Goal: Task Accomplishment & Management: Manage account settings

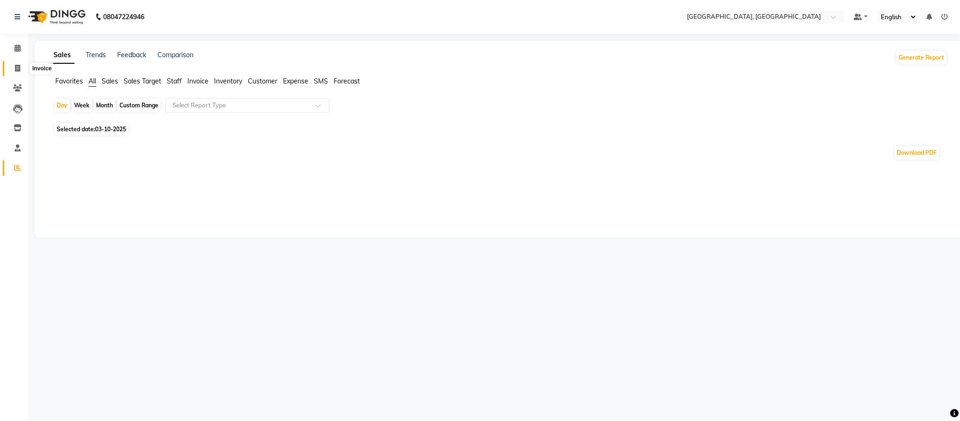
click at [20, 65] on span at bounding box center [17, 68] width 16 height 11
select select "service"
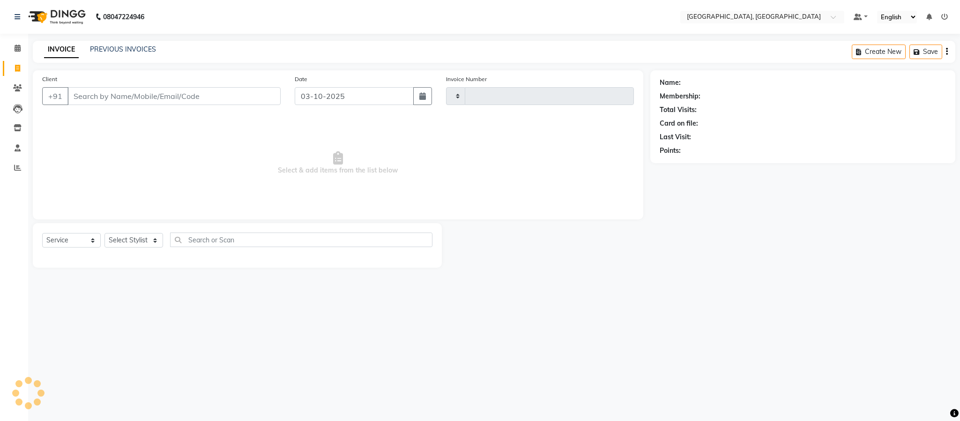
type input "6640"
select select "4977"
click at [22, 39] on li "Calendar" at bounding box center [14, 48] width 28 height 20
click at [19, 48] on icon at bounding box center [18, 48] width 6 height 7
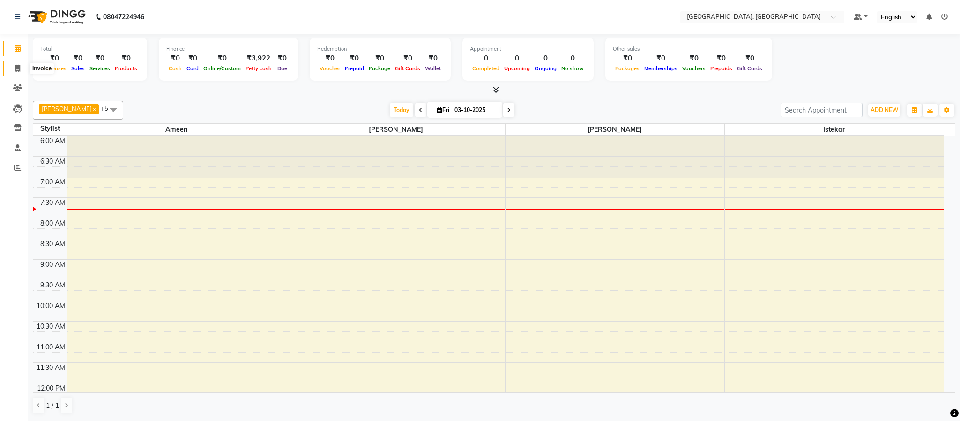
click at [20, 69] on icon at bounding box center [17, 68] width 5 height 7
select select "4977"
select select "service"
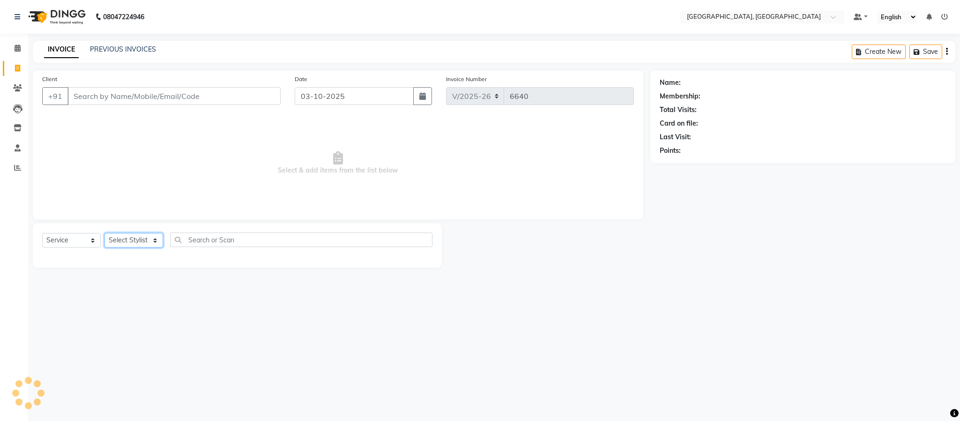
click at [119, 245] on select "Select Stylist Ameen House Keeping Istekar McKingstown [PERSON_NAME] Prathiswar…" at bounding box center [134, 240] width 59 height 15
select select "66371"
click at [105, 233] on select "Select Stylist Ameen House Keeping Istekar McKingstown [PERSON_NAME] Prathiswar…" at bounding box center [134, 240] width 59 height 15
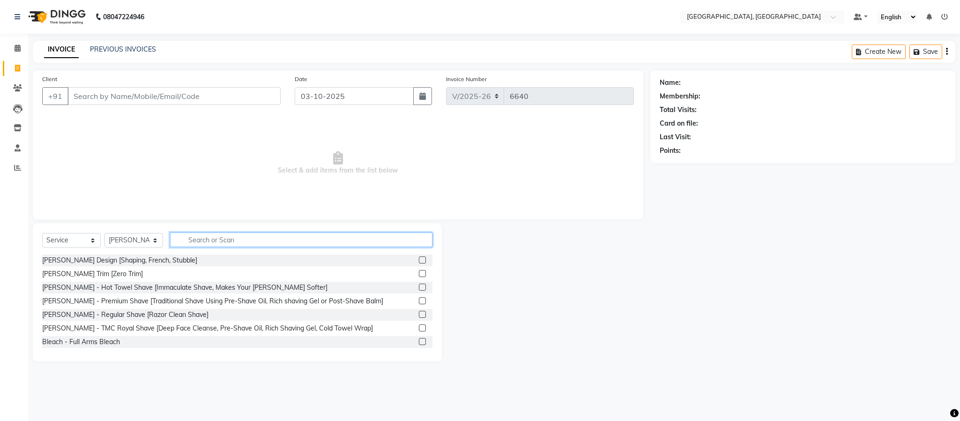
click at [212, 242] on input "text" at bounding box center [301, 239] width 262 height 15
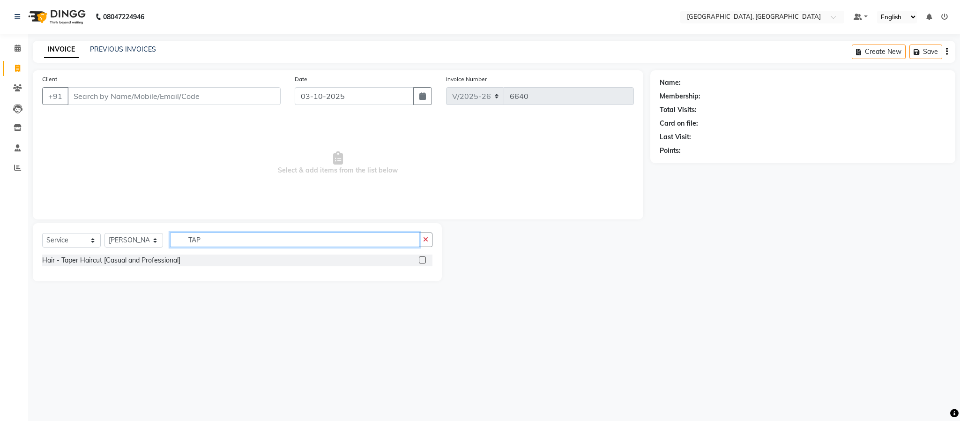
type input "TAP"
click at [422, 256] on div at bounding box center [426, 260] width 14 height 12
click at [422, 258] on label at bounding box center [422, 259] width 7 height 7
click at [422, 258] on input "checkbox" at bounding box center [422, 260] width 6 height 6
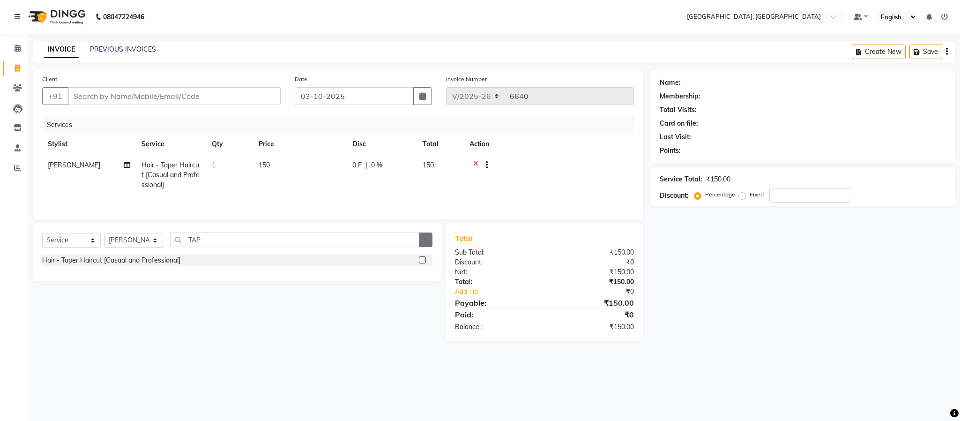
checkbox input "false"
click at [427, 243] on icon "button" at bounding box center [425, 239] width 5 height 7
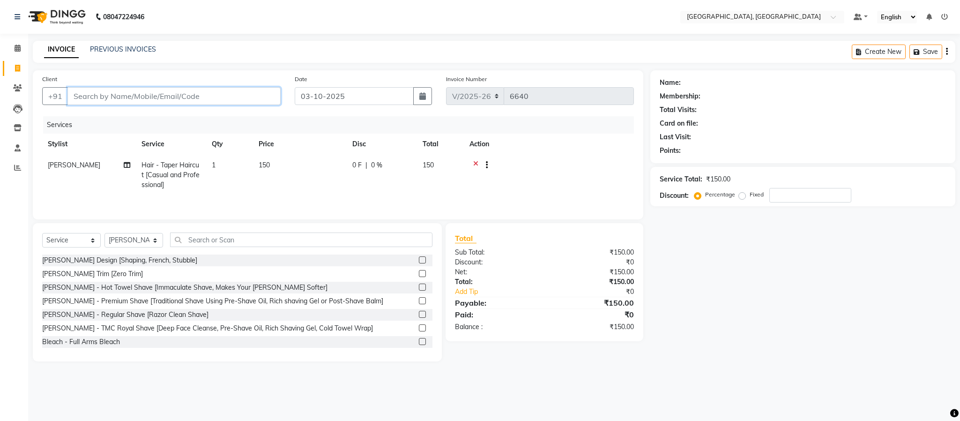
click at [201, 97] on input "Client" at bounding box center [173, 96] width 213 height 18
type input "9"
type input "0"
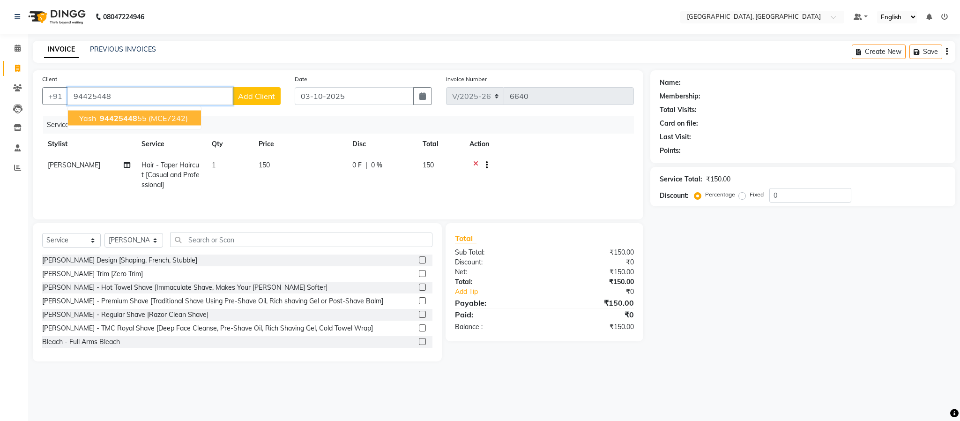
drag, startPoint x: 185, startPoint y: 110, endPoint x: 182, endPoint y: 116, distance: 6.7
click at [183, 111] on ngb-typeahead-window "yash 94425448 55 (MCE7242)" at bounding box center [134, 117] width 134 height 23
click at [182, 116] on span "(MCE7242)" at bounding box center [168, 117] width 39 height 9
type input "9442544855"
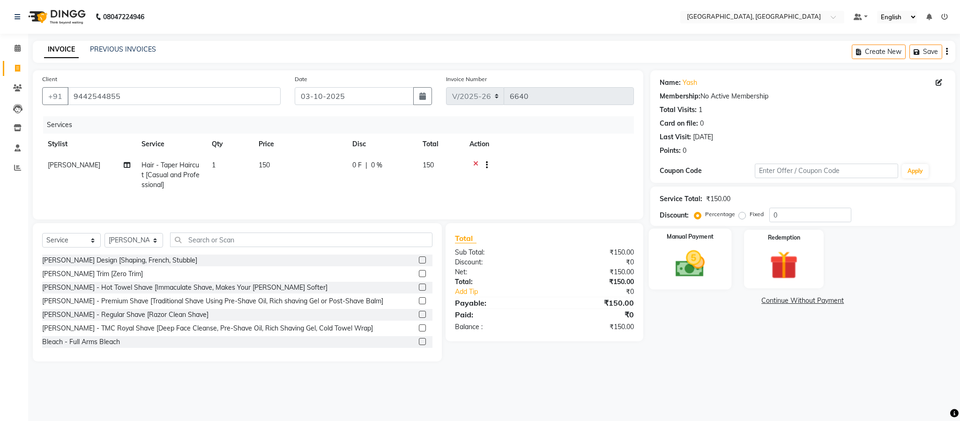
click at [679, 283] on div "Manual Payment" at bounding box center [690, 259] width 83 height 61
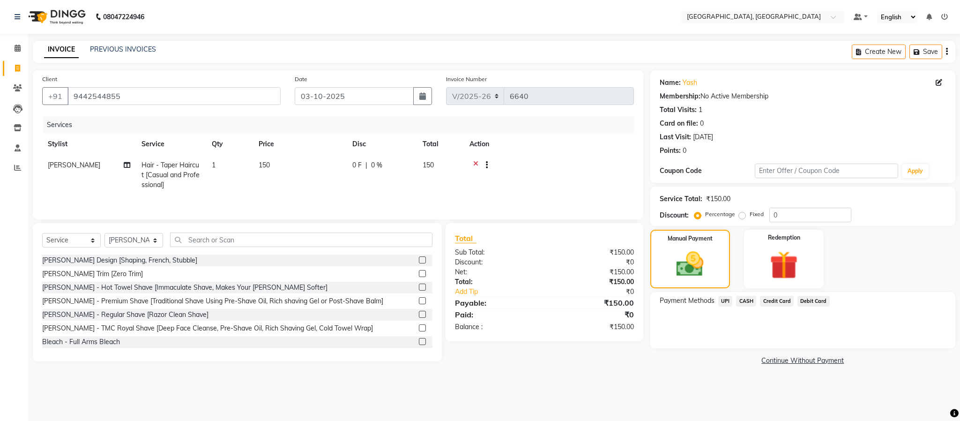
click at [747, 304] on span "CASH" at bounding box center [746, 301] width 20 height 11
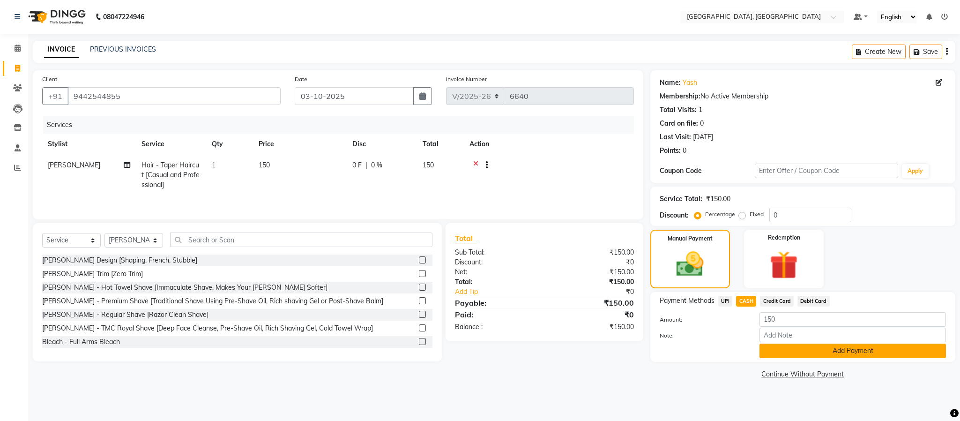
click at [804, 353] on button "Add Payment" at bounding box center [853, 351] width 187 height 15
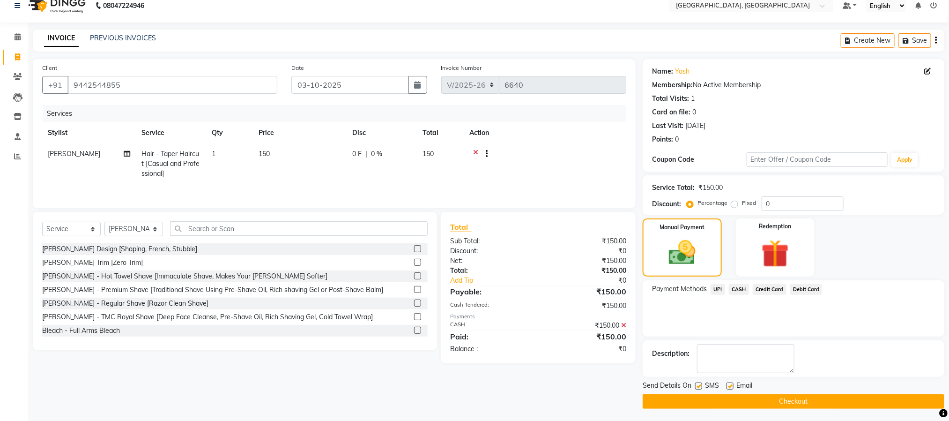
scroll to position [14, 0]
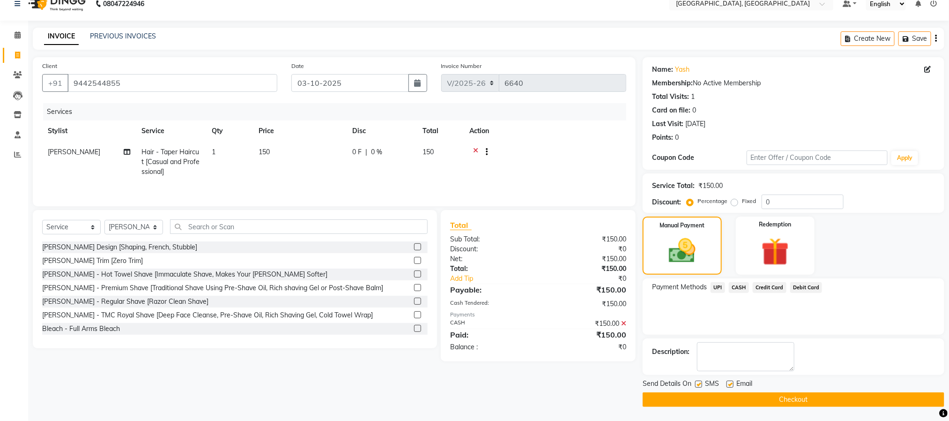
click at [723, 286] on span "UPI" at bounding box center [718, 287] width 15 height 11
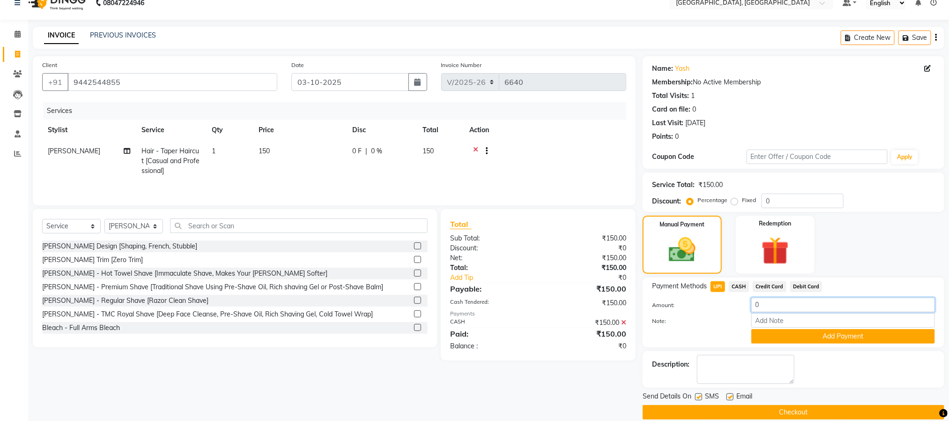
click at [775, 305] on input "0" at bounding box center [844, 305] width 184 height 15
click at [623, 324] on icon at bounding box center [623, 322] width 5 height 7
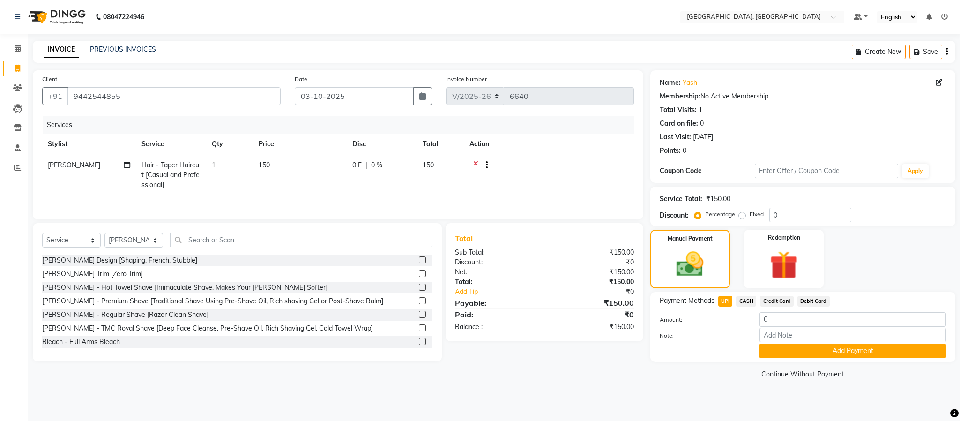
drag, startPoint x: 730, startPoint y: 301, endPoint x: 744, endPoint y: 300, distance: 14.1
click at [744, 300] on div "Payment Methods UPI CASH Credit Card Debit Card" at bounding box center [803, 302] width 286 height 13
click at [744, 300] on span "CASH" at bounding box center [746, 301] width 20 height 11
click at [727, 301] on span "UPI" at bounding box center [725, 301] width 15 height 11
click at [790, 315] on input "150" at bounding box center [853, 319] width 187 height 15
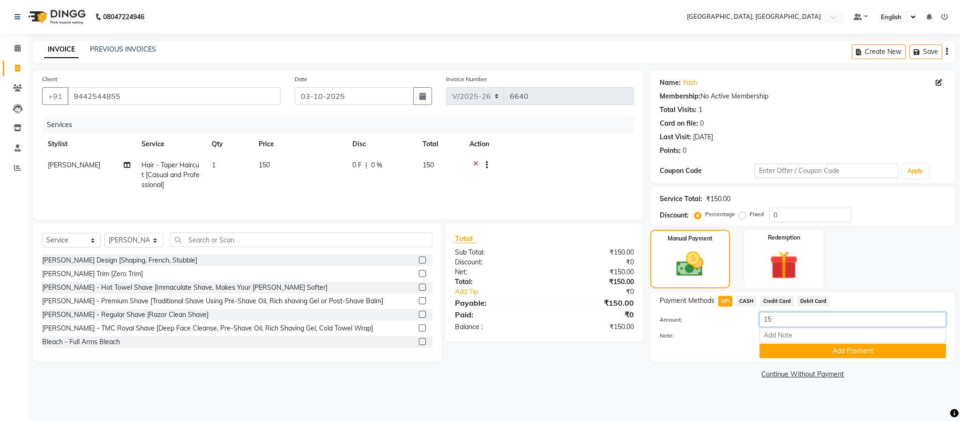
type input "1"
type input "50"
click at [788, 356] on button "Add Payment" at bounding box center [853, 351] width 187 height 15
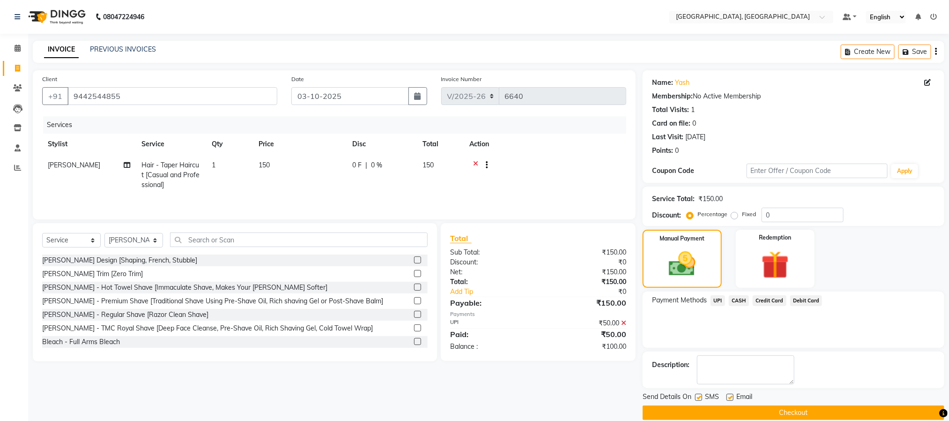
click at [741, 301] on span "CASH" at bounding box center [739, 300] width 20 height 11
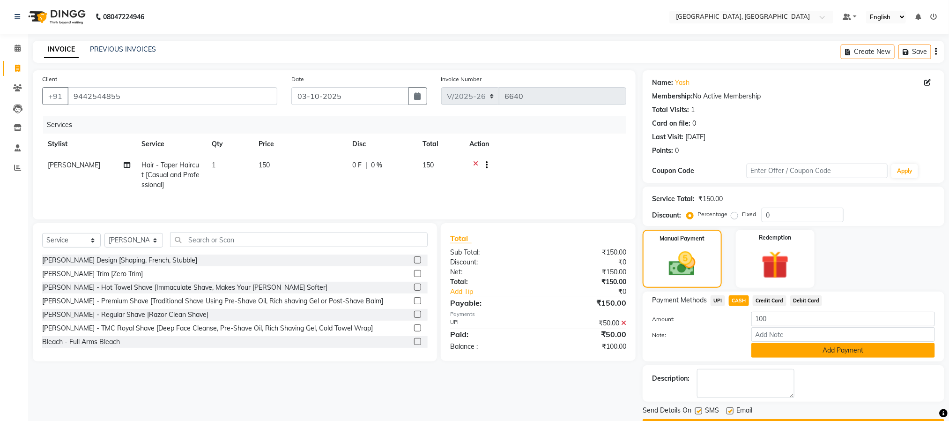
click at [787, 351] on button "Add Payment" at bounding box center [844, 350] width 184 height 15
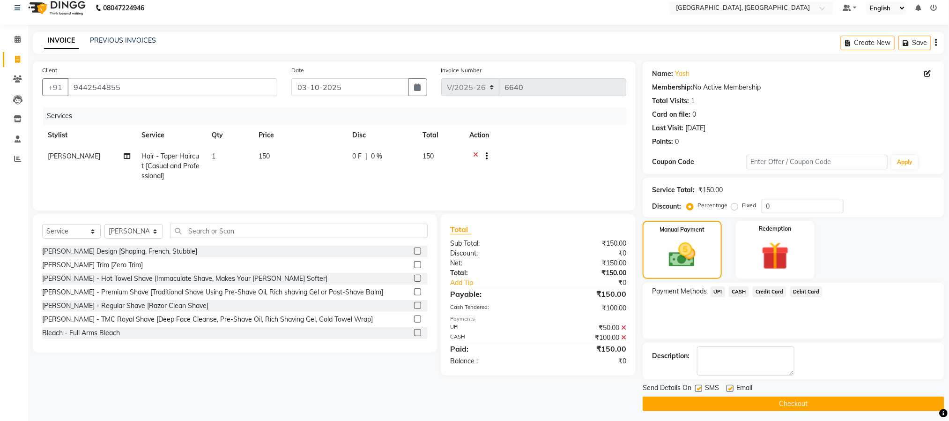
scroll to position [14, 0]
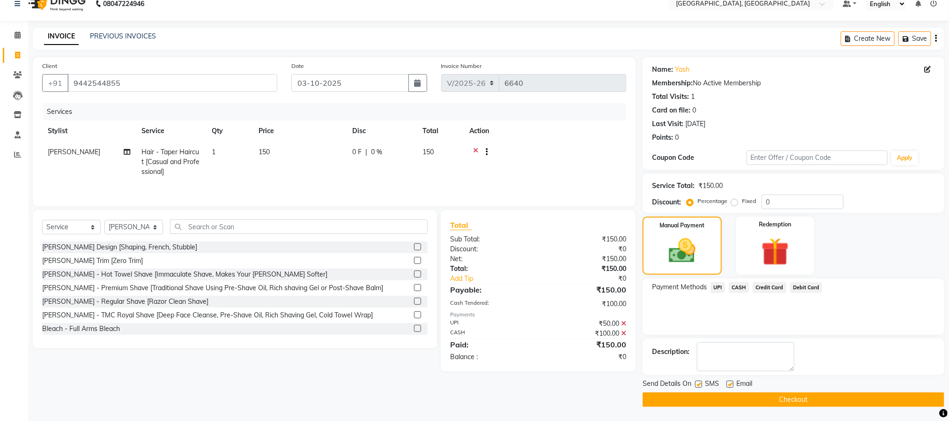
click at [788, 396] on button "Checkout" at bounding box center [794, 399] width 302 height 15
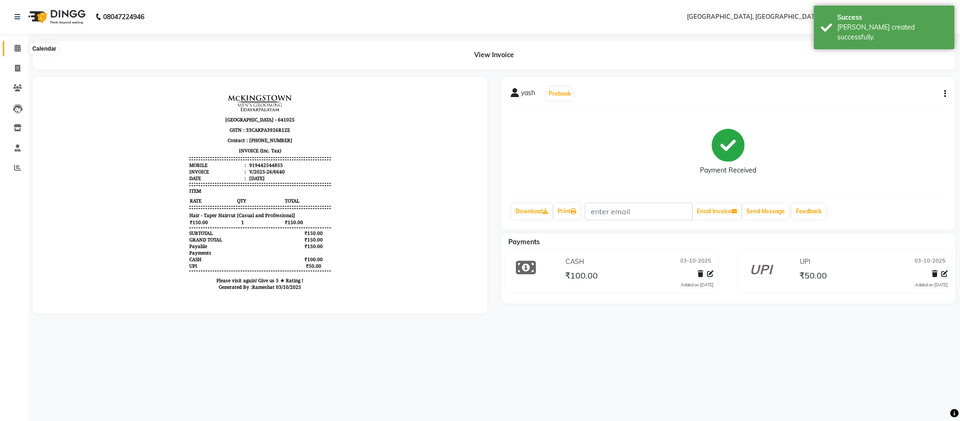
click at [15, 49] on icon at bounding box center [18, 48] width 6 height 7
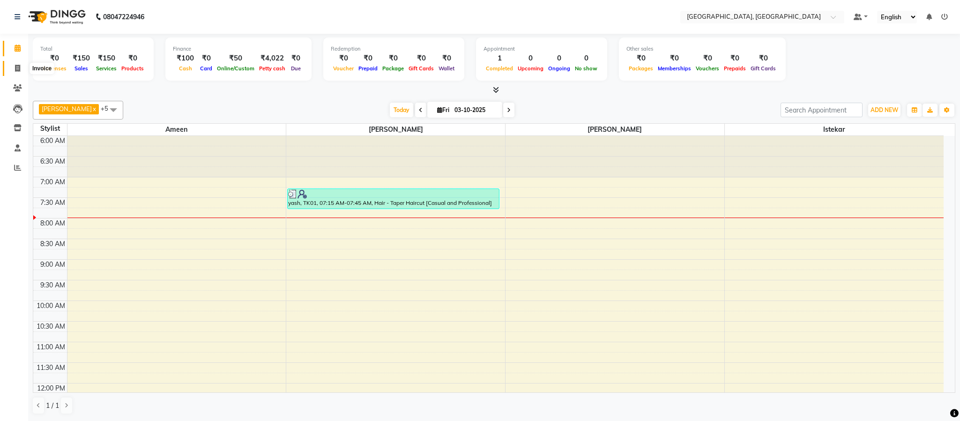
click at [20, 65] on span at bounding box center [17, 68] width 16 height 11
select select "service"
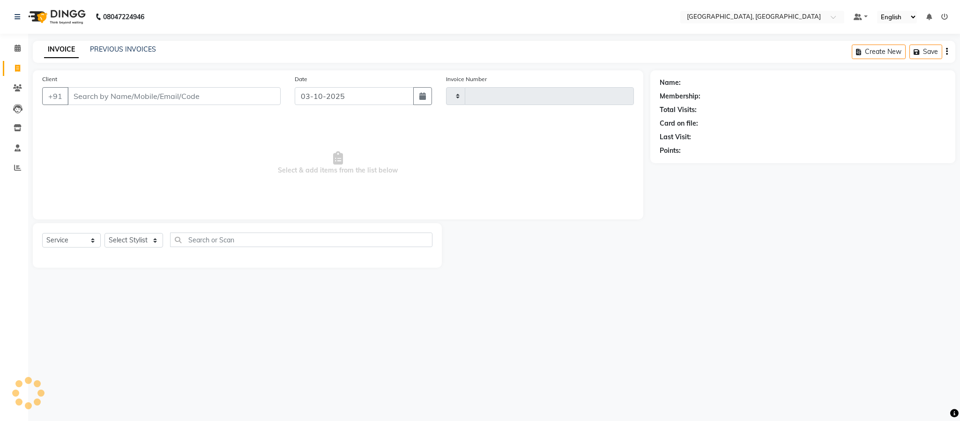
type input "6641"
select select "4977"
click at [130, 242] on select "Select Stylist Ameen House Keeping Istekar McKingstown [PERSON_NAME] Prathiswar…" at bounding box center [134, 240] width 59 height 15
select select "66371"
click at [105, 233] on select "Select Stylist Ameen House Keeping Istekar McKingstown [PERSON_NAME] Prathiswar…" at bounding box center [134, 240] width 59 height 15
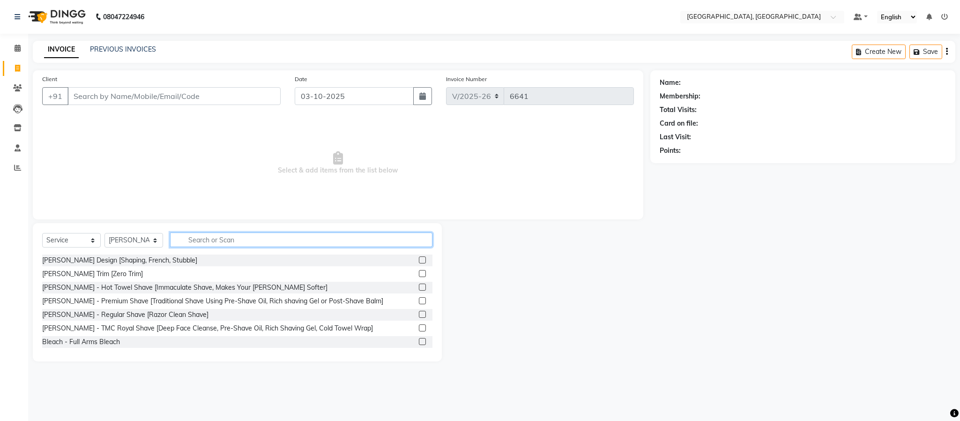
drag, startPoint x: 211, startPoint y: 232, endPoint x: 211, endPoint y: 238, distance: 5.6
click at [211, 235] on input "text" at bounding box center [301, 239] width 262 height 15
click at [211, 238] on input "text" at bounding box center [301, 239] width 262 height 15
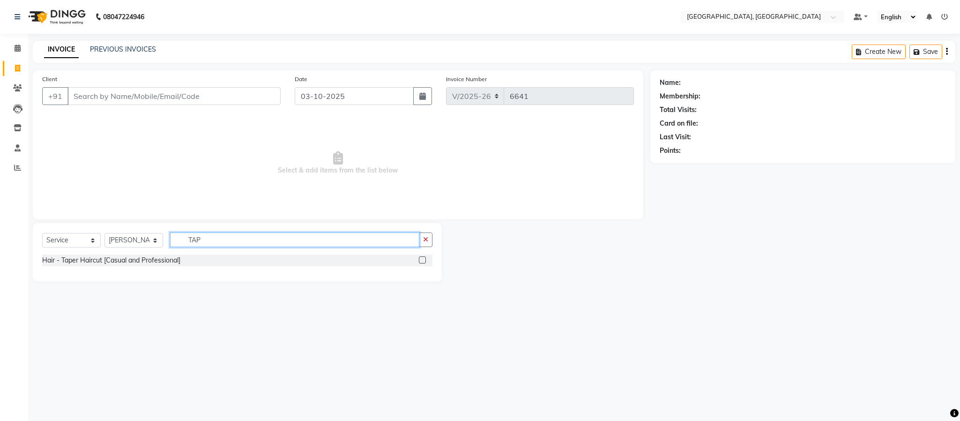
type input "TAP"
click at [424, 260] on label at bounding box center [422, 259] width 7 height 7
click at [424, 260] on input "checkbox" at bounding box center [422, 260] width 6 height 6
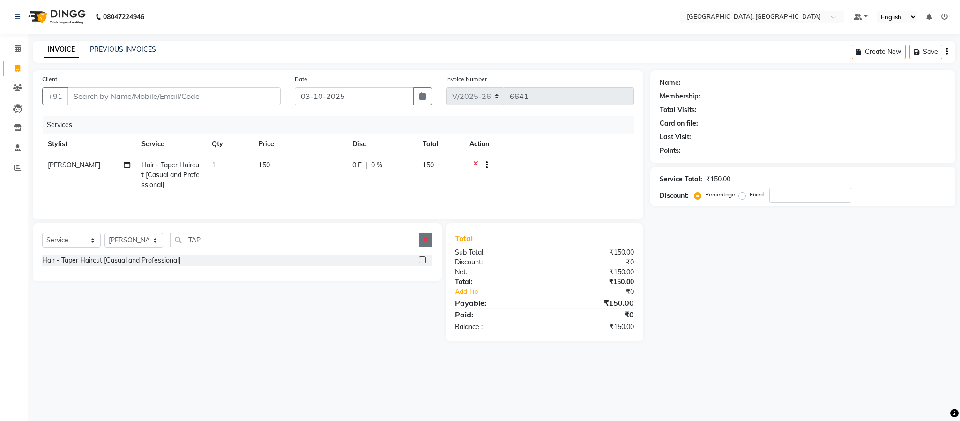
checkbox input "false"
drag, startPoint x: 429, startPoint y: 242, endPoint x: 304, endPoint y: 157, distance: 151.6
click at [427, 241] on button "button" at bounding box center [426, 239] width 14 height 15
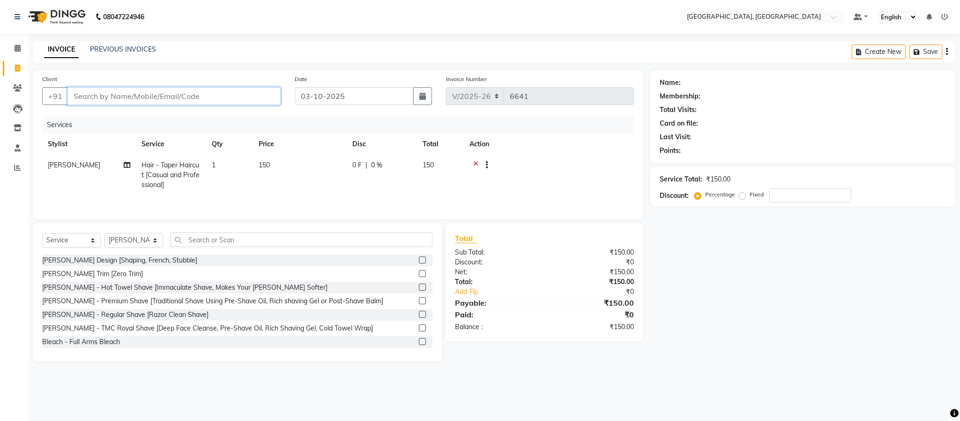
click at [136, 90] on input "Client" at bounding box center [173, 96] width 213 height 18
type input "8"
type input "0"
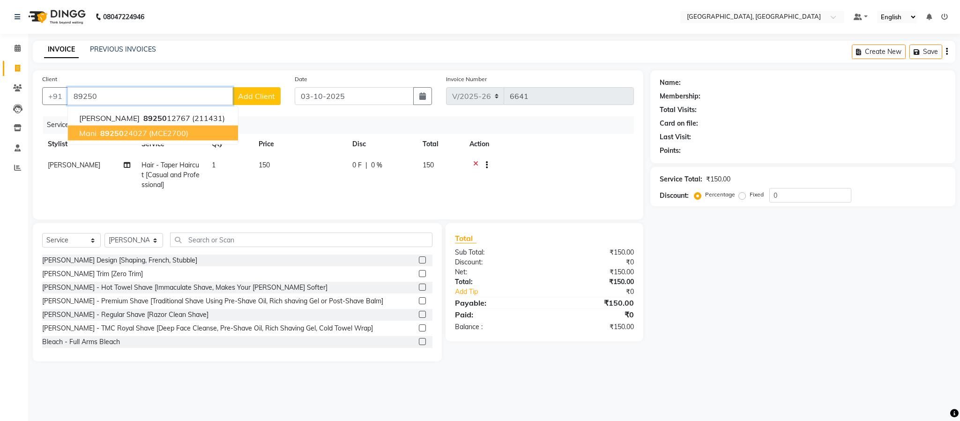
drag, startPoint x: 135, startPoint y: 133, endPoint x: 142, endPoint y: 134, distance: 6.7
click at [138, 133] on ngb-highlight "89250 24027" at bounding box center [122, 132] width 49 height 9
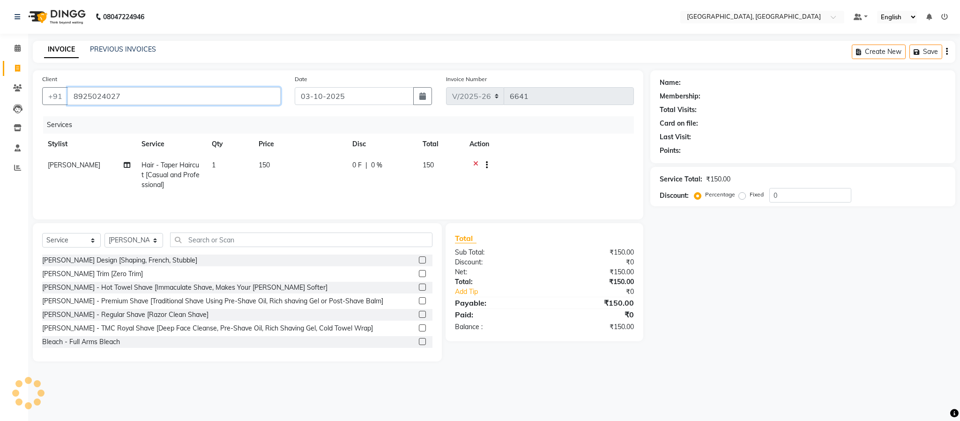
type input "8925024027"
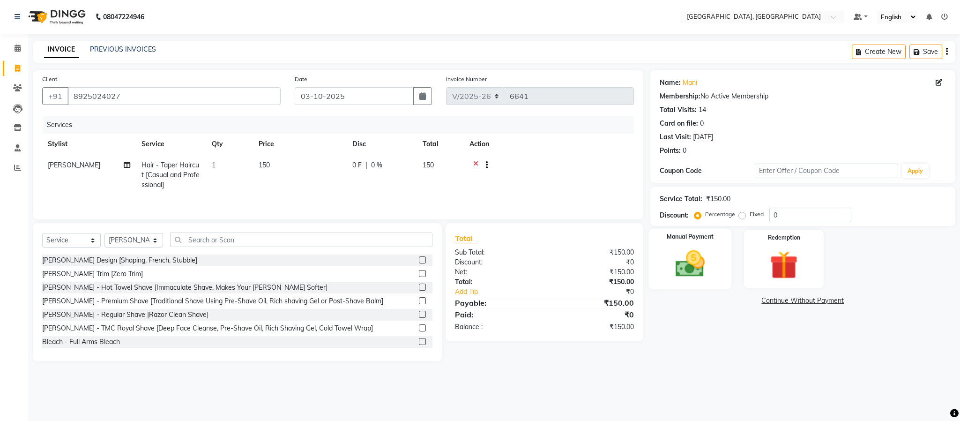
click at [689, 277] on img at bounding box center [690, 264] width 48 height 34
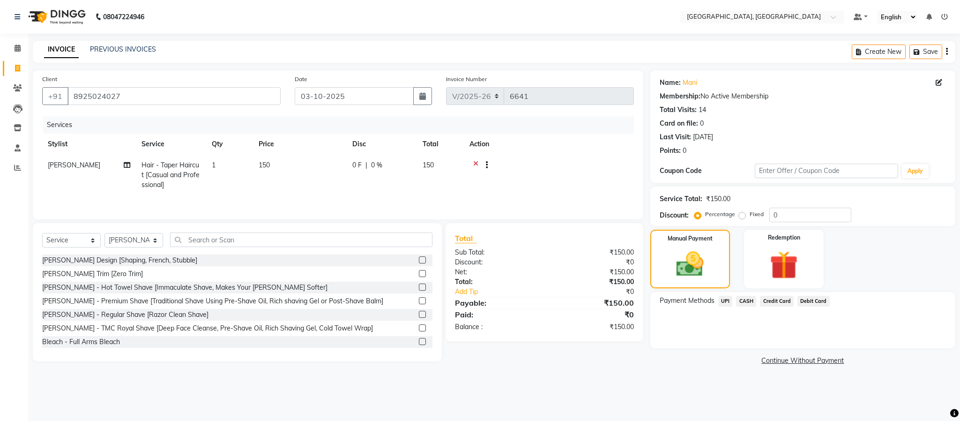
click at [725, 299] on span "UPI" at bounding box center [725, 301] width 15 height 11
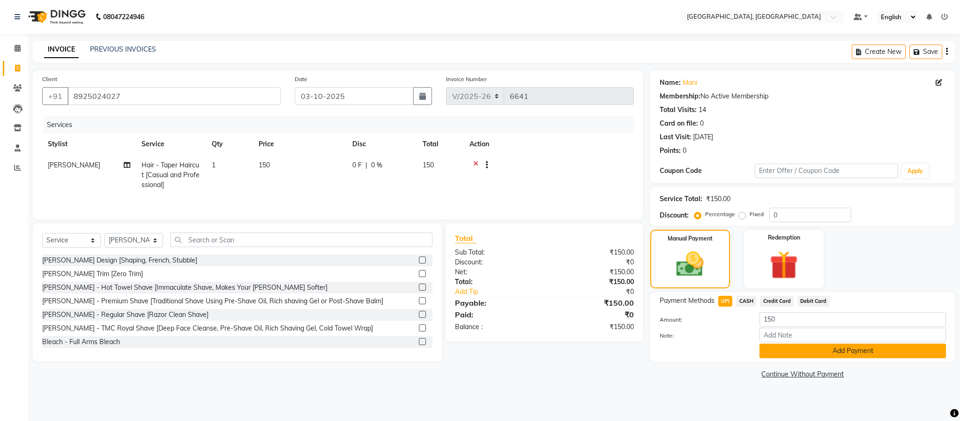
click at [799, 358] on button "Add Payment" at bounding box center [853, 351] width 187 height 15
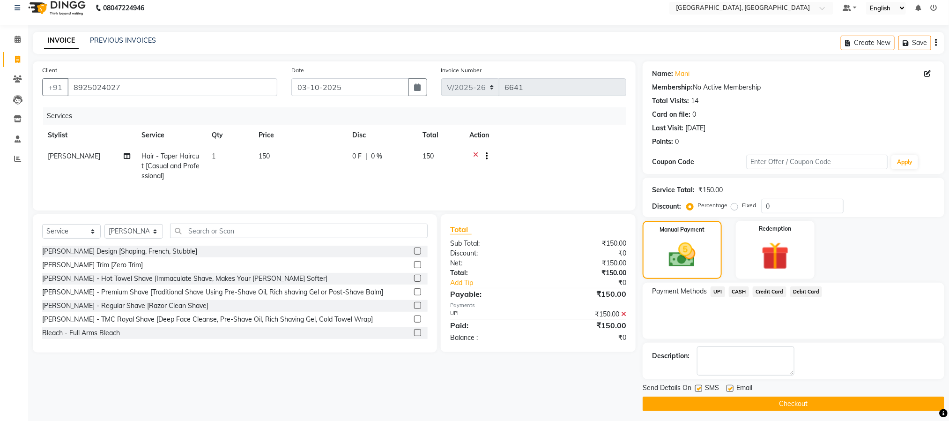
scroll to position [14, 0]
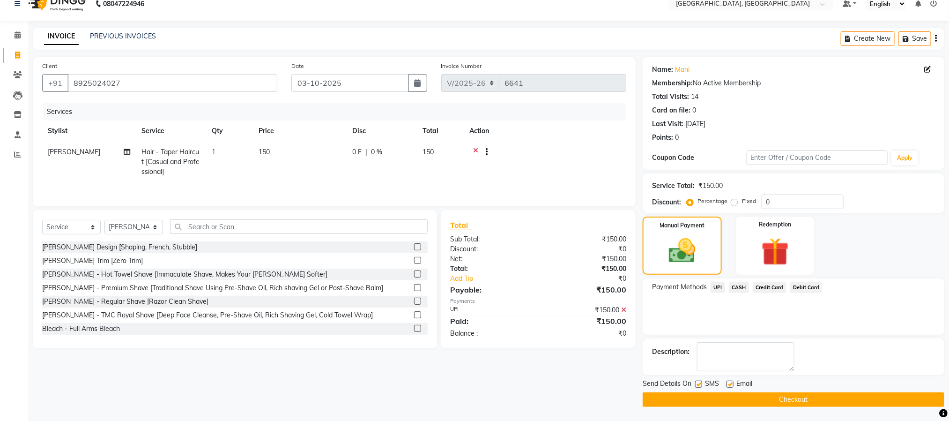
click at [836, 396] on button "Checkout" at bounding box center [794, 399] width 302 height 15
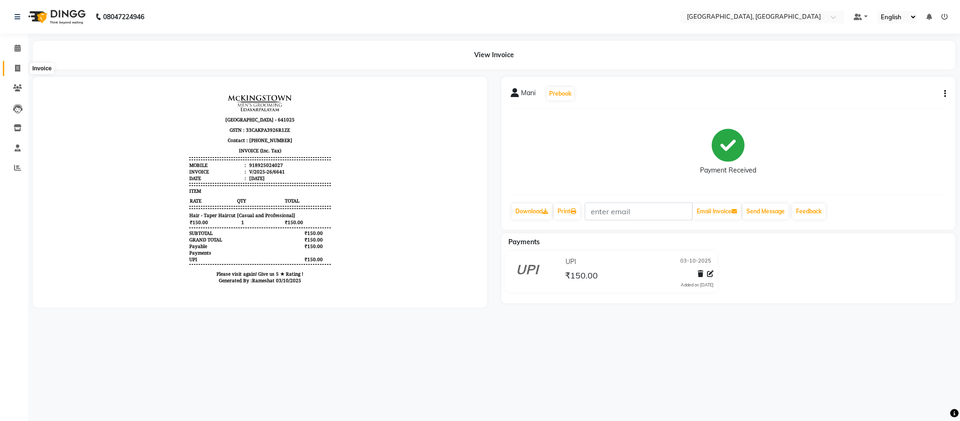
drag, startPoint x: 13, startPoint y: 62, endPoint x: 16, endPoint y: 67, distance: 5.9
click at [13, 63] on span at bounding box center [17, 68] width 16 height 11
select select "service"
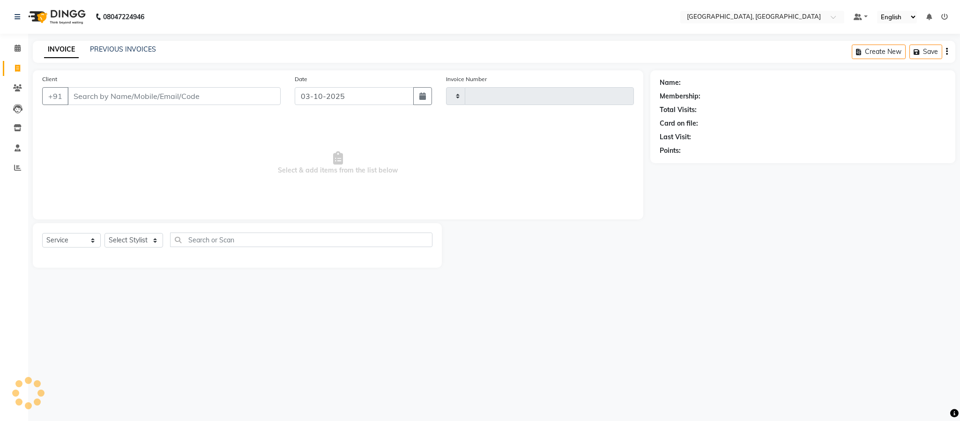
type input "6642"
select select "4977"
drag, startPoint x: 133, startPoint y: 228, endPoint x: 135, endPoint y: 239, distance: 11.5
click at [133, 230] on div "Select Service Product Membership Package Voucher Prepaid Gift Card Select Styl…" at bounding box center [237, 245] width 409 height 45
click at [135, 239] on select "Select Stylist Ameen House Keeping Istekar McKingstown [PERSON_NAME] Prathiswar…" at bounding box center [134, 240] width 59 height 15
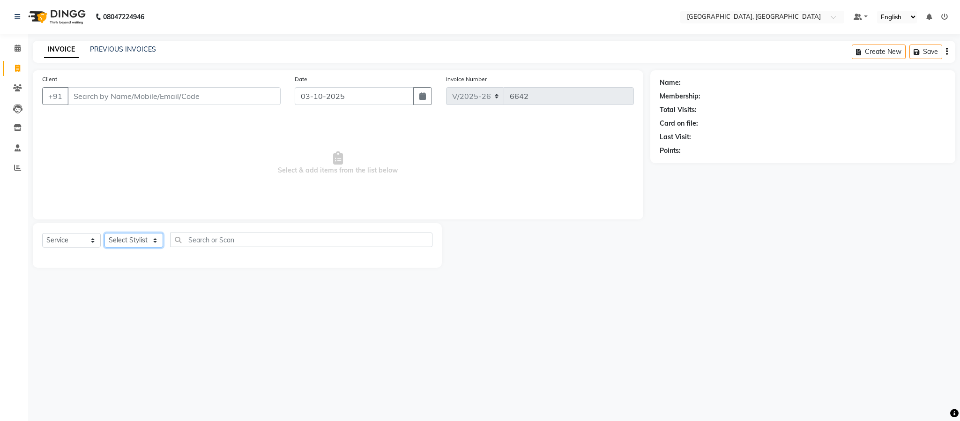
select select "93353"
click at [105, 233] on select "Select Stylist Ameen House Keeping Istekar McKingstown [PERSON_NAME] Prathiswar…" at bounding box center [134, 240] width 59 height 15
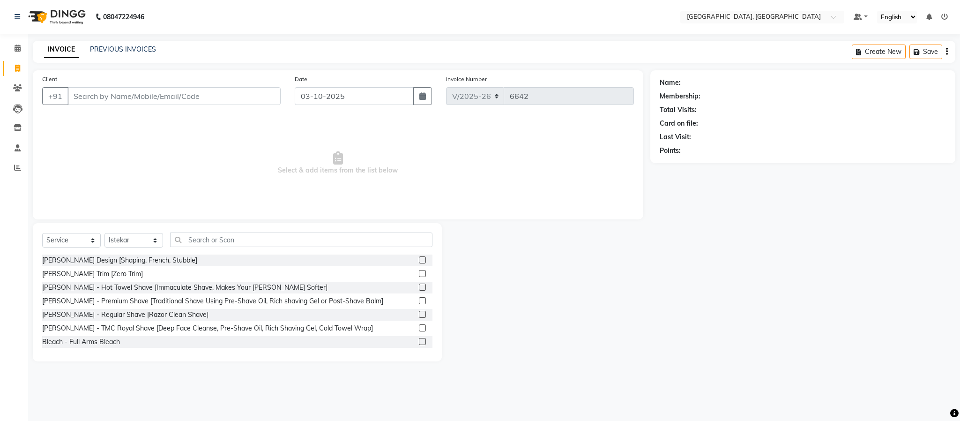
click at [419, 259] on label at bounding box center [422, 259] width 7 height 7
click at [419, 259] on input "checkbox" at bounding box center [422, 260] width 6 height 6
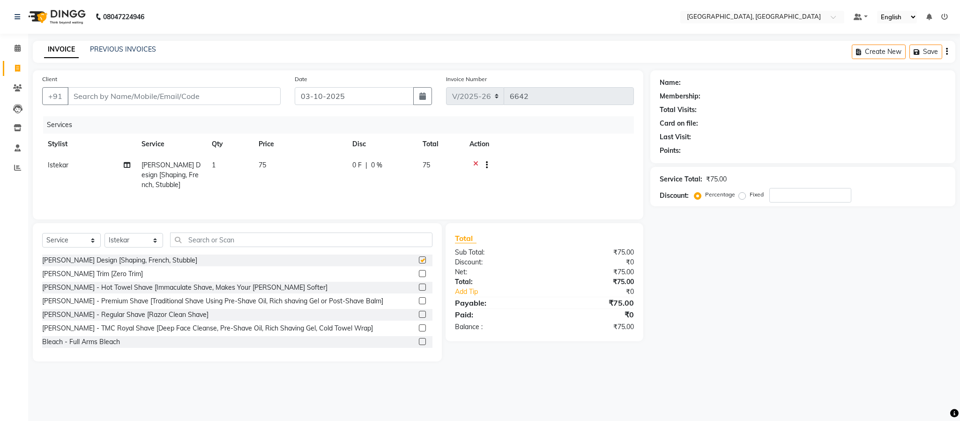
checkbox input "false"
click at [148, 96] on input "Client" at bounding box center [173, 96] width 213 height 18
type input "7"
type input "0"
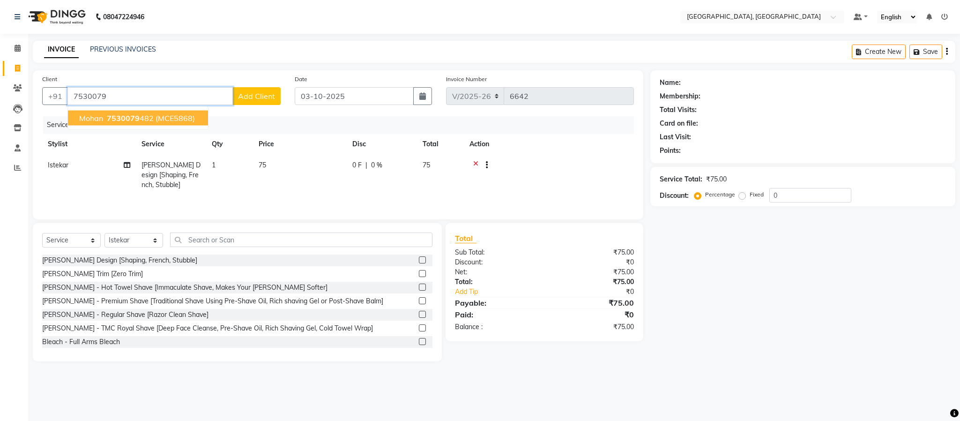
click at [180, 115] on span "(MCE5868)" at bounding box center [175, 117] width 39 height 9
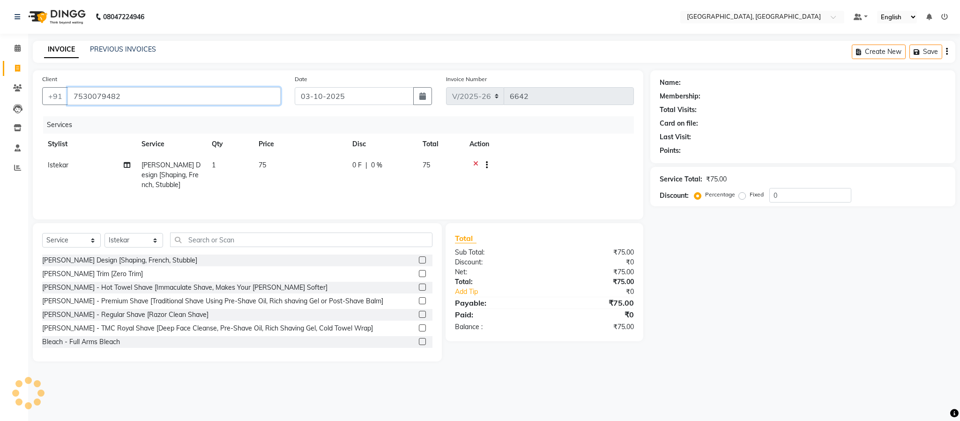
type input "7530079482"
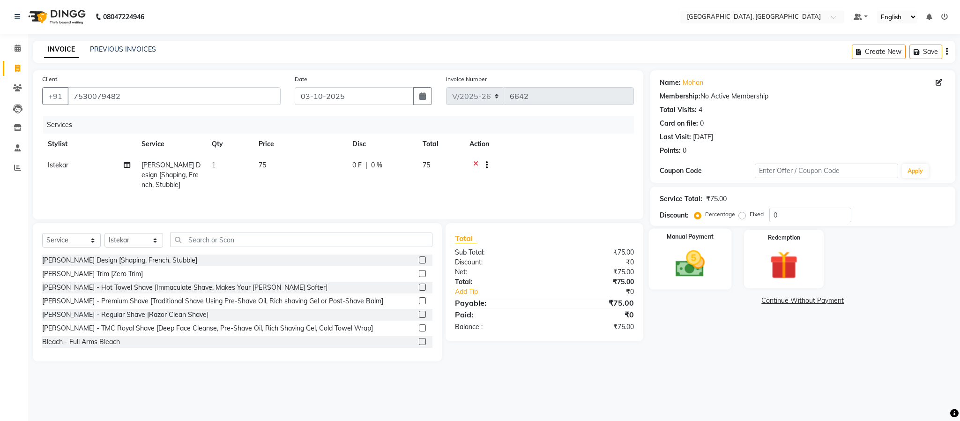
drag, startPoint x: 675, startPoint y: 278, endPoint x: 677, endPoint y: 288, distance: 9.9
click at [675, 280] on img at bounding box center [690, 264] width 48 height 34
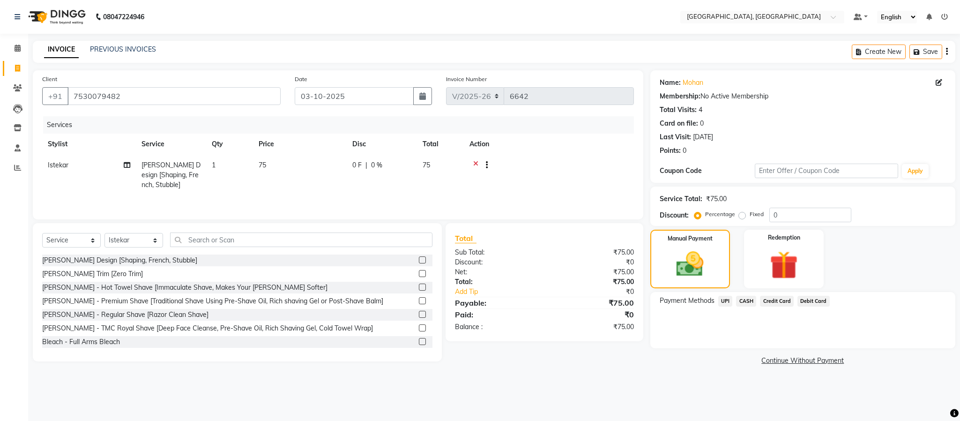
click at [723, 298] on span "UPI" at bounding box center [725, 301] width 15 height 11
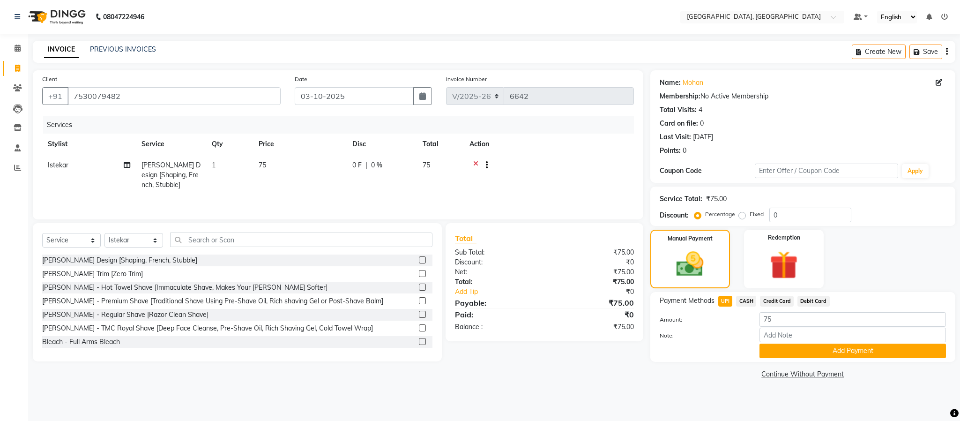
click at [744, 301] on span "CASH" at bounding box center [746, 301] width 20 height 11
click at [841, 350] on button "Add Payment" at bounding box center [853, 351] width 187 height 15
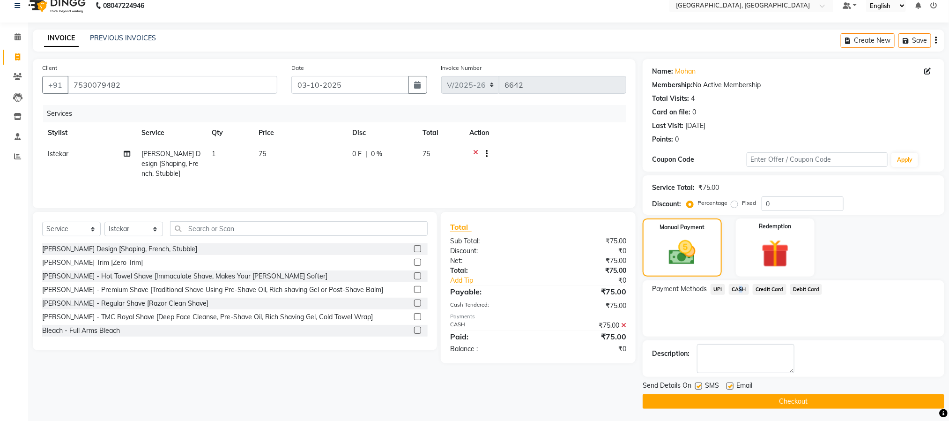
scroll to position [14, 0]
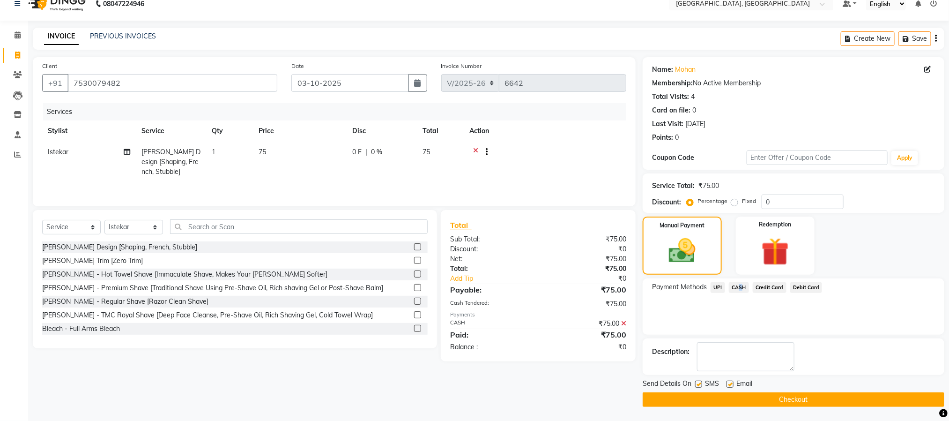
click at [797, 399] on button "Checkout" at bounding box center [794, 399] width 302 height 15
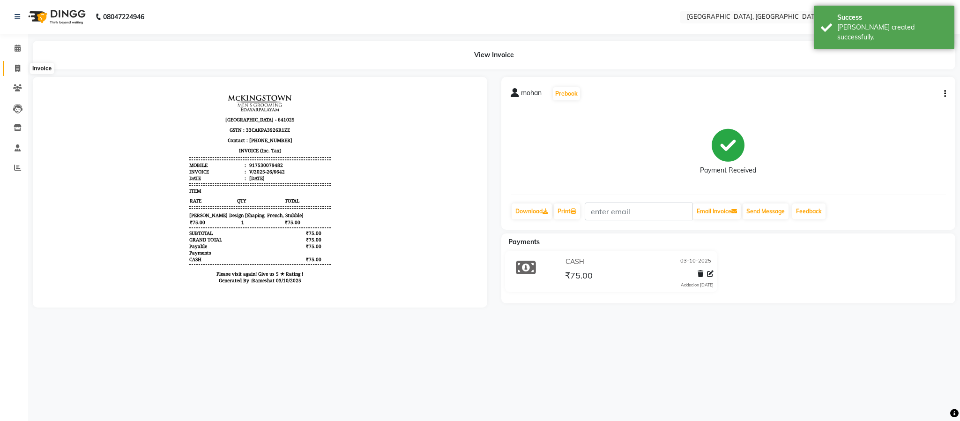
click at [14, 70] on span at bounding box center [17, 68] width 16 height 11
select select "service"
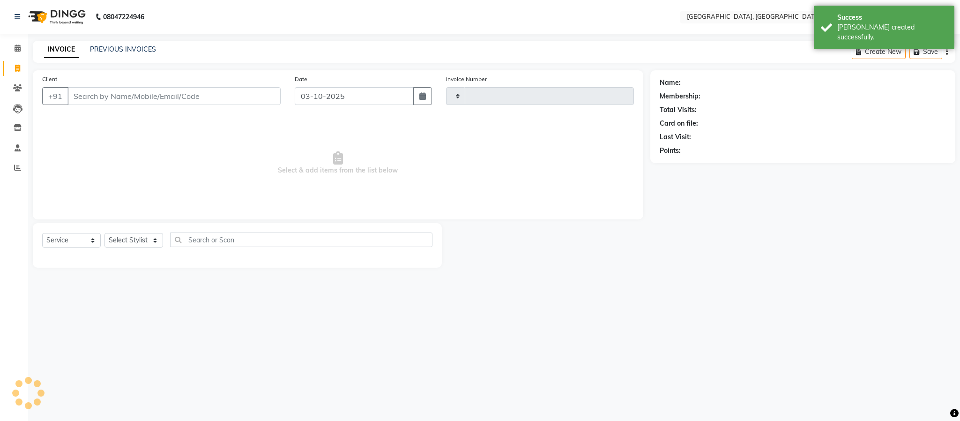
type input "6643"
select select "4977"
click at [133, 241] on select "Select Stylist Ameen House Keeping Istekar McKingstown [PERSON_NAME] Prathiswar…" at bounding box center [134, 240] width 59 height 15
select select "66371"
click at [105, 233] on select "Select Stylist Ameen House Keeping Istekar McKingstown [PERSON_NAME] Prathiswar…" at bounding box center [134, 240] width 59 height 15
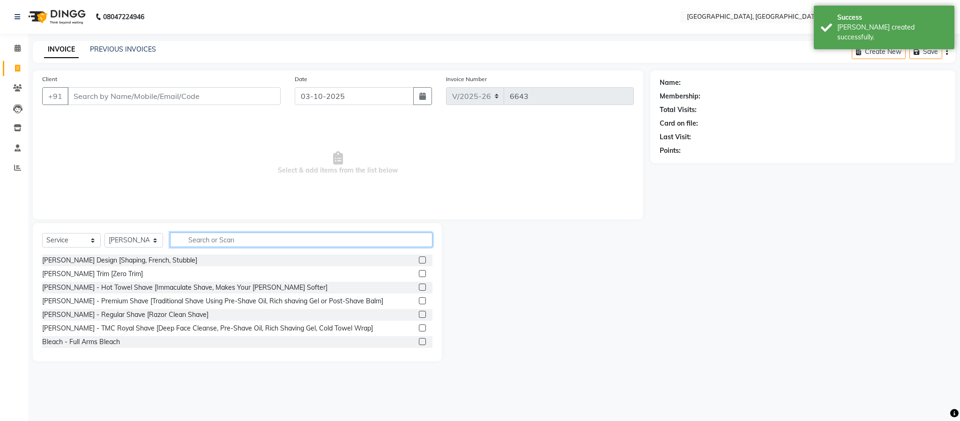
click at [244, 242] on input "text" at bounding box center [301, 239] width 262 height 15
click at [180, 101] on input "Client" at bounding box center [173, 96] width 213 height 18
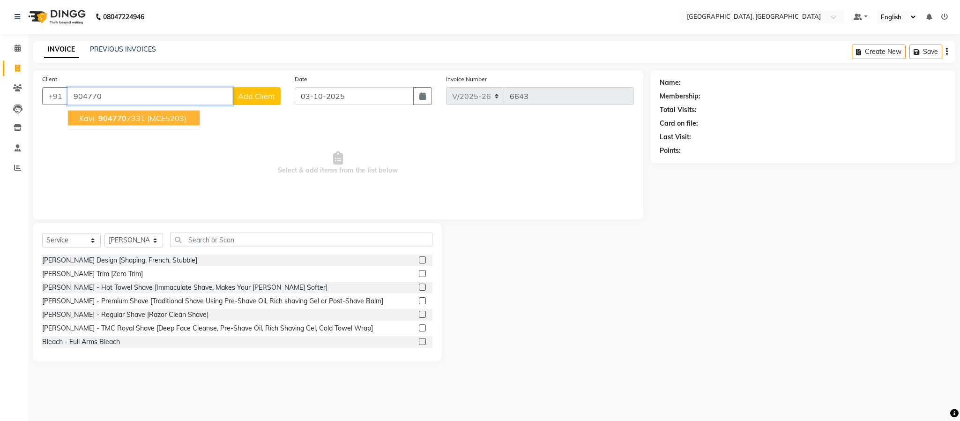
click at [178, 113] on span "(MCE5203)" at bounding box center [166, 117] width 39 height 9
type input "9047707331"
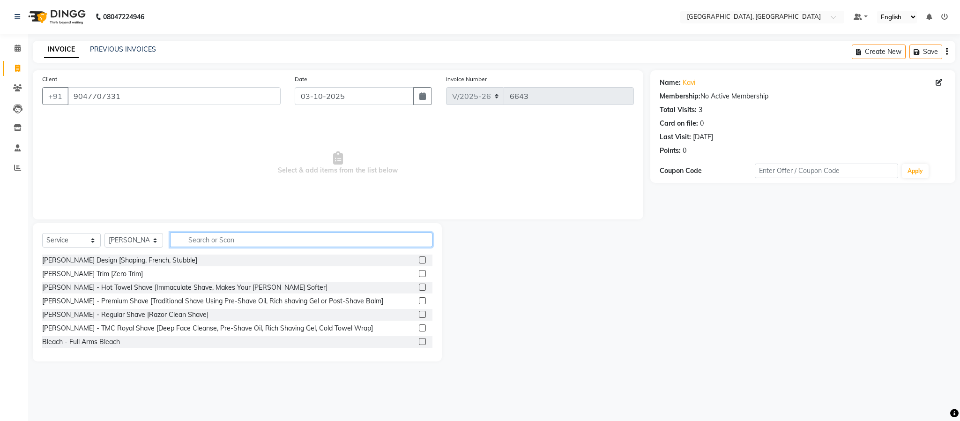
click at [316, 239] on input "text" at bounding box center [301, 239] width 262 height 15
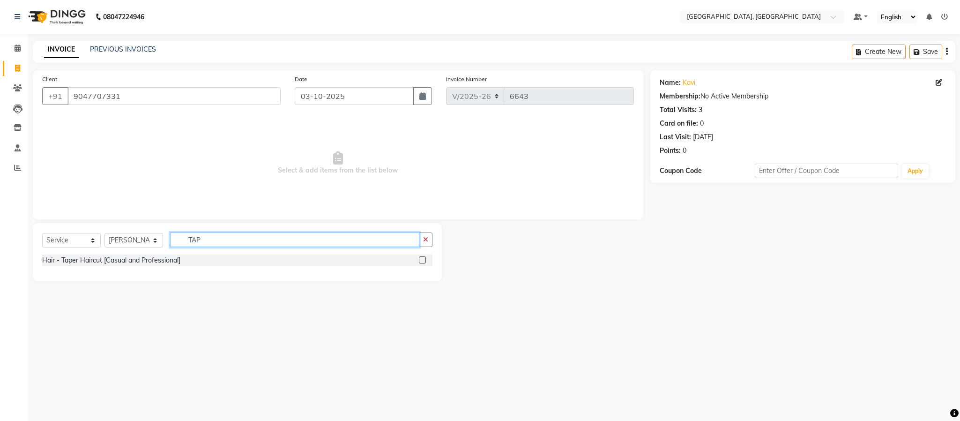
type input "TAP"
click at [419, 259] on div "Hair - Taper Haircut [Casual and Professional]" at bounding box center [237, 260] width 390 height 12
click at [425, 260] on label at bounding box center [422, 259] width 7 height 7
click at [425, 260] on input "checkbox" at bounding box center [422, 260] width 6 height 6
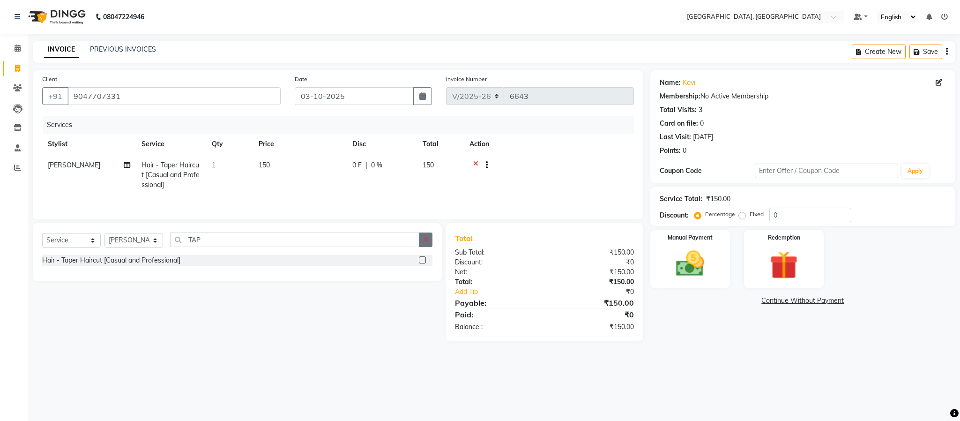
checkbox input "false"
drag, startPoint x: 426, startPoint y: 241, endPoint x: 615, endPoint y: 277, distance: 192.4
click at [430, 241] on button "button" at bounding box center [426, 239] width 14 height 15
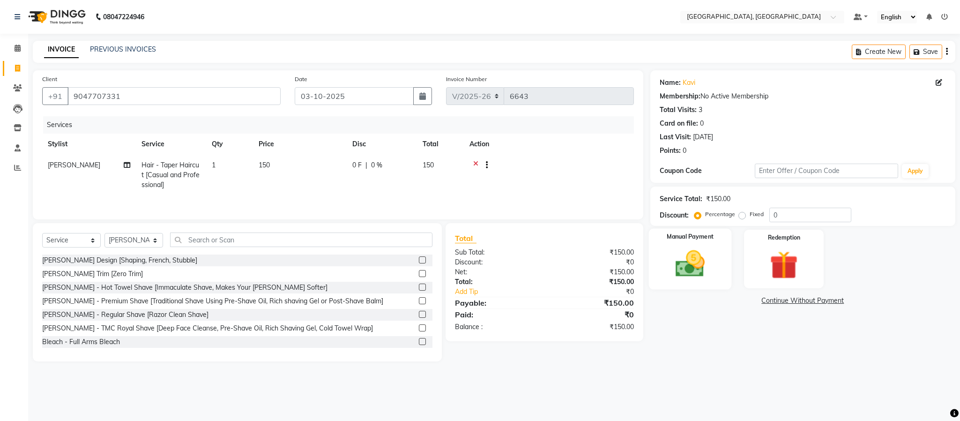
click at [710, 274] on img at bounding box center [690, 264] width 48 height 34
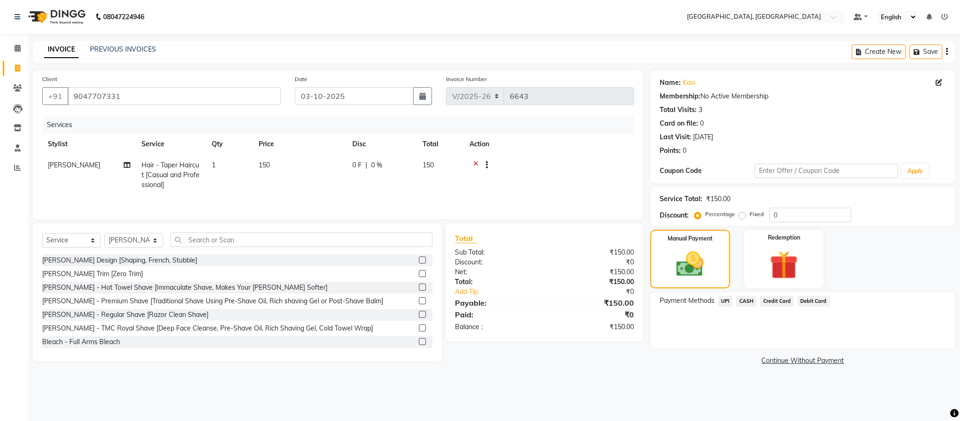
click at [743, 300] on span "CASH" at bounding box center [746, 301] width 20 height 11
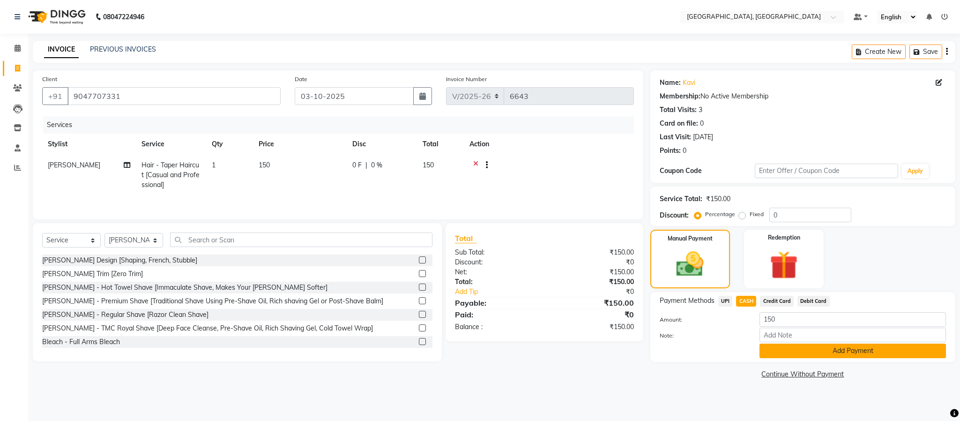
click at [784, 353] on button "Add Payment" at bounding box center [853, 351] width 187 height 15
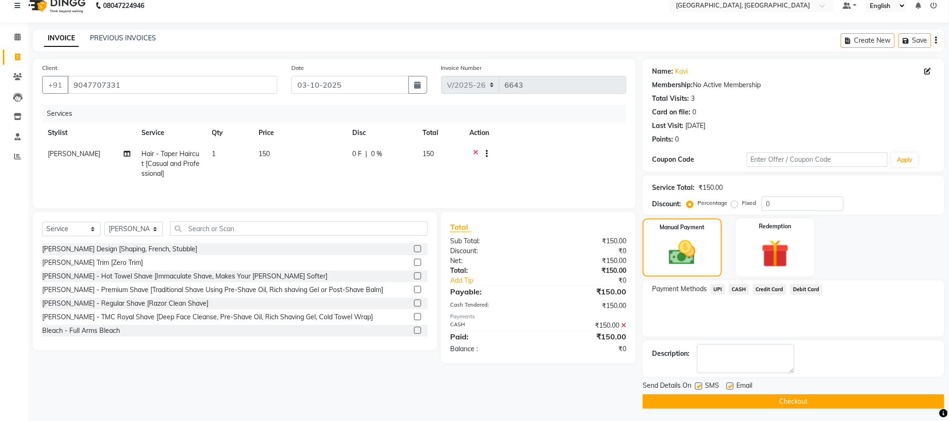
scroll to position [14, 0]
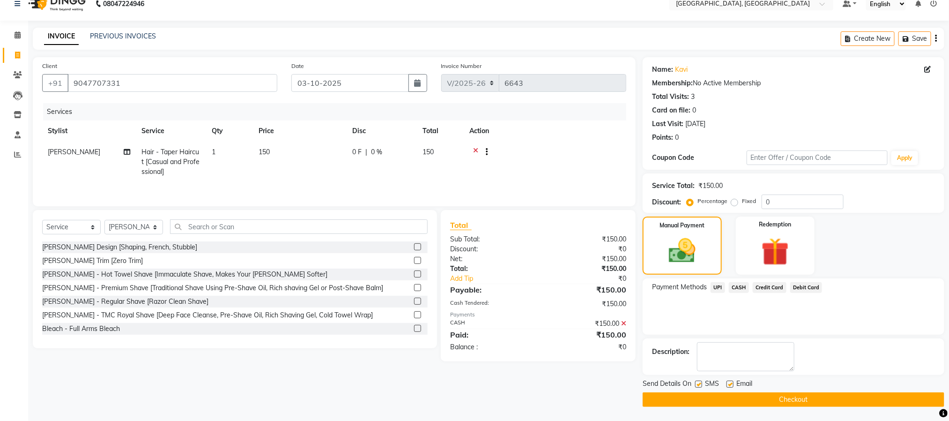
click at [799, 397] on button "Checkout" at bounding box center [794, 399] width 302 height 15
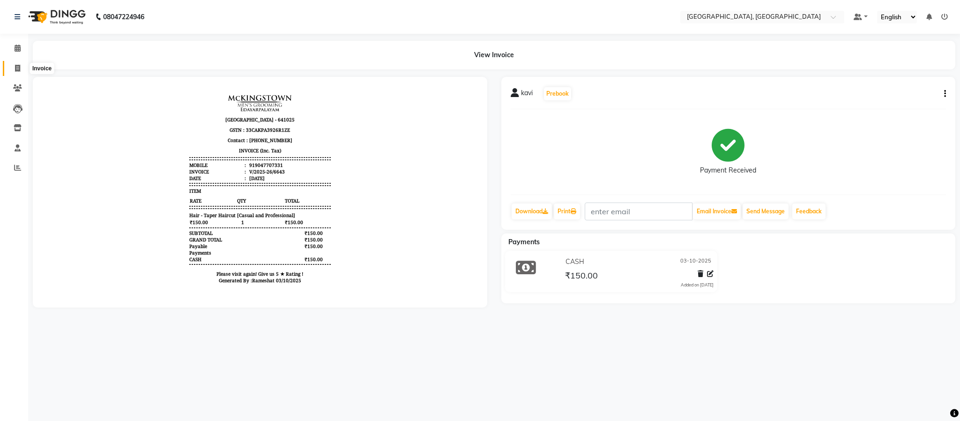
click at [15, 70] on icon at bounding box center [17, 68] width 5 height 7
select select "4977"
select select "service"
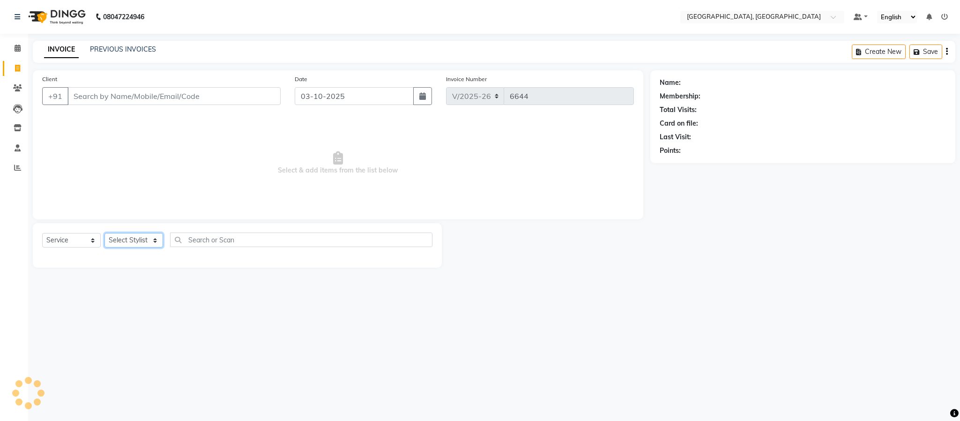
click at [142, 243] on select "Select Stylist" at bounding box center [134, 240] width 59 height 15
select select "93353"
click at [105, 233] on select "Select Stylist Ameen House Keeping Istekar McKingstown [PERSON_NAME] Prathiswar…" at bounding box center [134, 240] width 59 height 15
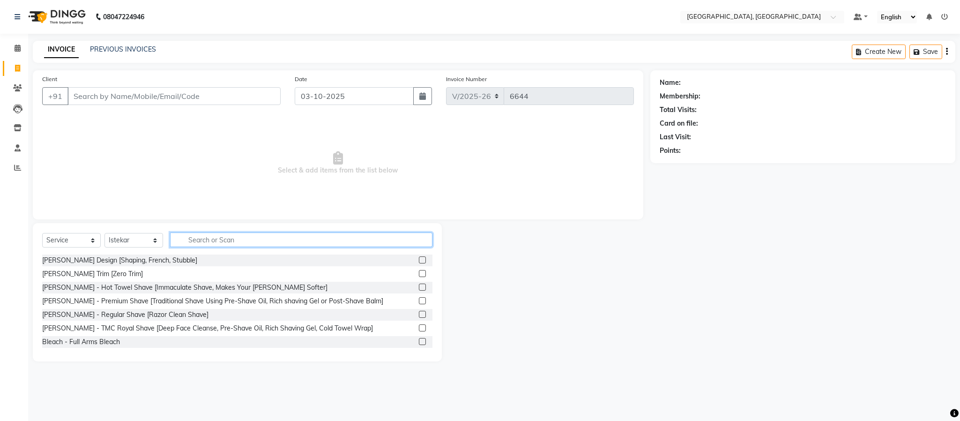
click at [246, 241] on input "text" at bounding box center [301, 239] width 262 height 15
click at [419, 259] on label at bounding box center [422, 259] width 7 height 7
click at [419, 259] on input "checkbox" at bounding box center [422, 260] width 6 height 6
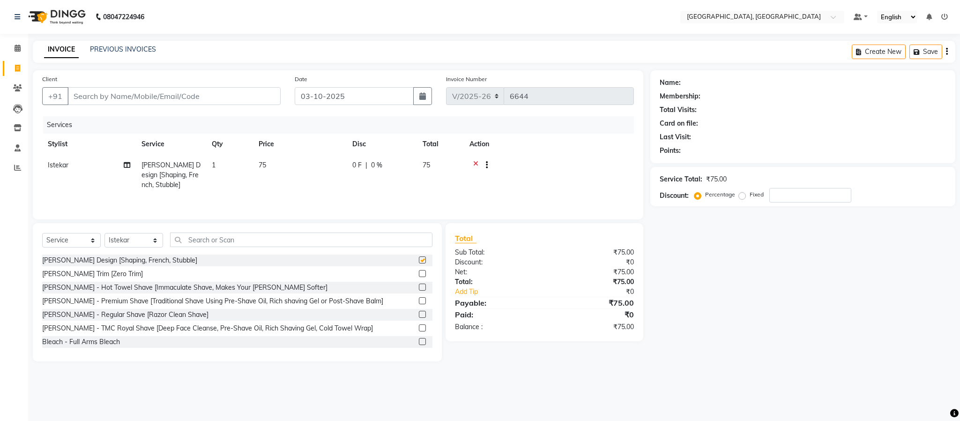
checkbox input "false"
click at [207, 89] on input "Client" at bounding box center [173, 96] width 213 height 18
type input "9"
type input "0"
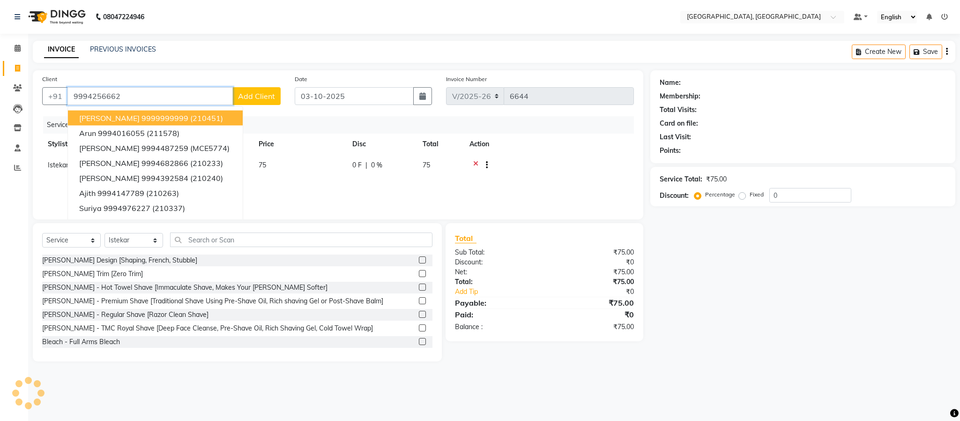
type input "9994256662"
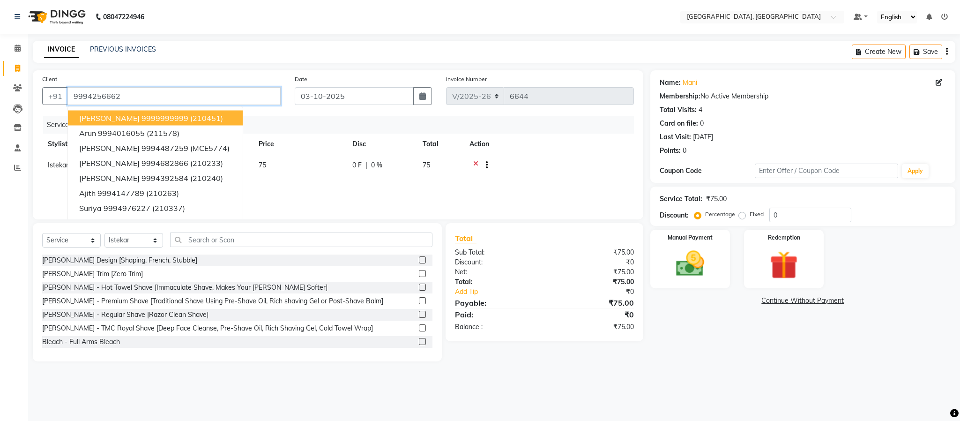
click at [194, 90] on input "9994256662" at bounding box center [173, 96] width 213 height 18
click at [709, 282] on div "Manual Payment" at bounding box center [690, 259] width 83 height 61
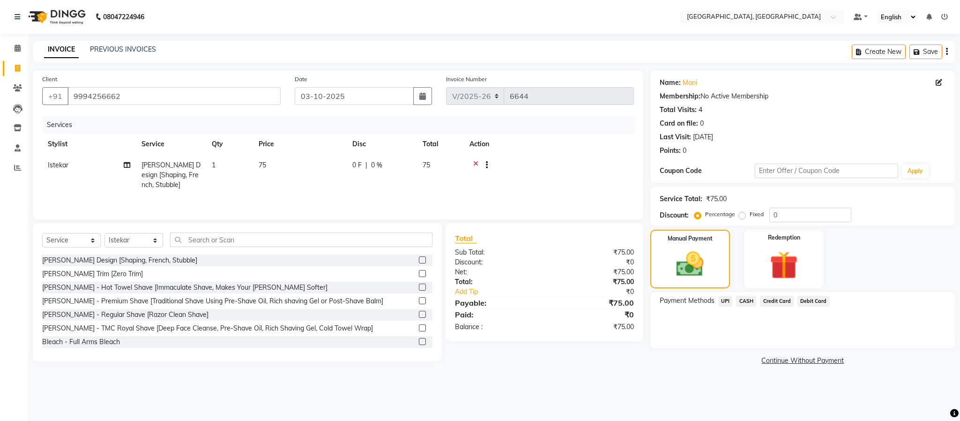
click at [723, 301] on span "UPI" at bounding box center [725, 301] width 15 height 11
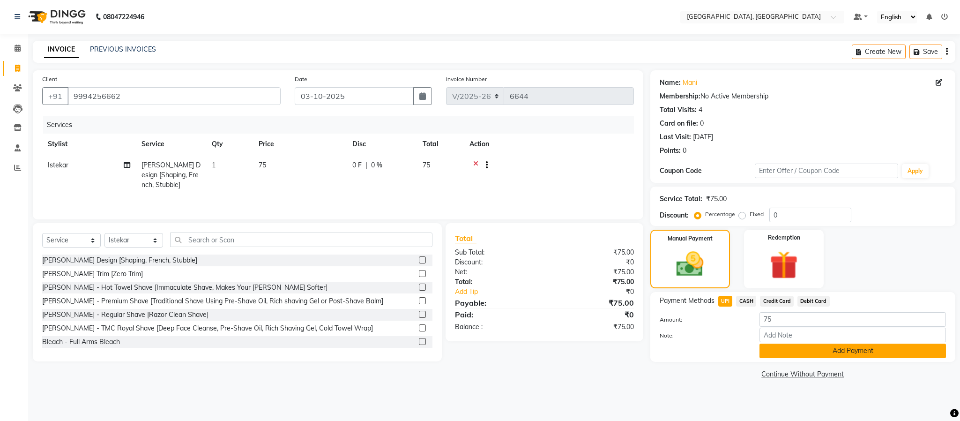
click at [787, 348] on button "Add Payment" at bounding box center [853, 351] width 187 height 15
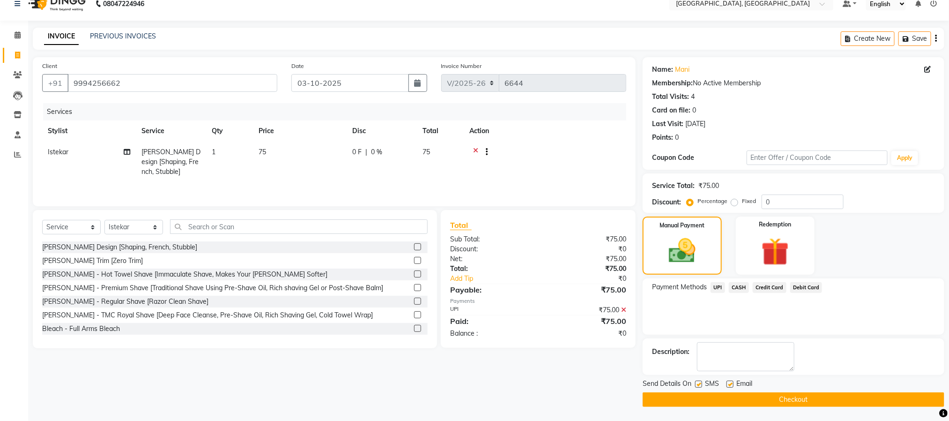
scroll to position [14, 0]
click at [790, 403] on button "Checkout" at bounding box center [794, 399] width 302 height 15
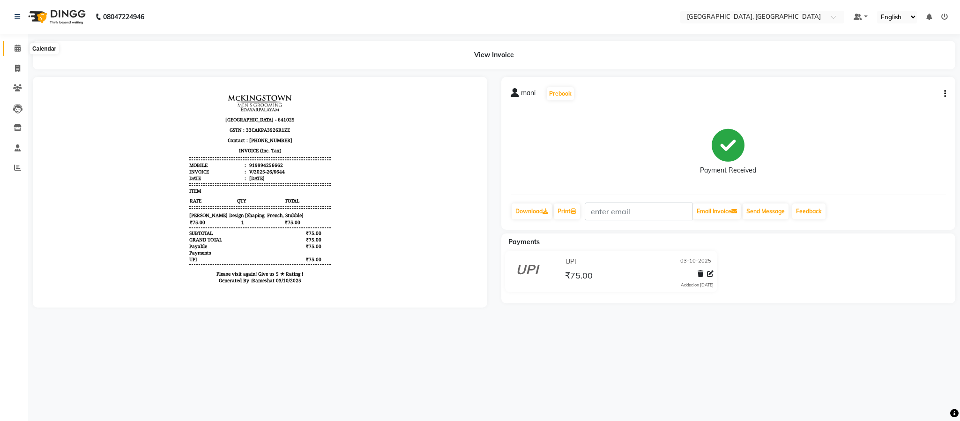
click at [17, 44] on span at bounding box center [17, 48] width 16 height 11
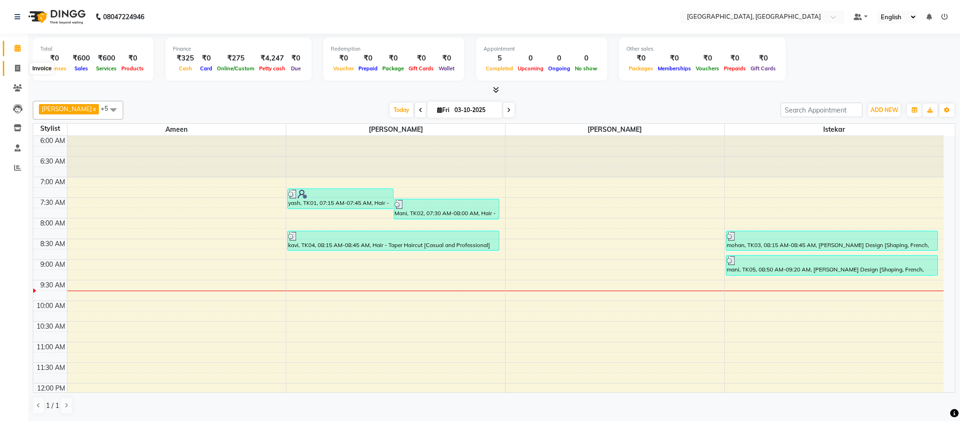
click at [16, 71] on icon at bounding box center [17, 68] width 5 height 7
select select "service"
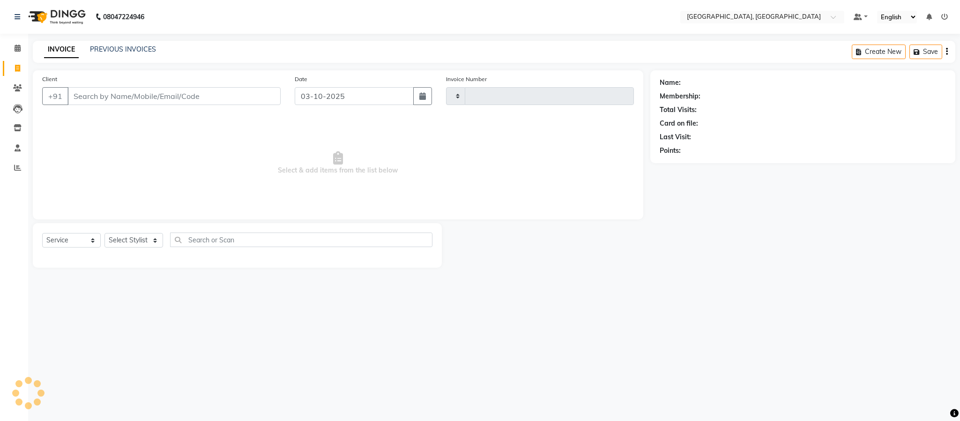
type input "6645"
select select "4977"
click at [158, 238] on select "Select Stylist" at bounding box center [134, 240] width 59 height 15
select select "93353"
click at [105, 233] on select "Select Stylist Ameen House Keeping Istekar McKingstown [PERSON_NAME] Prathiswar…" at bounding box center [134, 240] width 59 height 15
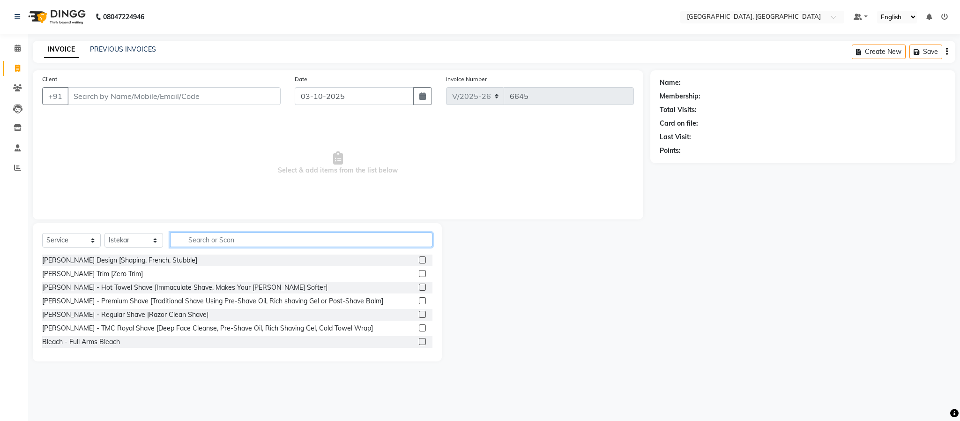
click at [207, 243] on input "text" at bounding box center [301, 239] width 262 height 15
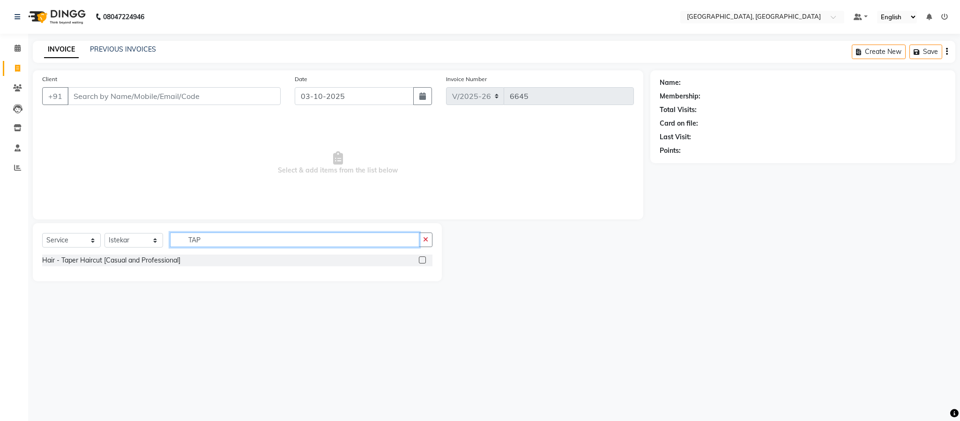
type input "TAP"
click at [426, 260] on label at bounding box center [422, 259] width 7 height 7
click at [425, 260] on input "checkbox" at bounding box center [422, 260] width 6 height 6
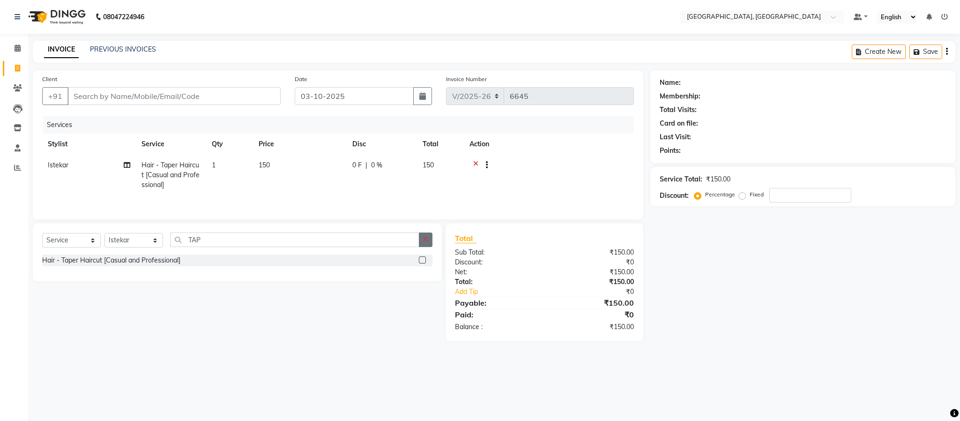
checkbox input "false"
click at [425, 239] on button "button" at bounding box center [426, 239] width 14 height 15
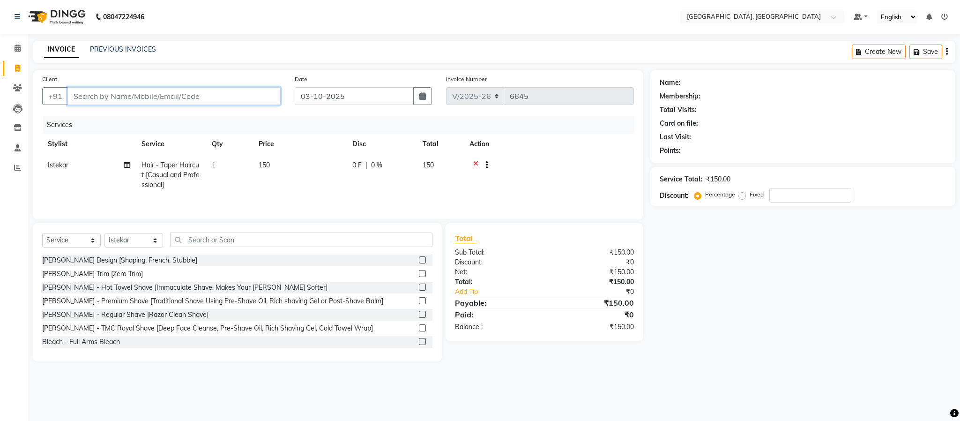
click at [182, 96] on input "Client" at bounding box center [173, 96] width 213 height 18
click at [141, 101] on input "Client" at bounding box center [173, 96] width 213 height 18
type input "9"
type input "0"
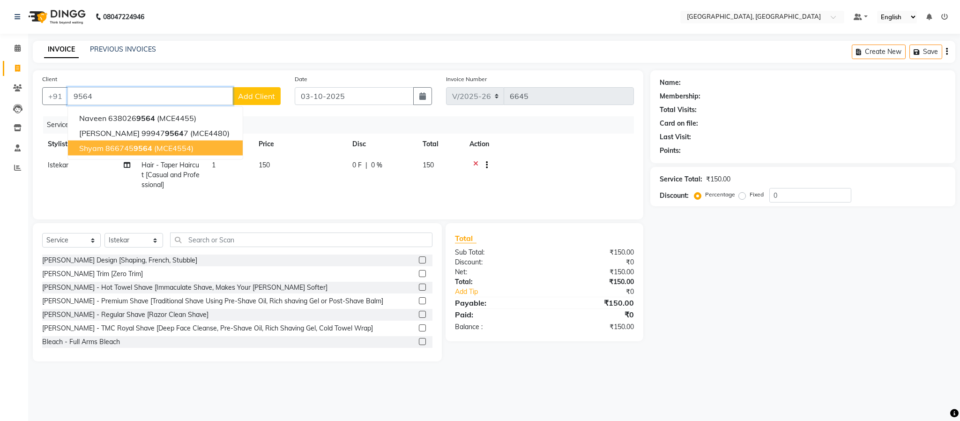
click at [170, 149] on span "(MCE4554)" at bounding box center [173, 147] width 39 height 9
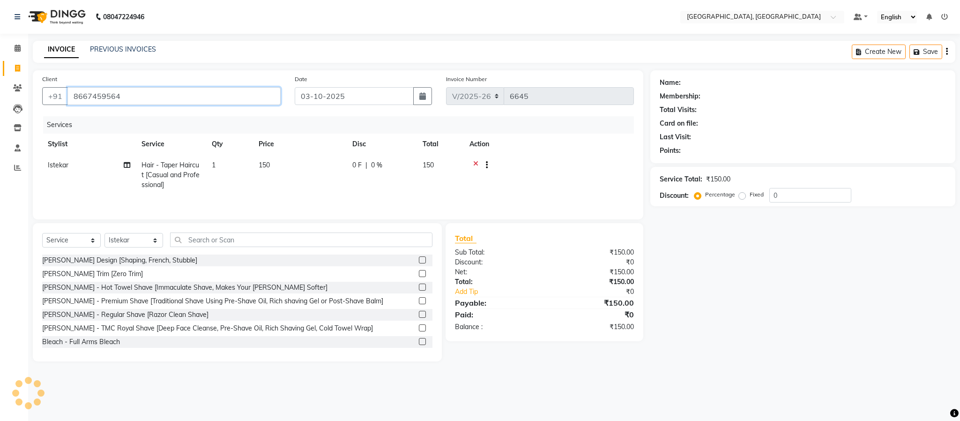
type input "8667459564"
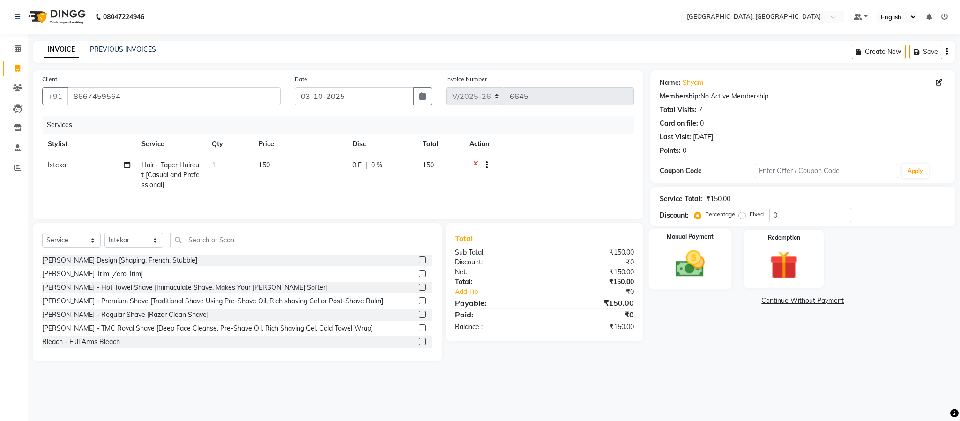
click at [703, 269] on img at bounding box center [690, 264] width 48 height 34
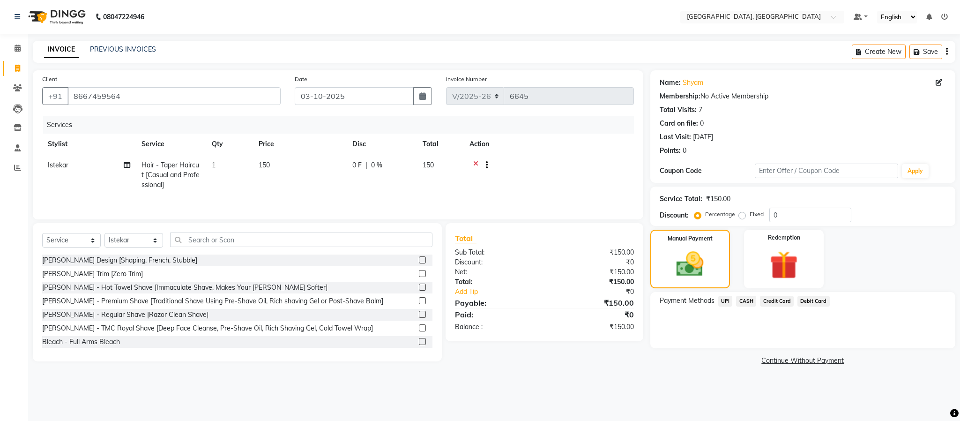
click at [744, 299] on span "CASH" at bounding box center [746, 301] width 20 height 11
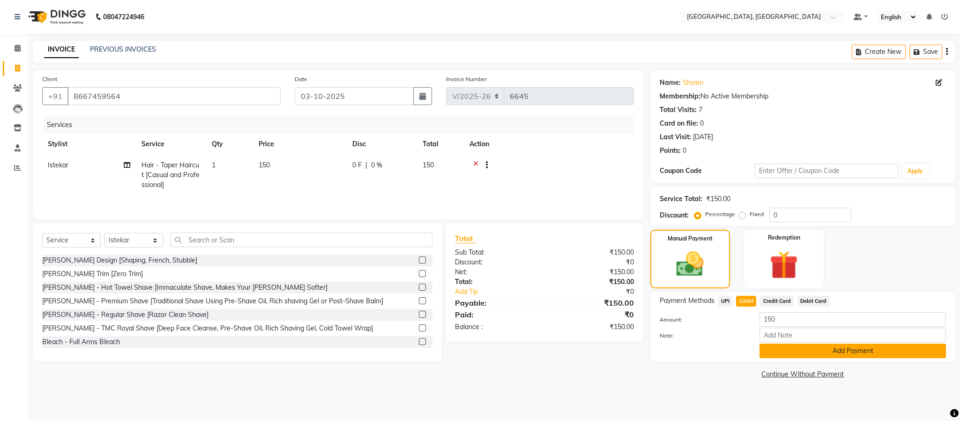
click at [825, 349] on button "Add Payment" at bounding box center [853, 351] width 187 height 15
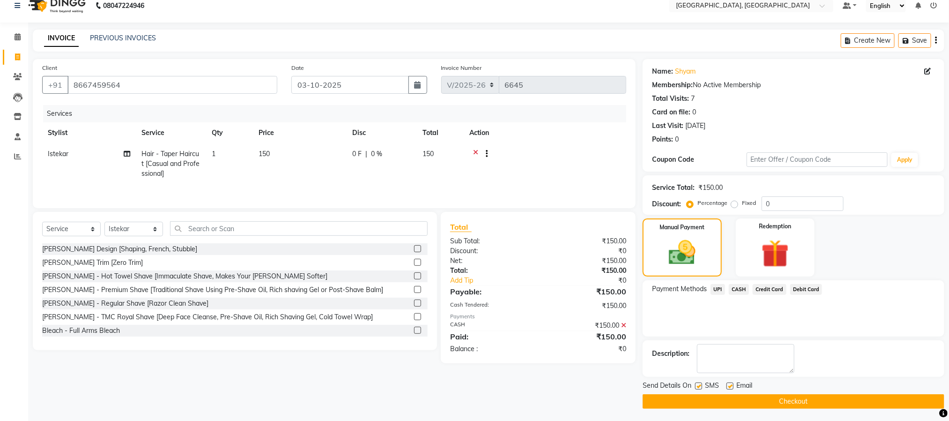
scroll to position [14, 0]
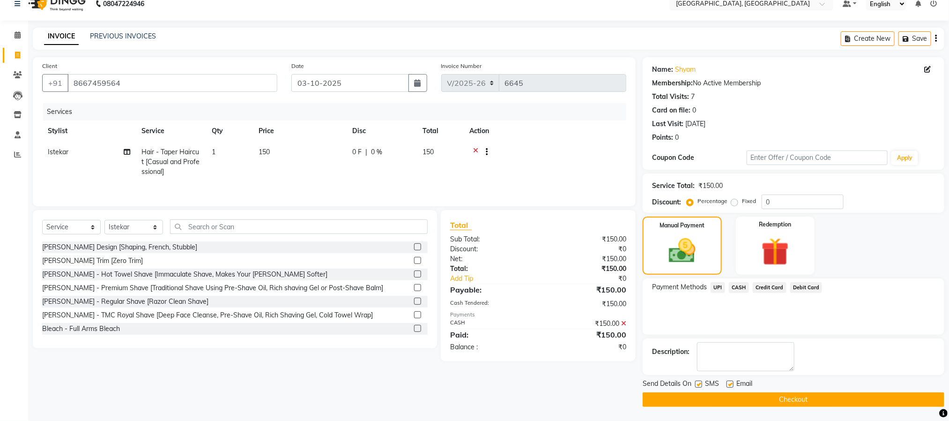
click at [816, 393] on button "Checkout" at bounding box center [794, 399] width 302 height 15
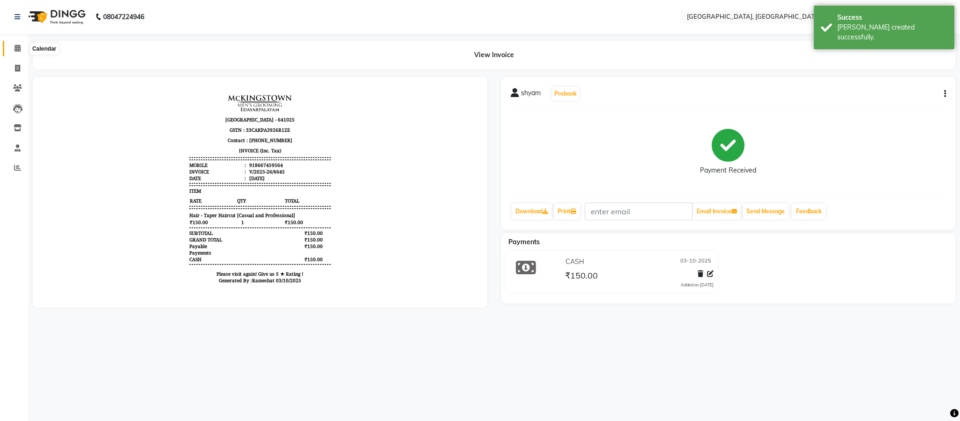
click at [21, 48] on span at bounding box center [17, 48] width 16 height 11
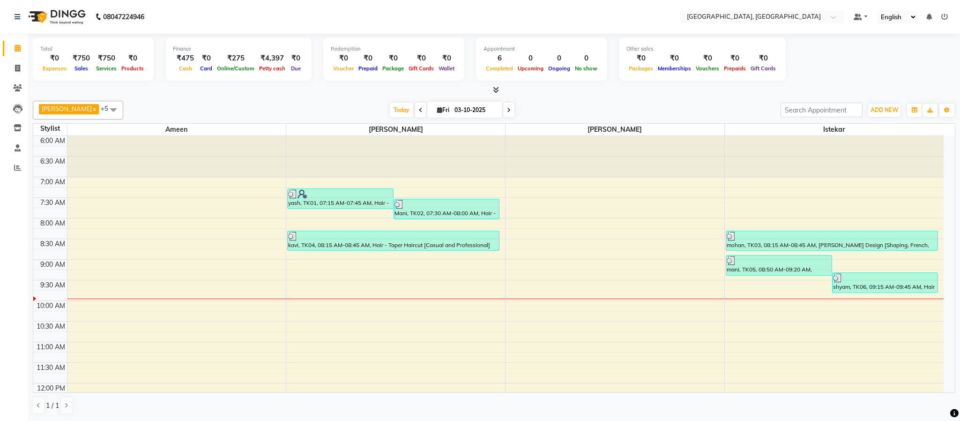
click at [299, 208] on div "yash, TK01, 07:15 AM-07:45 AM, Hair - Taper Haircut [Casual and Professional]" at bounding box center [340, 199] width 105 height 20
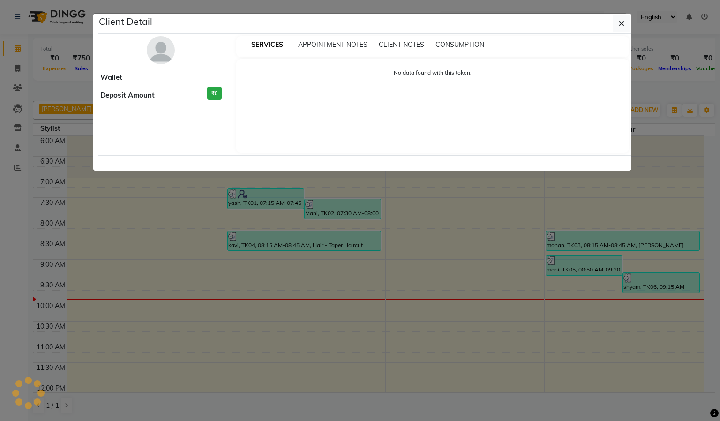
select select "3"
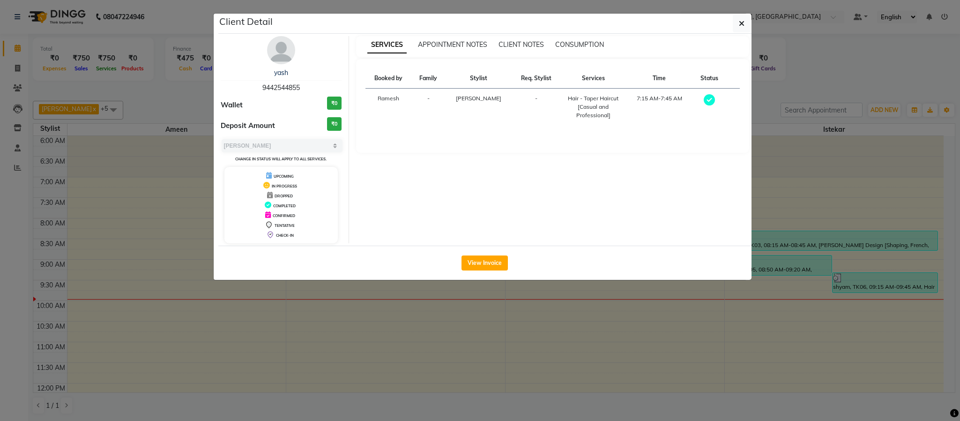
click at [491, 266] on button "View Invoice" at bounding box center [485, 262] width 46 height 15
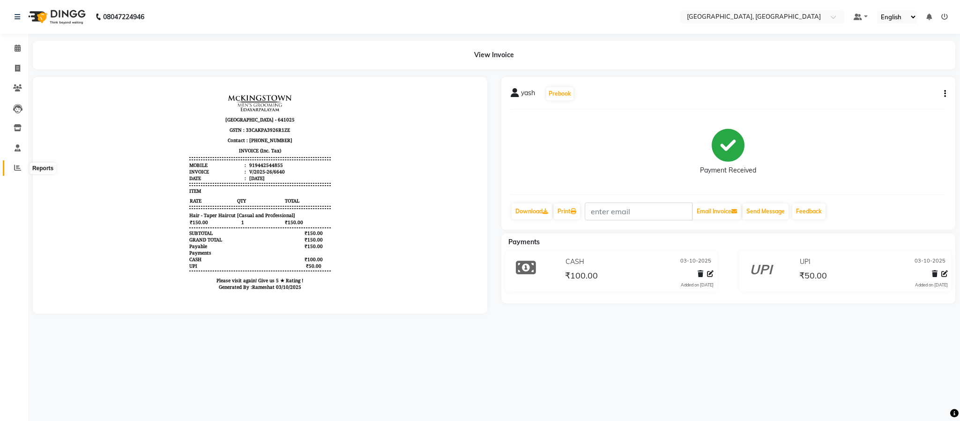
drag, startPoint x: 11, startPoint y: 172, endPoint x: 34, endPoint y: 166, distance: 23.6
click at [13, 171] on span at bounding box center [17, 168] width 16 height 11
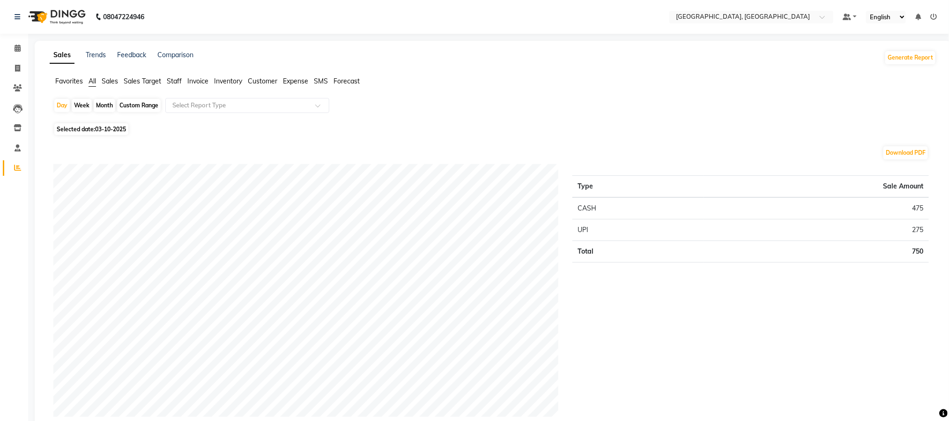
click at [175, 80] on span "Staff" at bounding box center [174, 81] width 15 height 8
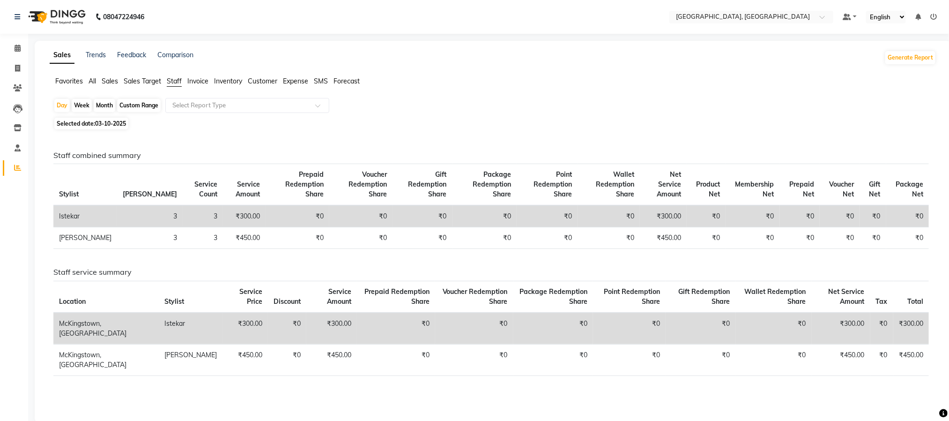
click at [360, 185] on div "Staff combined summary Stylist Bill Count Service Count Service Amount Prepaid …" at bounding box center [491, 272] width 876 height 243
drag, startPoint x: 177, startPoint y: 280, endPoint x: 363, endPoint y: 202, distance: 201.8
click at [453, 190] on th "Package Redemption Share" at bounding box center [485, 185] width 64 height 42
click at [20, 72] on app-home "08047224946 Select Location × [GEOGRAPHIC_DATA], Edayarpalayam Default Panel My…" at bounding box center [474, 218] width 949 height 437
click at [18, 76] on li "Invoice" at bounding box center [14, 69] width 28 height 20
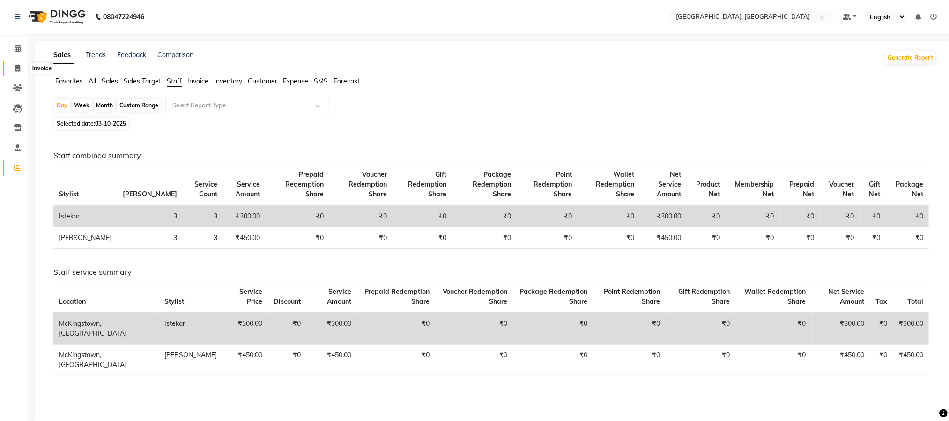
click at [13, 66] on span at bounding box center [17, 68] width 16 height 11
select select "service"
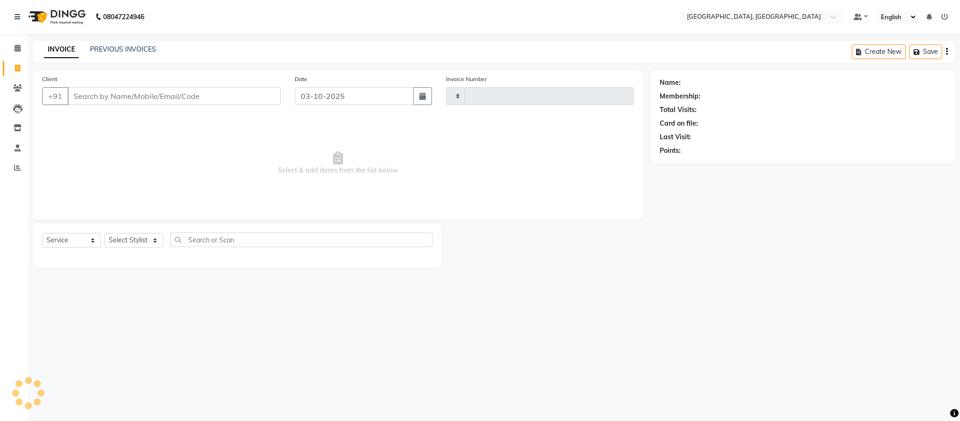
type input "6646"
select select "4977"
drag, startPoint x: 152, startPoint y: 242, endPoint x: 148, endPoint y: 236, distance: 7.0
click at [153, 242] on select "Select Stylist" at bounding box center [134, 240] width 59 height 15
select select "66371"
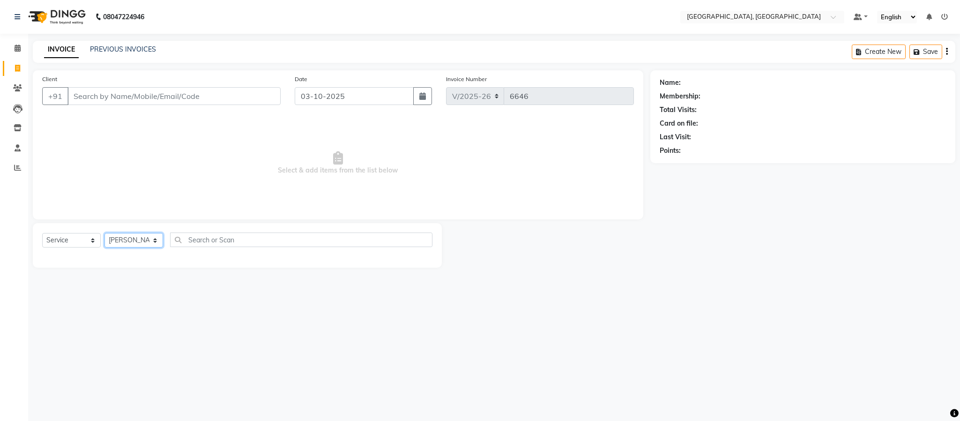
click at [105, 233] on select "Select Stylist Ameen House Keeping Istekar McKingstown [PERSON_NAME] Prathiswar…" at bounding box center [134, 240] width 59 height 15
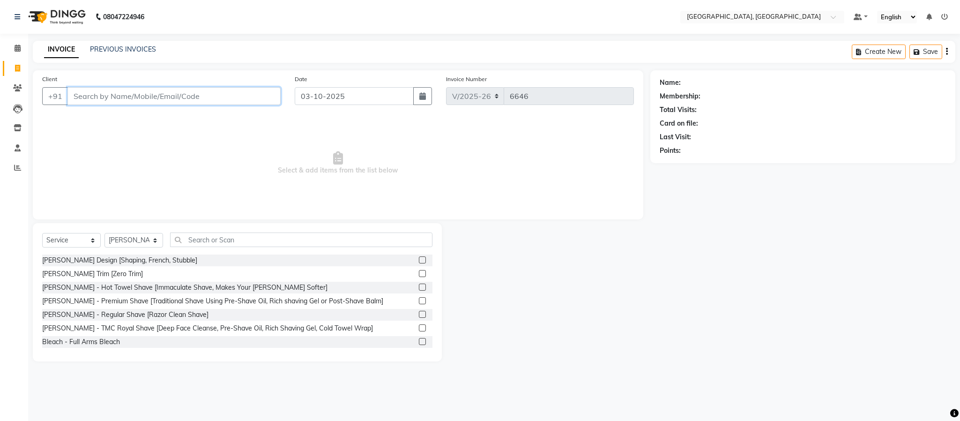
drag, startPoint x: 193, startPoint y: 104, endPoint x: 193, endPoint y: 96, distance: 8.0
click at [193, 98] on input "Client" at bounding box center [173, 96] width 213 height 18
drag, startPoint x: 193, startPoint y: 96, endPoint x: 207, endPoint y: 93, distance: 14.0
click at [197, 95] on input "Client" at bounding box center [173, 96] width 213 height 18
type input "9334330452"
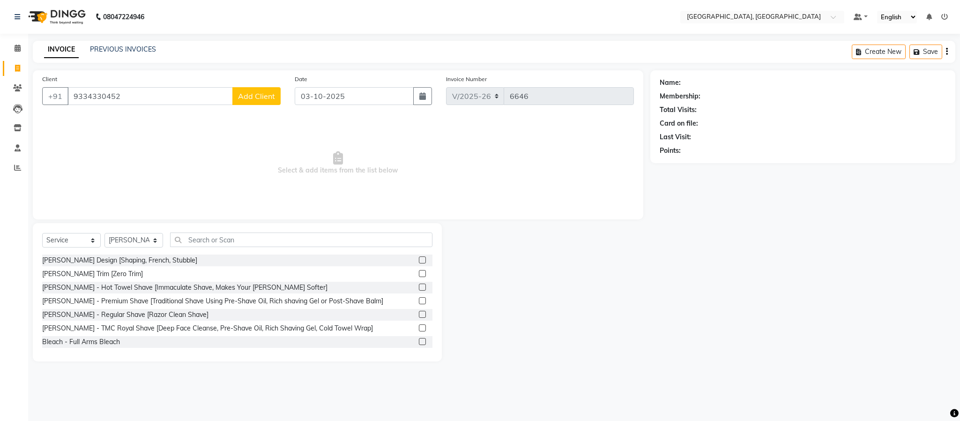
click at [262, 89] on button "Add Client" at bounding box center [256, 96] width 48 height 18
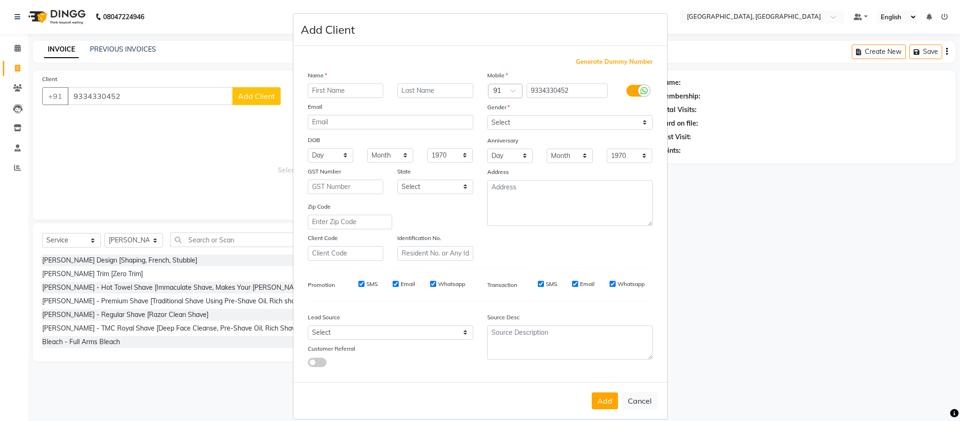
click at [327, 88] on input "text" at bounding box center [346, 90] width 76 height 15
type input "[PERSON_NAME]"
click at [96, 92] on ngb-modal-window "Add Client Generate Dummy Number Name [PERSON_NAME] Email DOB Day 01 02 03 04 0…" at bounding box center [480, 210] width 960 height 421
click at [635, 400] on button "Cancel" at bounding box center [640, 401] width 36 height 18
select select
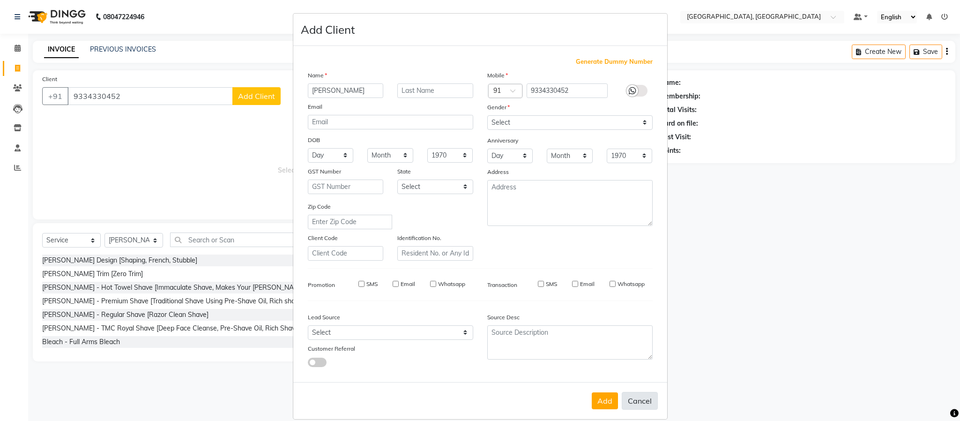
select select
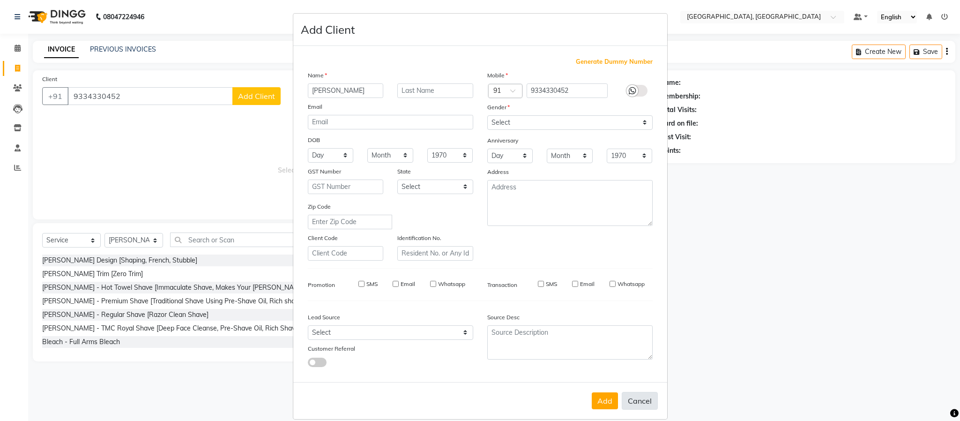
select select
checkbox input "false"
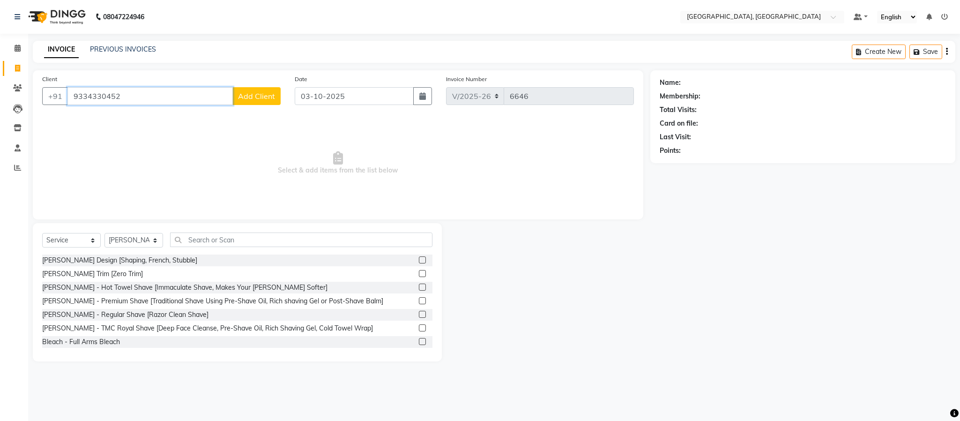
click at [80, 91] on input "9334330452" at bounding box center [149, 96] width 165 height 18
click at [88, 95] on input "9334330452" at bounding box center [149, 96] width 165 height 18
click at [99, 96] on input "9334330452" at bounding box center [149, 96] width 165 height 18
type input "9334220452"
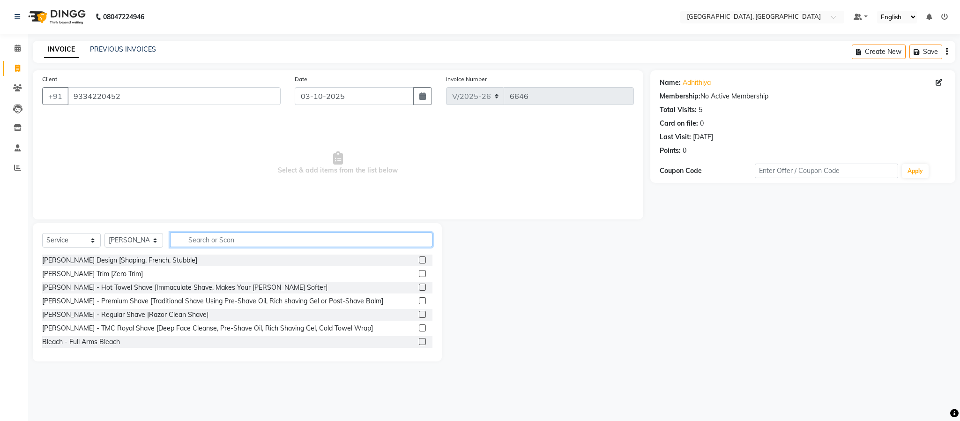
click at [262, 243] on input "text" at bounding box center [301, 239] width 262 height 15
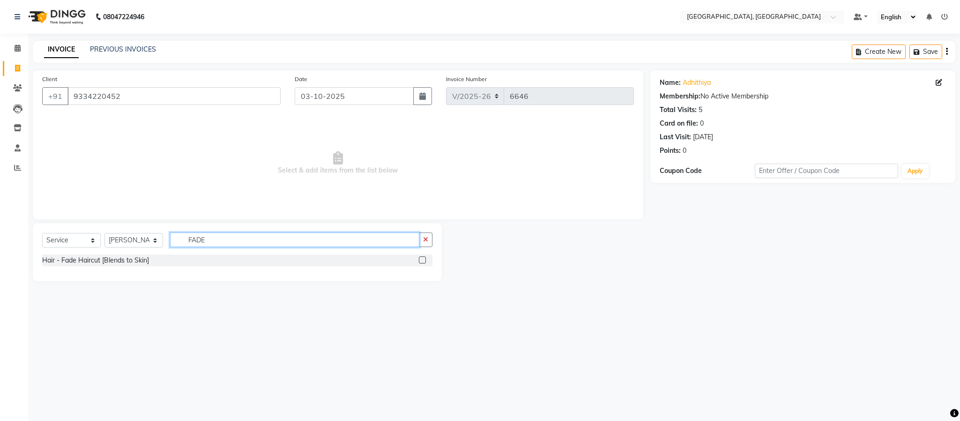
type input "FADE"
click at [422, 259] on label at bounding box center [422, 259] width 7 height 7
click at [422, 259] on input "checkbox" at bounding box center [422, 260] width 6 height 6
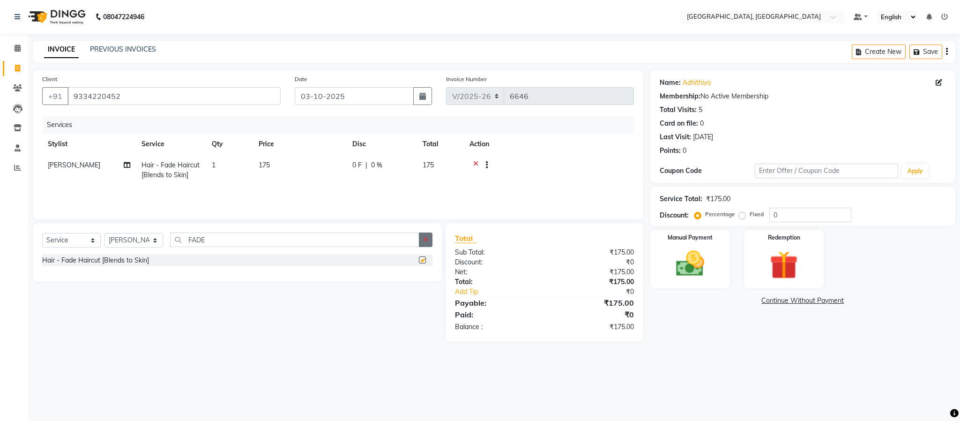
checkbox input "false"
click at [422, 244] on button "button" at bounding box center [426, 239] width 14 height 15
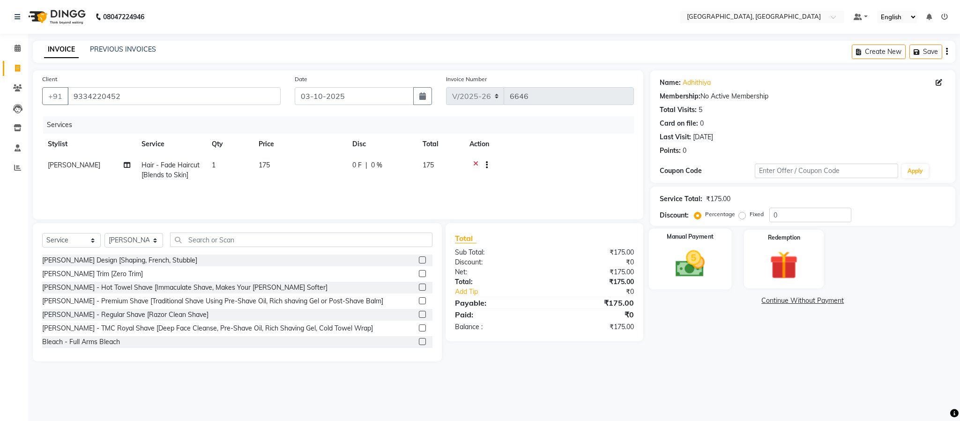
click at [674, 269] on img at bounding box center [690, 264] width 48 height 34
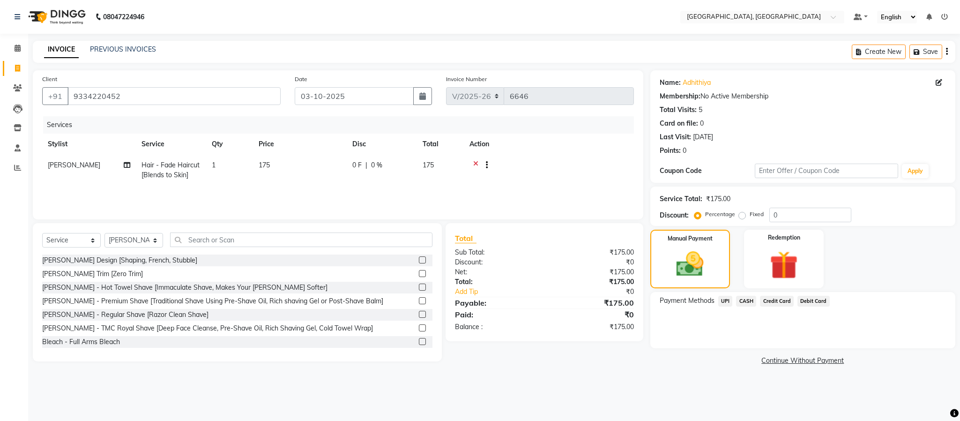
click at [419, 260] on label at bounding box center [422, 259] width 7 height 7
click at [419, 260] on input "checkbox" at bounding box center [422, 260] width 6 height 6
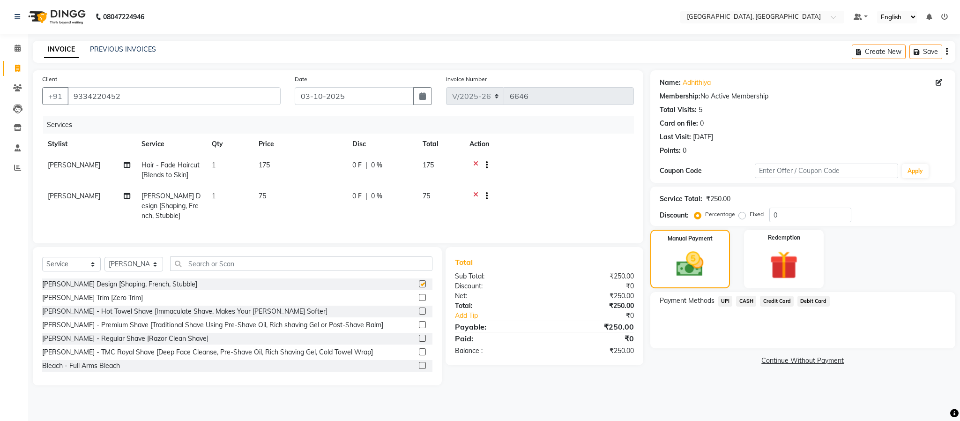
checkbox input "false"
click at [308, 269] on input "text" at bounding box center [301, 263] width 262 height 15
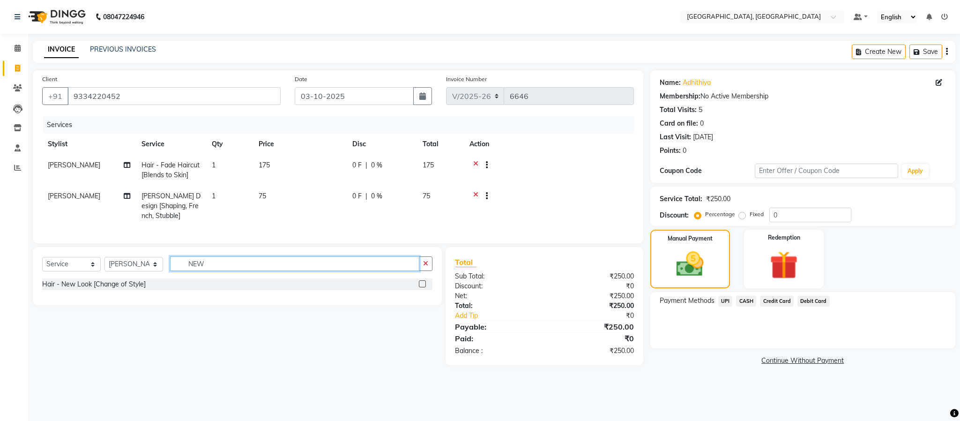
type input "NEW"
click at [421, 287] on label at bounding box center [422, 283] width 7 height 7
click at [421, 287] on input "checkbox" at bounding box center [422, 284] width 6 height 6
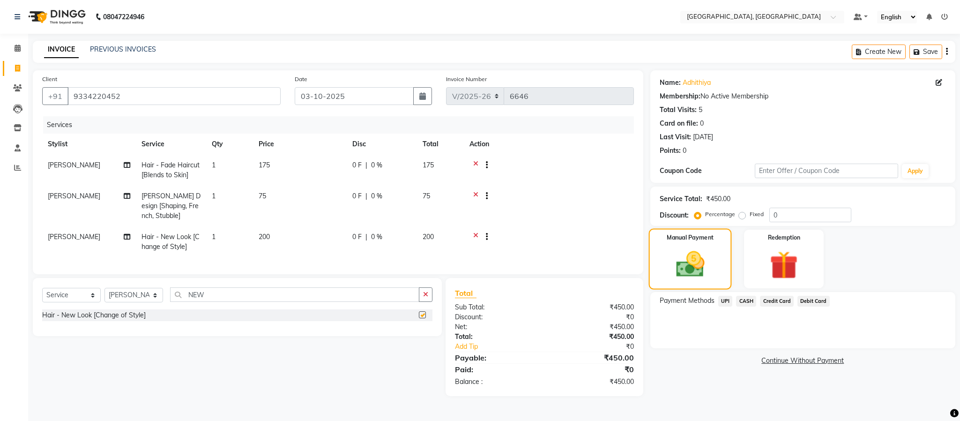
checkbox input "false"
click at [723, 304] on span "UPI" at bounding box center [725, 301] width 15 height 11
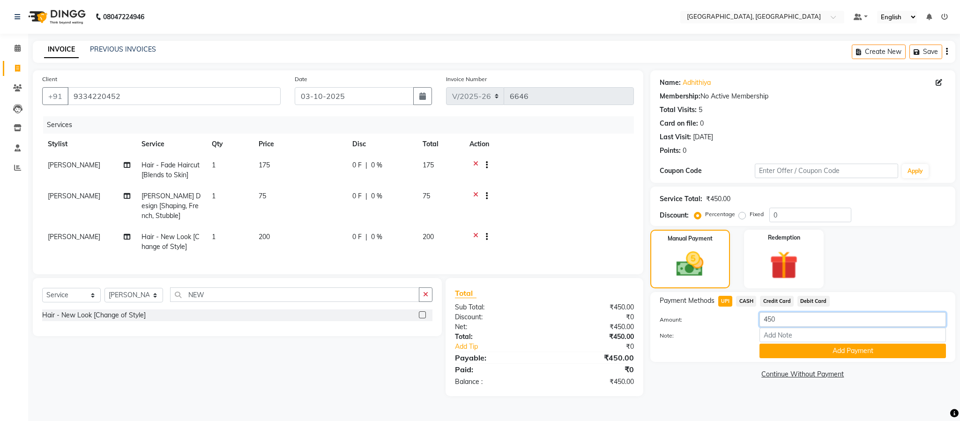
click at [782, 317] on input "450" at bounding box center [853, 319] width 187 height 15
type input "4"
type input "250"
click at [791, 349] on button "Add Payment" at bounding box center [853, 351] width 187 height 15
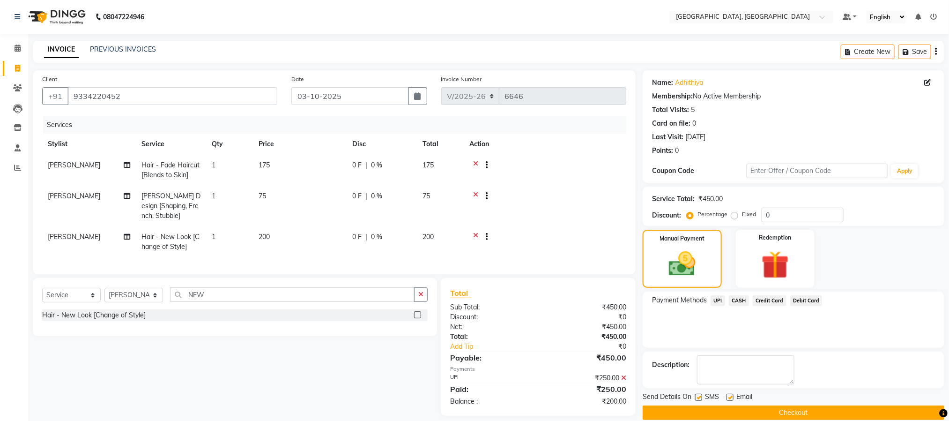
click at [739, 302] on span "CASH" at bounding box center [739, 300] width 20 height 11
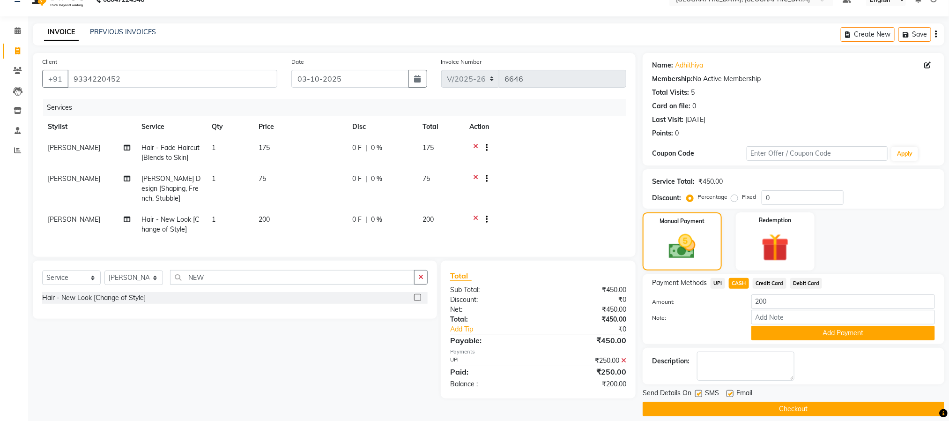
scroll to position [27, 0]
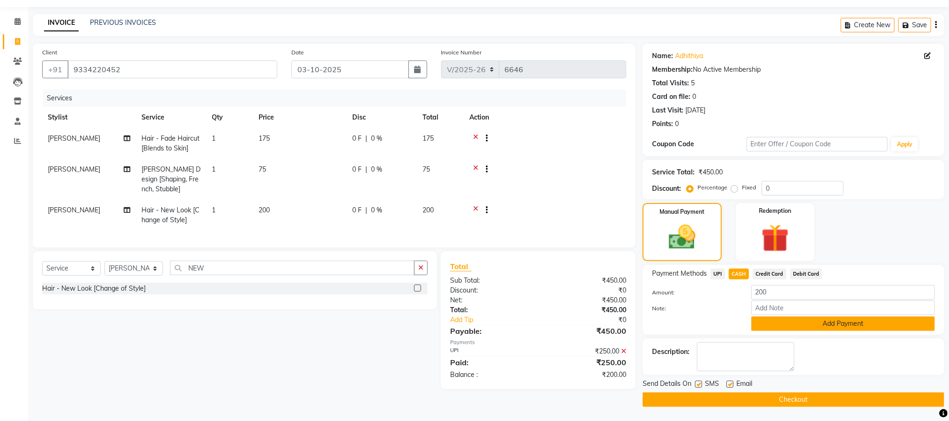
click at [820, 318] on button "Add Payment" at bounding box center [844, 323] width 184 height 15
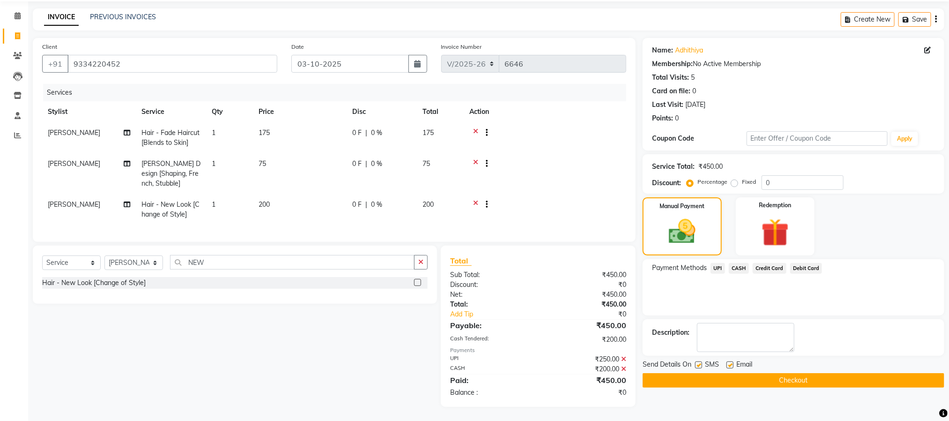
scroll to position [43, 0]
click at [814, 373] on button "Checkout" at bounding box center [794, 380] width 302 height 15
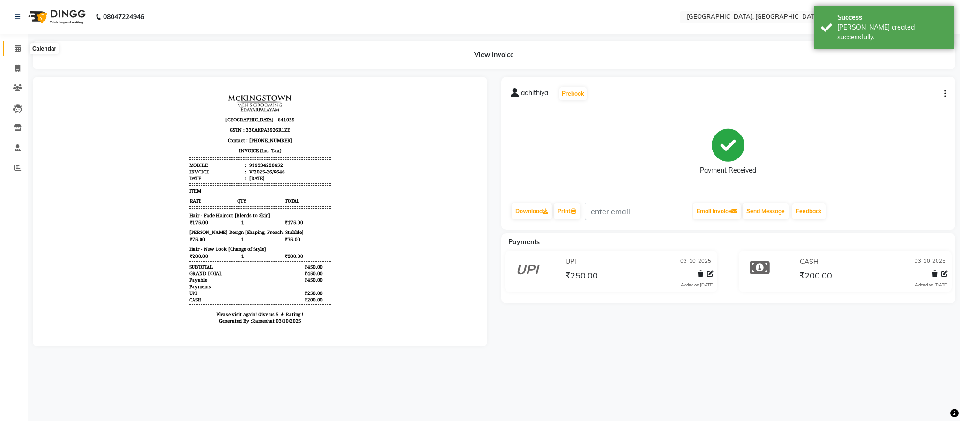
click at [11, 51] on span at bounding box center [17, 48] width 16 height 11
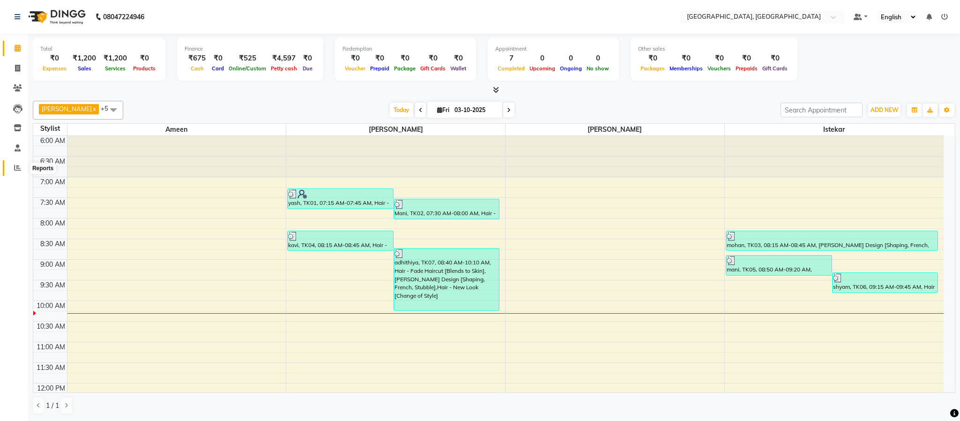
click at [14, 167] on icon at bounding box center [17, 167] width 7 height 7
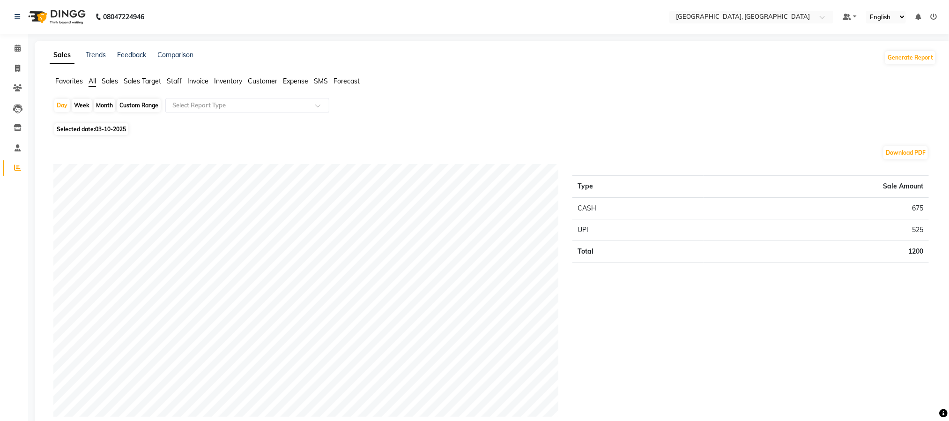
click at [170, 81] on span "Staff" at bounding box center [174, 81] width 15 height 8
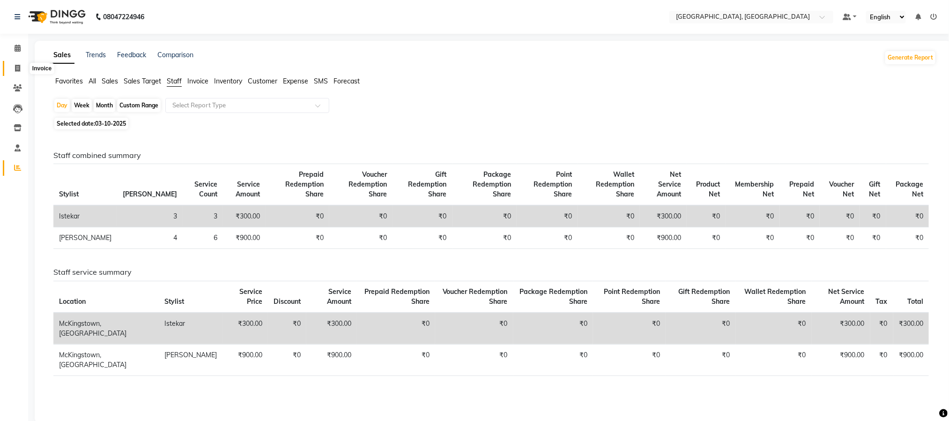
click at [15, 67] on icon at bounding box center [17, 68] width 5 height 7
select select "service"
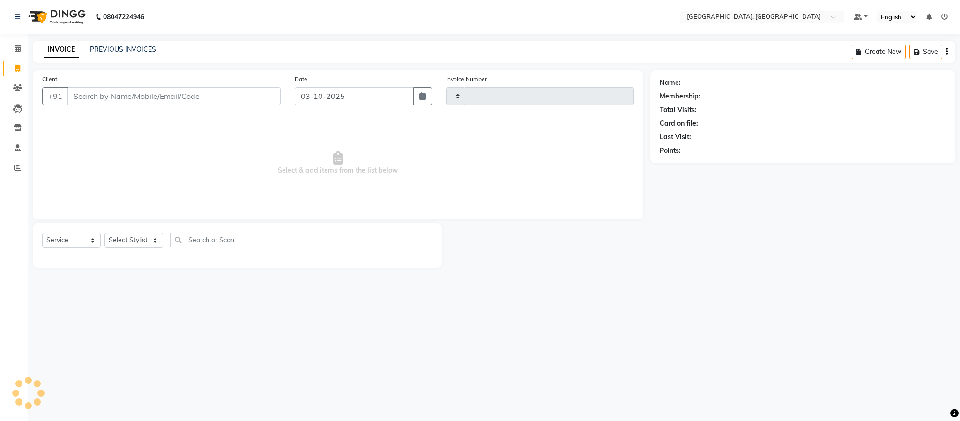
type input "6647"
select select "4977"
click at [20, 45] on icon at bounding box center [18, 48] width 6 height 7
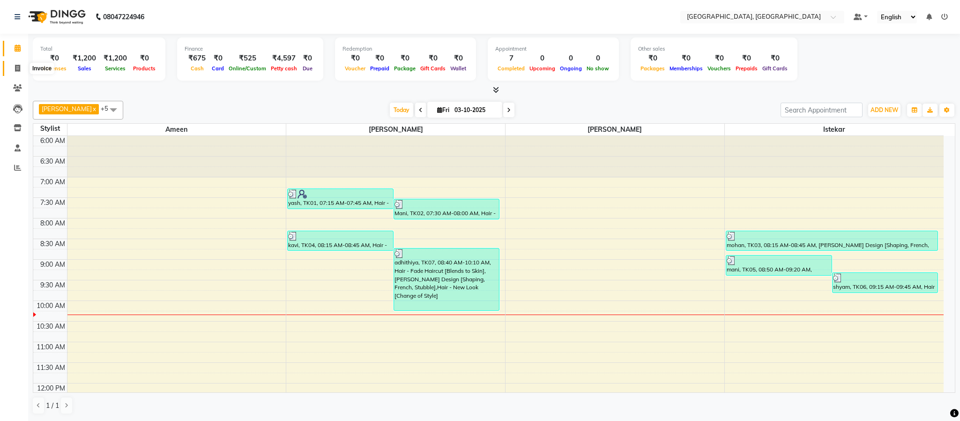
click at [17, 66] on icon at bounding box center [17, 68] width 5 height 7
select select "service"
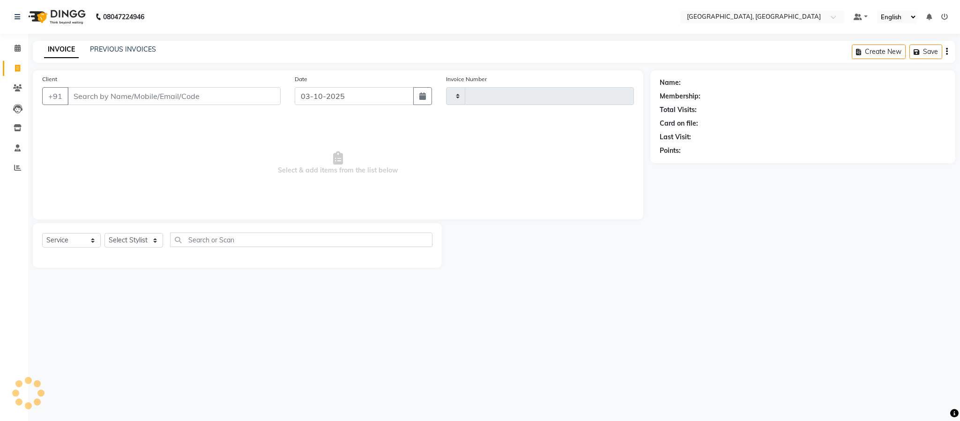
type input "6647"
select select "4977"
click at [159, 242] on select "Select Stylist" at bounding box center [134, 240] width 59 height 15
click at [159, 242] on select "Select Stylist Ameen House Keeping Istekar McKingstown [PERSON_NAME] Prathiswar…" at bounding box center [134, 240] width 59 height 15
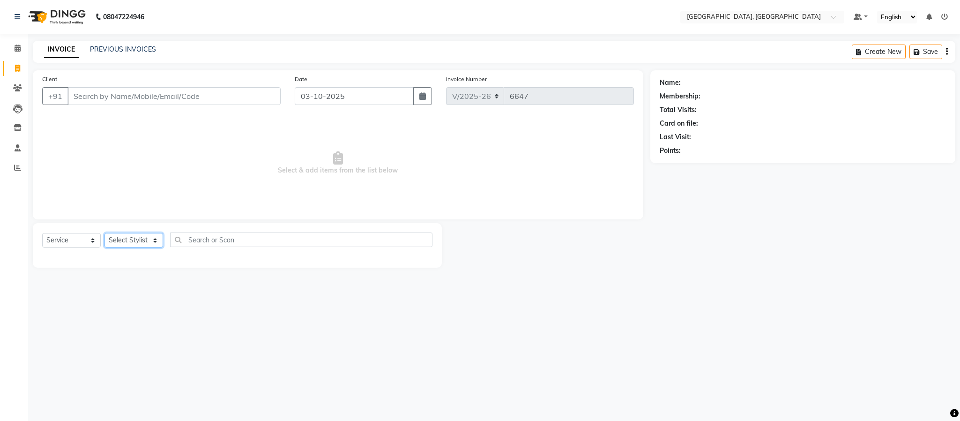
select select "93353"
click at [105, 233] on select "Select Stylist Ameen House Keeping Istekar McKingstown [PERSON_NAME] Prathiswar…" at bounding box center [134, 240] width 59 height 15
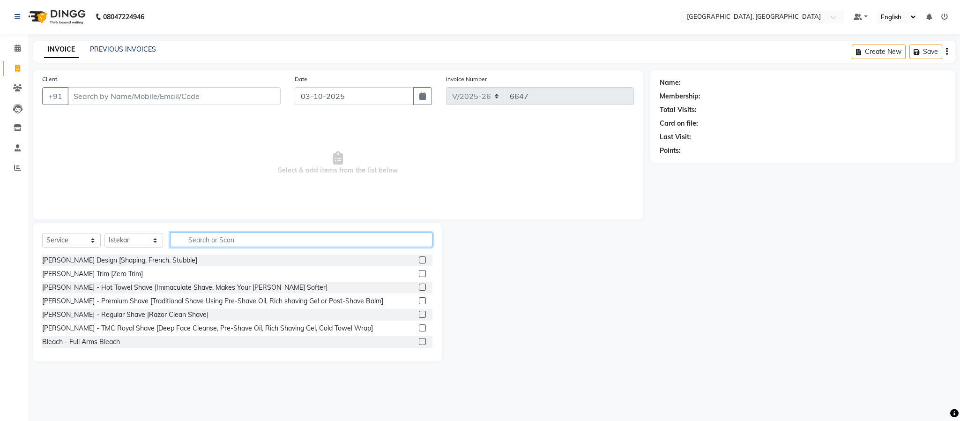
click at [273, 237] on input "text" at bounding box center [301, 239] width 262 height 15
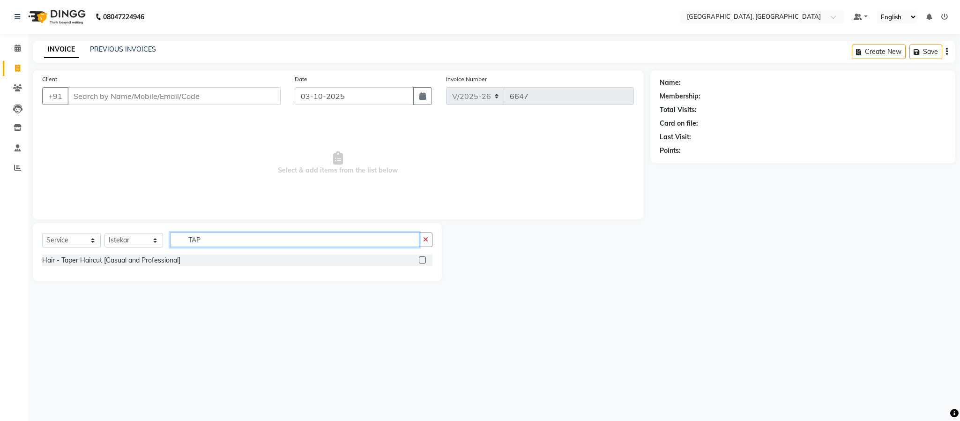
type input "TAP"
drag, startPoint x: 421, startPoint y: 261, endPoint x: 425, endPoint y: 257, distance: 5.0
click at [422, 261] on label at bounding box center [422, 259] width 7 height 7
click at [422, 261] on input "checkbox" at bounding box center [422, 260] width 6 height 6
checkbox input "true"
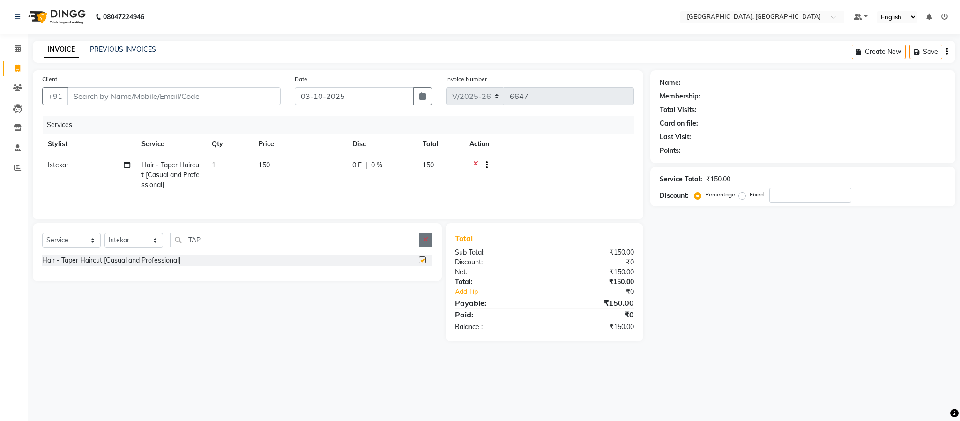
click at [423, 236] on button "button" at bounding box center [426, 239] width 14 height 15
checkbox input "false"
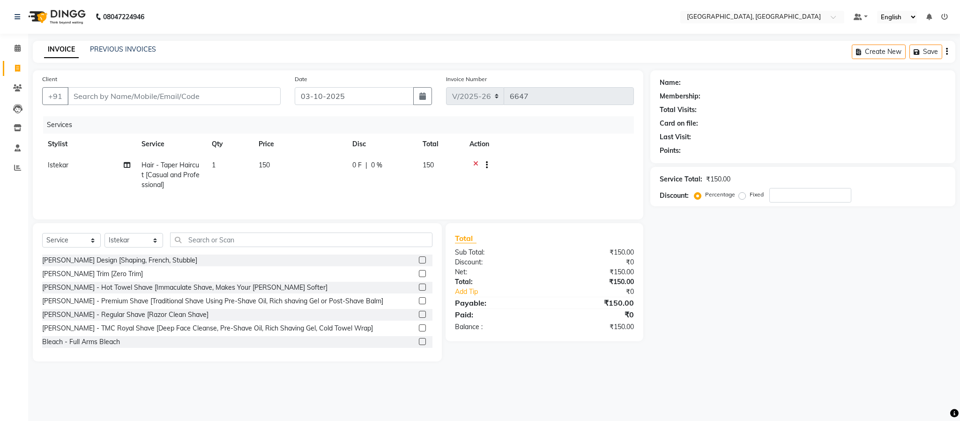
click at [419, 316] on label at bounding box center [422, 314] width 7 height 7
click at [419, 316] on input "checkbox" at bounding box center [422, 315] width 6 height 6
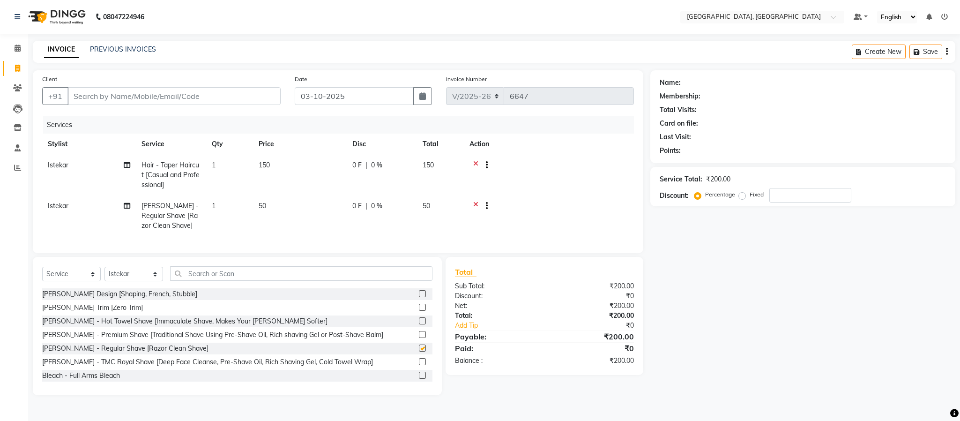
checkbox input "false"
click at [197, 105] on div "+91" at bounding box center [161, 96] width 239 height 18
click at [198, 100] on input "Client" at bounding box center [173, 96] width 213 height 18
type input "9"
type input "0"
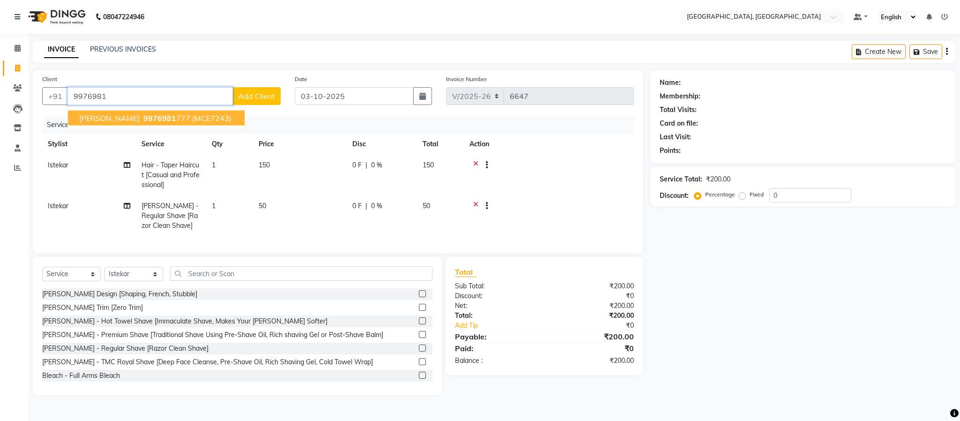
click at [192, 119] on span "(MCE7243)" at bounding box center [211, 117] width 39 height 9
type input "9976981777"
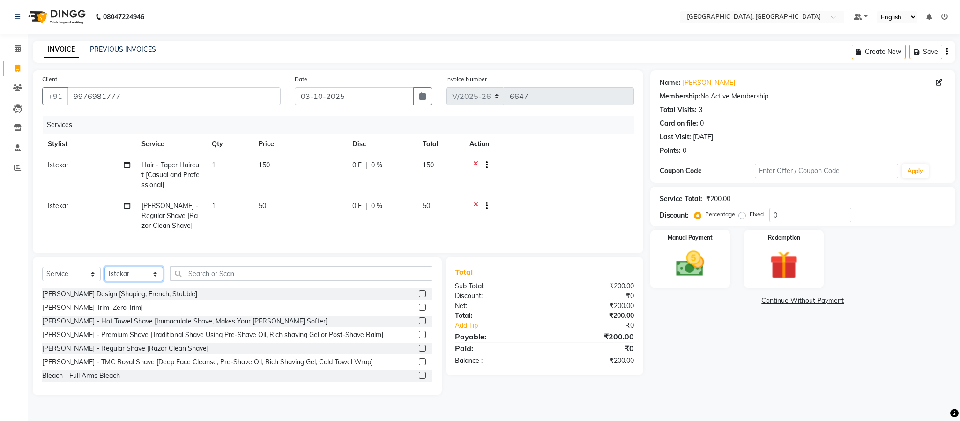
click at [144, 281] on select "Select Stylist Ameen House Keeping Istekar McKingstown [PERSON_NAME] Prathiswar…" at bounding box center [134, 274] width 59 height 15
select select "84531"
click at [105, 277] on select "Select Stylist Ameen House Keeping Istekar McKingstown [PERSON_NAME] Prathiswar…" at bounding box center [134, 274] width 59 height 15
click at [279, 281] on input "text" at bounding box center [301, 273] width 262 height 15
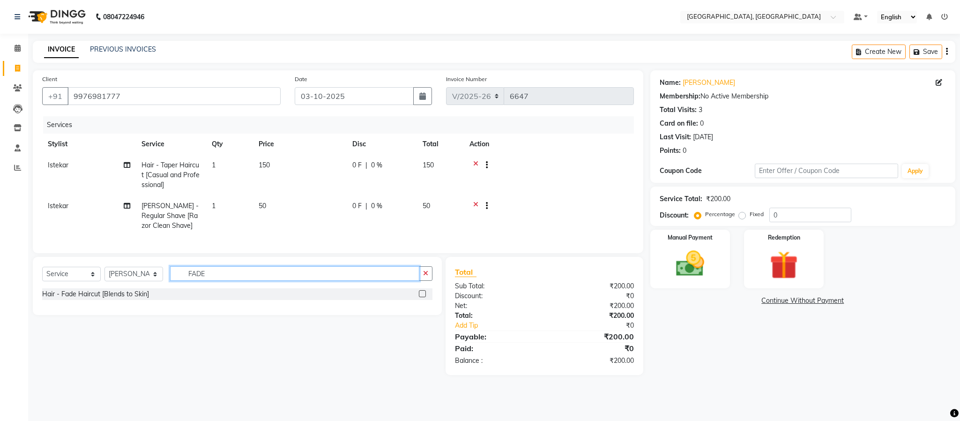
type input "FADE"
click at [424, 297] on label at bounding box center [422, 293] width 7 height 7
click at [424, 297] on input "checkbox" at bounding box center [422, 294] width 6 height 6
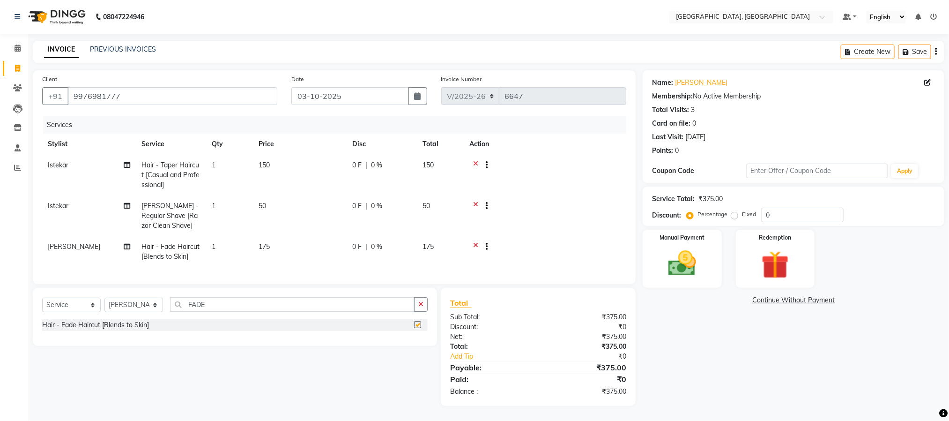
checkbox input "false"
click at [695, 263] on img at bounding box center [682, 263] width 47 height 33
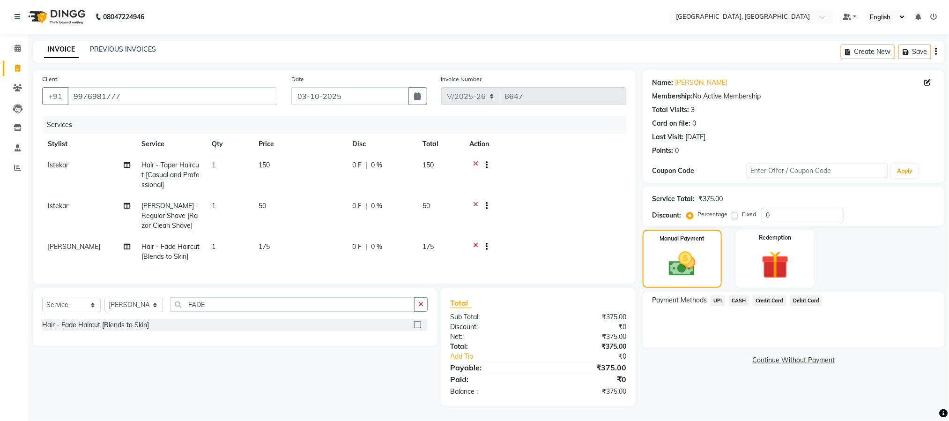
click at [717, 295] on span "UPI" at bounding box center [718, 300] width 15 height 11
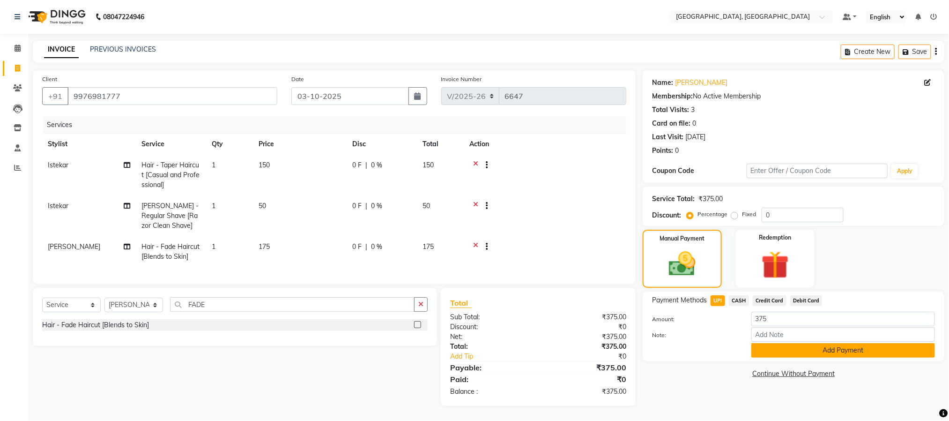
click at [772, 343] on button "Add Payment" at bounding box center [844, 350] width 184 height 15
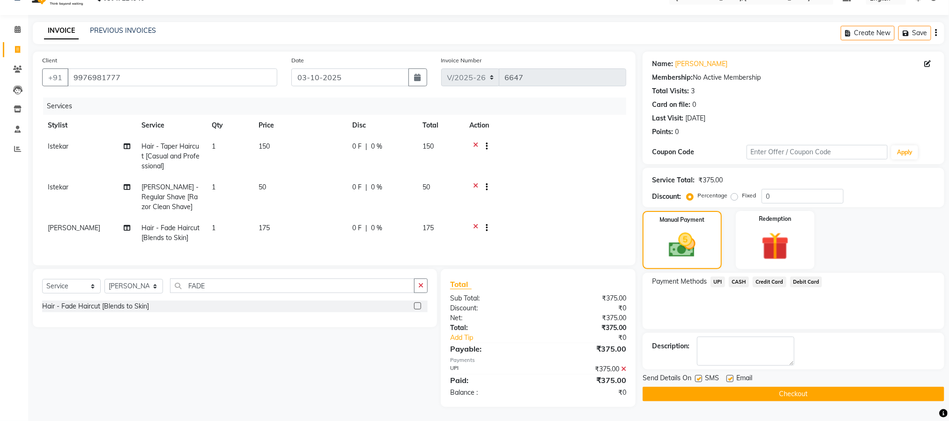
scroll to position [30, 0]
click at [789, 387] on button "Checkout" at bounding box center [794, 394] width 302 height 15
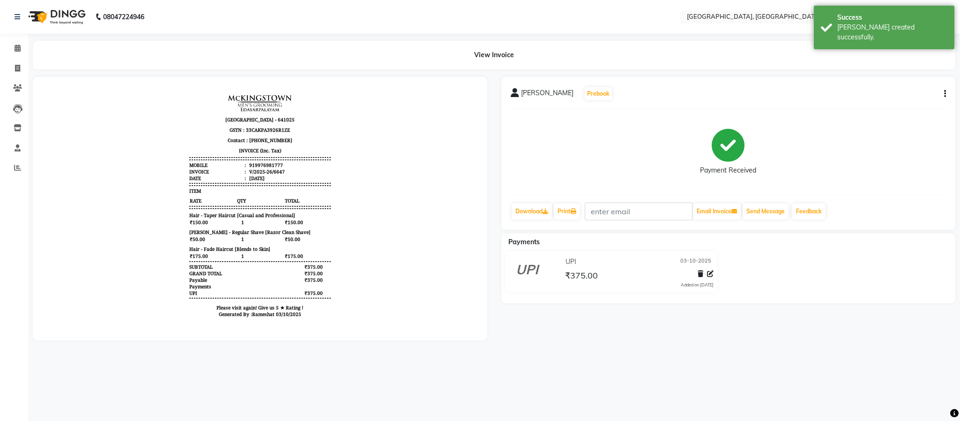
scroll to position [7, 0]
click at [15, 51] on icon at bounding box center [18, 48] width 6 height 7
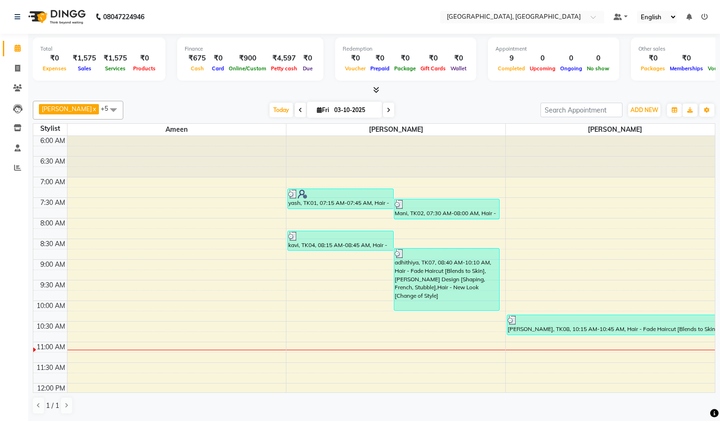
click at [0, 363] on div "Calendar Invoice Clients Leads Inventory Staff Reports Completed InProgress Upc…" at bounding box center [63, 217] width 127 height 380
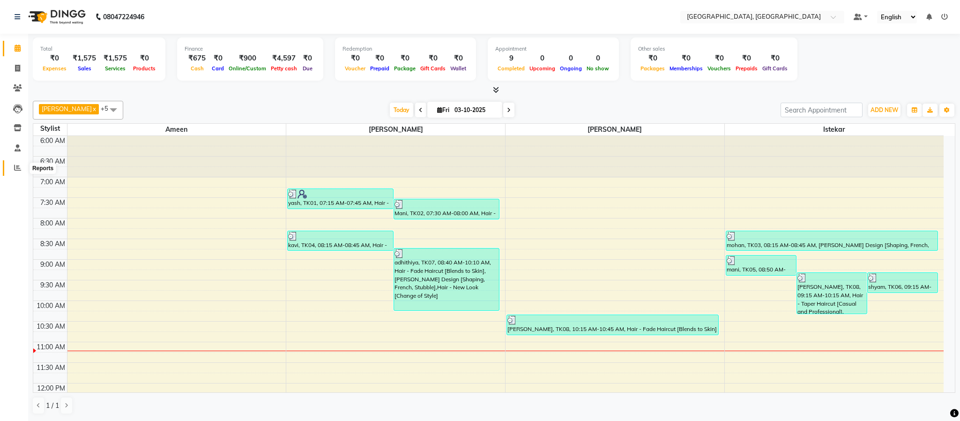
drag, startPoint x: 17, startPoint y: 164, endPoint x: 10, endPoint y: 164, distance: 6.6
click at [16, 165] on icon at bounding box center [17, 167] width 7 height 7
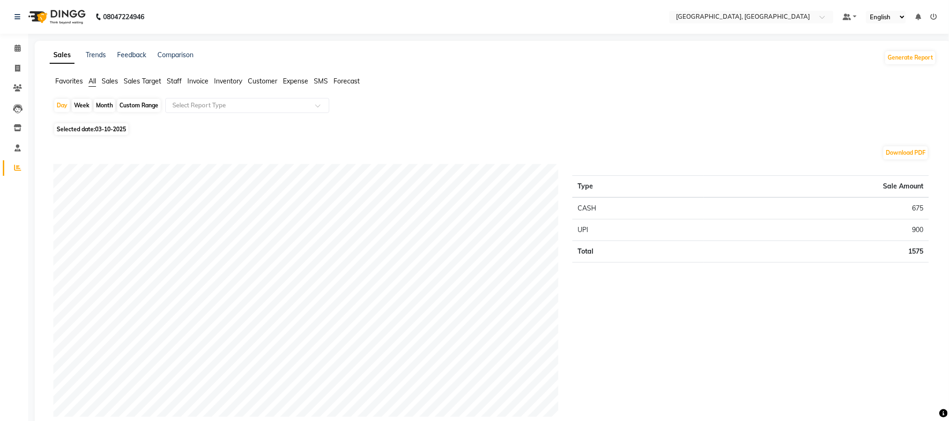
click at [131, 79] on span "Sales Target" at bounding box center [142, 81] width 37 height 8
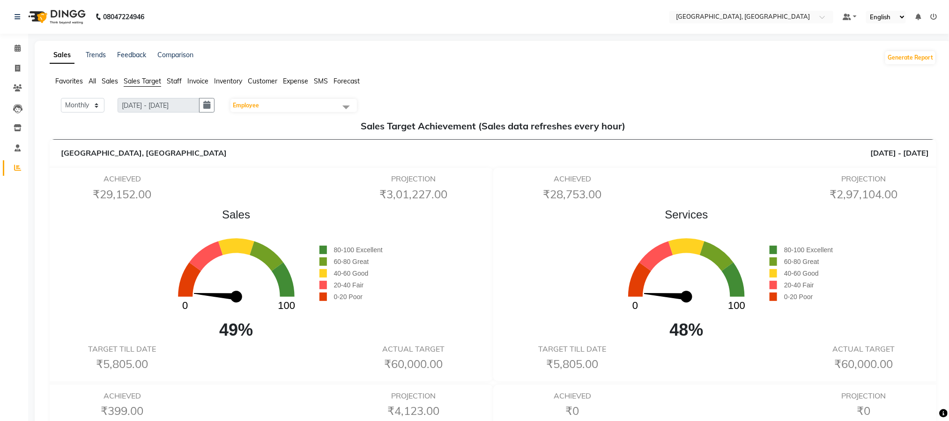
click at [177, 83] on span "Staff" at bounding box center [174, 81] width 15 height 8
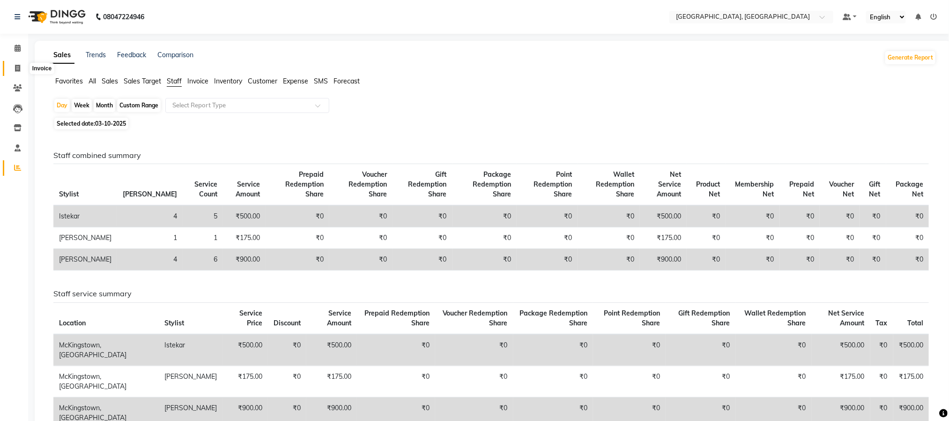
click at [20, 71] on icon at bounding box center [17, 68] width 5 height 7
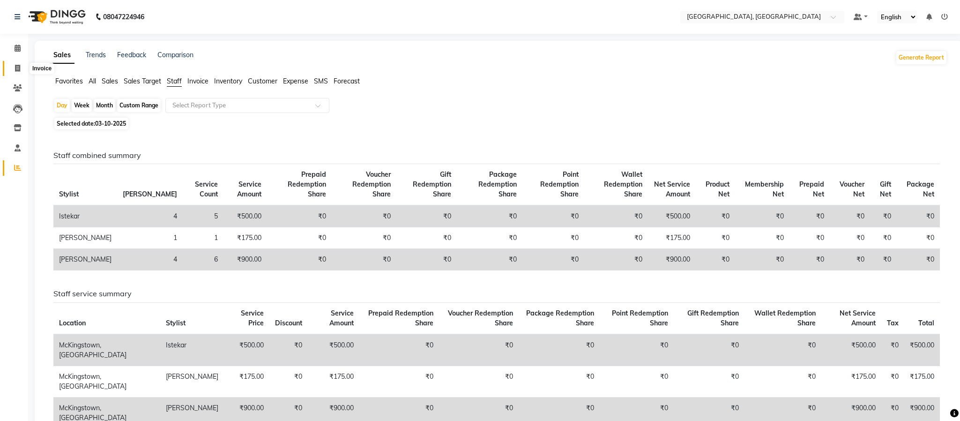
select select "4977"
select select "service"
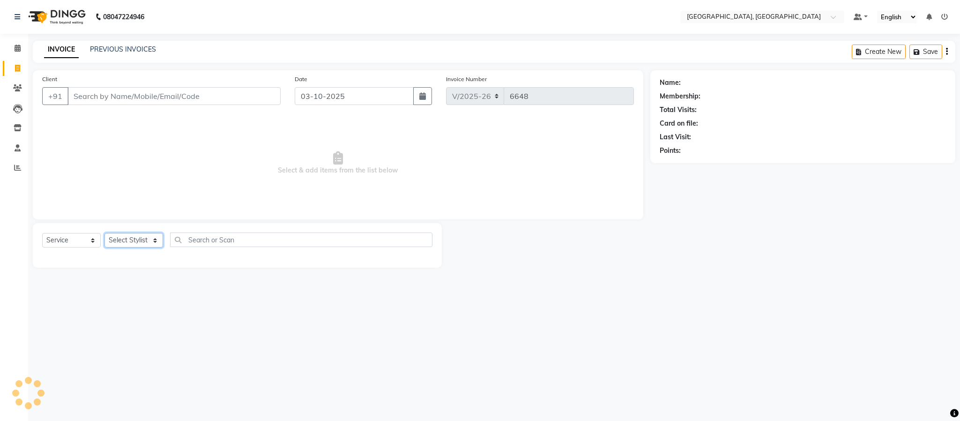
click at [138, 244] on select "Select Stylist" at bounding box center [134, 240] width 59 height 15
select select "66371"
click at [105, 233] on select "Select Stylist Ameen House Keeping Istekar McKingstown [PERSON_NAME] Prathiswar…" at bounding box center [134, 240] width 59 height 15
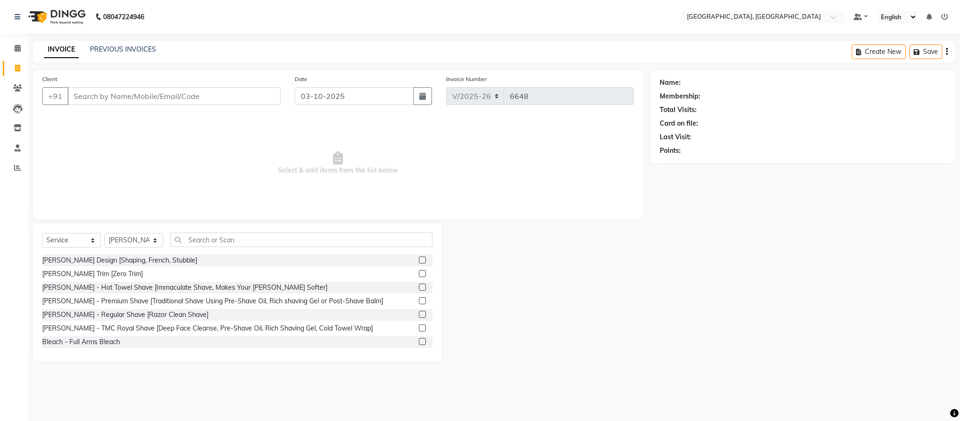
click at [224, 242] on div "Select Service Product Membership Package Voucher Prepaid Gift Card Select Styl…" at bounding box center [237, 243] width 390 height 22
click at [225, 235] on input "text" at bounding box center [301, 239] width 262 height 15
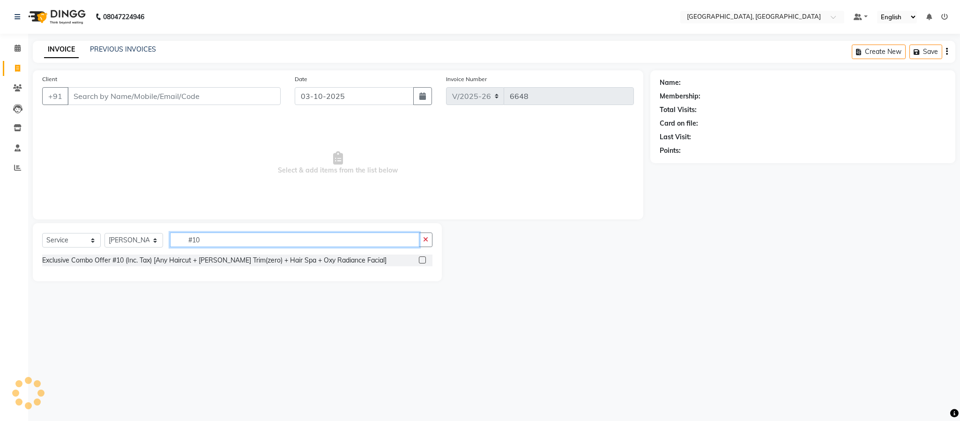
type input "#10"
click at [428, 260] on div at bounding box center [426, 260] width 14 height 12
click at [420, 261] on label at bounding box center [422, 259] width 7 height 7
click at [420, 261] on input "checkbox" at bounding box center [422, 260] width 6 height 6
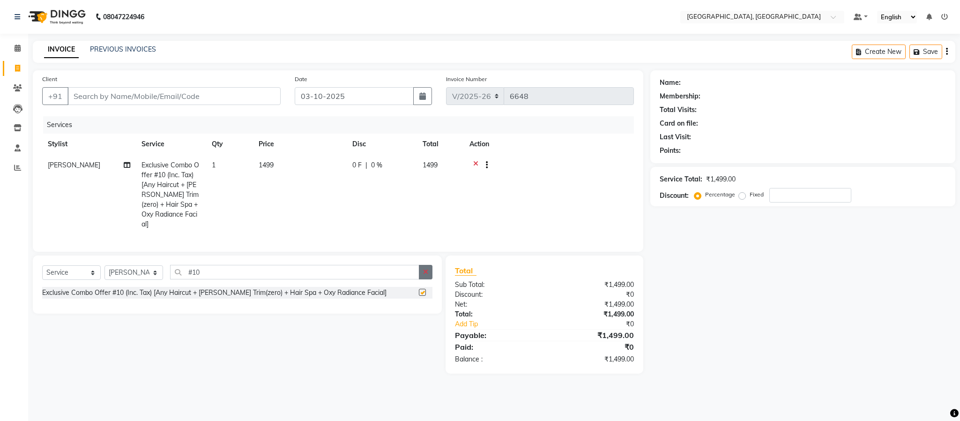
checkbox input "false"
click at [425, 273] on icon "button" at bounding box center [425, 272] width 5 height 7
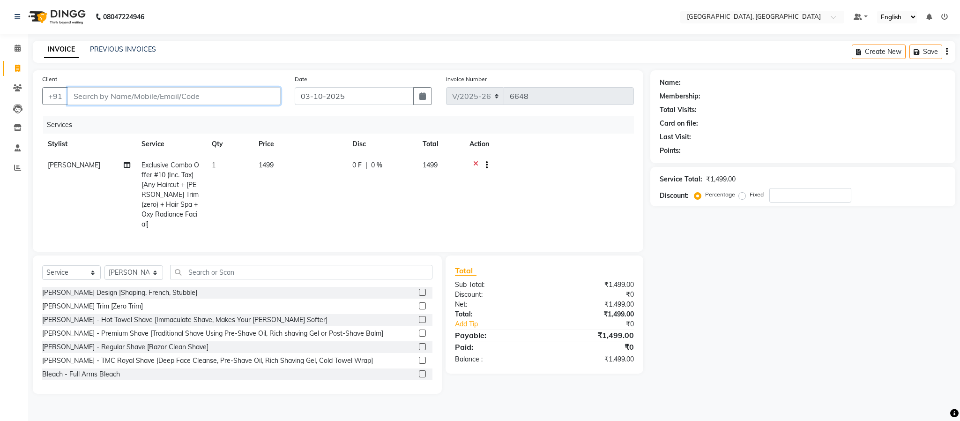
click at [184, 96] on input "Client" at bounding box center [173, 96] width 213 height 18
type input "9"
type input "0"
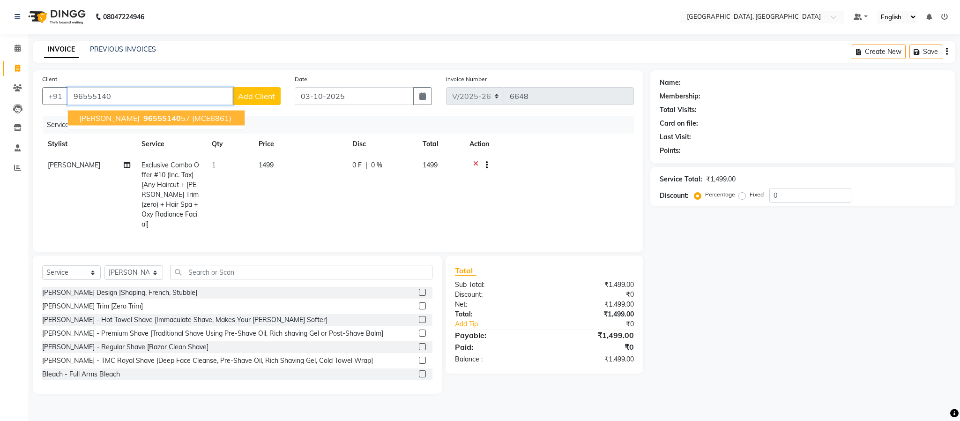
click at [192, 117] on span "(MCE6861)" at bounding box center [211, 117] width 39 height 9
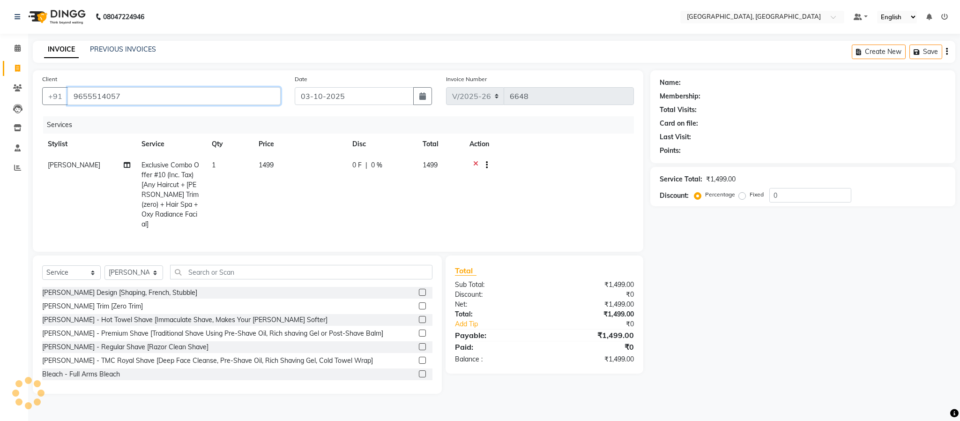
type input "9655514057"
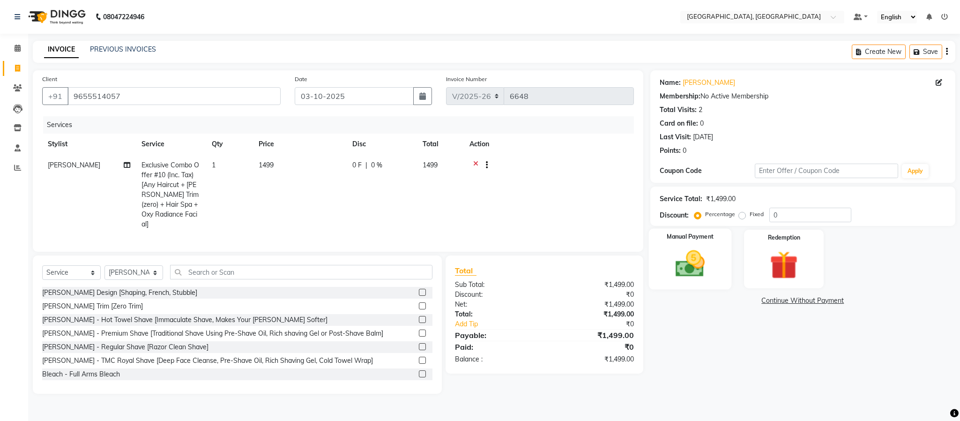
click at [686, 270] on img at bounding box center [690, 264] width 48 height 34
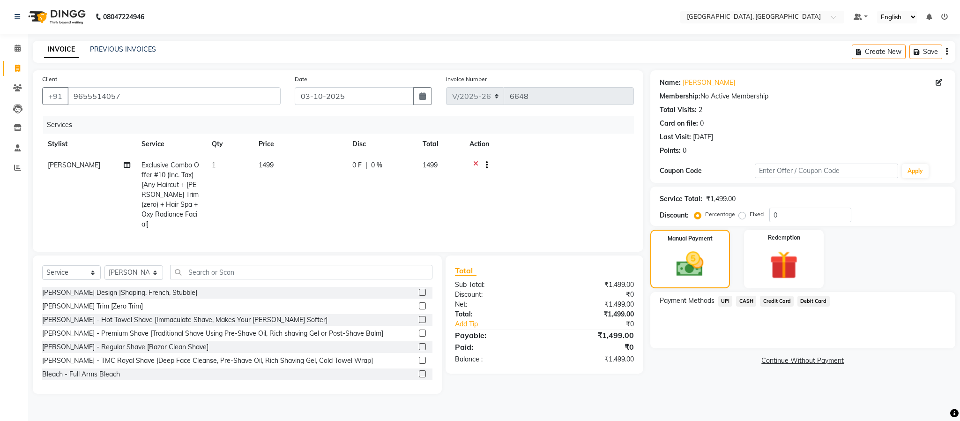
click at [723, 299] on span "UPI" at bounding box center [725, 301] width 15 height 11
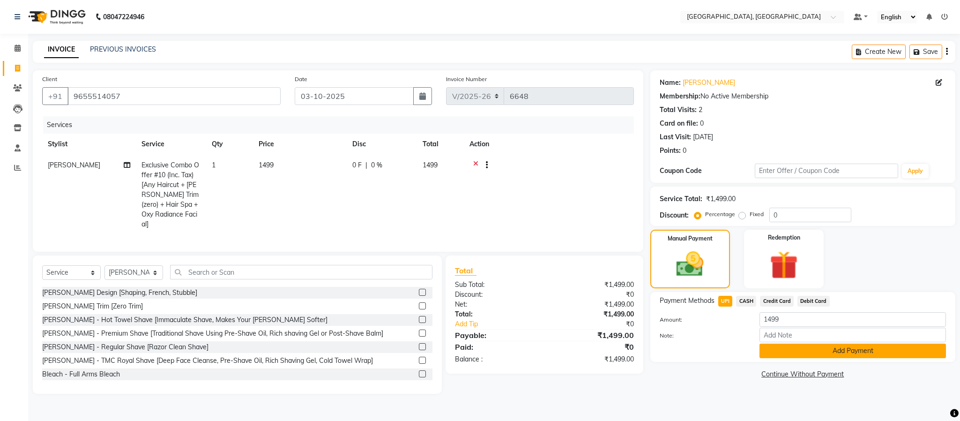
click at [799, 349] on button "Add Payment" at bounding box center [853, 351] width 187 height 15
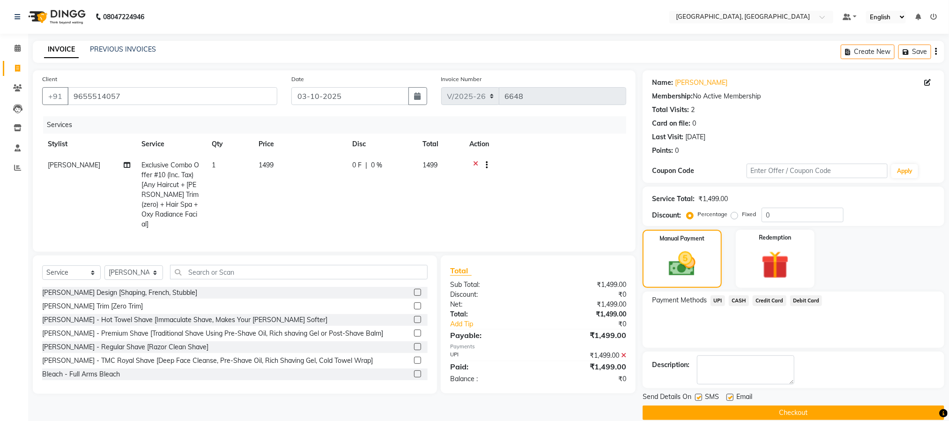
scroll to position [14, 0]
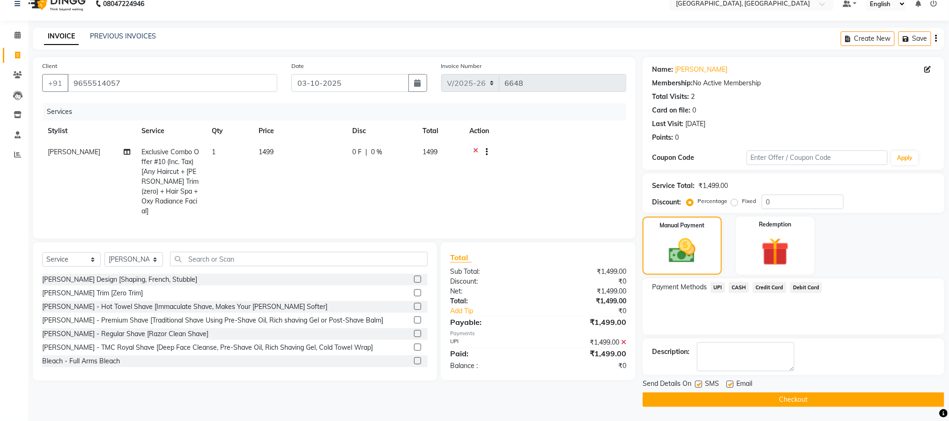
click at [806, 398] on button "Checkout" at bounding box center [794, 399] width 302 height 15
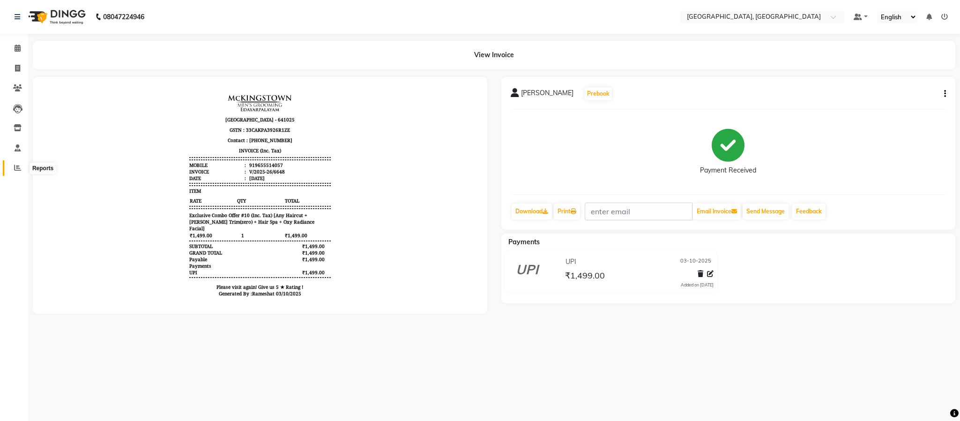
drag, startPoint x: 19, startPoint y: 172, endPoint x: 23, endPoint y: 164, distance: 8.6
click at [19, 171] on span at bounding box center [17, 168] width 16 height 11
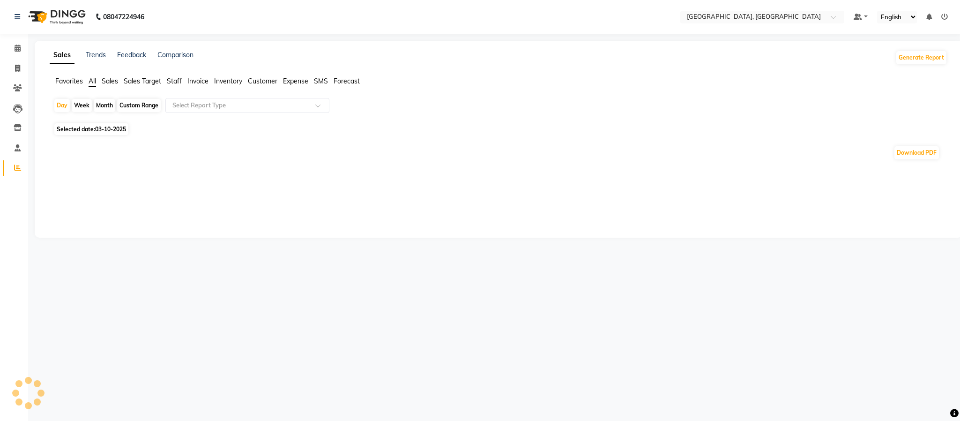
click at [179, 83] on span "Staff" at bounding box center [174, 81] width 15 height 8
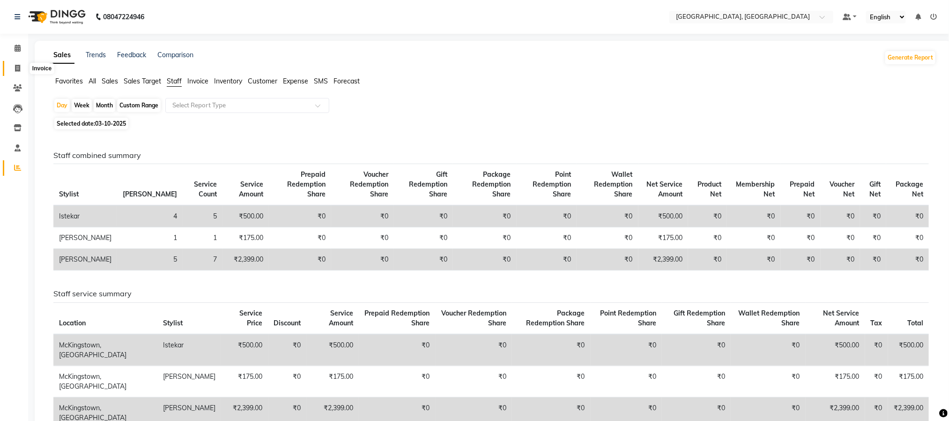
click at [14, 67] on span at bounding box center [17, 68] width 16 height 11
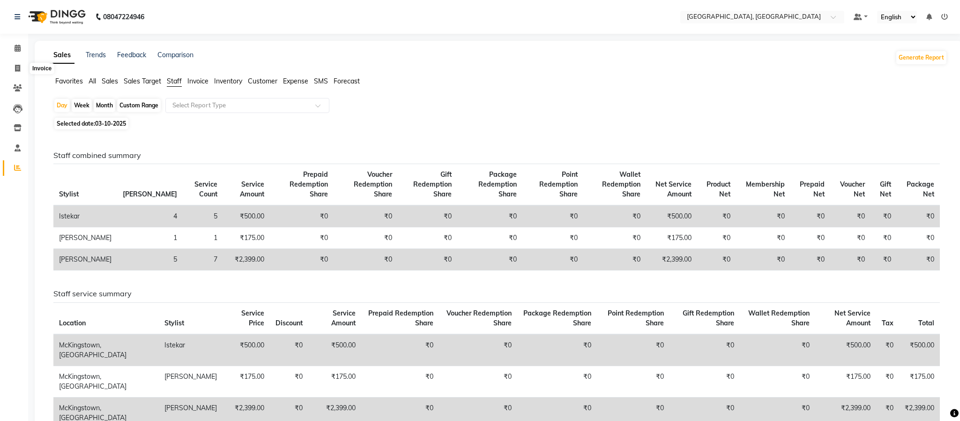
select select "service"
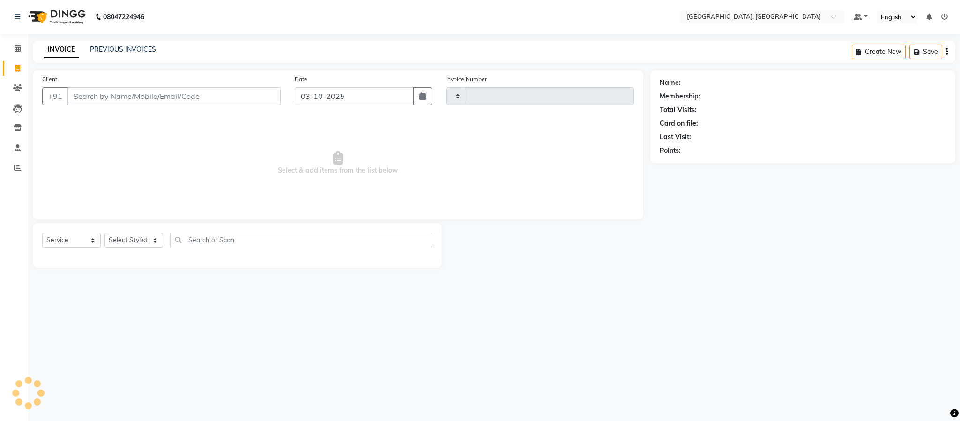
type input "6649"
select select "4977"
click at [134, 241] on select "Select Stylist" at bounding box center [134, 240] width 59 height 15
click at [157, 243] on select "Select Stylist" at bounding box center [134, 240] width 59 height 15
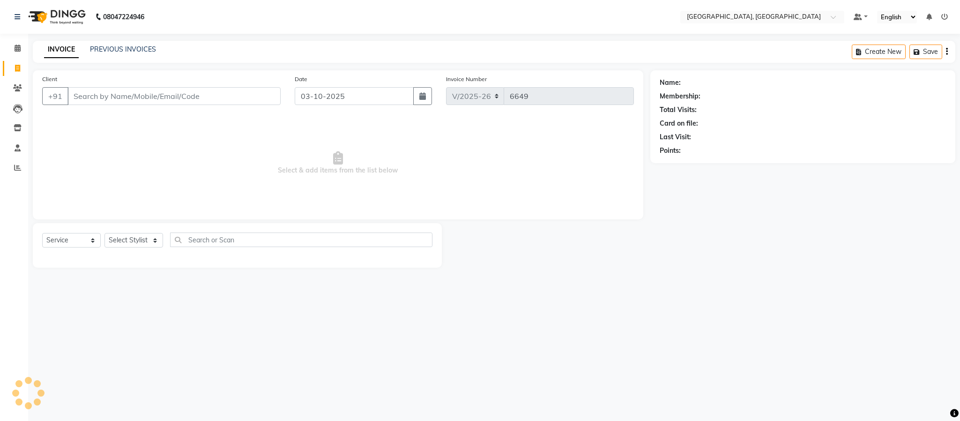
click at [225, 311] on div "08047224946 Select Location × [GEOGRAPHIC_DATA], [GEOGRAPHIC_DATA] Default Pane…" at bounding box center [480, 210] width 960 height 421
click at [138, 242] on select "Select Stylist Ameen House Keeping Istekar McKingstown [PERSON_NAME] Prathiswar…" at bounding box center [134, 240] width 59 height 15
select select "93353"
click at [105, 233] on select "Select Stylist Ameen House Keeping Istekar McKingstown [PERSON_NAME] Prathiswar…" at bounding box center [134, 240] width 59 height 15
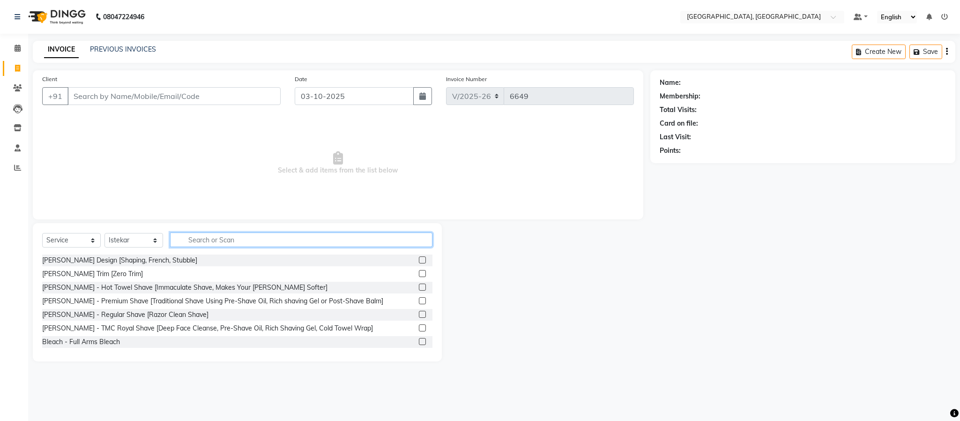
click at [235, 233] on input "text" at bounding box center [301, 239] width 262 height 15
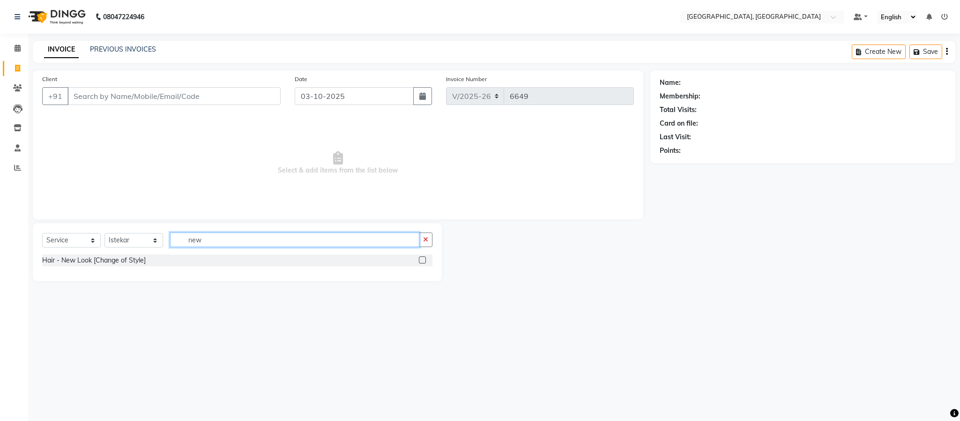
type input "new"
click at [424, 261] on label at bounding box center [422, 259] width 7 height 7
click at [424, 261] on input "checkbox" at bounding box center [422, 260] width 6 height 6
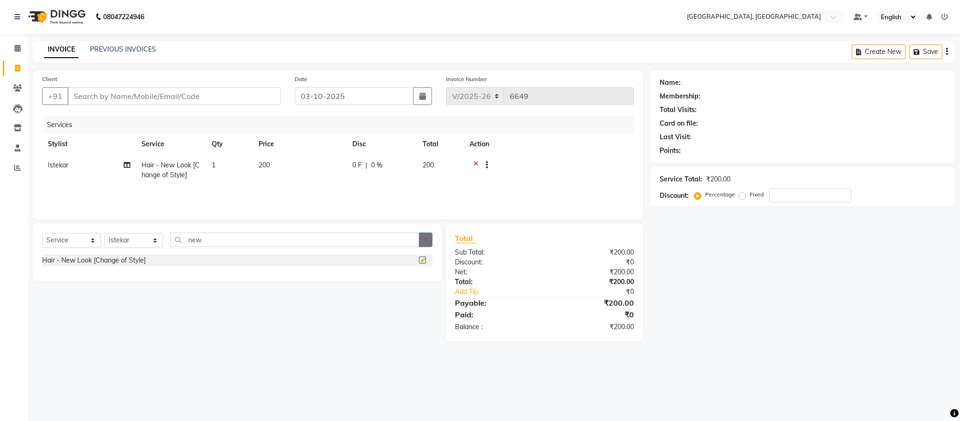
checkbox input "false"
click at [425, 239] on icon "button" at bounding box center [425, 239] width 5 height 7
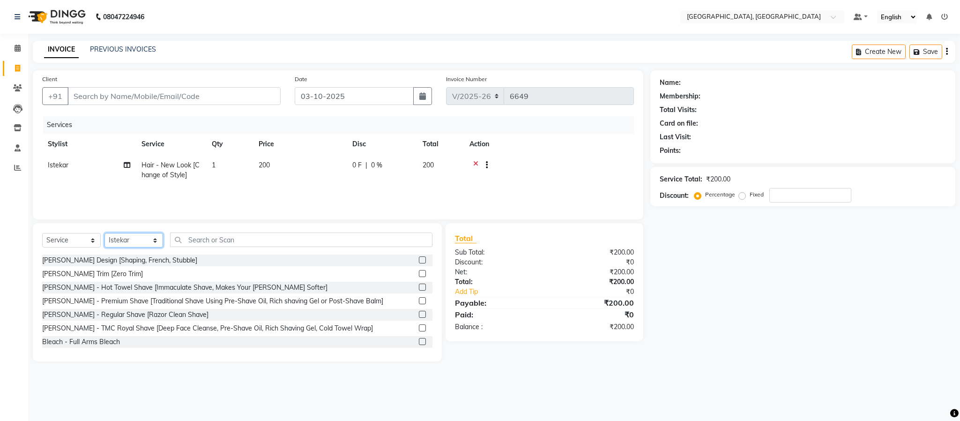
click at [135, 242] on select "Select Stylist Ameen House Keeping Istekar McKingstown [PERSON_NAME] Prathiswar…" at bounding box center [134, 240] width 59 height 15
select select "84531"
click at [105, 233] on select "Select Stylist Ameen House Keeping Istekar McKingstown [PERSON_NAME] Prathiswar…" at bounding box center [134, 240] width 59 height 15
click at [249, 239] on input "text" at bounding box center [301, 239] width 262 height 15
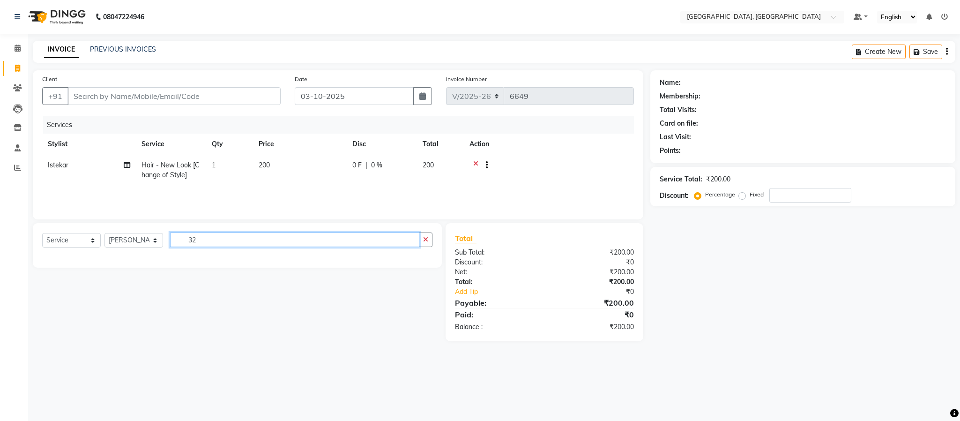
type input "3"
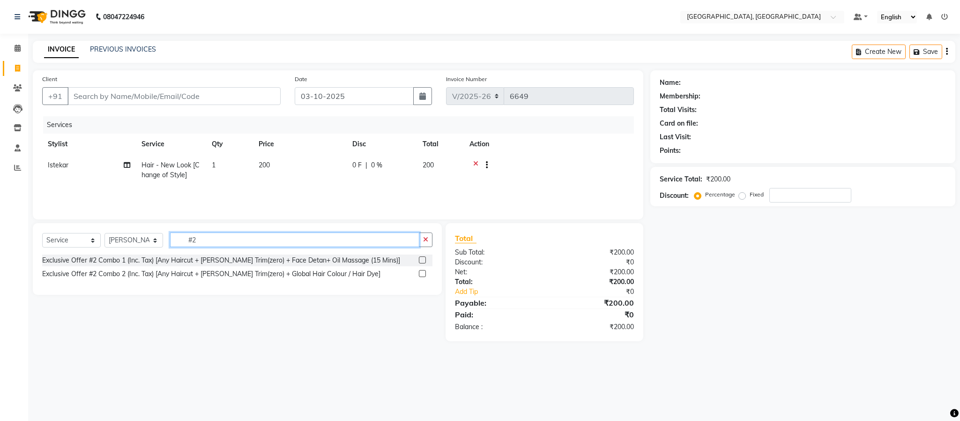
type input "#2"
click at [423, 260] on label at bounding box center [422, 259] width 7 height 7
click at [423, 260] on input "checkbox" at bounding box center [422, 260] width 6 height 6
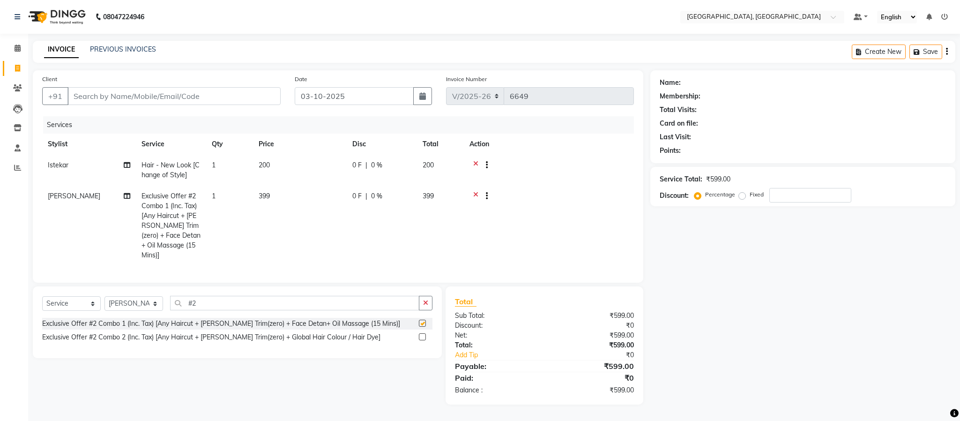
checkbox input "false"
drag, startPoint x: 427, startPoint y: 297, endPoint x: 400, endPoint y: 302, distance: 28.2
click at [426, 297] on button "button" at bounding box center [426, 303] width 14 height 15
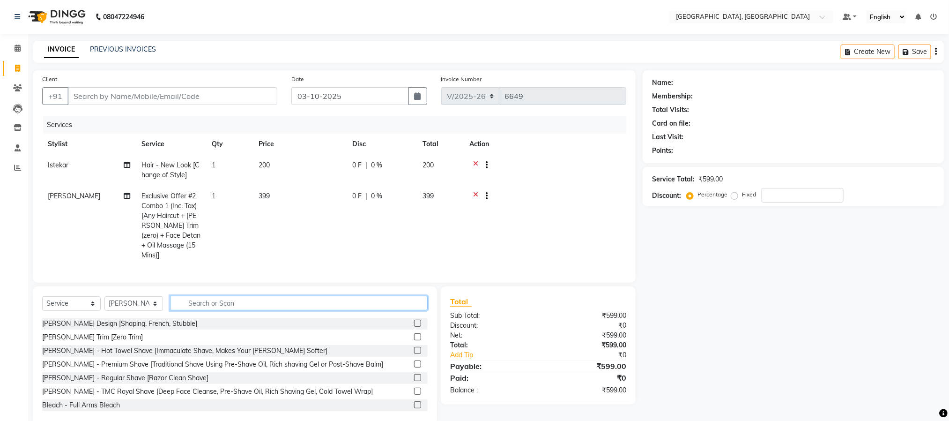
click at [381, 306] on input "text" at bounding box center [299, 303] width 258 height 15
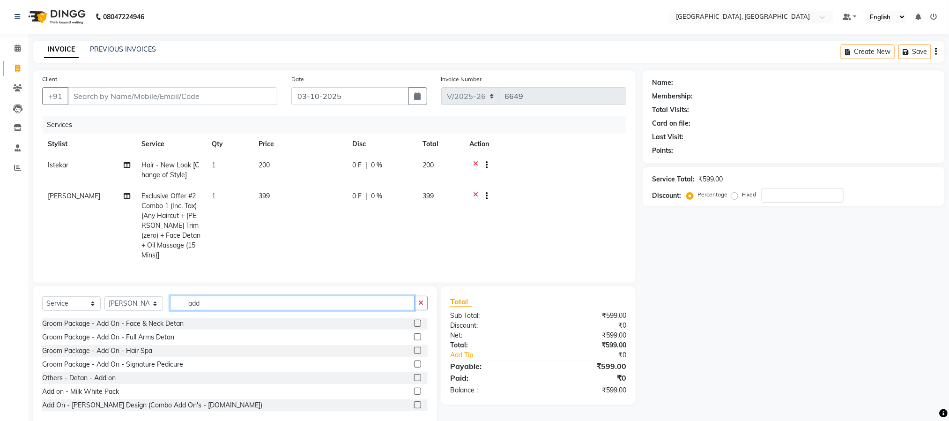
type input "add"
click at [414, 404] on label at bounding box center [417, 404] width 7 height 7
click at [414, 404] on input "checkbox" at bounding box center [417, 405] width 6 height 6
checkbox input "true"
click at [414, 367] on label at bounding box center [417, 363] width 7 height 7
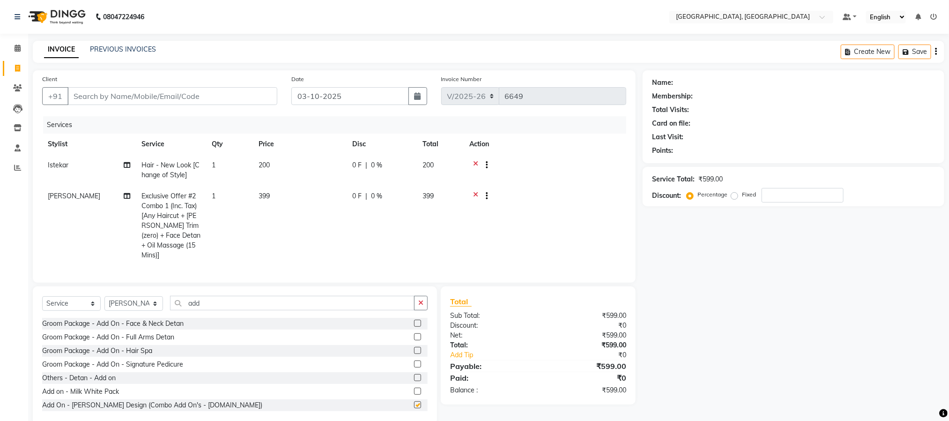
click at [414, 367] on input "checkbox" at bounding box center [417, 364] width 6 height 6
checkbox input "true"
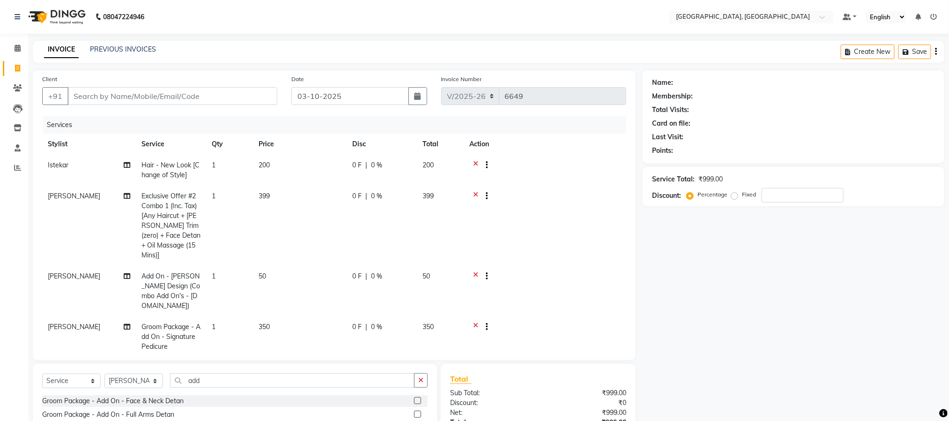
checkbox input "false"
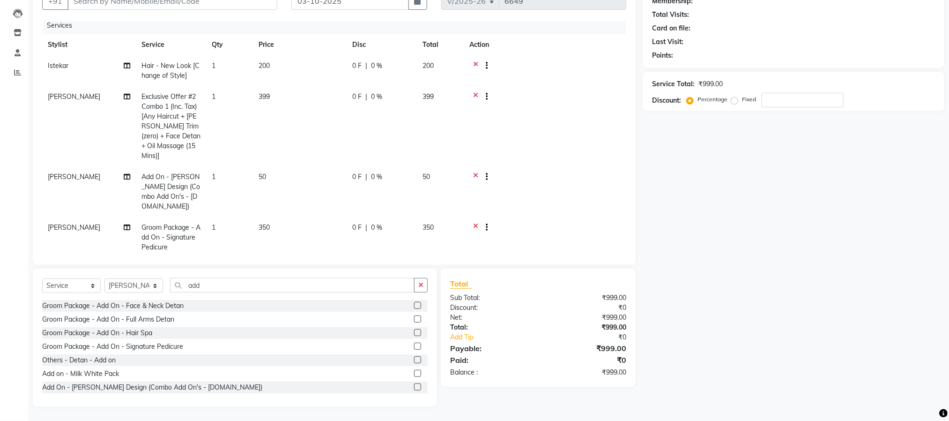
scroll to position [5, 0]
click at [477, 222] on icon at bounding box center [475, 228] width 5 height 12
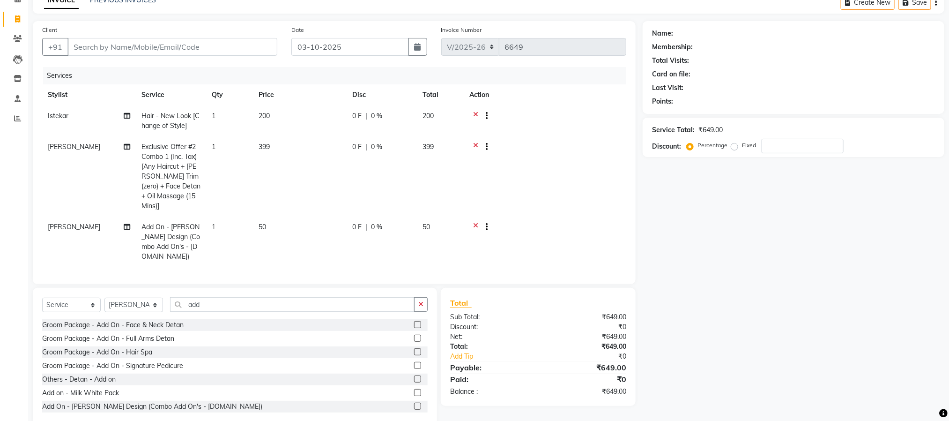
scroll to position [0, 0]
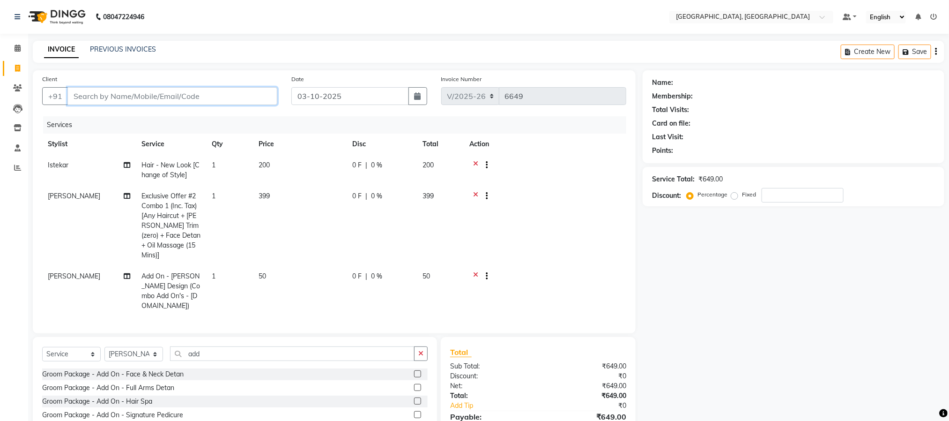
click at [225, 97] on input "Client" at bounding box center [172, 96] width 210 height 18
click at [232, 90] on input "Client" at bounding box center [172, 96] width 210 height 18
type input "8"
type input "0"
type input "8838132151"
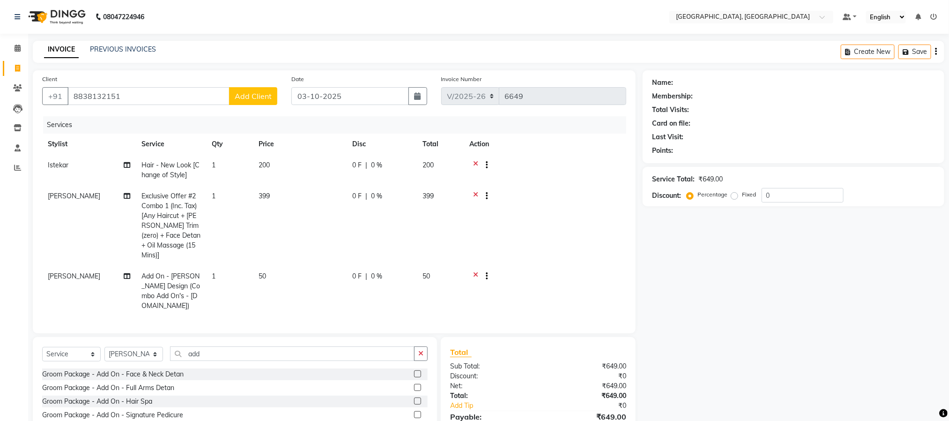
click at [238, 92] on span "Add Client" at bounding box center [253, 95] width 37 height 9
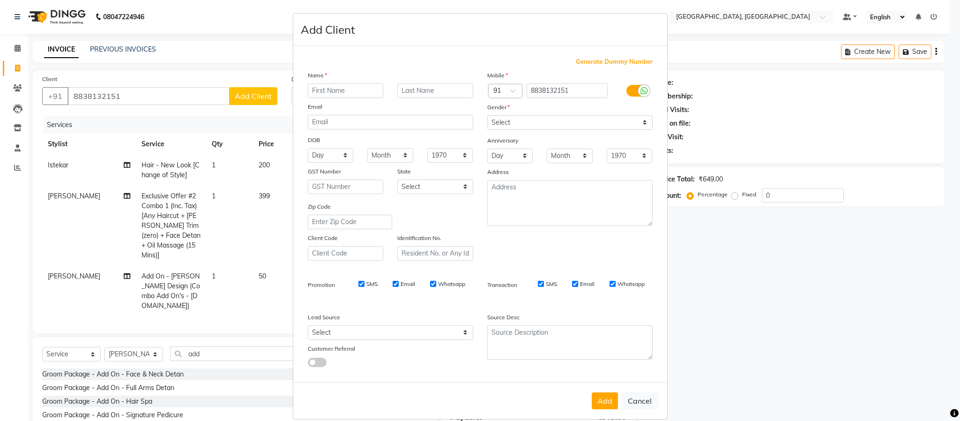
click at [358, 92] on input "text" at bounding box center [346, 90] width 76 height 15
type input "m"
type input "bhavan"
click at [632, 127] on select "Select [DEMOGRAPHIC_DATA] [DEMOGRAPHIC_DATA] Other Prefer Not To Say" at bounding box center [569, 122] width 165 height 15
select select "[DEMOGRAPHIC_DATA]"
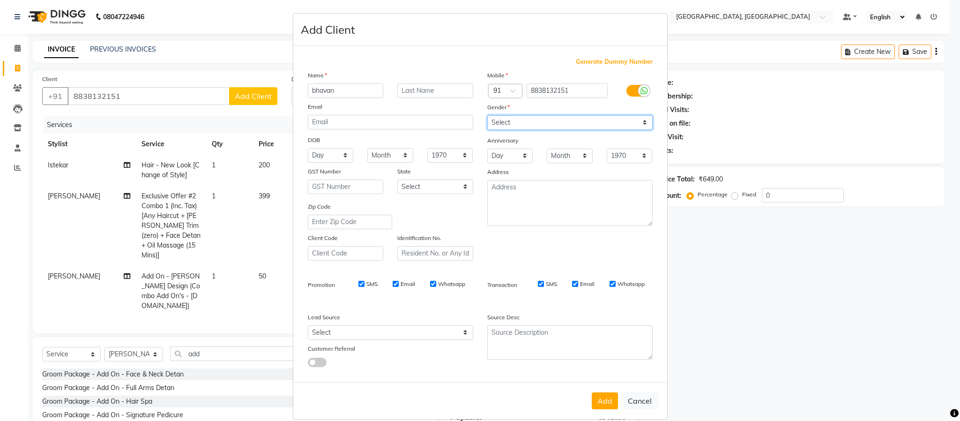
click at [487, 115] on select "Select [DEMOGRAPHIC_DATA] [DEMOGRAPHIC_DATA] Other Prefer Not To Say" at bounding box center [569, 122] width 165 height 15
click at [597, 397] on button "Add" at bounding box center [605, 400] width 26 height 17
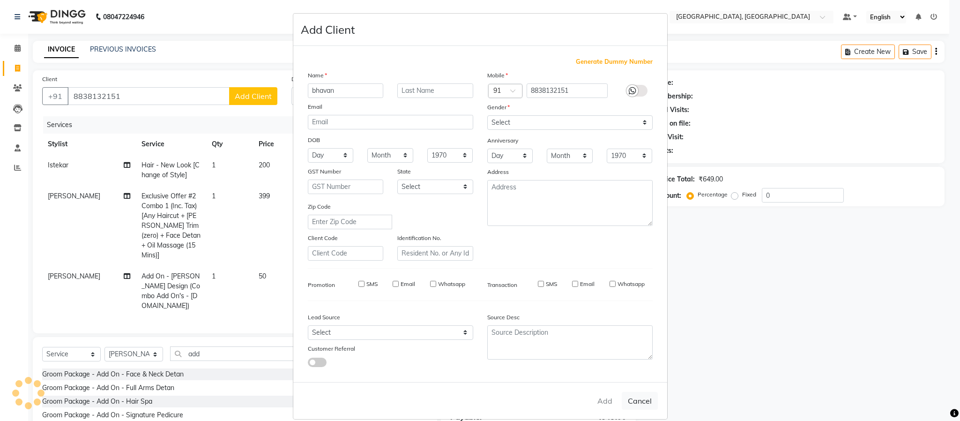
select select
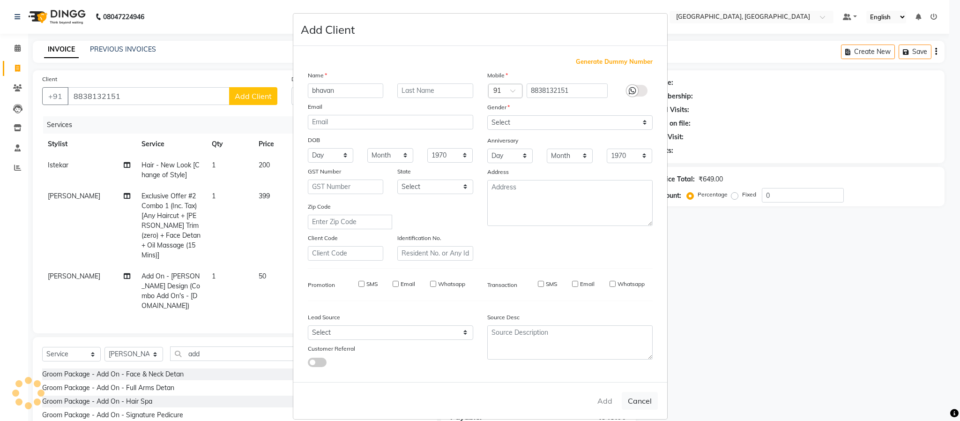
select select
checkbox input "false"
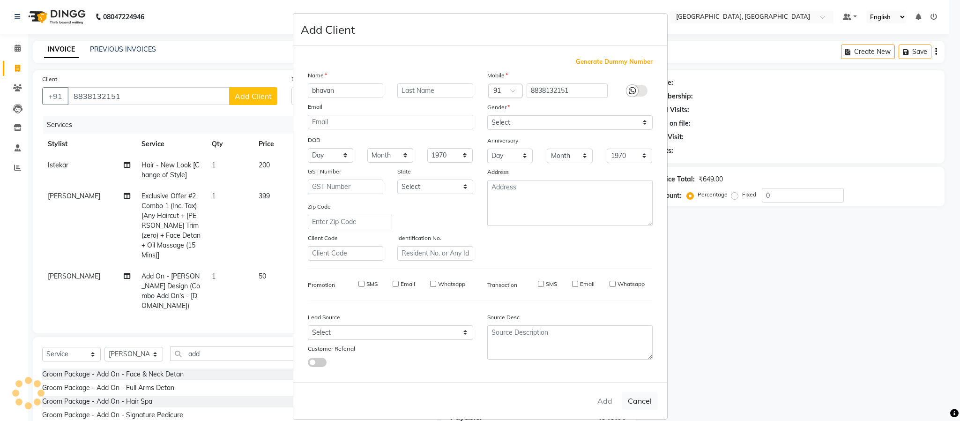
checkbox input "false"
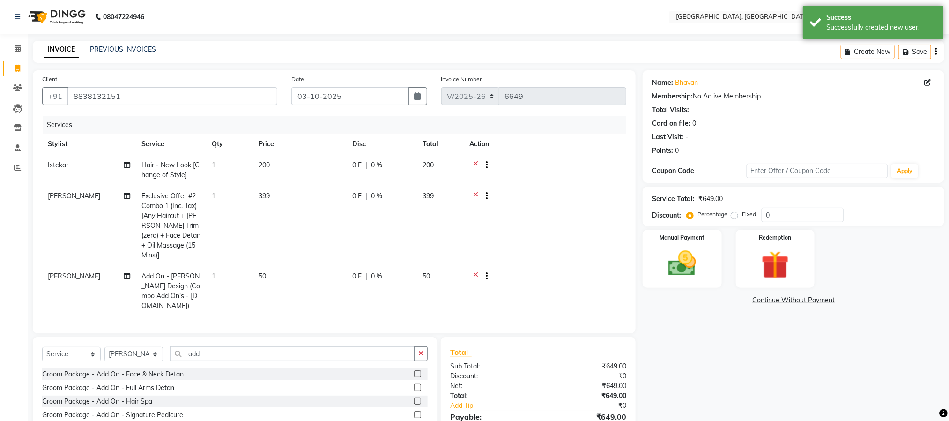
click at [477, 163] on icon at bounding box center [475, 166] width 5 height 12
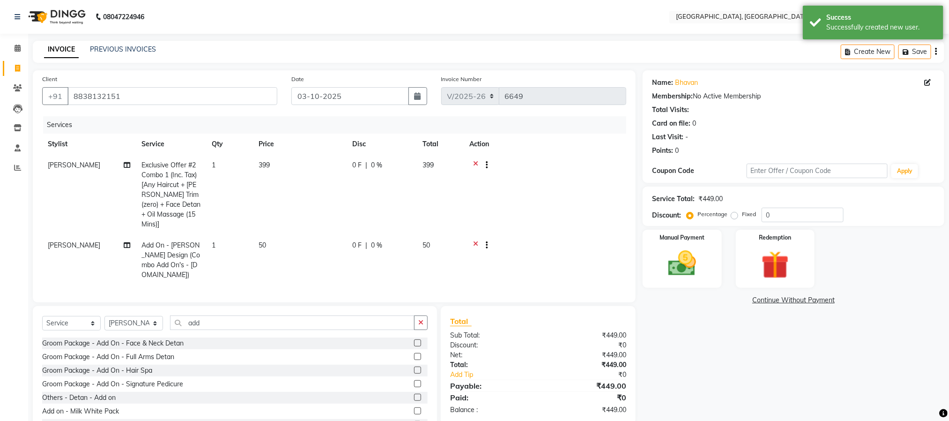
scroll to position [29, 0]
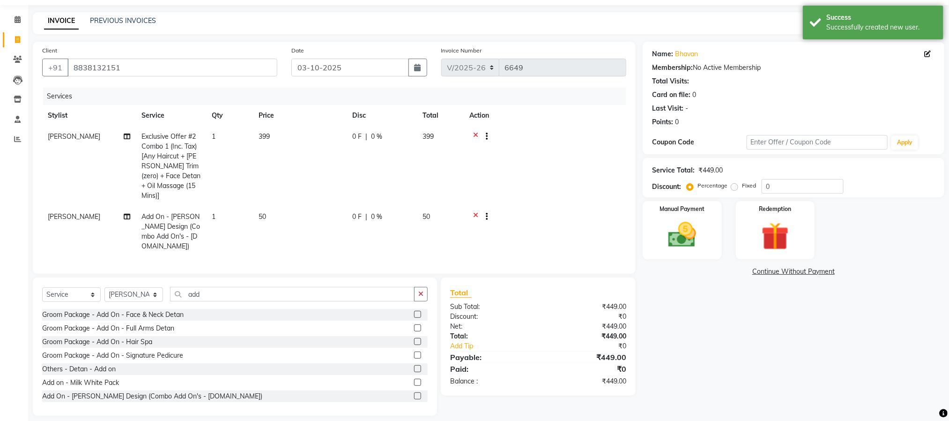
drag, startPoint x: 428, startPoint y: 289, endPoint x: 388, endPoint y: 283, distance: 39.8
click at [421, 287] on div "Select Service Product Membership Package Voucher Prepaid Gift Card Select Styl…" at bounding box center [235, 346] width 404 height 138
click at [418, 291] on icon "button" at bounding box center [420, 294] width 5 height 7
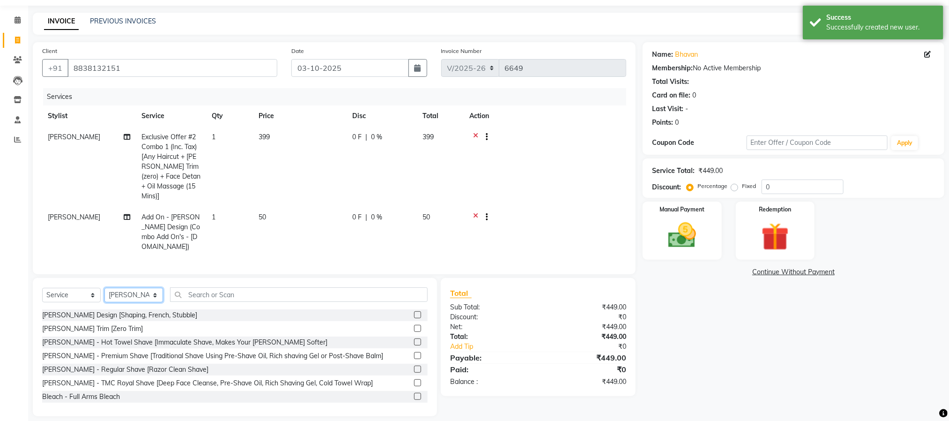
click at [153, 288] on select "Select Stylist Ameen House Keeping Istekar McKingstown [PERSON_NAME] Prathiswar…" at bounding box center [134, 295] width 59 height 15
select select "93353"
click at [105, 288] on select "Select Stylist Ameen House Keeping Istekar McKingstown [PERSON_NAME] Prathiswar…" at bounding box center [134, 295] width 59 height 15
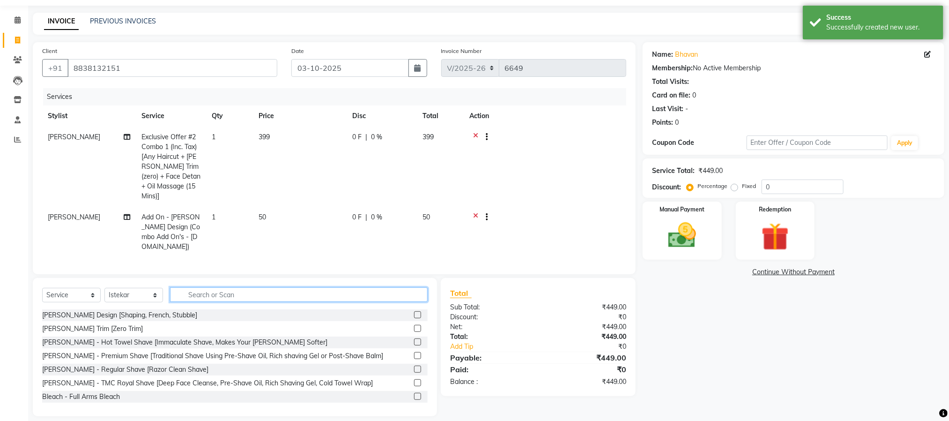
drag, startPoint x: 259, startPoint y: 291, endPoint x: 259, endPoint y: 284, distance: 6.6
click at [259, 287] on input "text" at bounding box center [299, 294] width 258 height 15
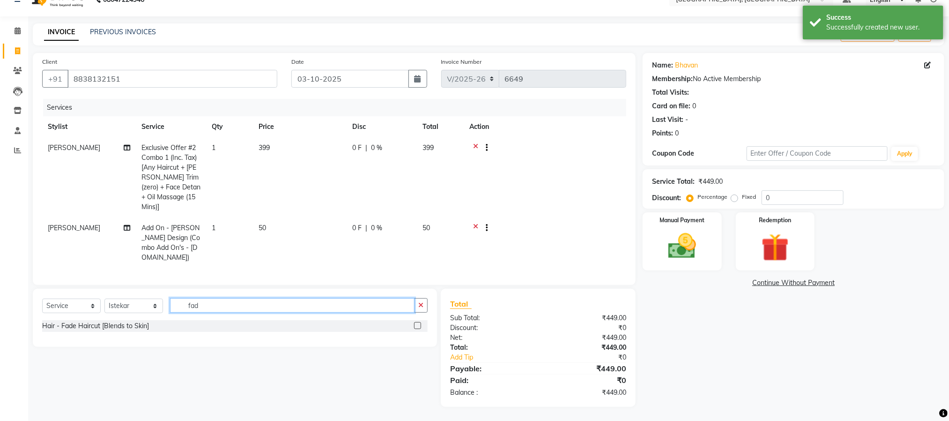
scroll to position [8, 0]
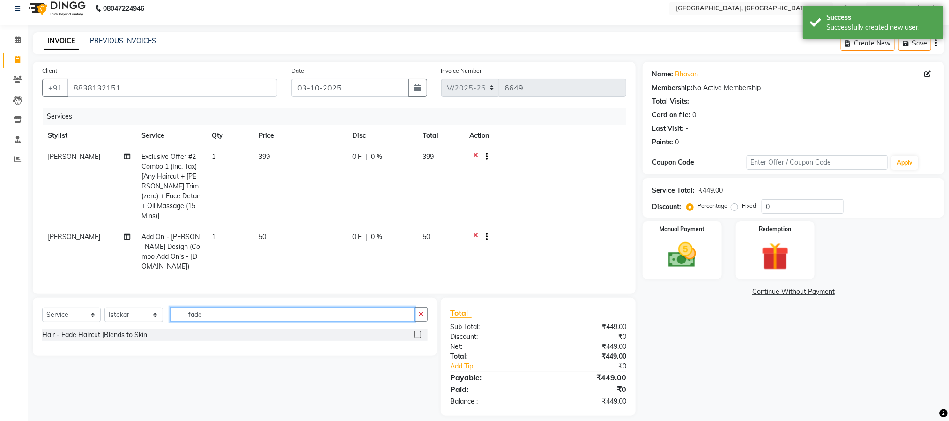
type input "fade"
click at [419, 331] on label at bounding box center [417, 334] width 7 height 7
click at [419, 332] on input "checkbox" at bounding box center [417, 335] width 6 height 6
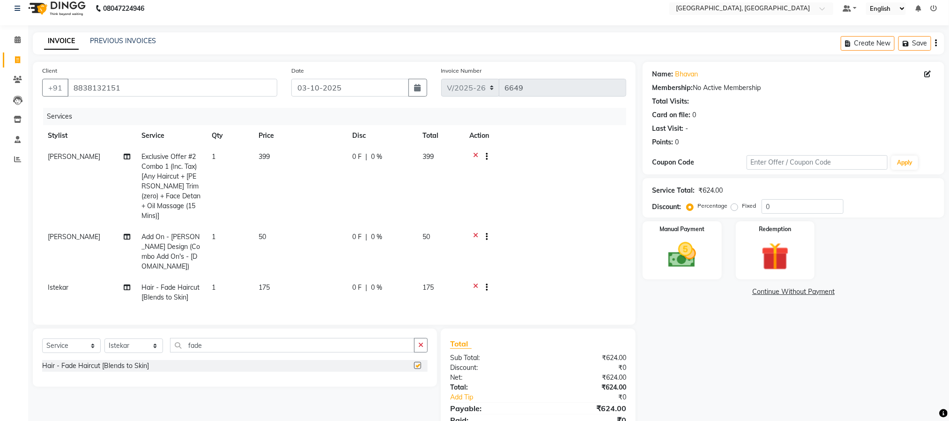
checkbox input "false"
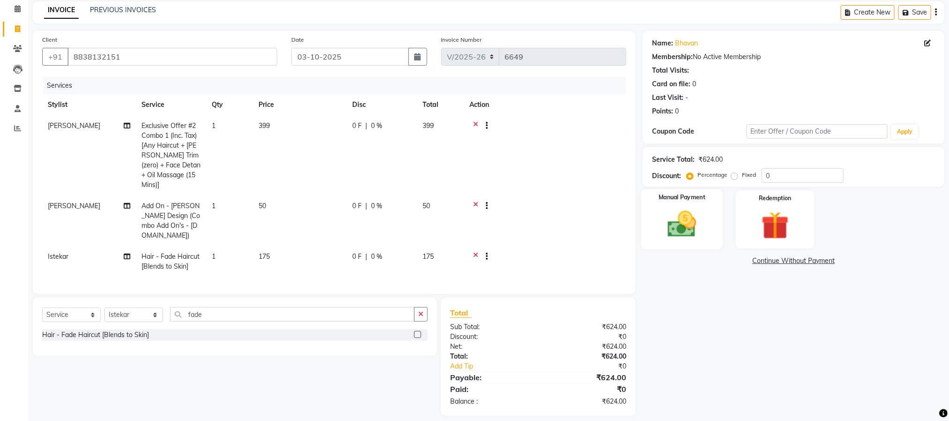
click at [682, 245] on div "Manual Payment" at bounding box center [683, 219] width 82 height 60
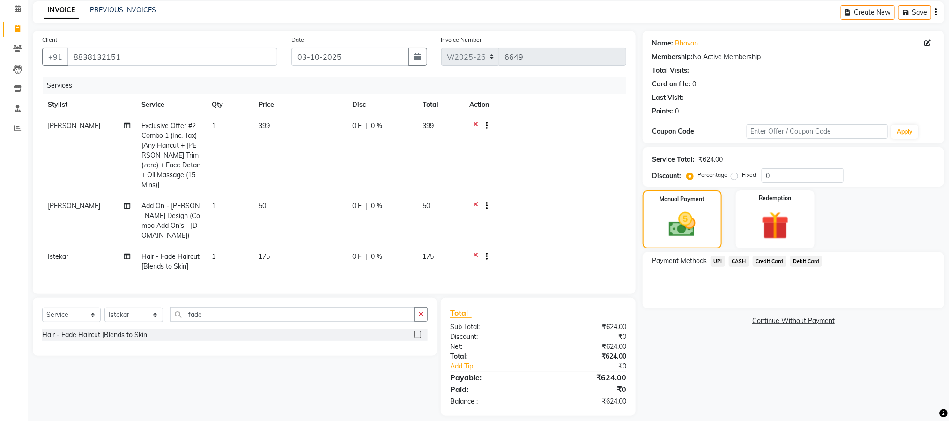
click at [720, 259] on span "UPI" at bounding box center [718, 261] width 15 height 11
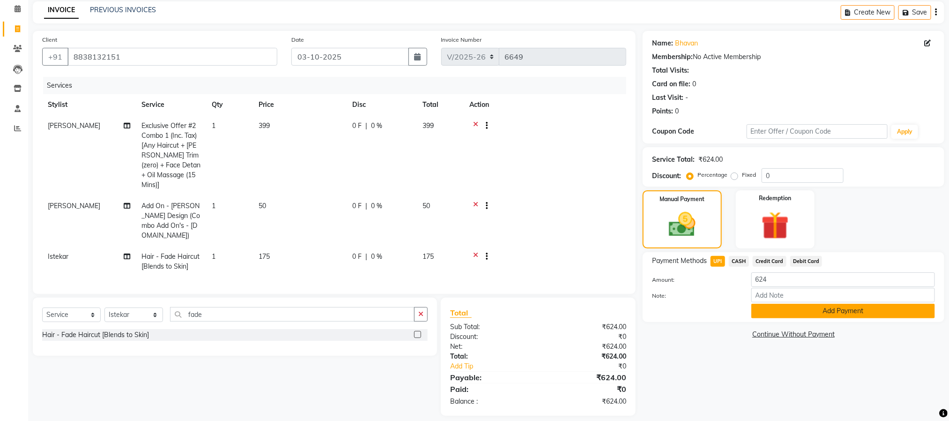
click at [803, 317] on button "Add Payment" at bounding box center [844, 311] width 184 height 15
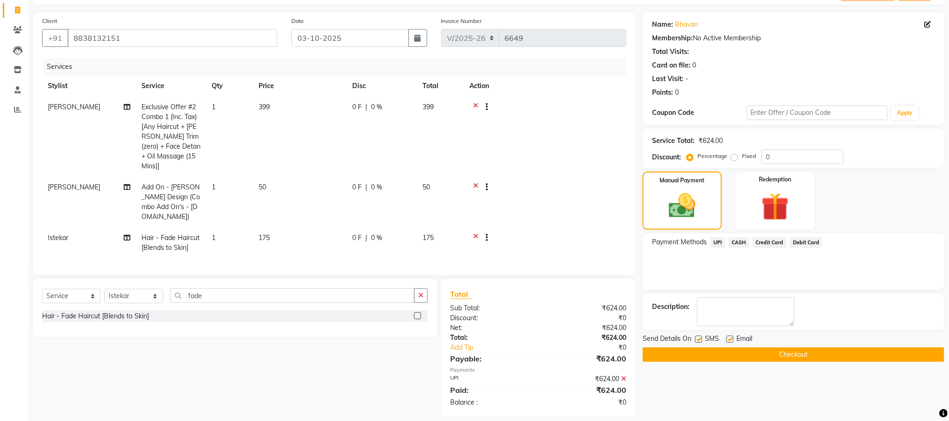
scroll to position [59, 0]
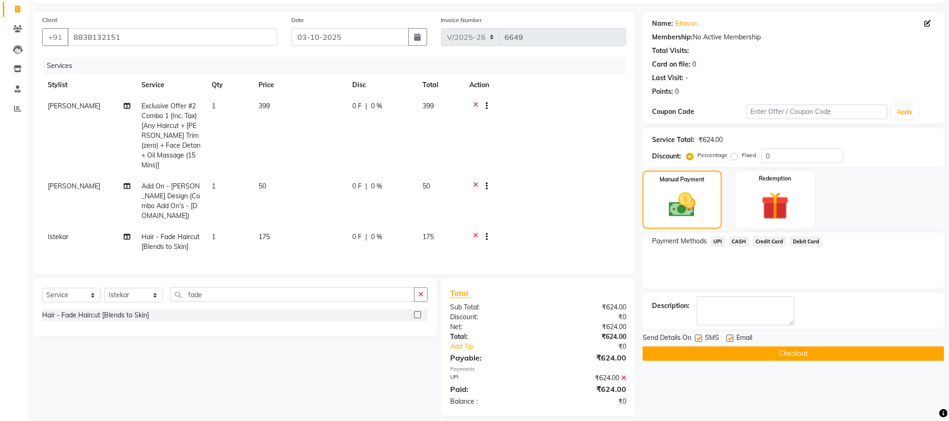
click at [810, 356] on button "Checkout" at bounding box center [794, 353] width 302 height 15
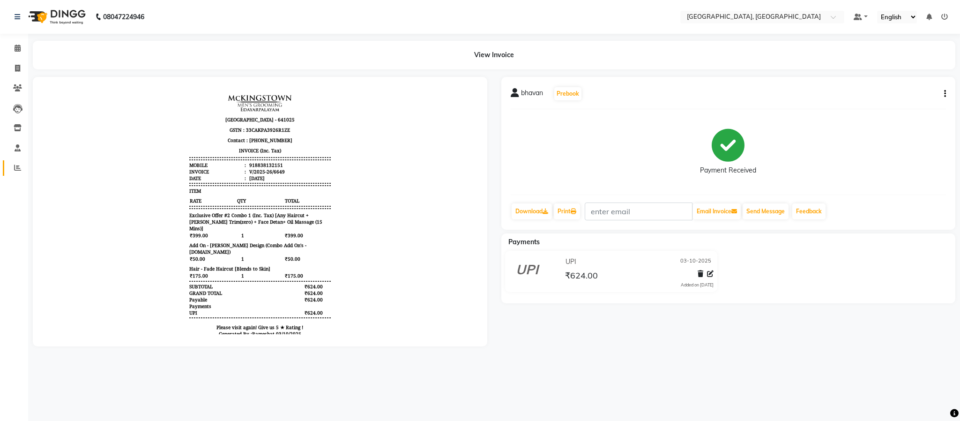
click at [15, 173] on link "Reports" at bounding box center [14, 167] width 22 height 15
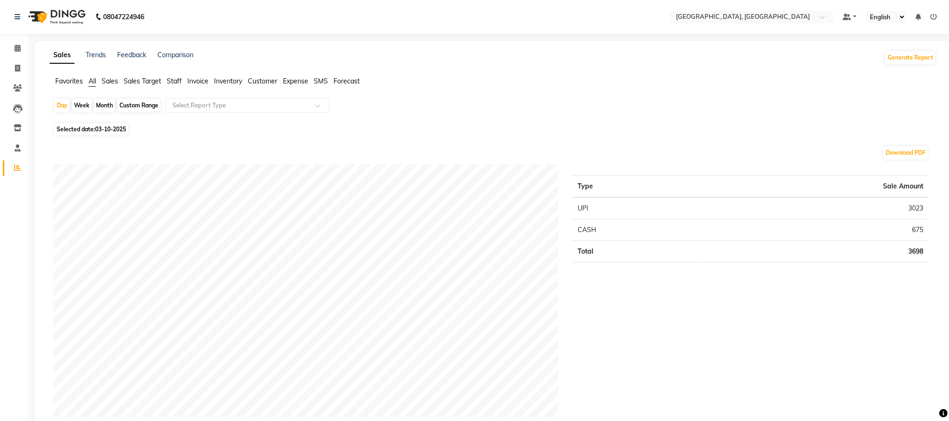
click at [174, 83] on span "Staff" at bounding box center [174, 81] width 15 height 8
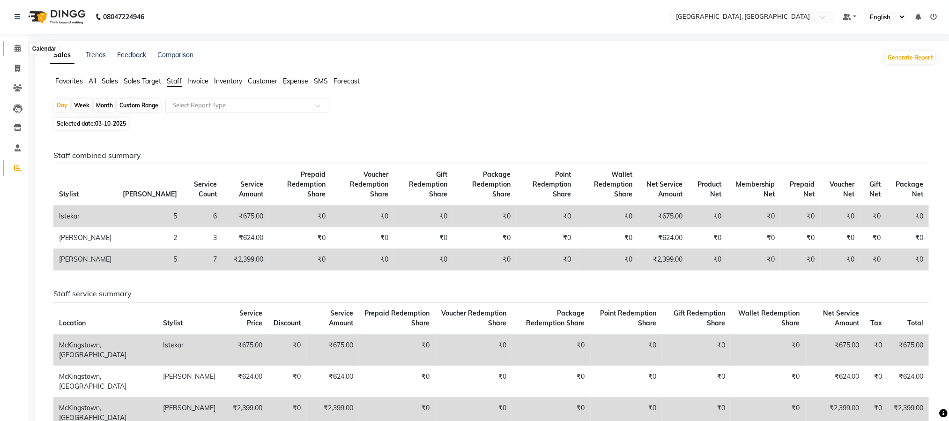
click at [16, 45] on icon at bounding box center [18, 48] width 6 height 7
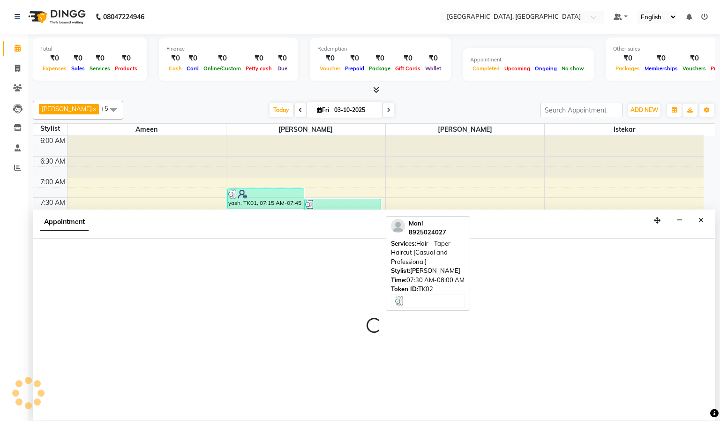
select select "66371"
select select "420"
select select "tentative"
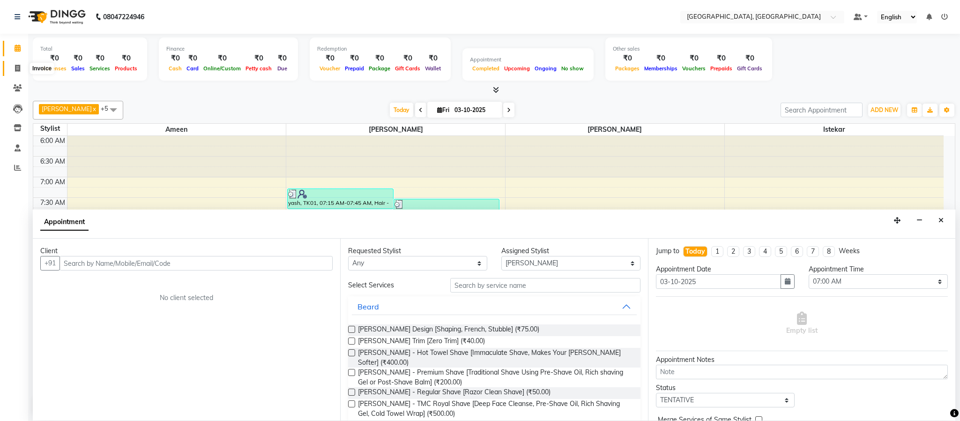
click at [24, 67] on span at bounding box center [17, 68] width 16 height 11
select select "4977"
select select "service"
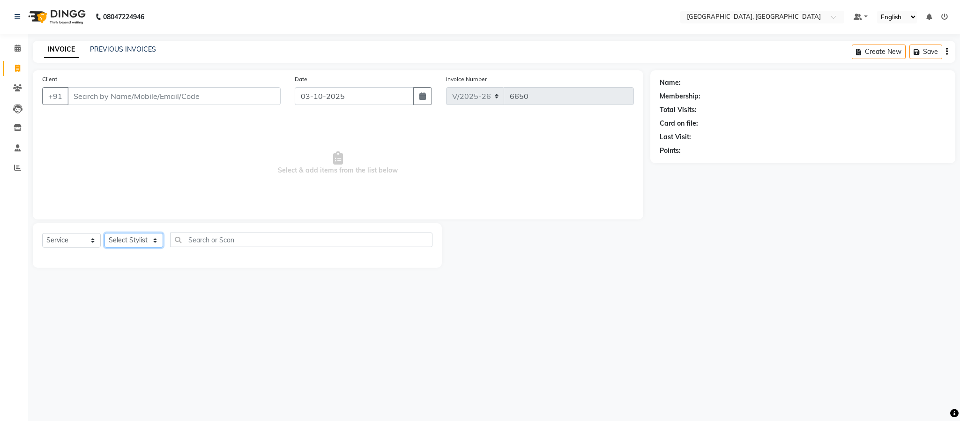
click at [117, 238] on select "Select Stylist Ameen House Keeping Istekar McKingstown [PERSON_NAME] Prathiswar…" at bounding box center [134, 240] width 59 height 15
select select "93353"
click at [105, 233] on select "Select Stylist Ameen House Keeping Istekar McKingstown [PERSON_NAME] Prathiswar…" at bounding box center [134, 240] width 59 height 15
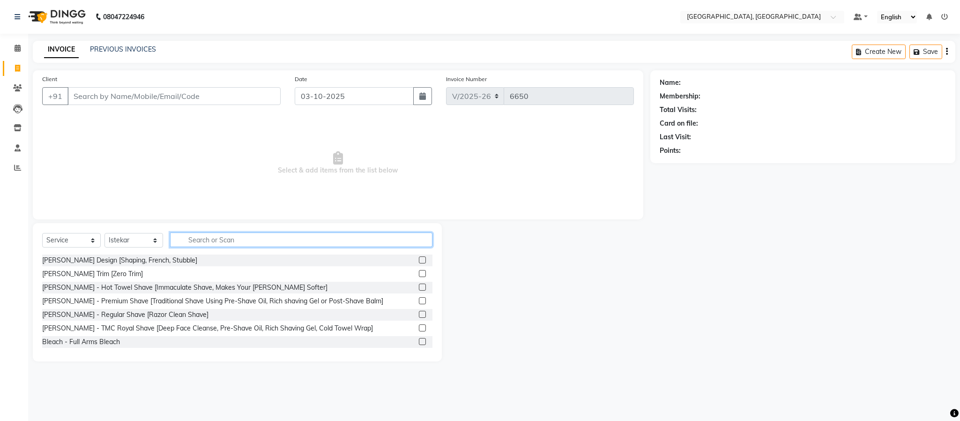
click at [217, 235] on input "text" at bounding box center [301, 239] width 262 height 15
type input "@"
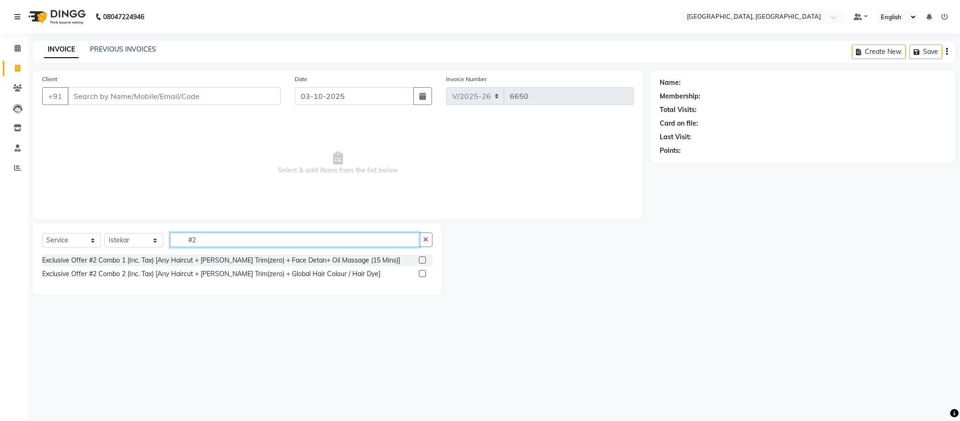
type input "#2"
drag, startPoint x: 417, startPoint y: 261, endPoint x: 422, endPoint y: 260, distance: 5.8
click at [422, 260] on div "Exclusive Offer #2 Combo 1 (Inc. Tax) [Any Haircut + [PERSON_NAME] Trim(zero) +…" at bounding box center [237, 260] width 390 height 12
click at [422, 260] on label at bounding box center [422, 259] width 7 height 7
click at [422, 260] on input "checkbox" at bounding box center [422, 260] width 6 height 6
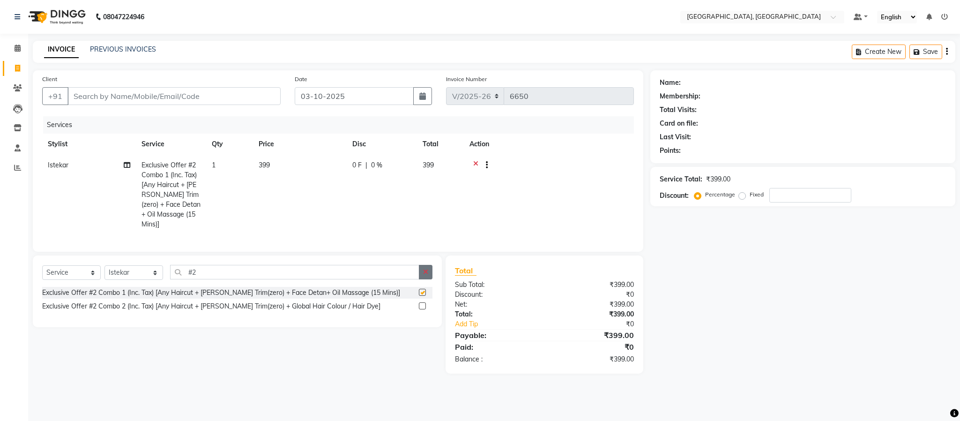
checkbox input "false"
click at [425, 275] on icon "button" at bounding box center [425, 272] width 5 height 7
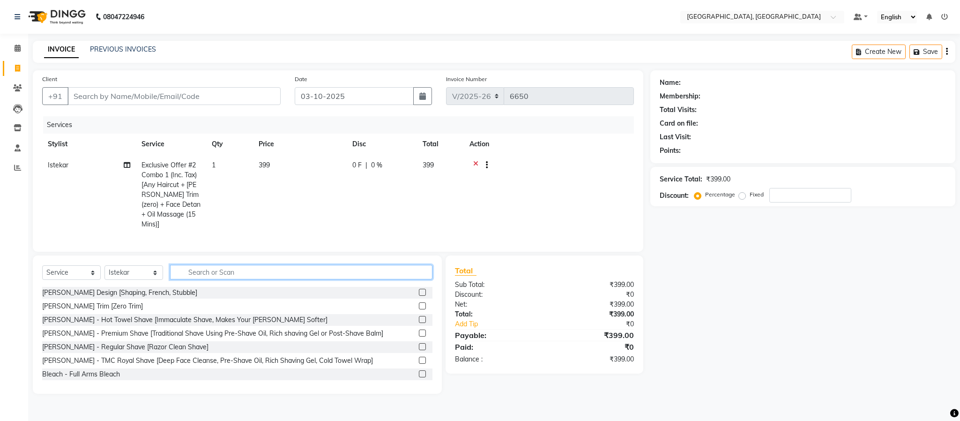
click at [381, 269] on input "text" at bounding box center [301, 272] width 262 height 15
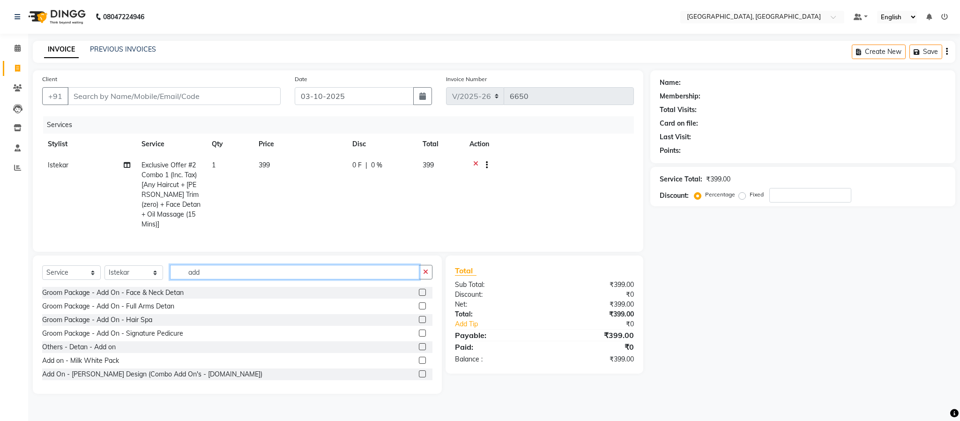
type input "add"
click at [419, 374] on label at bounding box center [422, 373] width 7 height 7
click at [419, 374] on input "checkbox" at bounding box center [422, 374] width 6 height 6
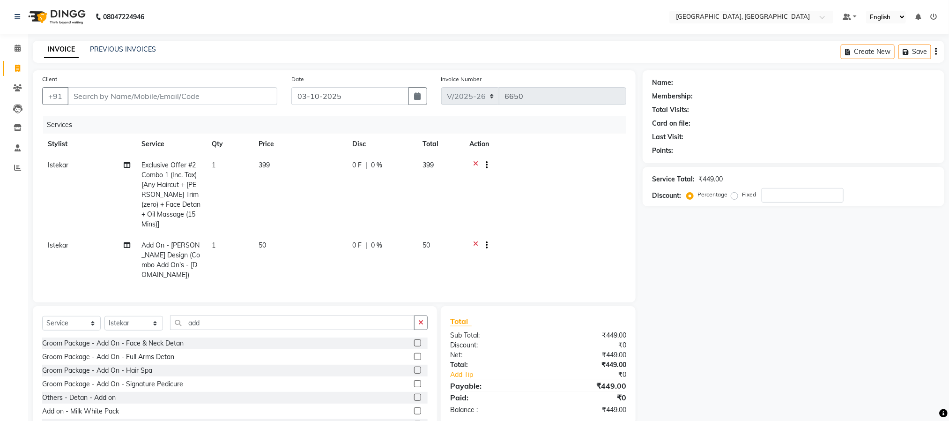
checkbox input "false"
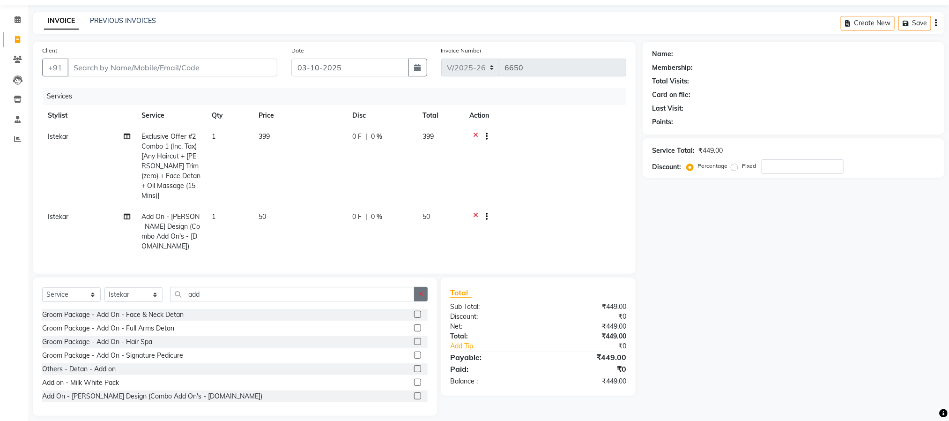
click at [423, 290] on button "button" at bounding box center [421, 294] width 14 height 15
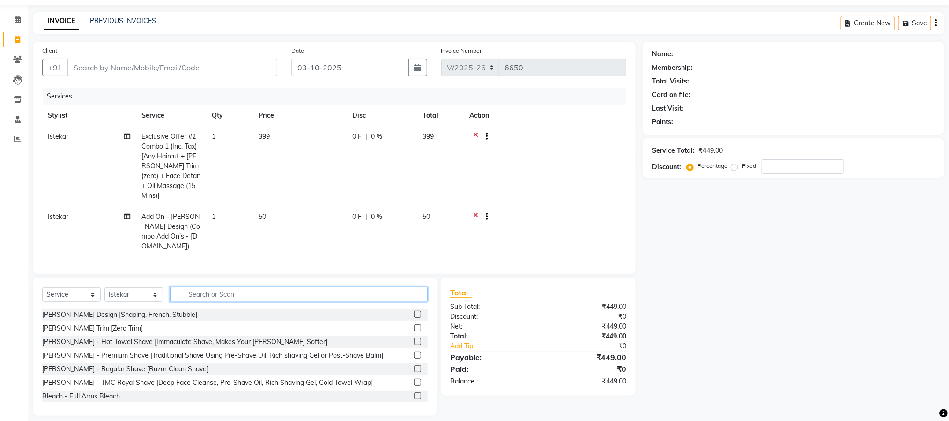
scroll to position [28, 0]
click at [159, 65] on input "Client" at bounding box center [172, 68] width 210 height 18
type input "9"
type input "0"
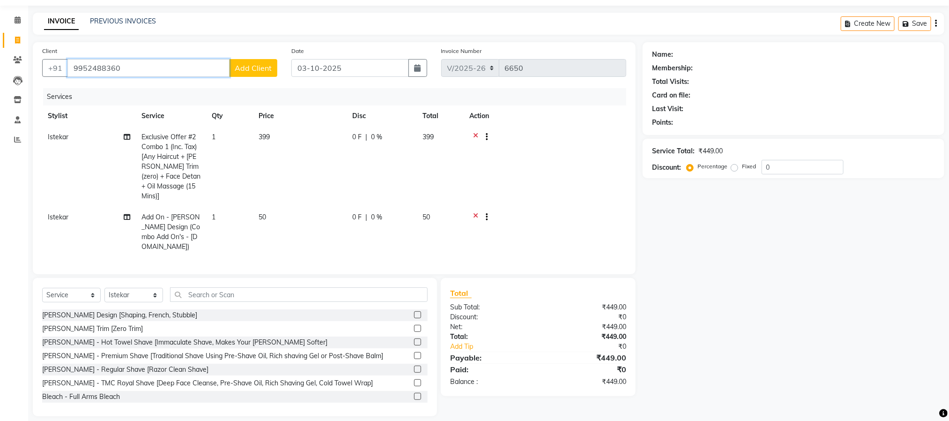
type input "9952488360"
click at [267, 61] on button "Add Client" at bounding box center [253, 68] width 48 height 18
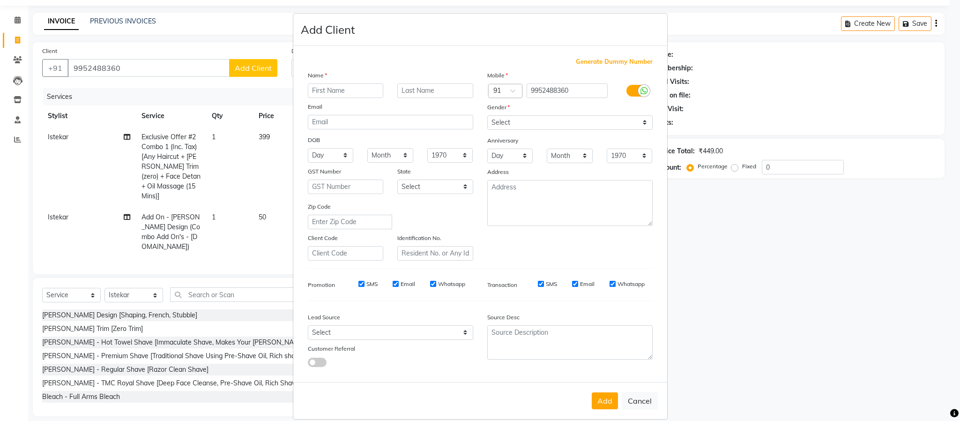
click at [320, 91] on input "text" at bounding box center [346, 90] width 76 height 15
type input "[PERSON_NAME]"
click at [508, 119] on select "Select [DEMOGRAPHIC_DATA] [DEMOGRAPHIC_DATA] Other Prefer Not To Say" at bounding box center [569, 122] width 165 height 15
select select "[DEMOGRAPHIC_DATA]"
click at [487, 115] on select "Select [DEMOGRAPHIC_DATA] [DEMOGRAPHIC_DATA] Other Prefer Not To Say" at bounding box center [569, 122] width 165 height 15
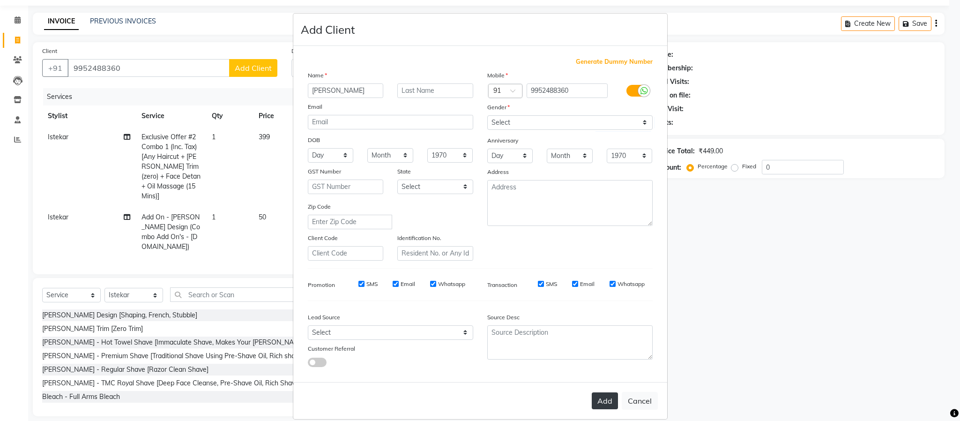
click at [612, 394] on button "Add" at bounding box center [605, 400] width 26 height 17
select select
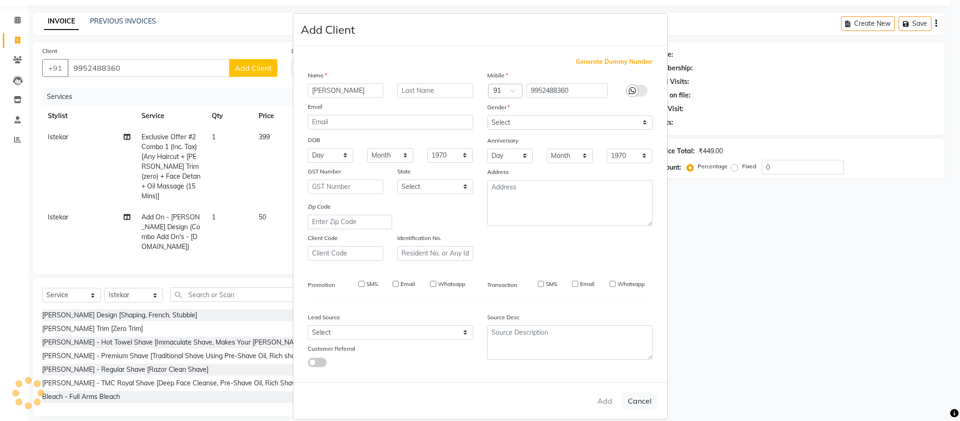
select select
checkbox input "false"
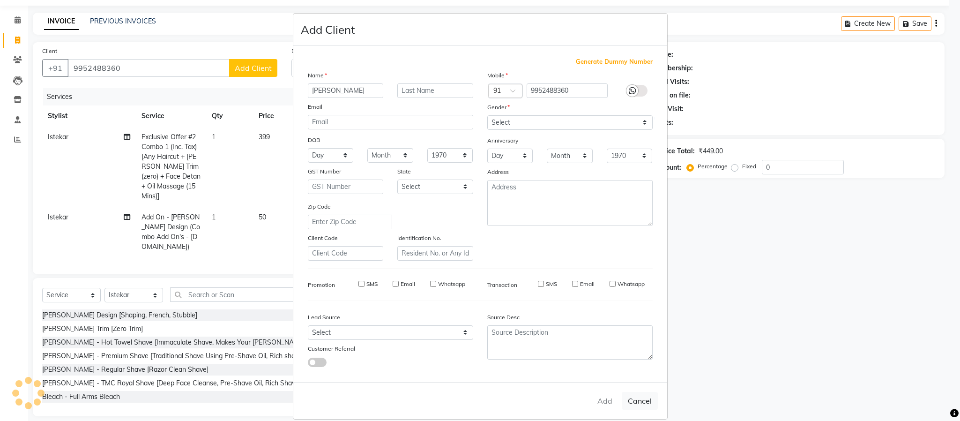
checkbox input "false"
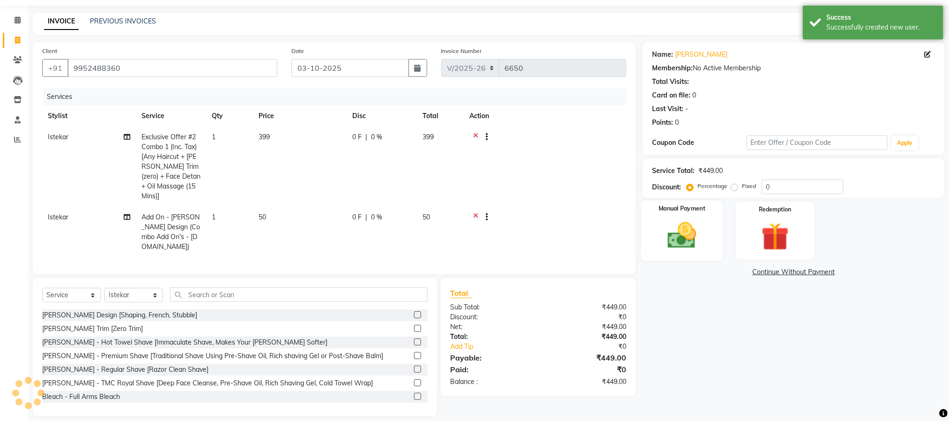
click at [687, 245] on img at bounding box center [682, 235] width 47 height 33
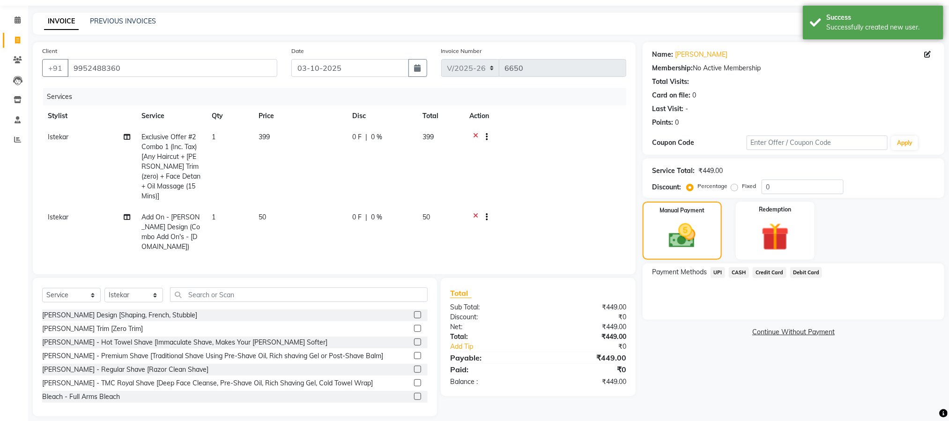
click at [717, 272] on span "UPI" at bounding box center [718, 272] width 15 height 11
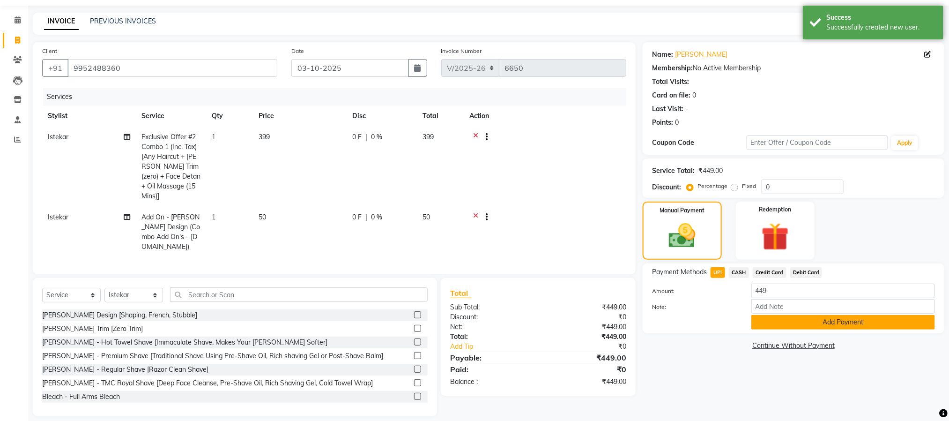
click at [786, 323] on button "Add Payment" at bounding box center [844, 322] width 184 height 15
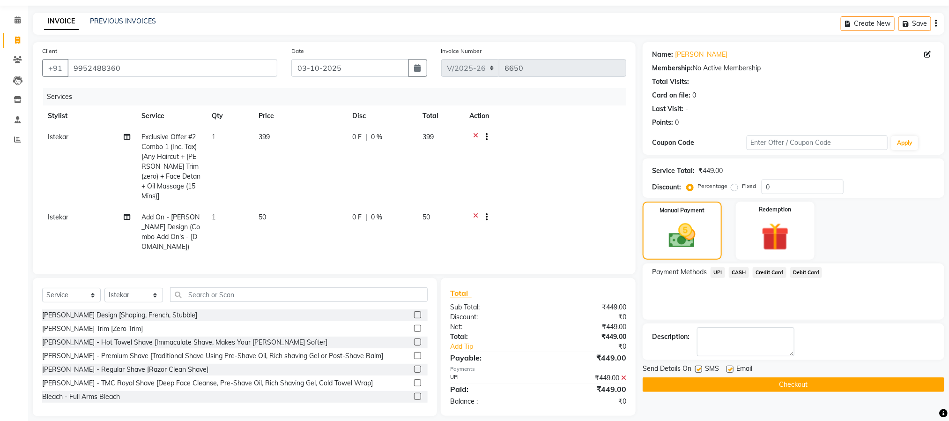
click at [776, 385] on button "Checkout" at bounding box center [794, 384] width 302 height 15
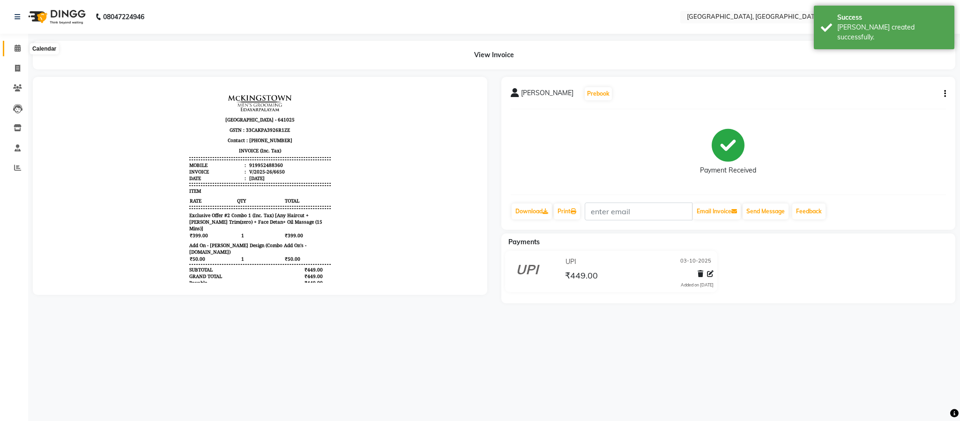
click at [22, 49] on span at bounding box center [17, 48] width 16 height 11
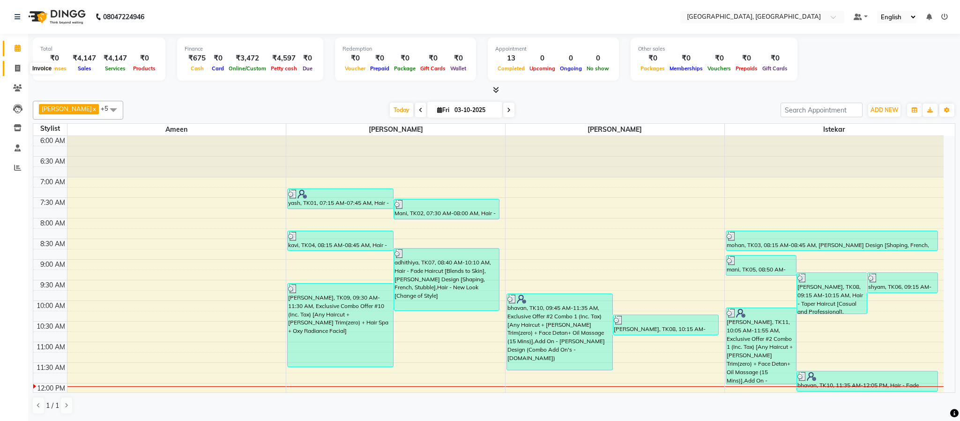
click at [17, 69] on icon at bounding box center [17, 68] width 5 height 7
select select "4977"
select select "service"
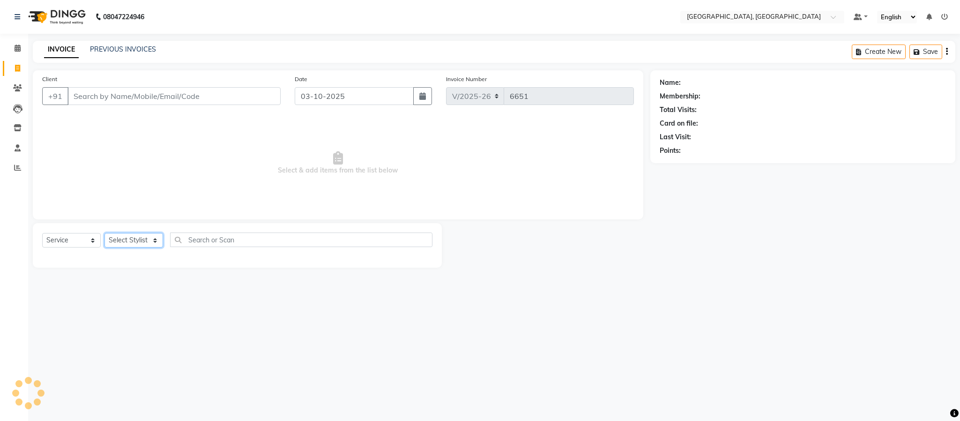
click at [135, 244] on select "Select Stylist Ameen House Keeping Istekar McKingstown [PERSON_NAME] Prathiswar…" at bounding box center [134, 240] width 59 height 15
select select "66371"
click at [105, 233] on select "Select Stylist Ameen House Keeping Istekar McKingstown [PERSON_NAME] Prathiswar…" at bounding box center [134, 240] width 59 height 15
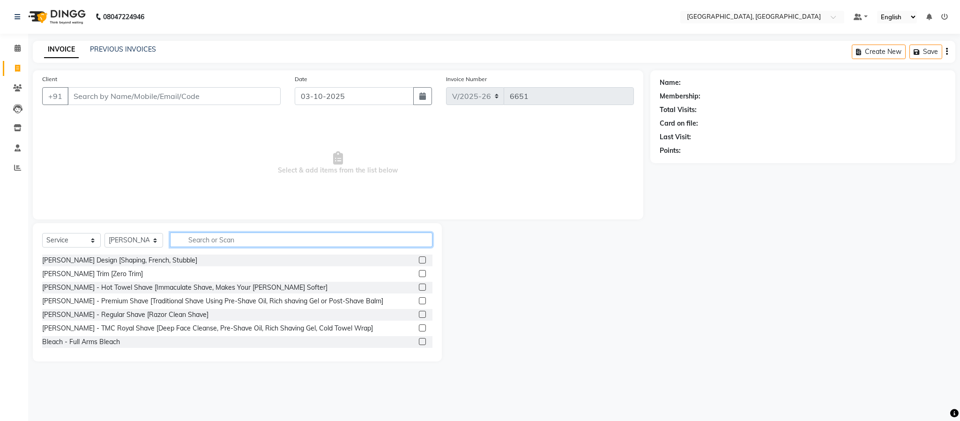
click at [205, 238] on input "text" at bounding box center [301, 239] width 262 height 15
click at [215, 240] on input "text" at bounding box center [301, 239] width 262 height 15
click at [280, 230] on div "Select Service Product Membership Package Voucher Prepaid Gift Card Select Styl…" at bounding box center [237, 292] width 409 height 138
click at [280, 243] on input "text" at bounding box center [301, 239] width 262 height 15
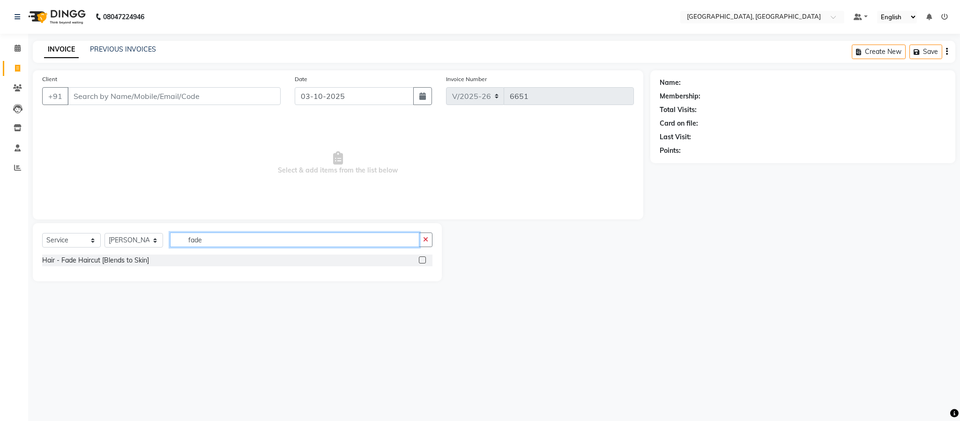
type input "fade"
click at [416, 261] on div "Hair - Fade Haircut [Blends to Skin]" at bounding box center [237, 260] width 390 height 12
click at [425, 260] on label at bounding box center [422, 259] width 7 height 7
click at [425, 260] on input "checkbox" at bounding box center [422, 260] width 6 height 6
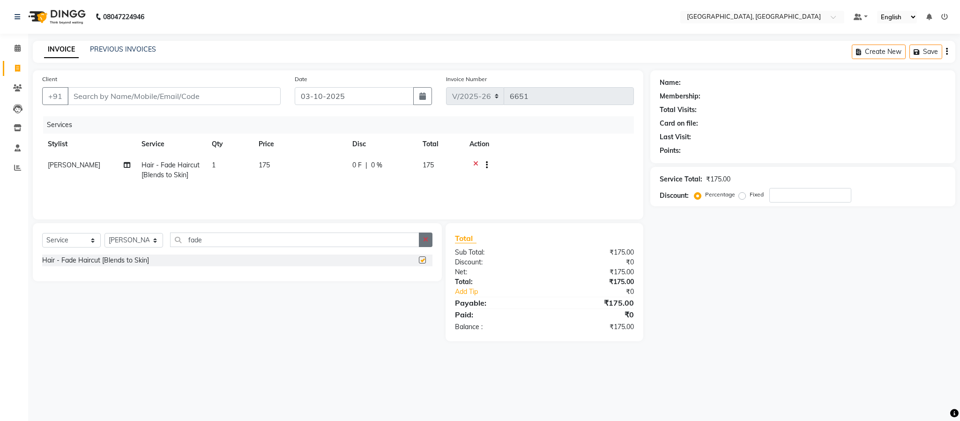
checkbox input "false"
click at [425, 242] on icon "button" at bounding box center [425, 239] width 5 height 7
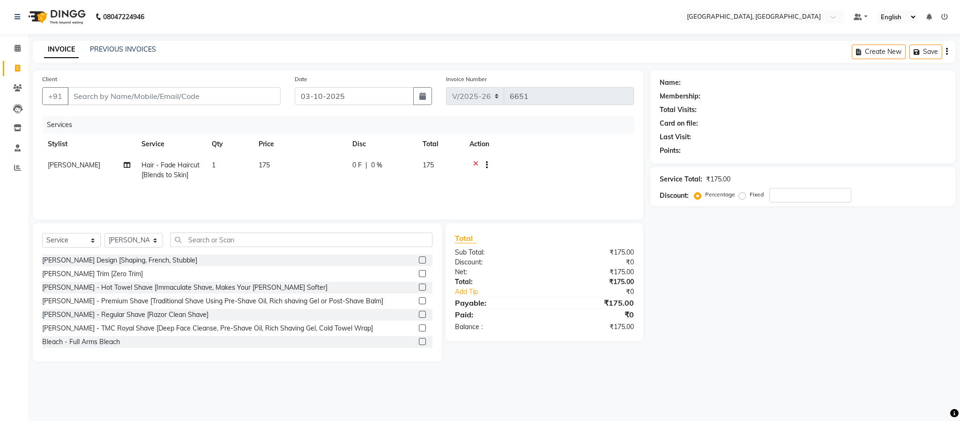
click at [382, 249] on div "Select Service Product Membership Package Voucher Prepaid Gift Card Select Styl…" at bounding box center [237, 243] width 390 height 22
click at [351, 245] on input "text" at bounding box center [301, 239] width 262 height 15
type input "d"
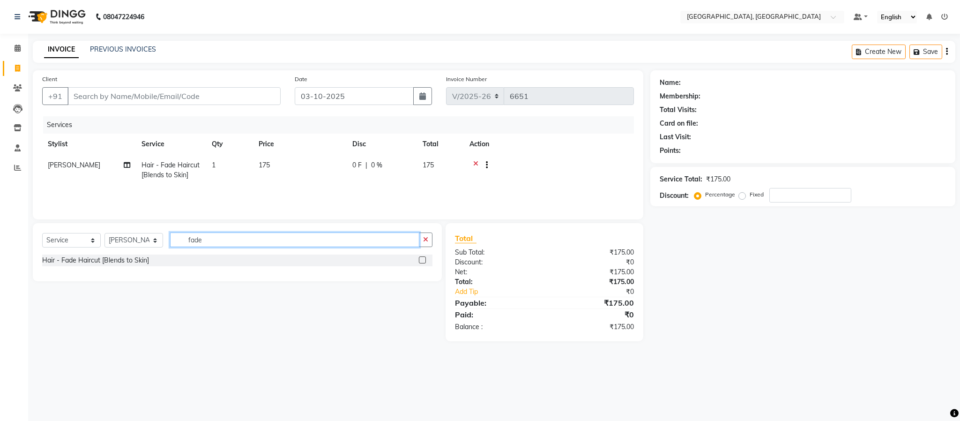
type input "fade"
click at [424, 258] on label at bounding box center [422, 259] width 7 height 7
click at [424, 258] on input "checkbox" at bounding box center [422, 260] width 6 height 6
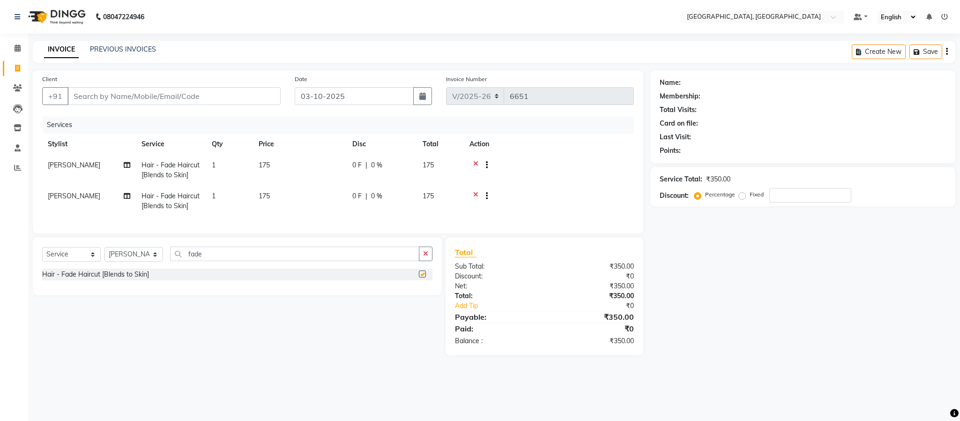
checkbox input "false"
click at [422, 254] on div "Select Service Product Membership Package Voucher Prepaid Gift Card Select Styl…" at bounding box center [237, 266] width 409 height 58
click at [428, 257] on icon "button" at bounding box center [425, 253] width 5 height 7
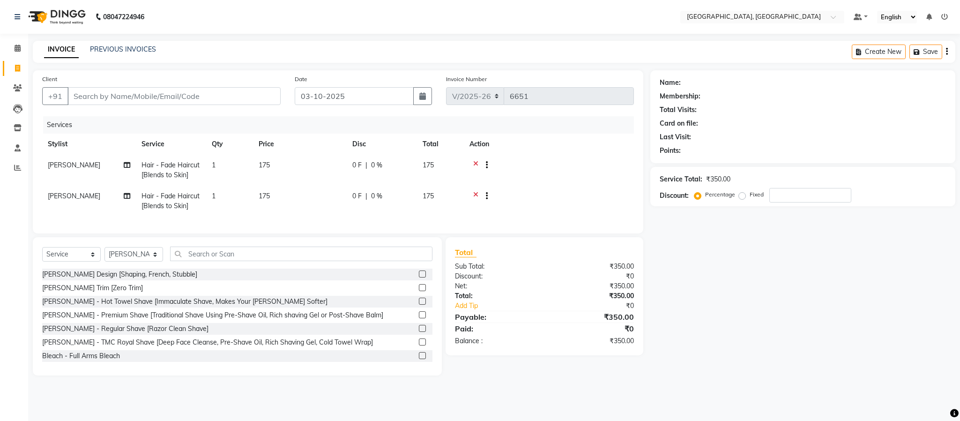
click at [419, 277] on label at bounding box center [422, 273] width 7 height 7
click at [419, 277] on input "checkbox" at bounding box center [422, 274] width 6 height 6
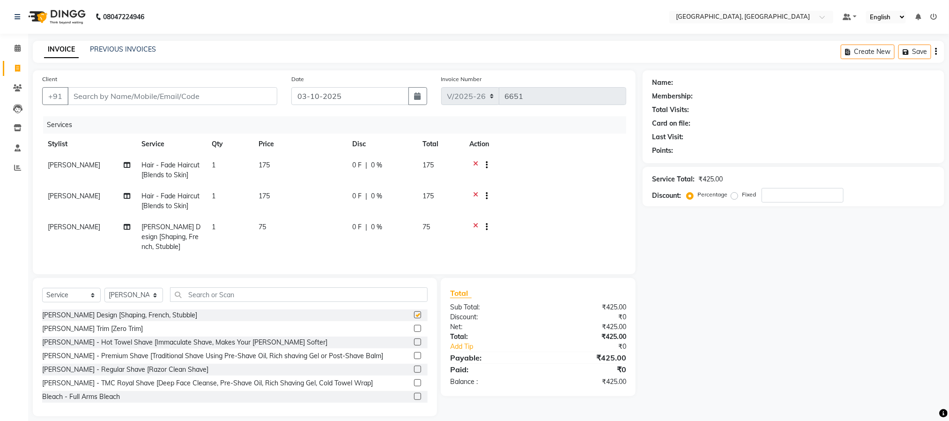
checkbox input "false"
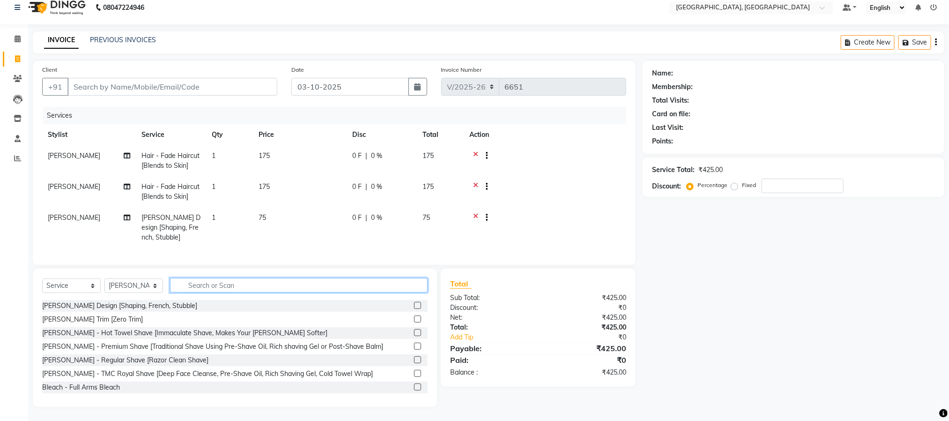
click at [205, 286] on input "text" at bounding box center [299, 285] width 258 height 15
click at [141, 285] on select "Select Stylist Ameen House Keeping Istekar McKingstown [PERSON_NAME] Prathiswar…" at bounding box center [134, 285] width 59 height 15
click at [475, 182] on icon at bounding box center [475, 188] width 5 height 12
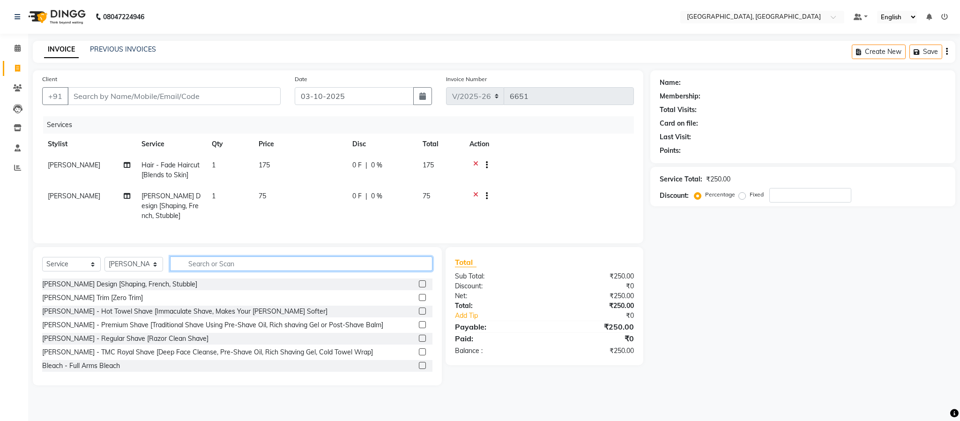
click at [264, 267] on input "text" at bounding box center [301, 263] width 262 height 15
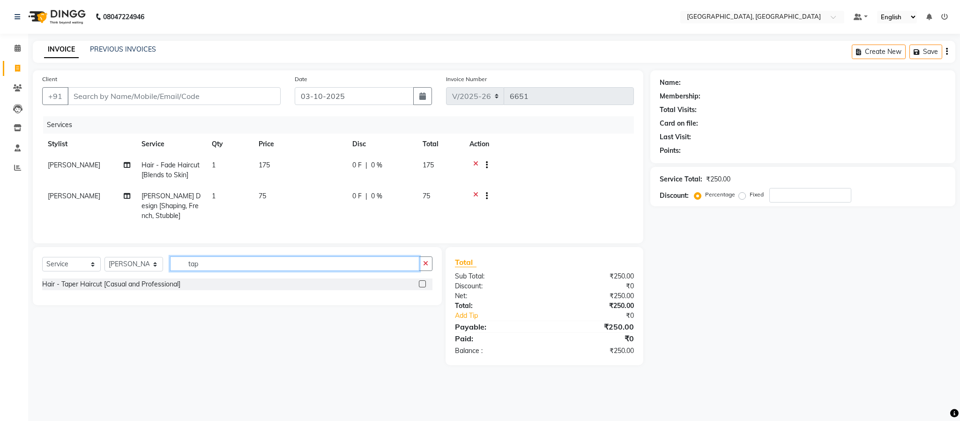
type input "tap"
click at [422, 287] on label at bounding box center [422, 283] width 7 height 7
click at [422, 287] on input "checkbox" at bounding box center [422, 284] width 6 height 6
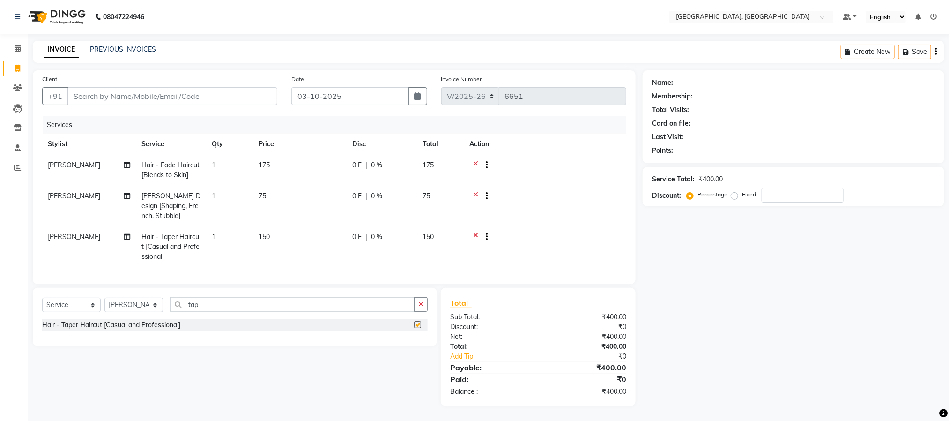
scroll to position [10, 0]
checkbox input "false"
drag, startPoint x: 422, startPoint y: 306, endPoint x: 391, endPoint y: 305, distance: 31.4
click at [421, 306] on icon "button" at bounding box center [420, 304] width 5 height 7
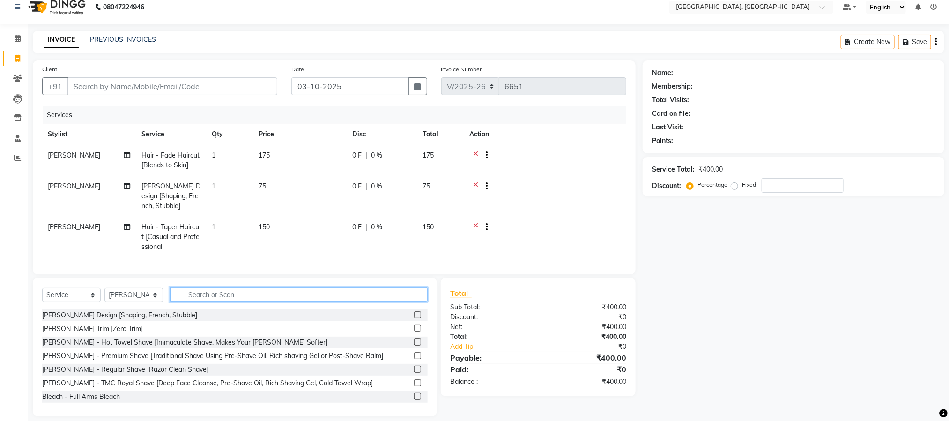
click at [187, 302] on input "text" at bounding box center [299, 294] width 258 height 15
click at [133, 302] on select "Select Stylist Ameen House Keeping Istekar McKingstown [PERSON_NAME] Prathiswar…" at bounding box center [134, 295] width 59 height 15
select select "84531"
click at [105, 299] on select "Select Stylist Ameen House Keeping Istekar McKingstown [PERSON_NAME] Prathiswar…" at bounding box center [134, 295] width 59 height 15
click at [244, 299] on input "text" at bounding box center [299, 294] width 258 height 15
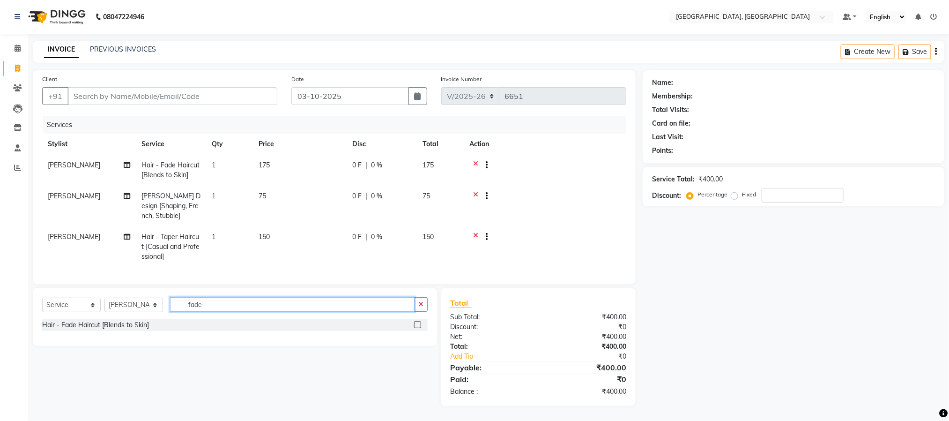
type input "fade"
click at [419, 326] on label at bounding box center [417, 324] width 7 height 7
click at [419, 326] on input "checkbox" at bounding box center [417, 325] width 6 height 6
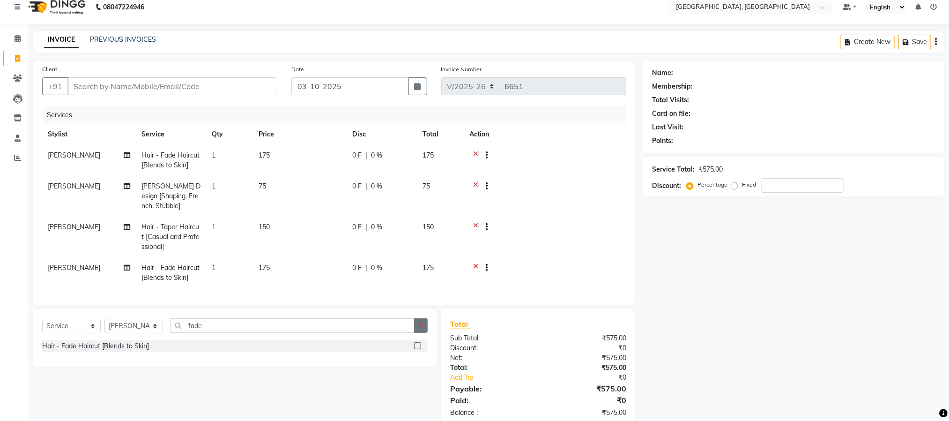
checkbox input "false"
click at [420, 329] on icon "button" at bounding box center [420, 325] width 5 height 7
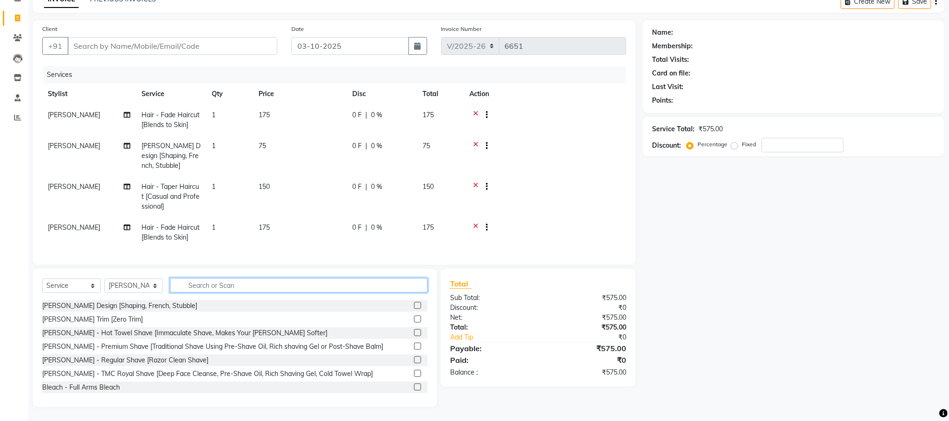
scroll to position [60, 0]
click at [414, 306] on label at bounding box center [417, 305] width 7 height 7
click at [414, 306] on input "checkbox" at bounding box center [417, 306] width 6 height 6
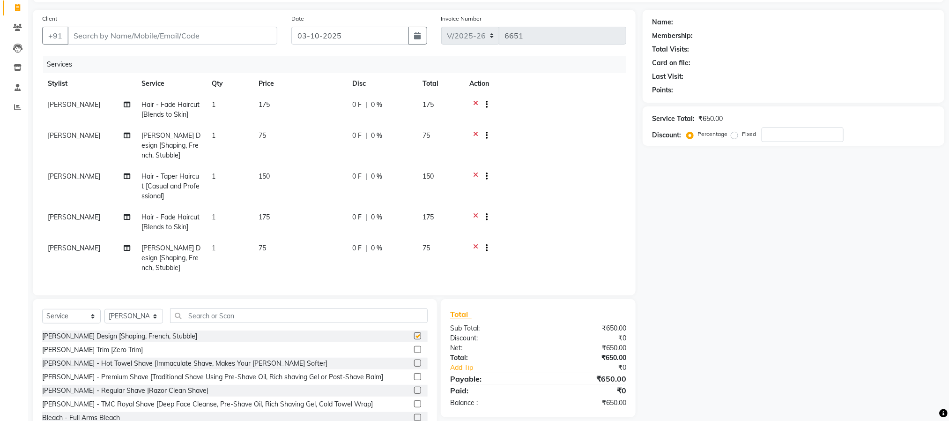
scroll to position [95, 0]
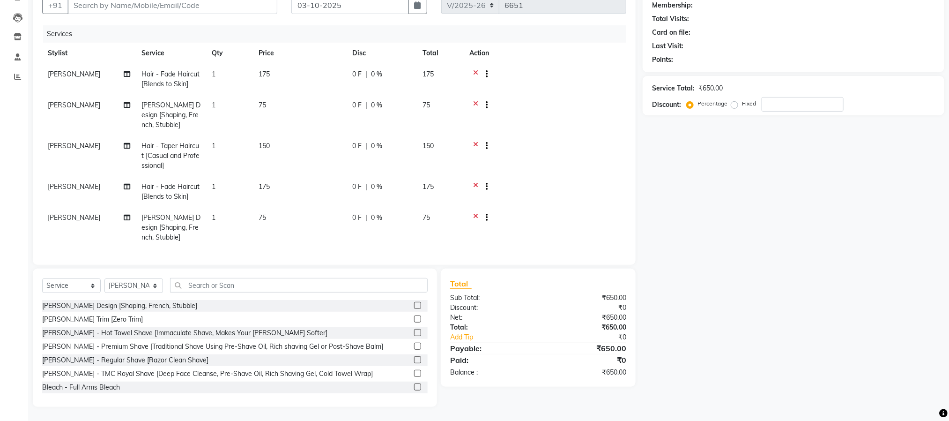
checkbox input "false"
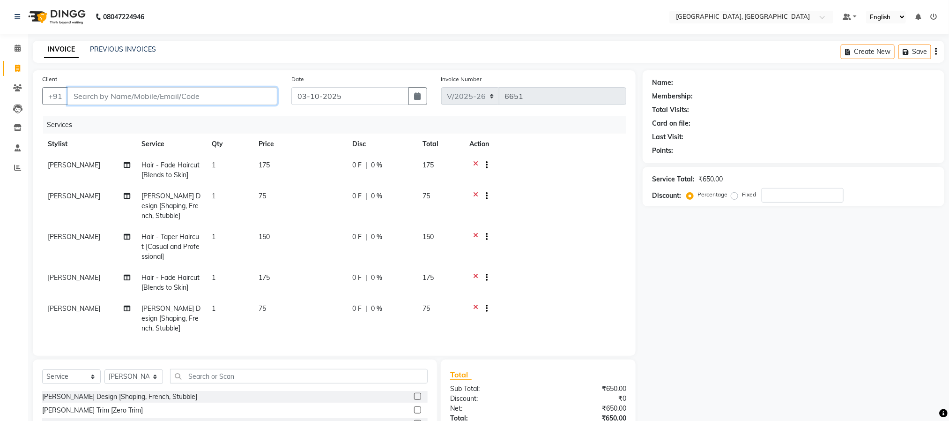
click at [155, 100] on input "Client" at bounding box center [172, 96] width 210 height 18
click at [112, 92] on input "Client" at bounding box center [172, 96] width 210 height 18
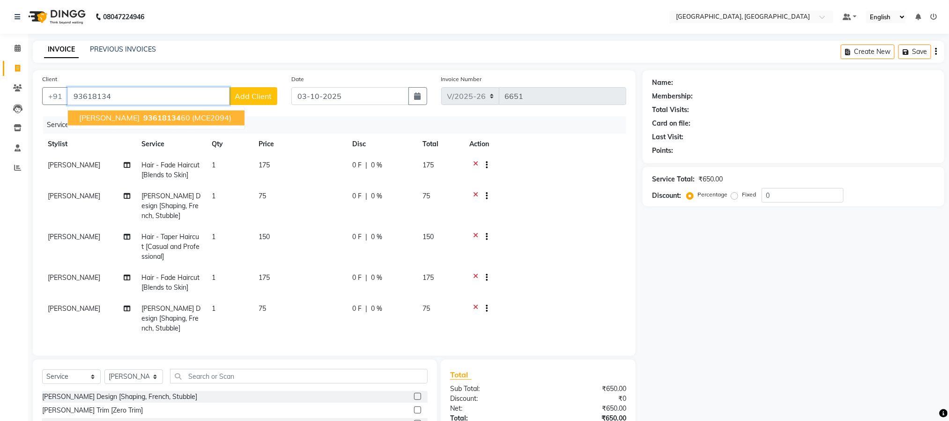
click at [101, 121] on span "[PERSON_NAME]" at bounding box center [109, 117] width 60 height 9
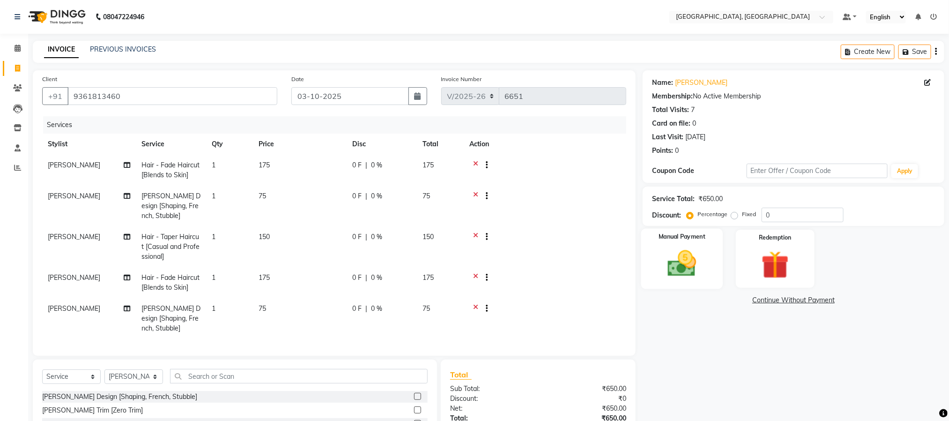
click at [653, 272] on div "Manual Payment" at bounding box center [683, 259] width 82 height 60
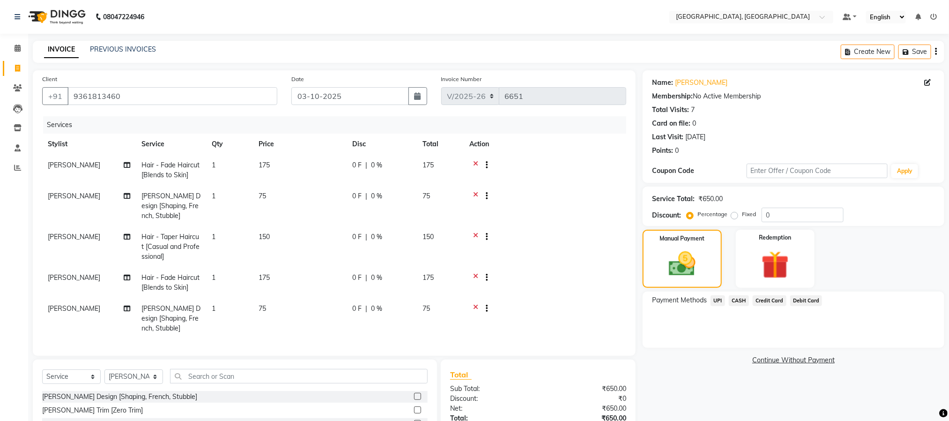
click at [723, 299] on span "UPI" at bounding box center [718, 300] width 15 height 11
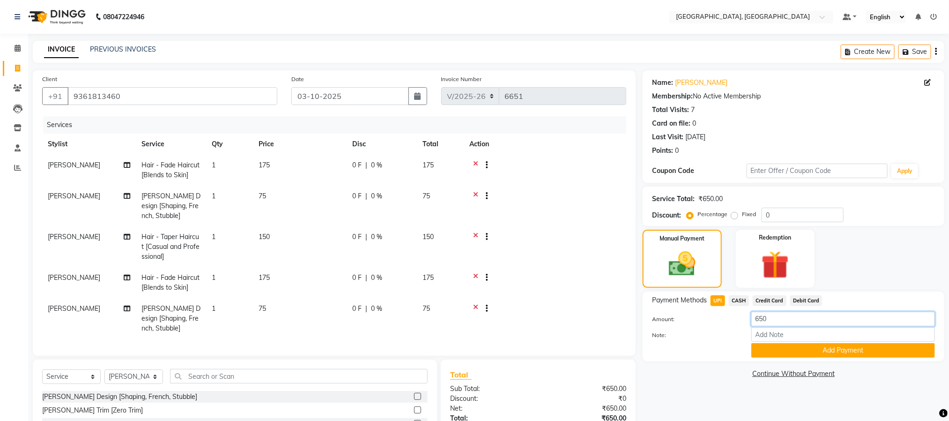
click at [821, 322] on input "650" at bounding box center [844, 319] width 184 height 15
click at [874, 351] on button "Add Payment" at bounding box center [844, 350] width 184 height 15
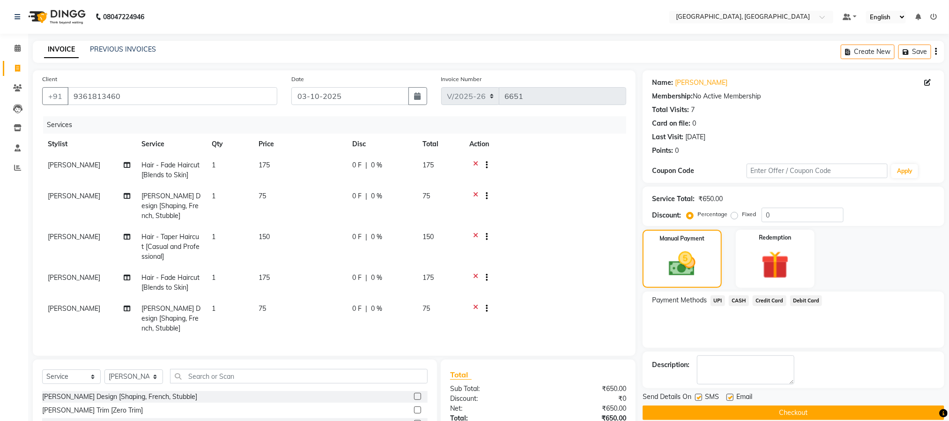
drag, startPoint x: 740, startPoint y: 302, endPoint x: 751, endPoint y: 305, distance: 11.1
click at [739, 302] on span "CASH" at bounding box center [739, 300] width 20 height 11
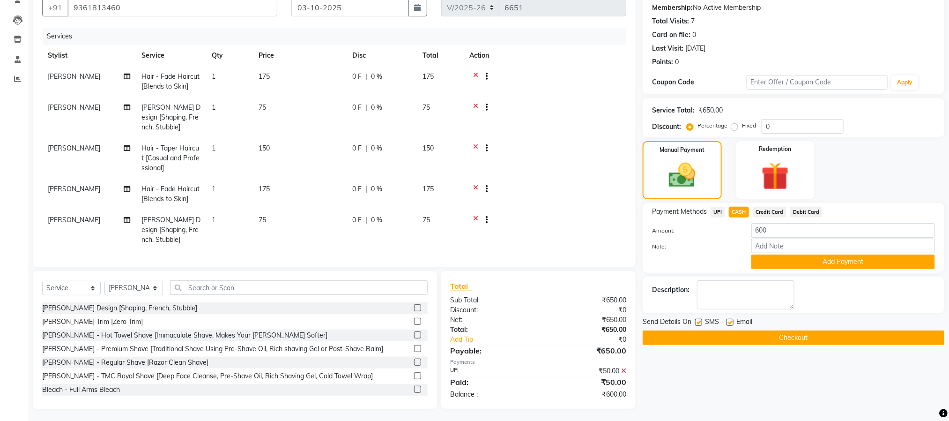
scroll to position [95, 0]
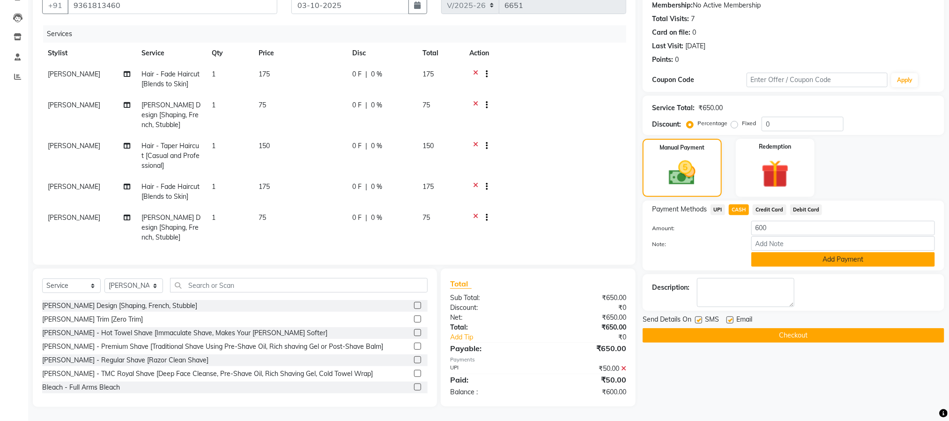
click at [813, 254] on button "Add Payment" at bounding box center [844, 259] width 184 height 15
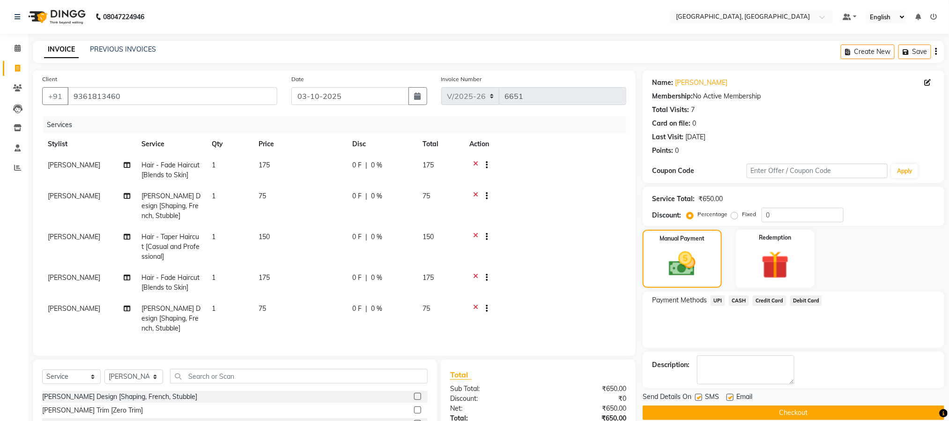
scroll to position [118, 0]
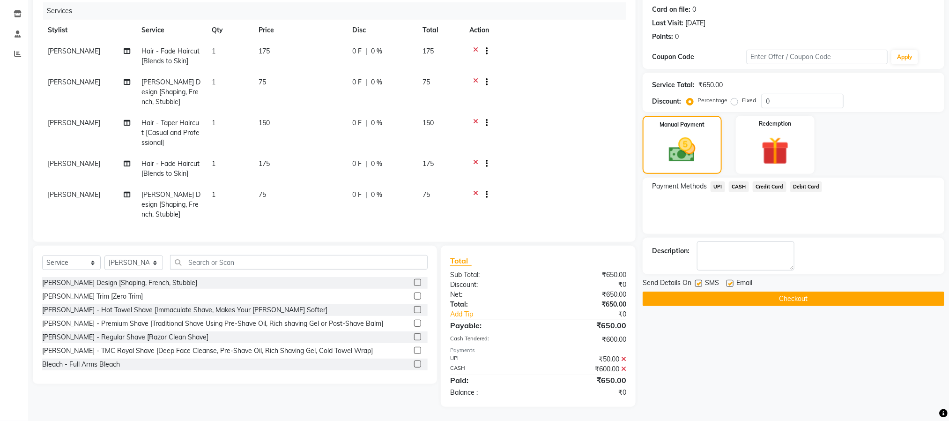
click at [840, 299] on button "Checkout" at bounding box center [794, 298] width 302 height 15
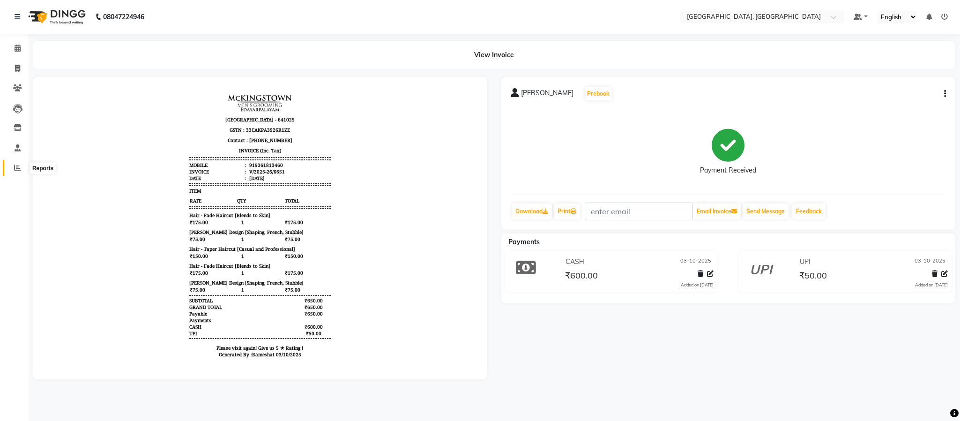
click at [22, 166] on span at bounding box center [17, 168] width 16 height 11
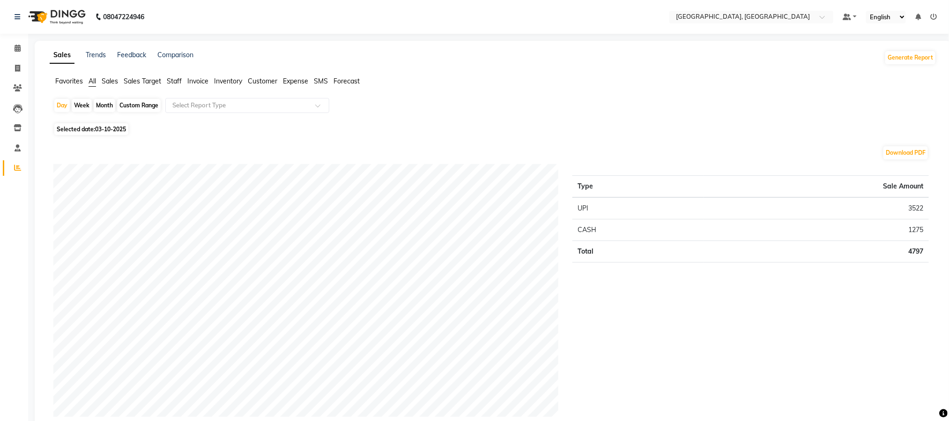
click at [169, 79] on span "Staff" at bounding box center [174, 81] width 15 height 8
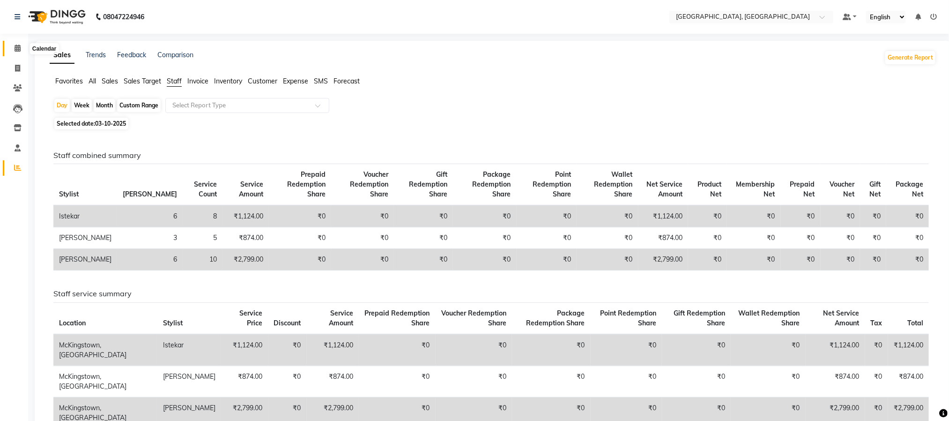
click at [12, 52] on span at bounding box center [17, 48] width 16 height 11
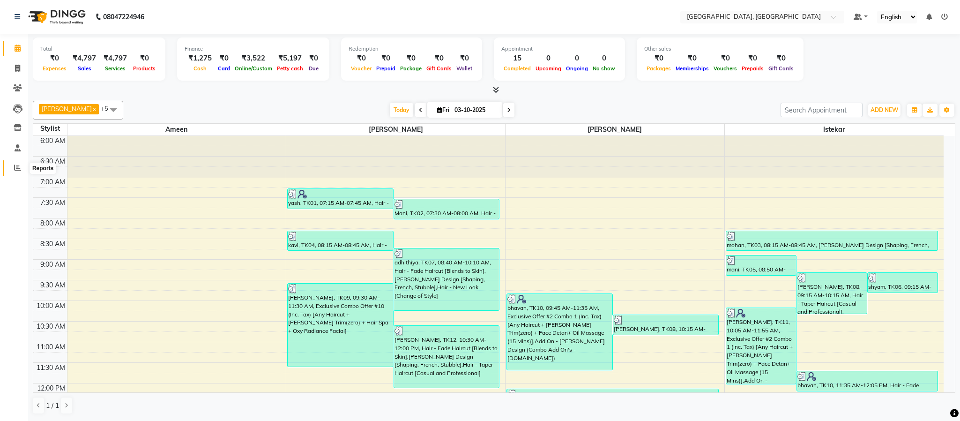
click at [21, 169] on span at bounding box center [17, 168] width 16 height 11
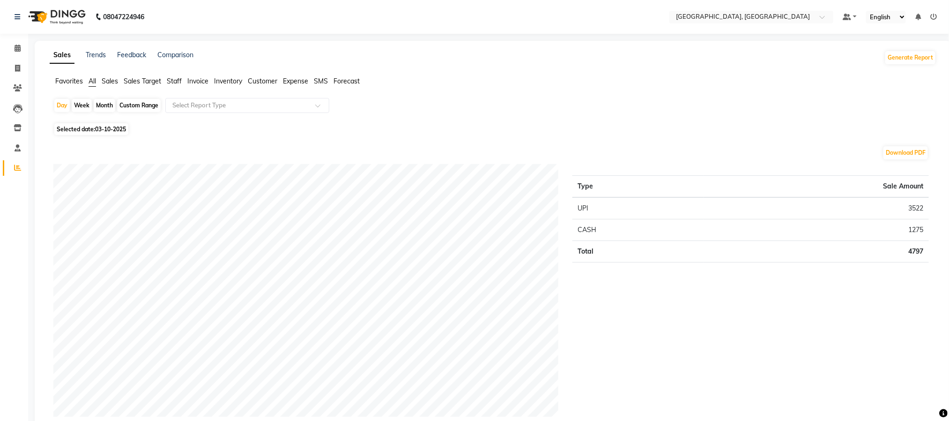
click at [174, 76] on li "Staff" at bounding box center [174, 81] width 15 height 10
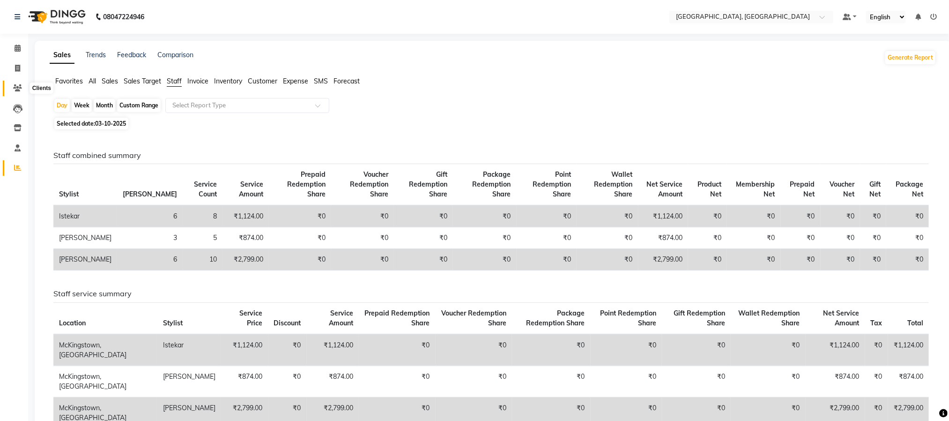
click at [18, 90] on icon at bounding box center [17, 87] width 9 height 7
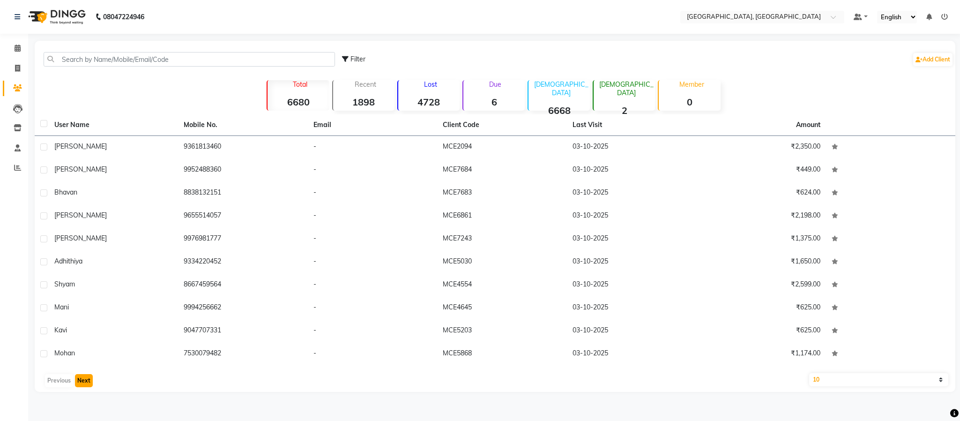
click at [88, 383] on button "Next" at bounding box center [84, 380] width 18 height 13
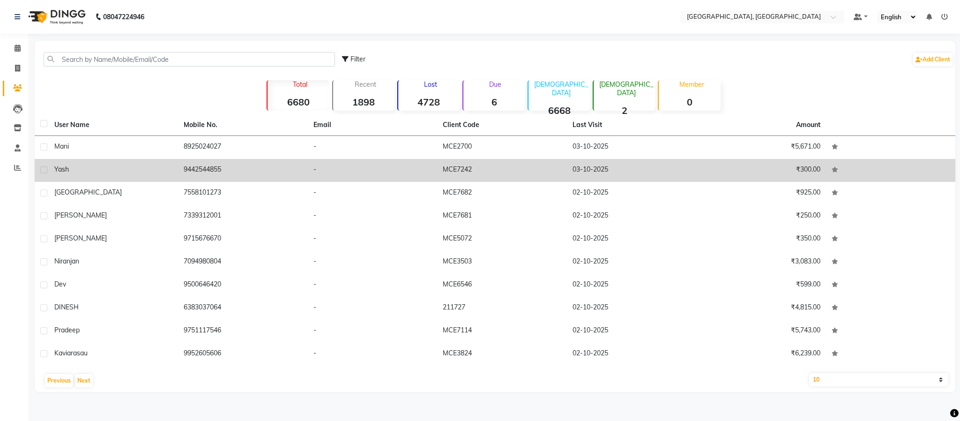
click at [207, 167] on td "9442544855" at bounding box center [242, 170] width 129 height 23
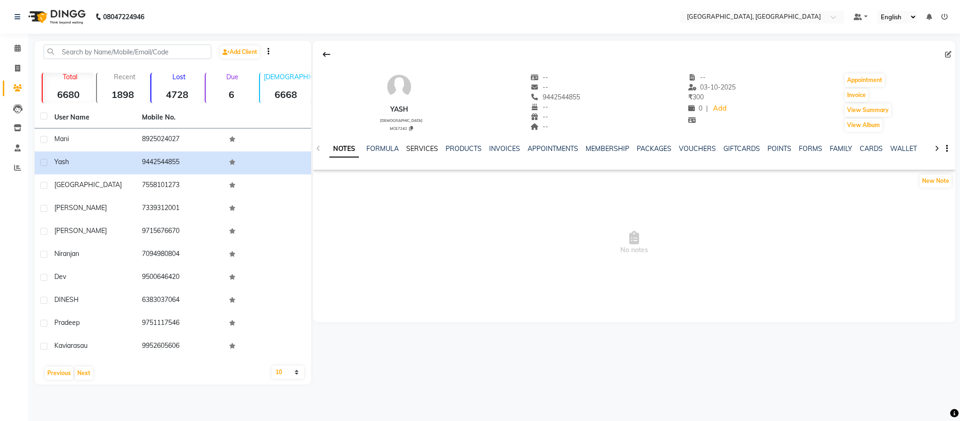
click at [433, 148] on link "SERVICES" at bounding box center [422, 148] width 32 height 8
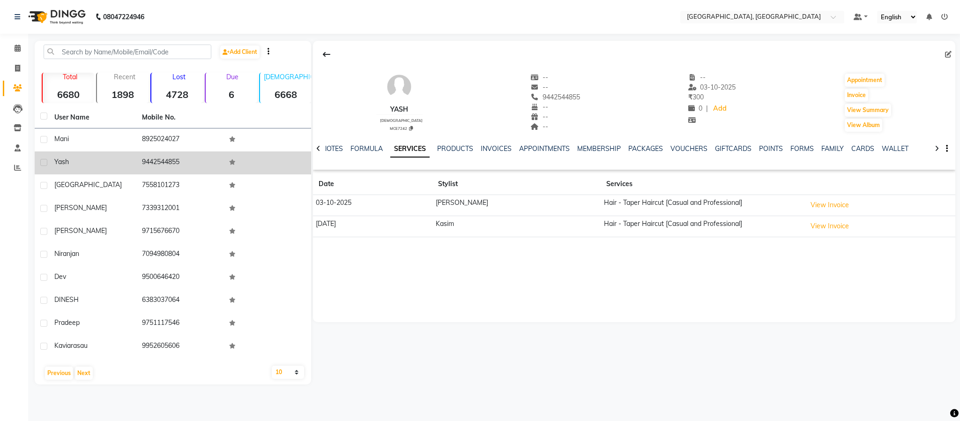
click at [157, 159] on td "9442544855" at bounding box center [180, 162] width 88 height 23
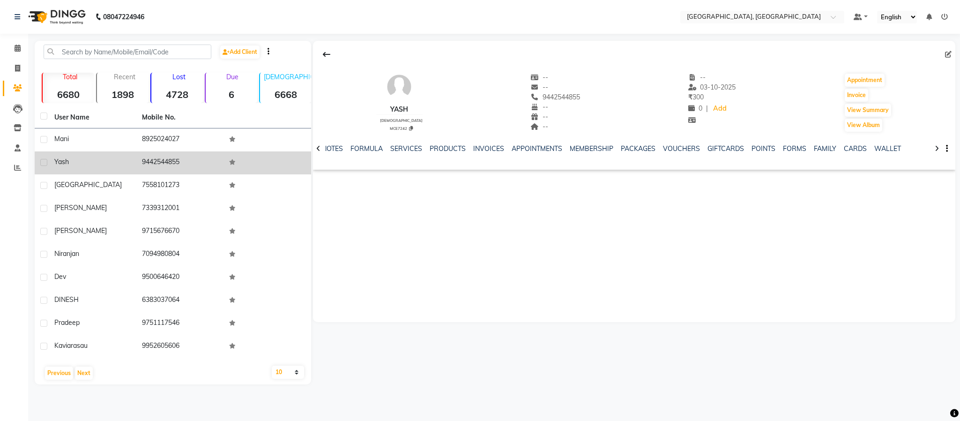
click at [157, 159] on td "9442544855" at bounding box center [180, 162] width 88 height 23
click at [68, 156] on td "yash" at bounding box center [93, 162] width 88 height 23
click at [65, 162] on span "yash" at bounding box center [61, 161] width 15 height 8
copy span "yash"
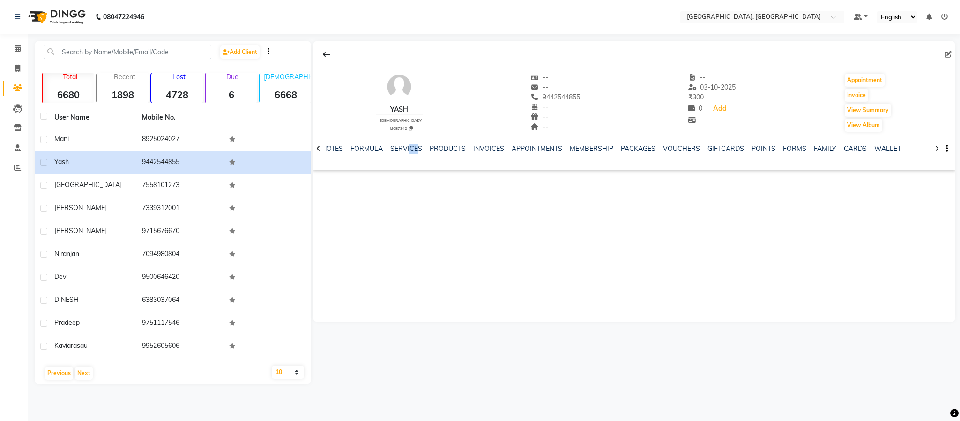
click at [416, 142] on div "NOTES FORMULA SERVICES PRODUCTS INVOICES APPOINTMENTS MEMBERSHIP PACKAGES VOUCH…" at bounding box center [634, 149] width 643 height 32
click at [405, 147] on link "SERVICES" at bounding box center [406, 148] width 32 height 8
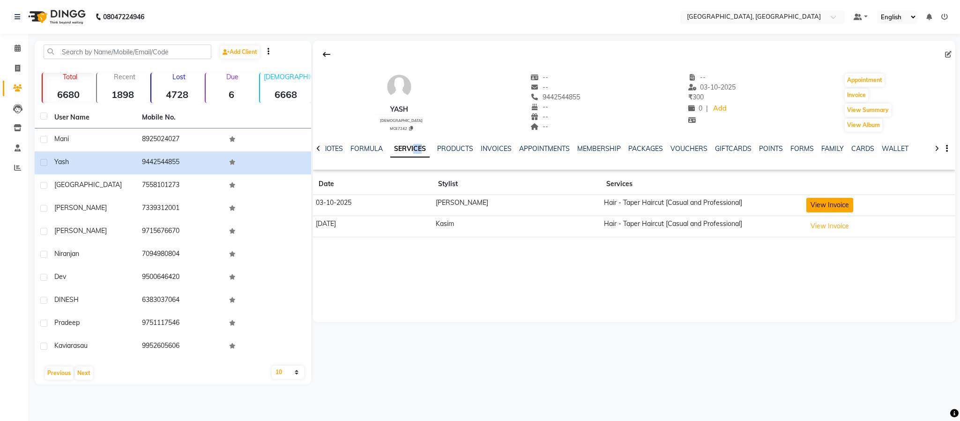
click at [807, 209] on button "View Invoice" at bounding box center [830, 205] width 47 height 15
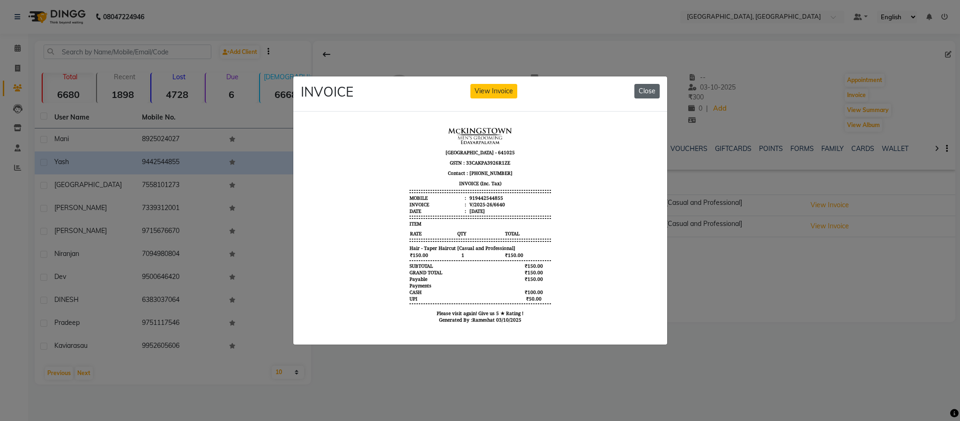
click at [639, 84] on button "Close" at bounding box center [647, 91] width 25 height 15
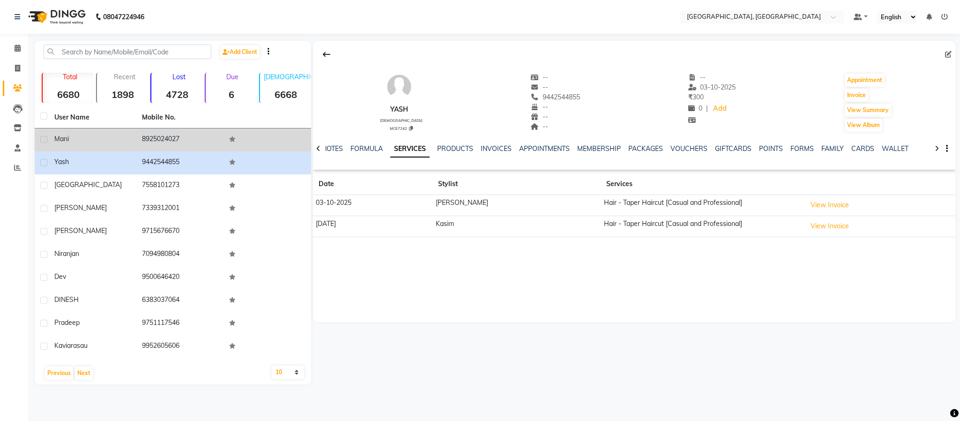
click at [168, 138] on td "8925024027" at bounding box center [180, 139] width 88 height 23
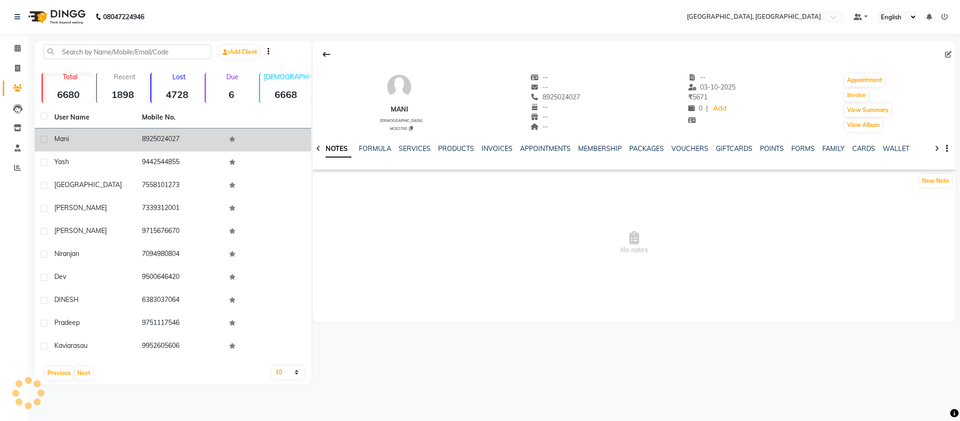
click at [168, 138] on td "8925024027" at bounding box center [180, 139] width 88 height 23
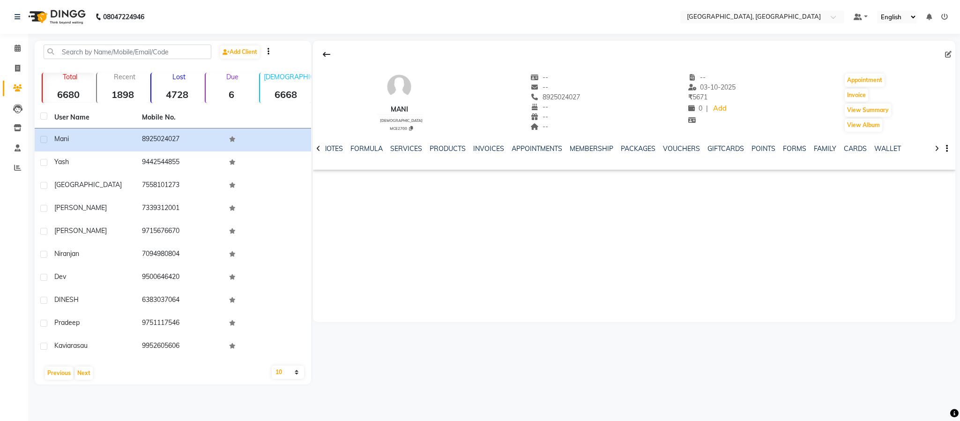
click at [403, 143] on div "NOTES FORMULA SERVICES PRODUCTS INVOICES APPOINTMENTS MEMBERSHIP PACKAGES VOUCH…" at bounding box center [634, 149] width 643 height 32
drag, startPoint x: 417, startPoint y: 149, endPoint x: 420, endPoint y: 165, distance: 16.4
click at [416, 149] on link "SERVICES" at bounding box center [406, 148] width 32 height 8
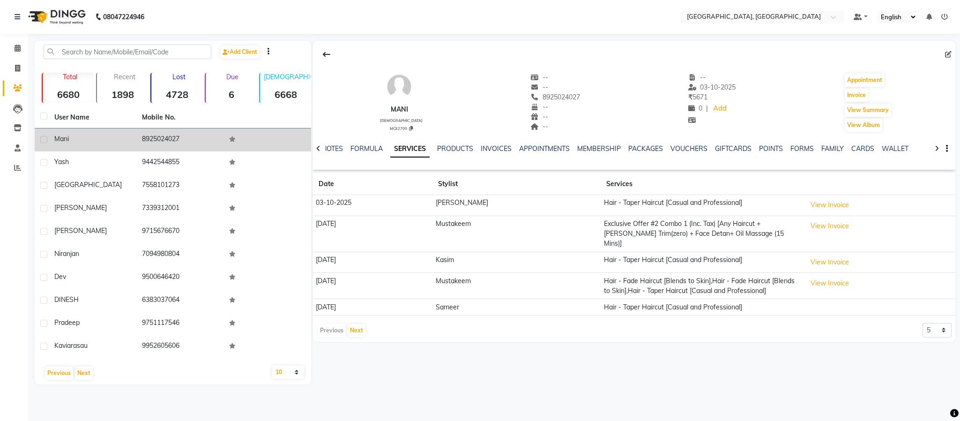
click at [68, 139] on div "Mani" at bounding box center [92, 139] width 76 height 10
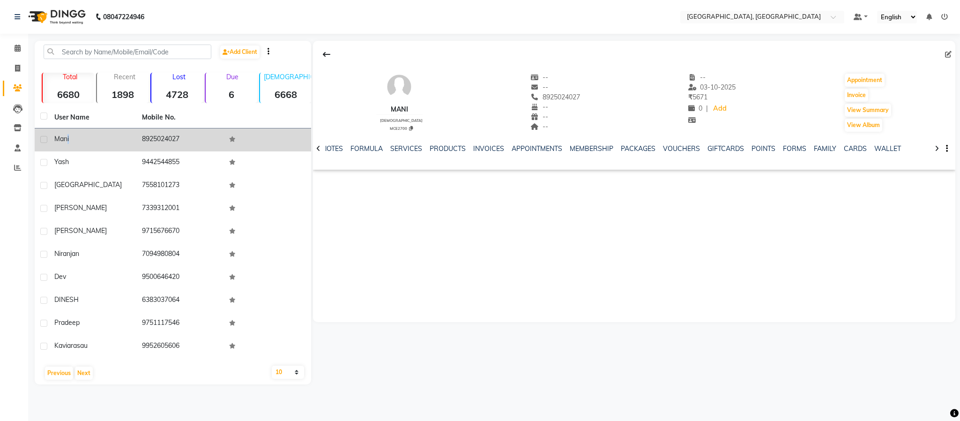
click at [68, 139] on span "Mani" at bounding box center [61, 138] width 15 height 8
click at [62, 139] on span "Mani" at bounding box center [61, 138] width 15 height 8
copy span "Mani"
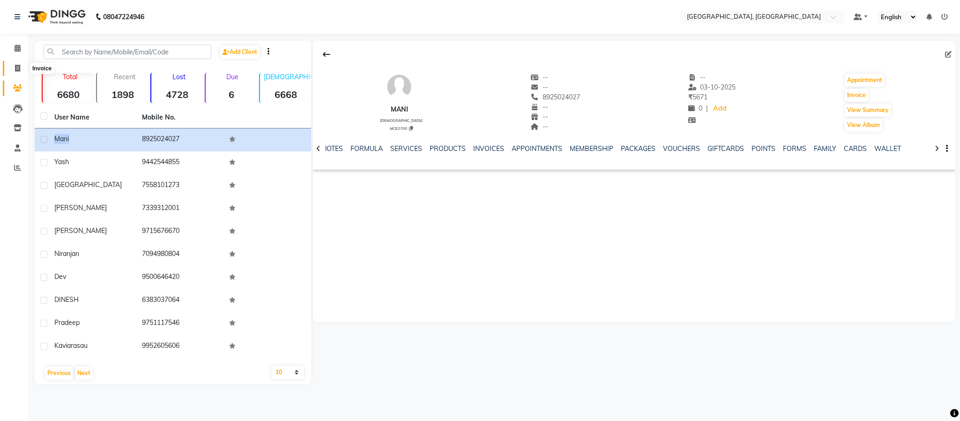
click at [17, 72] on span at bounding box center [17, 68] width 16 height 11
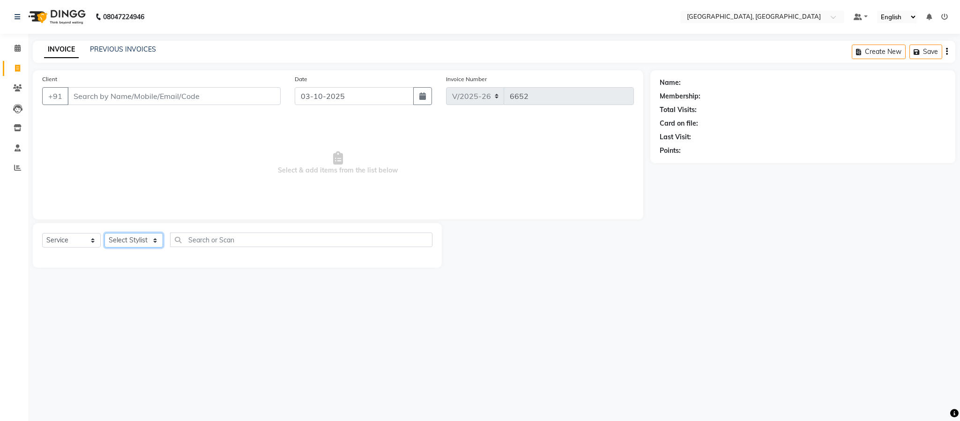
click at [149, 237] on select "Select Stylist Ameen House Keeping Istekar McKingstown [PERSON_NAME] Prathiswar…" at bounding box center [134, 240] width 59 height 15
click at [105, 233] on select "Select Stylist Ameen House Keeping Istekar McKingstown [PERSON_NAME] Prathiswar…" at bounding box center [134, 240] width 59 height 15
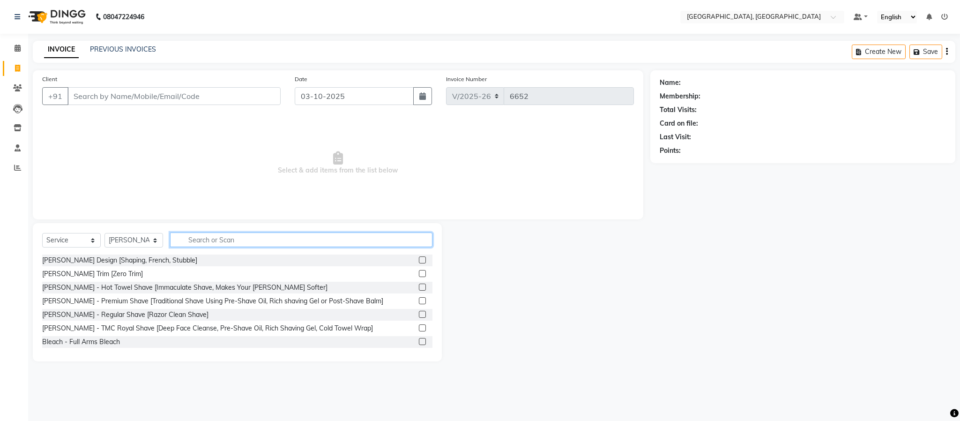
click at [237, 236] on input "text" at bounding box center [301, 239] width 262 height 15
click at [270, 239] on input "text" at bounding box center [301, 239] width 262 height 15
click at [136, 95] on input "Client" at bounding box center [173, 96] width 213 height 18
click at [349, 247] on div "Select Service Product Membership Package Voucher Prepaid Gift Card Select Styl…" at bounding box center [237, 243] width 390 height 22
click at [347, 243] on input "text" at bounding box center [301, 239] width 262 height 15
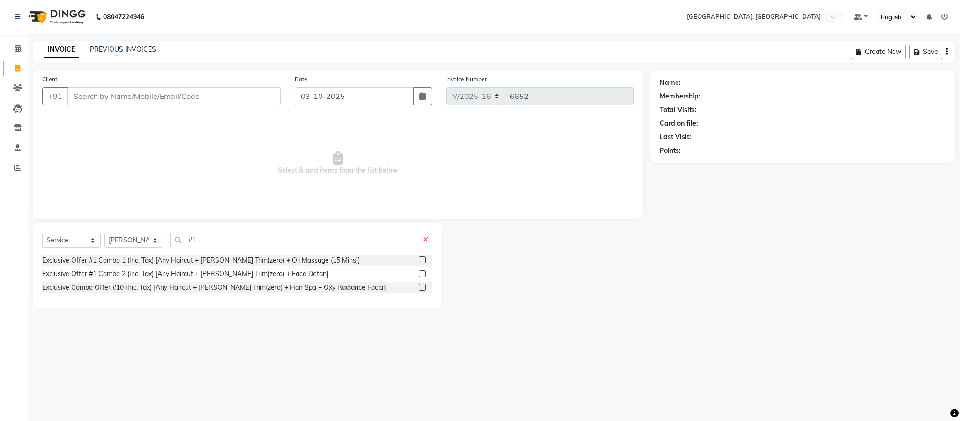
click at [424, 257] on label at bounding box center [422, 259] width 7 height 7
click at [424, 257] on input "checkbox" at bounding box center [422, 260] width 6 height 6
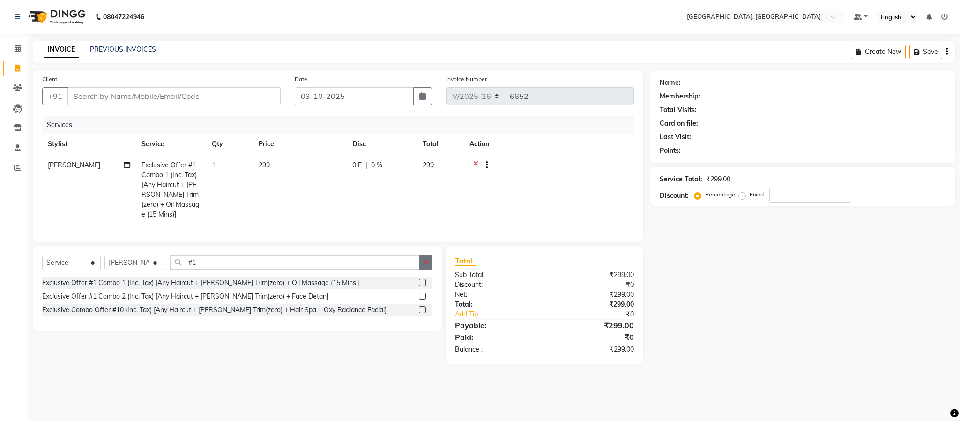
click at [424, 265] on icon "button" at bounding box center [425, 262] width 5 height 7
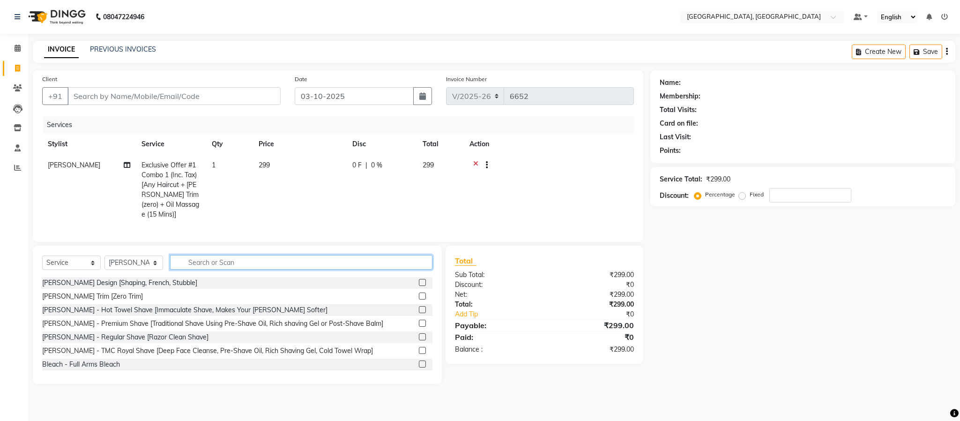
click at [354, 269] on input "text" at bounding box center [301, 262] width 262 height 15
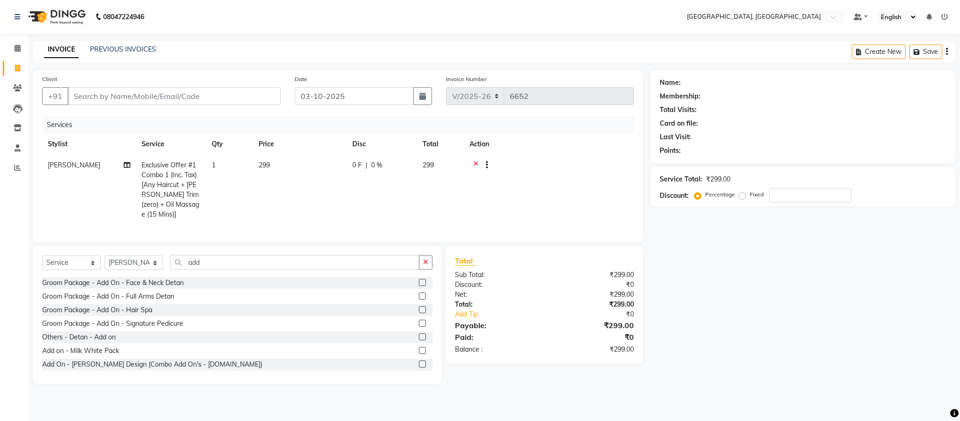
click at [419, 367] on label at bounding box center [422, 363] width 7 height 7
click at [419, 367] on input "checkbox" at bounding box center [422, 364] width 6 height 6
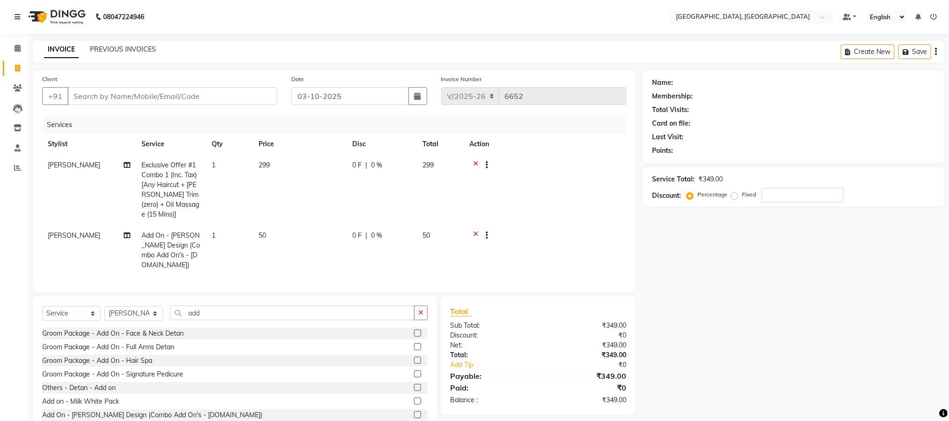
scroll to position [29, 0]
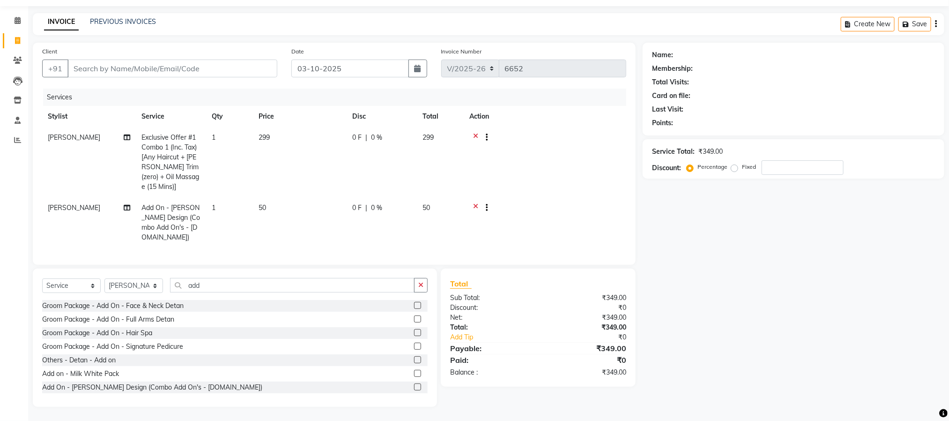
click at [124, 58] on div "Client +91" at bounding box center [159, 65] width 249 height 38
click at [130, 67] on input "Client" at bounding box center [172, 69] width 210 height 18
click at [133, 69] on input "Client" at bounding box center [172, 69] width 210 height 18
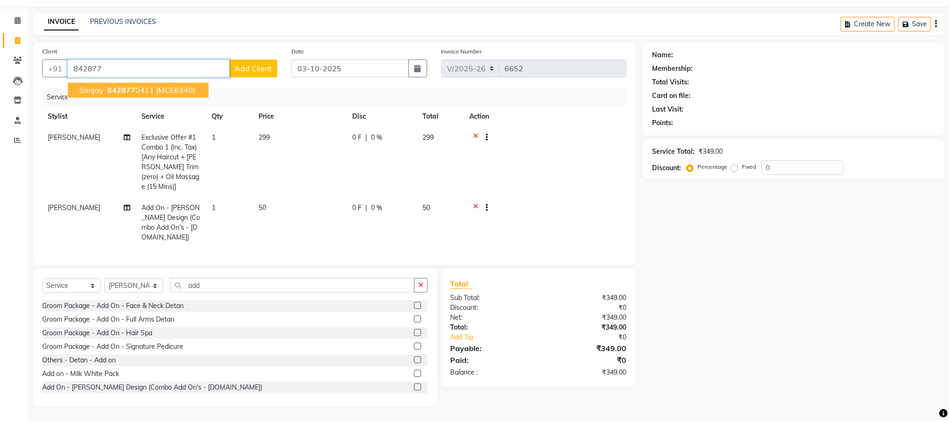
click at [188, 90] on span "(MCE6340)" at bounding box center [175, 90] width 39 height 9
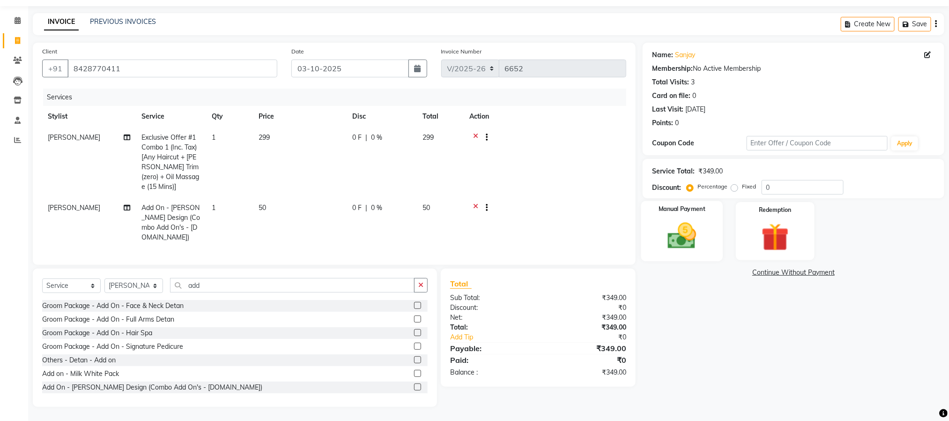
click at [680, 250] on img at bounding box center [682, 235] width 47 height 33
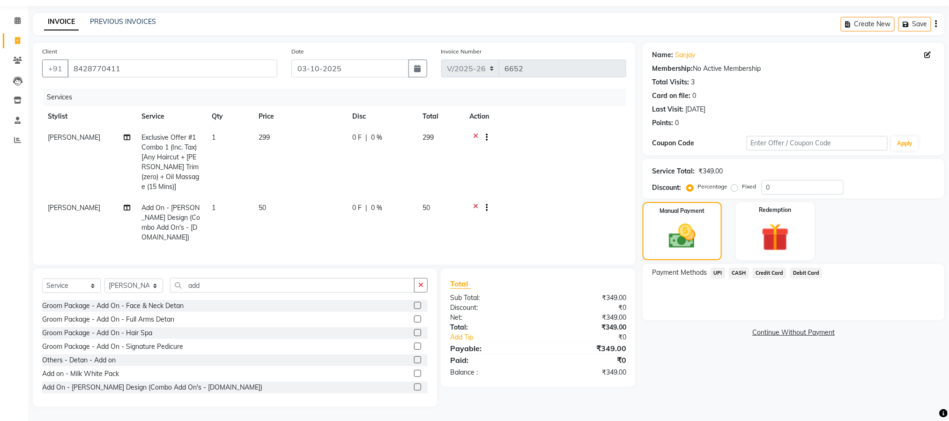
click at [720, 270] on span "UPI" at bounding box center [718, 273] width 15 height 11
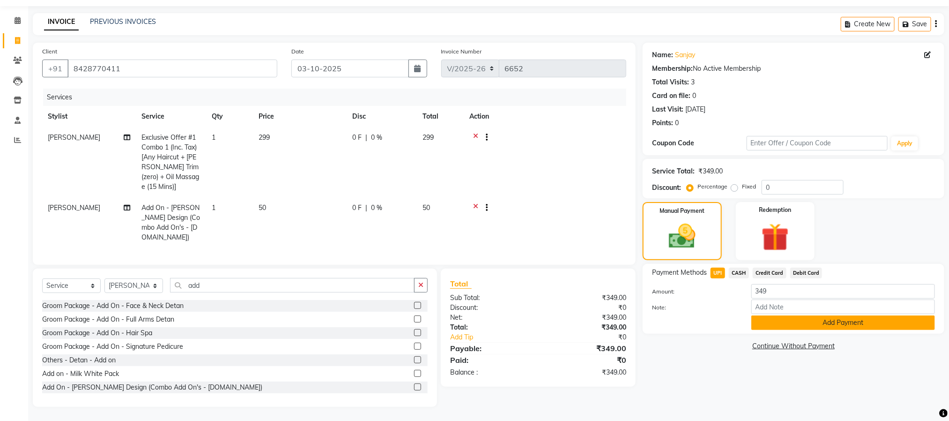
click at [765, 315] on button "Add Payment" at bounding box center [844, 322] width 184 height 15
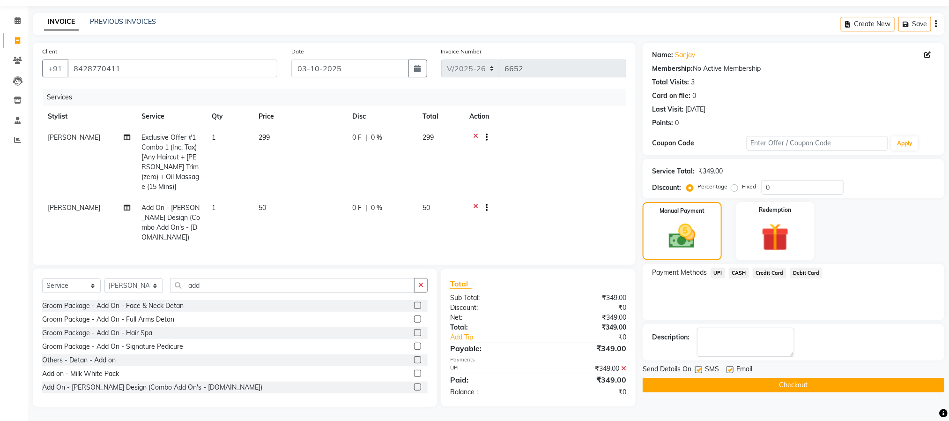
click at [783, 382] on button "Checkout" at bounding box center [794, 385] width 302 height 15
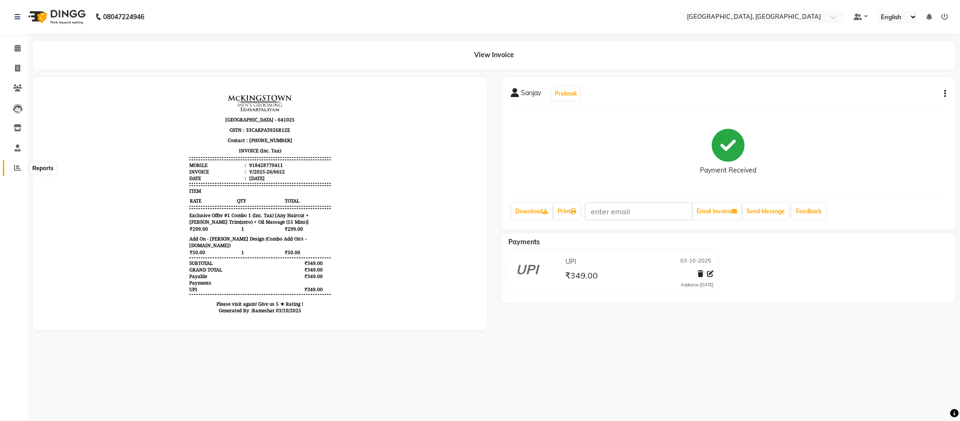
click at [16, 168] on icon at bounding box center [17, 167] width 7 height 7
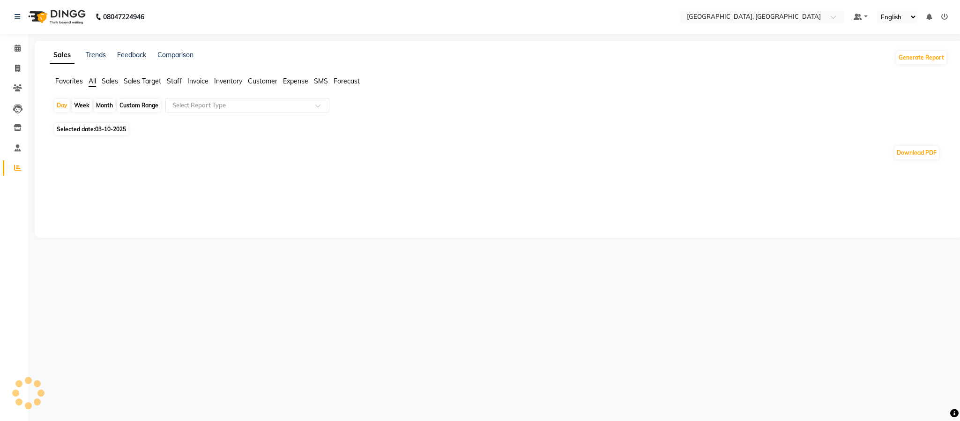
click at [173, 83] on span "Staff" at bounding box center [174, 81] width 15 height 8
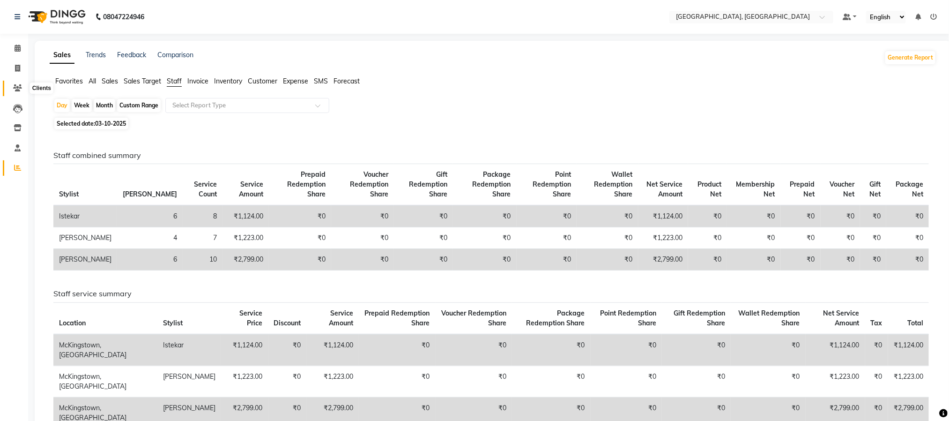
click at [15, 86] on icon at bounding box center [17, 87] width 9 height 7
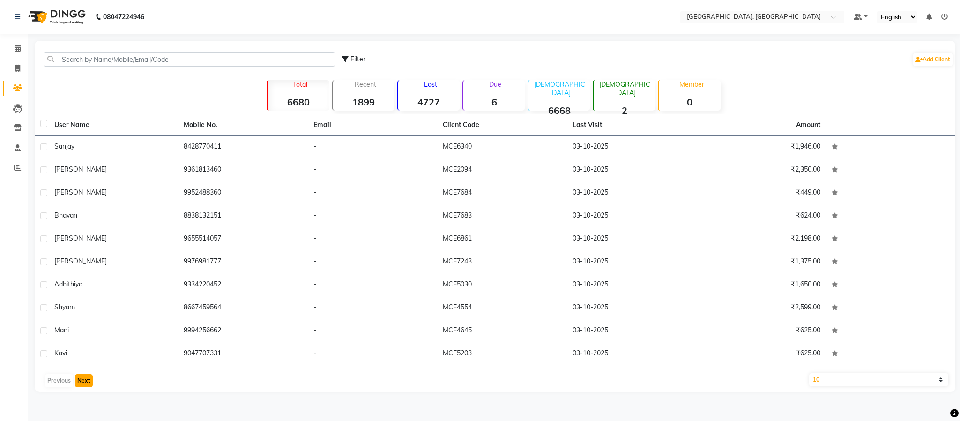
click at [82, 384] on button "Next" at bounding box center [84, 380] width 18 height 13
click at [79, 381] on button "Next" at bounding box center [84, 380] width 18 height 13
click at [86, 381] on button "Next" at bounding box center [84, 380] width 18 height 13
click at [64, 382] on button "Previous" at bounding box center [59, 380] width 28 height 13
click at [62, 382] on button "Previous" at bounding box center [59, 380] width 28 height 13
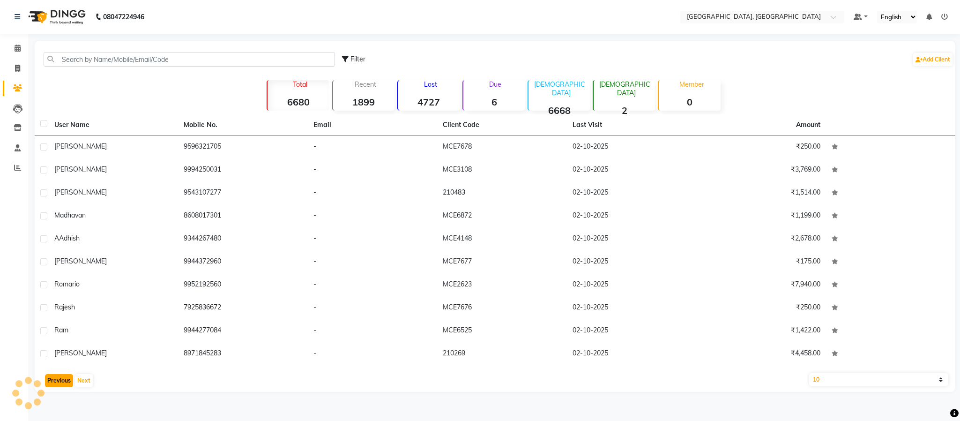
click at [62, 382] on button "Previous" at bounding box center [59, 380] width 28 height 13
click at [62, 382] on div "Previous Next" at bounding box center [494, 380] width 913 height 15
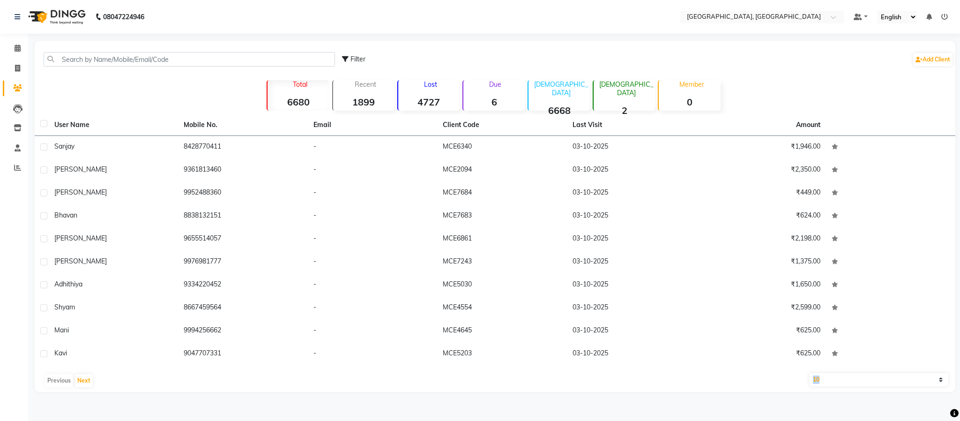
click at [62, 382] on div "Previous Next" at bounding box center [494, 380] width 913 height 15
click at [86, 381] on button "Next" at bounding box center [84, 380] width 18 height 13
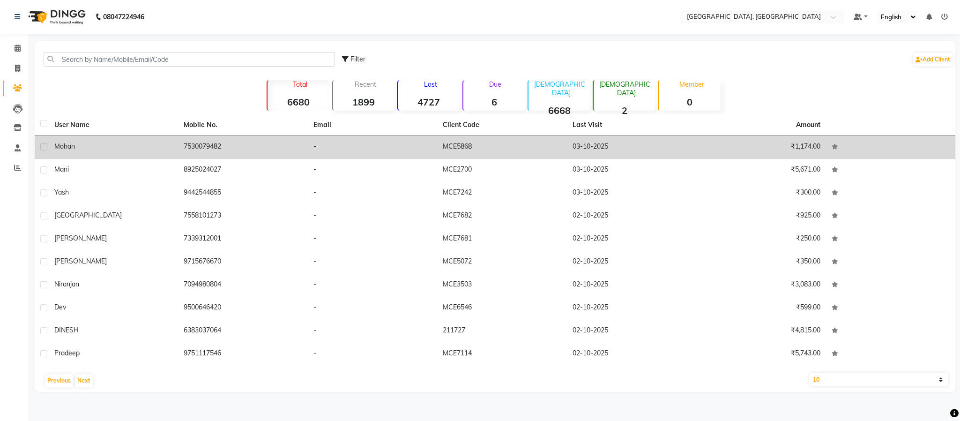
drag, startPoint x: 207, startPoint y: 149, endPoint x: 187, endPoint y: 144, distance: 20.5
click at [199, 146] on td "7530079482" at bounding box center [242, 147] width 129 height 23
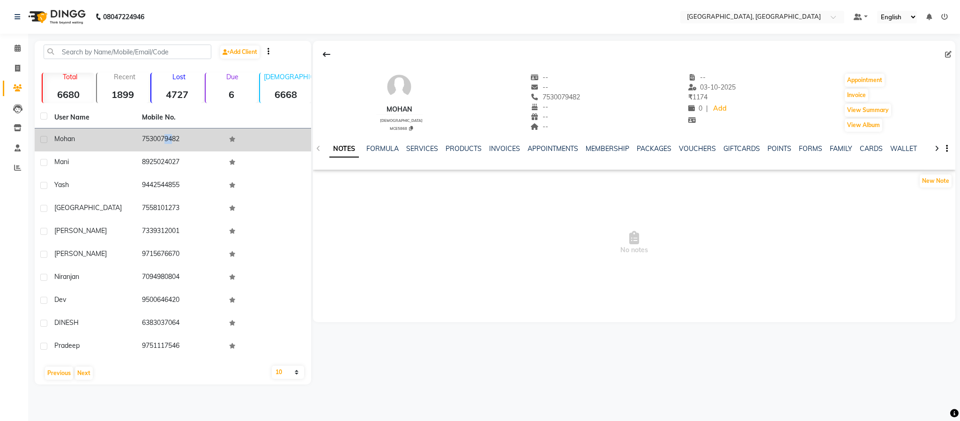
click at [165, 138] on td "7530079482" at bounding box center [180, 139] width 88 height 23
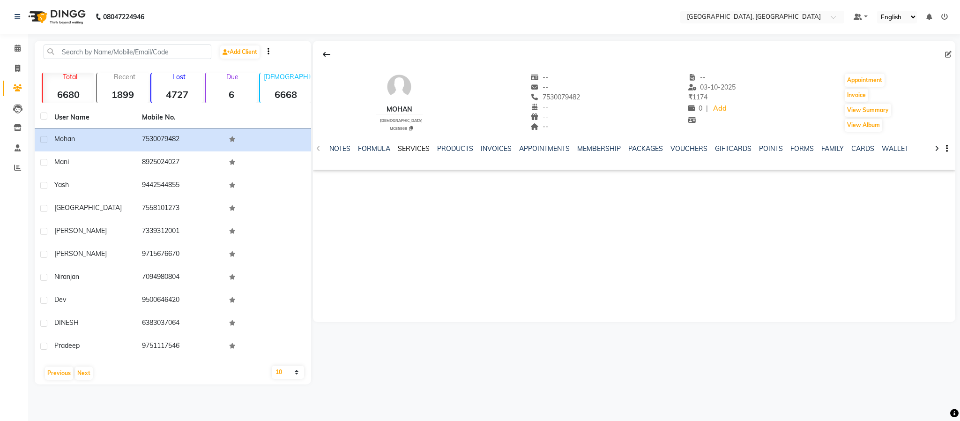
click at [404, 149] on link "SERVICES" at bounding box center [414, 148] width 32 height 8
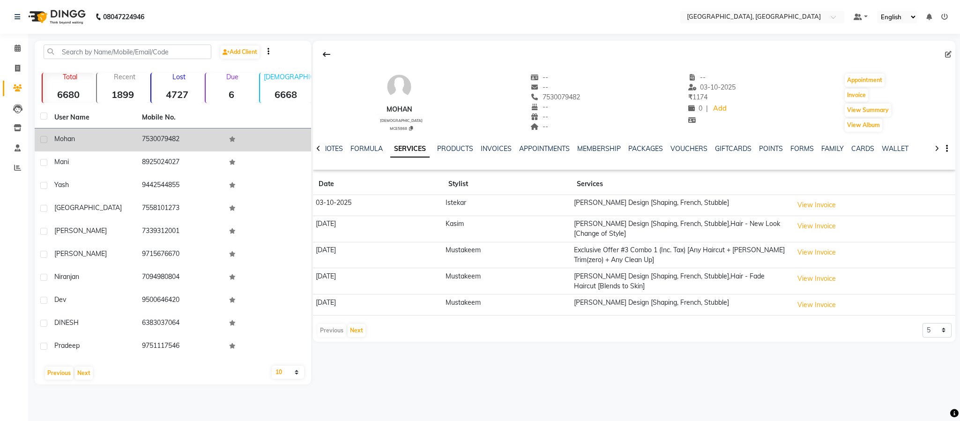
click at [67, 135] on span "mohan" at bounding box center [64, 138] width 21 height 8
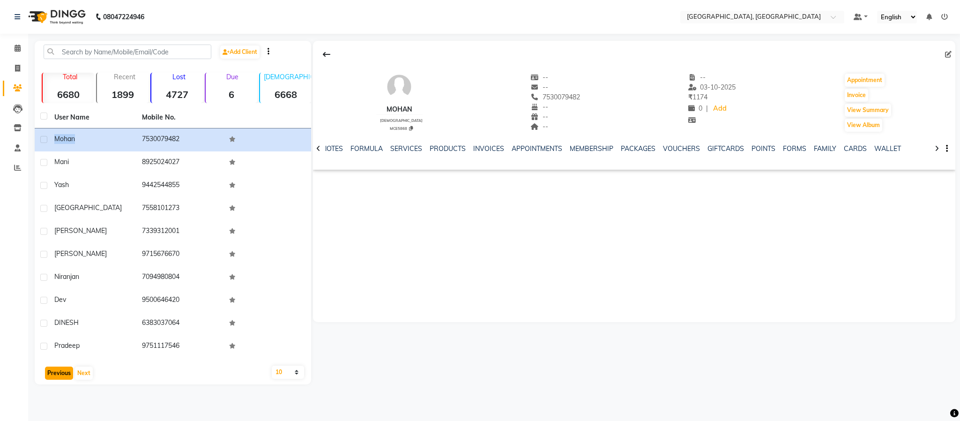
click at [62, 372] on button "Previous" at bounding box center [59, 372] width 28 height 13
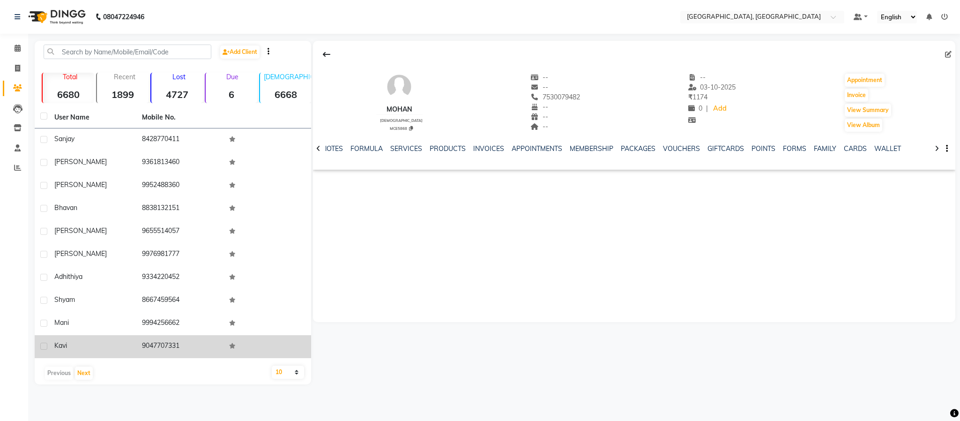
click at [161, 344] on td "9047707331" at bounding box center [180, 346] width 88 height 23
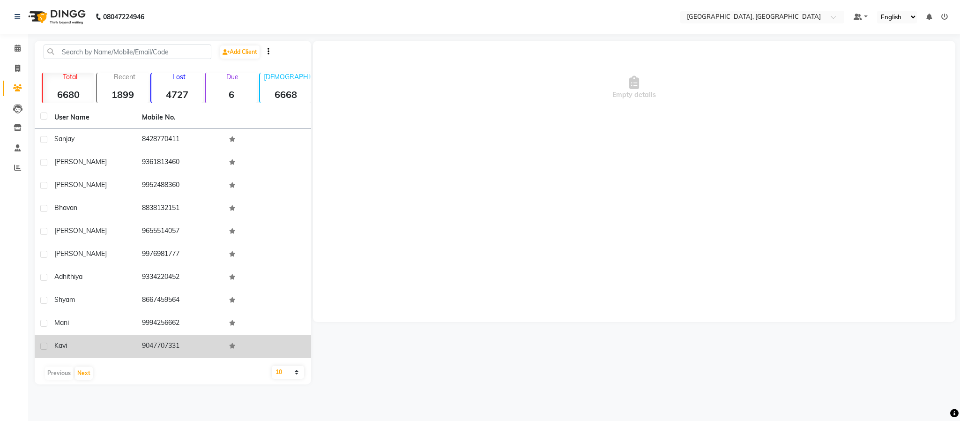
click at [161, 344] on td "9047707331" at bounding box center [180, 346] width 88 height 23
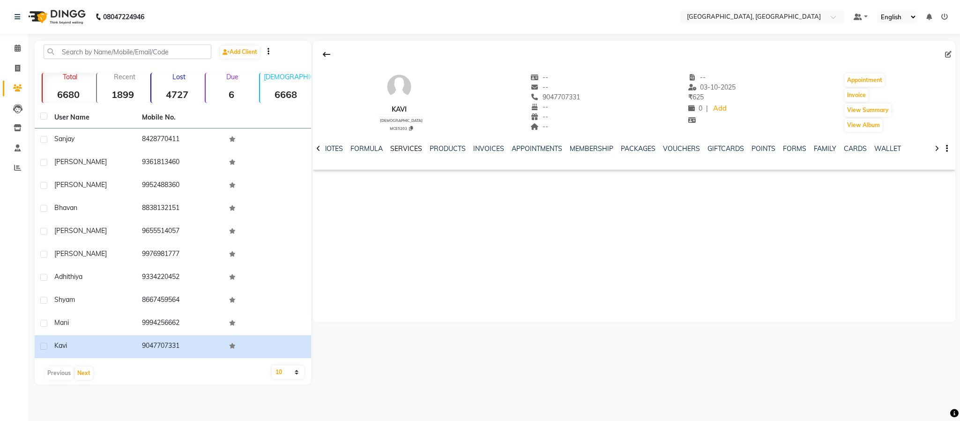
click at [396, 146] on link "SERVICES" at bounding box center [406, 148] width 32 height 8
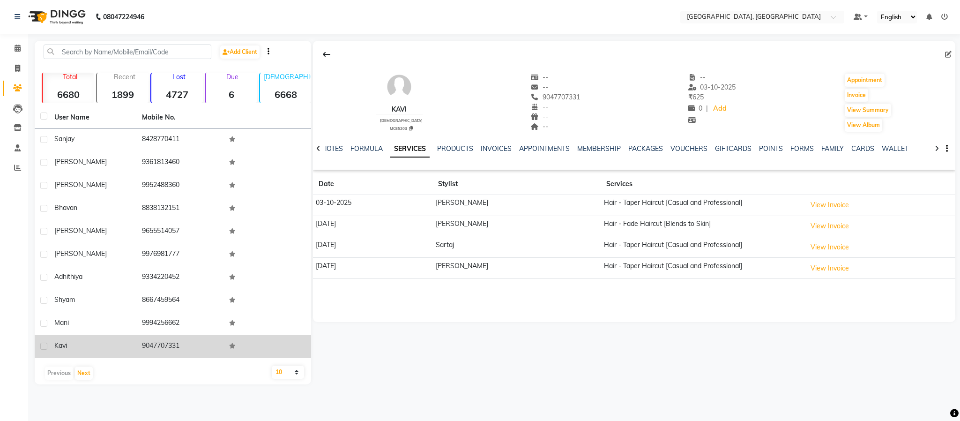
click at [55, 346] on span "kavi" at bounding box center [60, 345] width 13 height 8
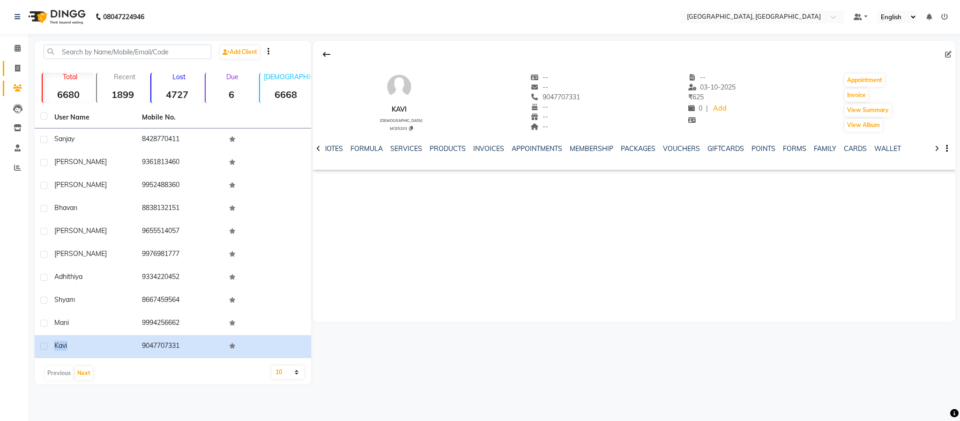
click at [14, 75] on link "Invoice" at bounding box center [14, 68] width 22 height 15
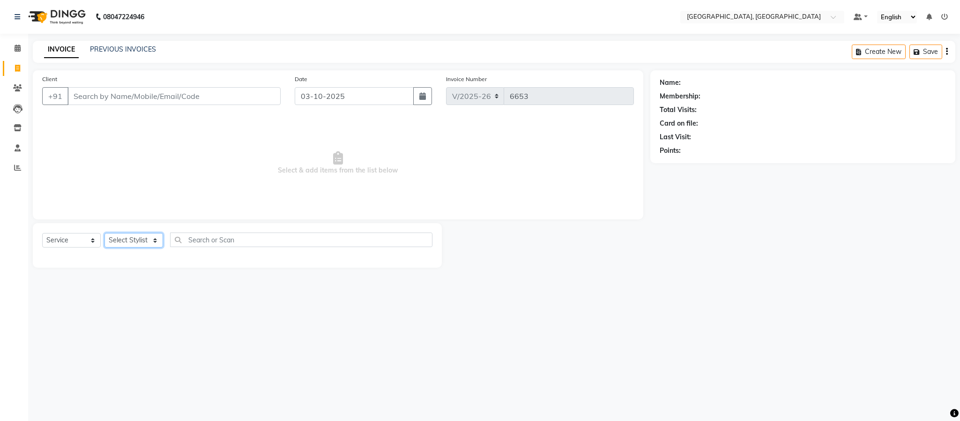
click at [134, 242] on select "Select Stylist Ameen House Keeping Istekar McKingstown [PERSON_NAME] Prathiswar…" at bounding box center [134, 240] width 59 height 15
click at [105, 233] on select "Select Stylist Ameen House Keeping Istekar McKingstown [PERSON_NAME] Prathiswar…" at bounding box center [134, 240] width 59 height 15
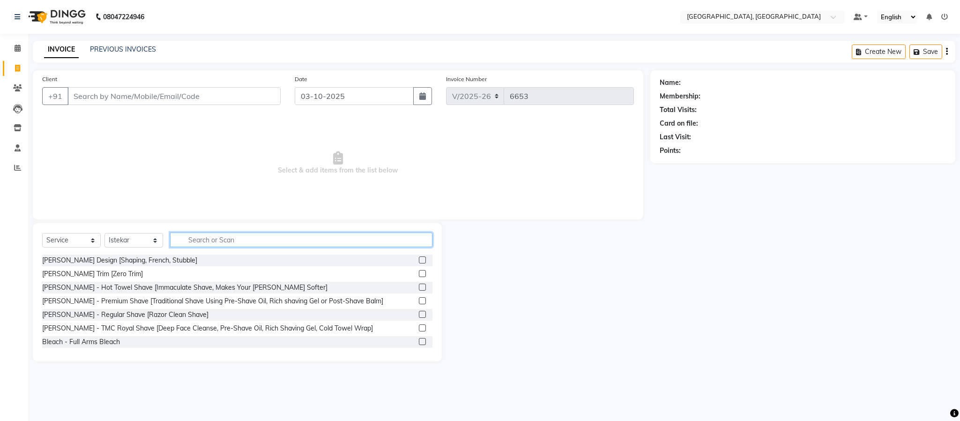
click at [230, 235] on input "text" at bounding box center [301, 239] width 262 height 15
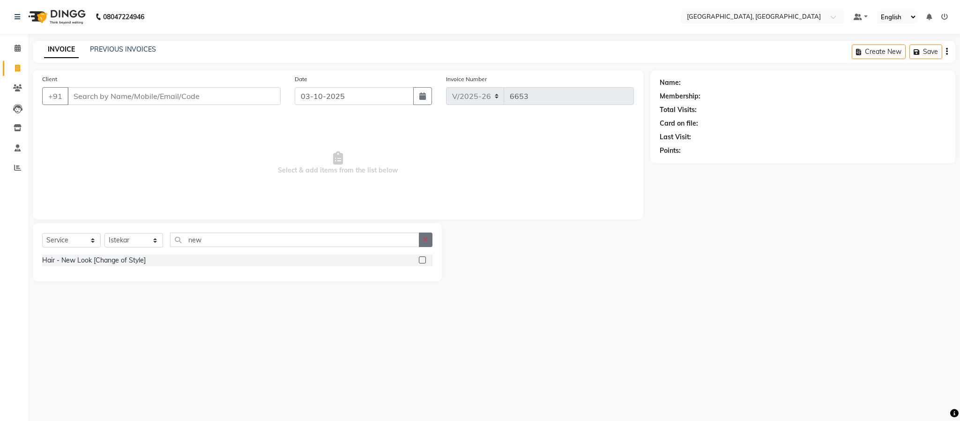
click at [431, 239] on button "button" at bounding box center [426, 239] width 14 height 15
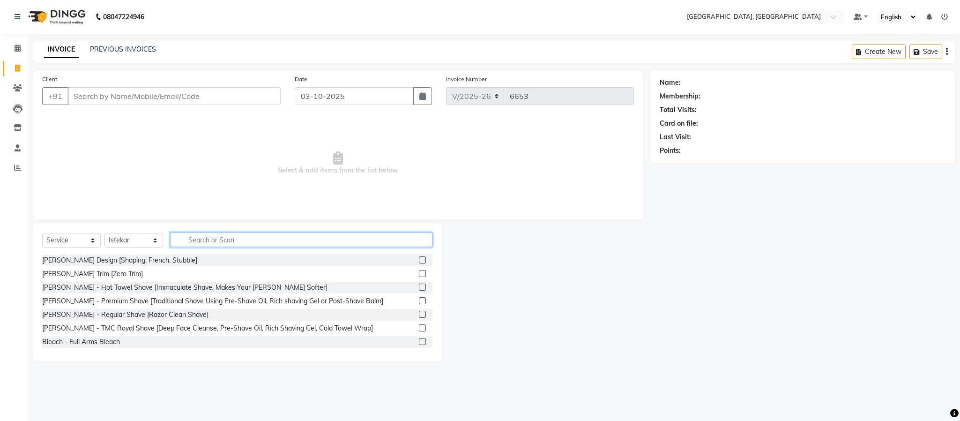
click at [346, 241] on input "text" at bounding box center [301, 239] width 262 height 15
click at [337, 244] on input "text" at bounding box center [301, 239] width 262 height 15
click at [419, 258] on label at bounding box center [422, 259] width 7 height 7
click at [419, 258] on input "checkbox" at bounding box center [422, 260] width 6 height 6
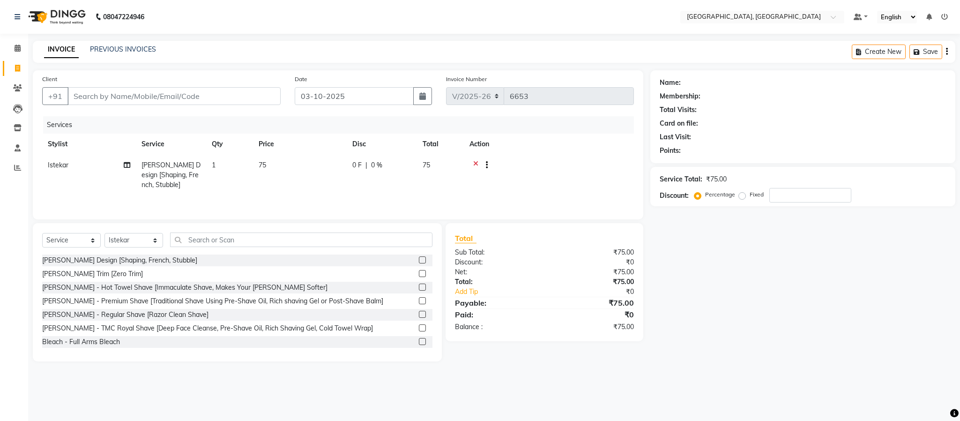
click at [475, 161] on icon at bounding box center [475, 166] width 5 height 12
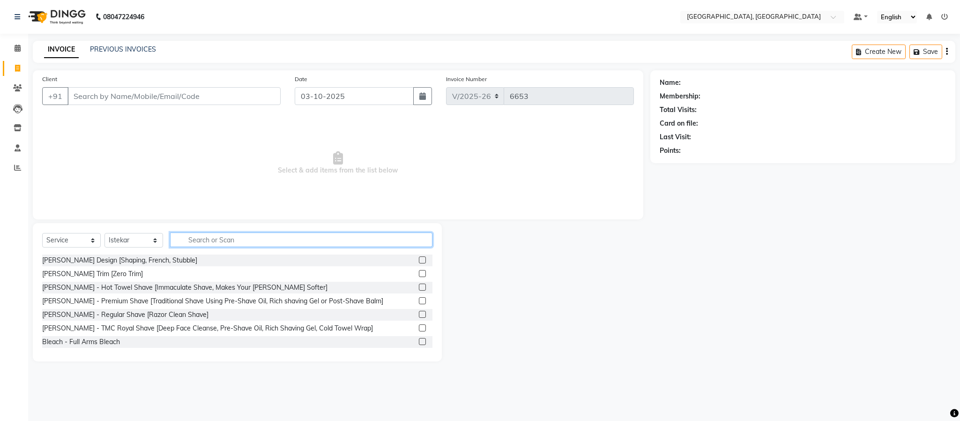
click at [333, 239] on input "text" at bounding box center [301, 239] width 262 height 15
click at [374, 227] on div "Select Service Product Membership Package Voucher Prepaid Gift Card Select Styl…" at bounding box center [237, 292] width 409 height 138
click at [368, 233] on input "text" at bounding box center [301, 239] width 262 height 15
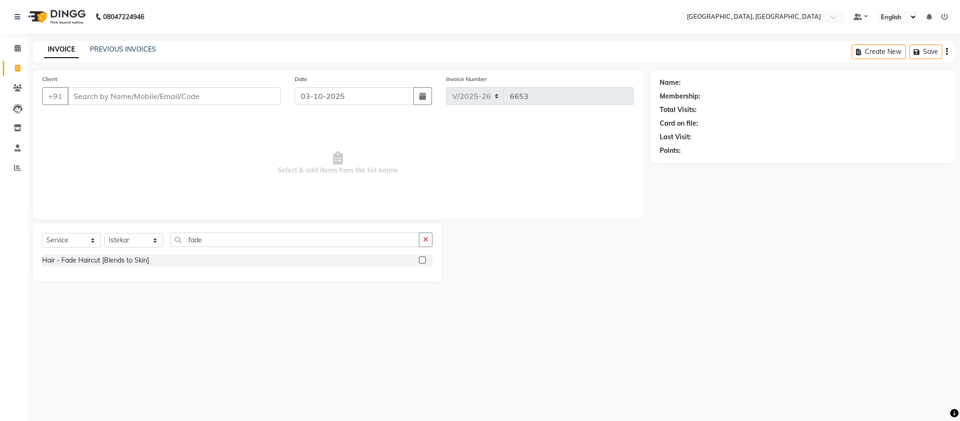
click at [417, 259] on div "Hair - Fade Haircut [Blends to Skin]" at bounding box center [237, 260] width 390 height 12
click at [420, 258] on label at bounding box center [422, 259] width 7 height 7
click at [420, 258] on input "checkbox" at bounding box center [422, 260] width 6 height 6
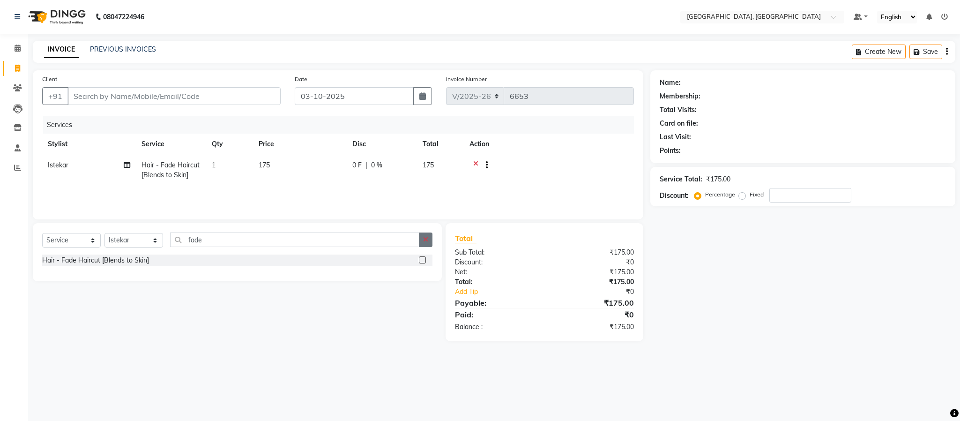
click at [422, 239] on button "button" at bounding box center [426, 239] width 14 height 15
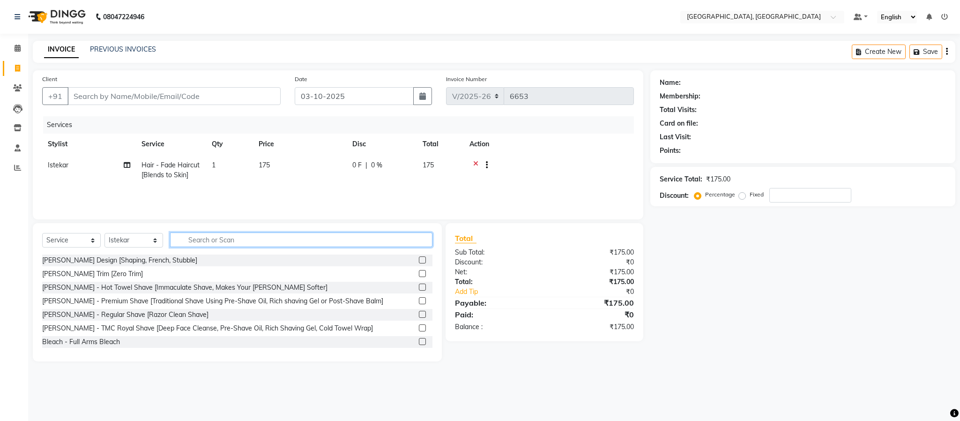
click at [399, 239] on input "text" at bounding box center [301, 239] width 262 height 15
click at [152, 237] on select "Select Stylist Ameen House Keeping Istekar McKingstown [PERSON_NAME] Prathiswar…" at bounding box center [134, 240] width 59 height 15
click at [105, 233] on select "Select Stylist Ameen House Keeping Istekar McKingstown [PERSON_NAME] Prathiswar…" at bounding box center [134, 240] width 59 height 15
click at [231, 239] on input "text" at bounding box center [301, 239] width 262 height 15
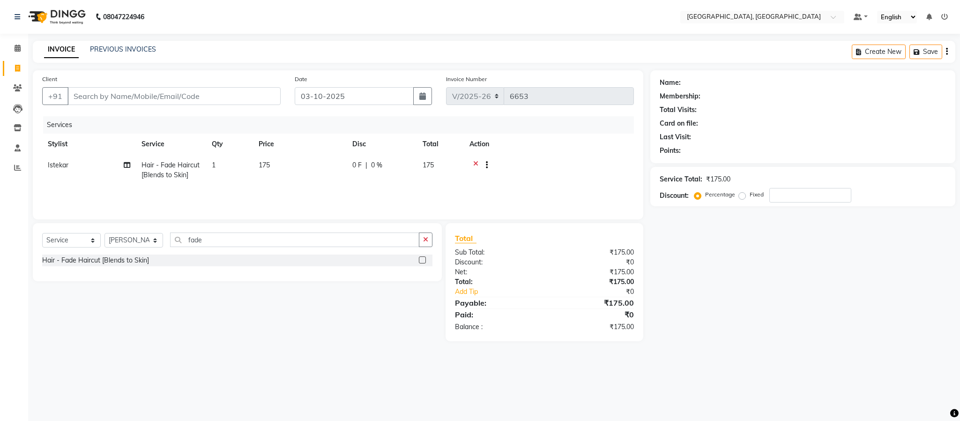
click at [422, 262] on label at bounding box center [422, 259] width 7 height 7
click at [422, 262] on input "checkbox" at bounding box center [422, 260] width 6 height 6
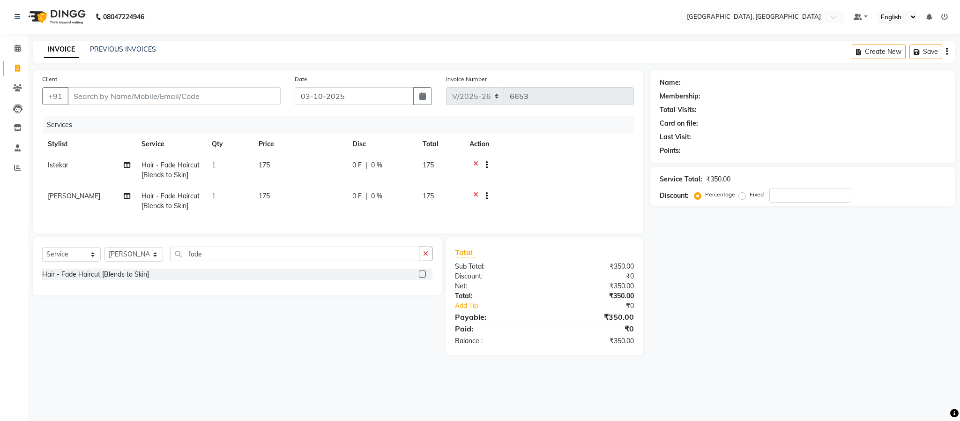
click at [422, 261] on button "button" at bounding box center [426, 253] width 14 height 15
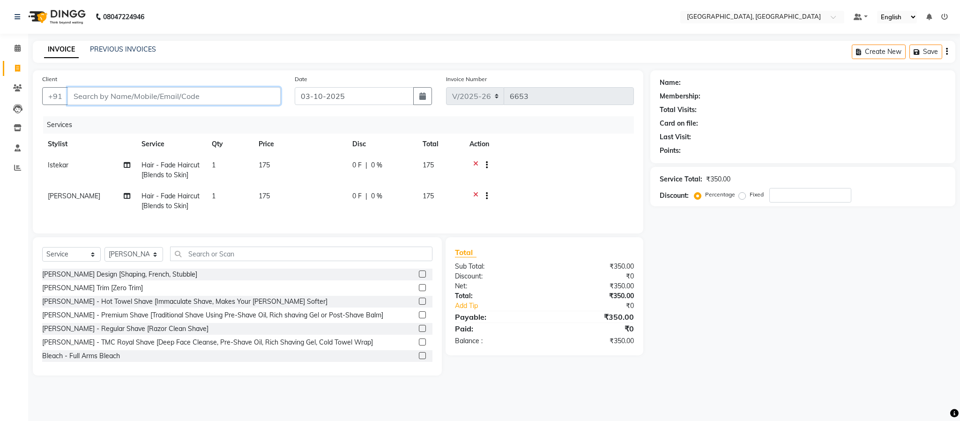
click at [193, 97] on input "Client" at bounding box center [173, 96] width 213 height 18
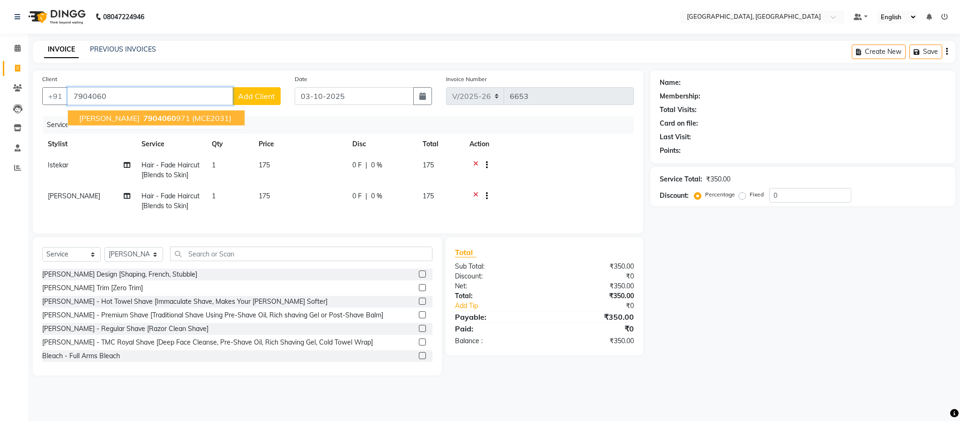
click at [184, 111] on button "[PERSON_NAME] 7904060 971 (MCE2031)" at bounding box center [156, 118] width 177 height 15
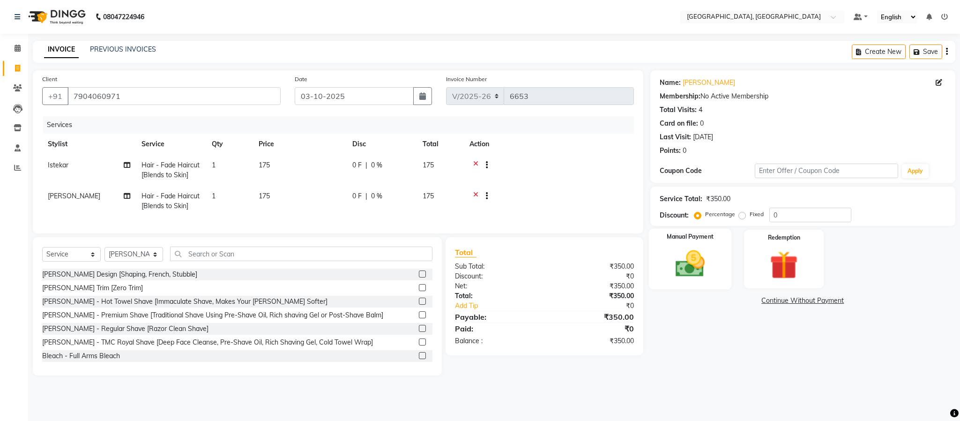
drag, startPoint x: 695, startPoint y: 263, endPoint x: 695, endPoint y: 277, distance: 14.1
click at [694, 265] on img at bounding box center [690, 264] width 48 height 34
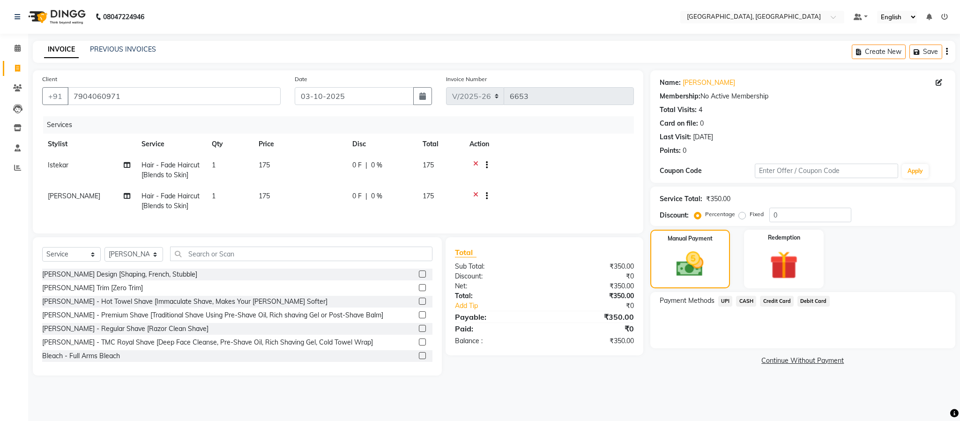
click at [727, 302] on span "UPI" at bounding box center [725, 301] width 15 height 11
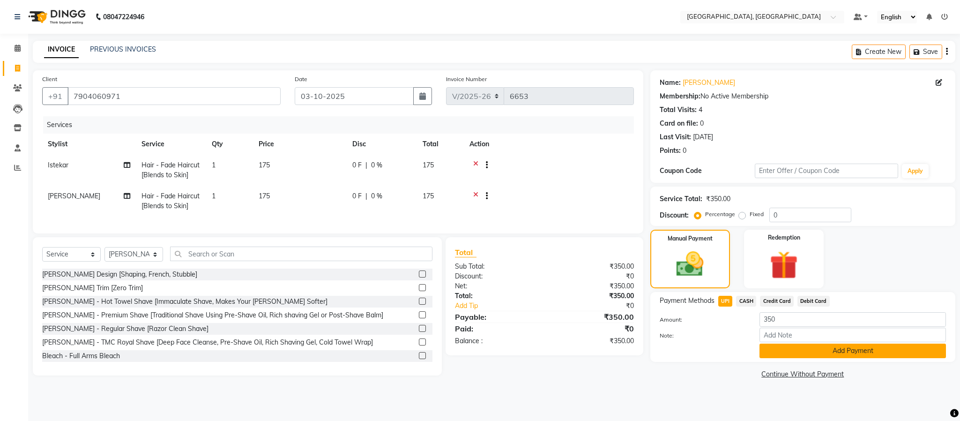
click at [793, 349] on button "Add Payment" at bounding box center [853, 351] width 187 height 15
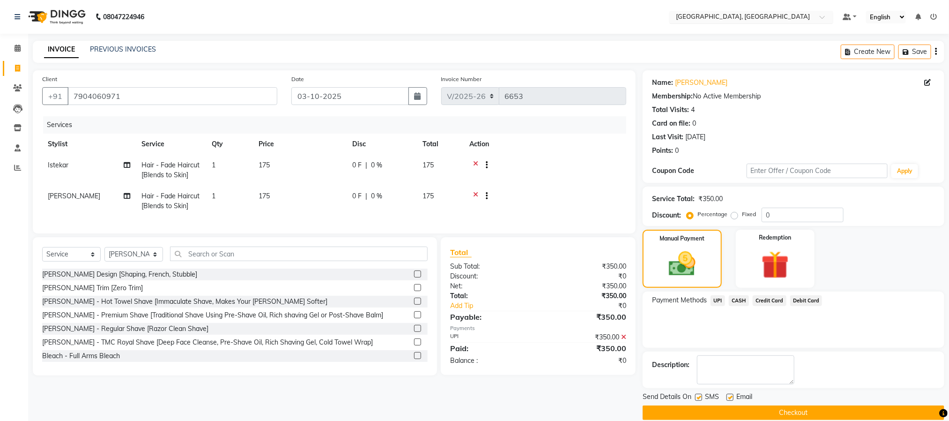
scroll to position [14, 0]
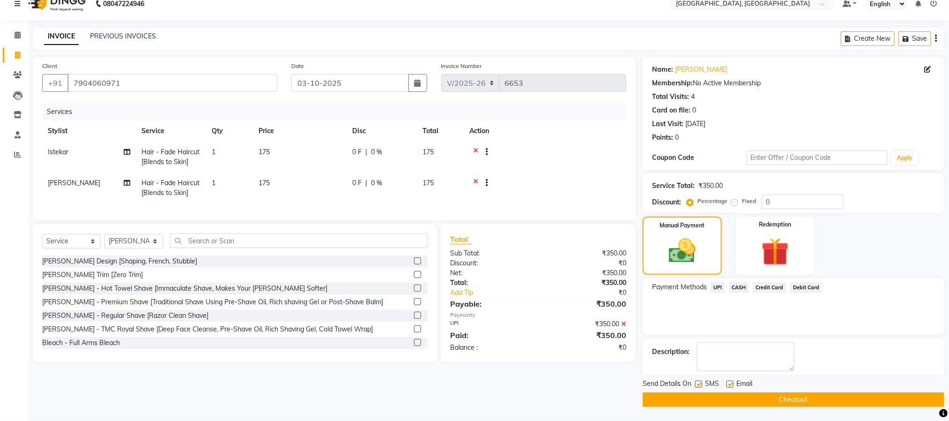
click at [791, 404] on button "Checkout" at bounding box center [794, 399] width 302 height 15
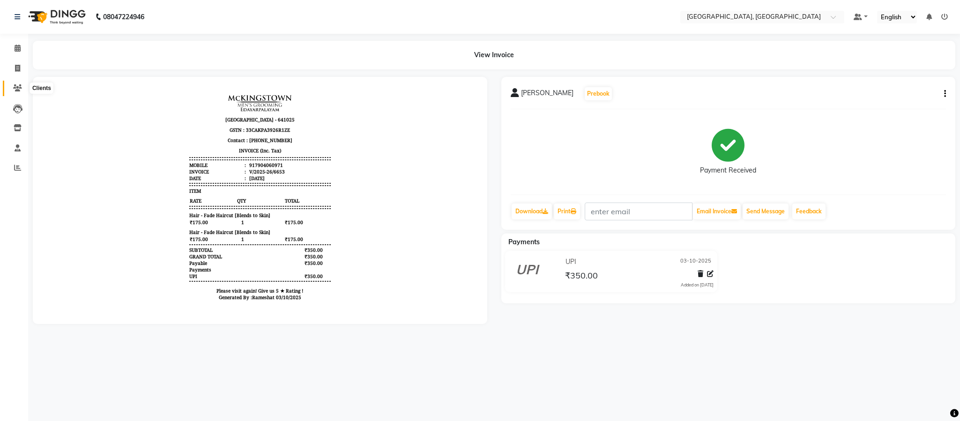
click at [19, 83] on span at bounding box center [17, 88] width 16 height 11
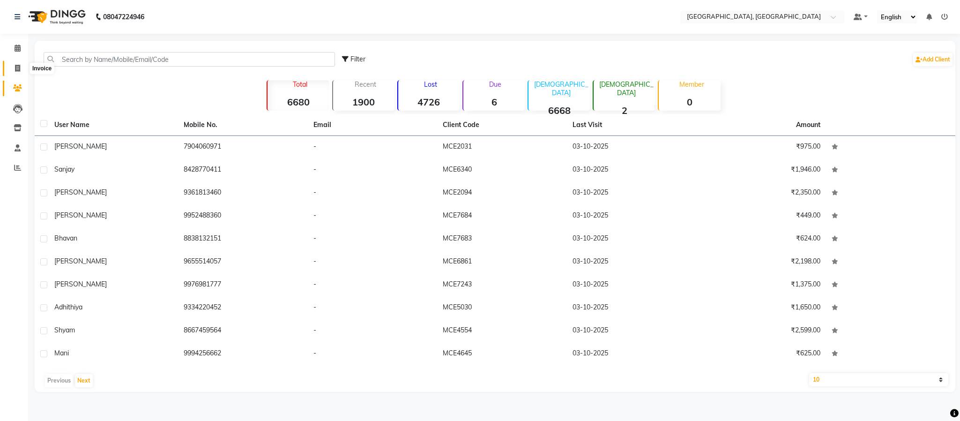
click at [17, 65] on icon at bounding box center [17, 68] width 5 height 7
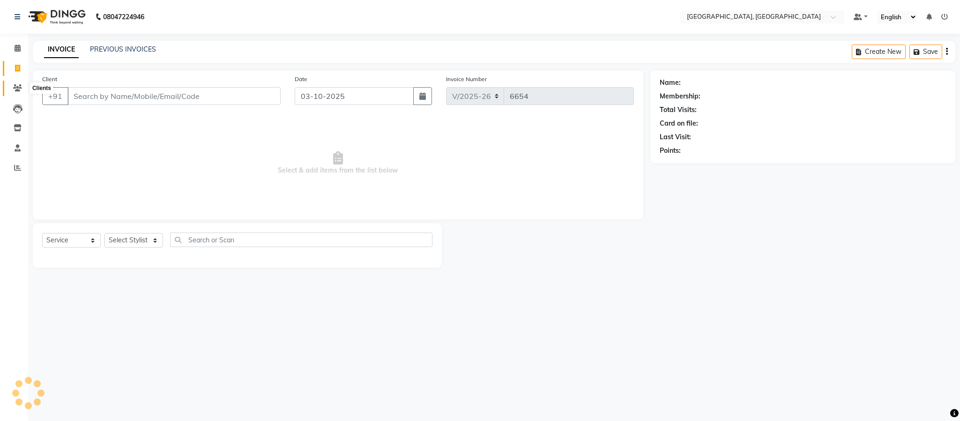
click at [13, 86] on icon at bounding box center [17, 87] width 9 height 7
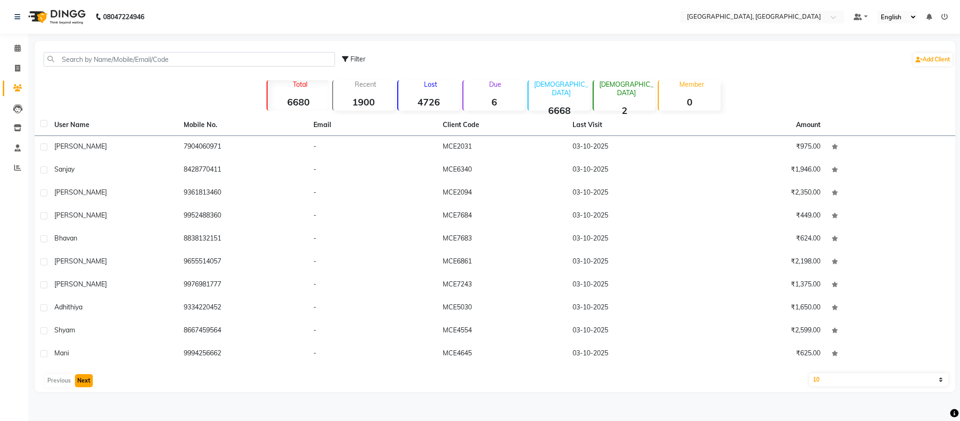
click at [91, 377] on button "Next" at bounding box center [84, 380] width 18 height 13
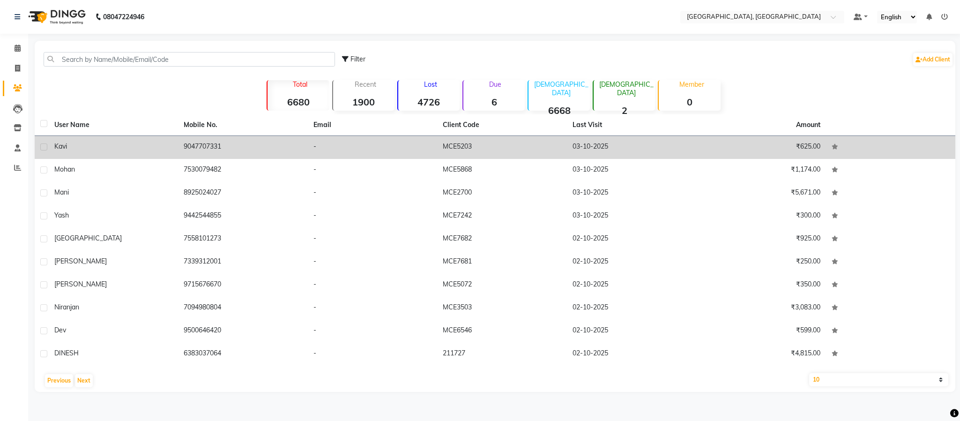
click at [200, 144] on td "9047707331" at bounding box center [242, 147] width 129 height 23
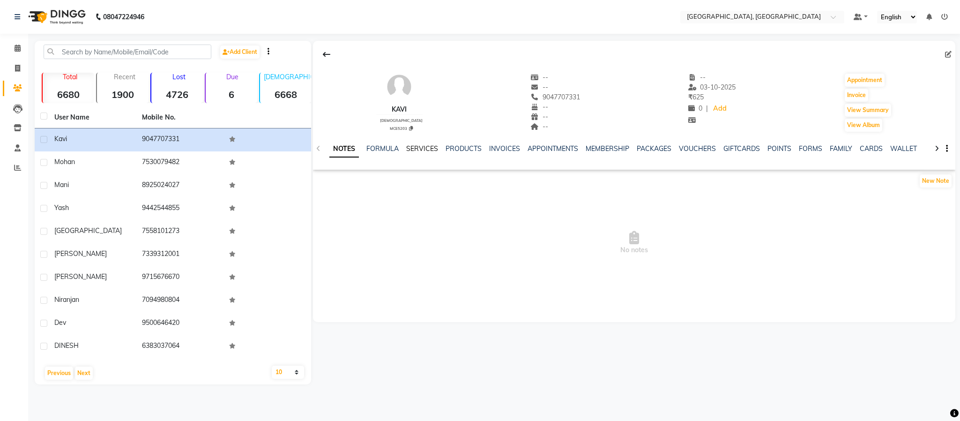
click at [416, 148] on link "SERVICES" at bounding box center [422, 148] width 32 height 8
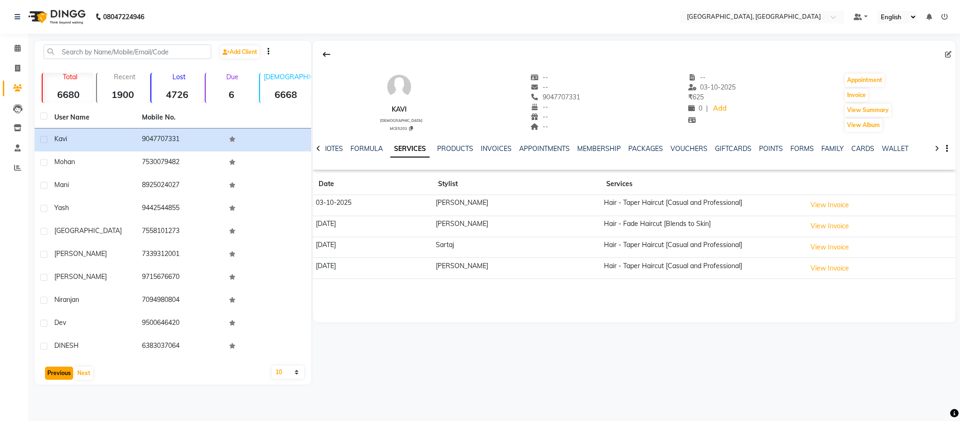
click at [57, 373] on button "Previous" at bounding box center [59, 372] width 28 height 13
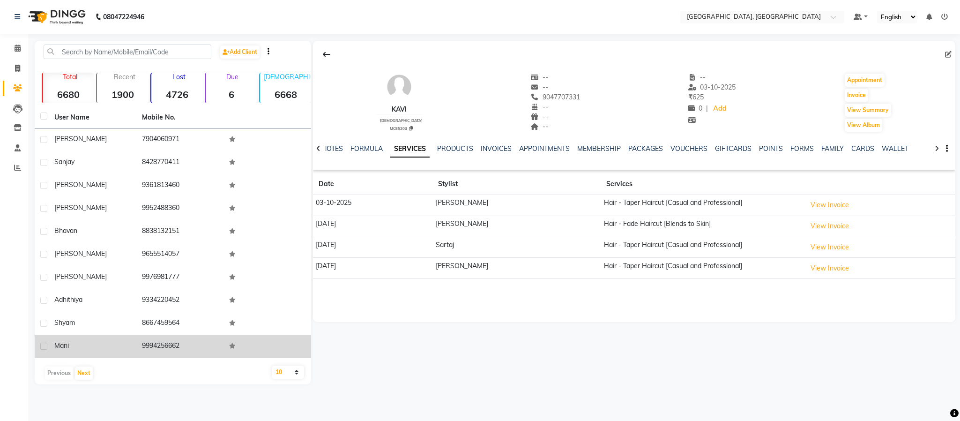
click at [166, 344] on td "9994256662" at bounding box center [180, 346] width 88 height 23
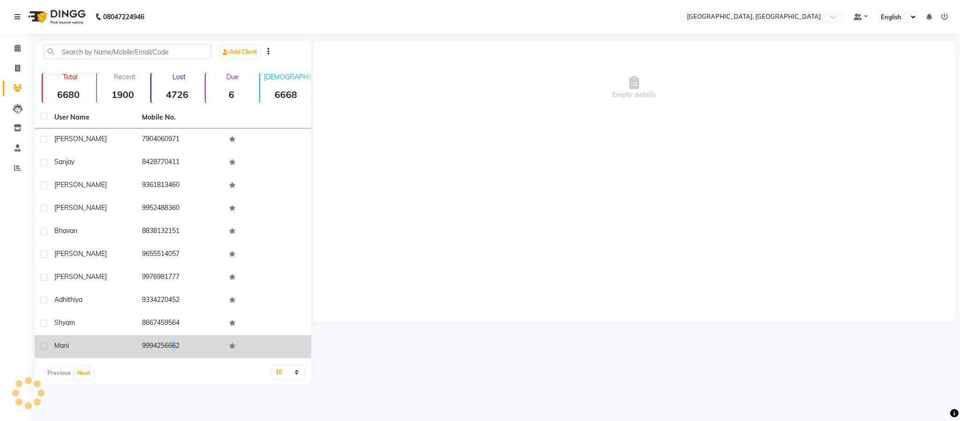
click at [166, 344] on td "9994256662" at bounding box center [180, 346] width 88 height 23
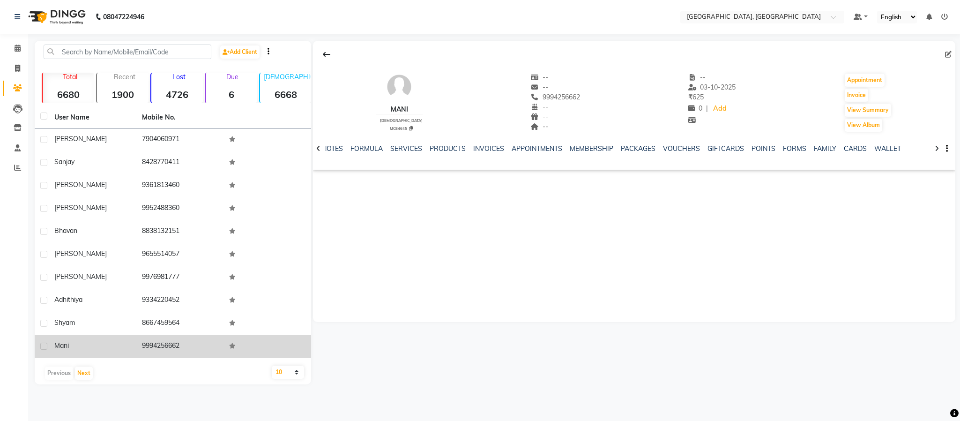
click at [166, 344] on td "9994256662" at bounding box center [180, 346] width 88 height 23
copy td "9994256662"
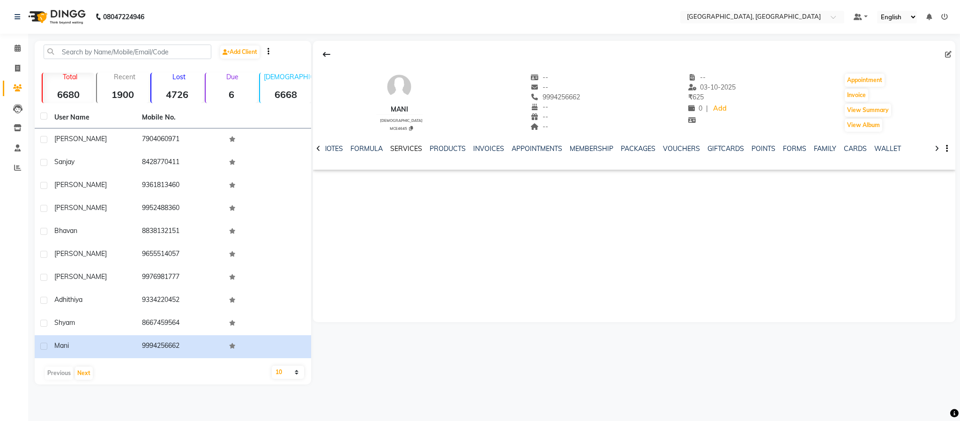
click at [411, 148] on link "SERVICES" at bounding box center [406, 148] width 32 height 8
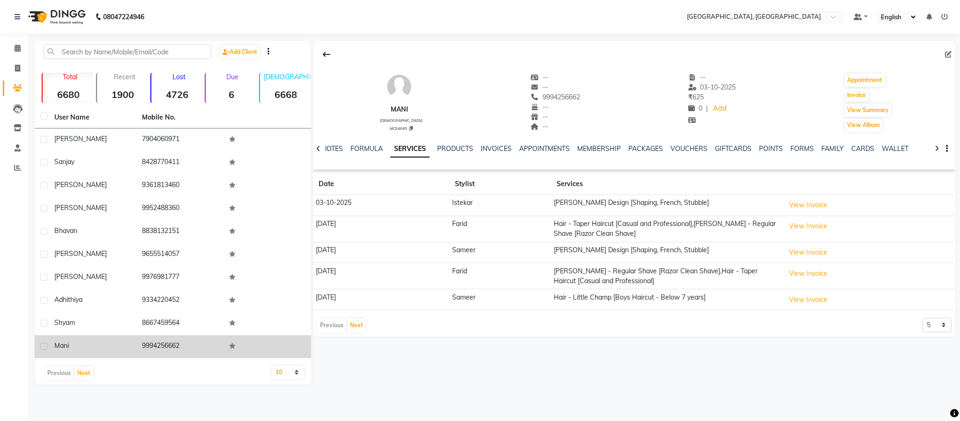
click at [53, 342] on td "mani" at bounding box center [93, 346] width 88 height 23
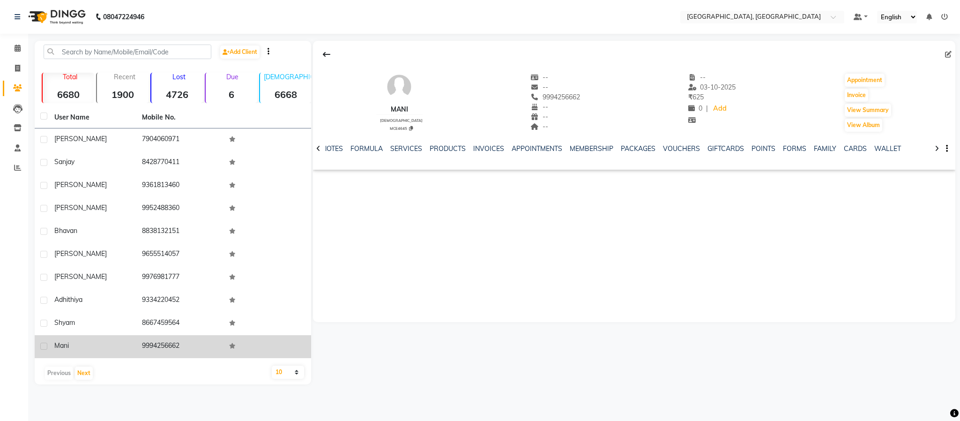
click at [53, 342] on td "mani" at bounding box center [93, 346] width 88 height 23
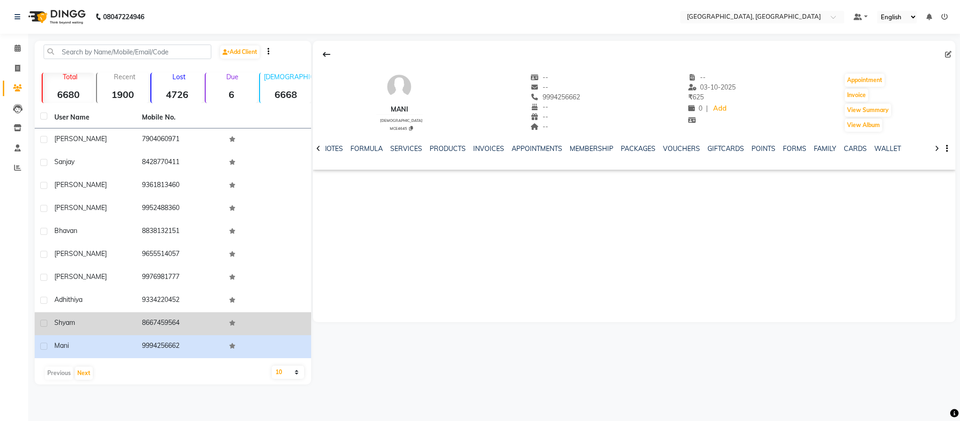
click at [157, 323] on td "8667459564" at bounding box center [180, 323] width 88 height 23
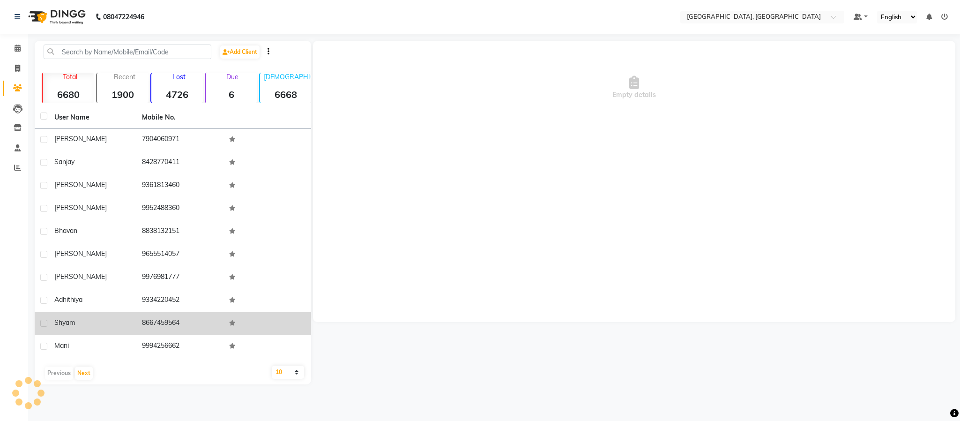
click at [157, 323] on td "8667459564" at bounding box center [180, 323] width 88 height 23
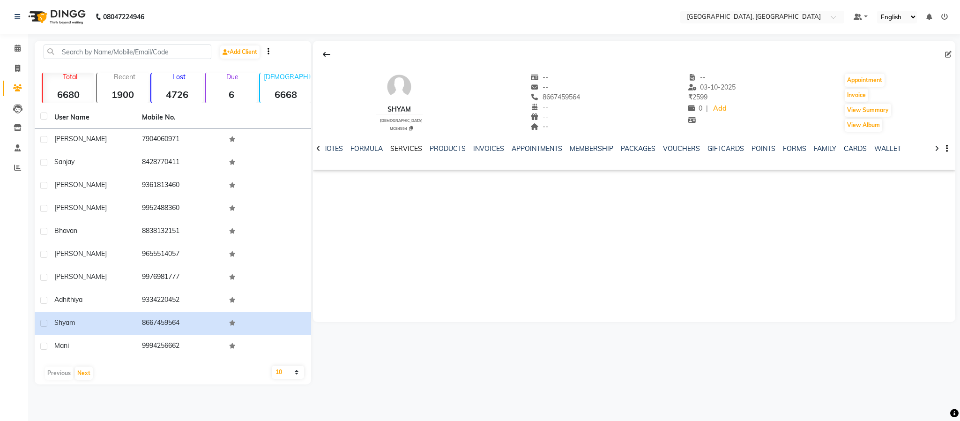
click at [408, 148] on link "SERVICES" at bounding box center [406, 148] width 32 height 8
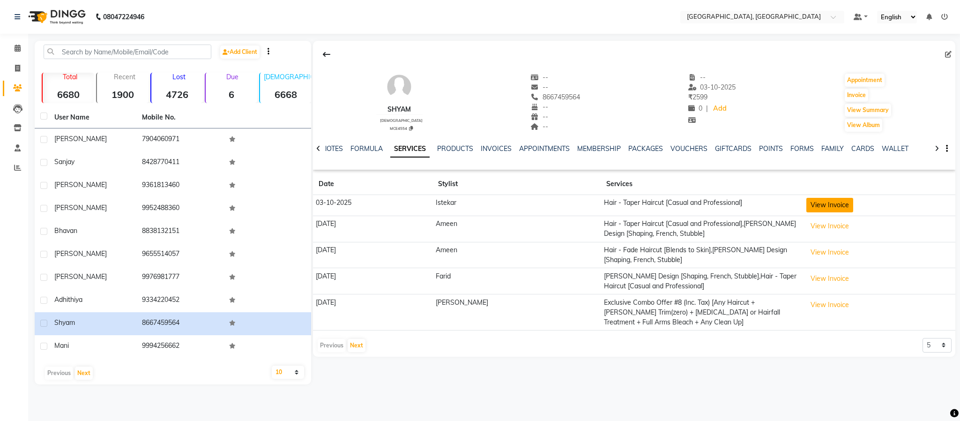
click at [819, 202] on button "View Invoice" at bounding box center [830, 205] width 47 height 15
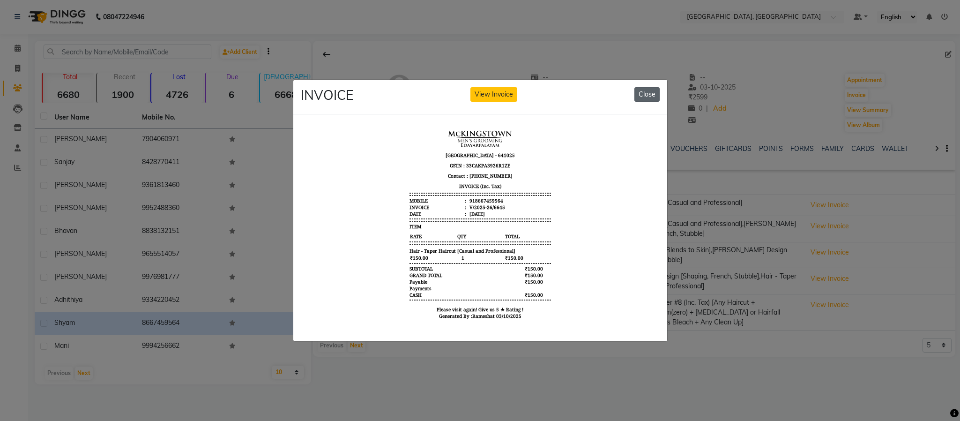
click at [644, 87] on button "Close" at bounding box center [647, 94] width 25 height 15
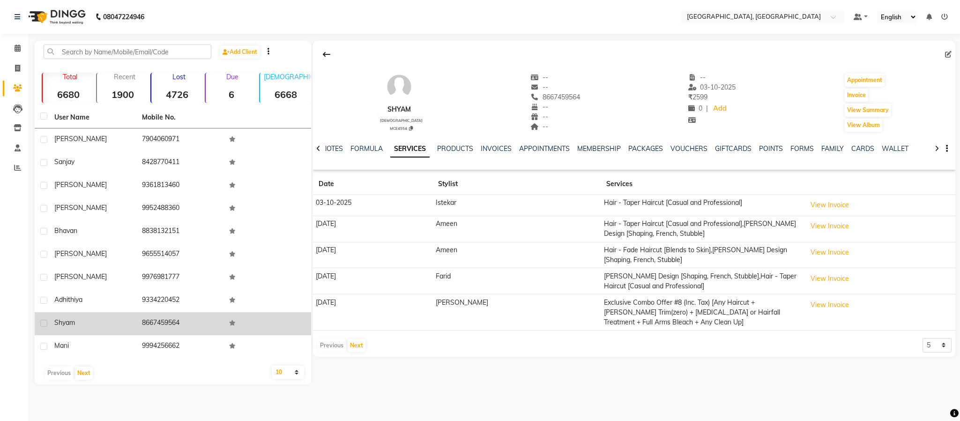
click at [63, 322] on span "shyam" at bounding box center [64, 322] width 21 height 8
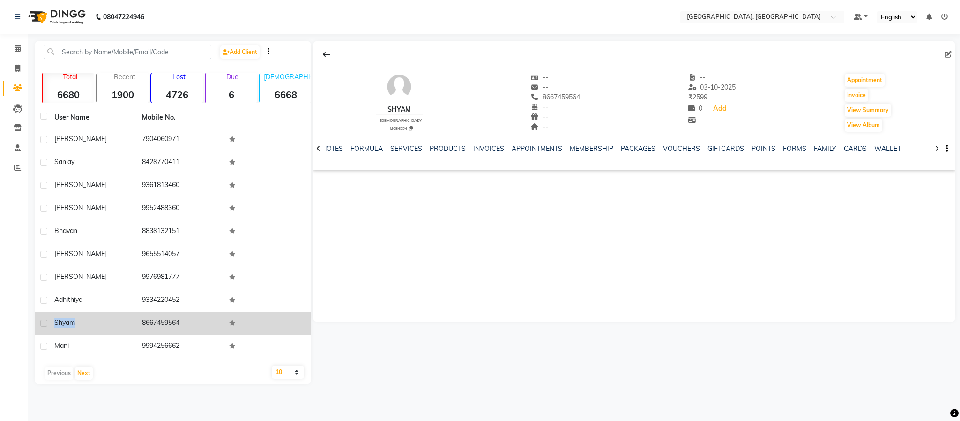
click at [63, 322] on span "shyam" at bounding box center [64, 322] width 21 height 8
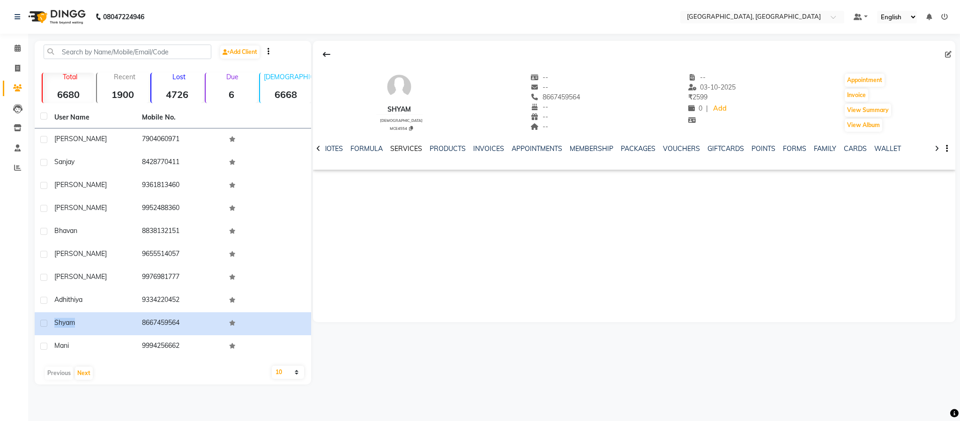
click at [404, 152] on link "SERVICES" at bounding box center [406, 148] width 32 height 8
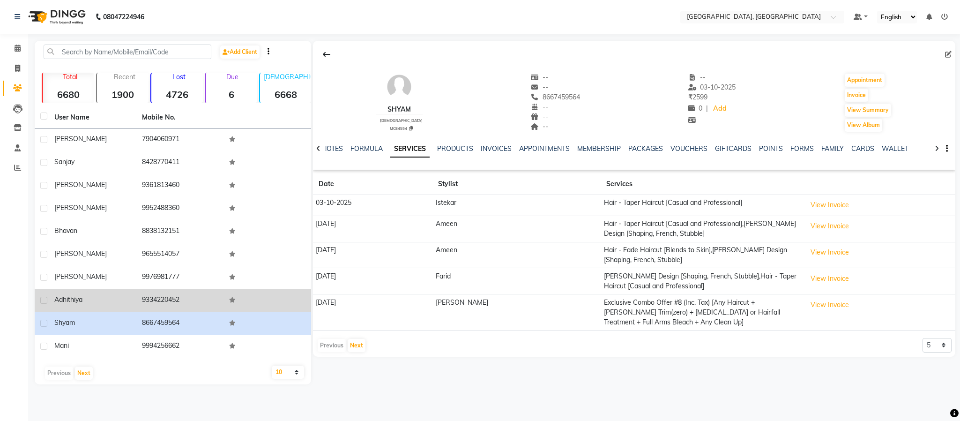
drag, startPoint x: 164, startPoint y: 287, endPoint x: 164, endPoint y: 294, distance: 6.6
click at [164, 290] on tbody "[PERSON_NAME] 7904060971 Sanjay 8428770411 [PERSON_NAME] 9361813460 [PERSON_NAM…" at bounding box center [173, 243] width 276 height 230
click at [164, 294] on td "9334220452" at bounding box center [180, 300] width 88 height 23
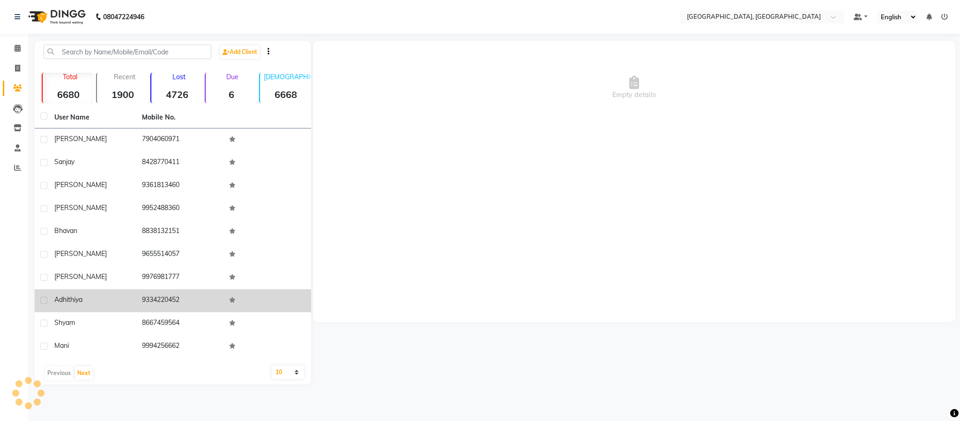
click at [164, 294] on td "9334220452" at bounding box center [180, 300] width 88 height 23
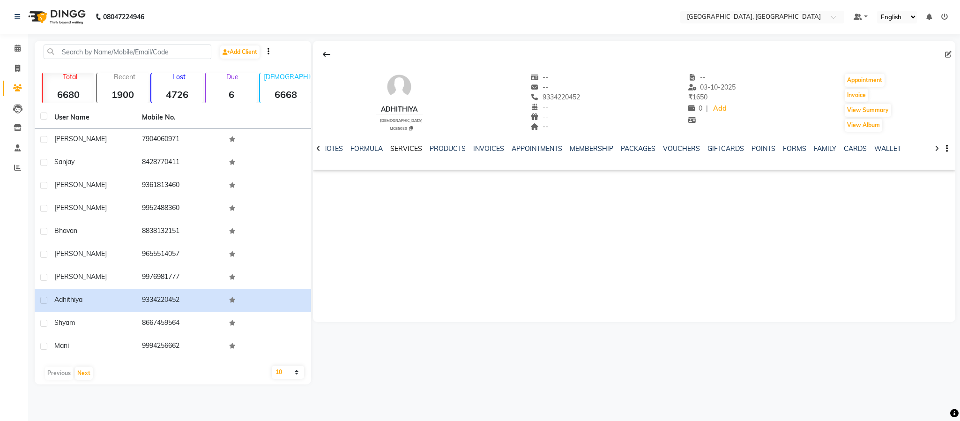
click at [419, 148] on link "SERVICES" at bounding box center [406, 148] width 32 height 8
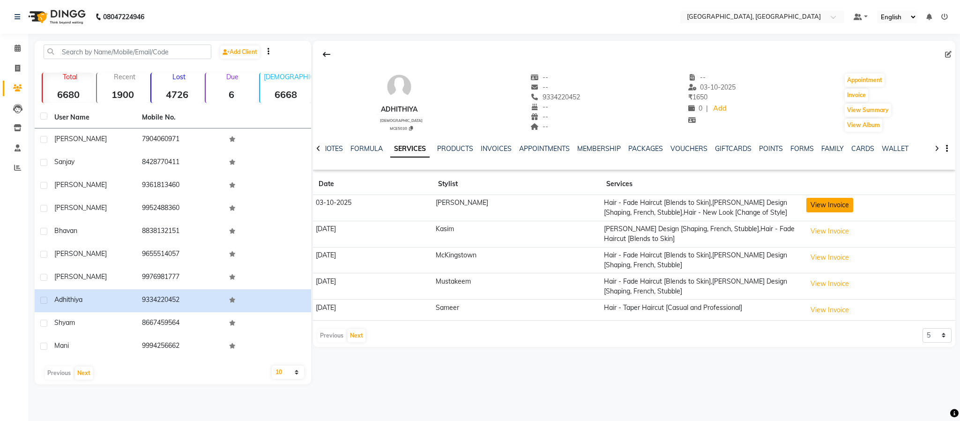
click at [821, 204] on button "View Invoice" at bounding box center [830, 205] width 47 height 15
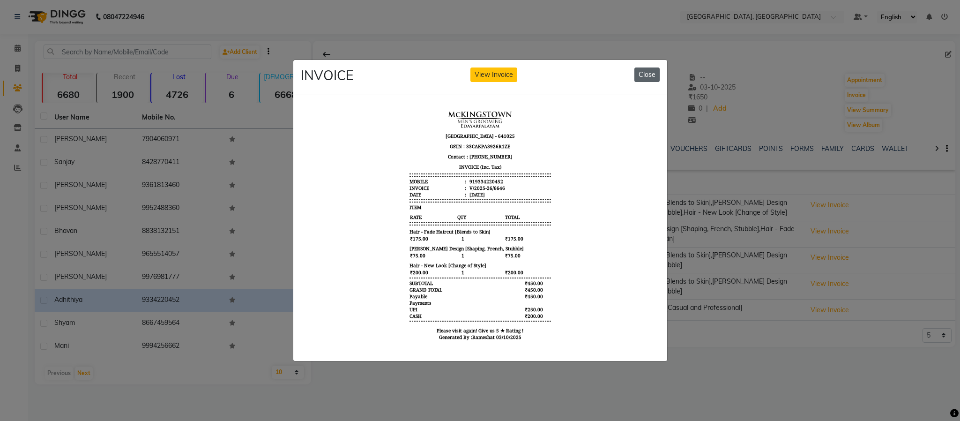
click at [647, 70] on button "Close" at bounding box center [647, 74] width 25 height 15
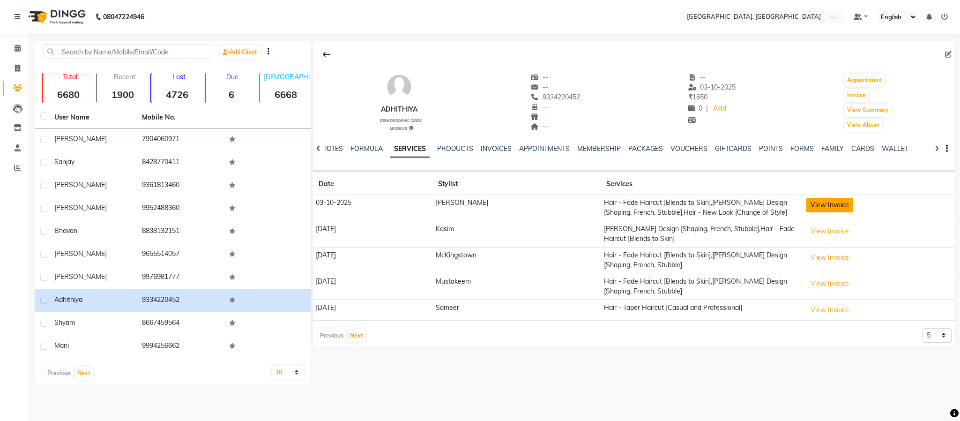
click at [819, 204] on button "View Invoice" at bounding box center [830, 205] width 47 height 15
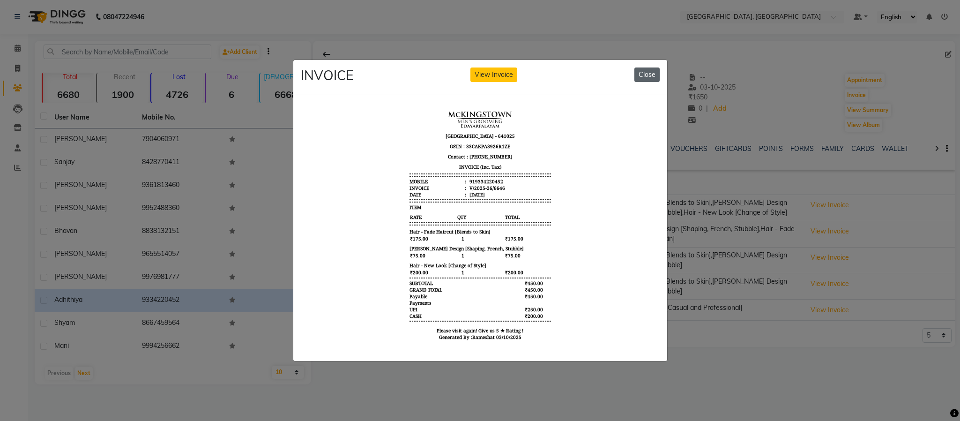
click at [650, 67] on button "Close" at bounding box center [647, 74] width 25 height 15
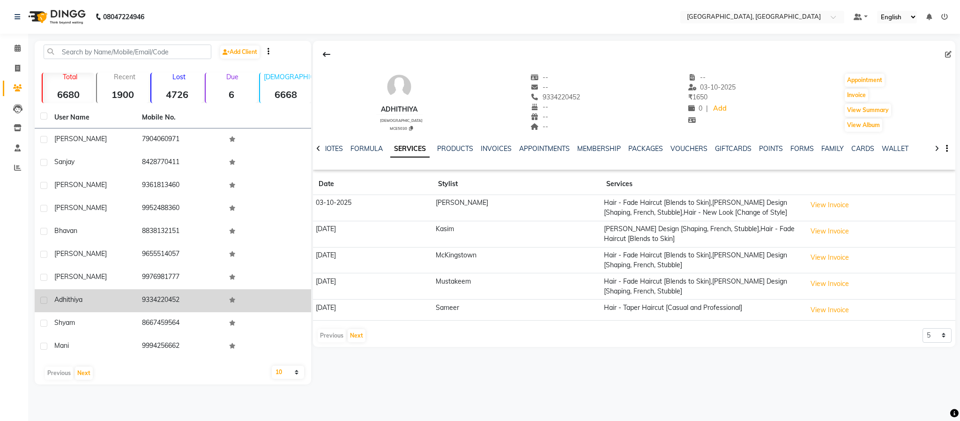
click at [67, 298] on span "adhithiya" at bounding box center [68, 299] width 28 height 8
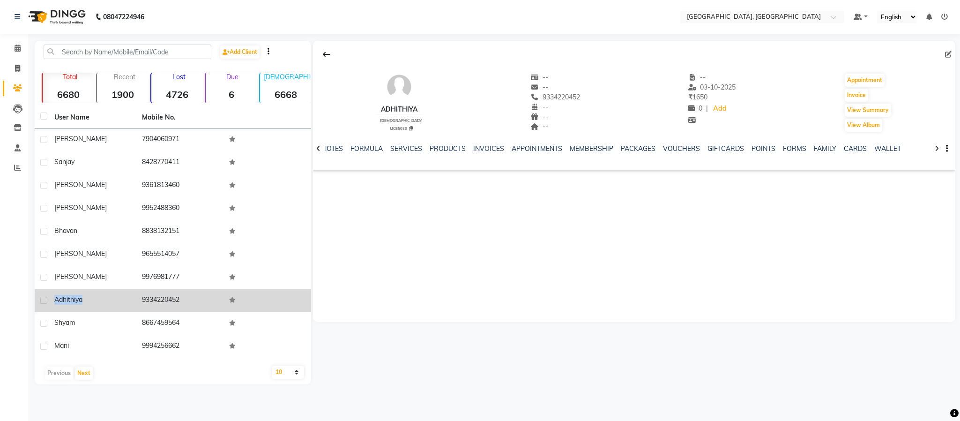
click at [67, 298] on span "adhithiya" at bounding box center [68, 299] width 28 height 8
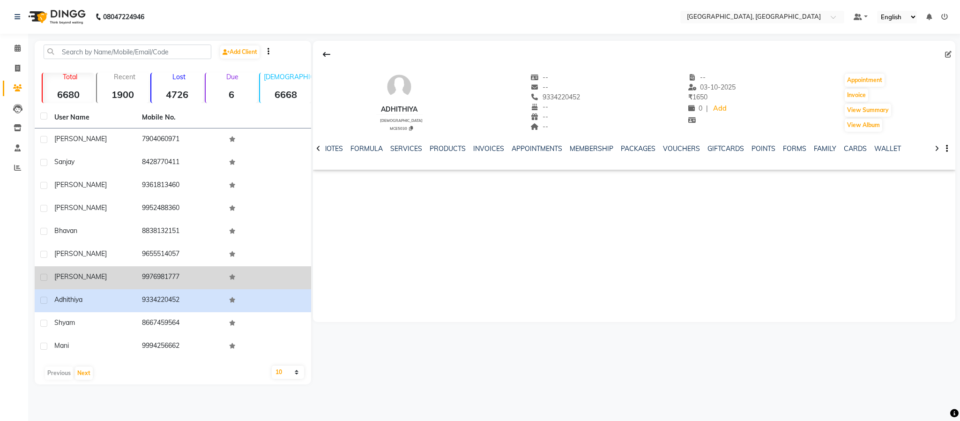
click at [151, 275] on td "9976981777" at bounding box center [180, 277] width 88 height 23
click at [152, 275] on td "9976981777" at bounding box center [180, 277] width 88 height 23
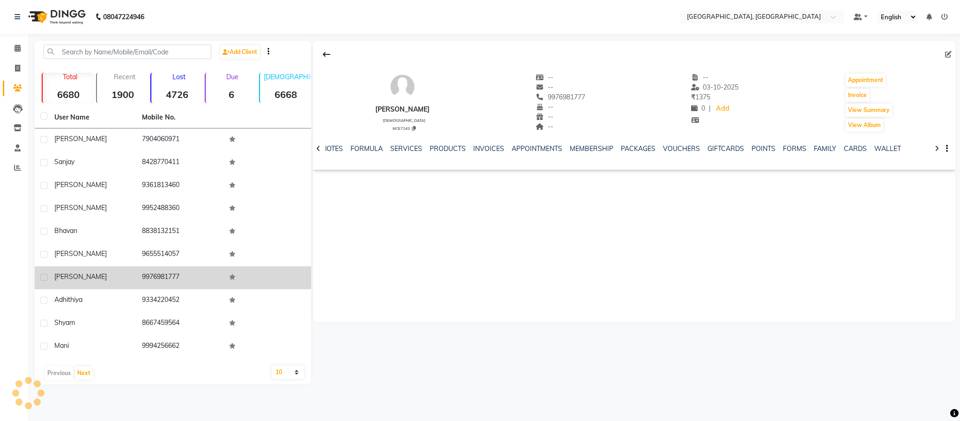
click at [152, 275] on td "9976981777" at bounding box center [180, 277] width 88 height 23
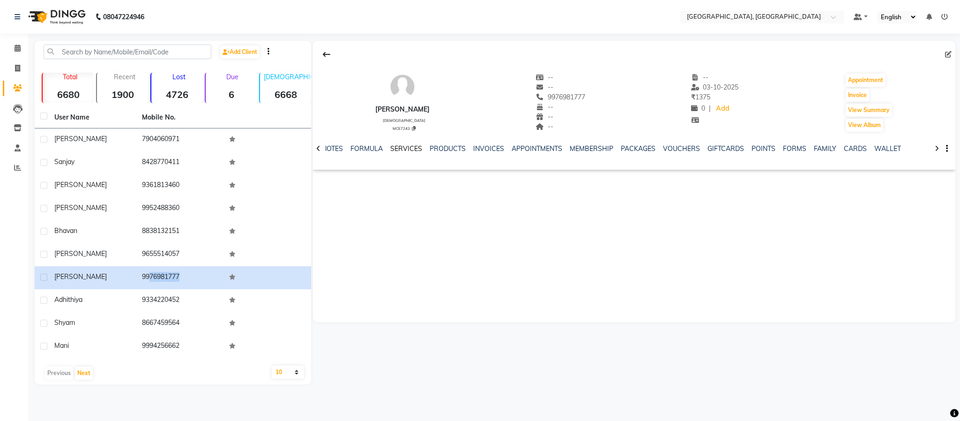
click at [405, 150] on link "SERVICES" at bounding box center [406, 148] width 32 height 8
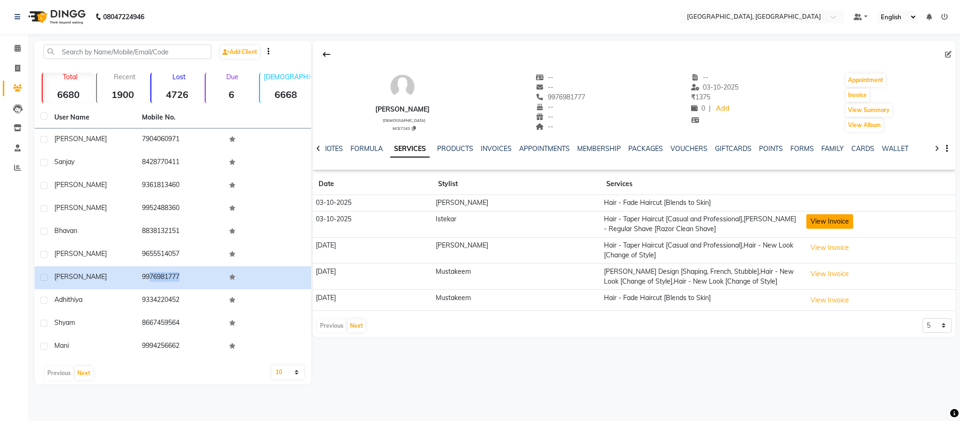
click at [821, 228] on button "View Invoice" at bounding box center [830, 221] width 47 height 15
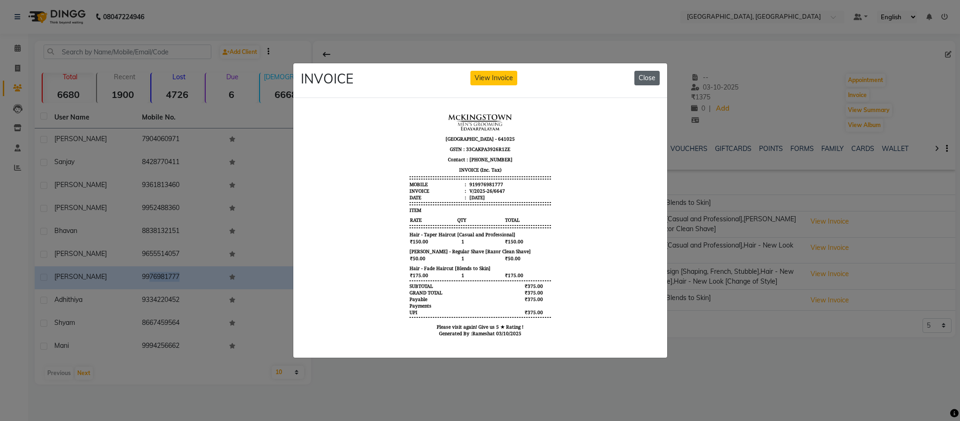
click at [652, 71] on button "Close" at bounding box center [647, 78] width 25 height 15
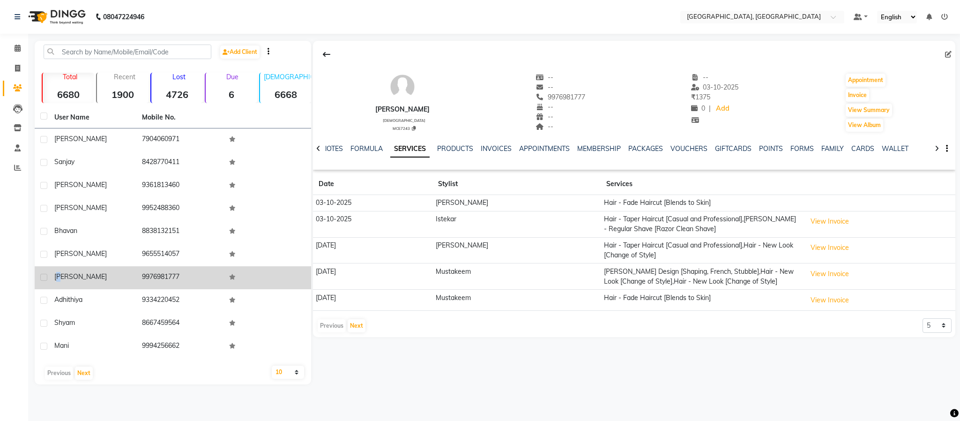
click at [60, 273] on span "[PERSON_NAME]" at bounding box center [80, 276] width 52 height 8
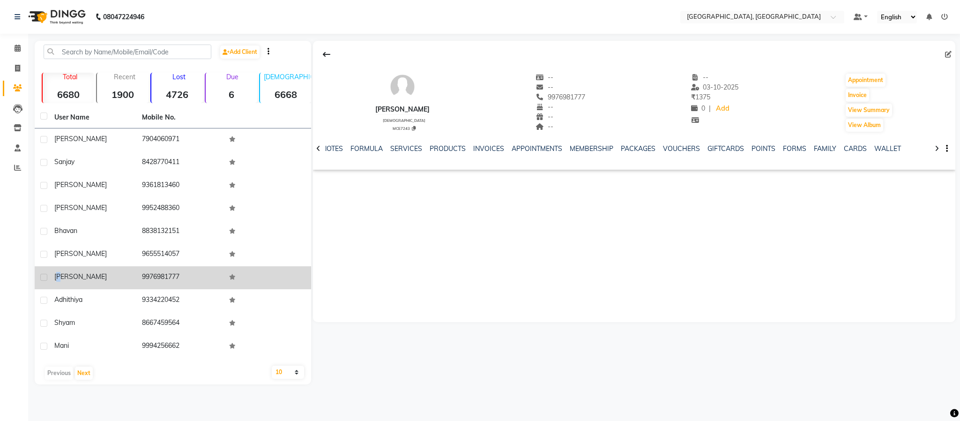
click at [60, 273] on span "[PERSON_NAME]" at bounding box center [80, 276] width 52 height 8
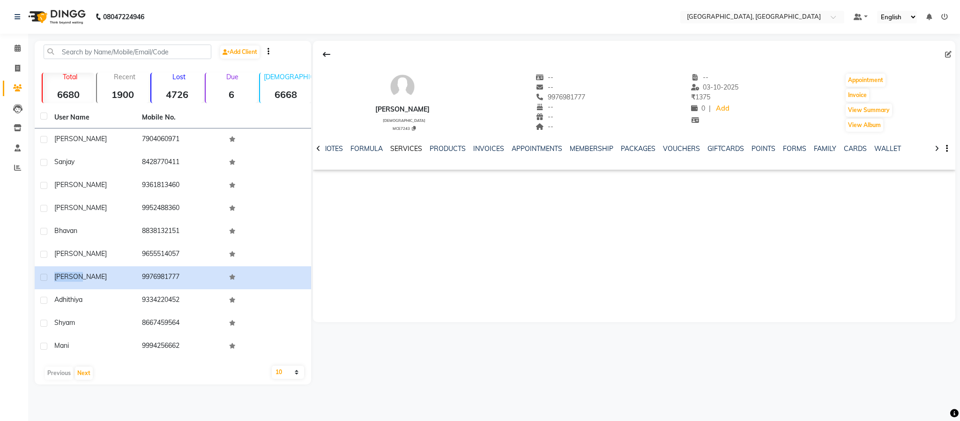
click at [412, 152] on link "SERVICES" at bounding box center [406, 148] width 32 height 8
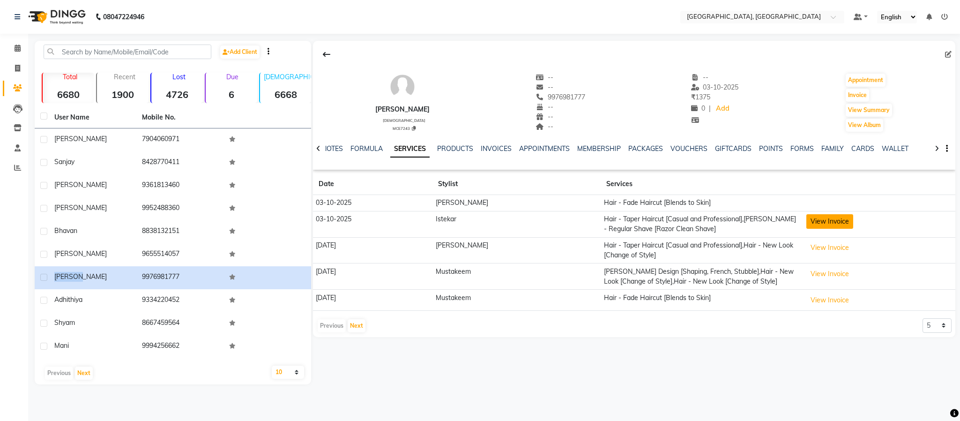
click at [820, 221] on button "View Invoice" at bounding box center [830, 221] width 47 height 15
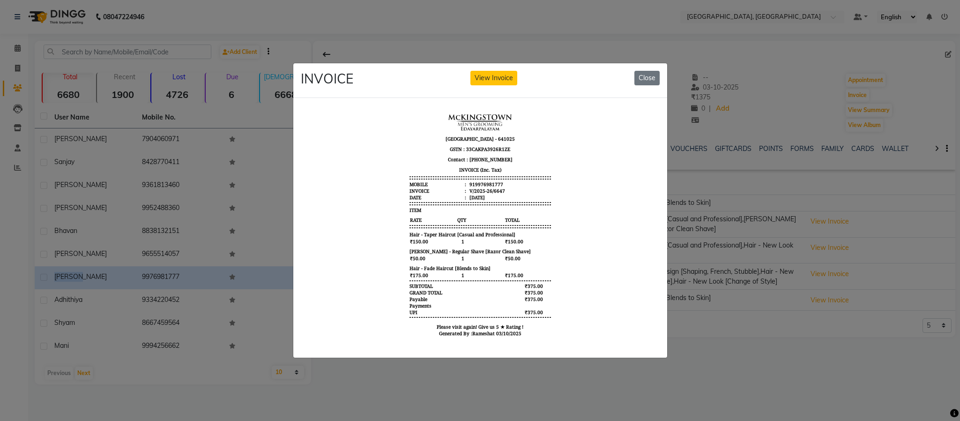
drag, startPoint x: 651, startPoint y: 67, endPoint x: 585, endPoint y: 49, distance: 68.8
click at [648, 71] on button "Close" at bounding box center [647, 78] width 25 height 15
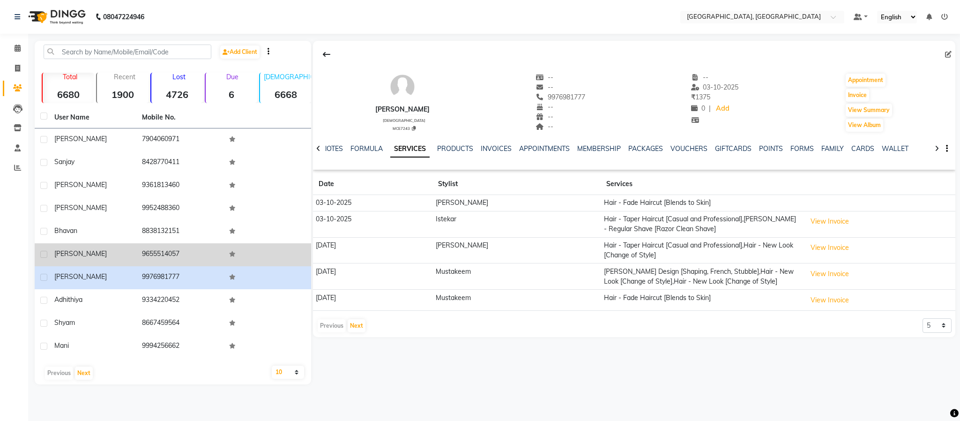
click at [168, 252] on td "9655514057" at bounding box center [180, 254] width 88 height 23
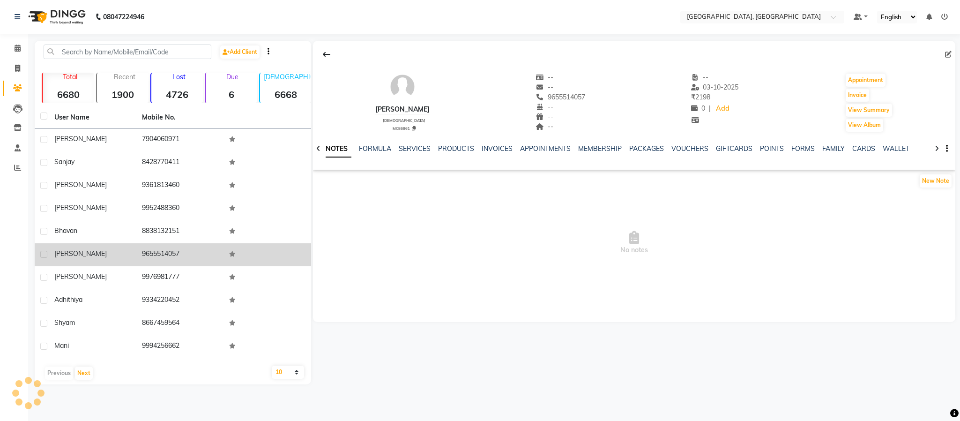
click at [168, 252] on td "9655514057" at bounding box center [180, 254] width 88 height 23
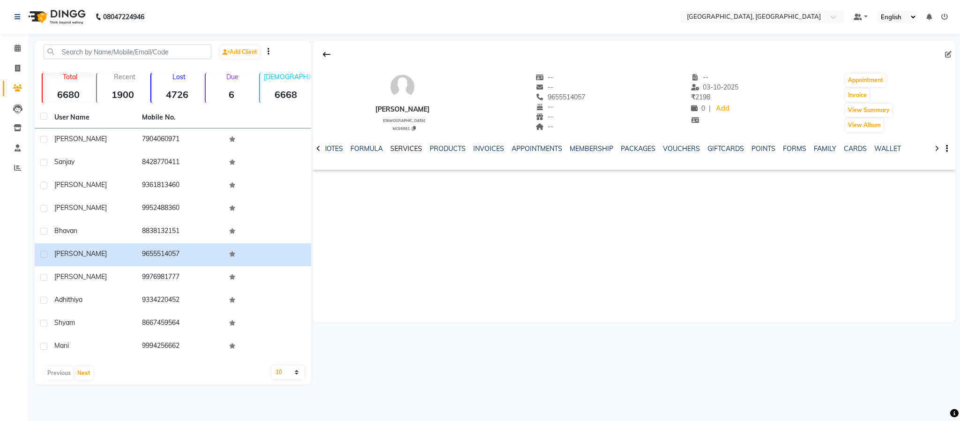
click at [417, 149] on link "SERVICES" at bounding box center [406, 148] width 32 height 8
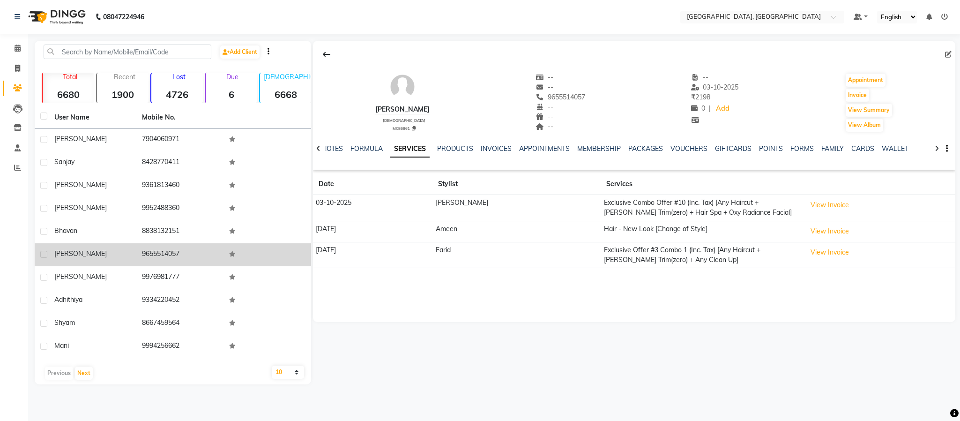
click at [62, 249] on div "[PERSON_NAME]" at bounding box center [92, 254] width 76 height 10
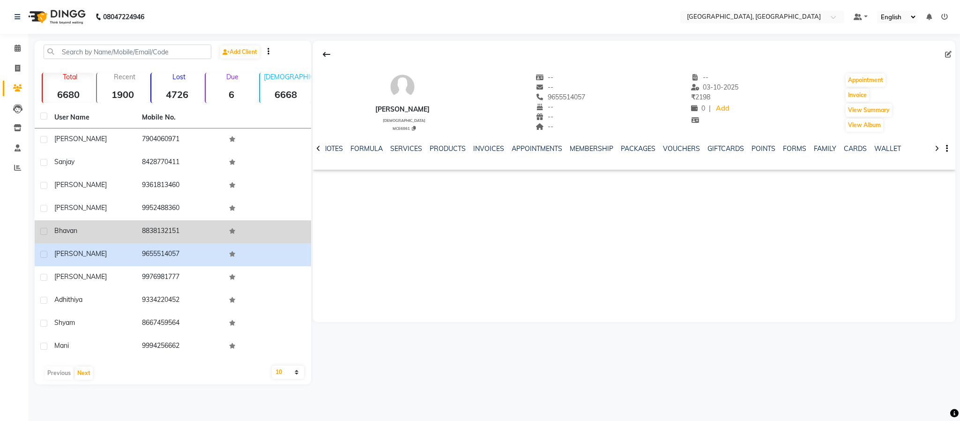
click at [164, 226] on td "8838132151" at bounding box center [180, 231] width 88 height 23
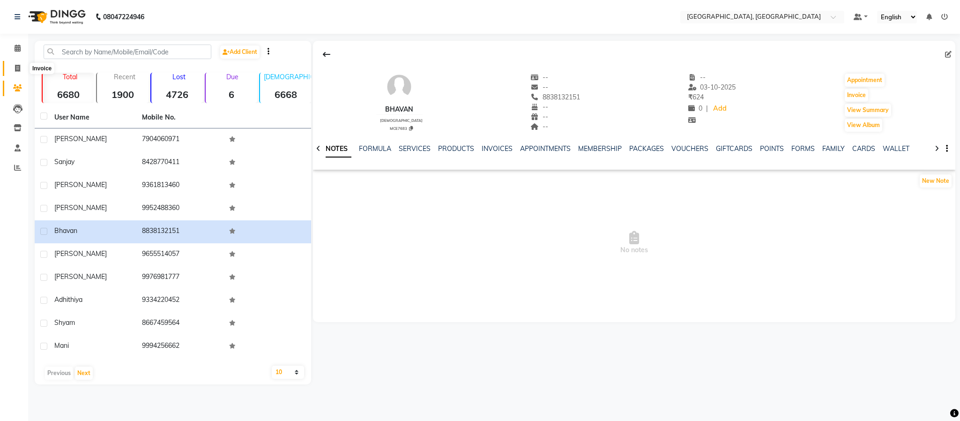
click at [17, 65] on icon at bounding box center [17, 68] width 5 height 7
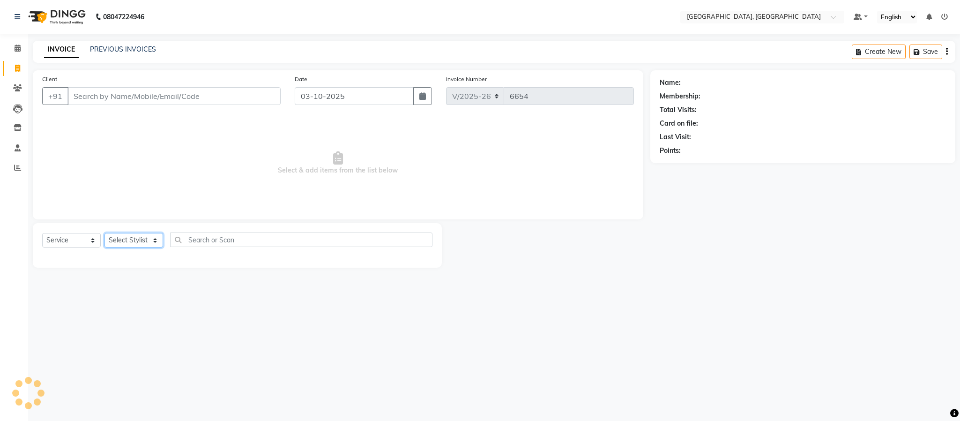
click at [146, 235] on select "Select Stylist Ameen House Keeping Istekar McKingstown [PERSON_NAME] Prathiswar…" at bounding box center [134, 240] width 59 height 15
click at [105, 233] on select "Select Stylist Ameen House Keeping Istekar McKingstown [PERSON_NAME] Prathiswar…" at bounding box center [134, 240] width 59 height 15
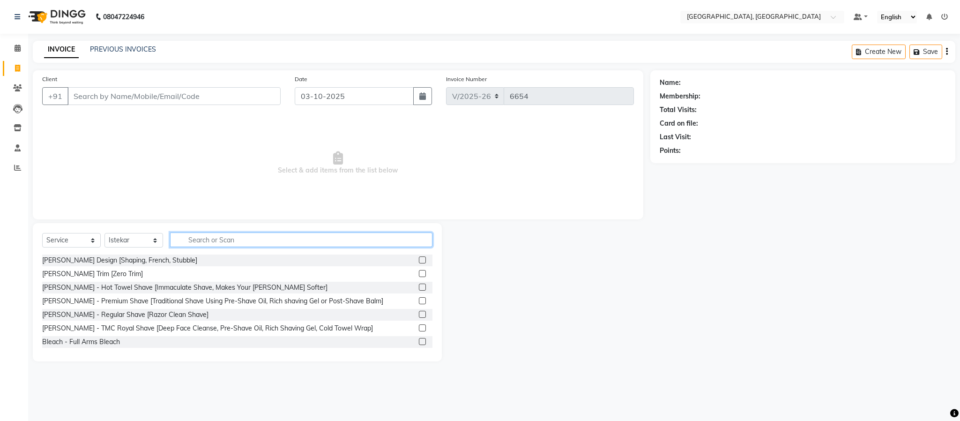
click at [230, 242] on input "text" at bounding box center [301, 239] width 262 height 15
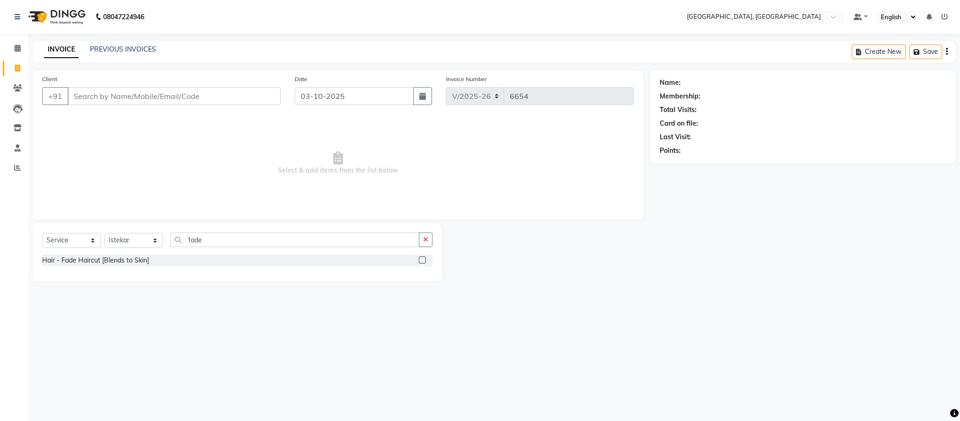
click at [419, 260] on label at bounding box center [422, 259] width 7 height 7
click at [419, 260] on input "checkbox" at bounding box center [422, 260] width 6 height 6
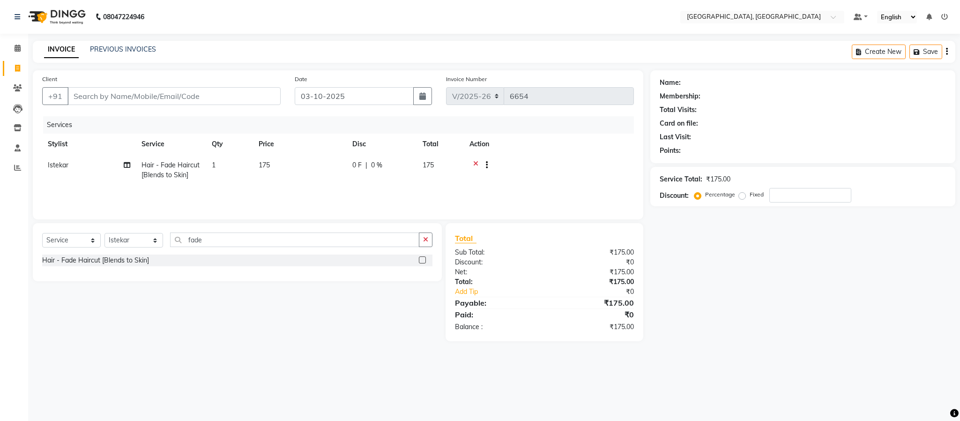
drag, startPoint x: 425, startPoint y: 236, endPoint x: 448, endPoint y: 276, distance: 45.8
click at [427, 236] on icon "button" at bounding box center [425, 239] width 5 height 7
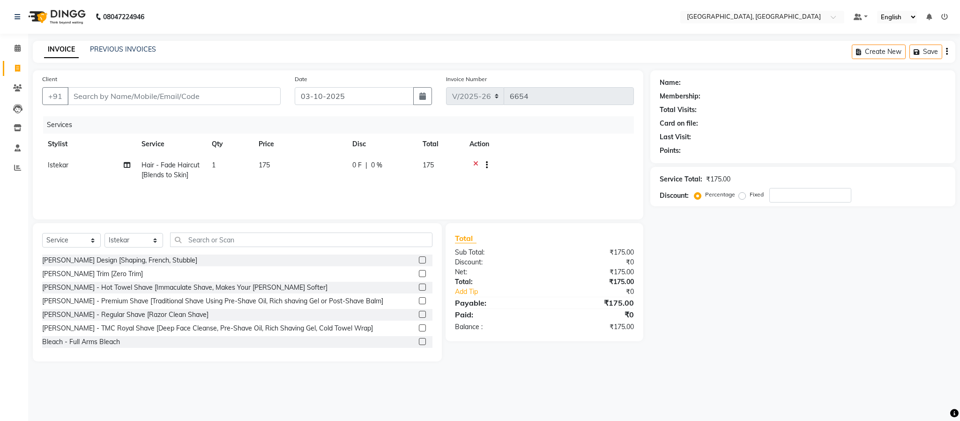
click at [419, 257] on label at bounding box center [422, 259] width 7 height 7
click at [419, 257] on input "checkbox" at bounding box center [422, 260] width 6 height 6
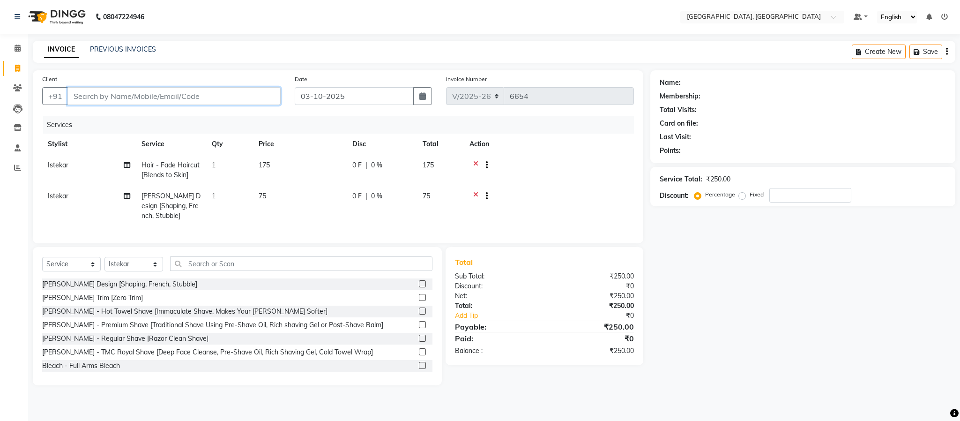
click at [206, 100] on input "Client" at bounding box center [173, 96] width 213 height 18
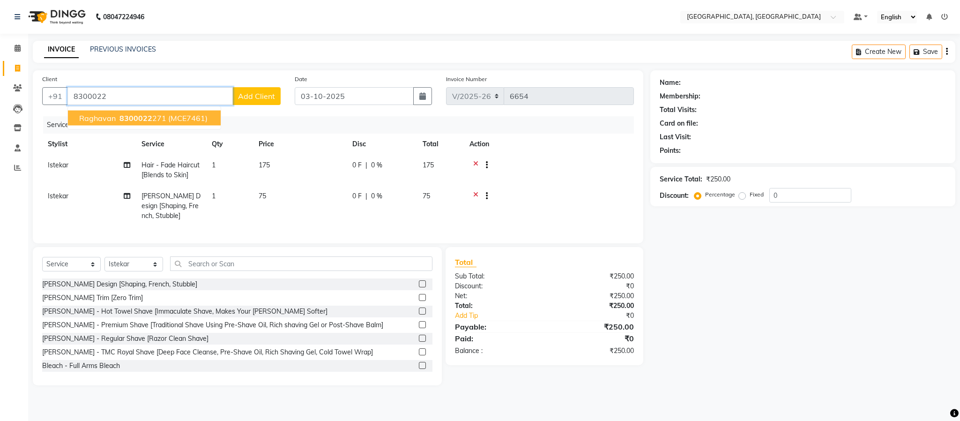
click at [211, 121] on button "raghavan 8300022 271 (MCE7461)" at bounding box center [144, 118] width 153 height 15
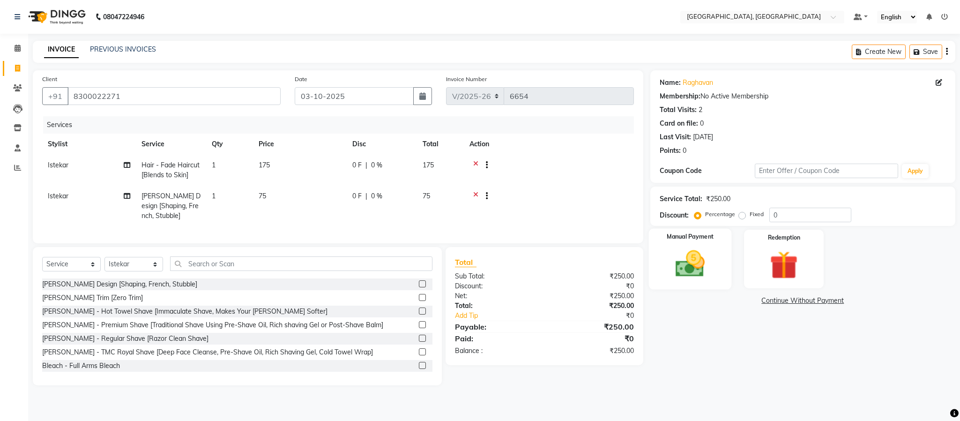
drag, startPoint x: 672, startPoint y: 260, endPoint x: 675, endPoint y: 273, distance: 13.5
click at [671, 260] on img at bounding box center [690, 264] width 48 height 34
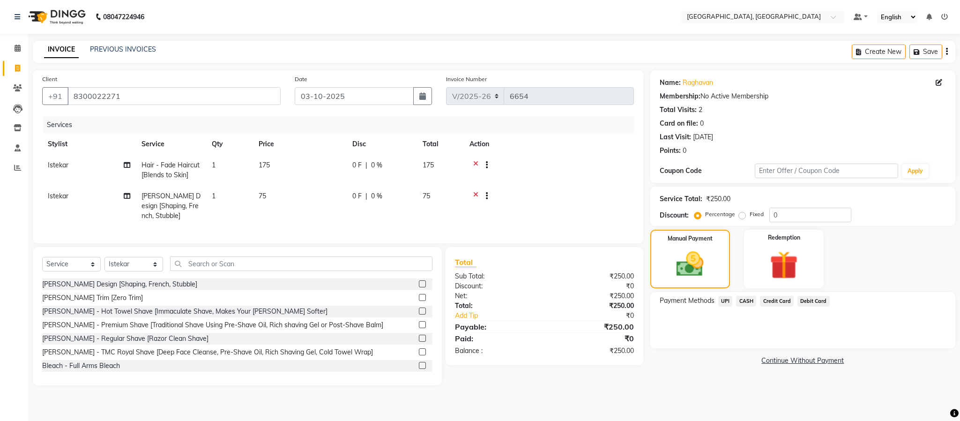
click at [728, 303] on span "UPI" at bounding box center [725, 301] width 15 height 11
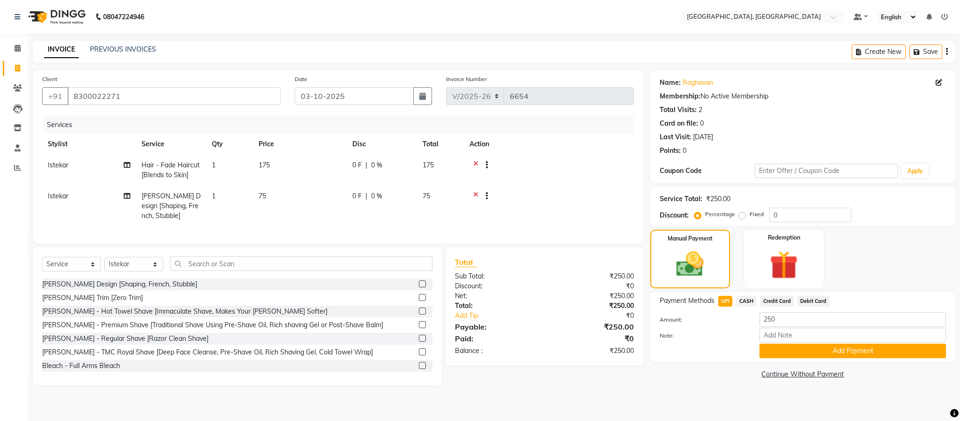
click at [798, 348] on button "Add Payment" at bounding box center [853, 351] width 187 height 15
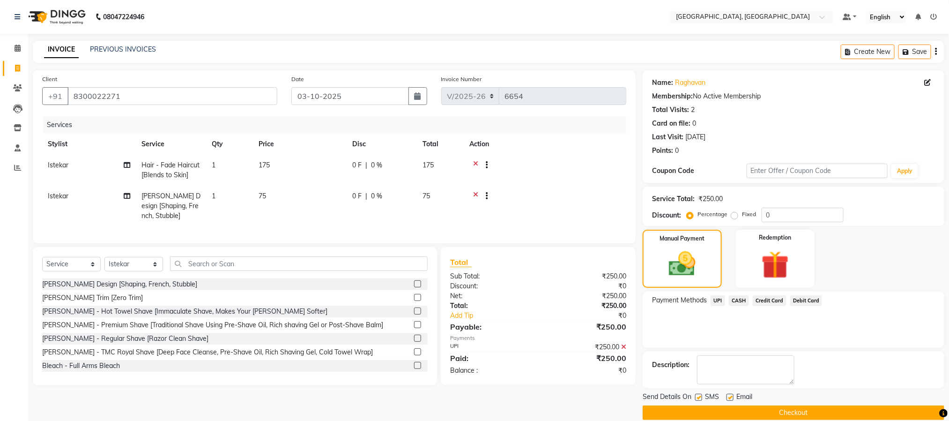
scroll to position [14, 0]
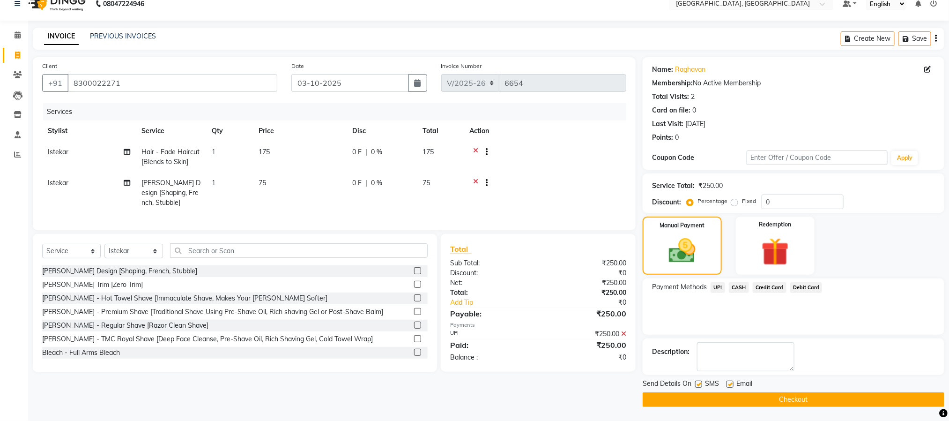
click at [793, 405] on button "Checkout" at bounding box center [794, 399] width 302 height 15
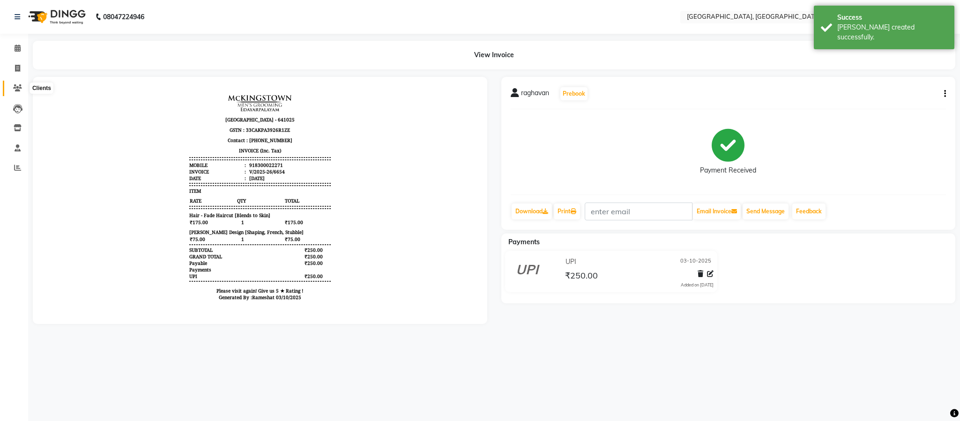
click at [16, 84] on icon at bounding box center [17, 87] width 9 height 7
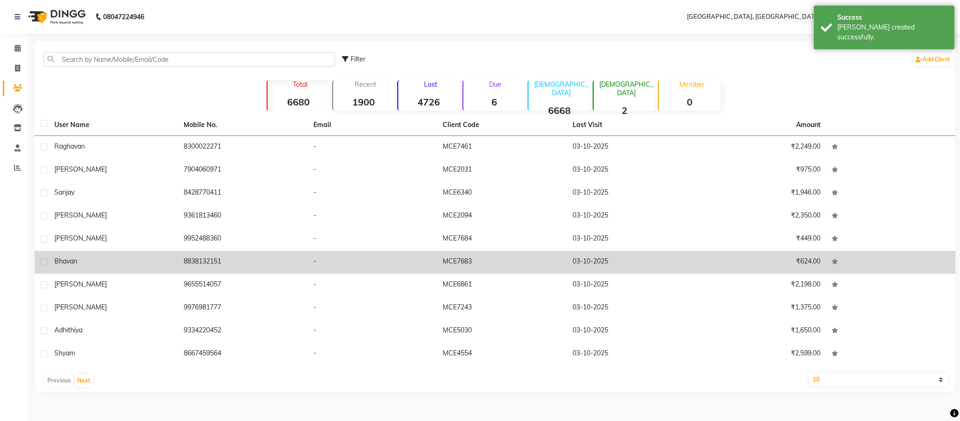
click at [196, 261] on td "8838132151" at bounding box center [242, 262] width 129 height 23
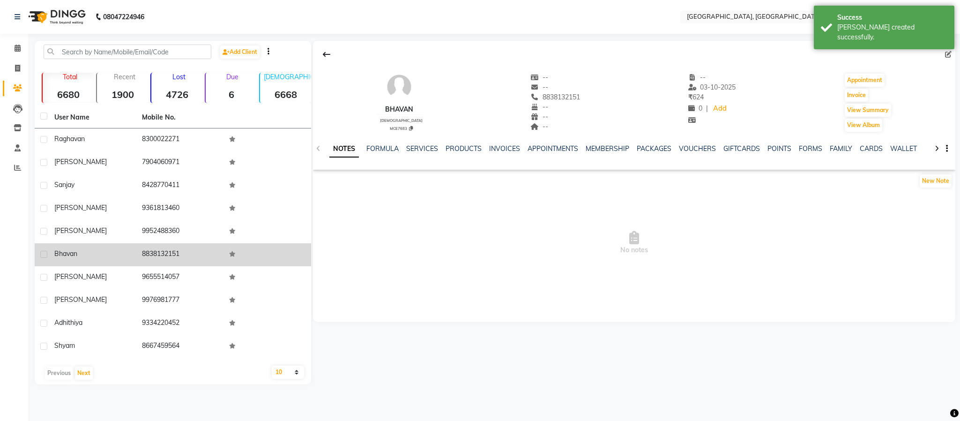
click at [158, 245] on td "8838132151" at bounding box center [180, 254] width 88 height 23
click at [159, 247] on td "8838132151" at bounding box center [180, 254] width 88 height 23
copy td "8838132151"
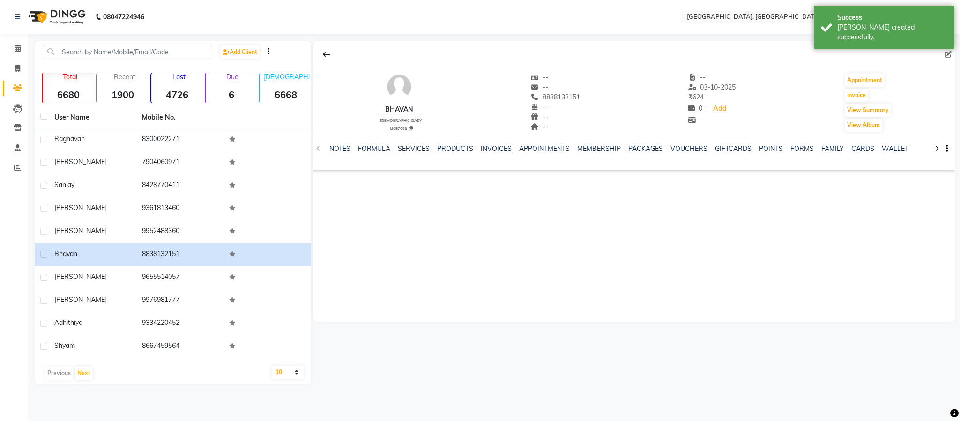
click at [409, 153] on div "SERVICES" at bounding box center [414, 149] width 32 height 10
click at [412, 146] on link "SERVICES" at bounding box center [414, 148] width 32 height 8
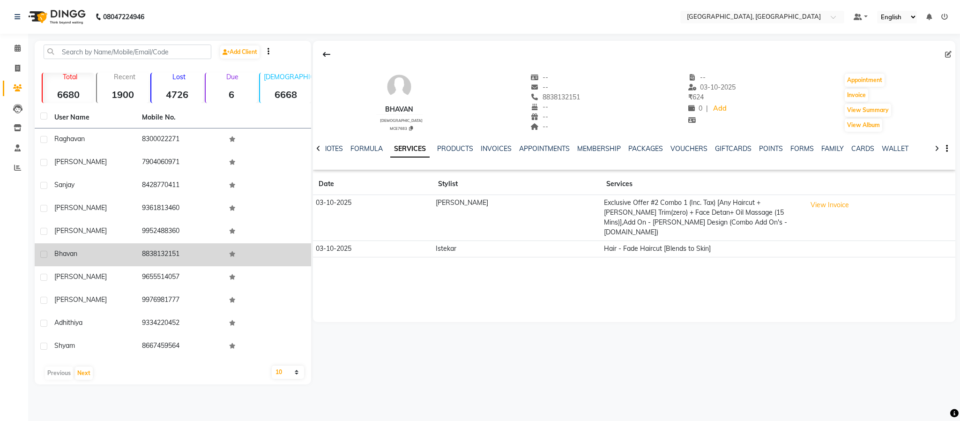
click at [70, 259] on div "bhavan" at bounding box center [92, 254] width 76 height 10
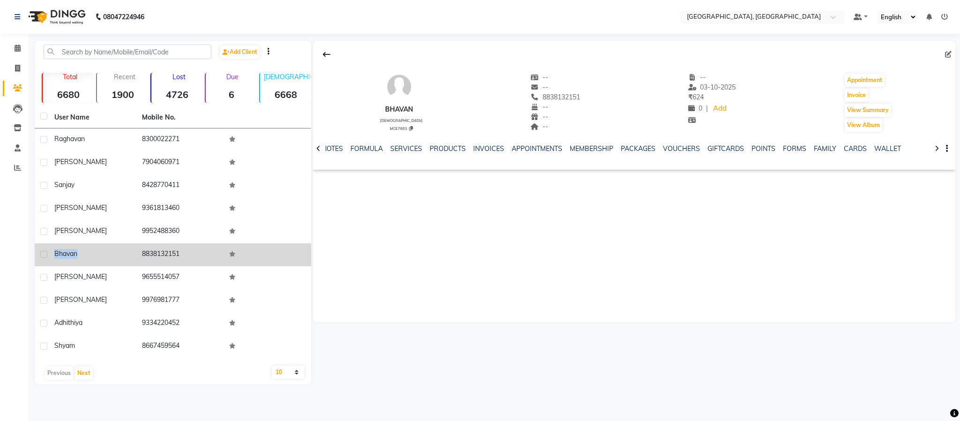
click at [70, 259] on div "bhavan" at bounding box center [92, 254] width 76 height 10
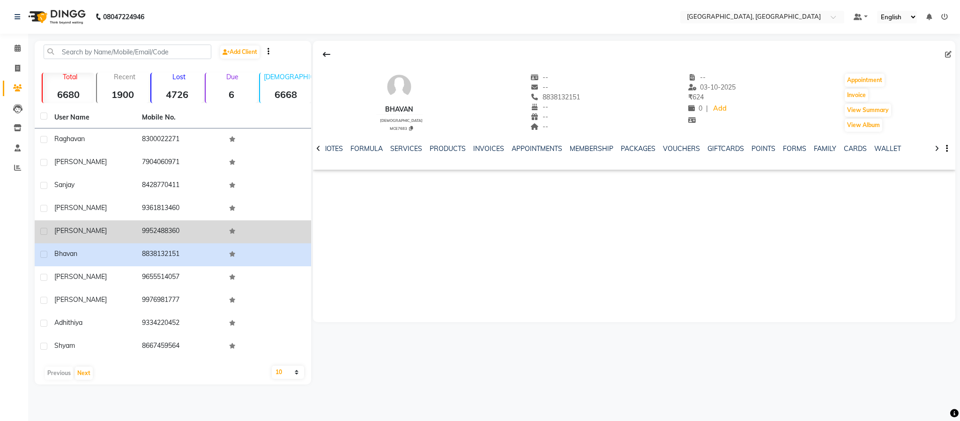
click at [167, 230] on td "9952488360" at bounding box center [180, 231] width 88 height 23
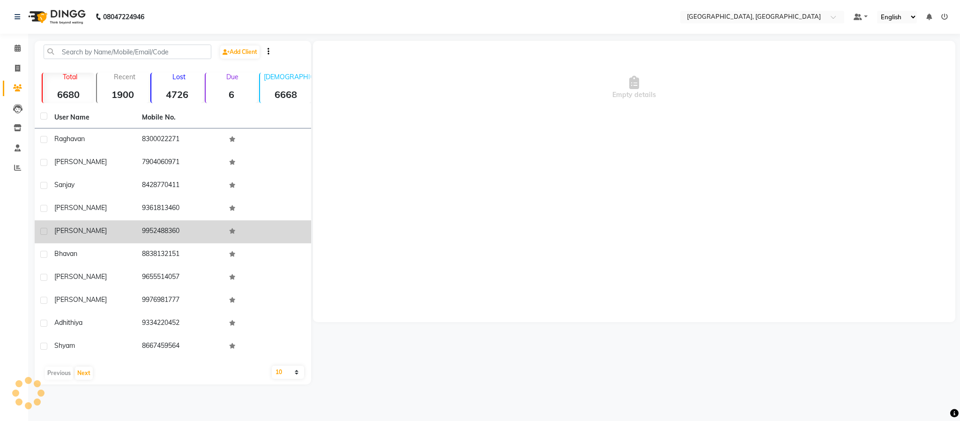
click at [167, 230] on td "9952488360" at bounding box center [180, 231] width 88 height 23
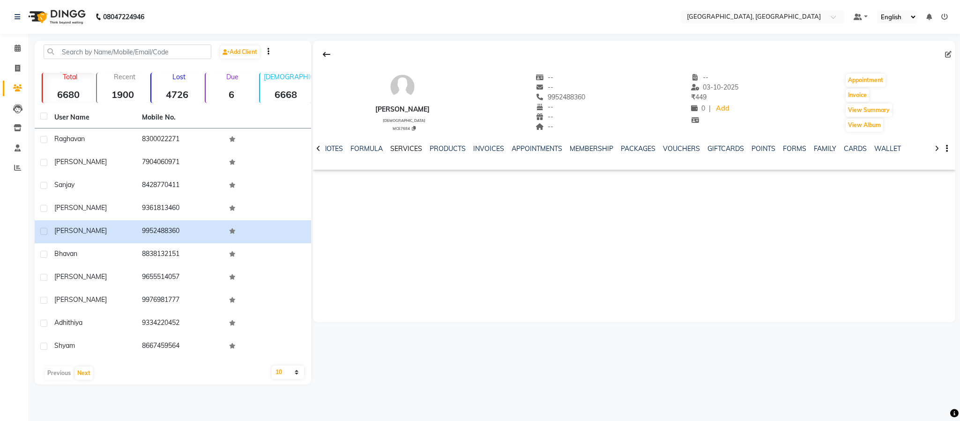
click at [414, 146] on link "SERVICES" at bounding box center [406, 148] width 32 height 8
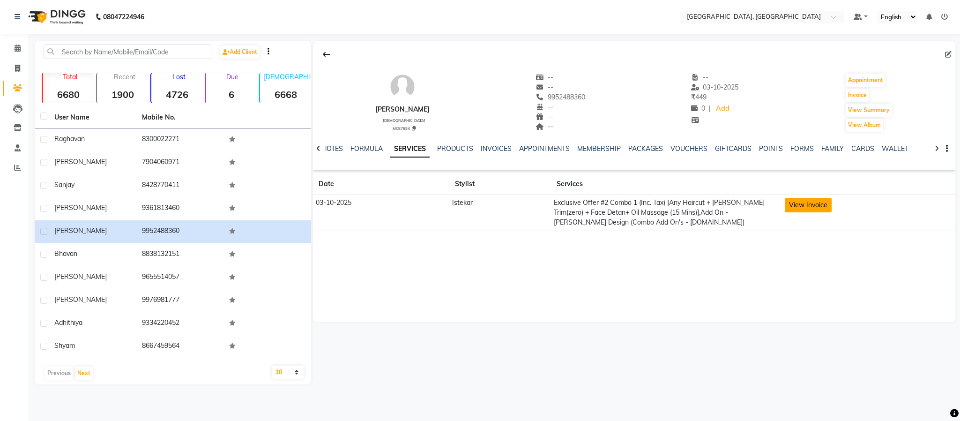
click at [820, 209] on button "View Invoice" at bounding box center [808, 205] width 47 height 15
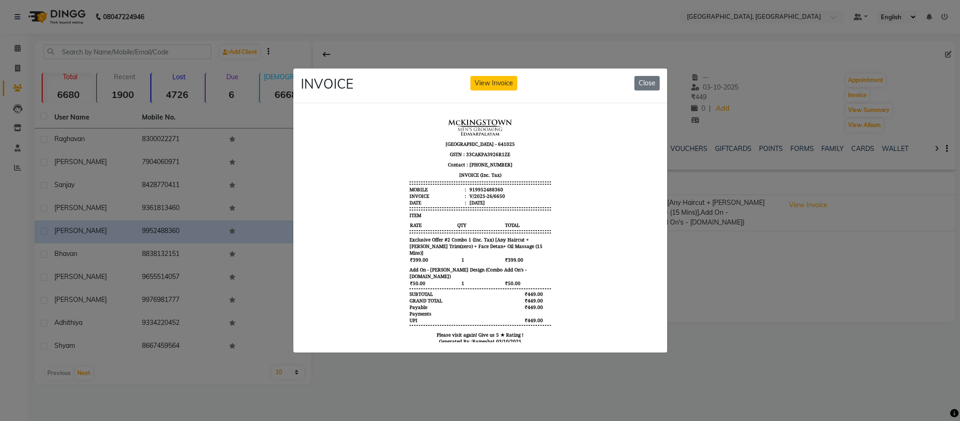
drag, startPoint x: 652, startPoint y: 72, endPoint x: 617, endPoint y: 67, distance: 35.4
click at [650, 76] on button "Close" at bounding box center [647, 83] width 25 height 15
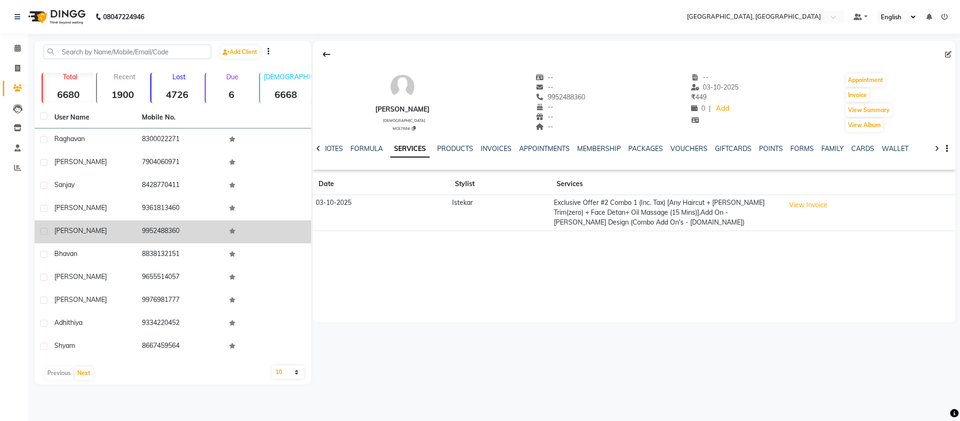
click at [63, 235] on div "[PERSON_NAME]" at bounding box center [92, 231] width 76 height 10
click at [64, 235] on div "[PERSON_NAME]" at bounding box center [92, 231] width 76 height 10
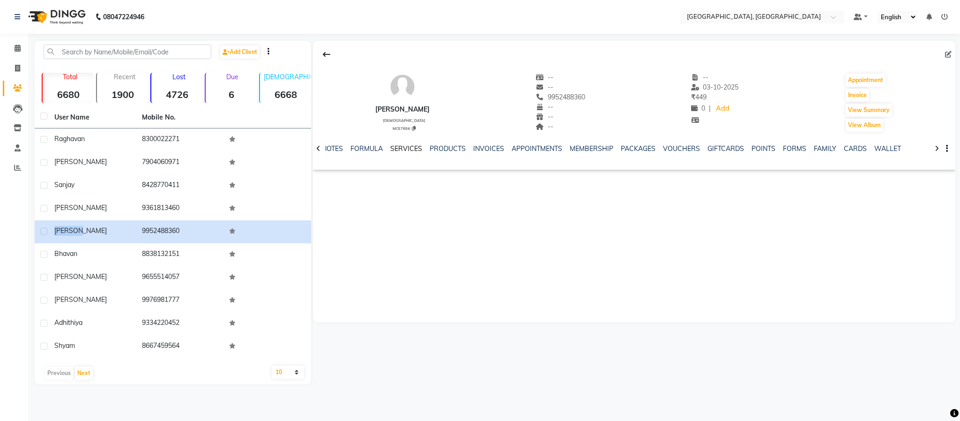
click at [411, 149] on link "SERVICES" at bounding box center [406, 148] width 32 height 8
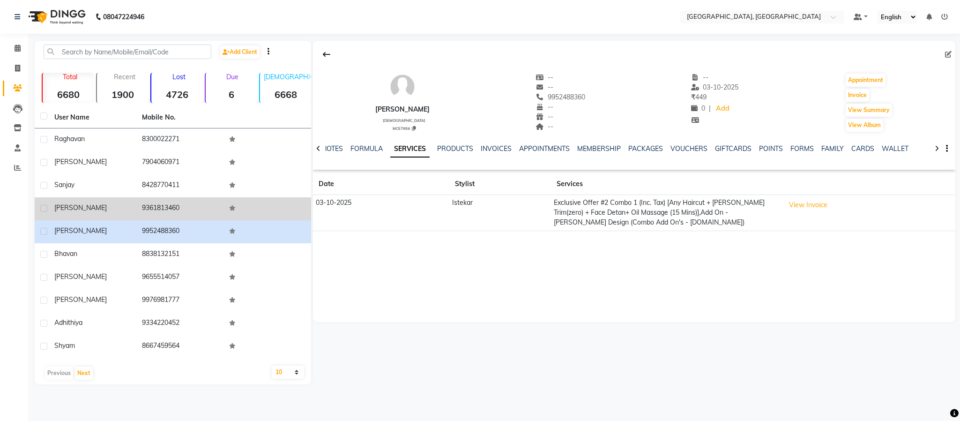
click at [155, 204] on td "9361813460" at bounding box center [180, 208] width 88 height 23
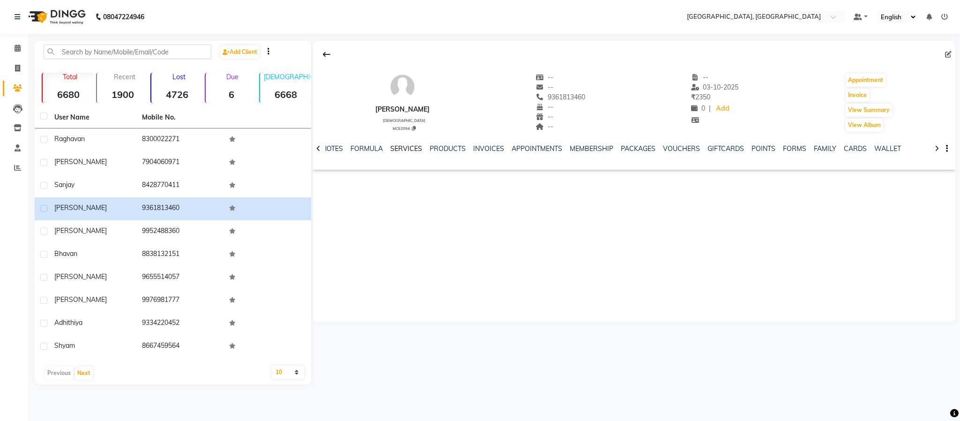
click at [405, 151] on link "SERVICES" at bounding box center [406, 148] width 32 height 8
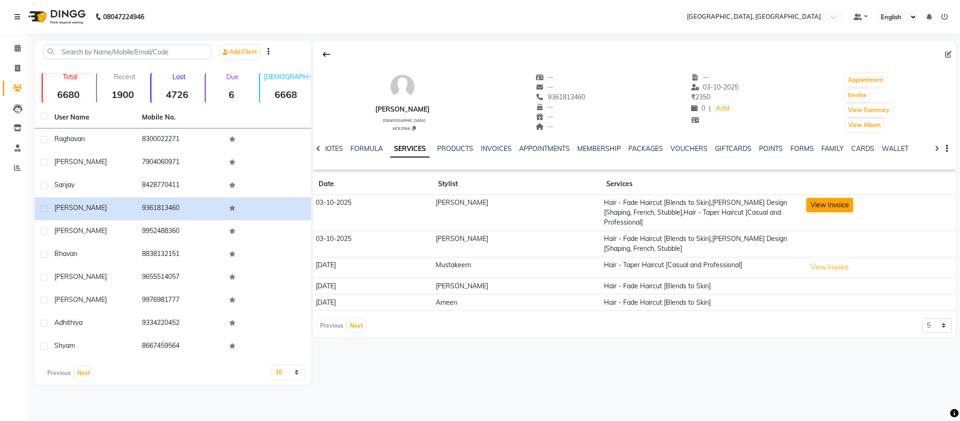
click at [817, 198] on button "View Invoice" at bounding box center [830, 205] width 47 height 15
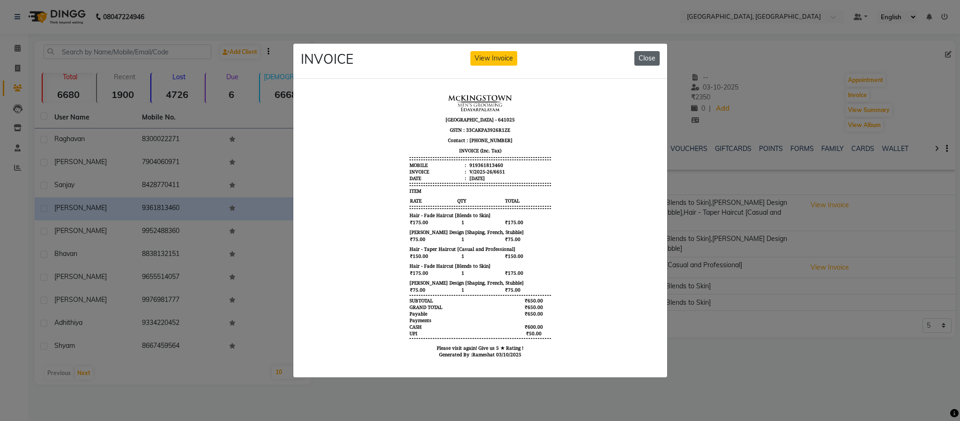
click at [640, 51] on button "Close" at bounding box center [647, 58] width 25 height 15
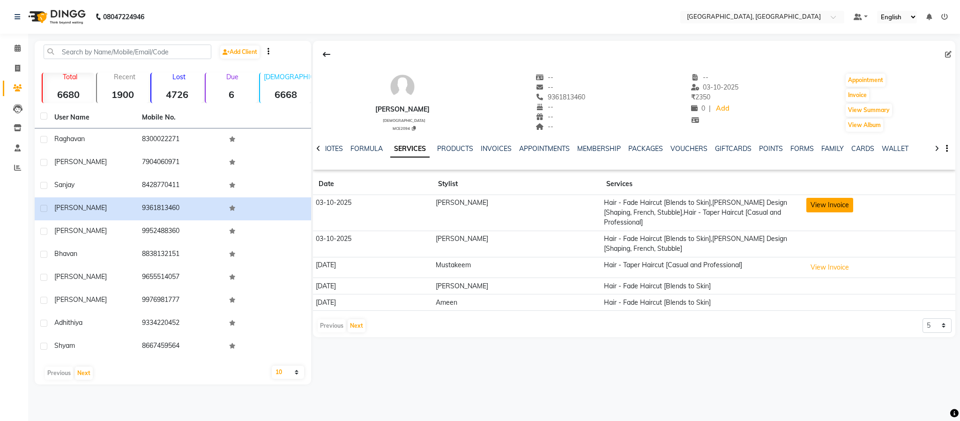
click at [822, 207] on button "View Invoice" at bounding box center [830, 205] width 47 height 15
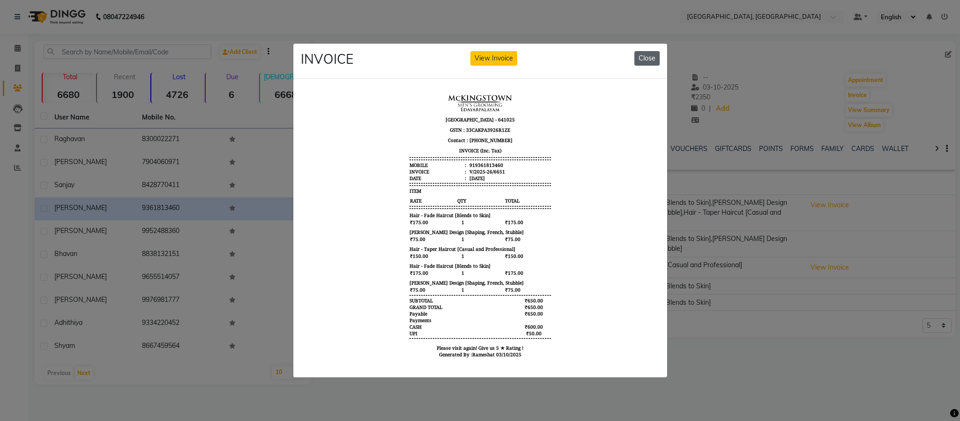
click at [644, 57] on button "Close" at bounding box center [647, 58] width 25 height 15
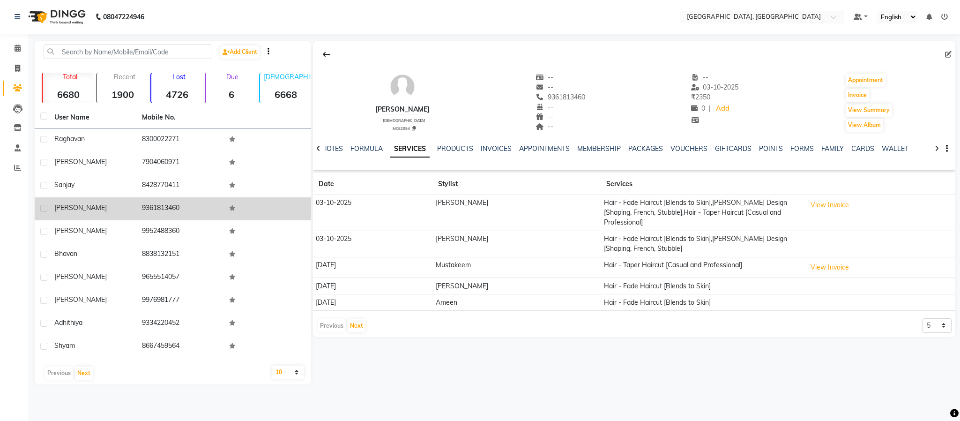
click at [72, 211] on span "[PERSON_NAME]" at bounding box center [80, 207] width 52 height 8
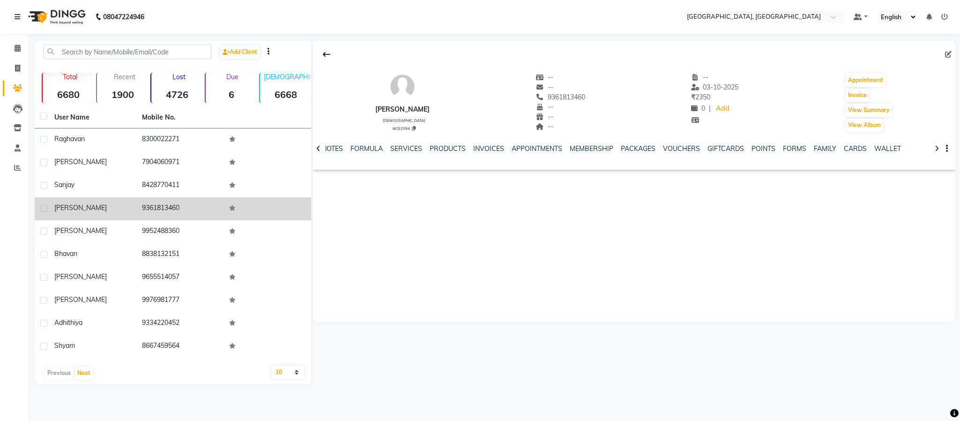
click at [73, 211] on span "[PERSON_NAME]" at bounding box center [80, 207] width 52 height 8
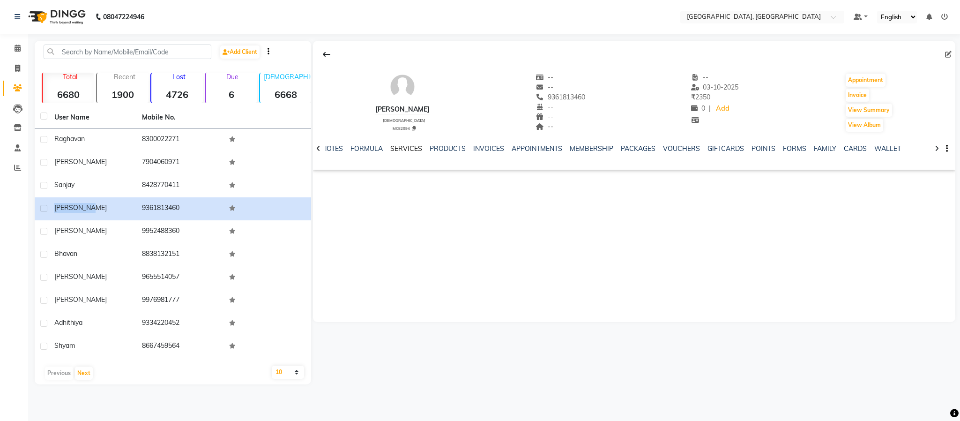
click at [411, 151] on link "SERVICES" at bounding box center [406, 148] width 32 height 8
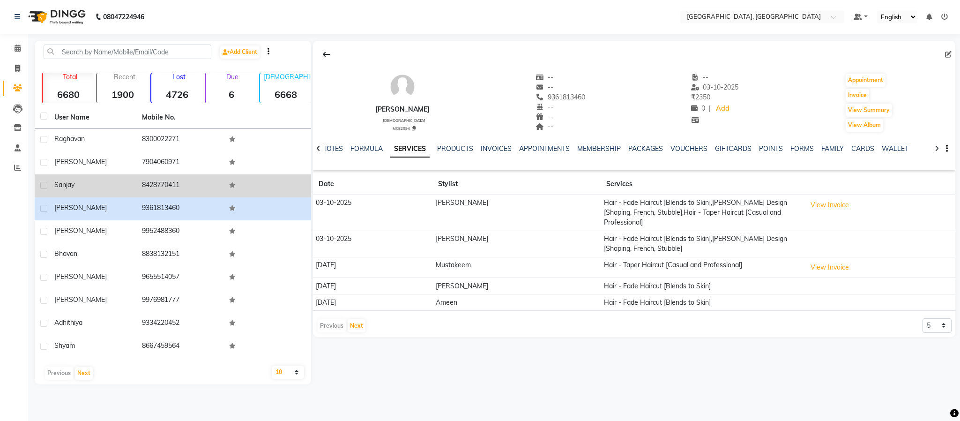
click at [163, 186] on td "8428770411" at bounding box center [180, 185] width 88 height 23
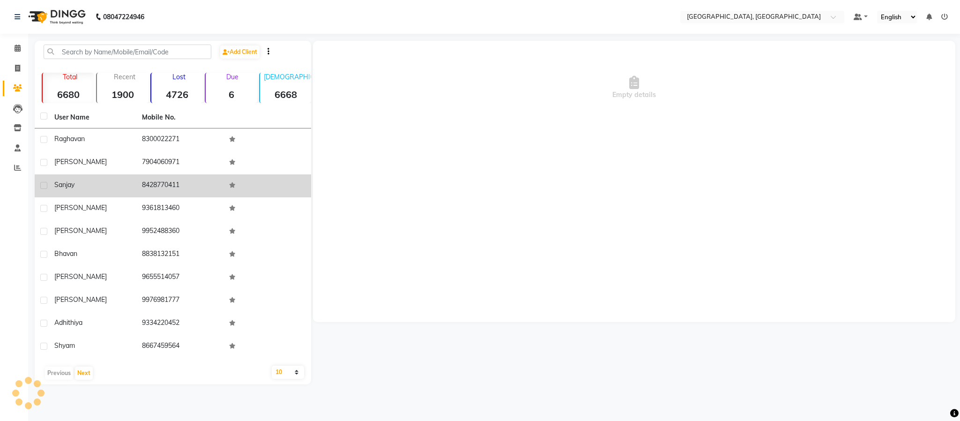
click at [163, 186] on td "8428770411" at bounding box center [180, 185] width 88 height 23
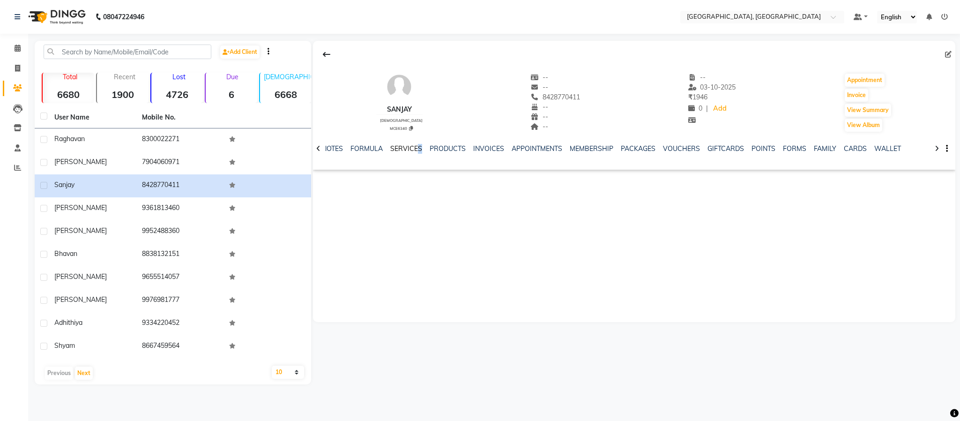
drag, startPoint x: 419, startPoint y: 149, endPoint x: 413, endPoint y: 150, distance: 5.7
click at [415, 150] on ul "NOTES FORMULA SERVICES PRODUCTS INVOICES APPOINTMENTS MEMBERSHIP PACKAGES VOUCH…" at bounding box center [615, 149] width 587 height 10
click at [412, 150] on link "SERVICES" at bounding box center [406, 148] width 32 height 8
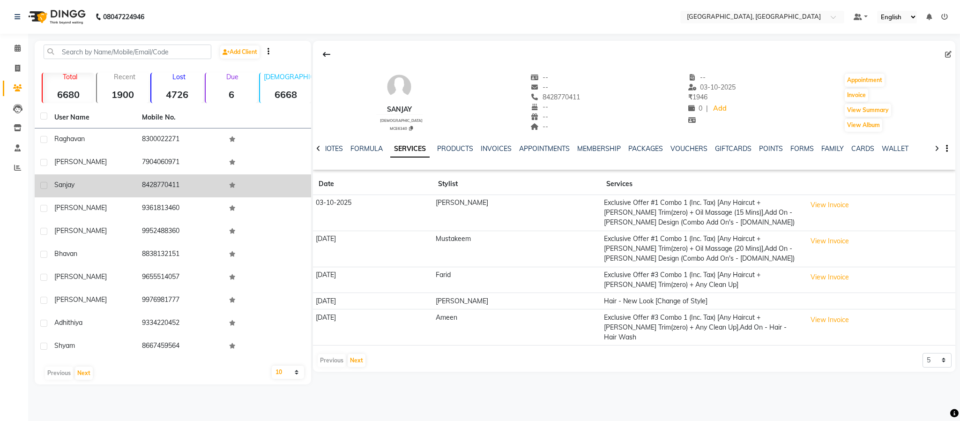
drag, startPoint x: 48, startPoint y: 182, endPoint x: 58, endPoint y: 185, distance: 10.2
click at [55, 184] on tr "Sanjay 8428770411" at bounding box center [173, 185] width 276 height 23
click at [58, 185] on span "Sanjay" at bounding box center [64, 184] width 20 height 8
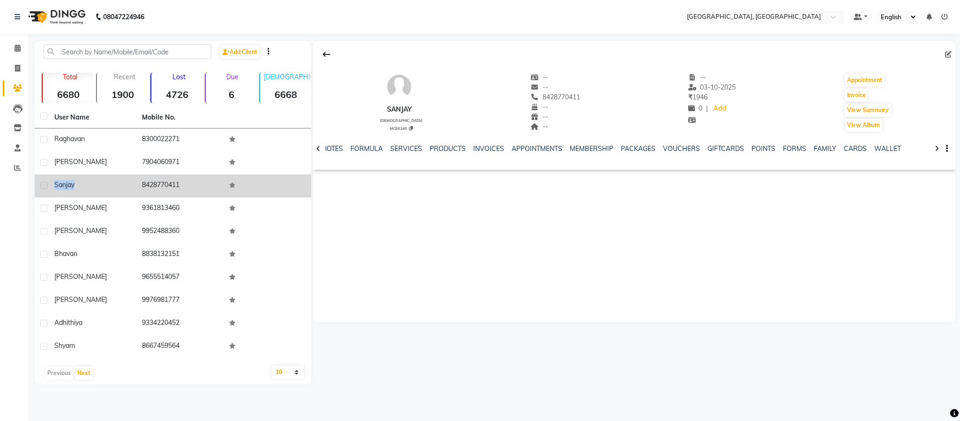
click at [58, 185] on span "Sanjay" at bounding box center [64, 184] width 20 height 8
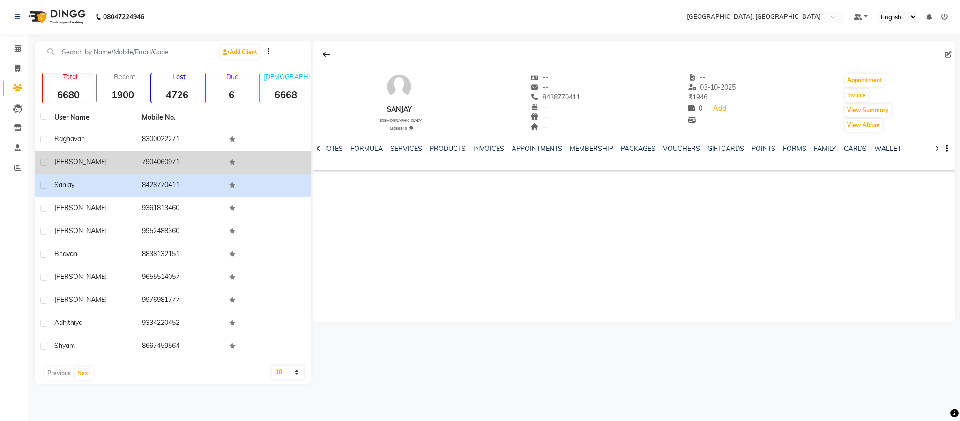
click at [164, 157] on td "7904060971" at bounding box center [180, 162] width 88 height 23
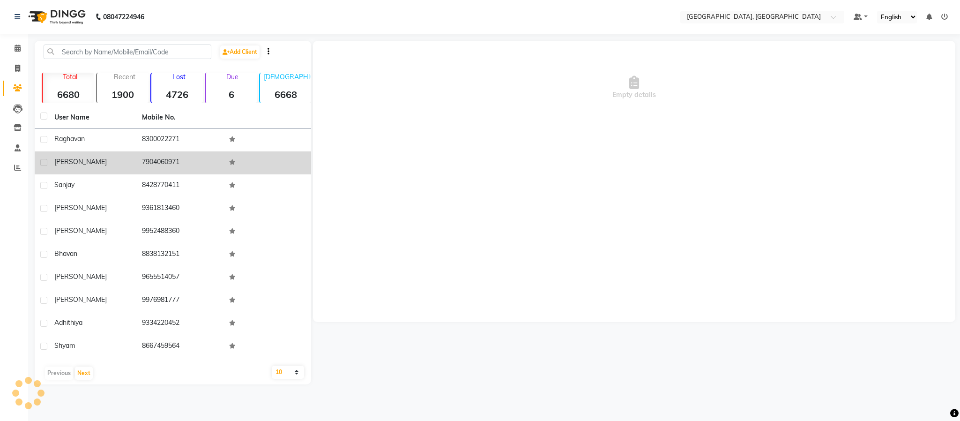
click at [164, 157] on td "7904060971" at bounding box center [180, 162] width 88 height 23
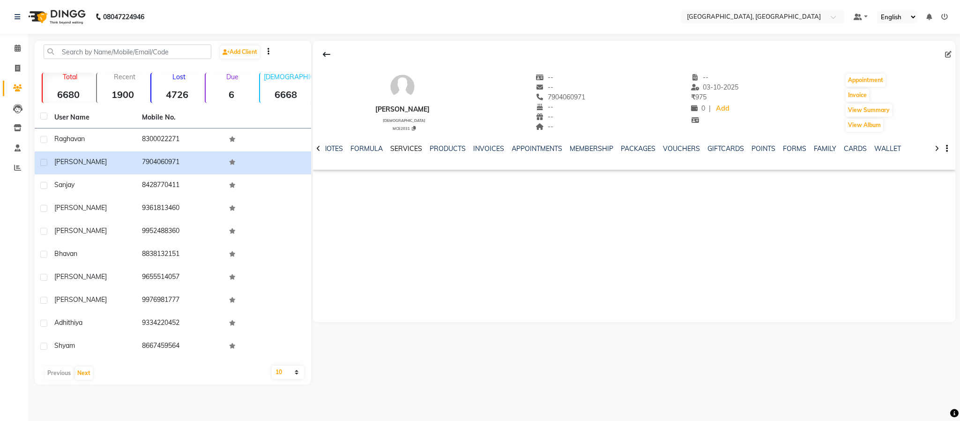
click at [408, 148] on link "SERVICES" at bounding box center [406, 148] width 32 height 8
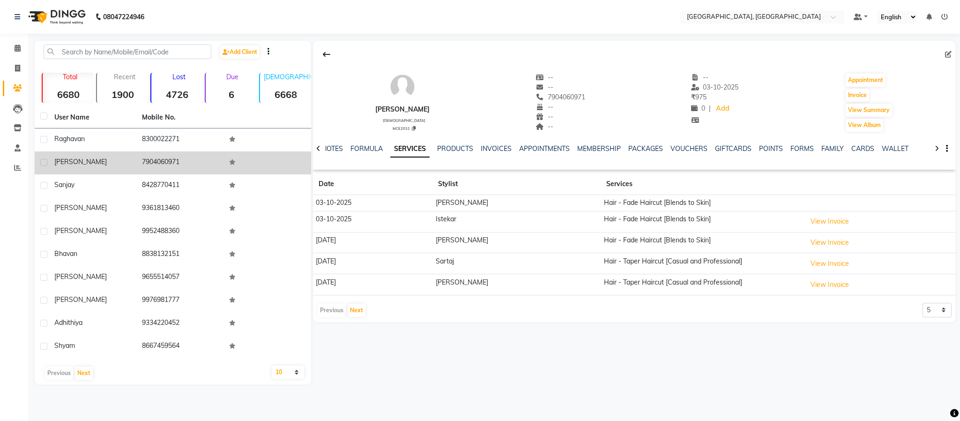
click at [80, 160] on span "[PERSON_NAME]" at bounding box center [80, 161] width 52 height 8
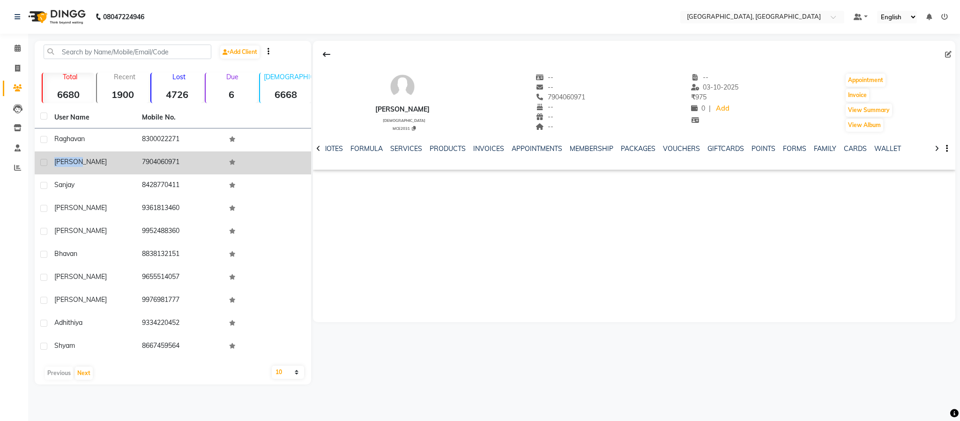
click at [80, 160] on span "[PERSON_NAME]" at bounding box center [80, 161] width 52 height 8
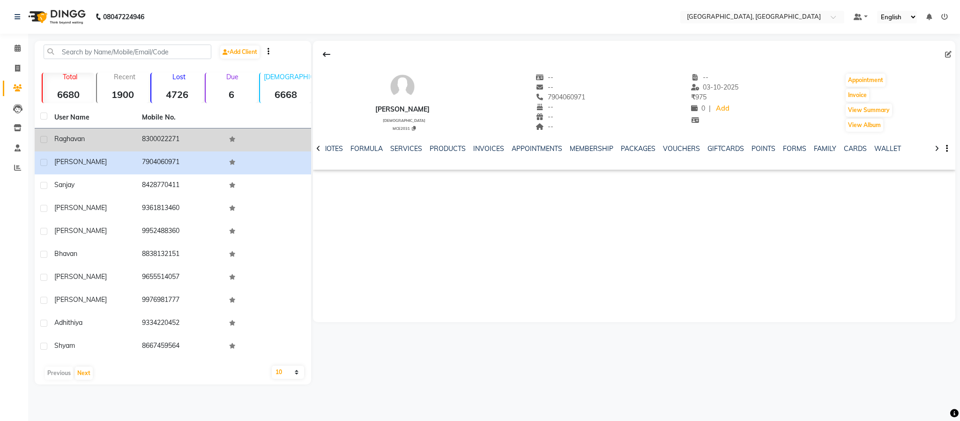
click at [159, 138] on td "8300022271" at bounding box center [180, 139] width 88 height 23
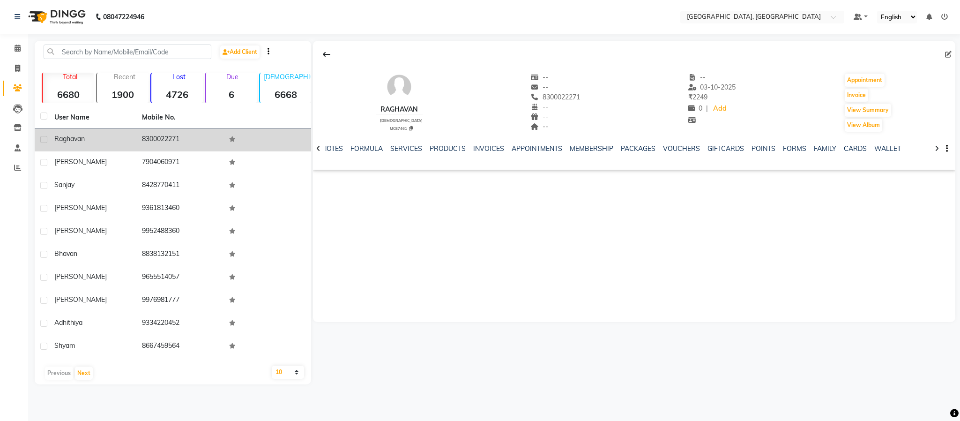
click at [72, 138] on span "raghavan" at bounding box center [69, 138] width 30 height 8
copy span "raghavan"
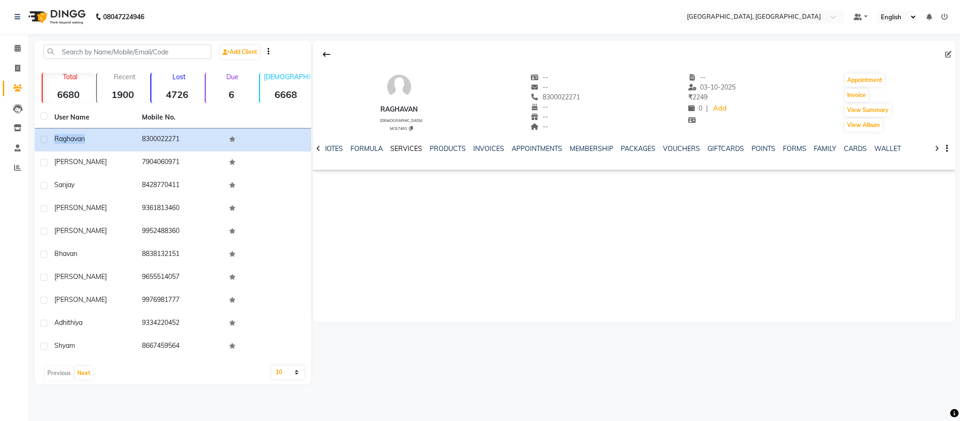
click at [415, 148] on link "SERVICES" at bounding box center [406, 148] width 32 height 8
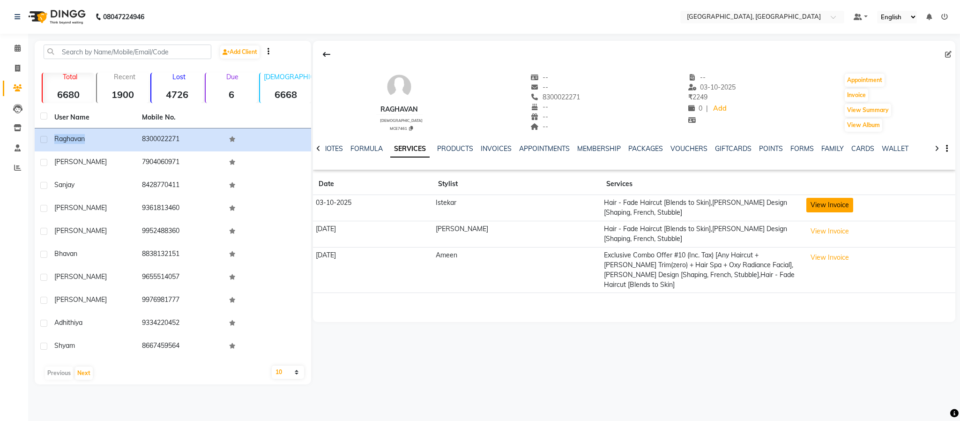
click at [811, 199] on button "View Invoice" at bounding box center [830, 205] width 47 height 15
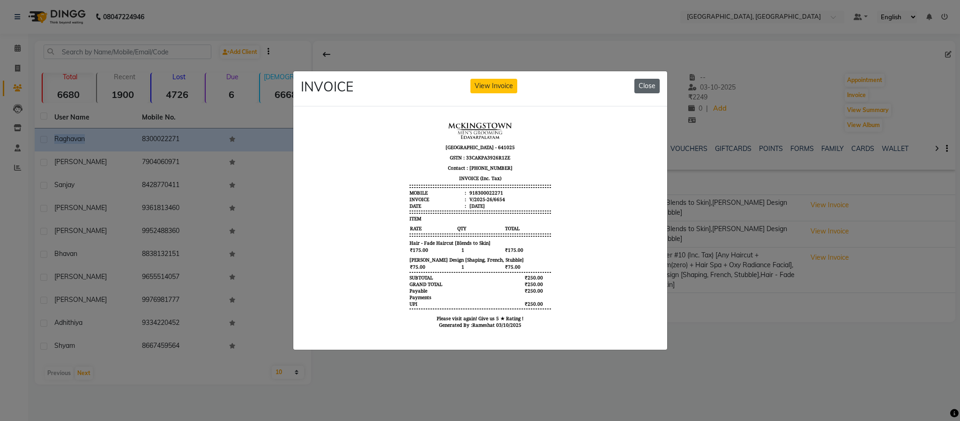
click at [652, 83] on button "Close" at bounding box center [647, 86] width 25 height 15
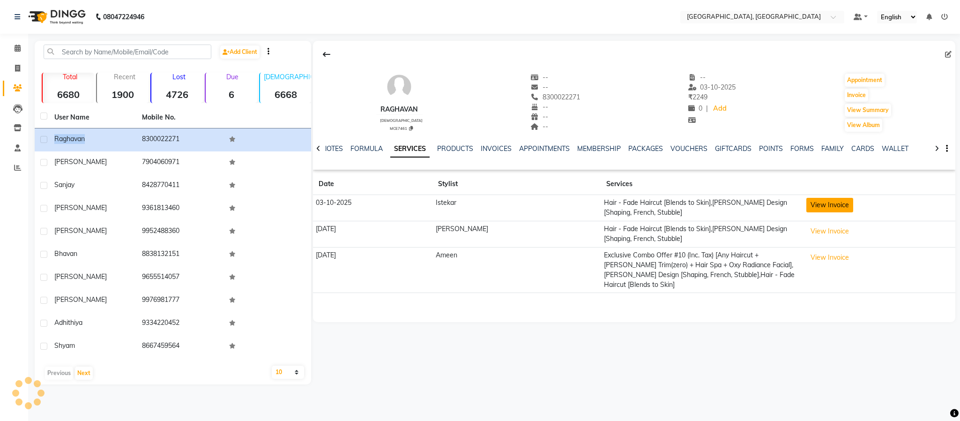
click at [807, 202] on button "View Invoice" at bounding box center [830, 205] width 47 height 15
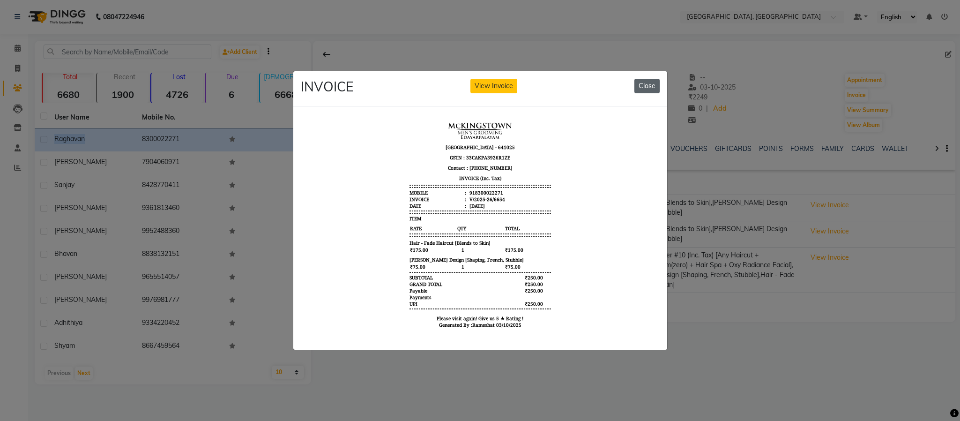
click at [650, 79] on button "Close" at bounding box center [647, 86] width 25 height 15
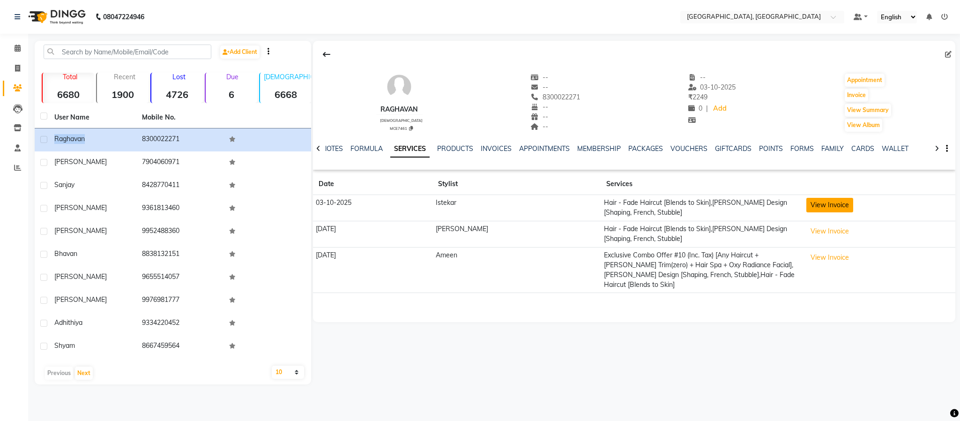
click at [814, 199] on button "View Invoice" at bounding box center [830, 205] width 47 height 15
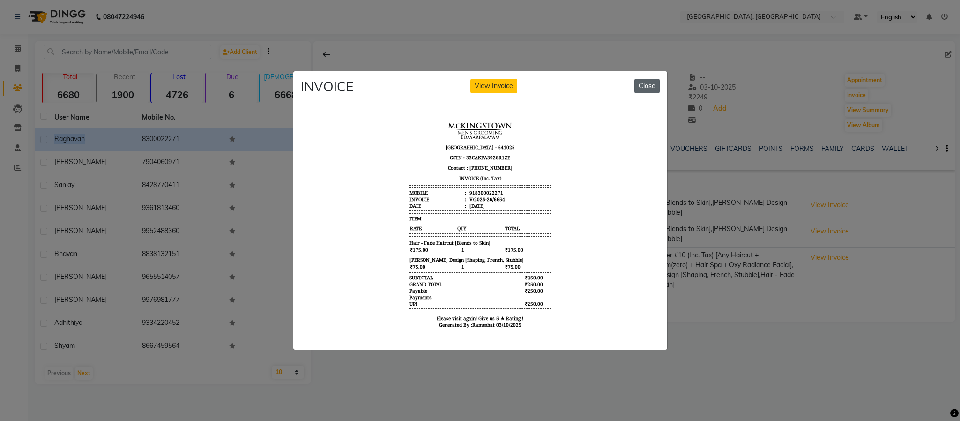
drag, startPoint x: 647, startPoint y: 76, endPoint x: 626, endPoint y: 63, distance: 24.8
click at [647, 79] on button "Close" at bounding box center [647, 86] width 25 height 15
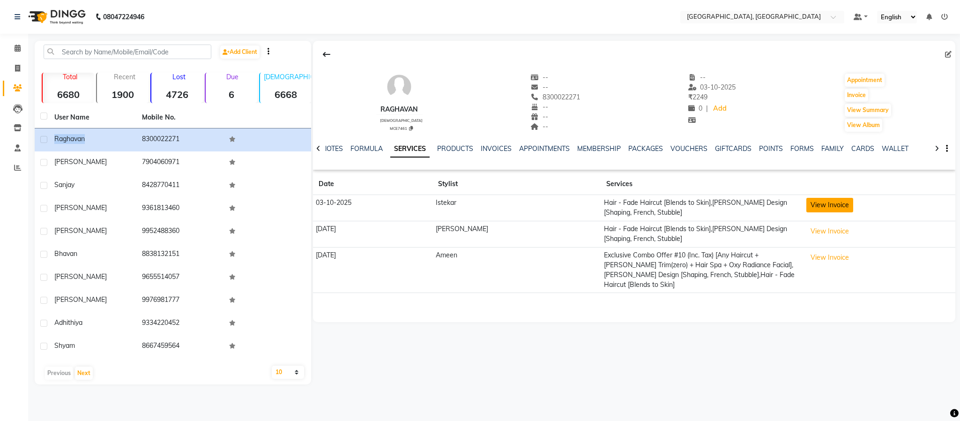
click at [807, 206] on button "View Invoice" at bounding box center [830, 205] width 47 height 15
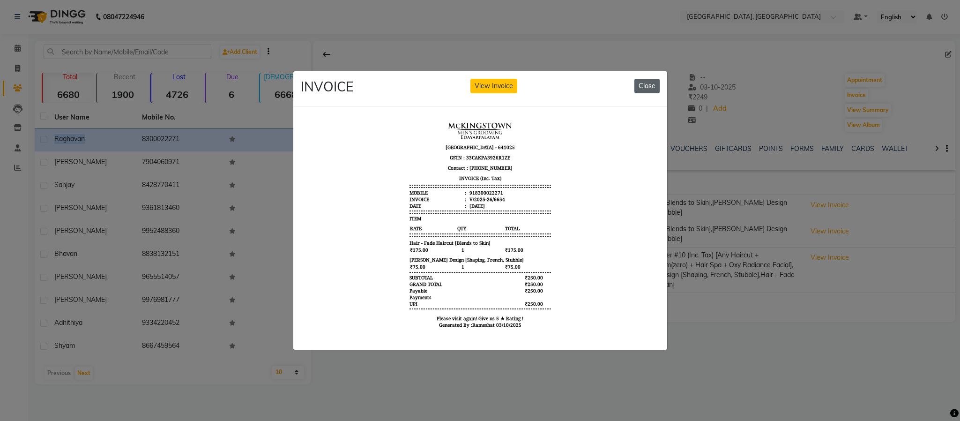
click at [646, 82] on button "Close" at bounding box center [647, 86] width 25 height 15
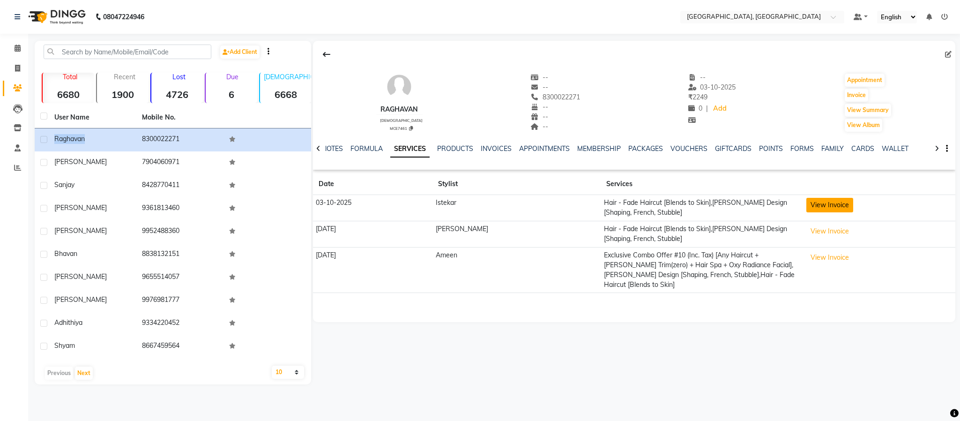
click at [807, 204] on button "View Invoice" at bounding box center [830, 205] width 47 height 15
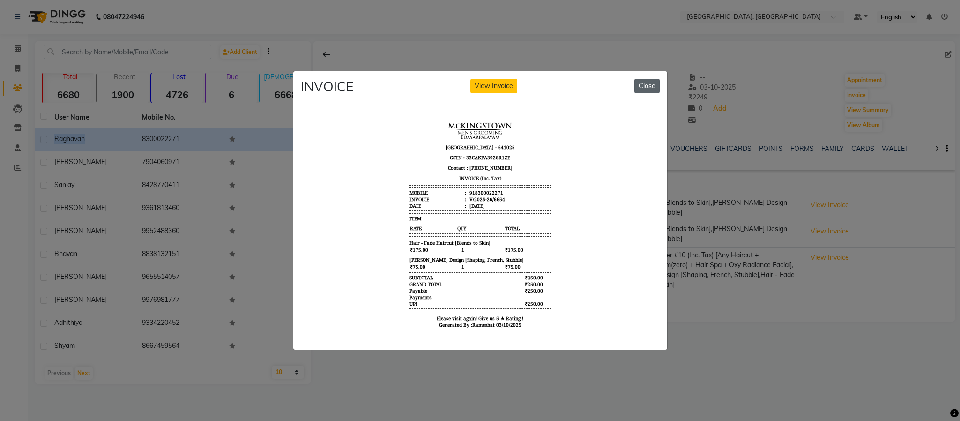
click at [649, 82] on button "Close" at bounding box center [647, 86] width 25 height 15
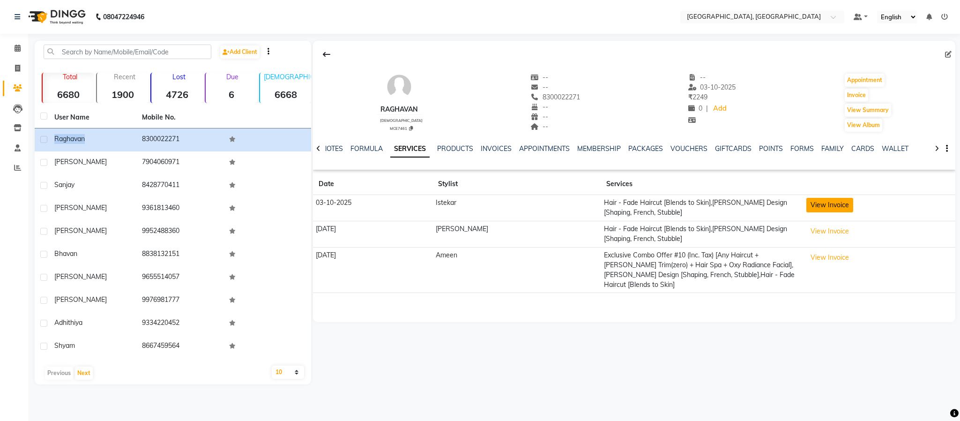
click at [807, 205] on button "View Invoice" at bounding box center [830, 205] width 47 height 15
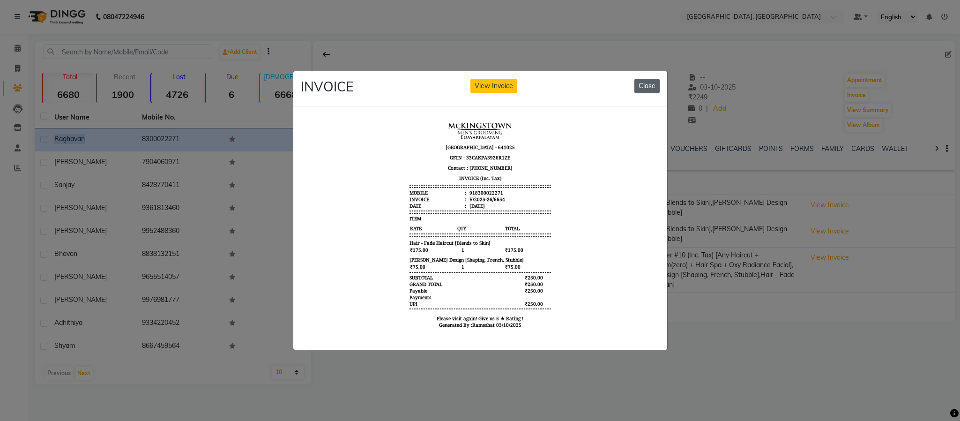
click at [646, 82] on button "Close" at bounding box center [647, 86] width 25 height 15
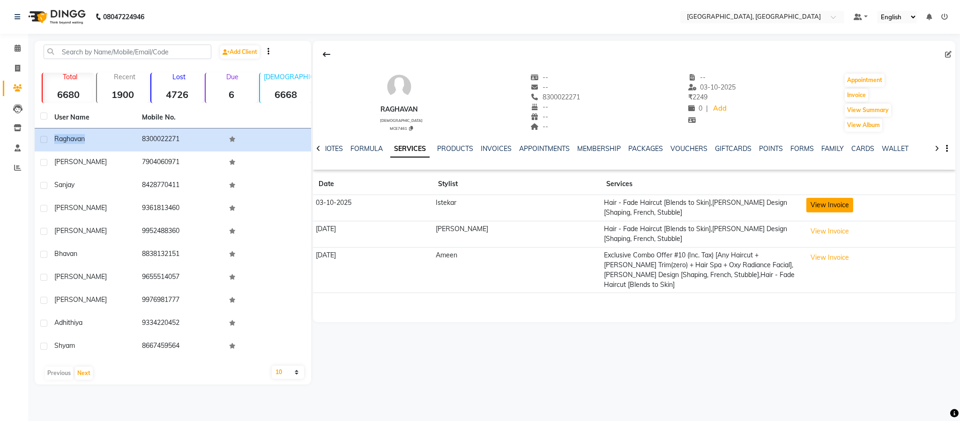
click at [816, 202] on button "View Invoice" at bounding box center [830, 205] width 47 height 15
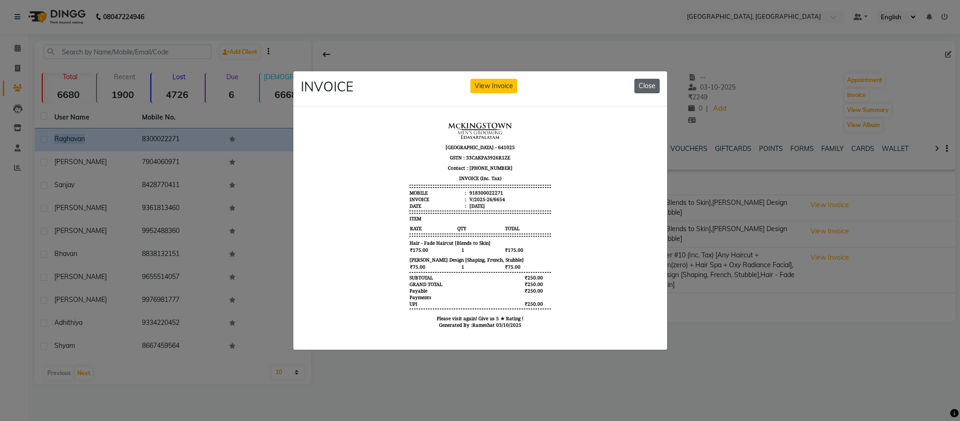
click at [650, 79] on button "Close" at bounding box center [647, 86] width 25 height 15
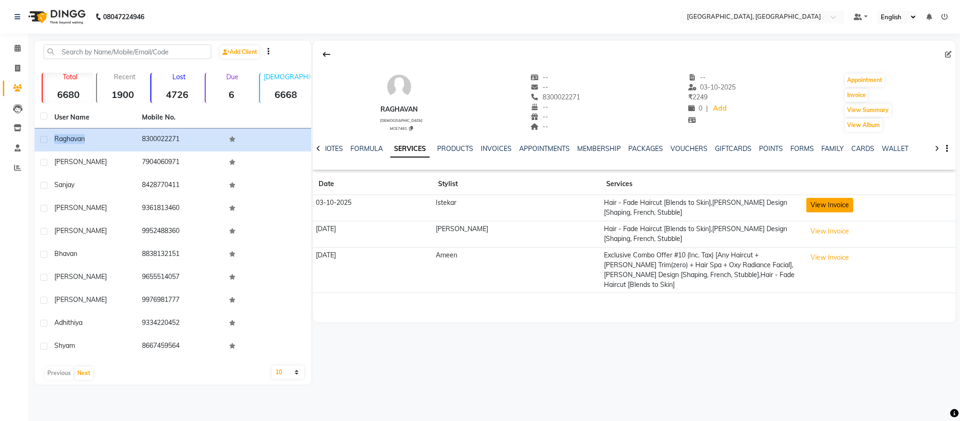
click at [819, 201] on button "View Invoice" at bounding box center [830, 205] width 47 height 15
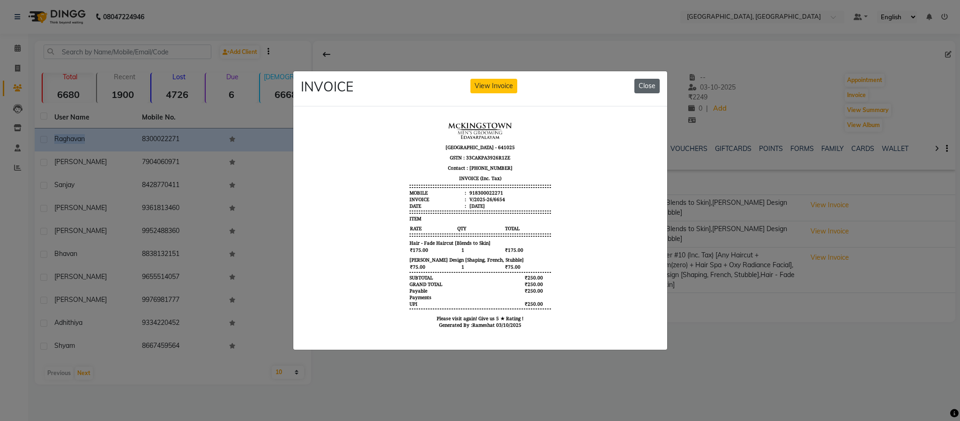
click at [642, 83] on button "Close" at bounding box center [647, 86] width 25 height 15
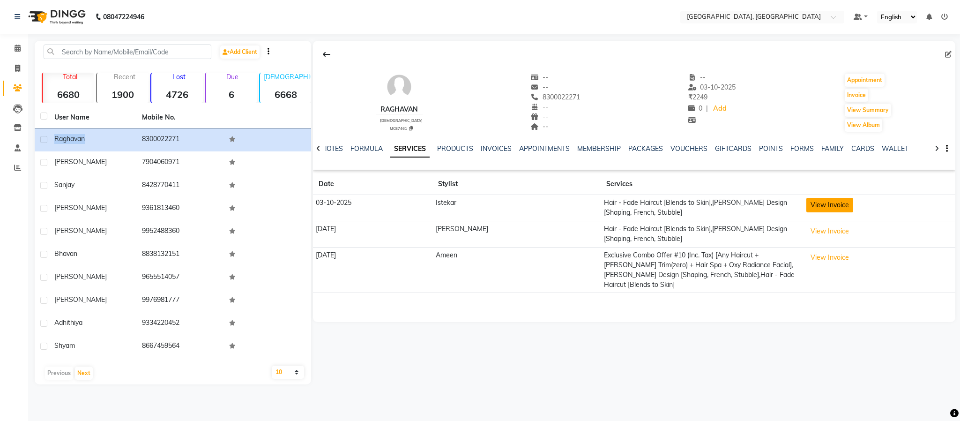
click at [807, 209] on button "View Invoice" at bounding box center [830, 205] width 47 height 15
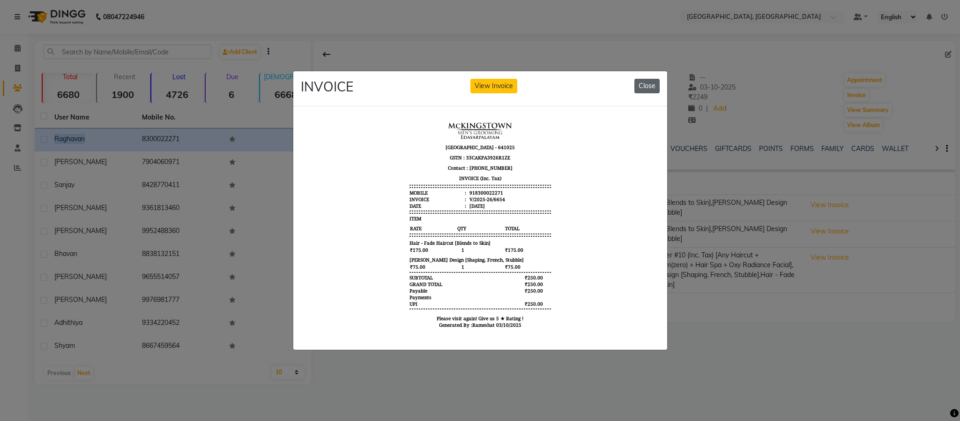
click at [647, 83] on button "Close" at bounding box center [647, 86] width 25 height 15
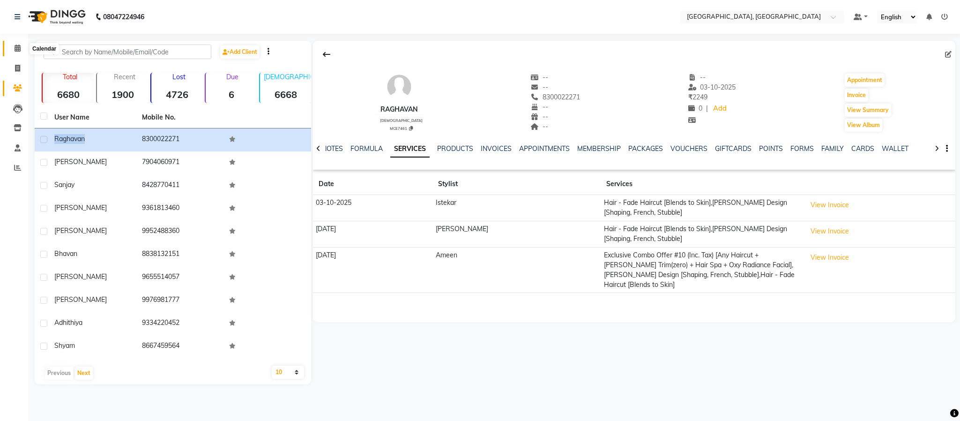
click at [24, 44] on span at bounding box center [17, 48] width 16 height 11
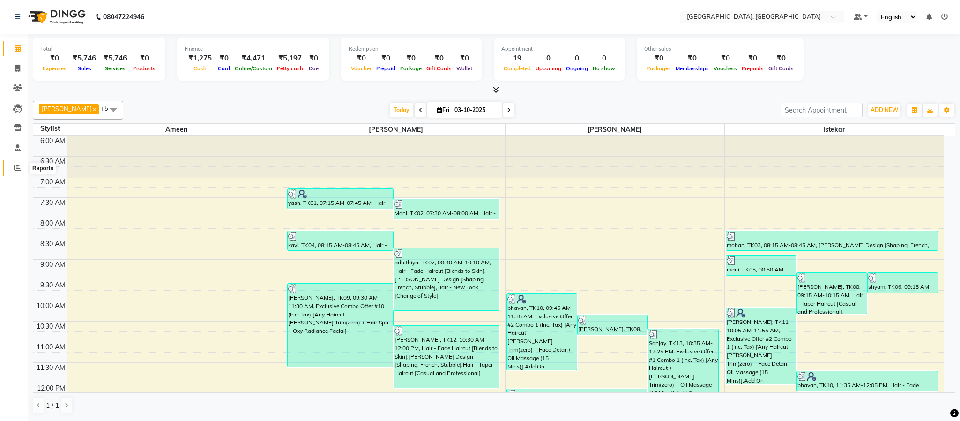
click at [14, 169] on icon at bounding box center [17, 167] width 7 height 7
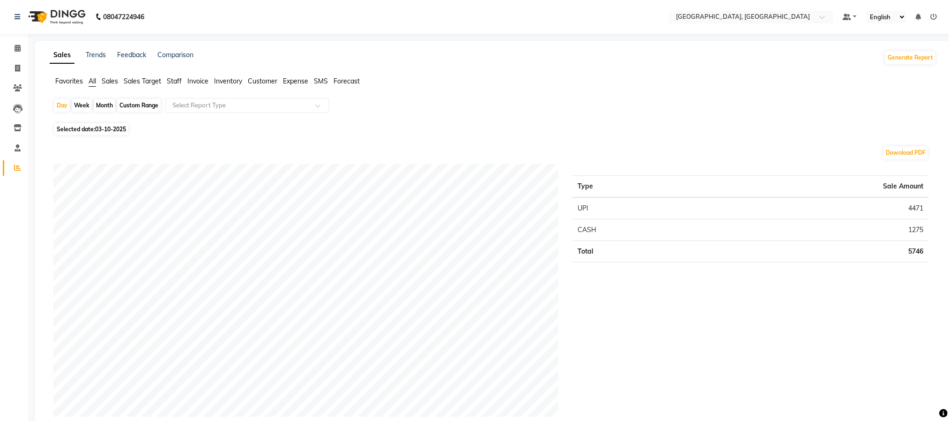
click at [173, 80] on span "Staff" at bounding box center [174, 81] width 15 height 8
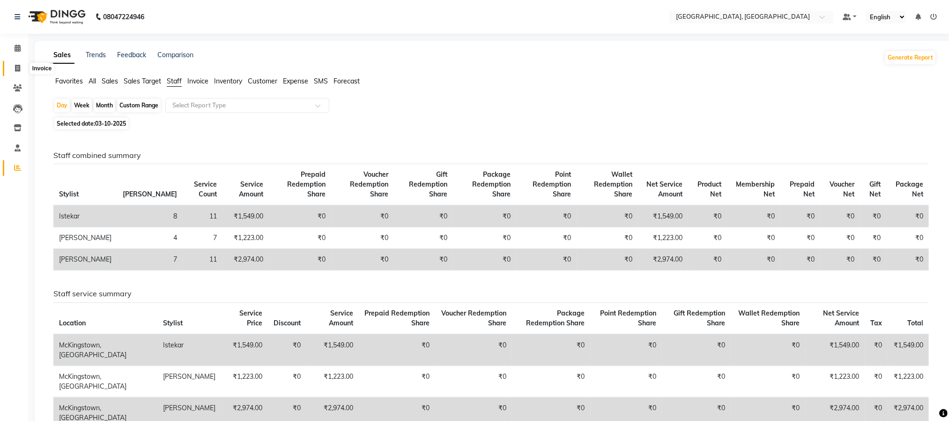
click at [14, 63] on span at bounding box center [17, 68] width 16 height 11
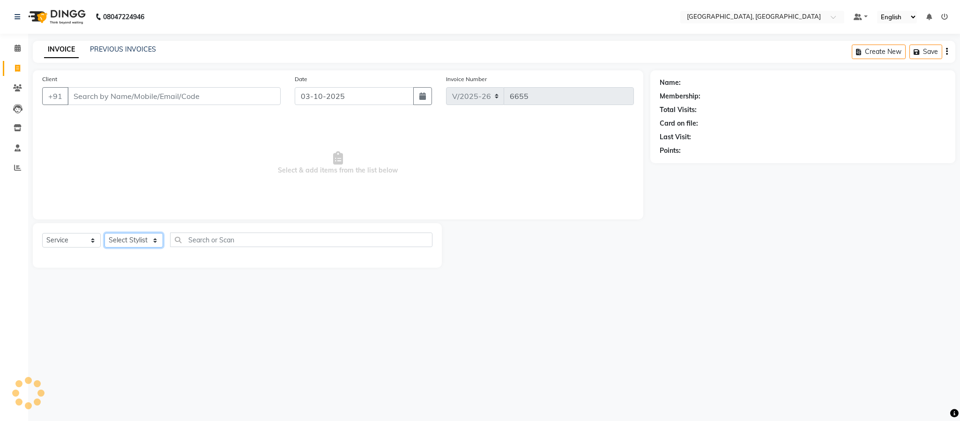
click at [142, 238] on select "Select Stylist Ameen House Keeping Istekar McKingstown [PERSON_NAME] Prathiswar…" at bounding box center [134, 240] width 59 height 15
click at [105, 233] on select "Select Stylist Ameen House Keeping Istekar McKingstown [PERSON_NAME] Prathiswar…" at bounding box center [134, 240] width 59 height 15
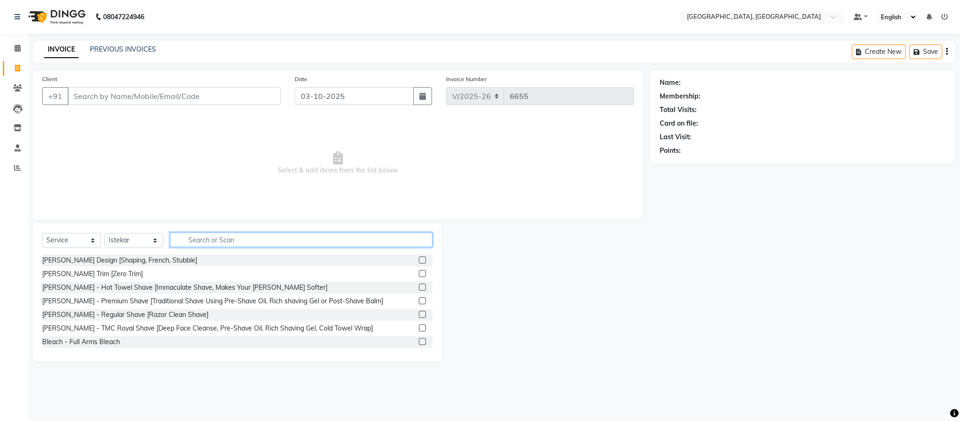
click at [231, 243] on input "text" at bounding box center [301, 239] width 262 height 15
click at [419, 312] on label at bounding box center [422, 314] width 7 height 7
click at [419, 312] on input "checkbox" at bounding box center [422, 315] width 6 height 6
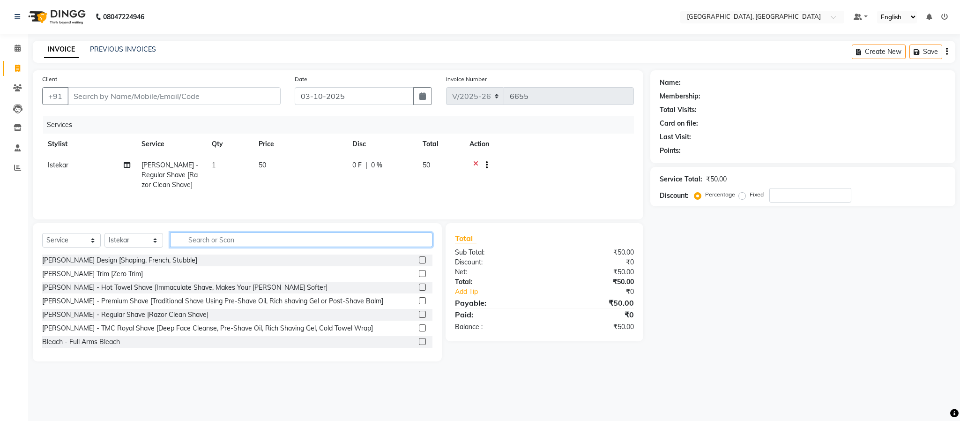
click at [413, 246] on input "text" at bounding box center [301, 239] width 262 height 15
click at [135, 91] on input "Client" at bounding box center [173, 96] width 213 height 18
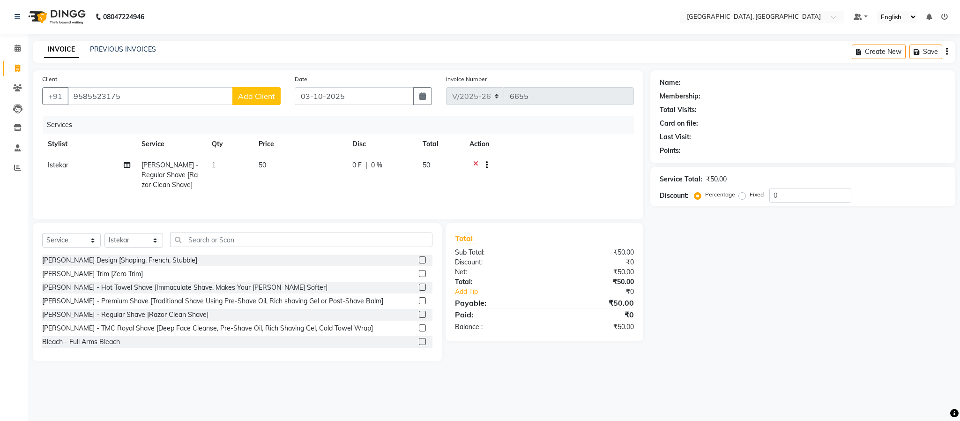
click at [252, 97] on span "Add Client" at bounding box center [256, 95] width 37 height 9
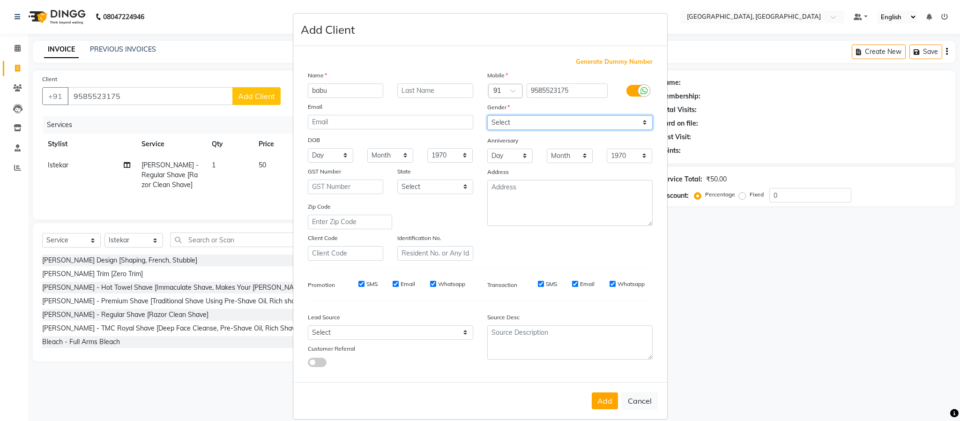
click at [558, 124] on select "Select [DEMOGRAPHIC_DATA] [DEMOGRAPHIC_DATA] Other Prefer Not To Say" at bounding box center [569, 122] width 165 height 15
click at [487, 115] on select "Select [DEMOGRAPHIC_DATA] [DEMOGRAPHIC_DATA] Other Prefer Not To Say" at bounding box center [569, 122] width 165 height 15
drag, startPoint x: 603, startPoint y: 398, endPoint x: 604, endPoint y: 330, distance: 67.5
click at [604, 343] on form "Add Client Generate Dummy Number Name babu Email DOB Day 01 02 03 04 05 06 07 0…" at bounding box center [480, 216] width 374 height 405
click at [598, 405] on button "Add" at bounding box center [605, 400] width 26 height 17
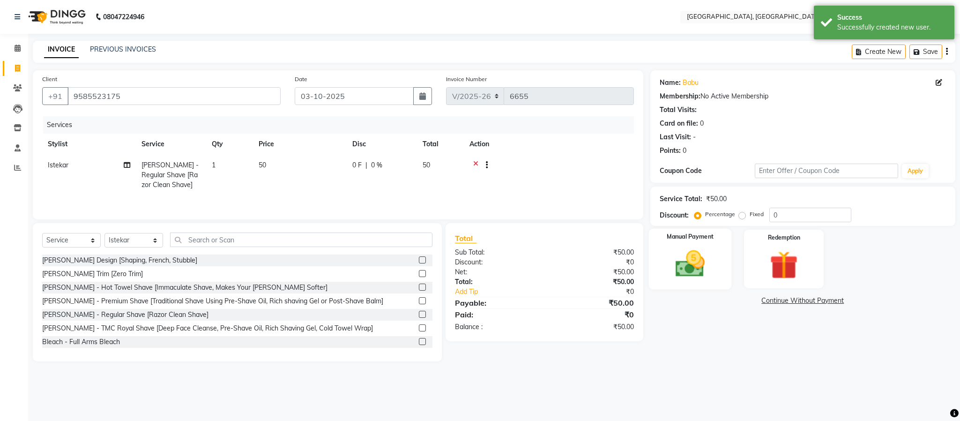
click at [705, 261] on img at bounding box center [690, 264] width 48 height 34
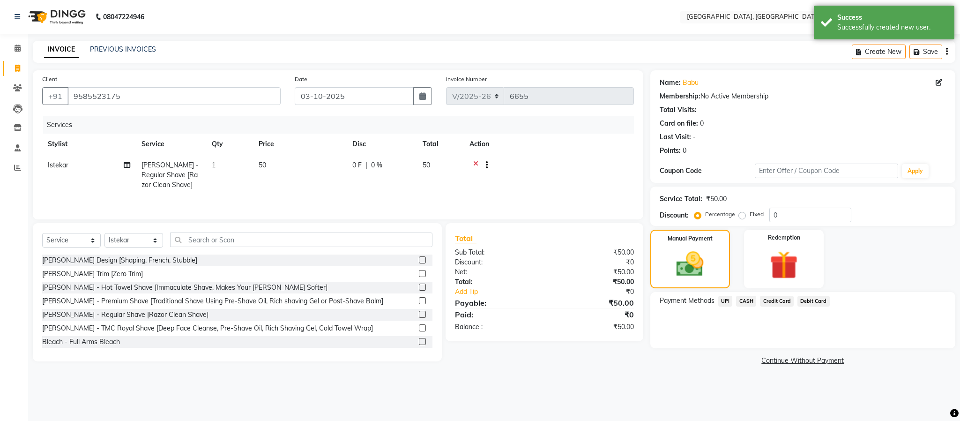
drag, startPoint x: 730, startPoint y: 301, endPoint x: 736, endPoint y: 301, distance: 6.1
click at [729, 301] on span "UPI" at bounding box center [725, 301] width 15 height 11
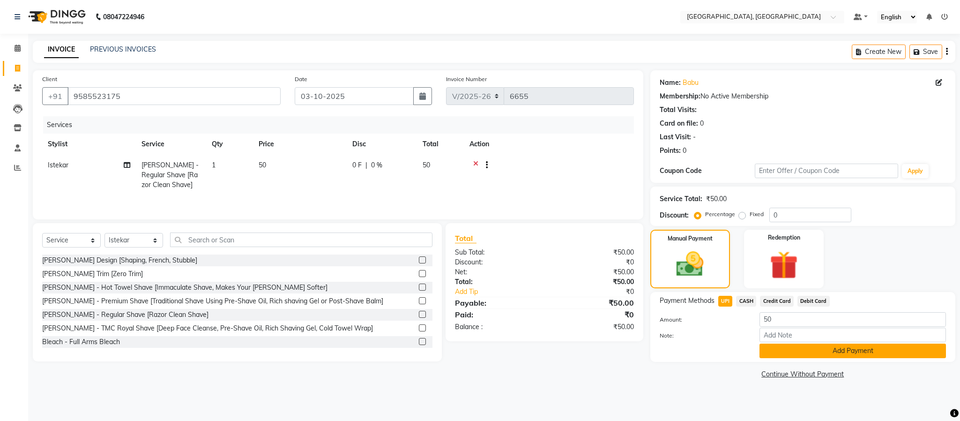
click at [795, 352] on button "Add Payment" at bounding box center [853, 351] width 187 height 15
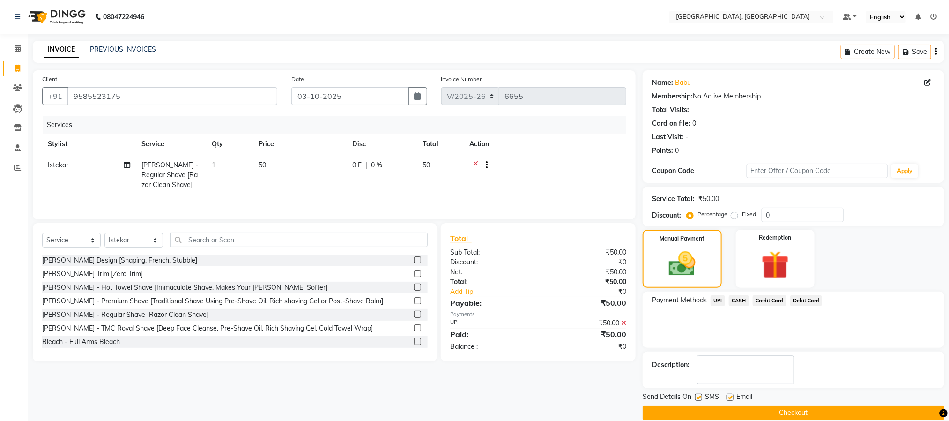
scroll to position [14, 0]
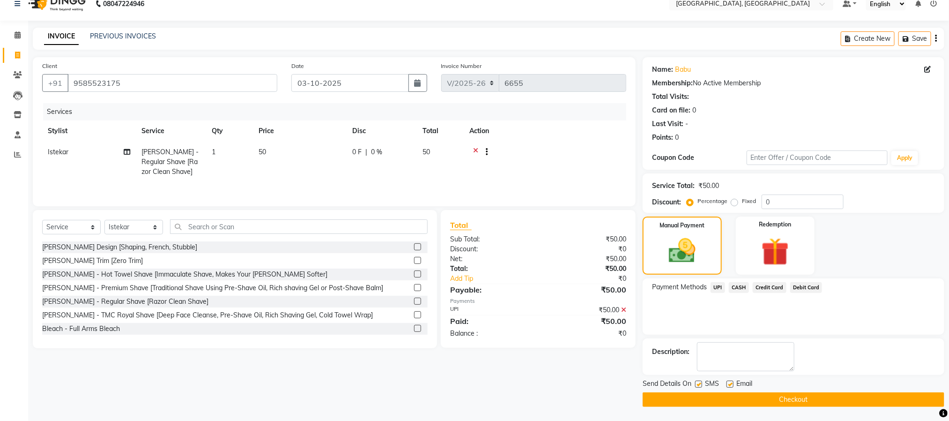
click at [827, 396] on button "Checkout" at bounding box center [794, 399] width 302 height 15
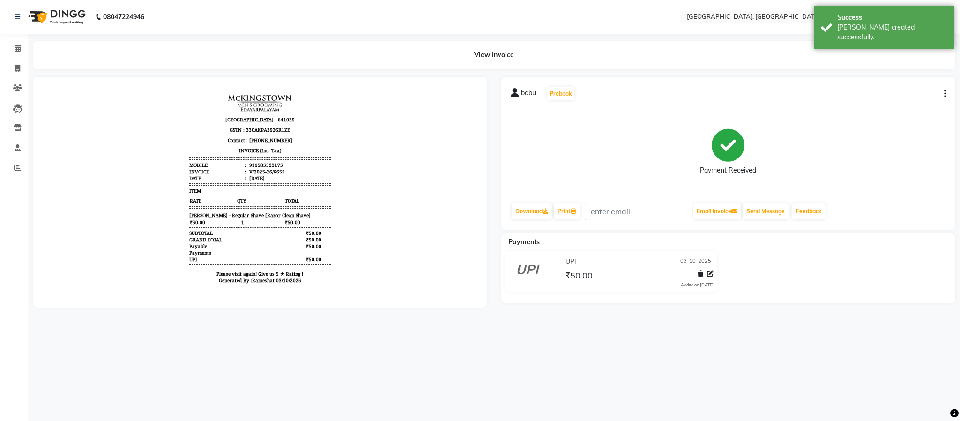
click at [12, 176] on li "Reports" at bounding box center [14, 168] width 28 height 20
click at [15, 172] on span at bounding box center [17, 168] width 16 height 11
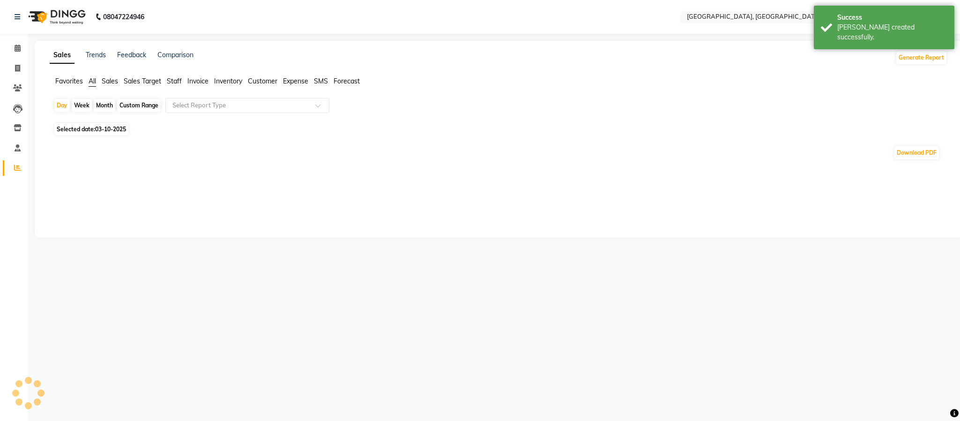
click at [170, 82] on span "Staff" at bounding box center [174, 81] width 15 height 8
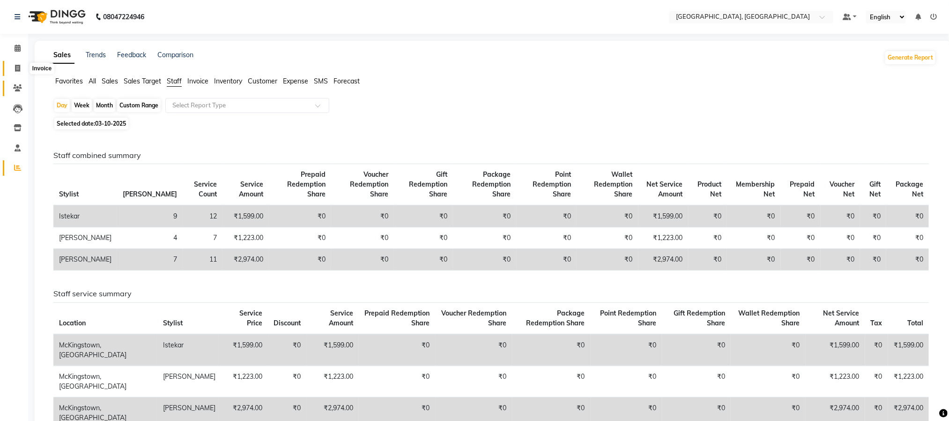
drag, startPoint x: 17, startPoint y: 66, endPoint x: 18, endPoint y: 83, distance: 16.9
click at [17, 66] on icon at bounding box center [17, 68] width 5 height 7
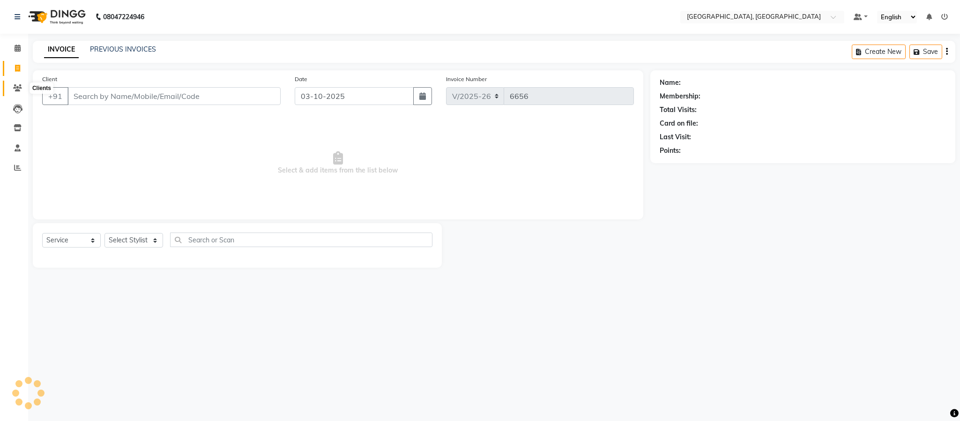
click at [18, 85] on icon at bounding box center [17, 87] width 9 height 7
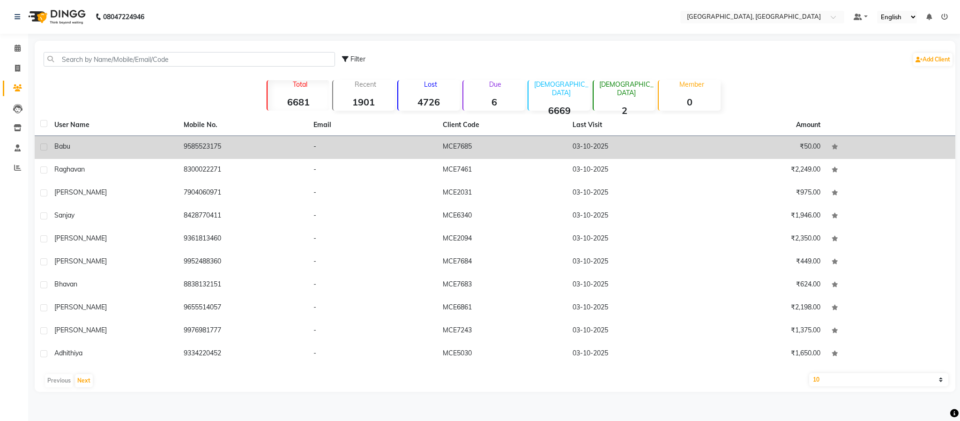
click at [205, 144] on td "9585523175" at bounding box center [242, 147] width 129 height 23
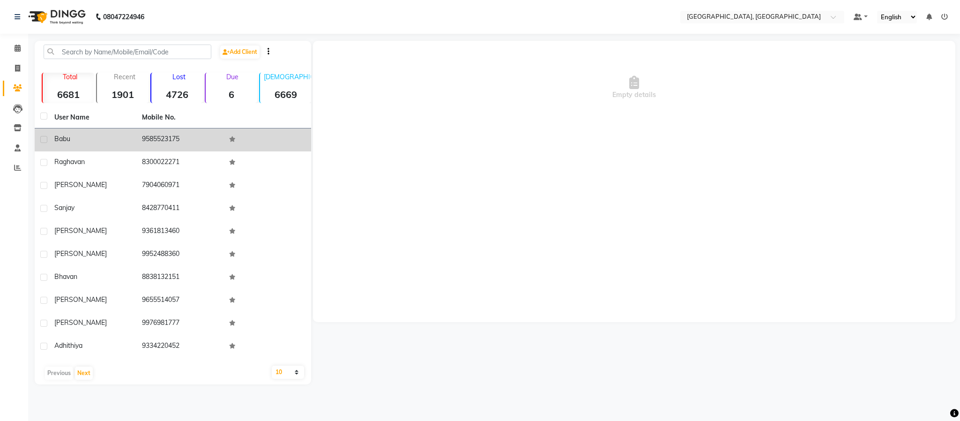
click at [205, 144] on td "9585523175" at bounding box center [180, 139] width 88 height 23
click at [150, 137] on td "9585523175" at bounding box center [180, 139] width 88 height 23
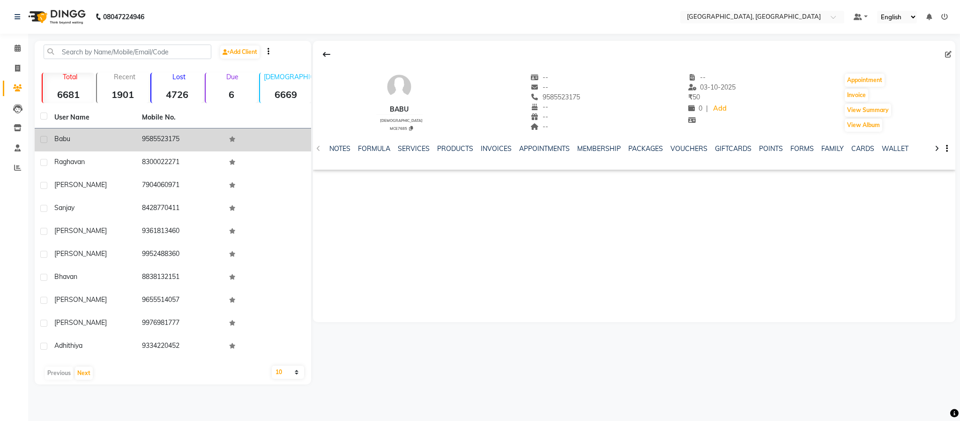
copy td "9585523175"
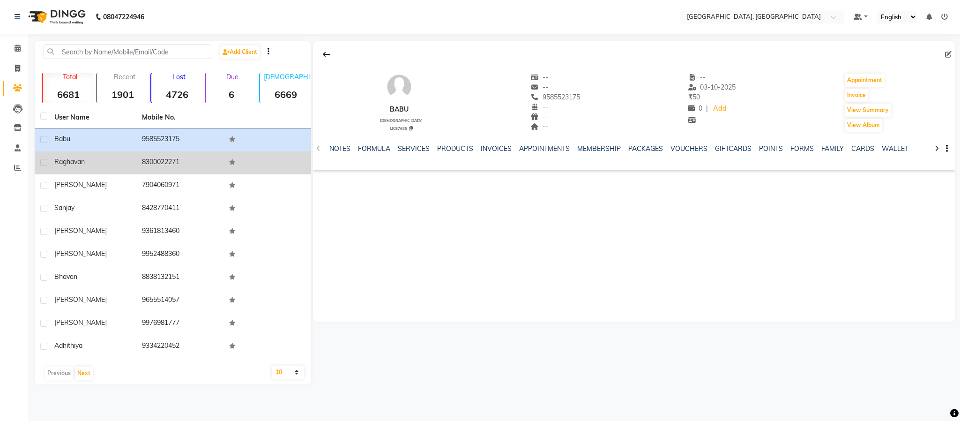
click at [152, 163] on td "8300022271" at bounding box center [180, 162] width 88 height 23
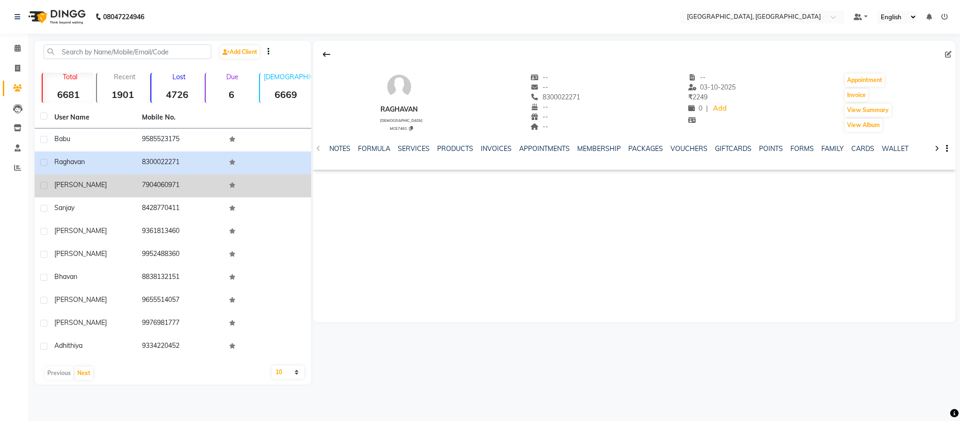
click at [164, 183] on td "7904060971" at bounding box center [180, 185] width 88 height 23
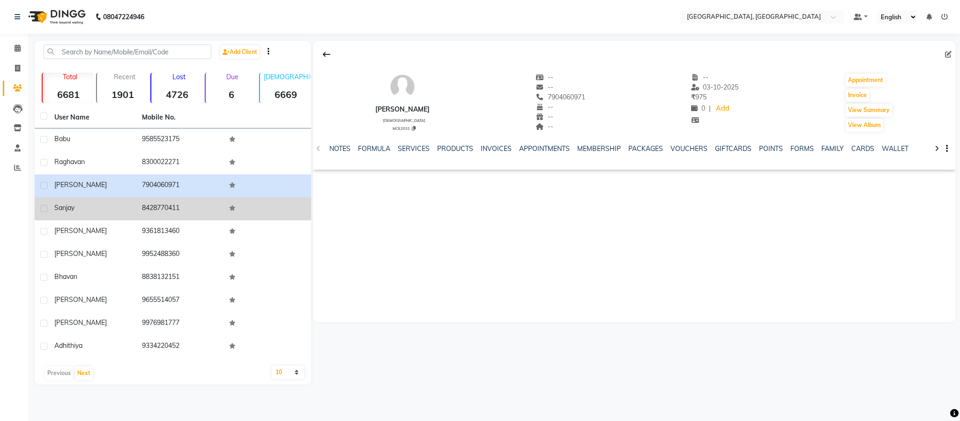
click at [151, 204] on td "8428770411" at bounding box center [180, 208] width 88 height 23
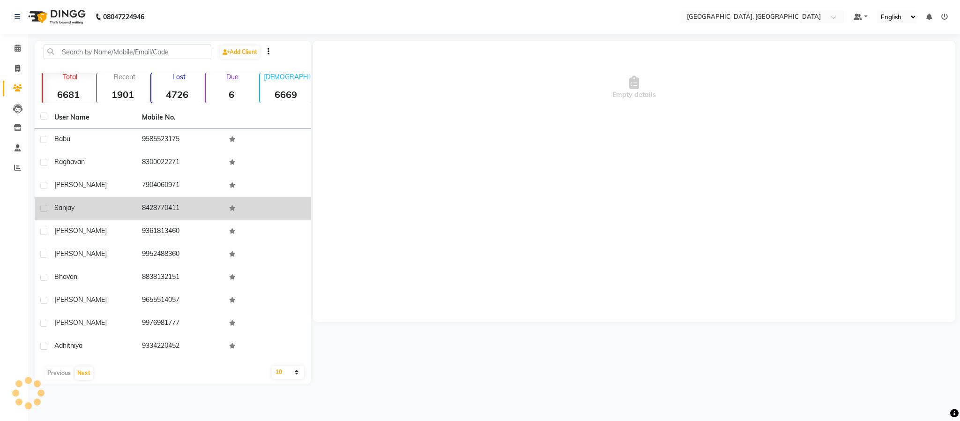
click at [151, 204] on td "8428770411" at bounding box center [180, 208] width 88 height 23
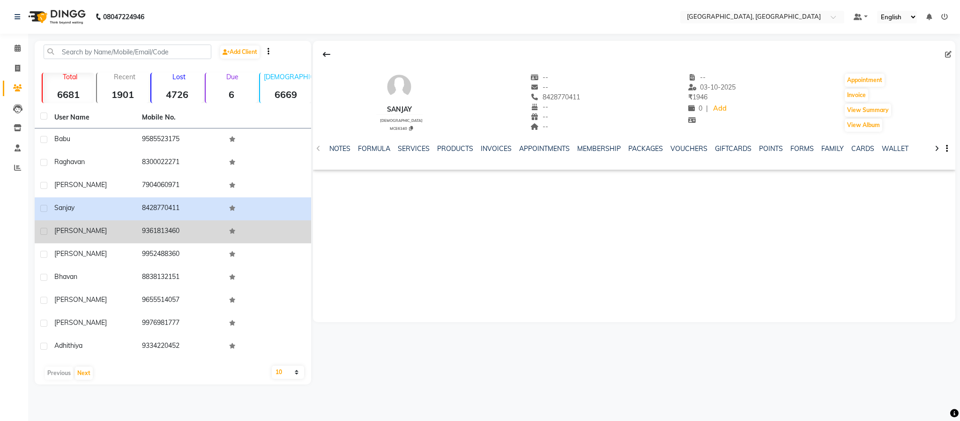
click at [149, 227] on td "9361813460" at bounding box center [180, 231] width 88 height 23
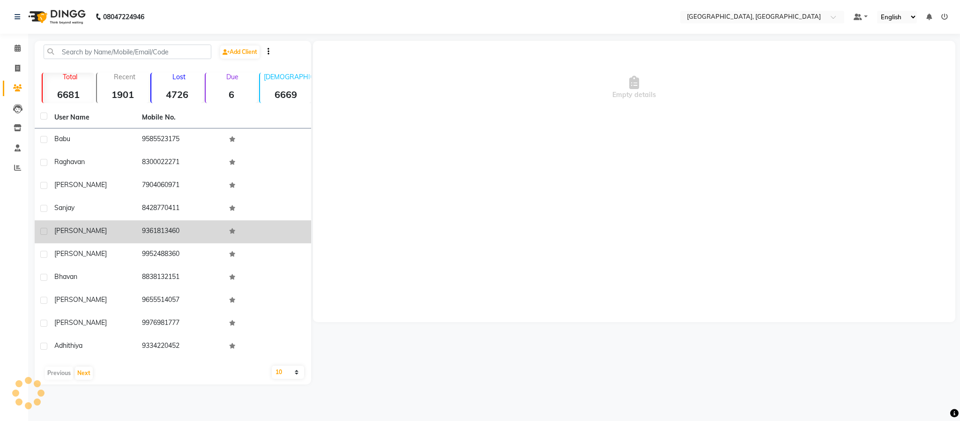
click at [149, 227] on td "9361813460" at bounding box center [180, 231] width 88 height 23
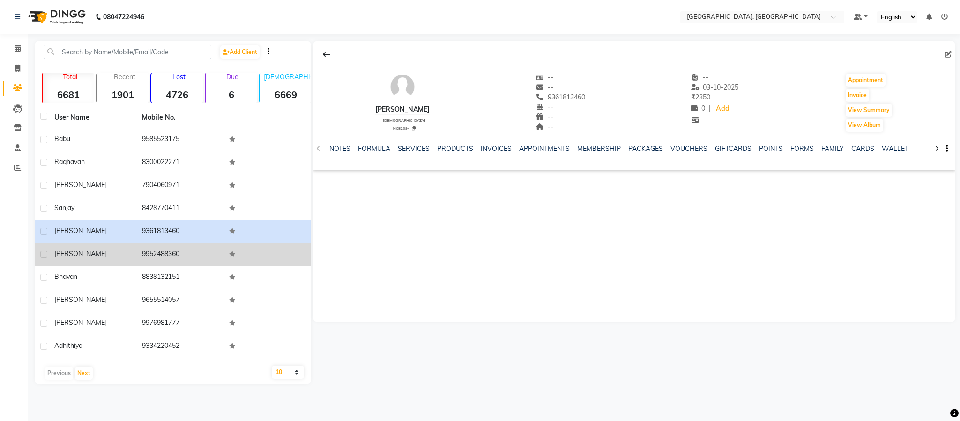
click at [143, 255] on td "9952488360" at bounding box center [180, 254] width 88 height 23
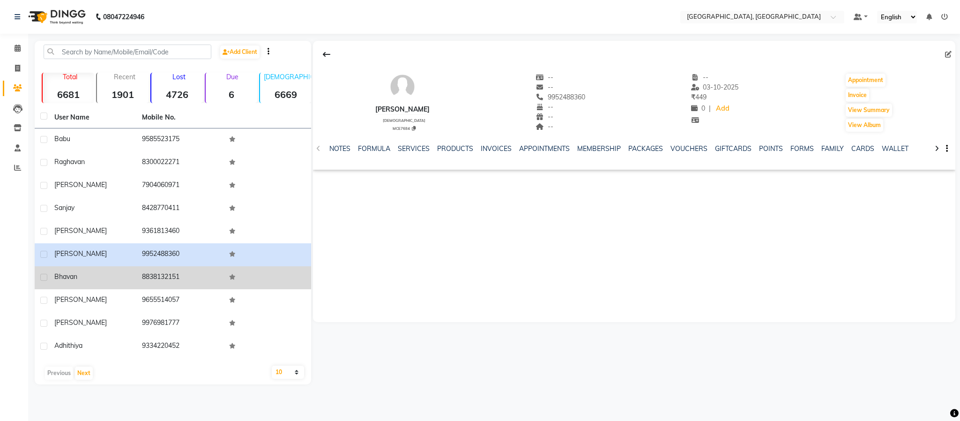
click at [164, 273] on td "8838132151" at bounding box center [180, 277] width 88 height 23
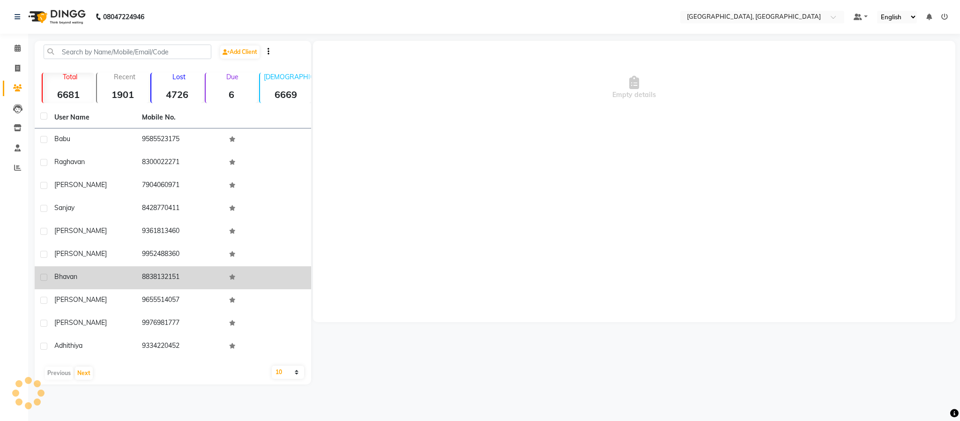
click at [164, 273] on td "8838132151" at bounding box center [180, 277] width 88 height 23
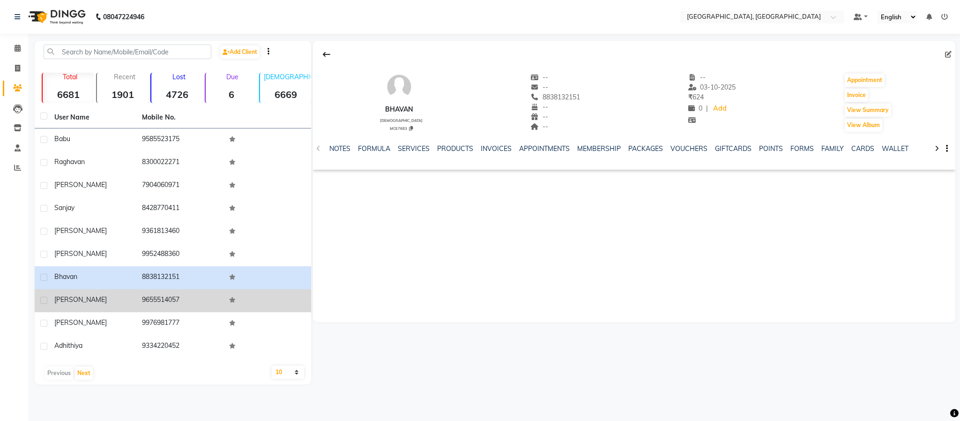
click at [162, 293] on td "9655514057" at bounding box center [180, 300] width 88 height 23
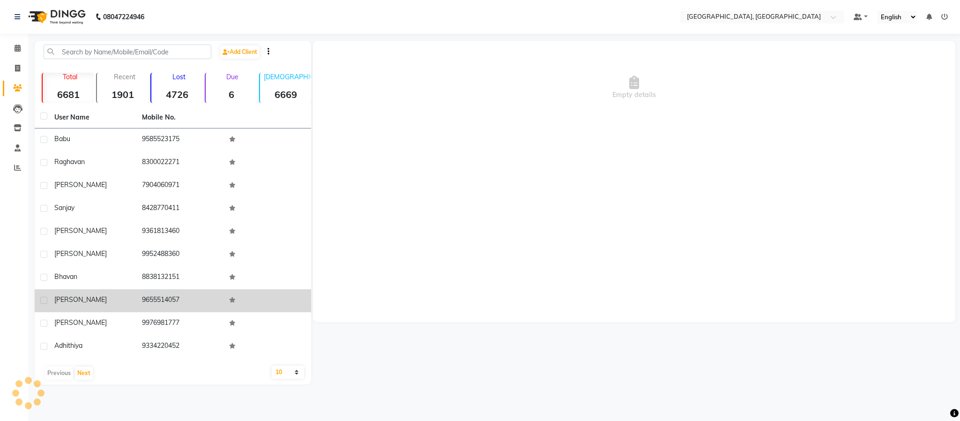
click at [162, 293] on td "9655514057" at bounding box center [180, 300] width 88 height 23
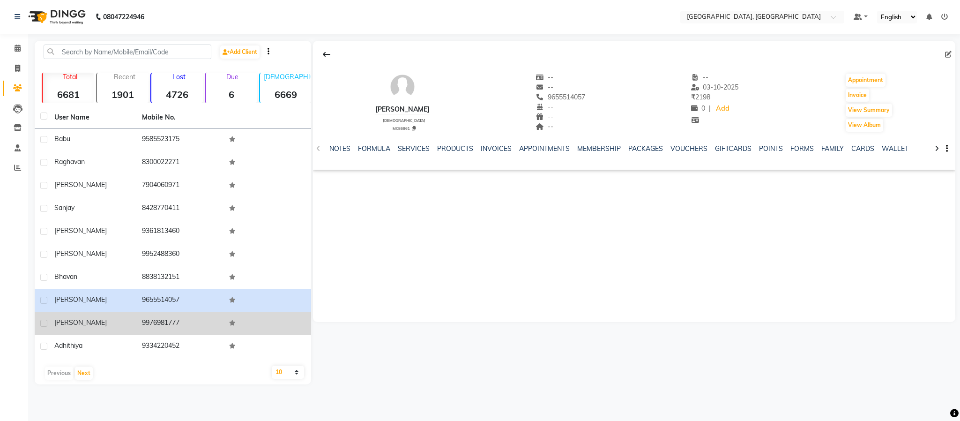
click at [163, 318] on td "9976981777" at bounding box center [180, 323] width 88 height 23
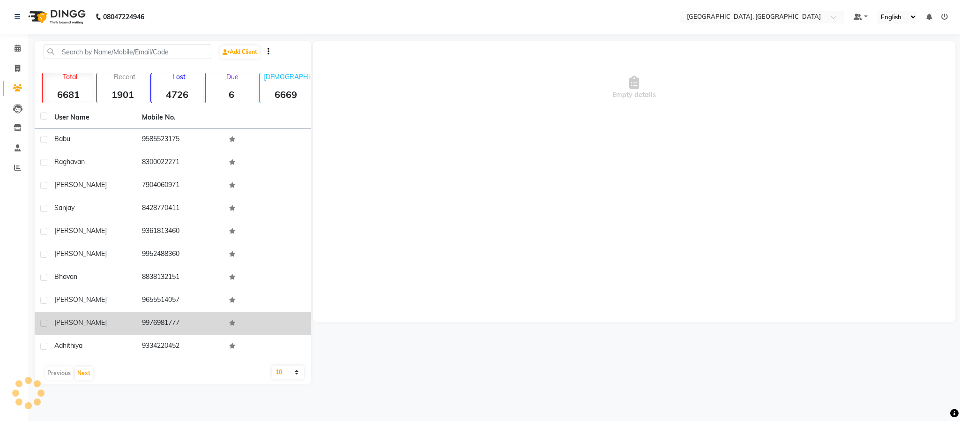
click at [163, 318] on td "9976981777" at bounding box center [180, 323] width 88 height 23
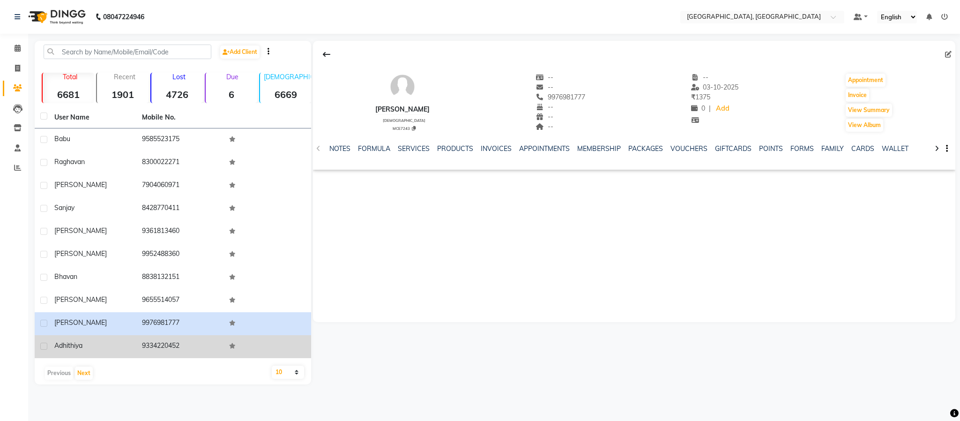
click at [161, 346] on td "9334220452" at bounding box center [180, 346] width 88 height 23
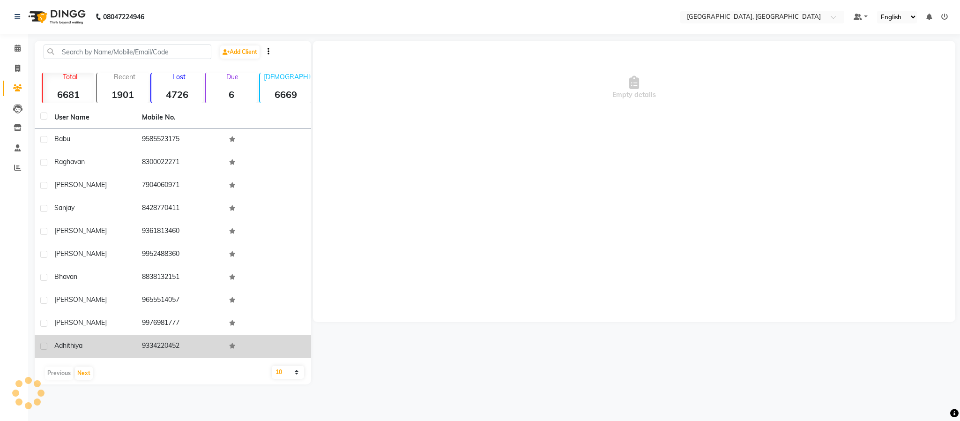
click at [161, 346] on td "9334220452" at bounding box center [180, 346] width 88 height 23
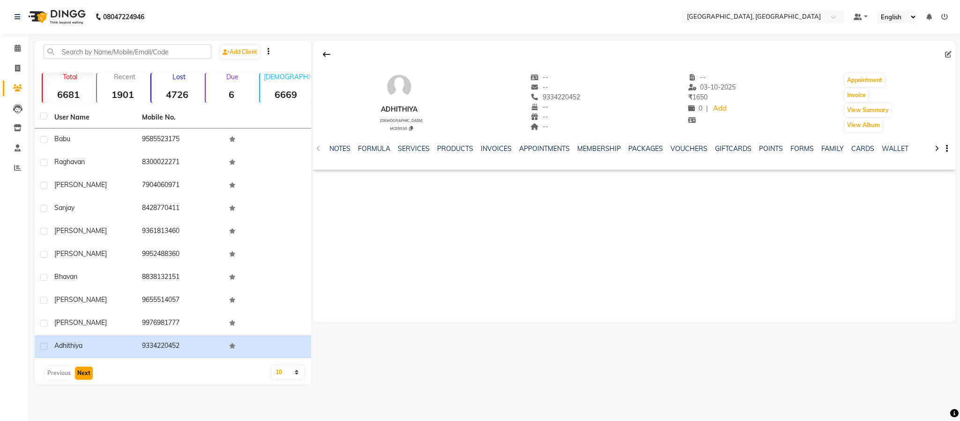
click at [82, 368] on button "Next" at bounding box center [84, 372] width 18 height 13
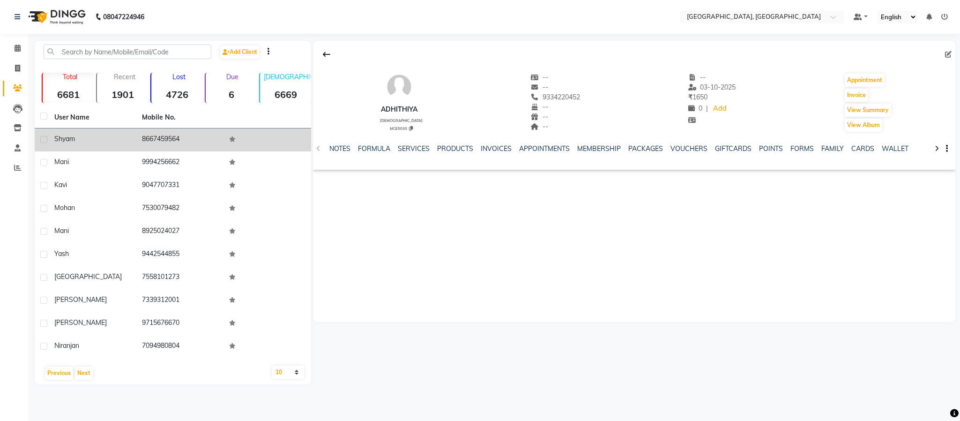
click at [159, 134] on td "8667459564" at bounding box center [180, 139] width 88 height 23
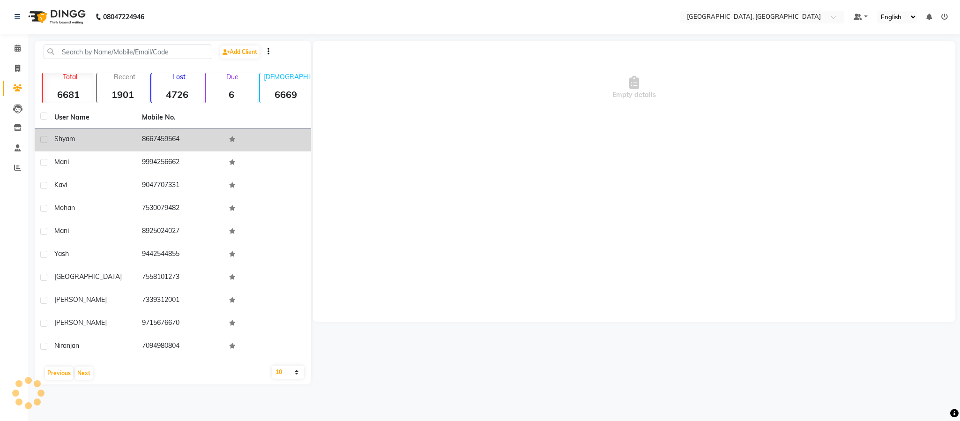
click at [159, 134] on td "8667459564" at bounding box center [180, 139] width 88 height 23
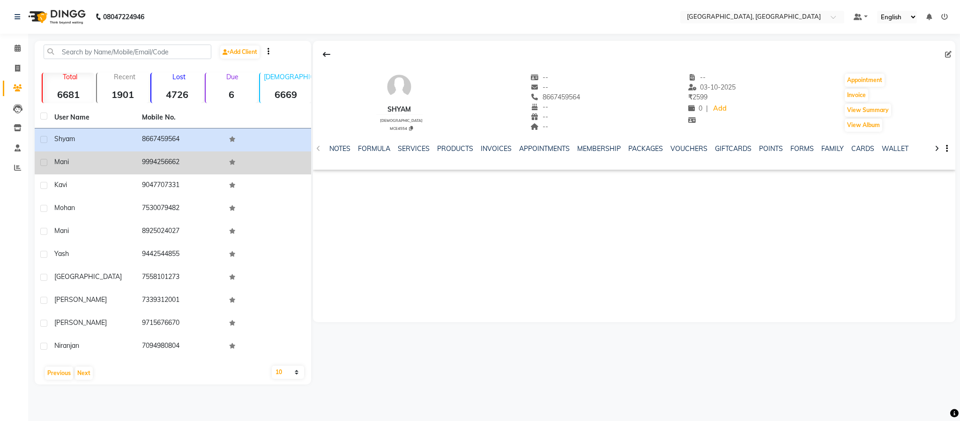
click at [142, 164] on td "9994256662" at bounding box center [180, 162] width 88 height 23
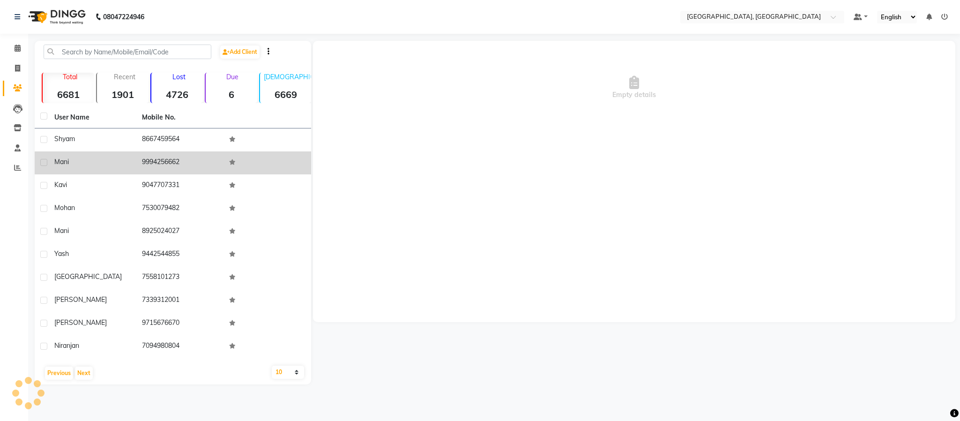
click at [142, 164] on td "9994256662" at bounding box center [180, 162] width 88 height 23
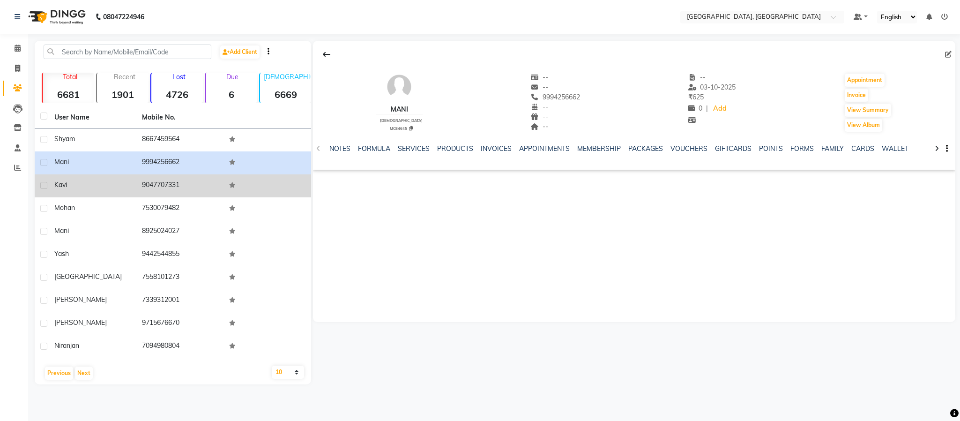
click at [143, 179] on td "9047707331" at bounding box center [180, 185] width 88 height 23
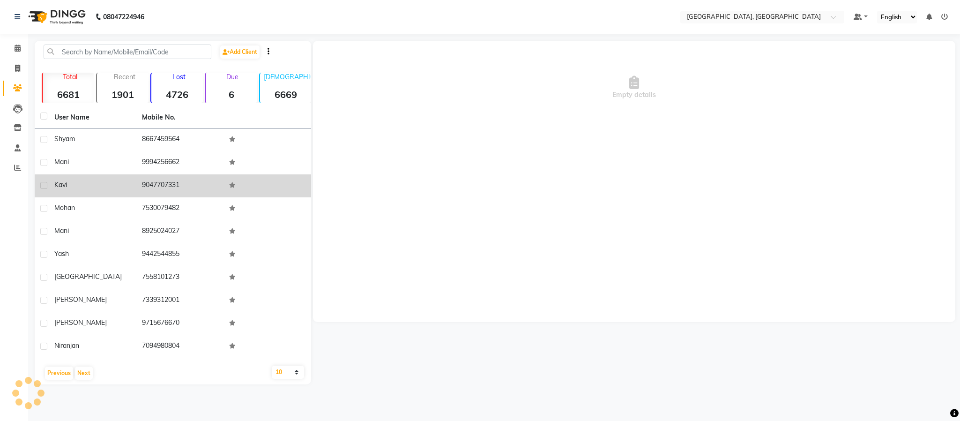
click at [143, 179] on td "9047707331" at bounding box center [180, 185] width 88 height 23
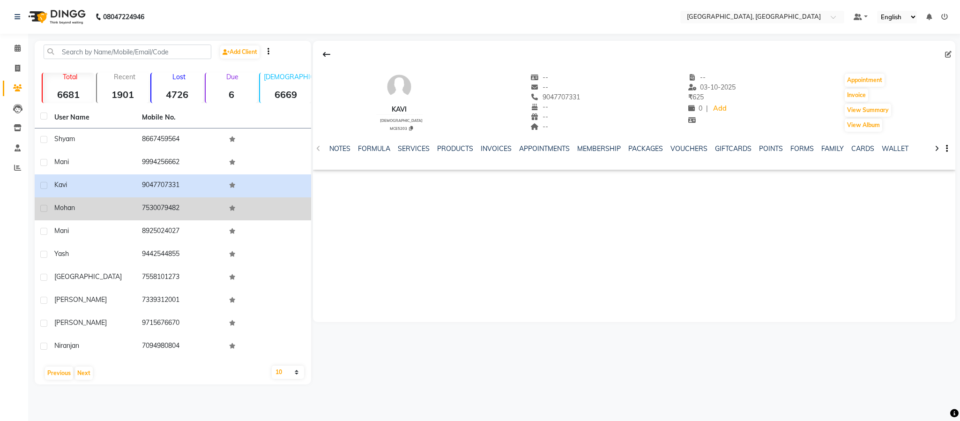
click at [154, 197] on tbody "shyam 8667459564 mani 9994256662 kavi 9047707331 mohan 7530079482 Mani 89250240…" at bounding box center [173, 243] width 276 height 230
click at [155, 204] on td "7530079482" at bounding box center [180, 208] width 88 height 23
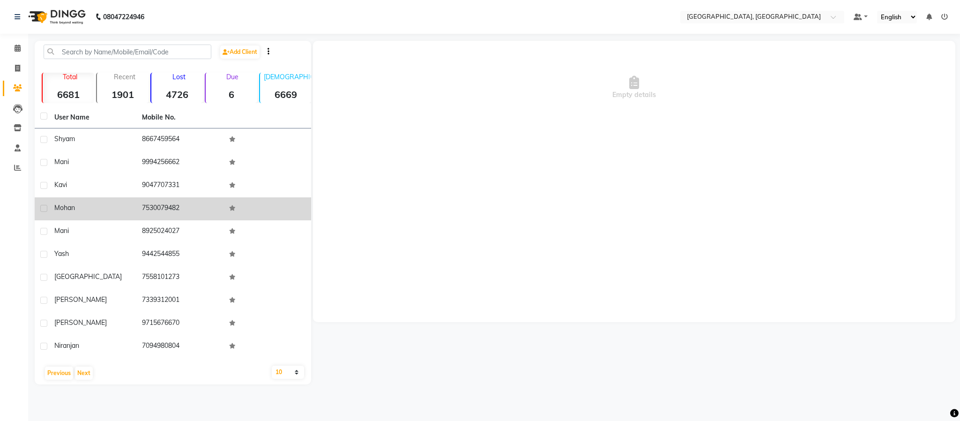
click at [155, 205] on td "7530079482" at bounding box center [180, 208] width 88 height 23
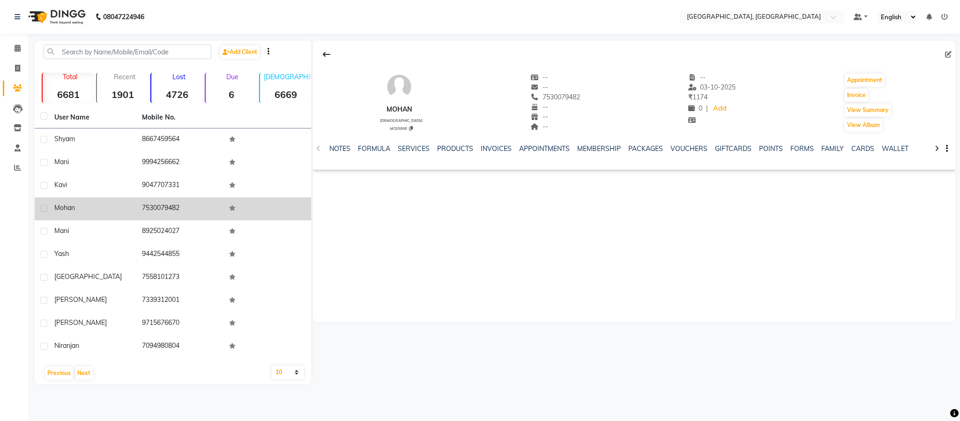
click at [155, 205] on td "7530079482" at bounding box center [180, 208] width 88 height 23
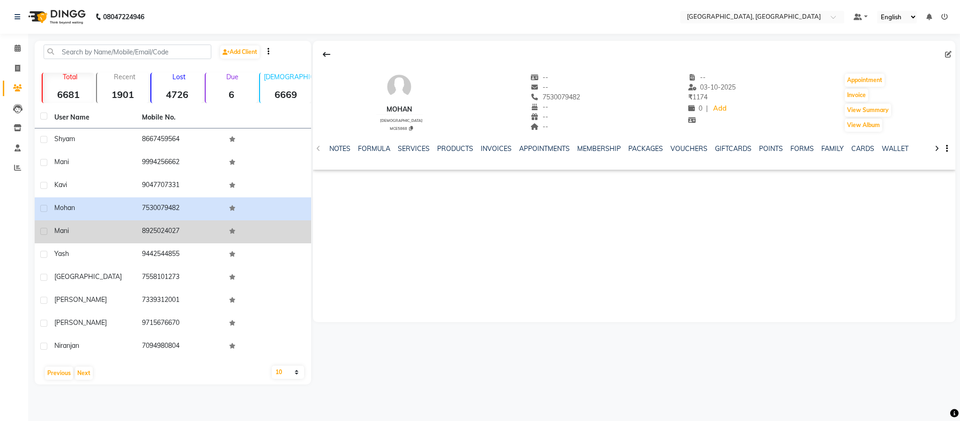
click at [152, 228] on td "8925024027" at bounding box center [180, 231] width 88 height 23
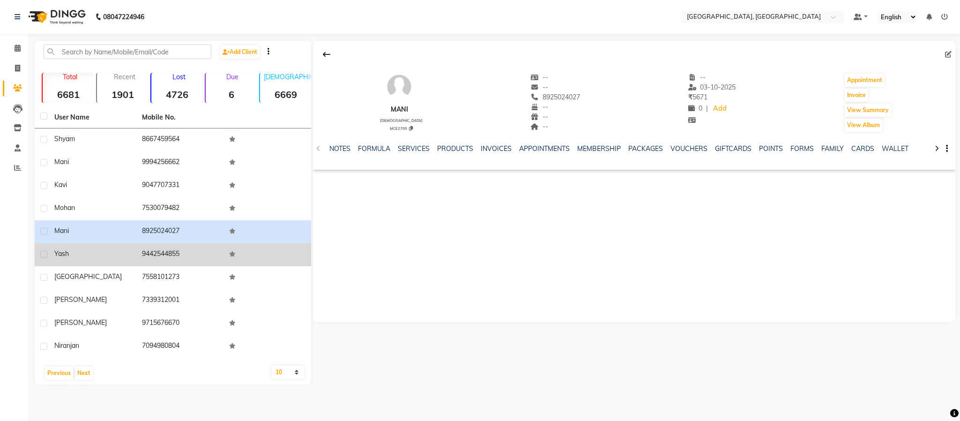
click at [163, 246] on td "9442544855" at bounding box center [180, 254] width 88 height 23
click at [162, 246] on td "9442544855" at bounding box center [180, 254] width 88 height 23
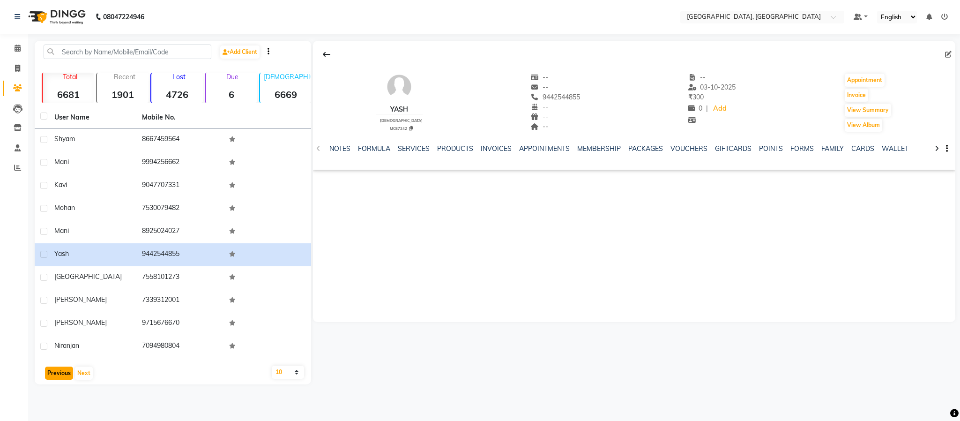
click at [67, 378] on button "Previous" at bounding box center [59, 372] width 28 height 13
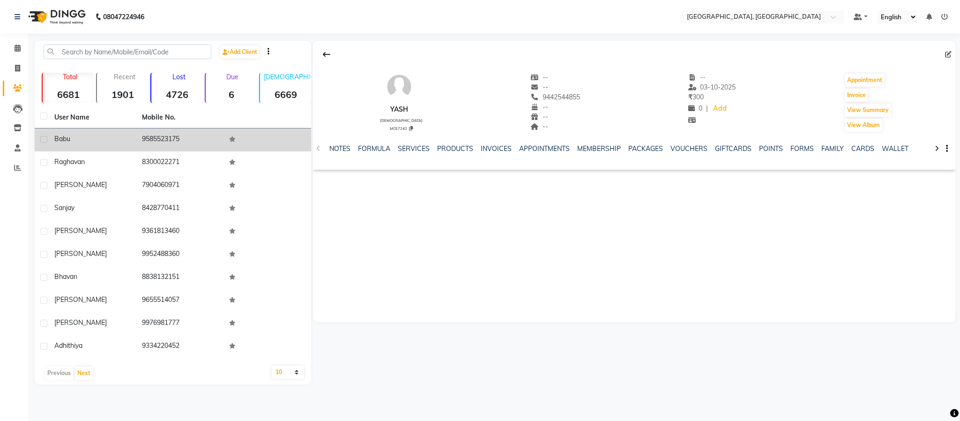
click at [54, 134] on div "babu" at bounding box center [92, 139] width 76 height 10
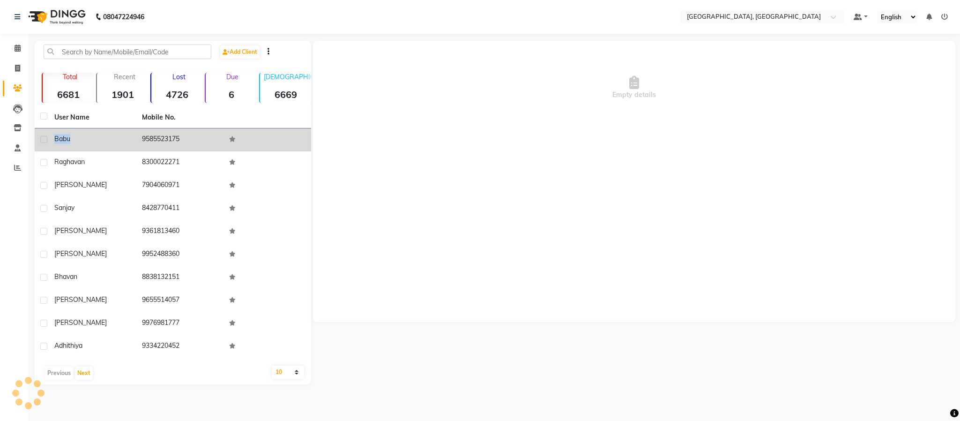
click at [54, 135] on span "babu" at bounding box center [62, 138] width 16 height 8
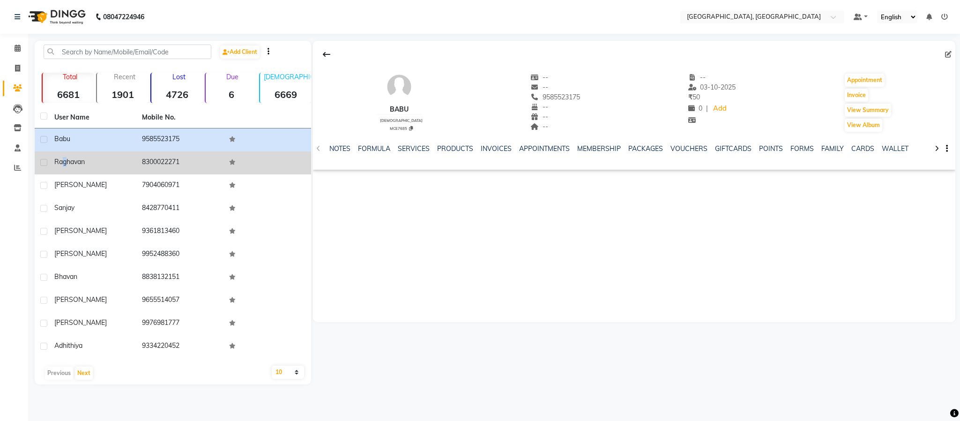
drag, startPoint x: 61, startPoint y: 164, endPoint x: 68, endPoint y: 162, distance: 7.2
click at [68, 162] on span "raghavan" at bounding box center [69, 161] width 30 height 8
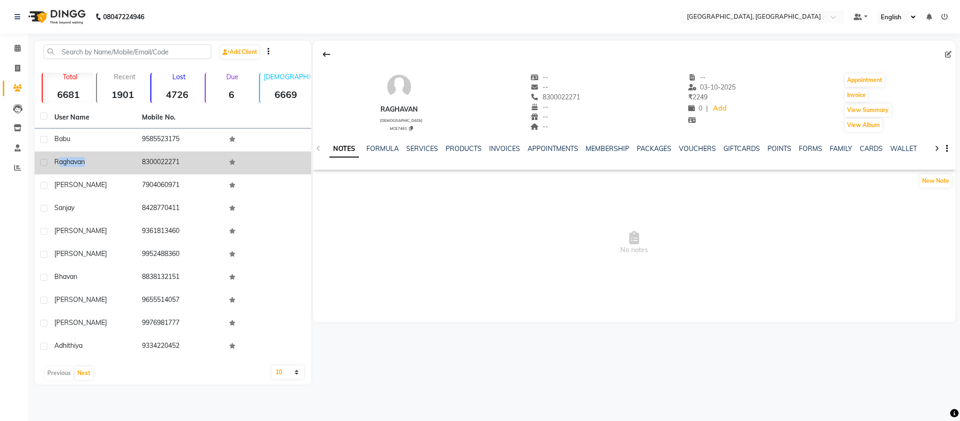
drag, startPoint x: 60, startPoint y: 162, endPoint x: 87, endPoint y: 159, distance: 27.8
click at [87, 159] on div "raghavan" at bounding box center [92, 162] width 76 height 10
click at [55, 157] on span "raghavan" at bounding box center [69, 161] width 30 height 8
drag, startPoint x: 55, startPoint y: 157, endPoint x: 86, endPoint y: 155, distance: 30.6
click at [86, 155] on td "raghavan" at bounding box center [93, 162] width 88 height 23
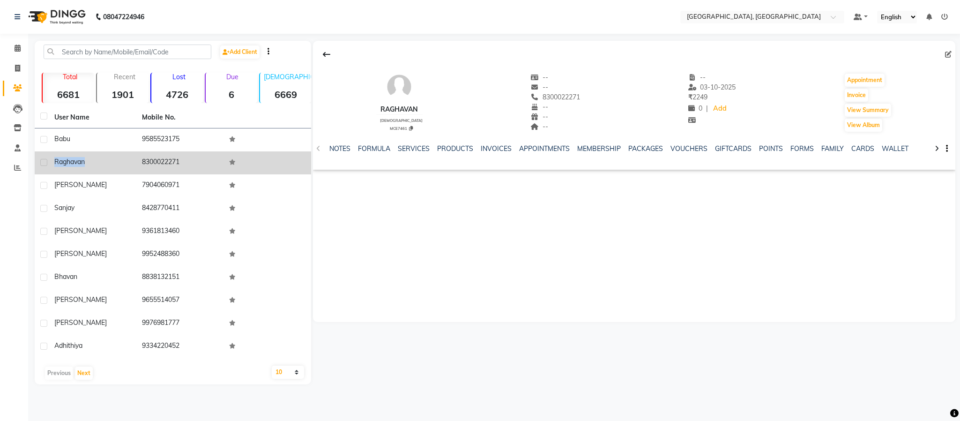
copy span "raghavan"
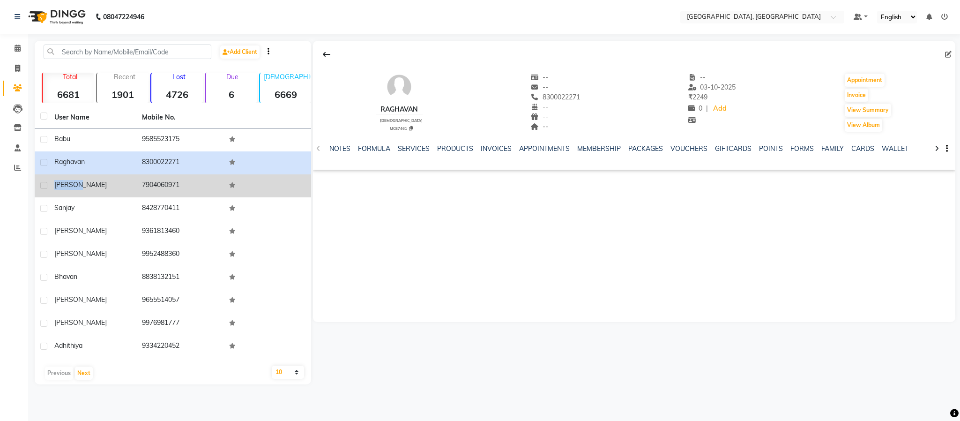
drag, startPoint x: 52, startPoint y: 180, endPoint x: 96, endPoint y: 183, distance: 44.2
click at [96, 183] on td "[PERSON_NAME]" at bounding box center [93, 185] width 88 height 23
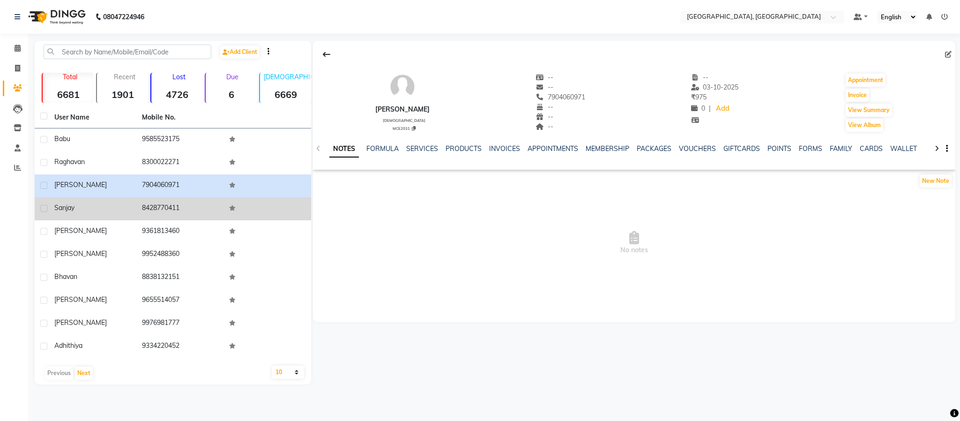
click at [65, 207] on span "Sanjay" at bounding box center [64, 207] width 20 height 8
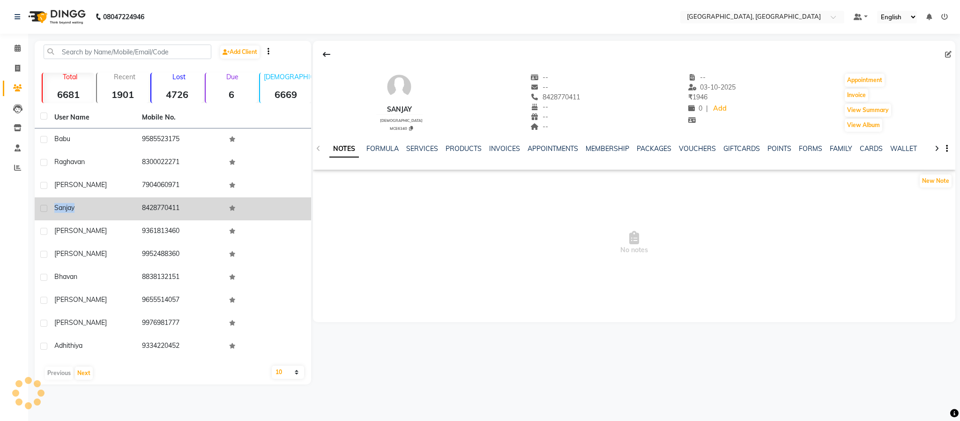
click at [65, 207] on span "Sanjay" at bounding box center [64, 207] width 20 height 8
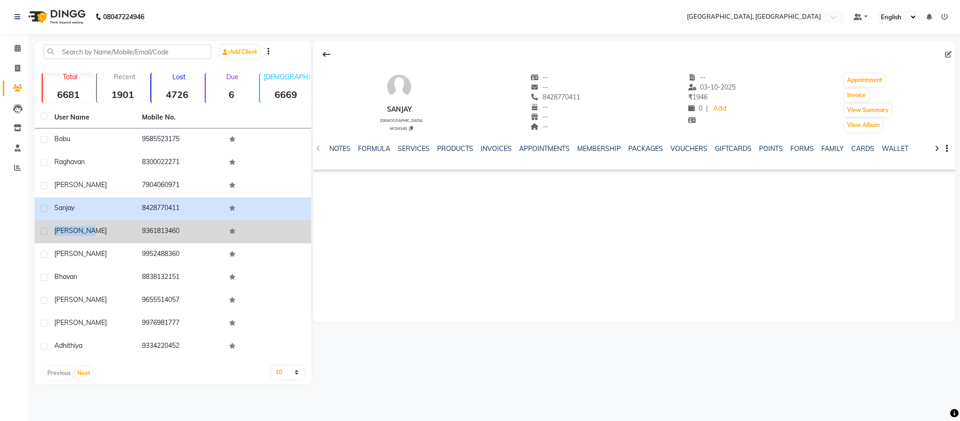
drag, startPoint x: 54, startPoint y: 225, endPoint x: 131, endPoint y: 238, distance: 77.9
click at [131, 238] on td "[PERSON_NAME]" at bounding box center [93, 231] width 88 height 23
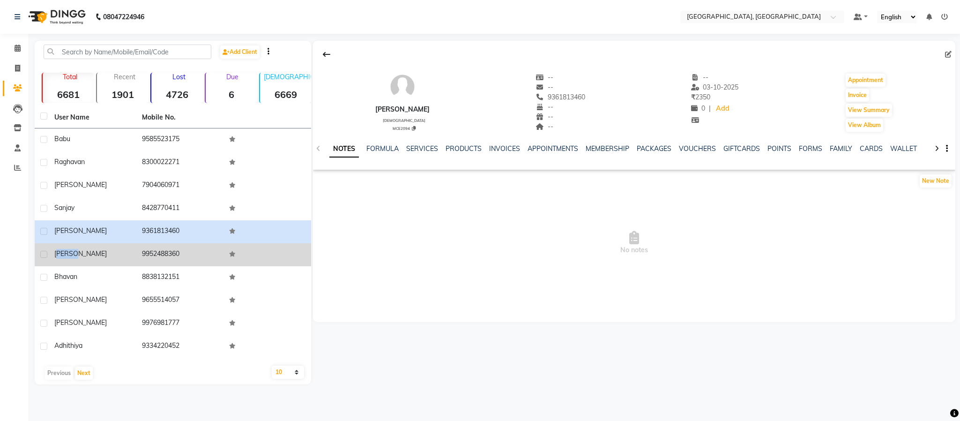
drag, startPoint x: 59, startPoint y: 249, endPoint x: 76, endPoint y: 246, distance: 17.0
click at [76, 246] on td "[PERSON_NAME]" at bounding box center [93, 254] width 88 height 23
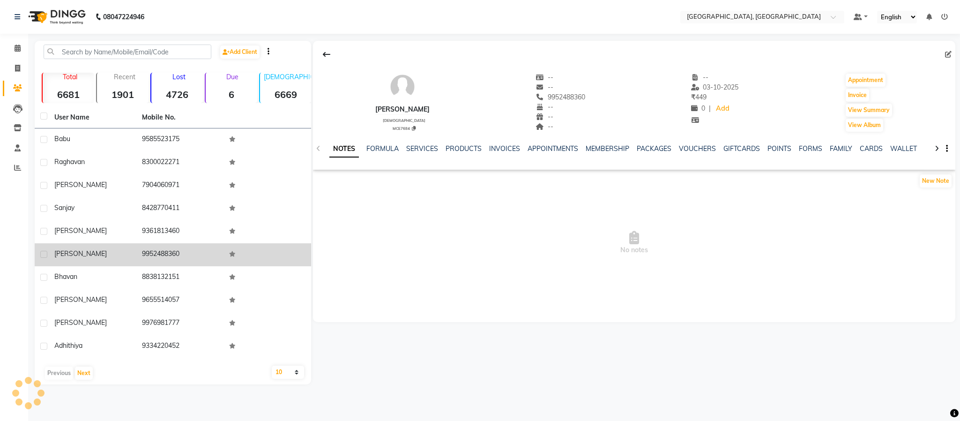
drag, startPoint x: 43, startPoint y: 245, endPoint x: 57, endPoint y: 247, distance: 14.3
click at [53, 247] on tr "[PERSON_NAME] 9952488360" at bounding box center [173, 254] width 276 height 23
drag, startPoint x: 59, startPoint y: 247, endPoint x: 51, endPoint y: 249, distance: 8.2
click at [55, 249] on td "[PERSON_NAME]" at bounding box center [93, 254] width 88 height 23
click at [64, 254] on span "[PERSON_NAME]" at bounding box center [80, 253] width 52 height 8
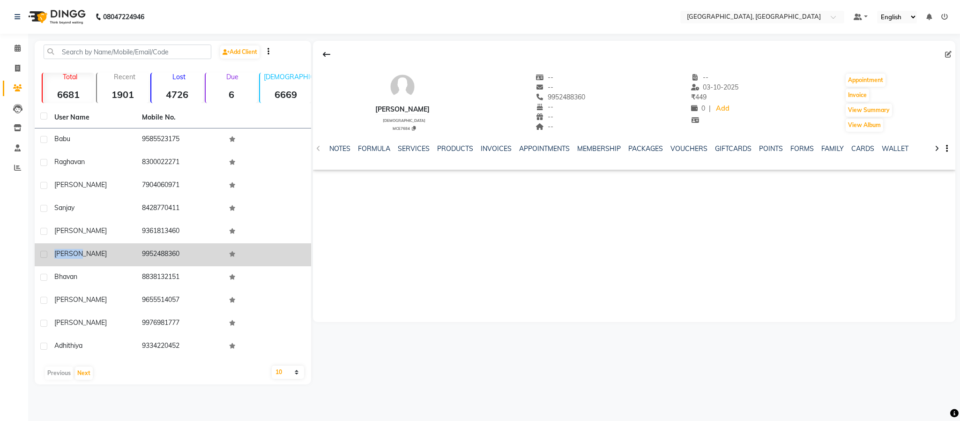
drag, startPoint x: 56, startPoint y: 254, endPoint x: 92, endPoint y: 252, distance: 35.6
click at [92, 252] on div "[PERSON_NAME]" at bounding box center [92, 254] width 76 height 10
copy span "[PERSON_NAME]"
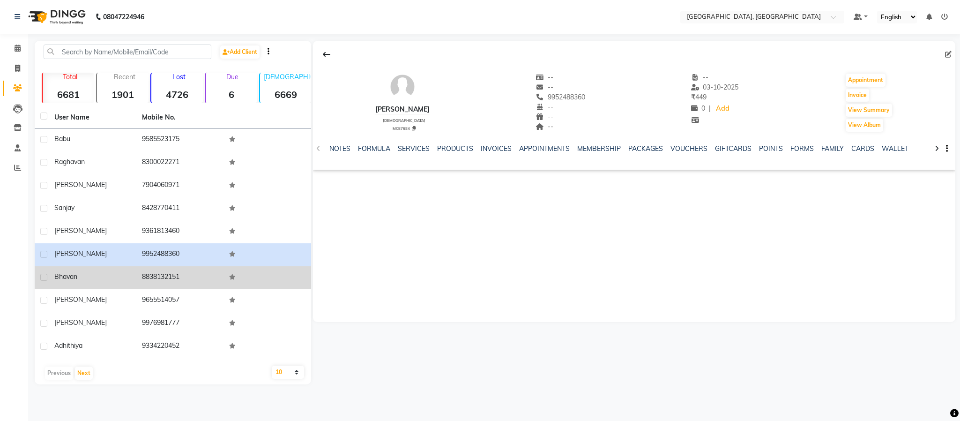
click at [65, 280] on span "bhavan" at bounding box center [65, 276] width 23 height 8
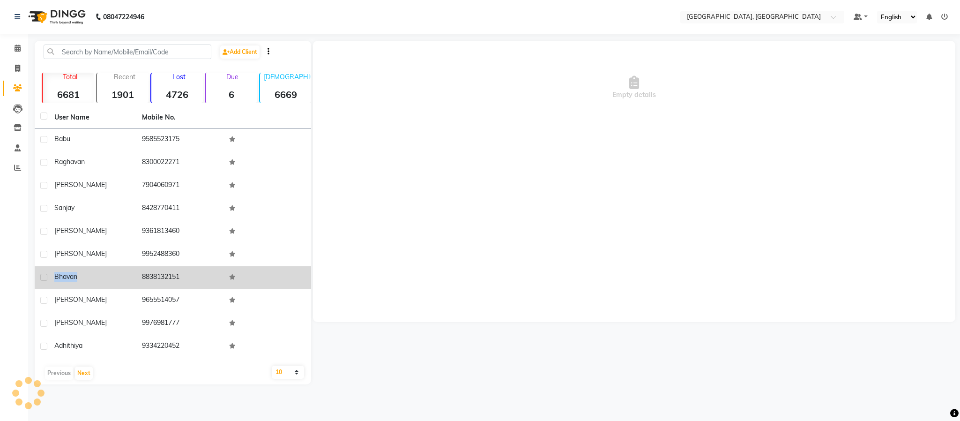
click at [65, 280] on span "bhavan" at bounding box center [65, 276] width 23 height 8
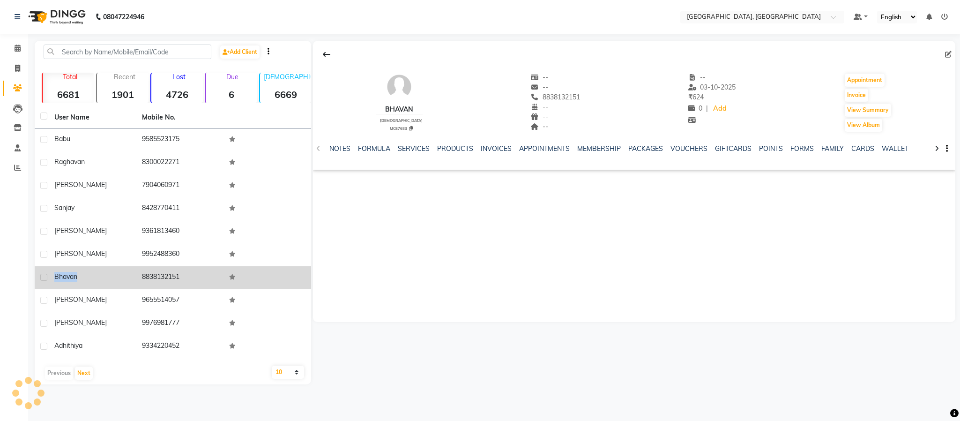
click at [65, 278] on span "bhavan" at bounding box center [65, 276] width 23 height 8
click at [165, 276] on td "8838132151" at bounding box center [180, 277] width 88 height 23
copy td "8838132151"
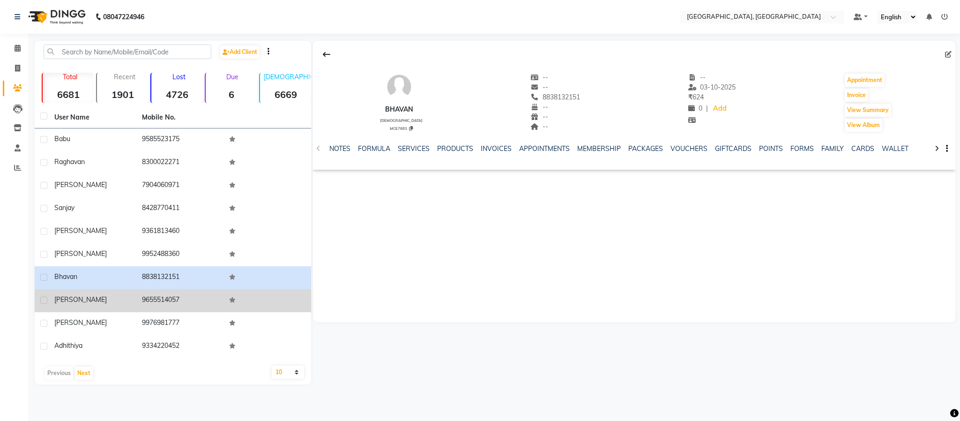
click at [58, 293] on td "[PERSON_NAME]" at bounding box center [93, 300] width 88 height 23
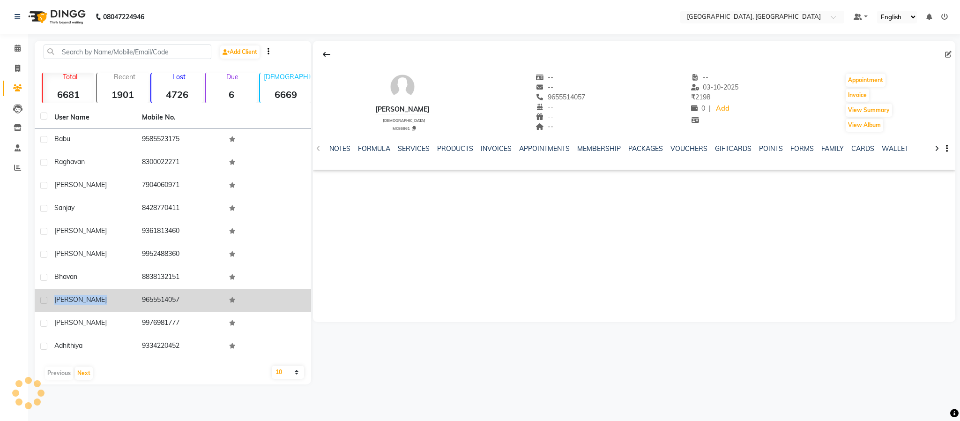
click at [58, 293] on td "[PERSON_NAME]" at bounding box center [93, 300] width 88 height 23
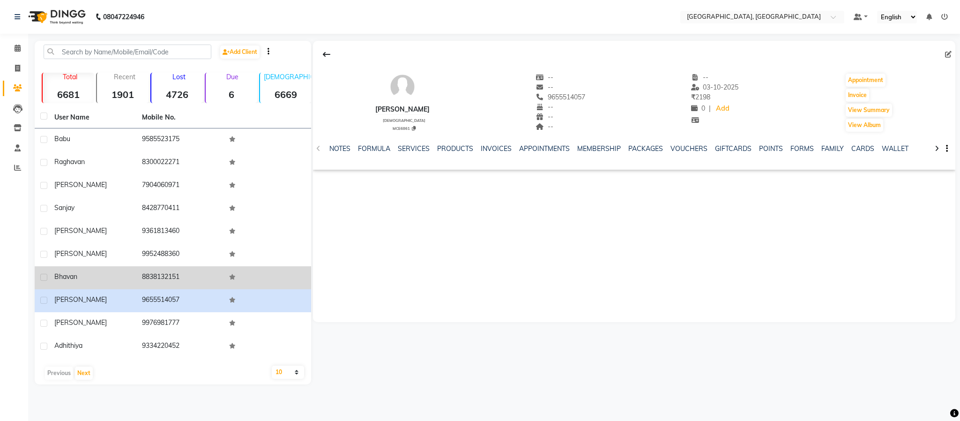
click at [160, 287] on td "8838132151" at bounding box center [180, 277] width 88 height 23
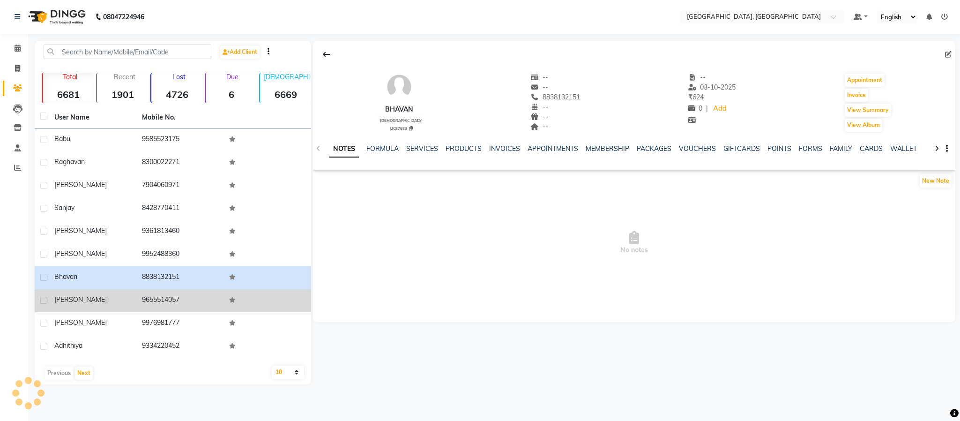
click at [155, 304] on td "9655514057" at bounding box center [180, 300] width 88 height 23
click at [157, 301] on td "9655514057" at bounding box center [180, 300] width 88 height 23
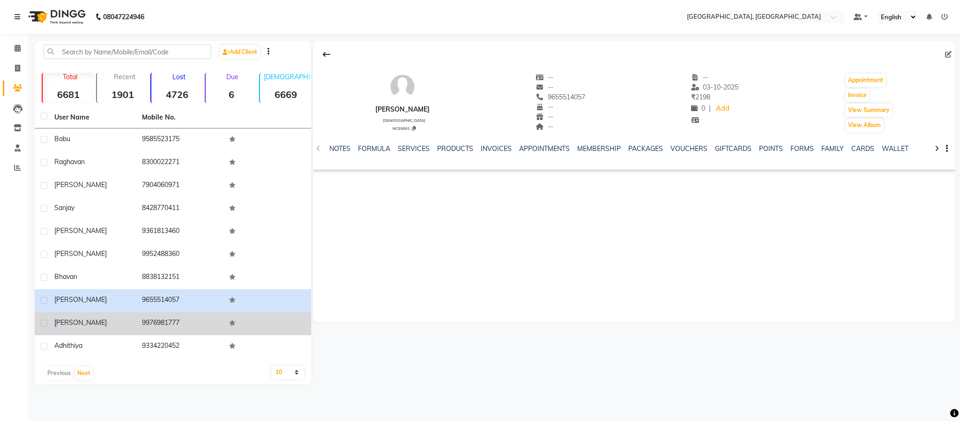
click at [58, 320] on span "[PERSON_NAME]" at bounding box center [80, 322] width 52 height 8
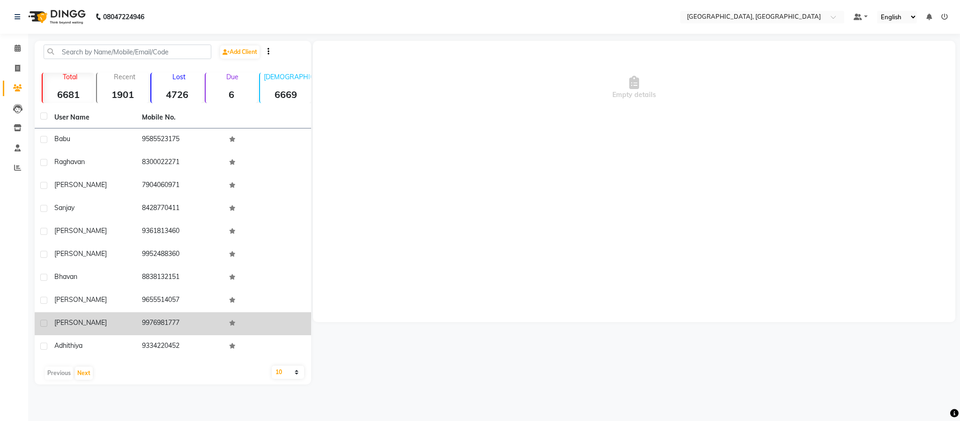
click at [60, 320] on span "[PERSON_NAME]" at bounding box center [80, 322] width 52 height 8
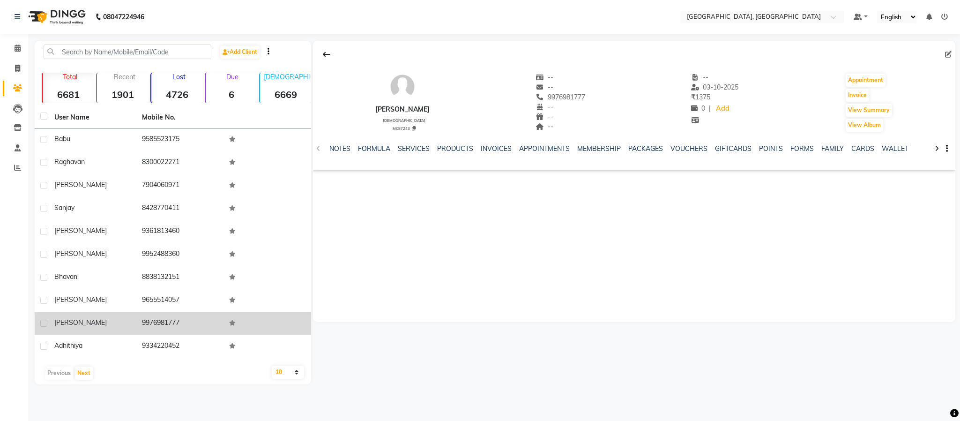
click at [65, 318] on span "[PERSON_NAME]" at bounding box center [80, 322] width 52 height 8
copy span "[PERSON_NAME]"
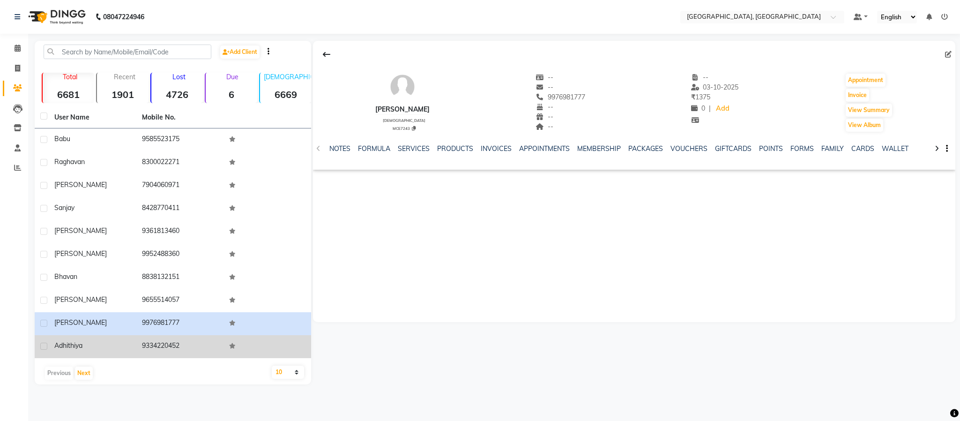
click at [60, 346] on span "adhithiya" at bounding box center [68, 345] width 28 height 8
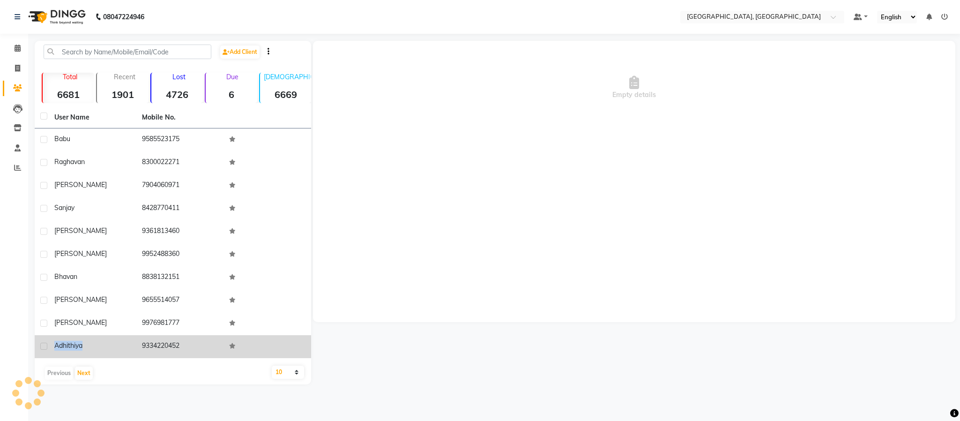
click at [60, 346] on span "adhithiya" at bounding box center [68, 345] width 28 height 8
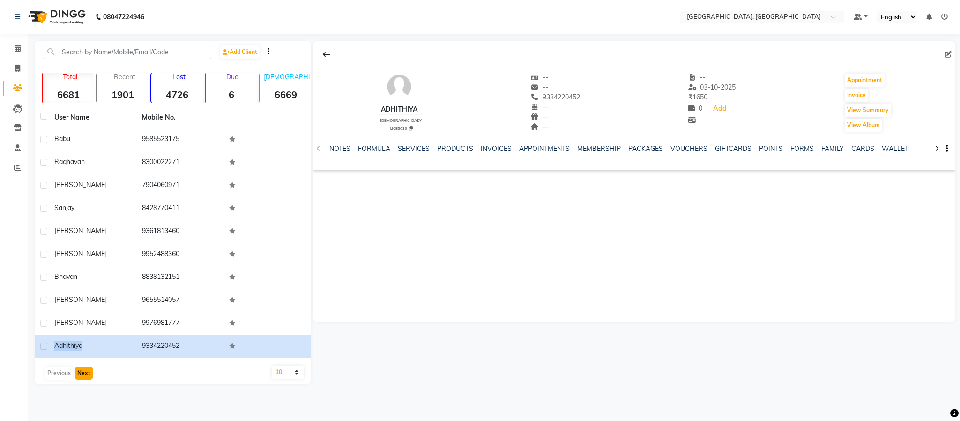
click at [79, 369] on button "Next" at bounding box center [84, 372] width 18 height 13
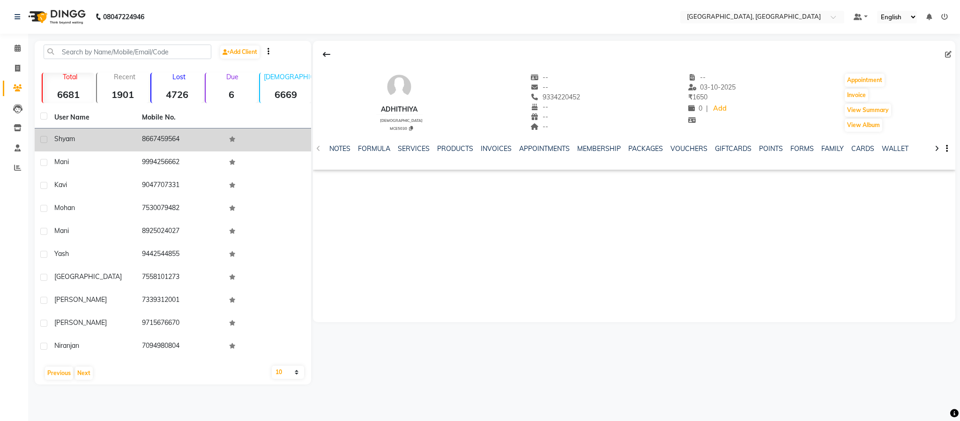
click at [151, 138] on td "8667459564" at bounding box center [180, 139] width 88 height 23
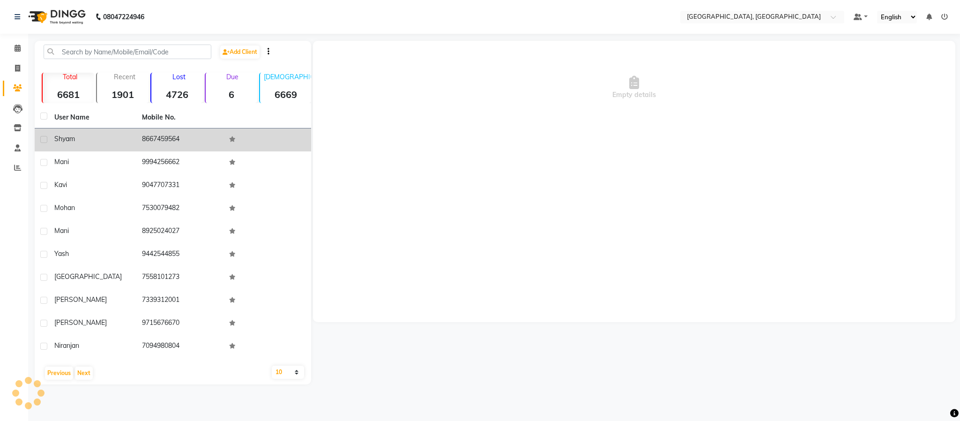
click at [151, 138] on td "8667459564" at bounding box center [180, 139] width 88 height 23
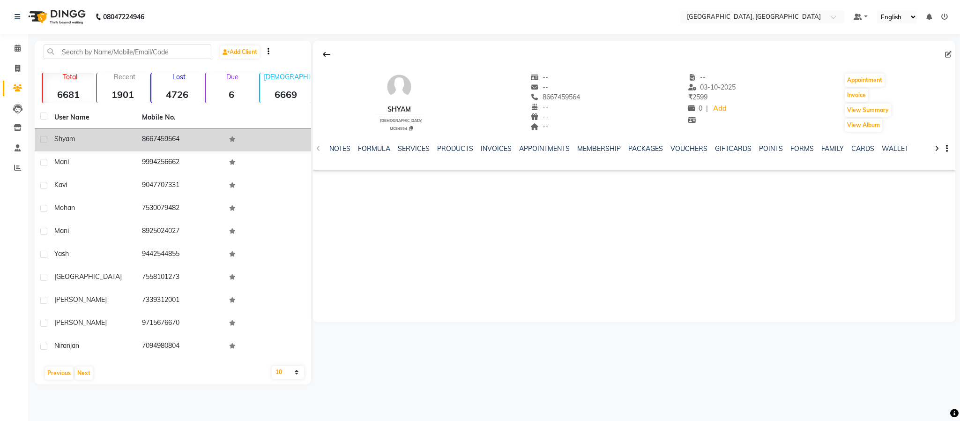
click at [56, 134] on span "shyam" at bounding box center [64, 138] width 21 height 8
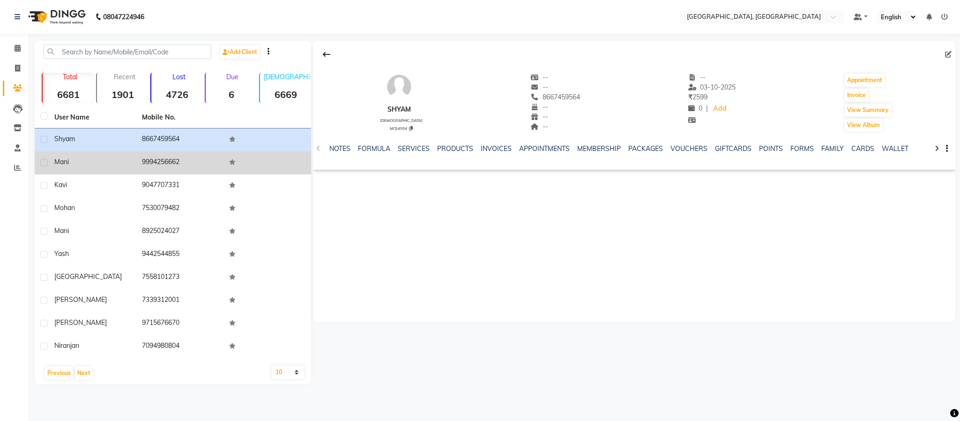
click at [63, 159] on span "mani" at bounding box center [61, 161] width 15 height 8
drag, startPoint x: 63, startPoint y: 159, endPoint x: 56, endPoint y: 164, distance: 8.2
click at [58, 162] on span "mani" at bounding box center [61, 161] width 15 height 8
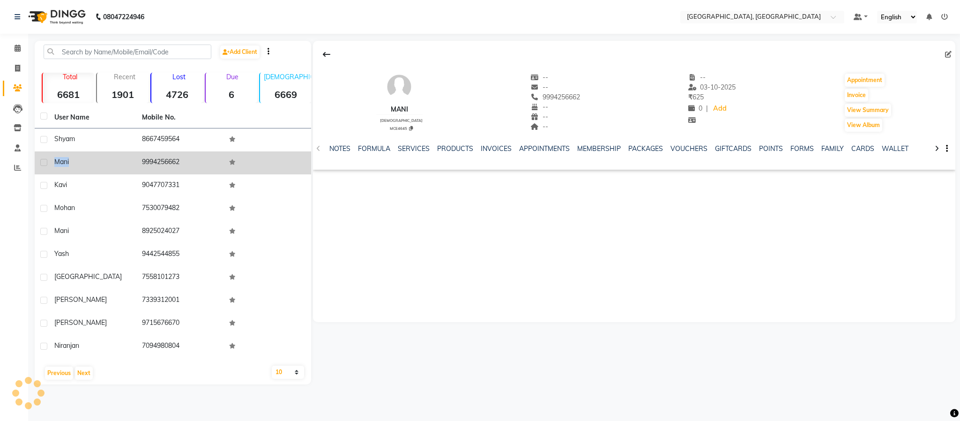
click at [56, 164] on span "mani" at bounding box center [61, 161] width 15 height 8
click at [72, 161] on div "mani" at bounding box center [92, 162] width 76 height 10
click at [62, 162] on span "mani" at bounding box center [61, 161] width 15 height 8
click at [63, 162] on span "mani" at bounding box center [61, 161] width 15 height 8
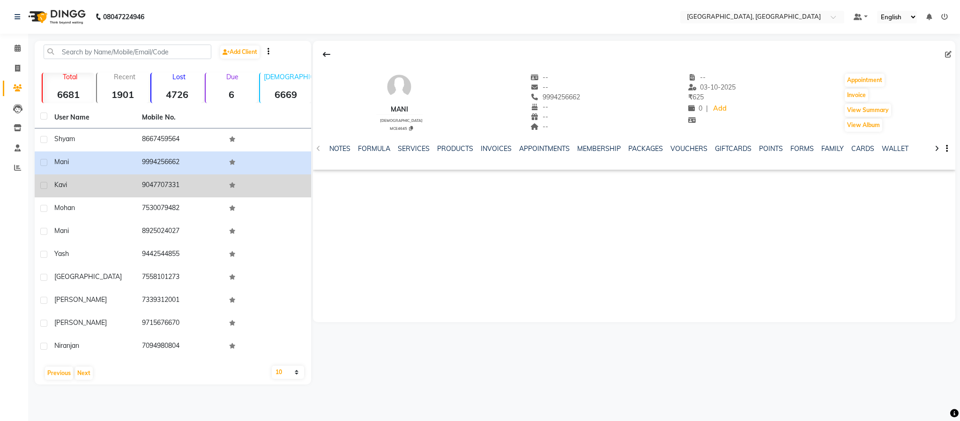
click at [64, 183] on span "kavi" at bounding box center [60, 184] width 13 height 8
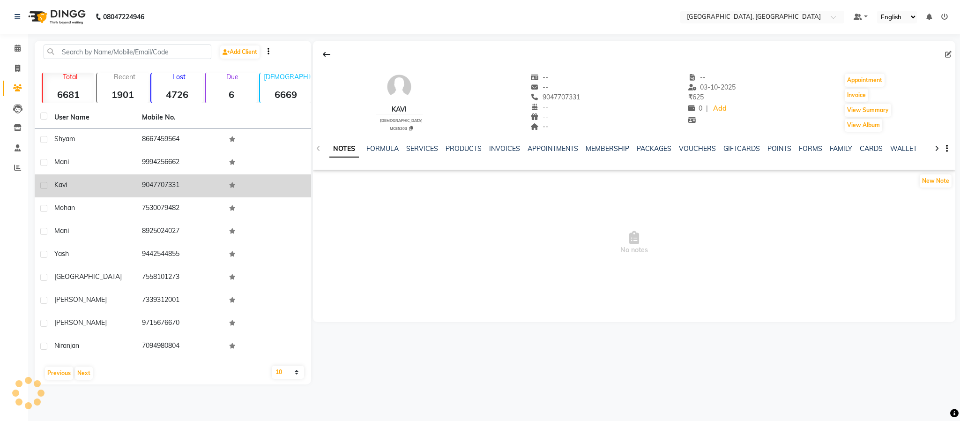
click at [64, 183] on span "kavi" at bounding box center [60, 184] width 13 height 8
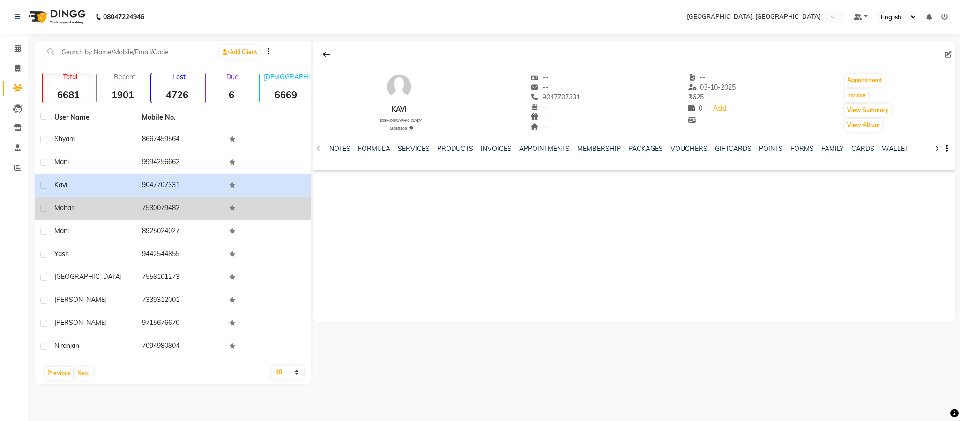
click at [67, 207] on span "mohan" at bounding box center [64, 207] width 21 height 8
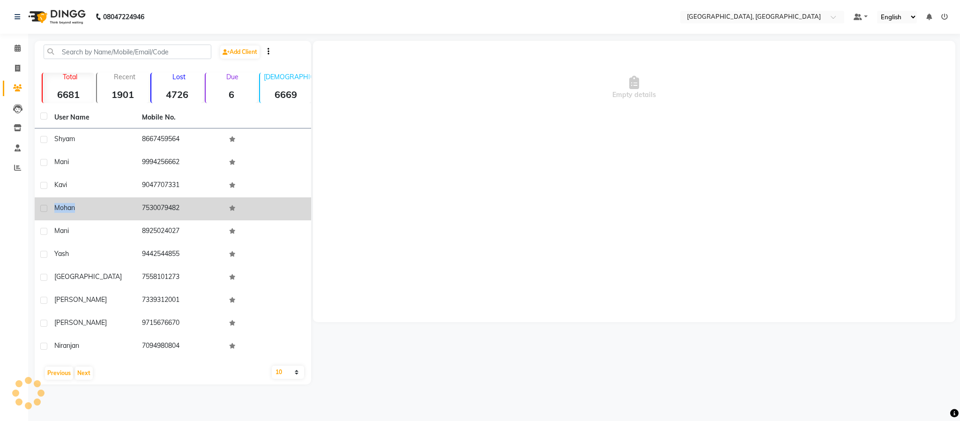
click at [68, 207] on span "mohan" at bounding box center [64, 207] width 21 height 8
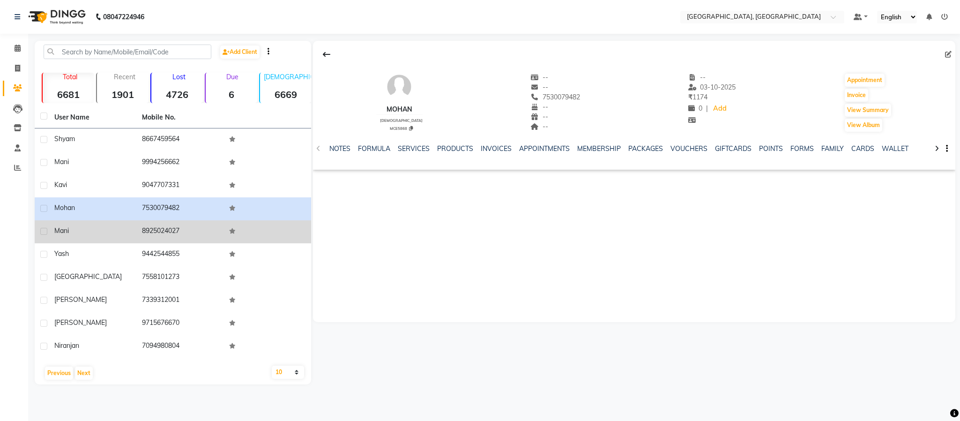
click at [60, 228] on span "Mani" at bounding box center [61, 230] width 15 height 8
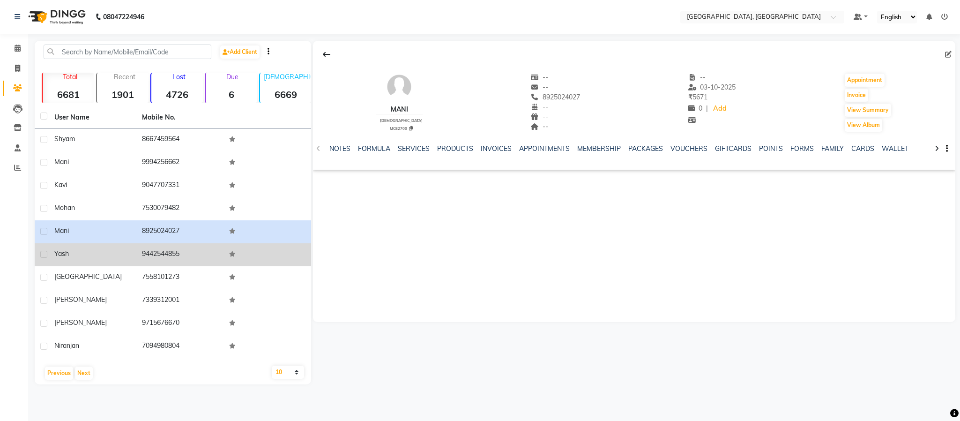
click at [152, 246] on td "9442544855" at bounding box center [180, 254] width 88 height 23
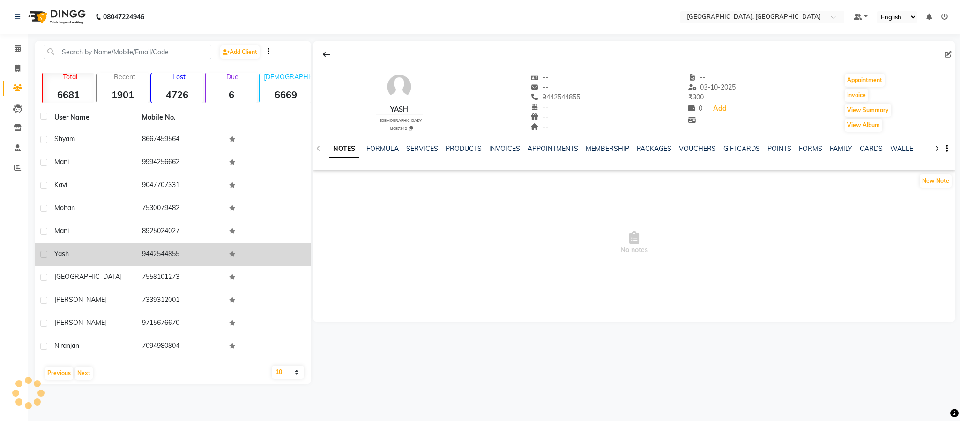
click at [152, 246] on td "9442544855" at bounding box center [180, 254] width 88 height 23
click at [51, 257] on td "yash" at bounding box center [93, 254] width 88 height 23
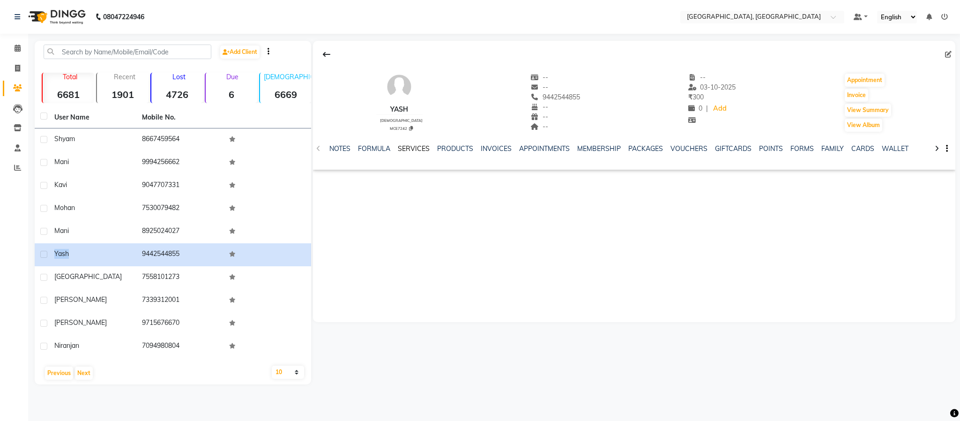
click at [403, 149] on link "SERVICES" at bounding box center [414, 148] width 32 height 8
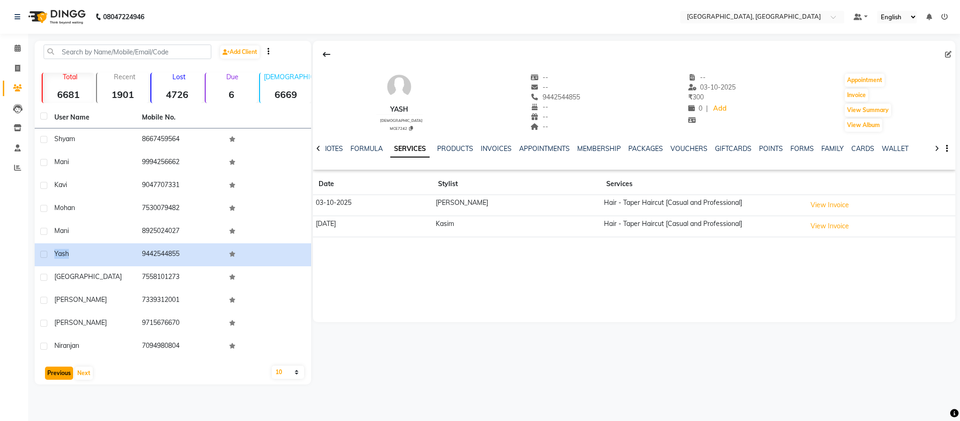
click at [55, 374] on button "Previous" at bounding box center [59, 372] width 28 height 13
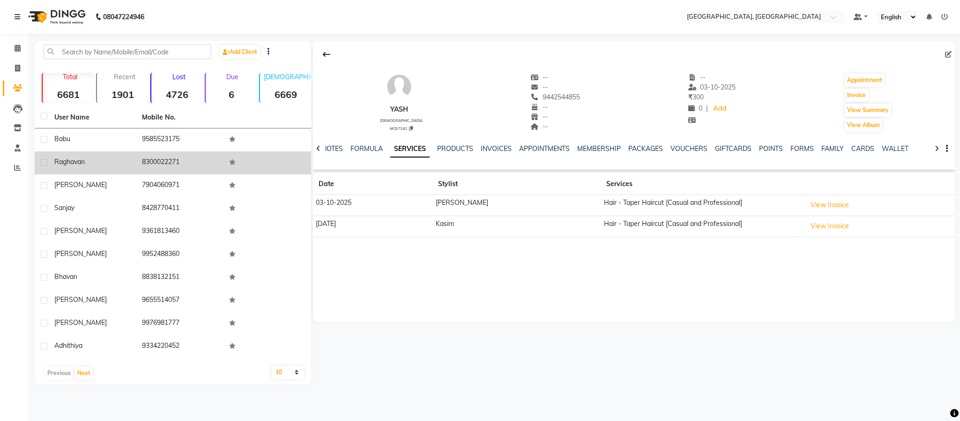
click at [152, 157] on td "8300022271" at bounding box center [180, 162] width 88 height 23
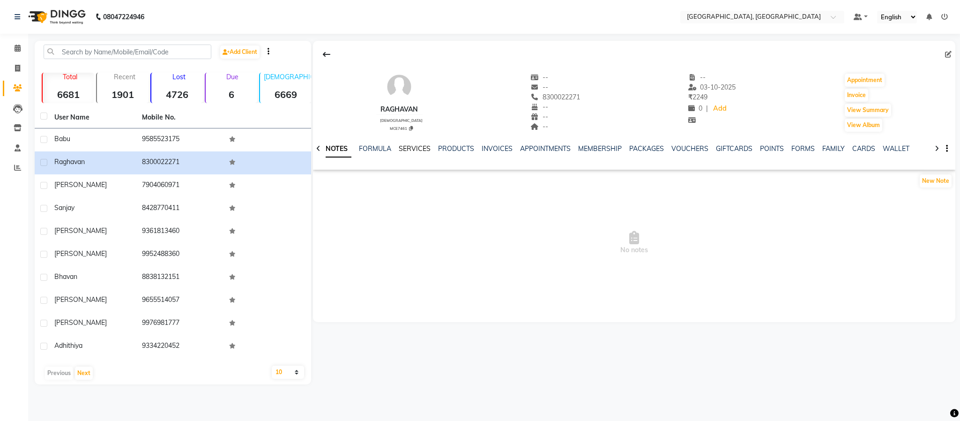
click at [416, 149] on link "SERVICES" at bounding box center [415, 148] width 32 height 8
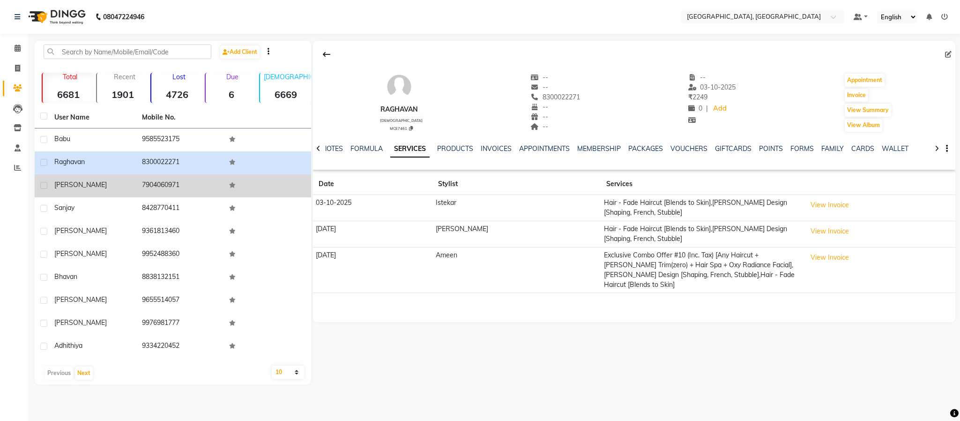
click at [169, 179] on td "7904060971" at bounding box center [180, 185] width 88 height 23
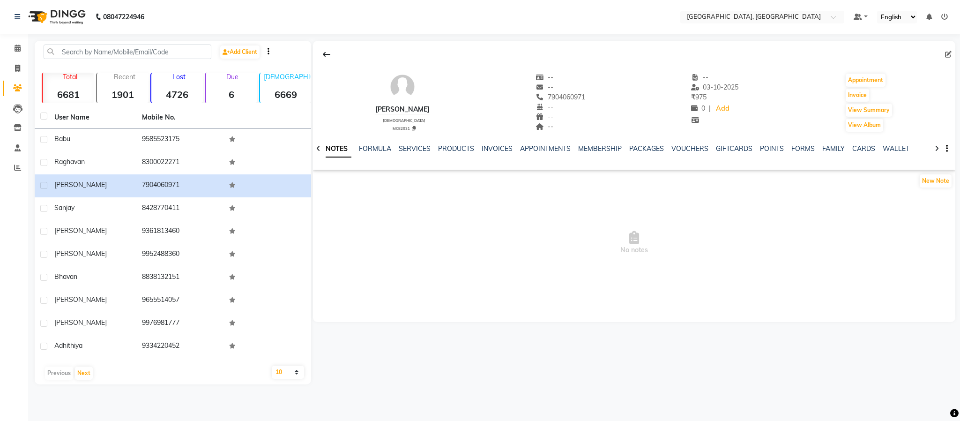
click at [418, 142] on div "NOTES FORMULA SERVICES PRODUCTS INVOICES APPOINTMENTS MEMBERSHIP PACKAGES VOUCH…" at bounding box center [634, 149] width 643 height 32
click at [418, 144] on div "NOTES FORMULA SERVICES PRODUCTS INVOICES APPOINTMENTS MEMBERSHIP PACKAGES VOUCH…" at bounding box center [634, 149] width 643 height 32
click at [420, 151] on link "SERVICES" at bounding box center [415, 148] width 32 height 8
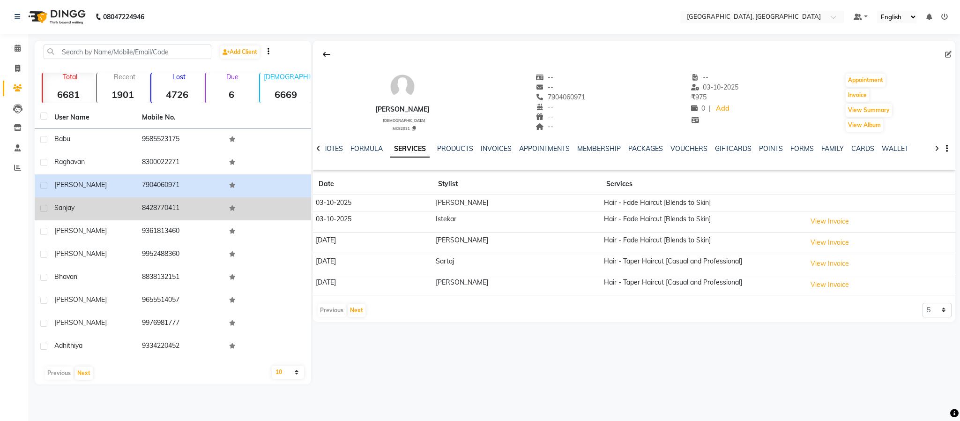
click at [159, 212] on td "8428770411" at bounding box center [180, 208] width 88 height 23
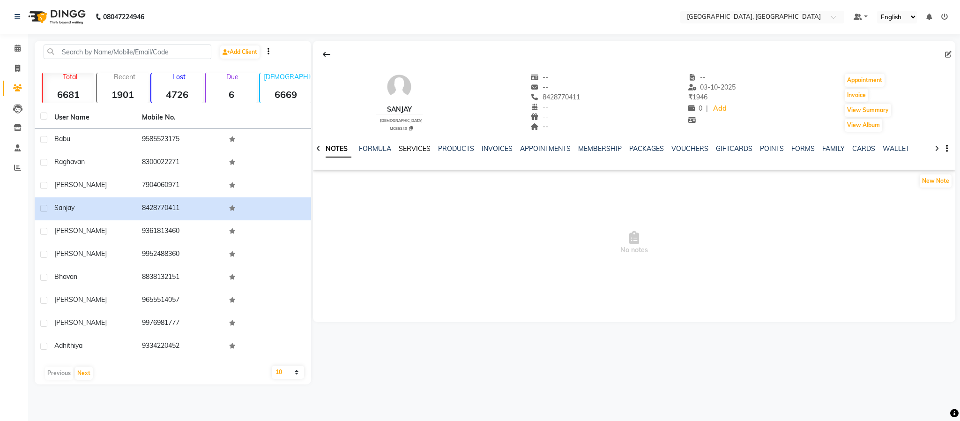
drag, startPoint x: 422, startPoint y: 152, endPoint x: 416, endPoint y: 149, distance: 6.3
click at [419, 152] on link "SERVICES" at bounding box center [415, 148] width 32 height 8
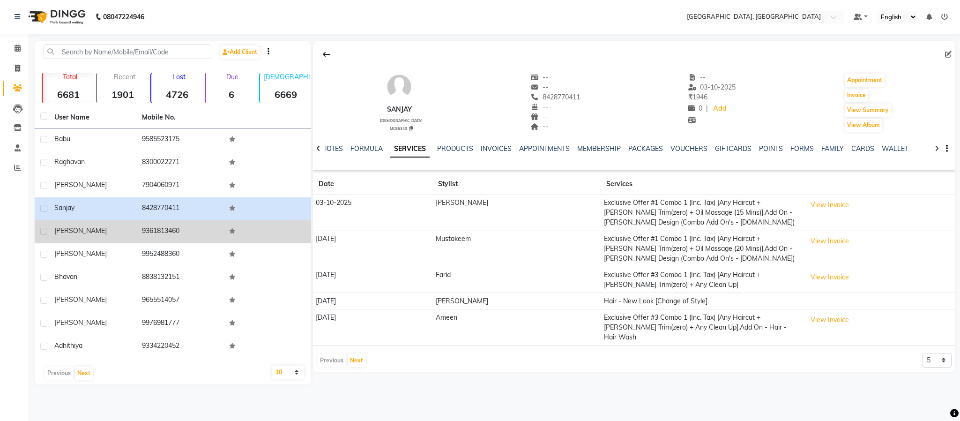
click at [179, 227] on td "9361813460" at bounding box center [180, 231] width 88 height 23
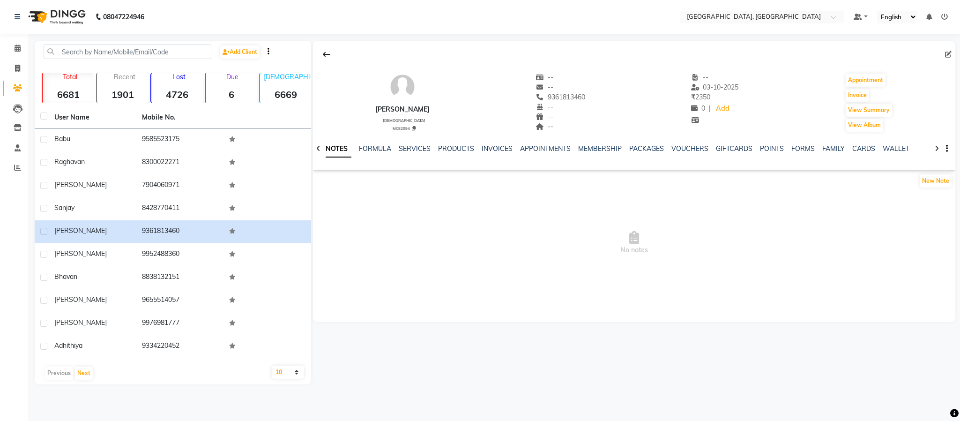
click at [408, 142] on div "NOTES FORMULA SERVICES PRODUCTS INVOICES APPOINTMENTS MEMBERSHIP PACKAGES VOUCH…" at bounding box center [634, 149] width 643 height 32
click at [409, 149] on link "SERVICES" at bounding box center [415, 148] width 32 height 8
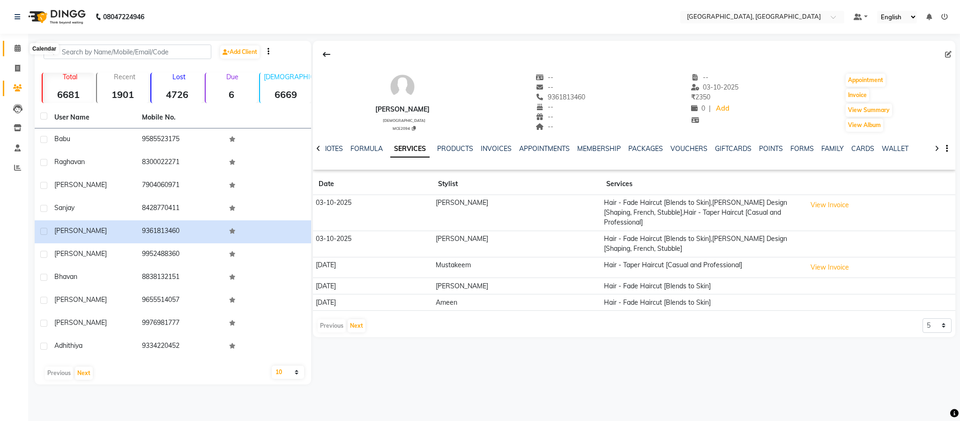
click at [17, 47] on icon at bounding box center [18, 48] width 6 height 7
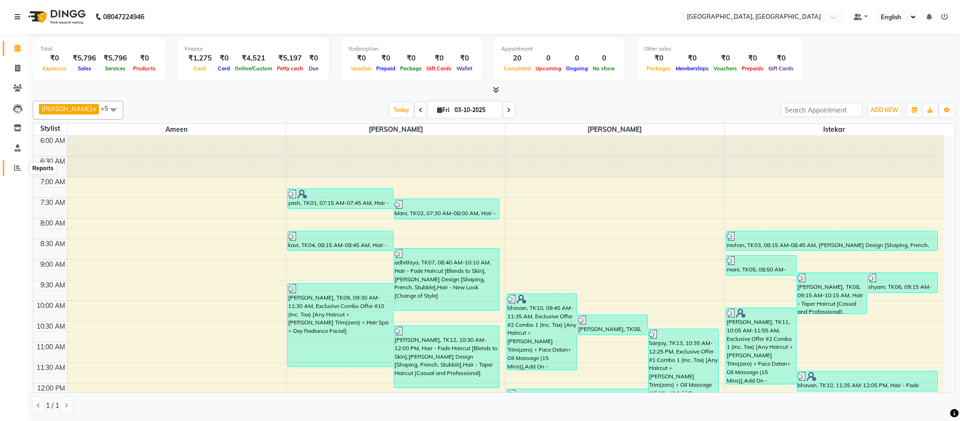
click at [11, 172] on span at bounding box center [17, 168] width 16 height 11
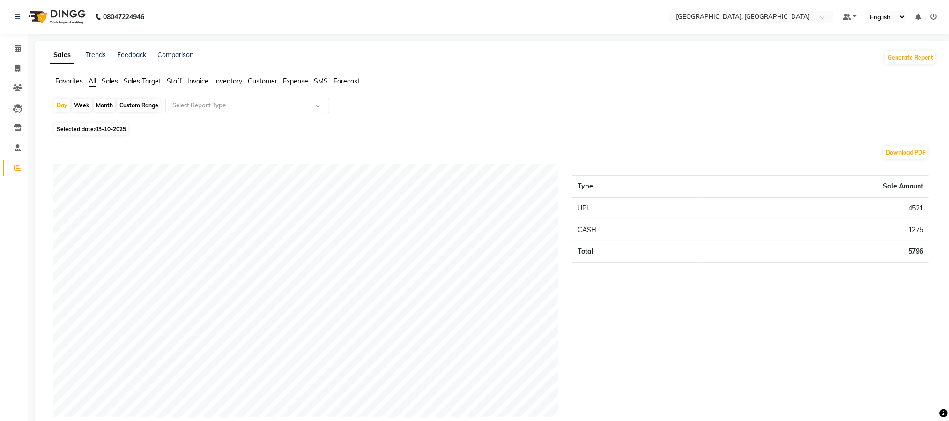
click at [173, 79] on span "Staff" at bounding box center [174, 81] width 15 height 8
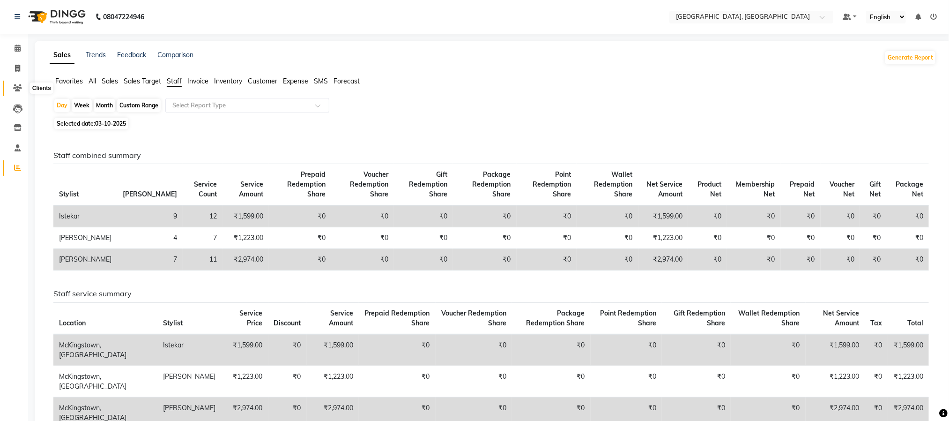
click at [24, 86] on span at bounding box center [17, 88] width 16 height 11
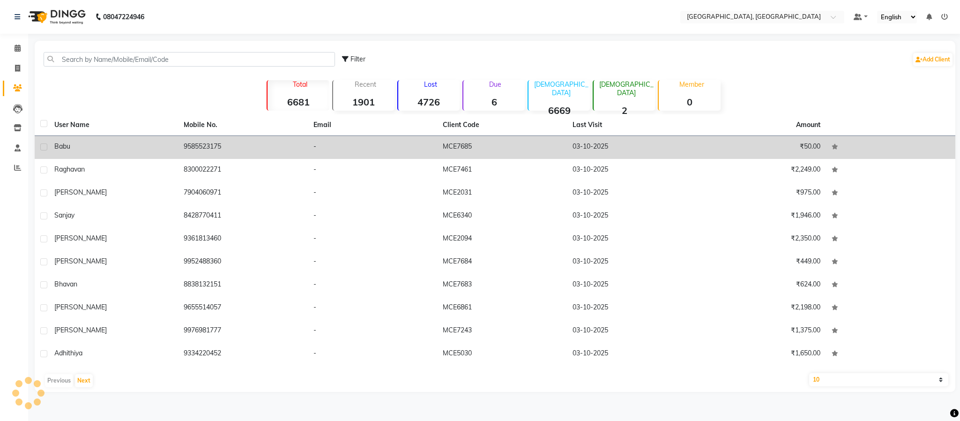
click at [191, 144] on td "9585523175" at bounding box center [242, 147] width 129 height 23
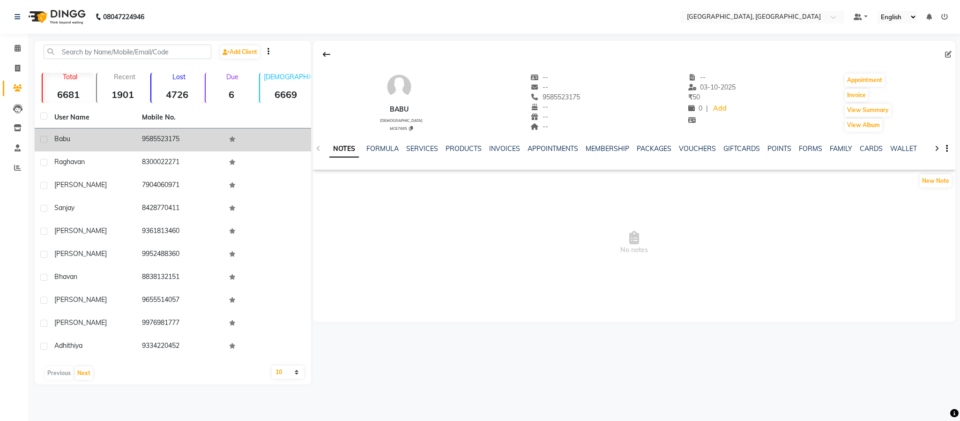
click at [192, 143] on td "9585523175" at bounding box center [180, 139] width 88 height 23
click at [167, 139] on td "9585523175" at bounding box center [180, 139] width 88 height 23
click at [55, 137] on span "babu" at bounding box center [62, 138] width 16 height 8
click at [60, 138] on span "babu" at bounding box center [62, 138] width 16 height 8
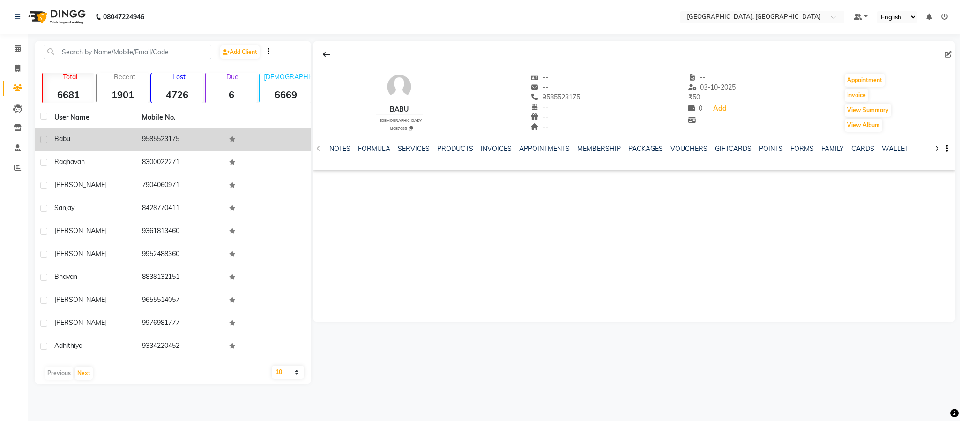
click at [60, 138] on span "babu" at bounding box center [62, 138] width 16 height 8
click at [56, 138] on span "babu" at bounding box center [62, 138] width 16 height 8
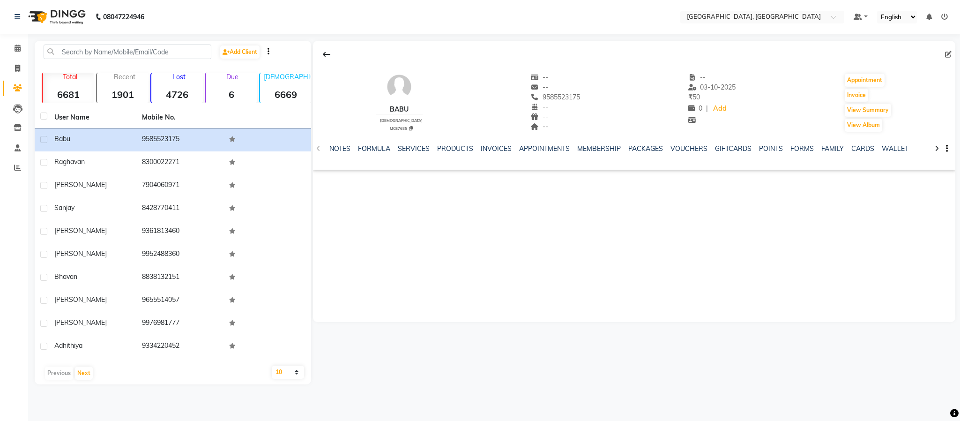
click at [409, 157] on div "NOTES FORMULA SERVICES PRODUCTS INVOICES APPOINTMENTS MEMBERSHIP PACKAGES VOUCH…" at bounding box center [623, 152] width 588 height 17
click at [415, 154] on div "SERVICES" at bounding box center [414, 149] width 32 height 10
click at [418, 147] on link "SERVICES" at bounding box center [414, 148] width 32 height 8
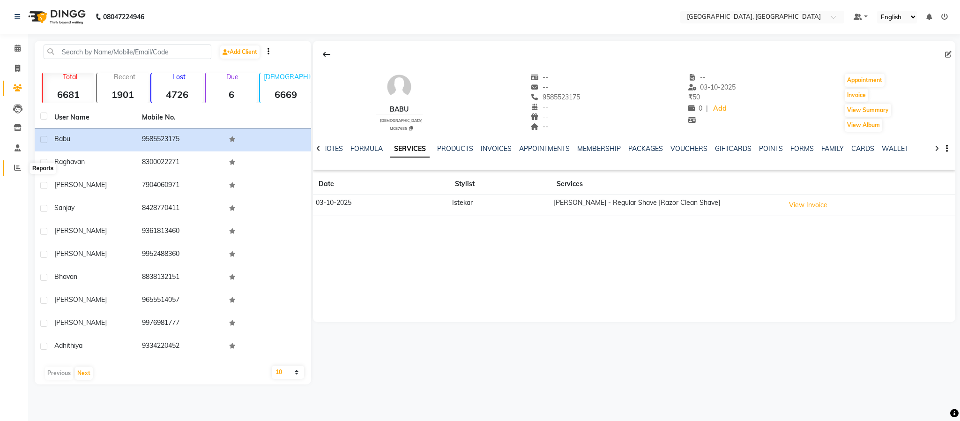
drag, startPoint x: 20, startPoint y: 164, endPoint x: 31, endPoint y: 162, distance: 11.1
click at [20, 164] on icon at bounding box center [17, 167] width 7 height 7
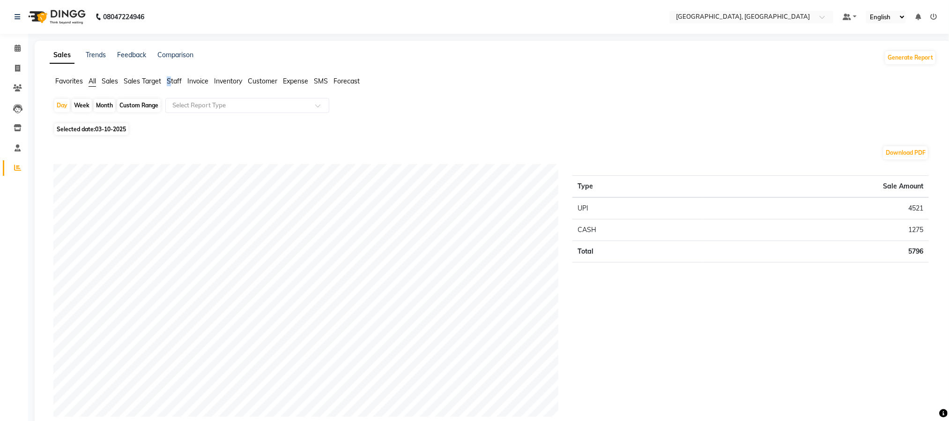
click at [170, 79] on ul "Favorites All Sales Sales Target Staff Invoice Inventory Customer Expense SMS F…" at bounding box center [493, 81] width 887 height 10
click at [171, 81] on span "Staff" at bounding box center [174, 81] width 15 height 8
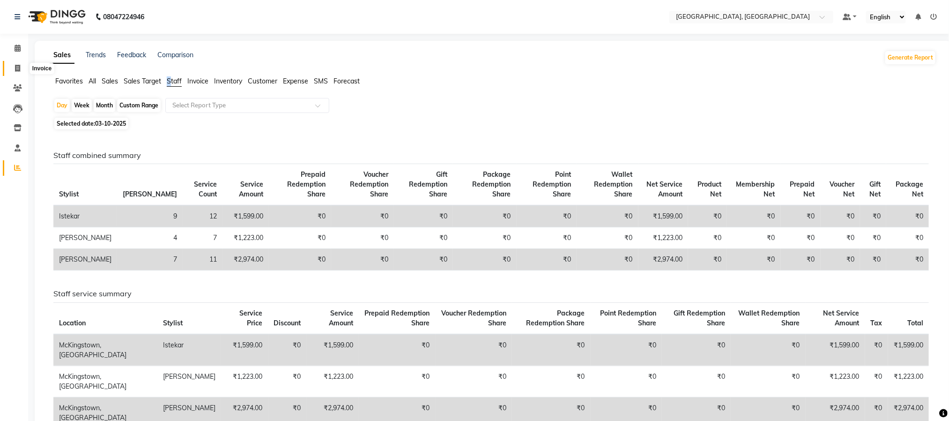
click at [10, 69] on span at bounding box center [17, 68] width 16 height 11
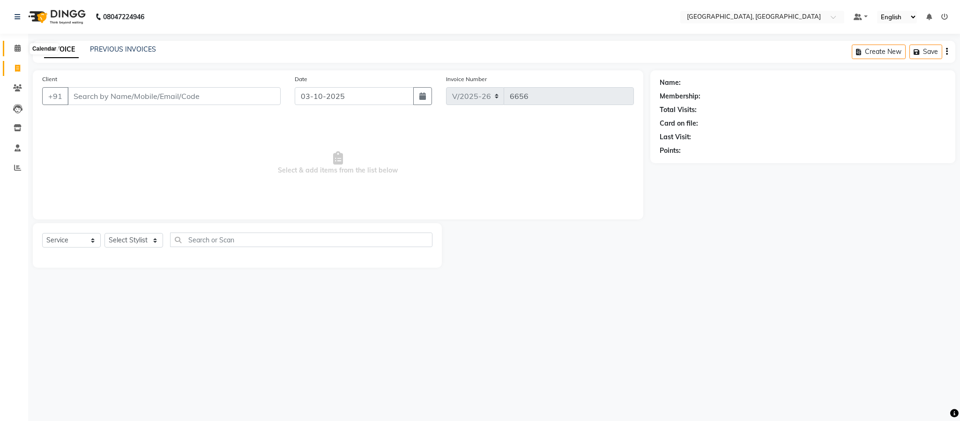
click at [19, 51] on icon at bounding box center [18, 48] width 6 height 7
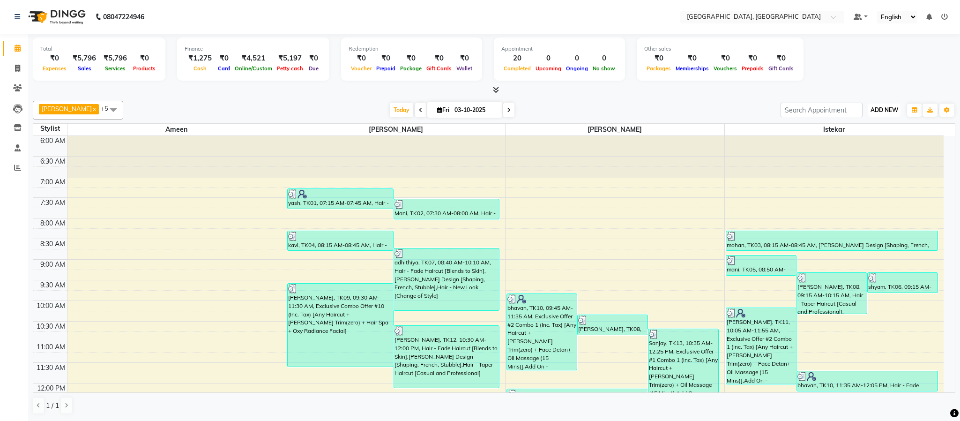
click at [881, 111] on span "ADD NEW" at bounding box center [885, 109] width 28 height 7
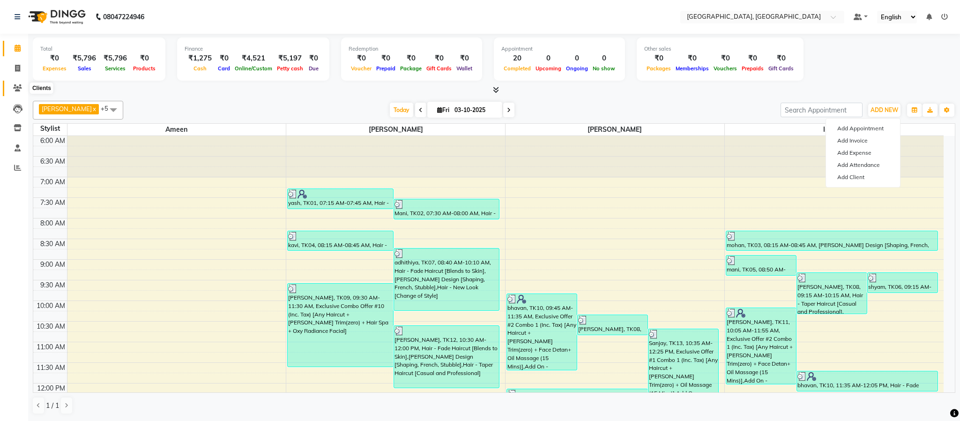
click at [17, 85] on icon at bounding box center [17, 87] width 9 height 7
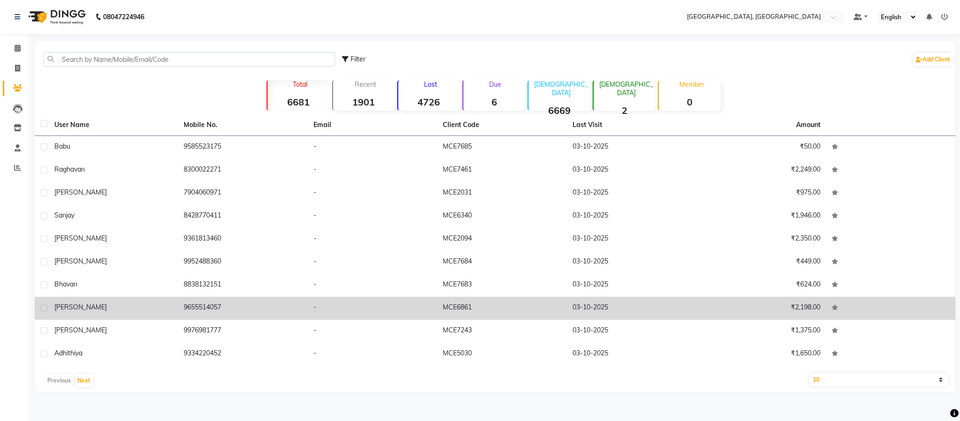
click at [195, 307] on td "9655514057" at bounding box center [242, 308] width 129 height 23
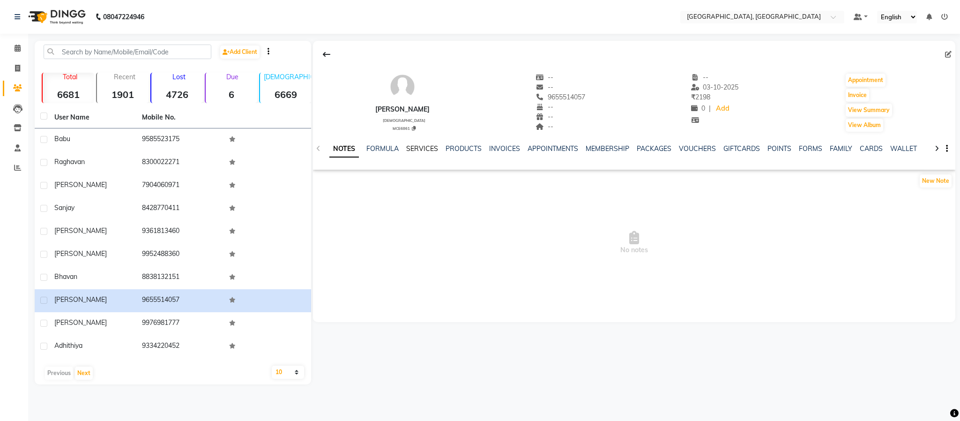
click at [428, 146] on link "SERVICES" at bounding box center [422, 148] width 32 height 8
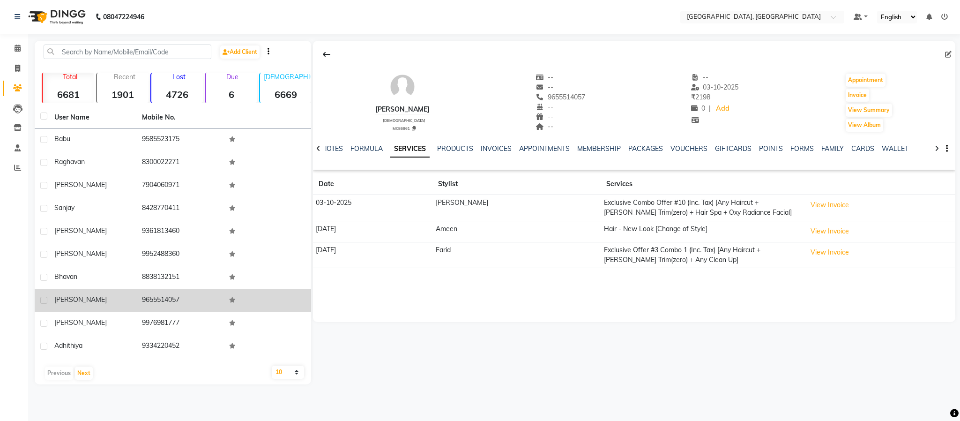
click at [169, 296] on td "9655514057" at bounding box center [180, 300] width 88 height 23
click at [170, 295] on td "9655514057" at bounding box center [180, 300] width 88 height 23
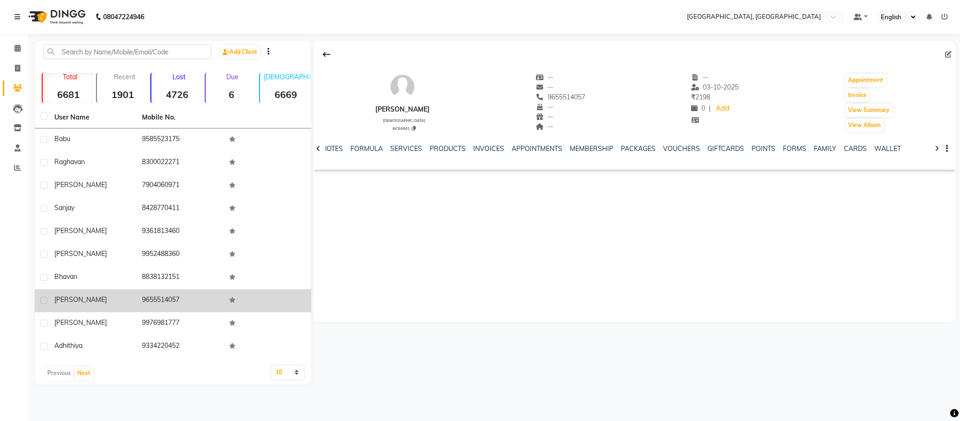
click at [170, 295] on td "9655514057" at bounding box center [180, 300] width 88 height 23
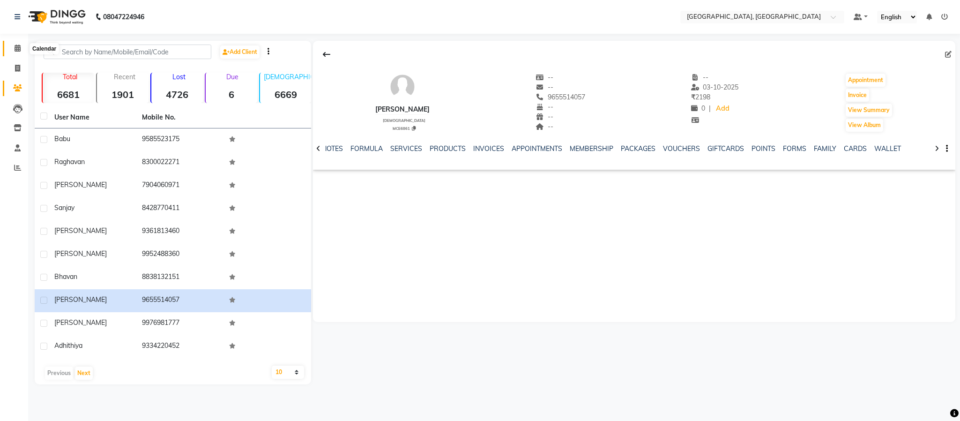
click at [22, 48] on span at bounding box center [17, 48] width 16 height 11
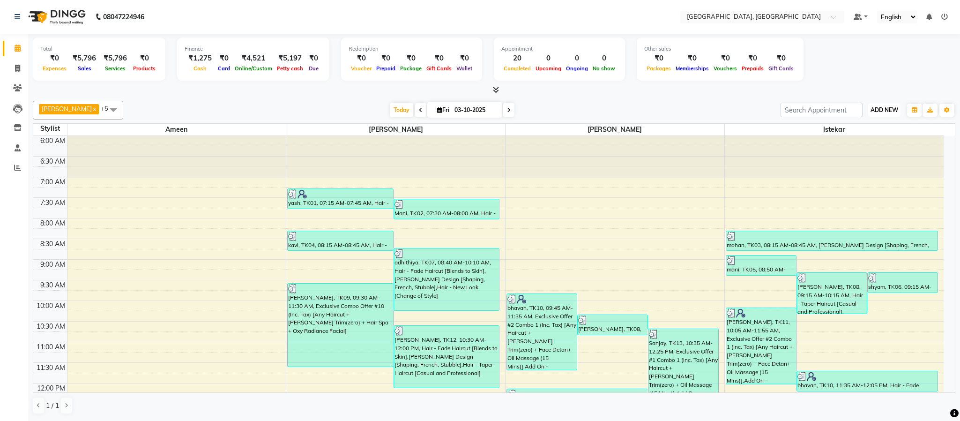
click at [882, 110] on span "ADD NEW" at bounding box center [885, 109] width 28 height 7
click at [852, 152] on link "Add Expense" at bounding box center [863, 153] width 74 height 12
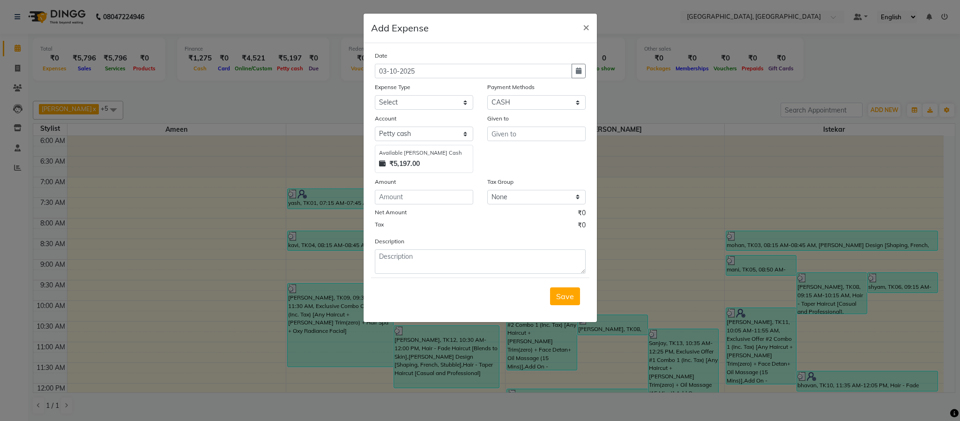
click at [436, 187] on div "Amount" at bounding box center [424, 183] width 98 height 13
click at [434, 193] on input "number" at bounding box center [424, 197] width 98 height 15
click at [517, 135] on input "text" at bounding box center [536, 134] width 98 height 15
click at [522, 154] on ngb-highlight "Zu lfekar" at bounding box center [513, 153] width 29 height 9
click at [516, 252] on textarea at bounding box center [480, 261] width 211 height 24
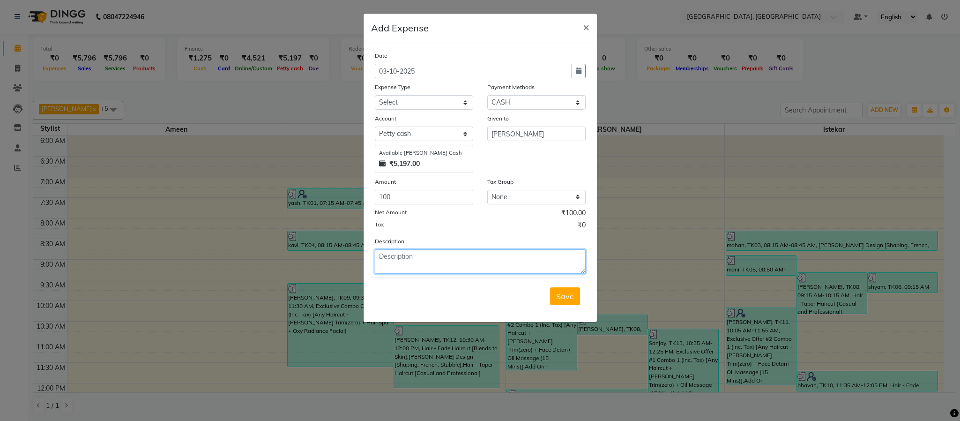
paste textarea "9655514057"
click at [436, 100] on select "Select Advance Salary Bank charges Cash Exchange Cash transfer to bank Customer…" at bounding box center [424, 102] width 98 height 15
click at [375, 95] on select "Select Advance Salary Bank charges Cash Exchange Cash transfer to bank Customer…" at bounding box center [424, 102] width 98 height 15
click at [560, 300] on span "Save" at bounding box center [565, 295] width 18 height 9
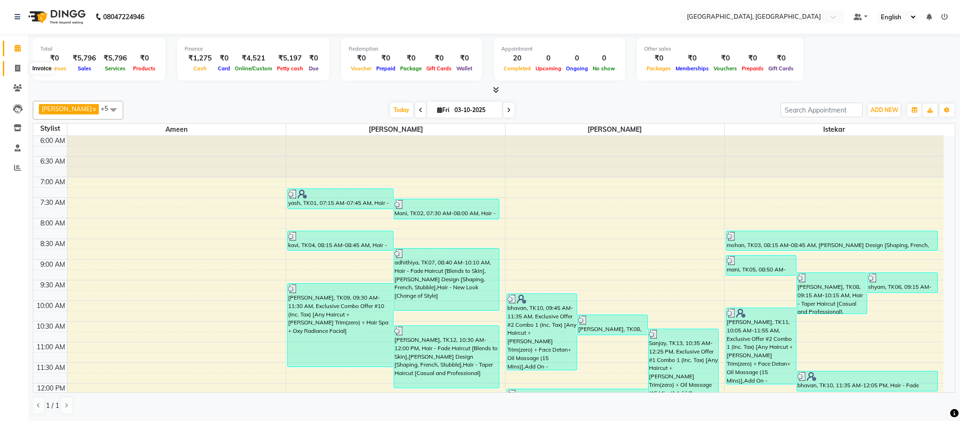
click at [14, 70] on span at bounding box center [17, 68] width 16 height 11
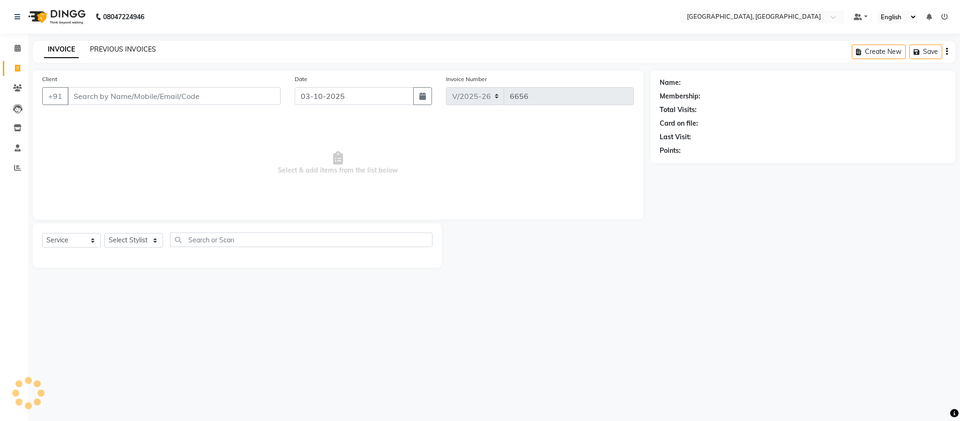
click at [123, 49] on link "PREVIOUS INVOICES" at bounding box center [123, 49] width 66 height 8
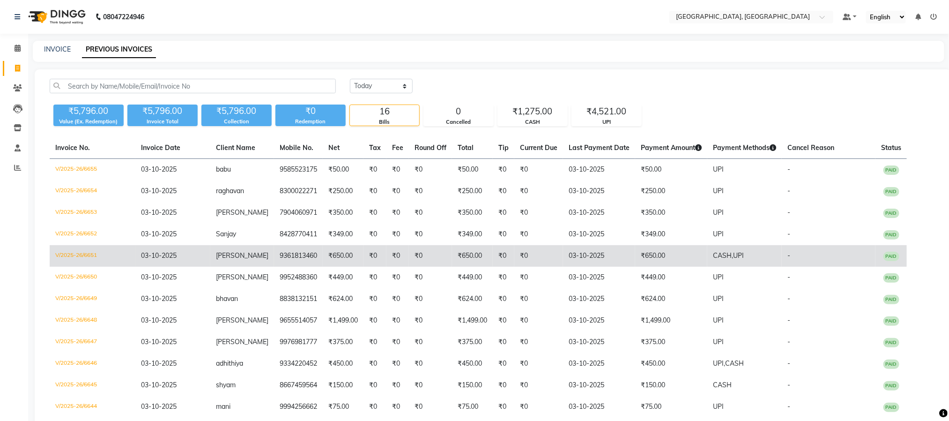
click at [733, 258] on span "UPI" at bounding box center [738, 255] width 11 height 8
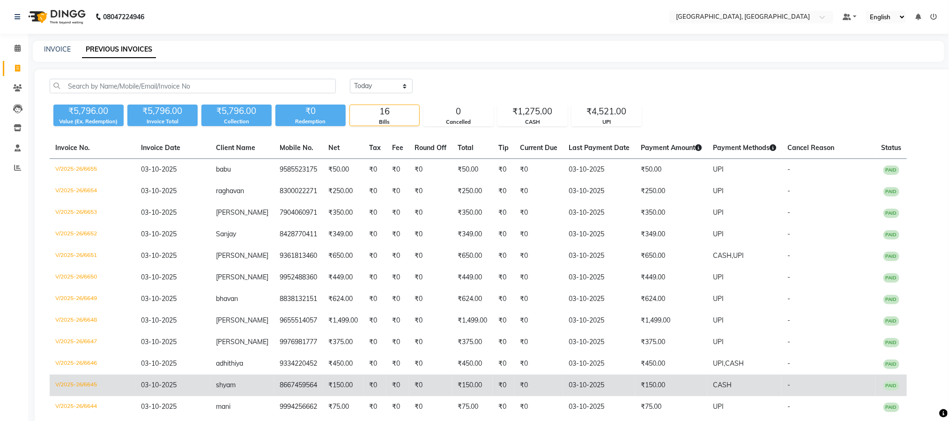
scroll to position [70, 0]
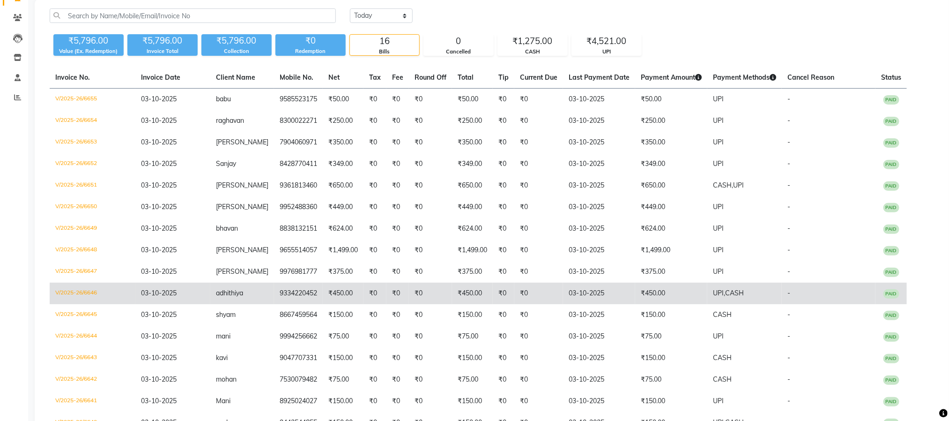
click at [721, 289] on td "UPI, CASH" at bounding box center [745, 294] width 75 height 22
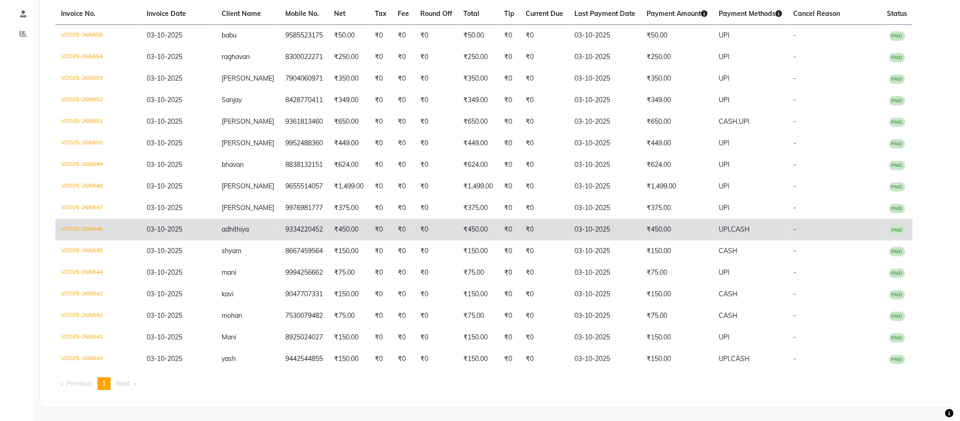
scroll to position [0, 0]
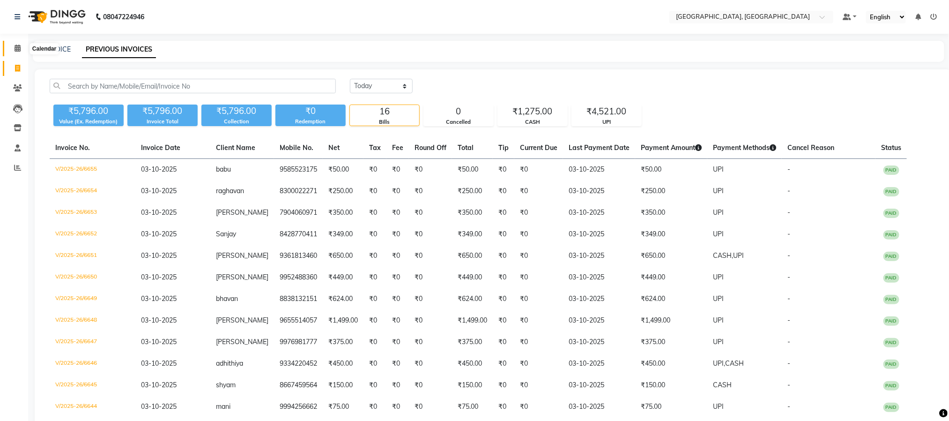
click at [24, 49] on span at bounding box center [17, 48] width 16 height 11
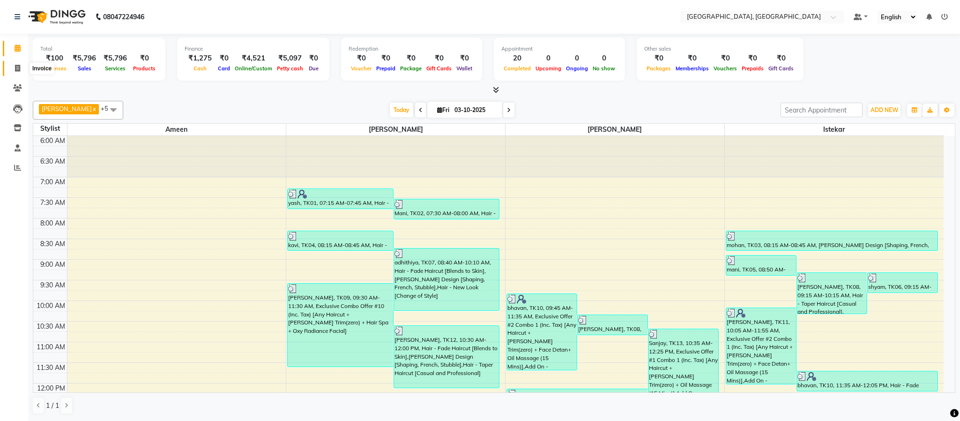
click at [18, 65] on icon at bounding box center [17, 68] width 5 height 7
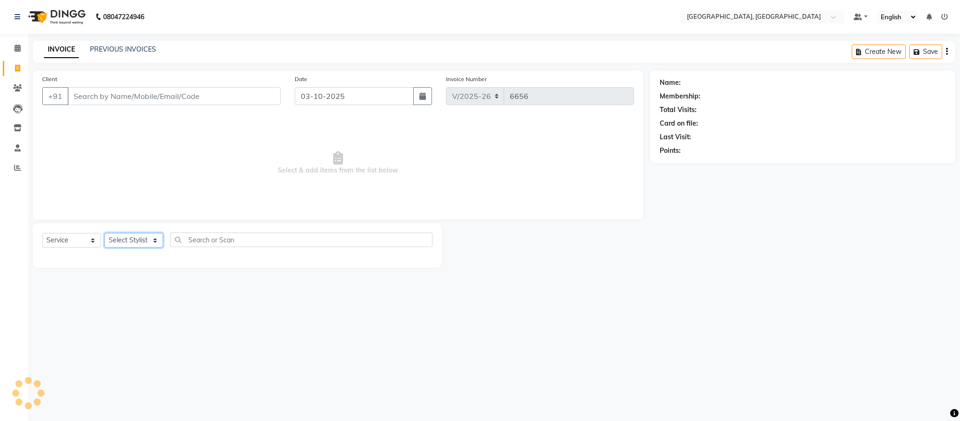
click at [134, 236] on select "Select Stylist Ameen House Keeping Istekar McKingstown [PERSON_NAME] Prathiswar…" at bounding box center [134, 240] width 59 height 15
click at [105, 233] on select "Select Stylist Ameen House Keeping Istekar McKingstown [PERSON_NAME] Prathiswar…" at bounding box center [134, 240] width 59 height 15
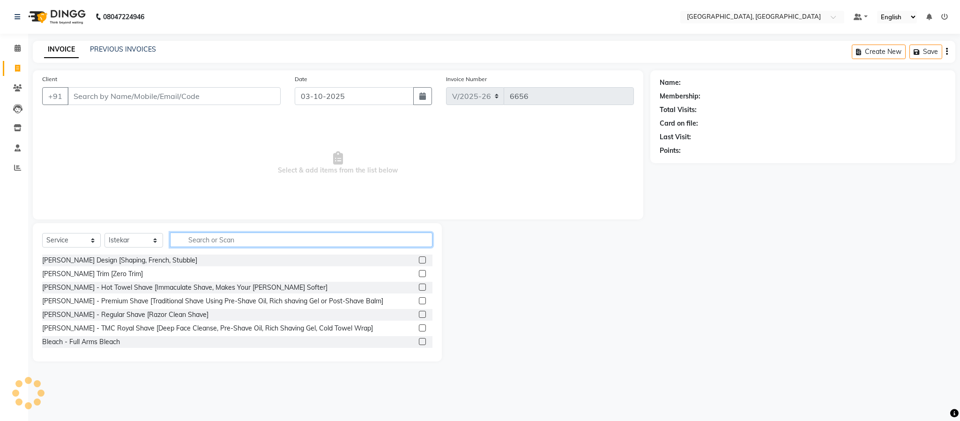
click at [230, 242] on input "text" at bounding box center [301, 239] width 262 height 15
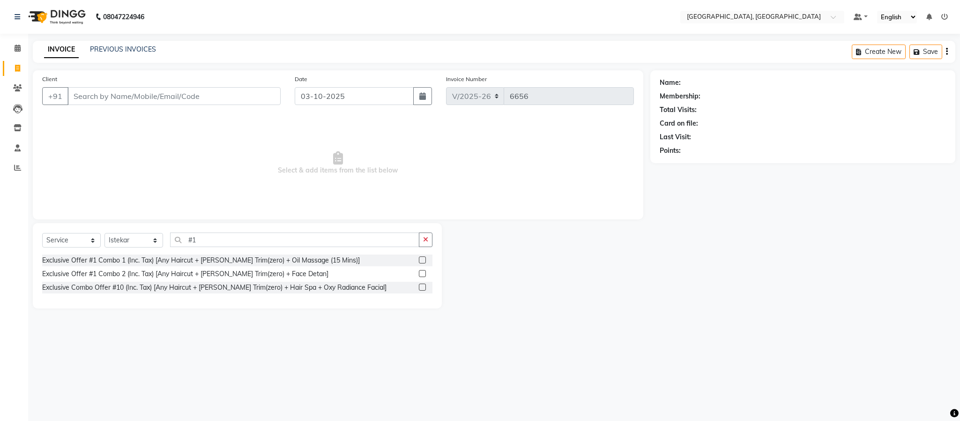
click at [424, 275] on label at bounding box center [422, 273] width 7 height 7
click at [424, 275] on input "checkbox" at bounding box center [422, 274] width 6 height 6
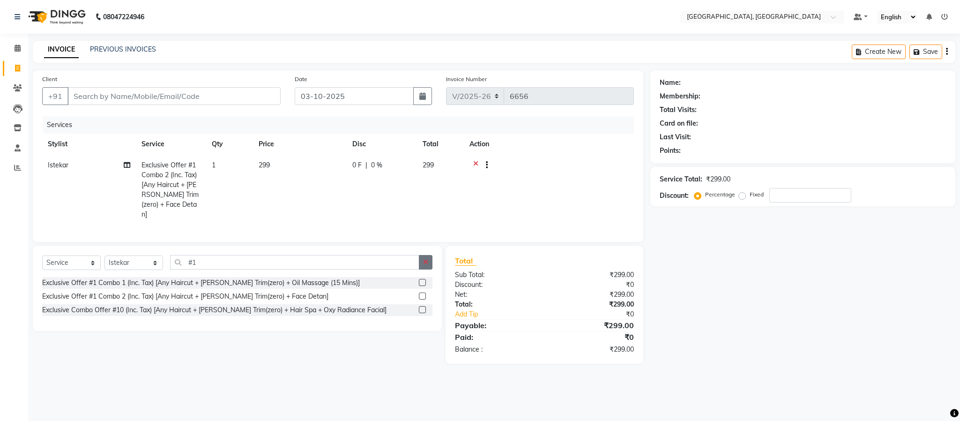
click at [425, 263] on icon "button" at bounding box center [425, 262] width 5 height 7
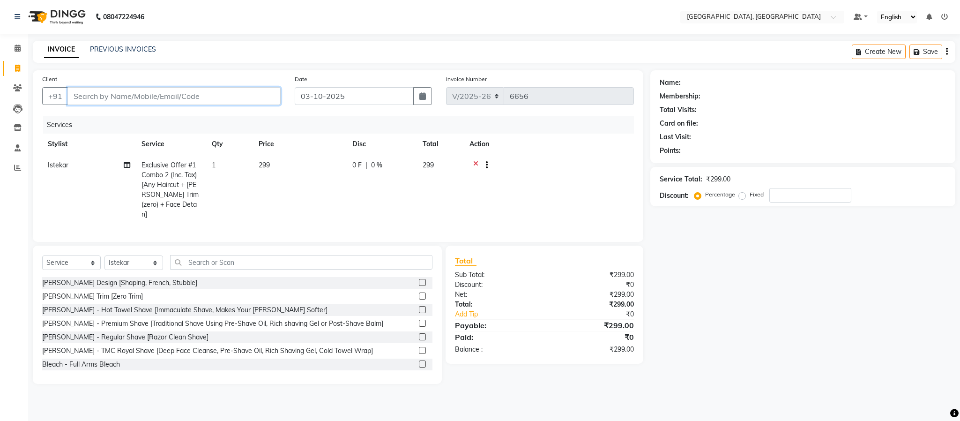
click at [254, 95] on input "Client" at bounding box center [173, 96] width 213 height 18
click at [474, 164] on icon at bounding box center [475, 166] width 5 height 12
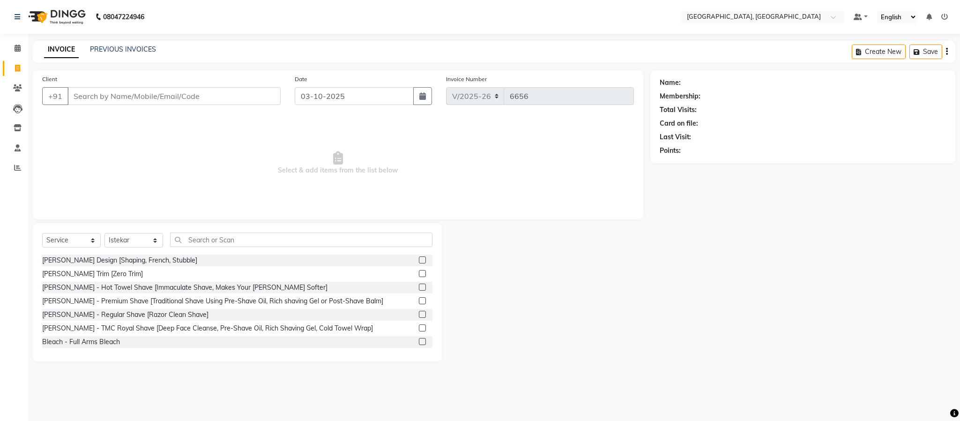
click at [419, 259] on label at bounding box center [422, 259] width 7 height 7
click at [419, 259] on input "checkbox" at bounding box center [422, 260] width 6 height 6
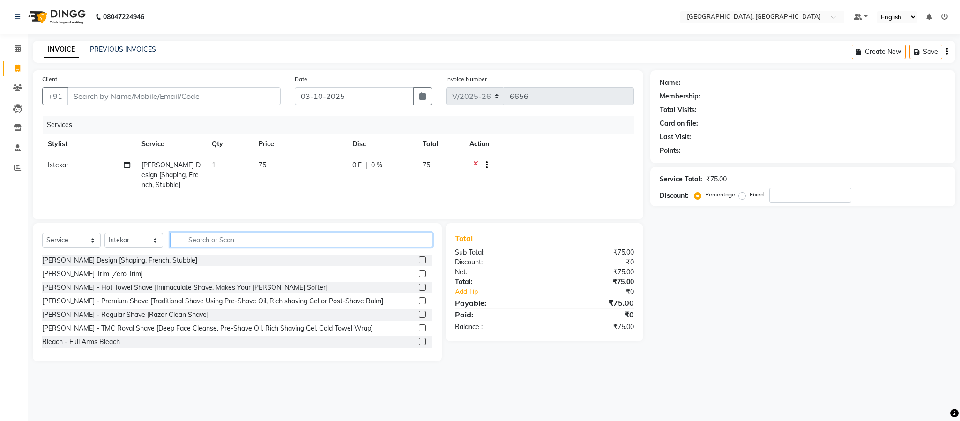
click at [400, 247] on input "text" at bounding box center [301, 239] width 262 height 15
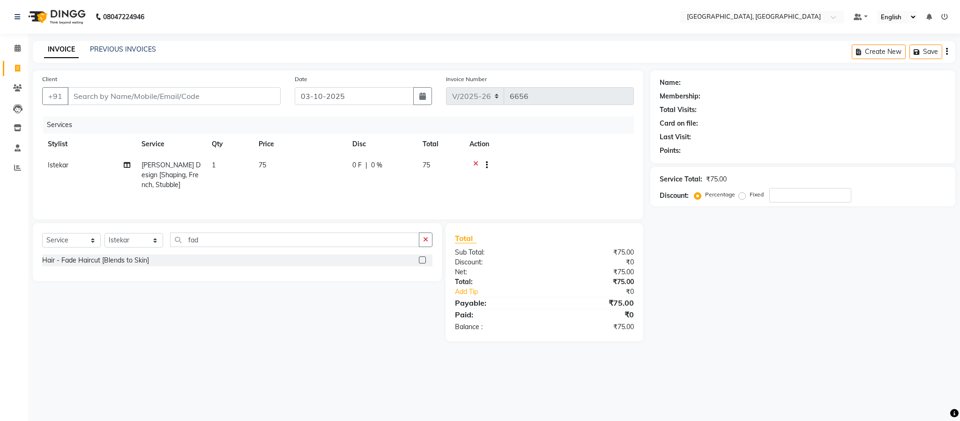
click at [422, 263] on label at bounding box center [422, 259] width 7 height 7
click at [422, 263] on input "checkbox" at bounding box center [422, 260] width 6 height 6
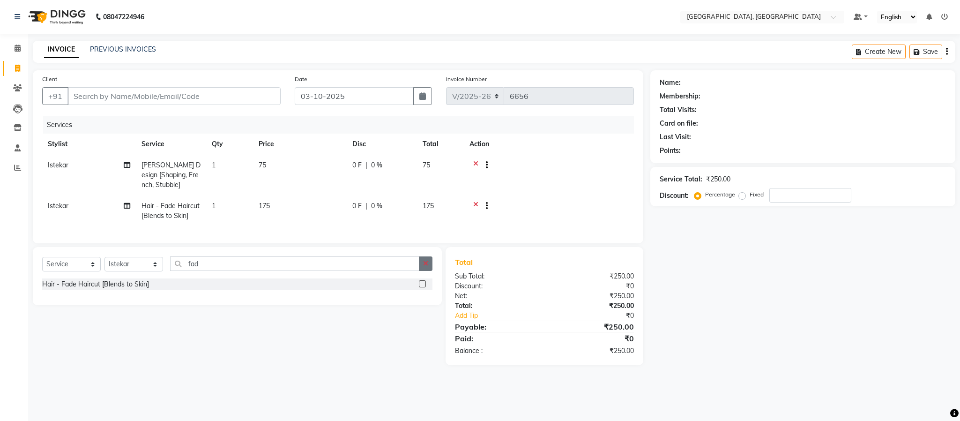
click at [424, 271] on button "button" at bounding box center [426, 263] width 14 height 15
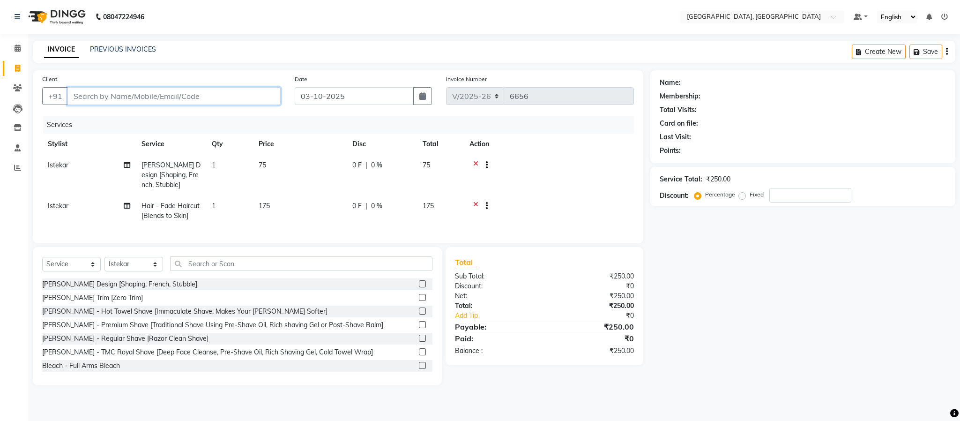
click at [242, 103] on input "Client" at bounding box center [173, 96] width 213 height 18
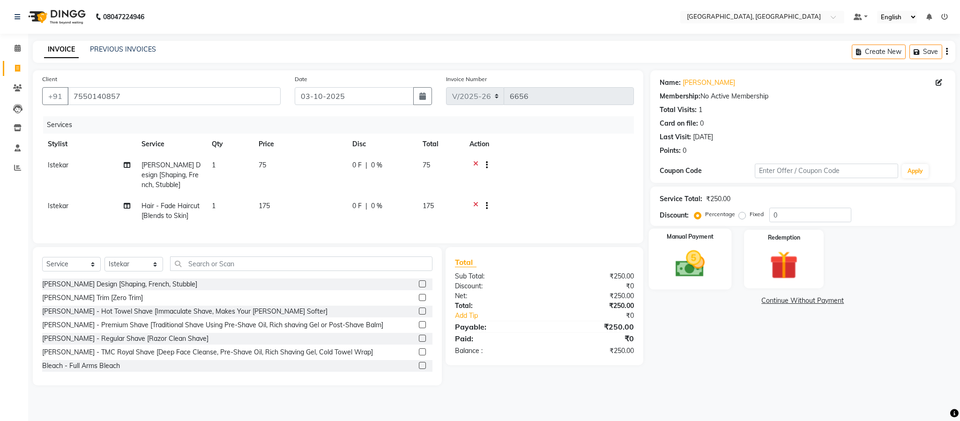
click at [704, 254] on img at bounding box center [690, 264] width 48 height 34
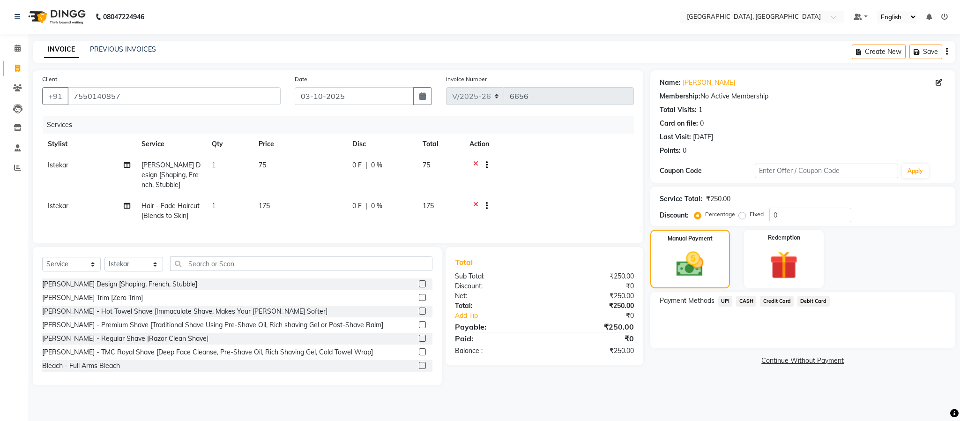
click at [750, 299] on span "CASH" at bounding box center [746, 301] width 20 height 11
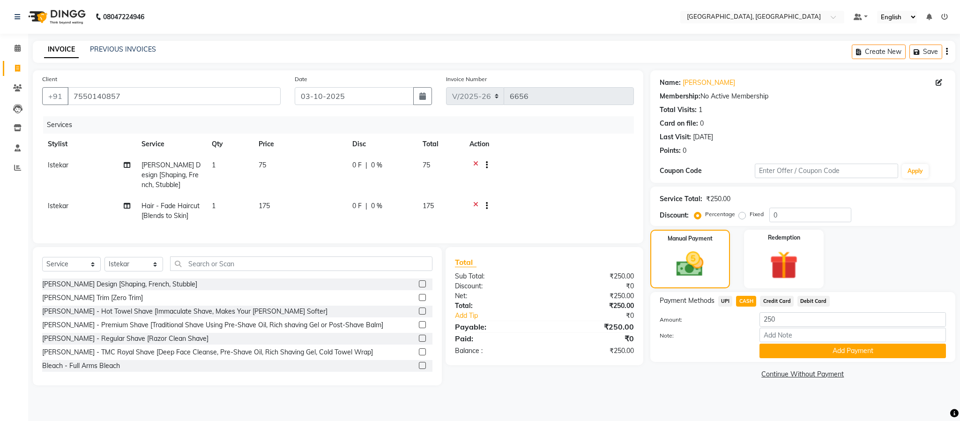
click at [808, 347] on button "Add Payment" at bounding box center [853, 351] width 187 height 15
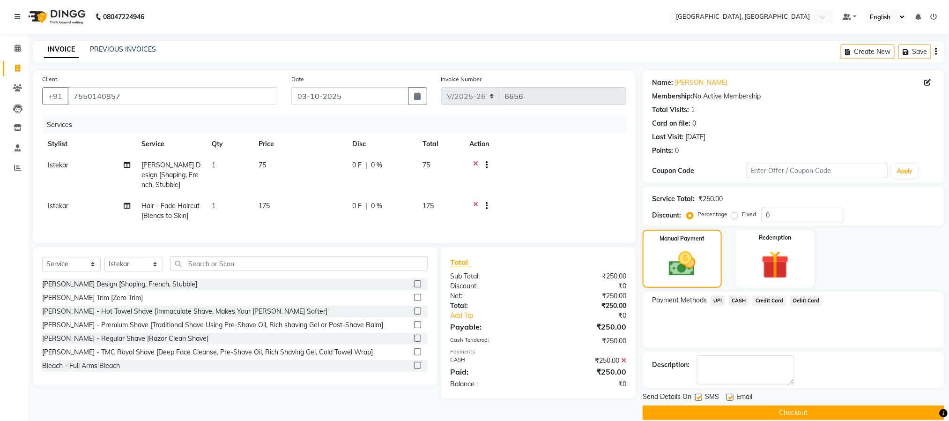
scroll to position [14, 0]
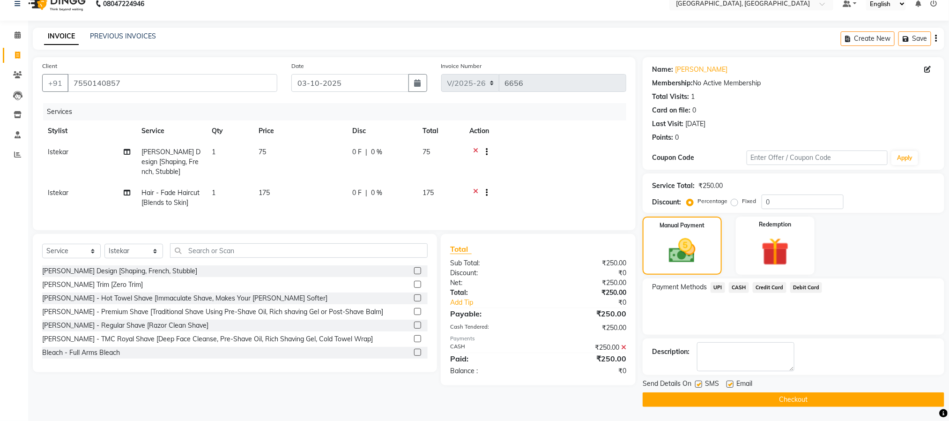
click at [803, 399] on button "Checkout" at bounding box center [794, 399] width 302 height 15
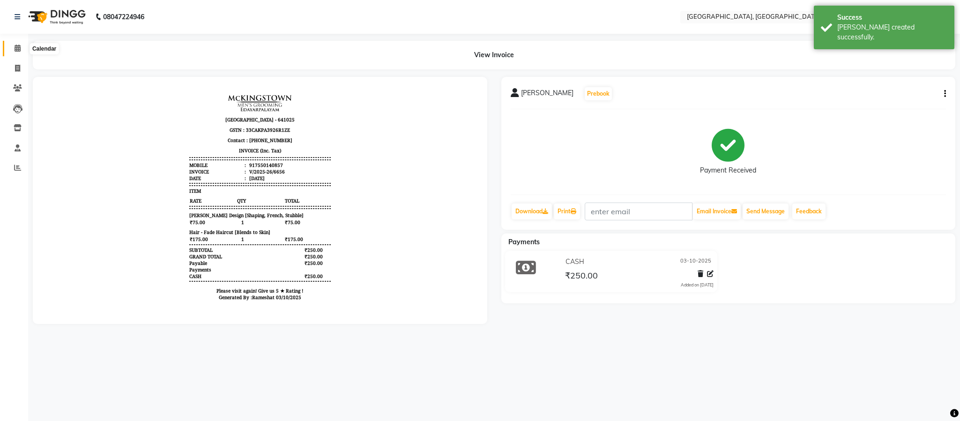
drag, startPoint x: 15, startPoint y: 52, endPoint x: 20, endPoint y: 48, distance: 7.0
click at [15, 52] on span at bounding box center [17, 48] width 16 height 11
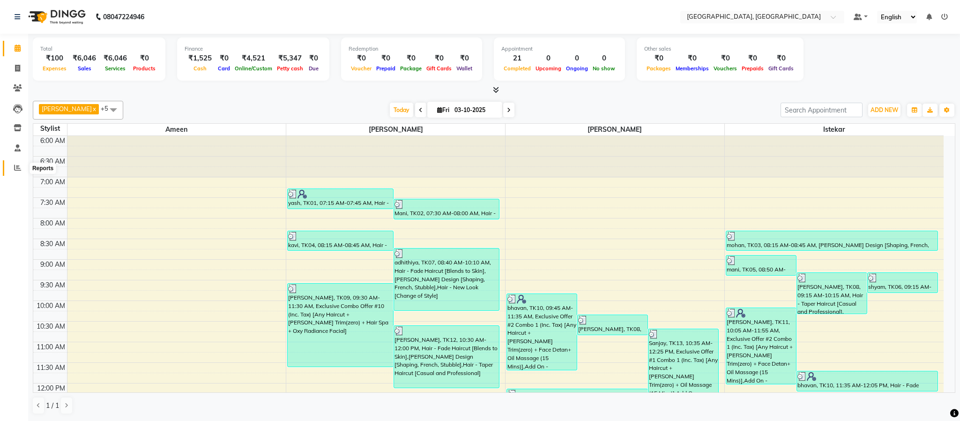
drag, startPoint x: 17, startPoint y: 166, endPoint x: 21, endPoint y: 162, distance: 5.6
click at [17, 166] on icon at bounding box center [17, 167] width 7 height 7
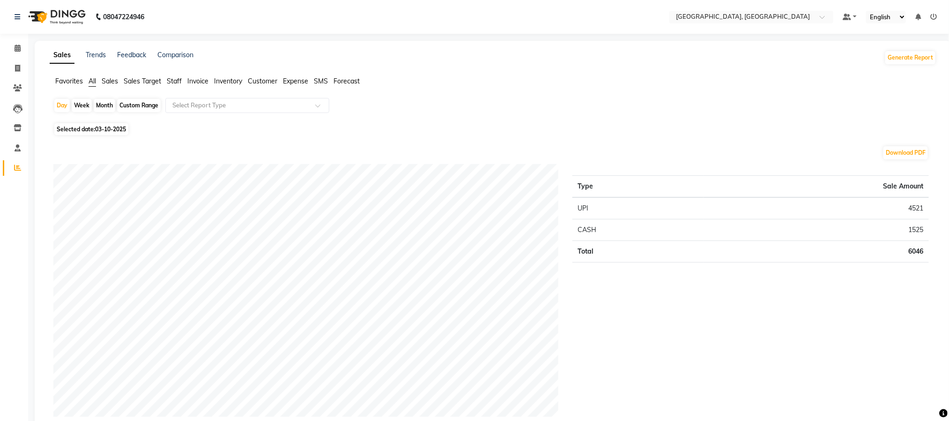
click at [182, 79] on span "Staff" at bounding box center [174, 81] width 15 height 8
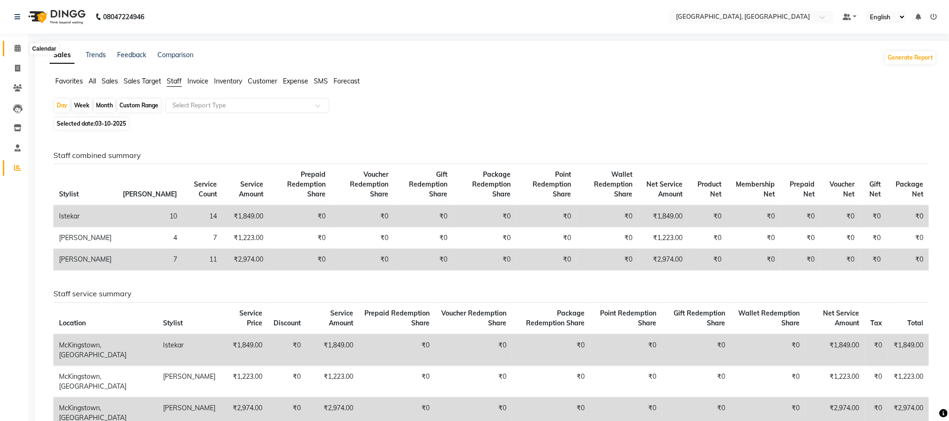
click at [19, 52] on span at bounding box center [17, 48] width 16 height 11
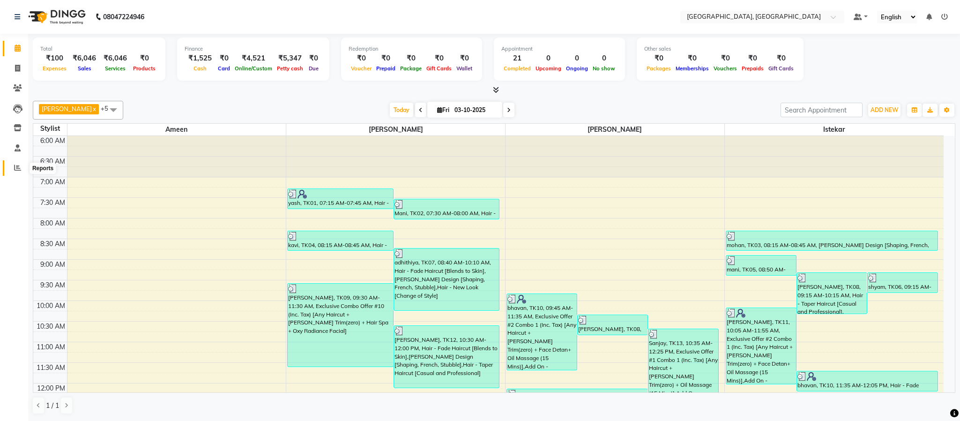
click at [17, 166] on icon at bounding box center [17, 167] width 7 height 7
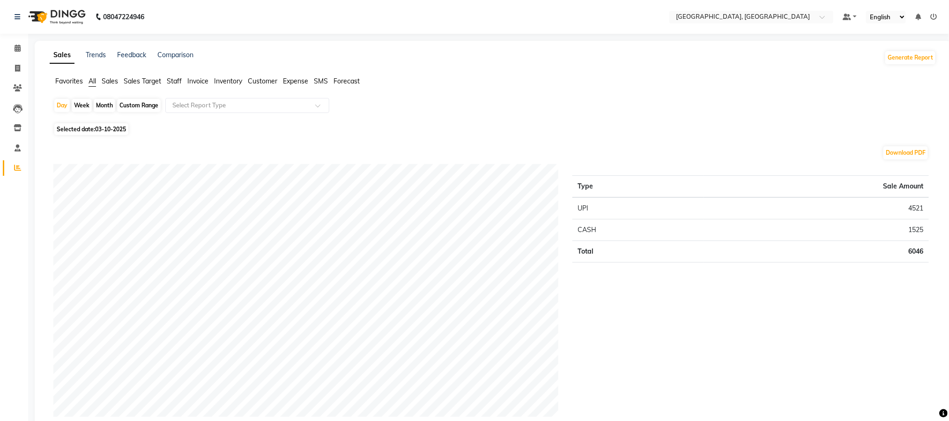
click at [293, 79] on span "Expense" at bounding box center [295, 81] width 25 height 8
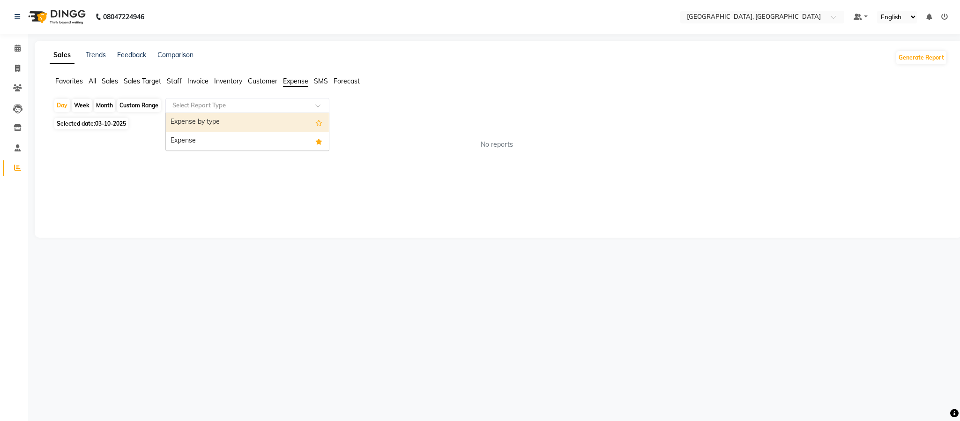
click at [287, 105] on input "text" at bounding box center [238, 105] width 135 height 9
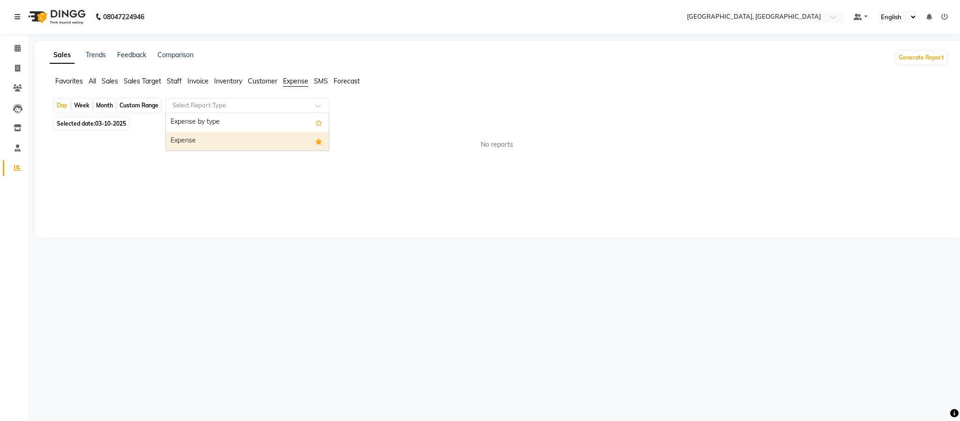
click at [275, 147] on div "Expense" at bounding box center [247, 141] width 163 height 19
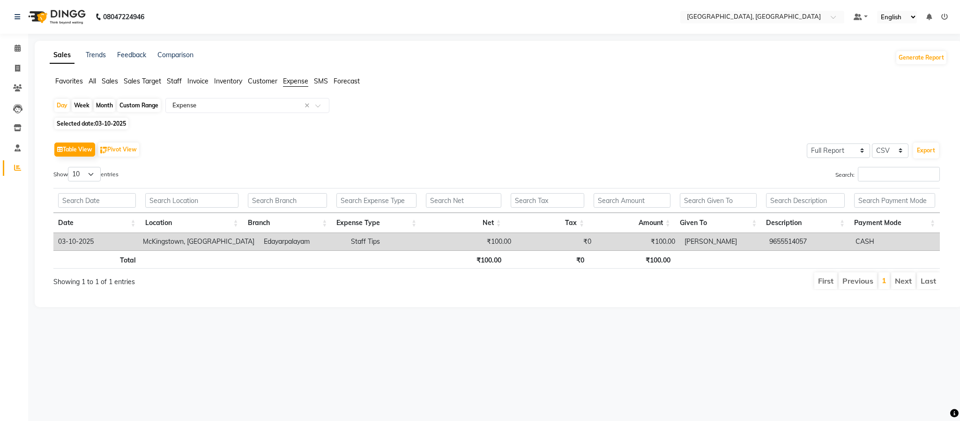
click at [110, 105] on div "Month" at bounding box center [105, 105] width 22 height 13
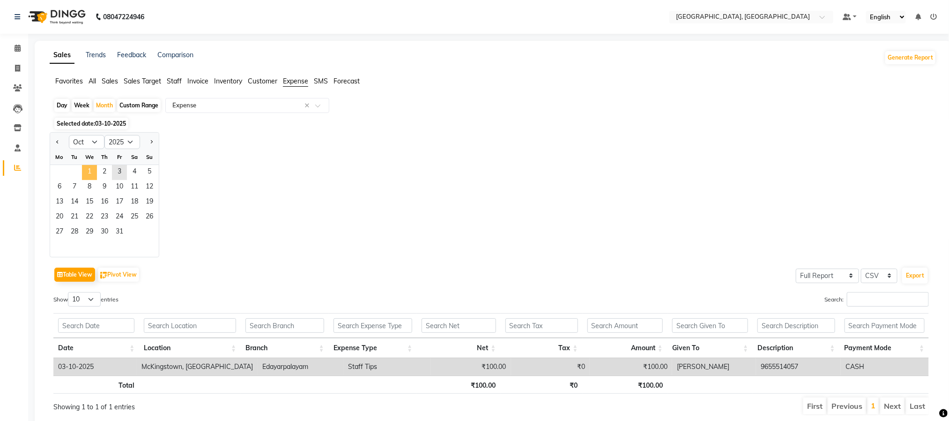
click at [87, 169] on span "1" at bounding box center [89, 172] width 15 height 15
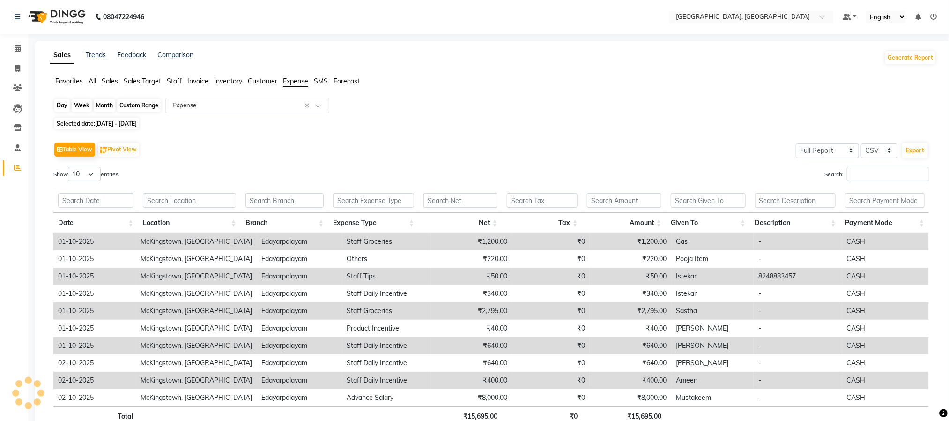
click at [103, 104] on div "Month" at bounding box center [105, 105] width 22 height 13
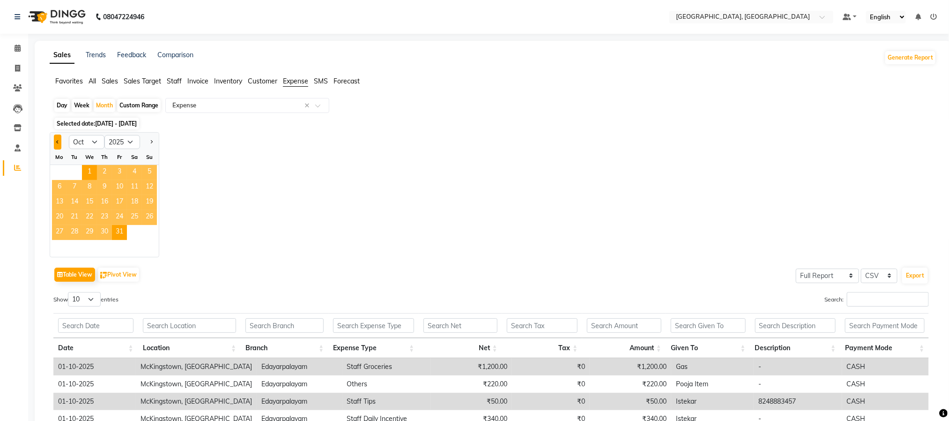
click at [55, 140] on button "Previous month" at bounding box center [57, 141] width 7 height 15
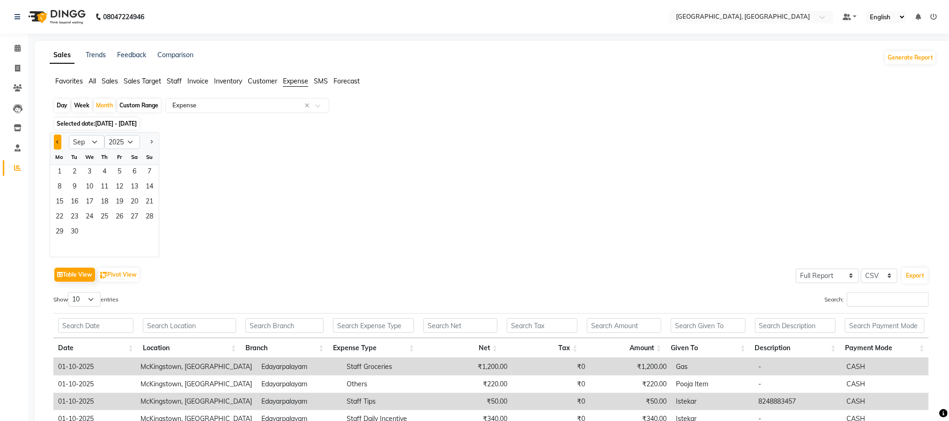
click at [55, 141] on button "Previous month" at bounding box center [57, 141] width 7 height 15
click at [121, 179] on span "1" at bounding box center [119, 172] width 15 height 15
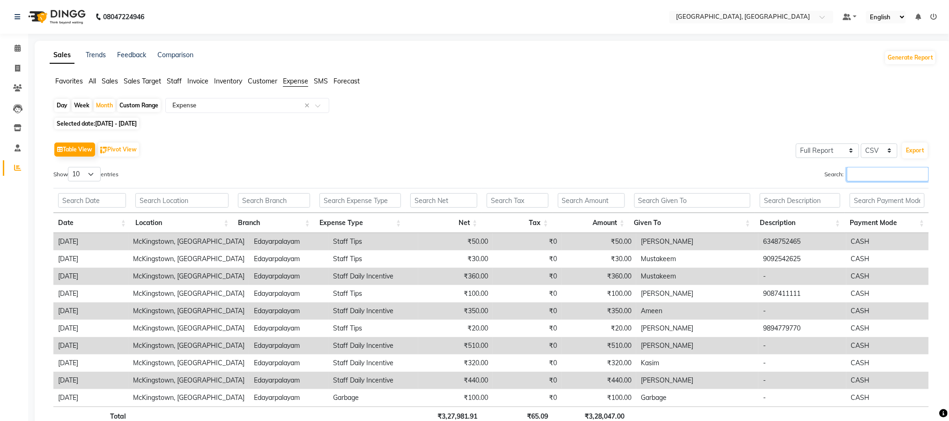
click at [883, 173] on input "Search:" at bounding box center [888, 174] width 82 height 15
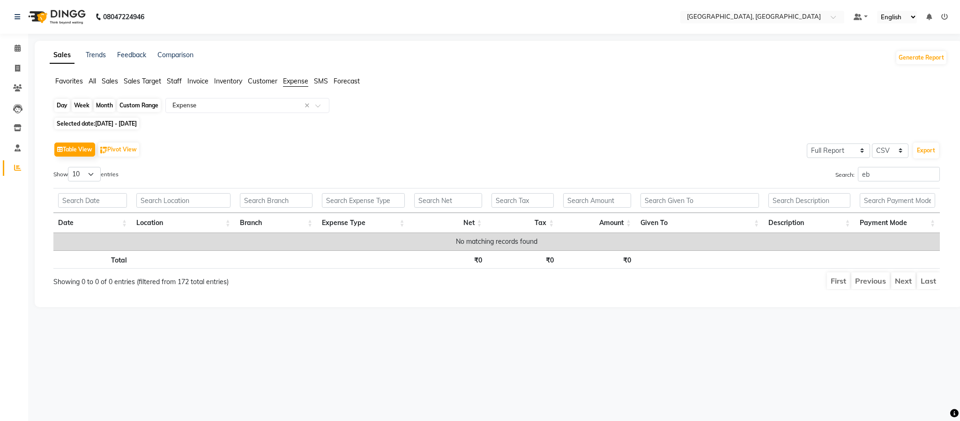
click at [106, 108] on div "Month" at bounding box center [105, 105] width 22 height 13
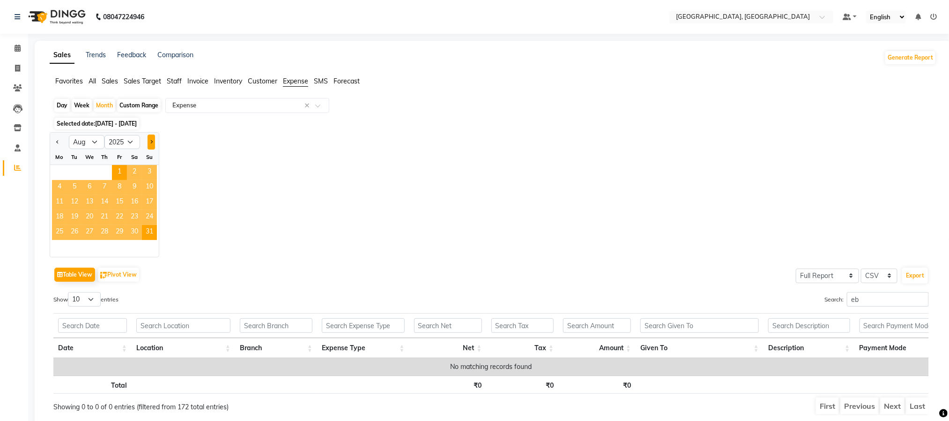
click at [152, 145] on button "Next month" at bounding box center [151, 141] width 7 height 15
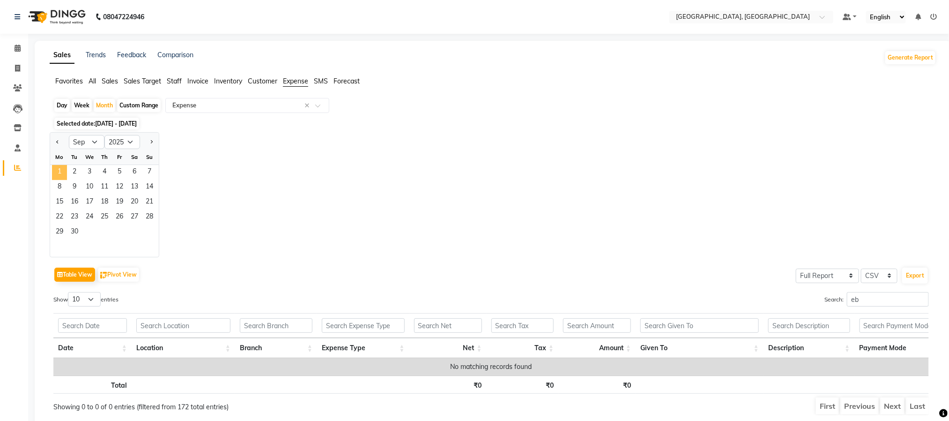
click at [65, 177] on span "1" at bounding box center [59, 172] width 15 height 15
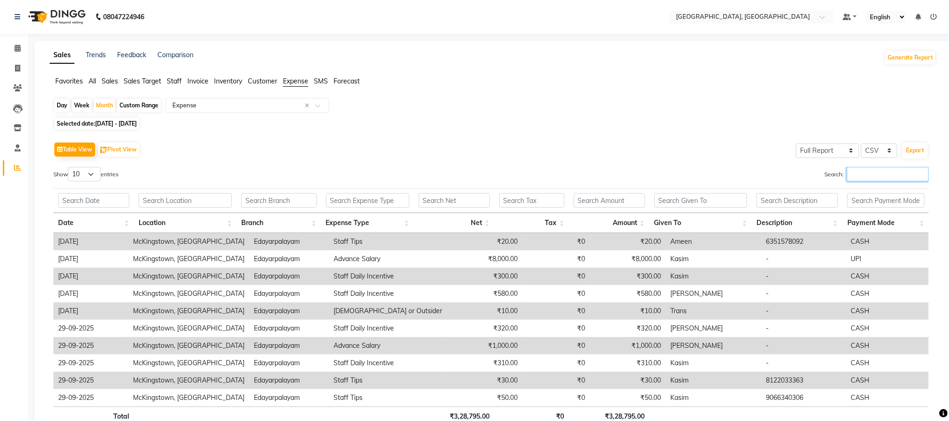
click at [887, 174] on input "Search:" at bounding box center [888, 174] width 82 height 15
click at [105, 101] on div "Month" at bounding box center [105, 105] width 22 height 13
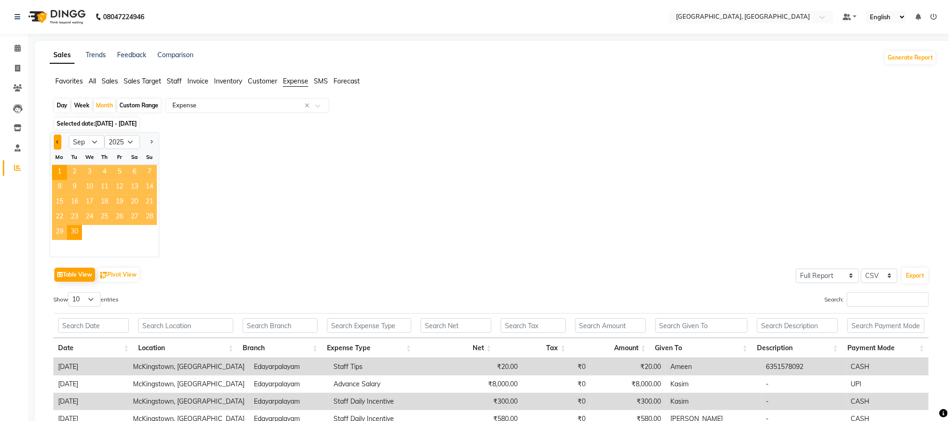
click at [55, 143] on button "Previous month" at bounding box center [57, 141] width 7 height 15
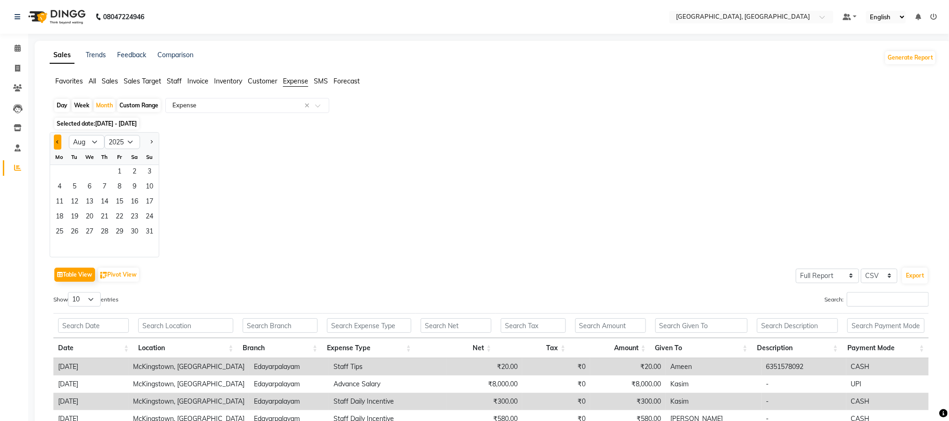
click at [55, 145] on button "Previous month" at bounding box center [57, 141] width 7 height 15
click at [71, 174] on span "1" at bounding box center [74, 172] width 15 height 15
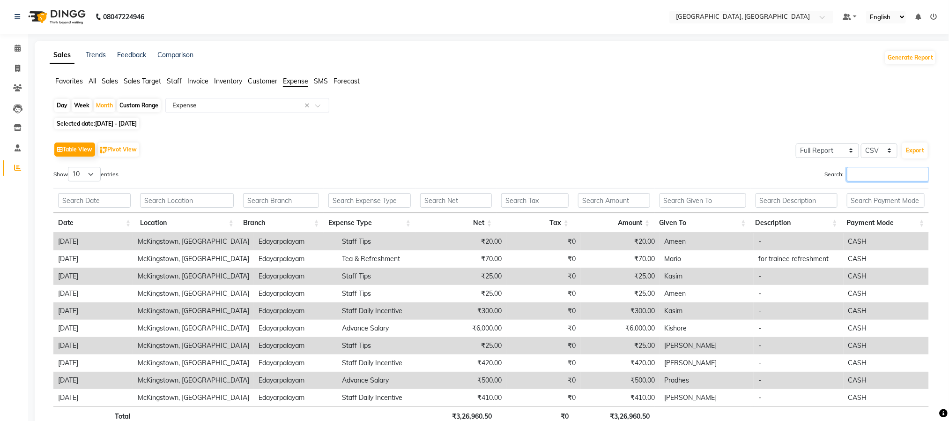
click at [872, 176] on input "Search:" at bounding box center [888, 174] width 82 height 15
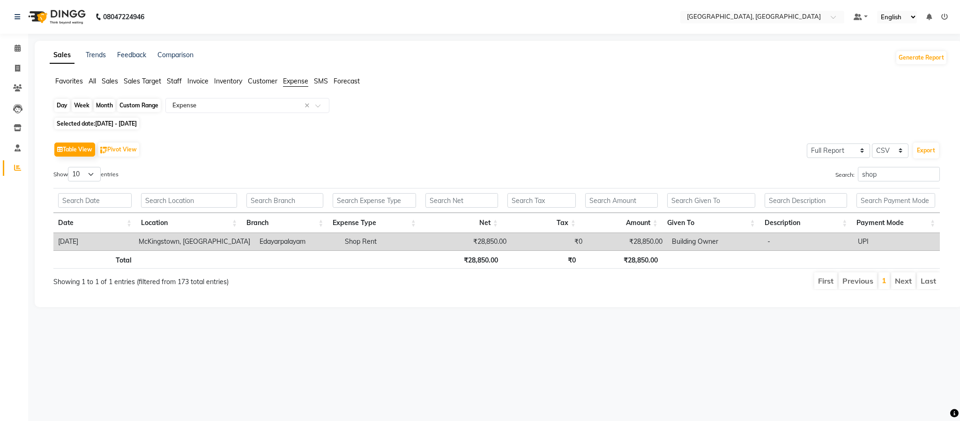
click at [109, 107] on div "Month" at bounding box center [105, 105] width 22 height 13
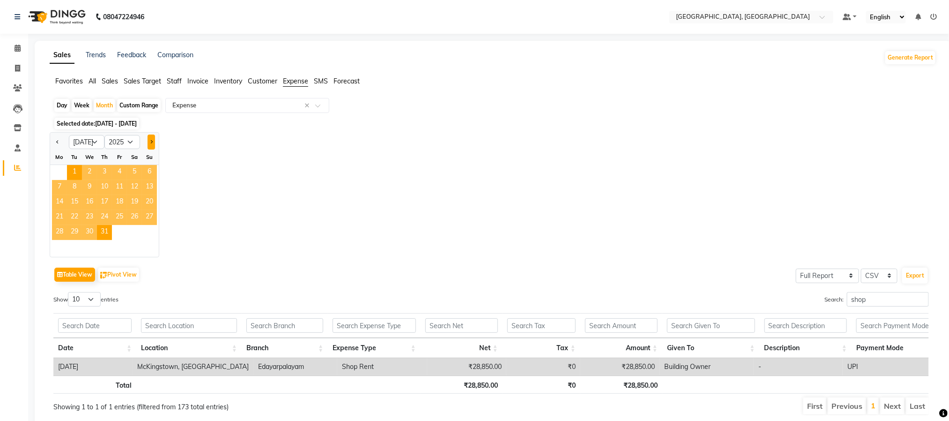
click at [151, 147] on button "Next month" at bounding box center [151, 141] width 7 height 15
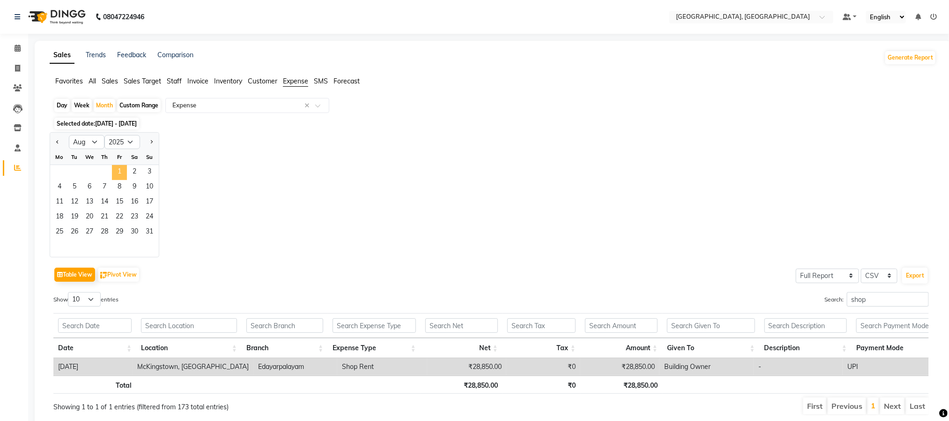
click at [114, 171] on span "1" at bounding box center [119, 172] width 15 height 15
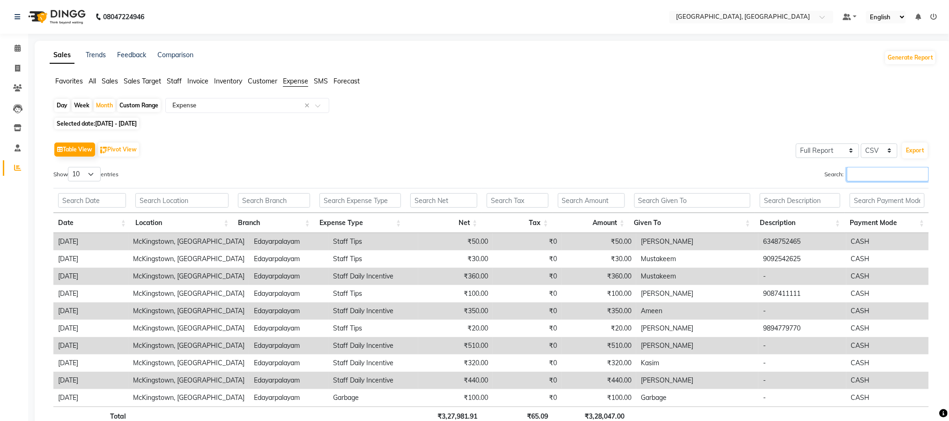
click at [865, 179] on input "Search:" at bounding box center [888, 174] width 82 height 15
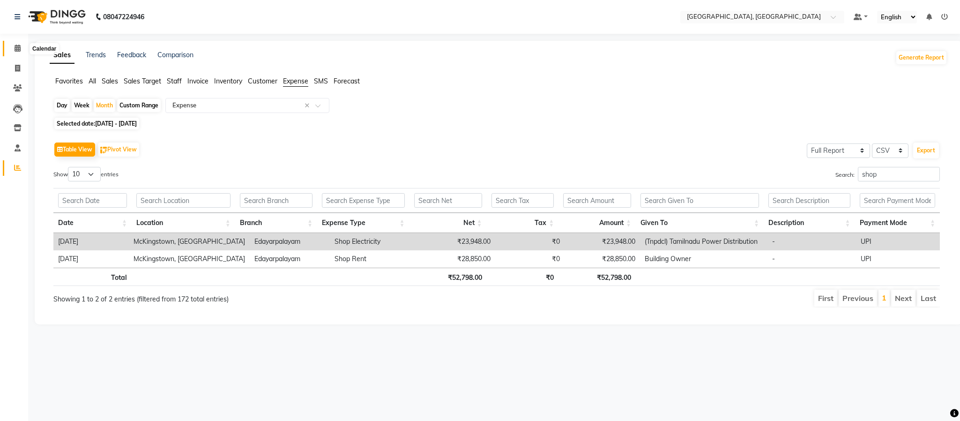
click at [13, 47] on span at bounding box center [17, 48] width 16 height 11
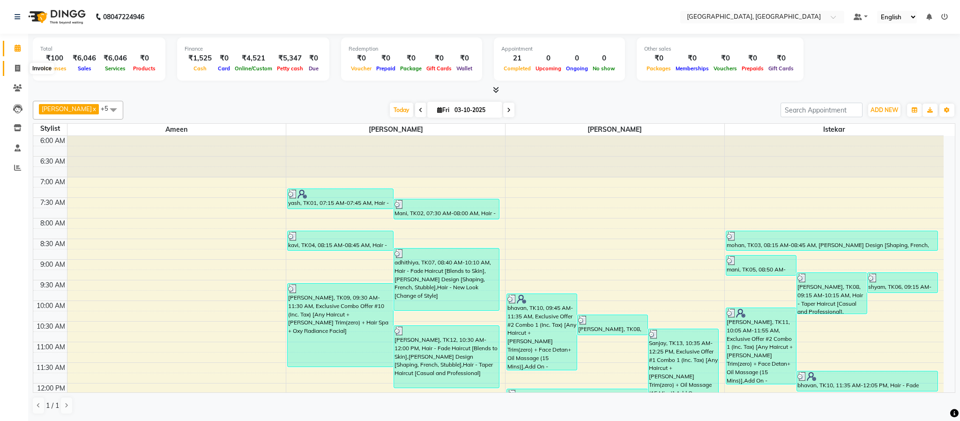
click at [20, 67] on span at bounding box center [17, 68] width 16 height 11
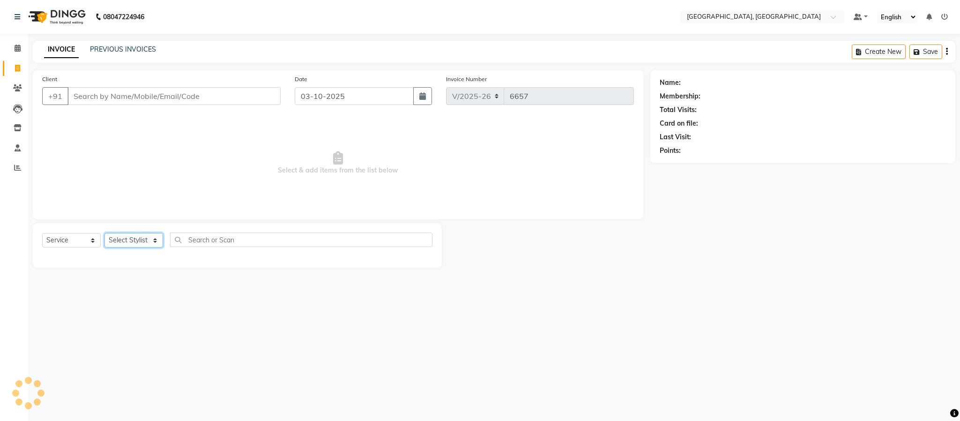
click at [134, 239] on select "Select Stylist Ameen House Keeping Istekar McKingstown [PERSON_NAME] Prathiswar…" at bounding box center [134, 240] width 59 height 15
click at [105, 233] on select "Select Stylist Ameen House Keeping Istekar McKingstown [PERSON_NAME] Prathiswar…" at bounding box center [134, 240] width 59 height 15
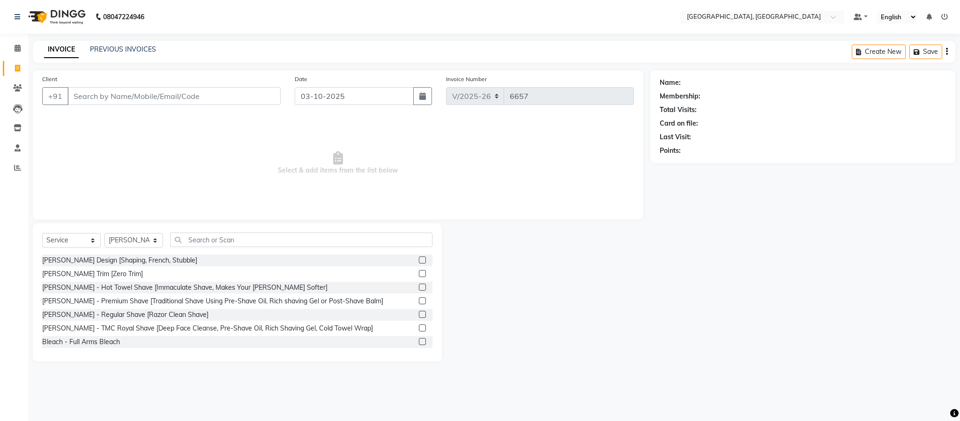
click at [225, 229] on div "Select Service Product Membership Package Voucher Prepaid Gift Card Select Styl…" at bounding box center [237, 292] width 409 height 138
click at [219, 235] on input "text" at bounding box center [301, 239] width 262 height 15
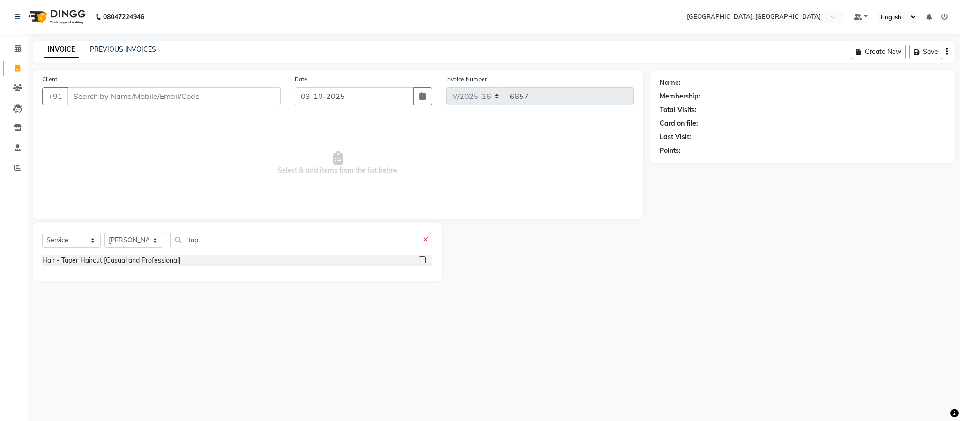
click at [421, 260] on label at bounding box center [422, 259] width 7 height 7
click at [421, 260] on input "checkbox" at bounding box center [422, 260] width 6 height 6
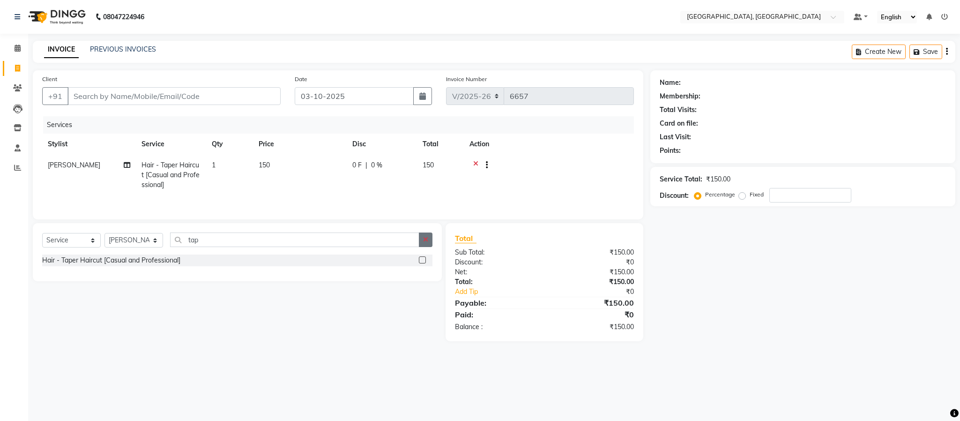
click at [425, 247] on button "button" at bounding box center [426, 239] width 14 height 15
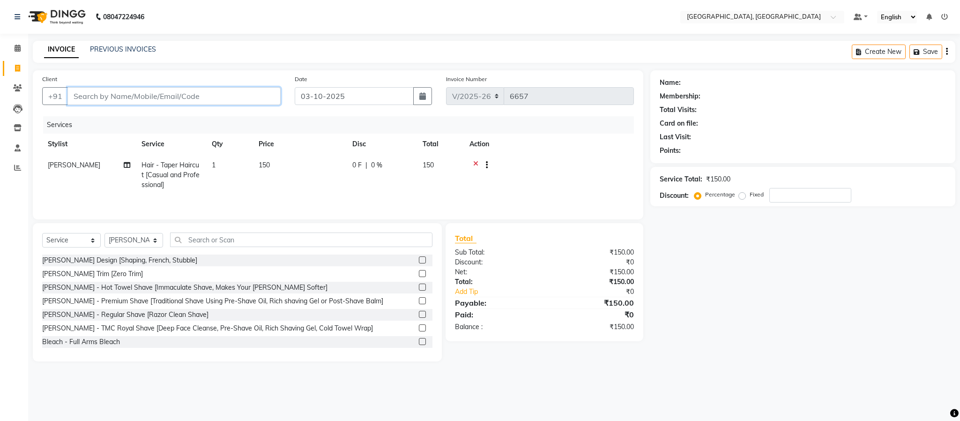
click at [239, 100] on input "Client" at bounding box center [173, 96] width 213 height 18
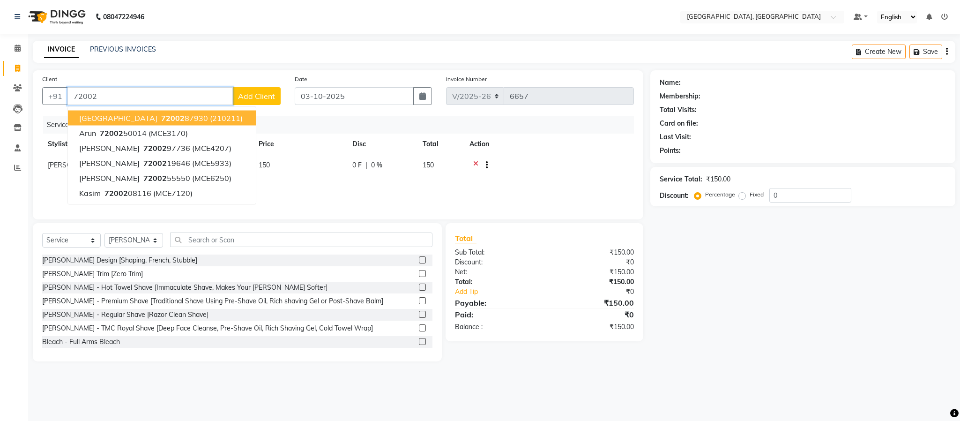
click at [210, 119] on span "(210211)" at bounding box center [226, 117] width 33 height 9
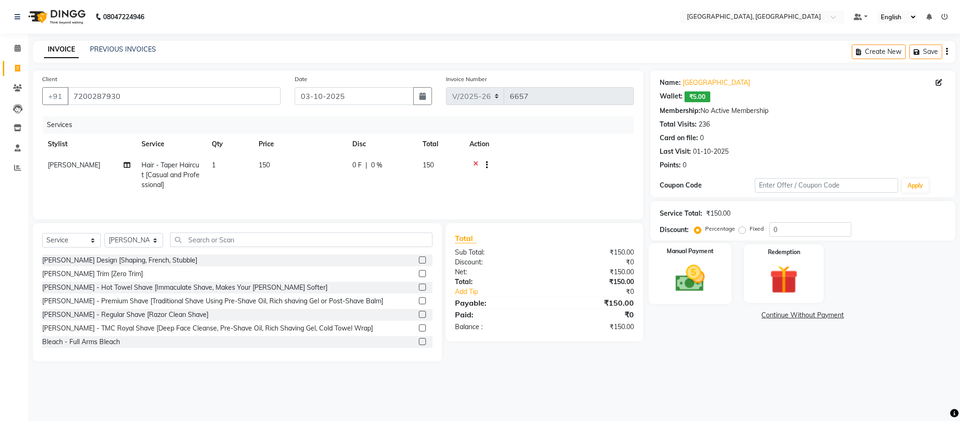
click at [696, 270] on img at bounding box center [690, 278] width 48 height 34
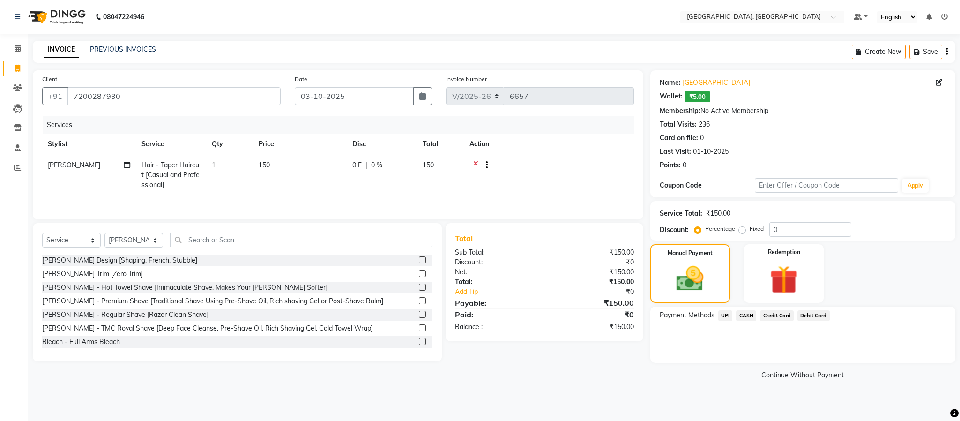
click at [723, 312] on span "UPI" at bounding box center [725, 315] width 15 height 11
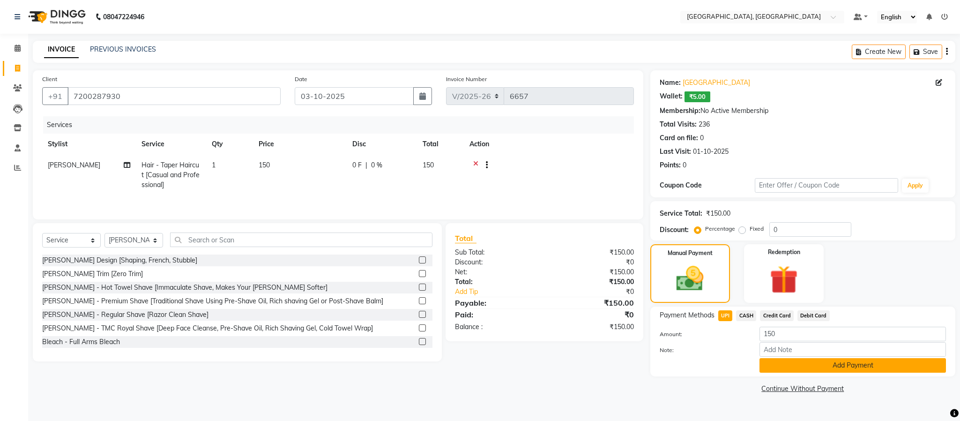
click at [798, 367] on button "Add Payment" at bounding box center [853, 365] width 187 height 15
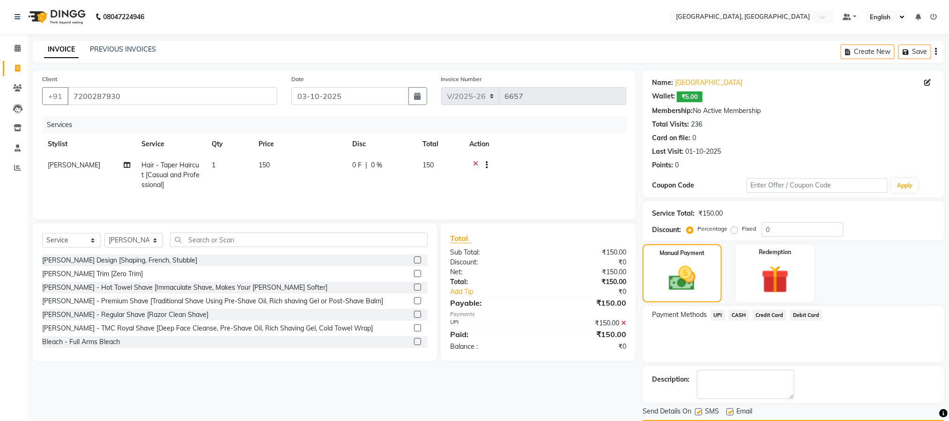
scroll to position [28, 0]
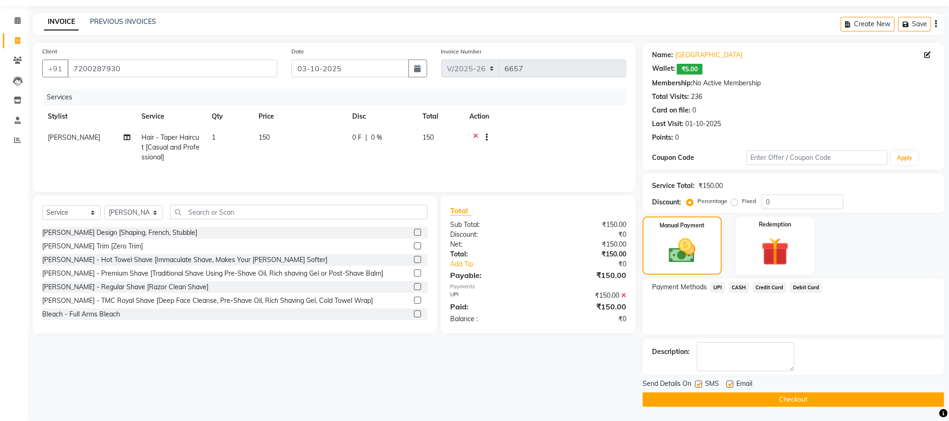
click at [797, 398] on button "Checkout" at bounding box center [794, 399] width 302 height 15
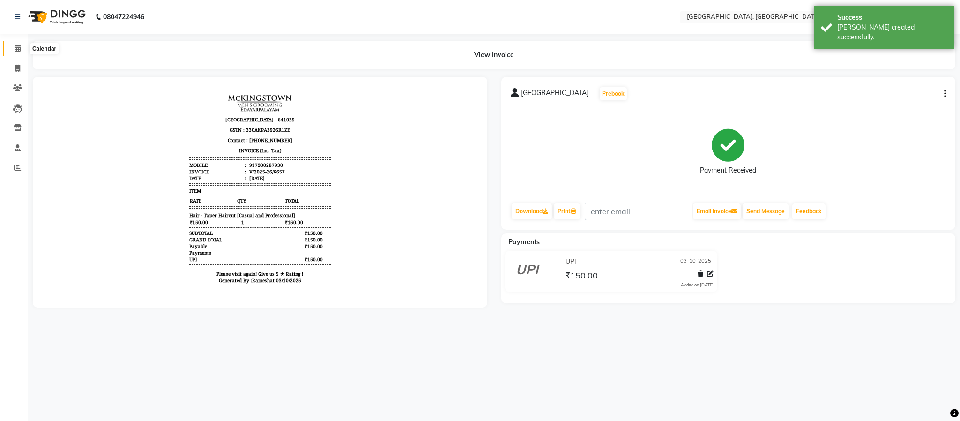
click at [19, 49] on icon at bounding box center [18, 48] width 6 height 7
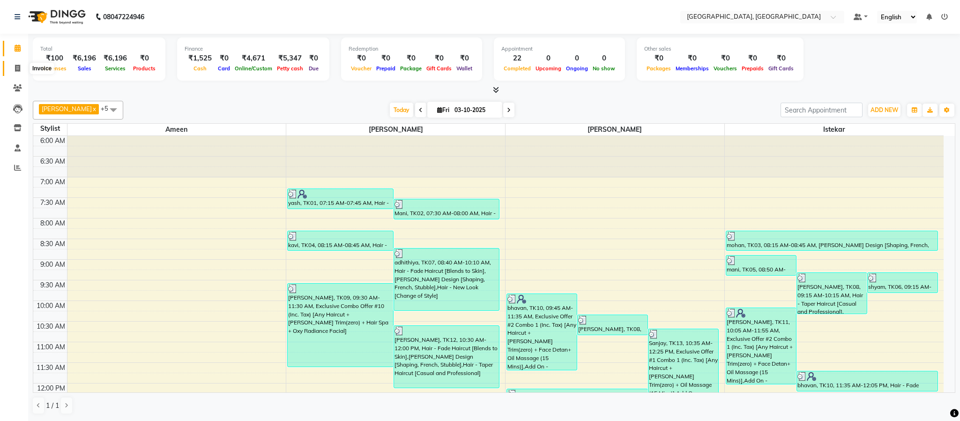
click at [13, 65] on span at bounding box center [17, 68] width 16 height 11
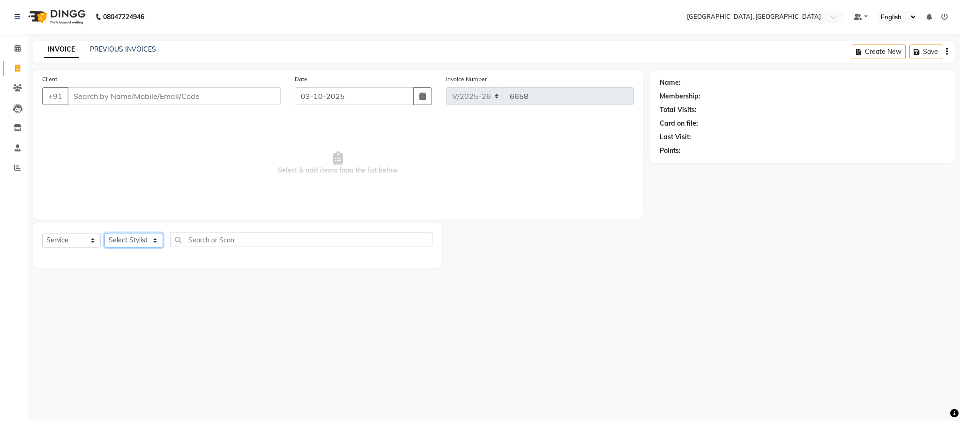
click at [141, 237] on select "Select Stylist Ameen House Keeping Istekar McKingstown [PERSON_NAME] Prathiswar…" at bounding box center [134, 240] width 59 height 15
click at [105, 233] on select "Select Stylist Ameen House Keeping Istekar McKingstown [PERSON_NAME] Prathiswar…" at bounding box center [134, 240] width 59 height 15
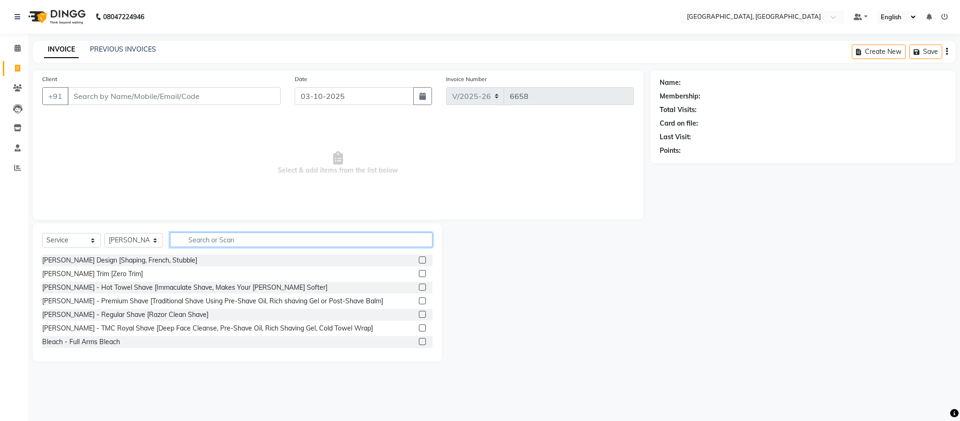
click at [207, 241] on input "text" at bounding box center [301, 239] width 262 height 15
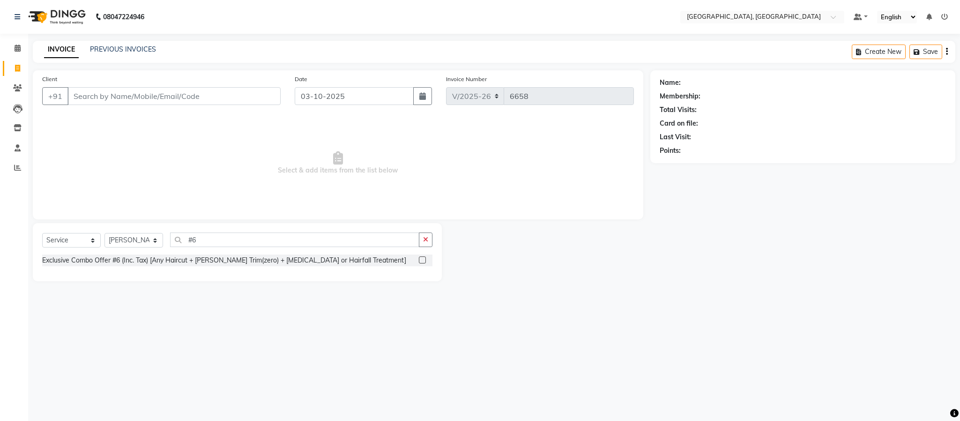
click at [425, 258] on label at bounding box center [422, 259] width 7 height 7
click at [425, 258] on input "checkbox" at bounding box center [422, 260] width 6 height 6
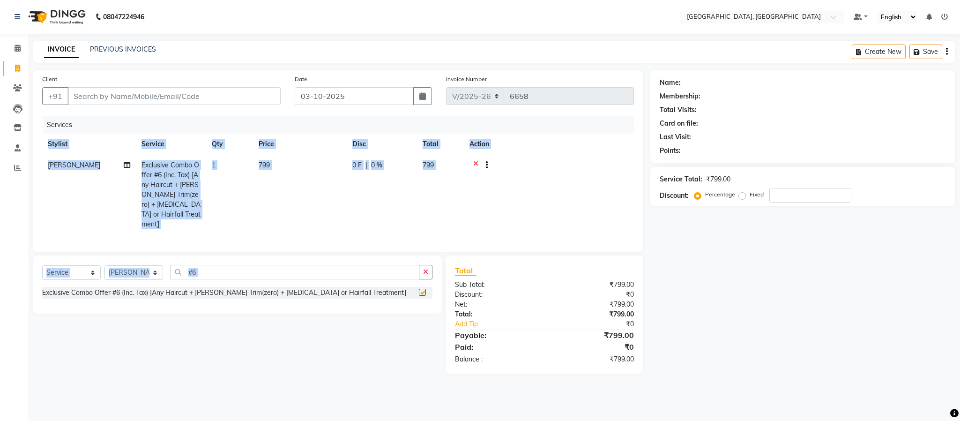
drag, startPoint x: 426, startPoint y: 251, endPoint x: 427, endPoint y: 258, distance: 7.1
click at [426, 255] on div "Client +91 Date [DATE] Invoice Number V/2025 V/[PHONE_NUMBER] Services Stylist …" at bounding box center [338, 221] width 625 height 303
click at [429, 270] on button "button" at bounding box center [426, 272] width 14 height 15
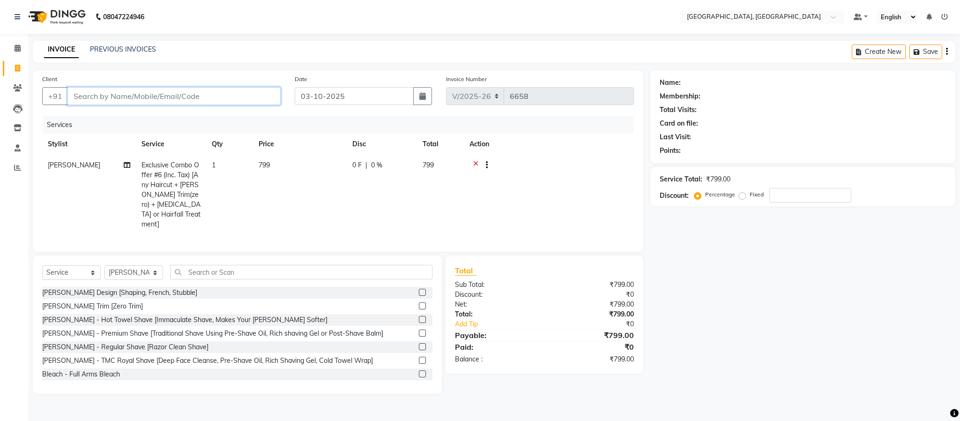
click at [254, 101] on input "Client" at bounding box center [173, 96] width 213 height 18
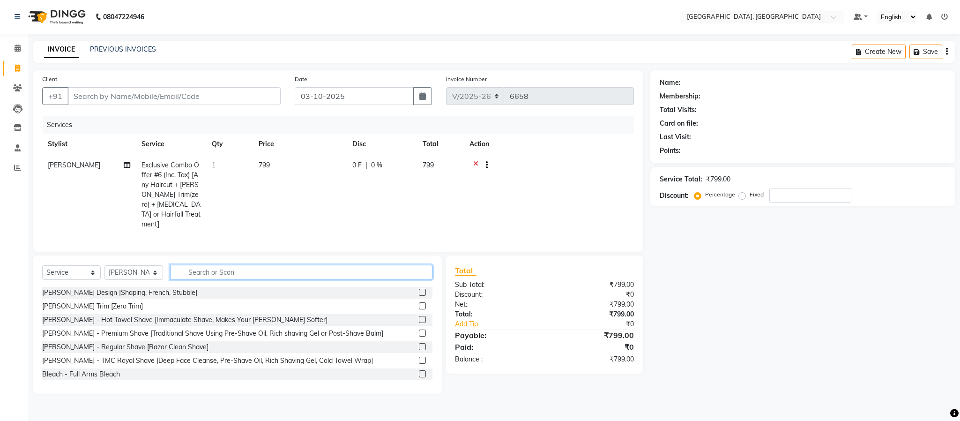
click at [287, 267] on input "text" at bounding box center [301, 272] width 262 height 15
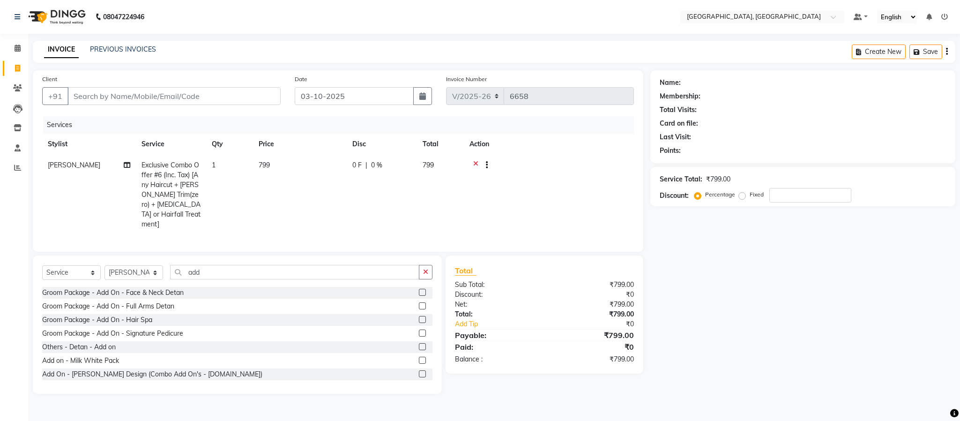
click at [419, 375] on label at bounding box center [422, 373] width 7 height 7
click at [419, 375] on input "checkbox" at bounding box center [422, 374] width 6 height 6
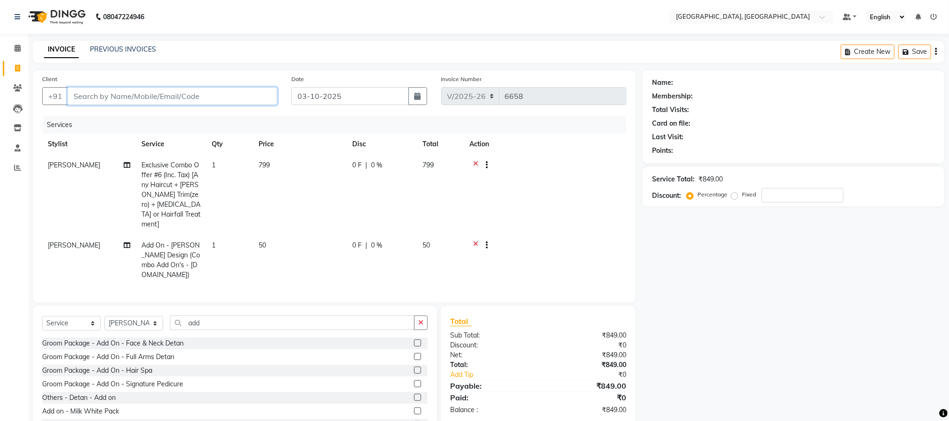
click at [249, 96] on input "Client" at bounding box center [172, 96] width 210 height 18
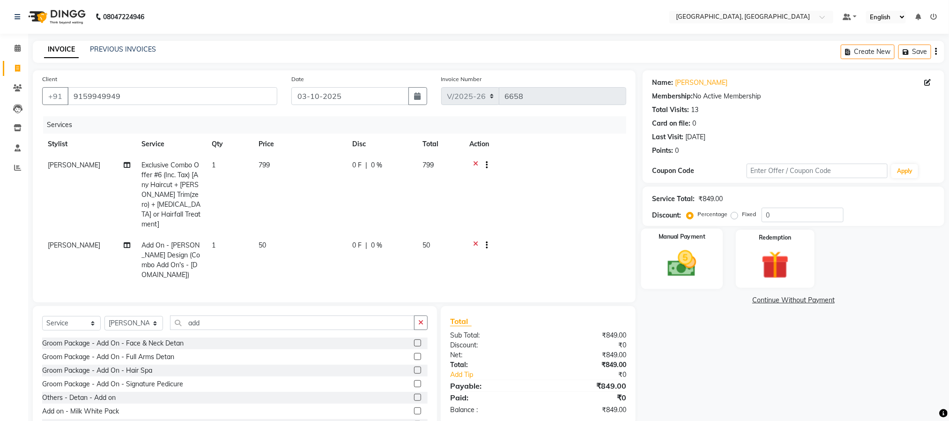
click at [717, 270] on div "Manual Payment" at bounding box center [683, 259] width 82 height 60
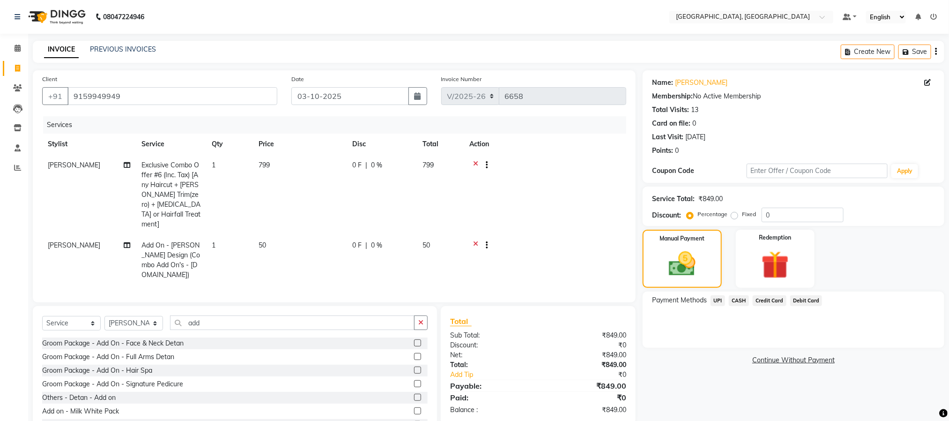
click at [720, 299] on span "UPI" at bounding box center [718, 300] width 15 height 11
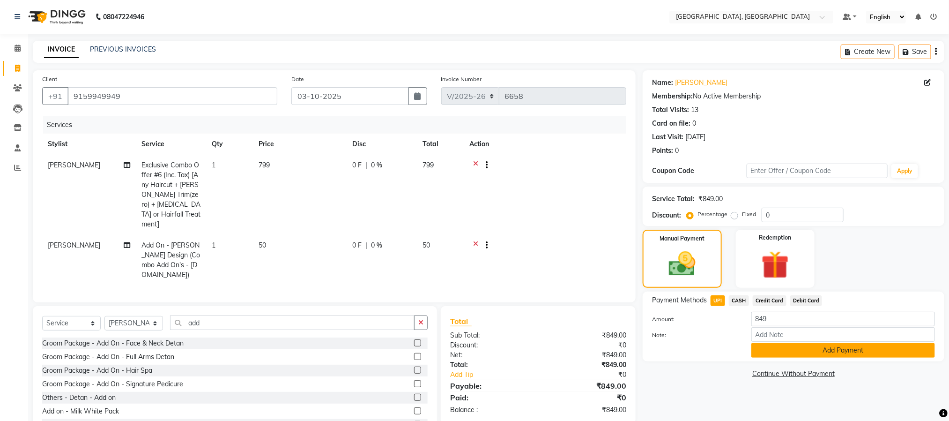
click at [777, 350] on button "Add Payment" at bounding box center [844, 350] width 184 height 15
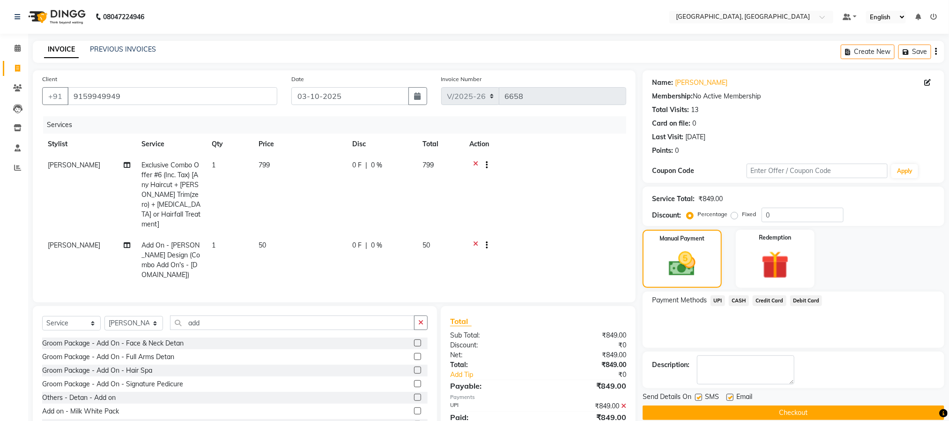
scroll to position [29, 0]
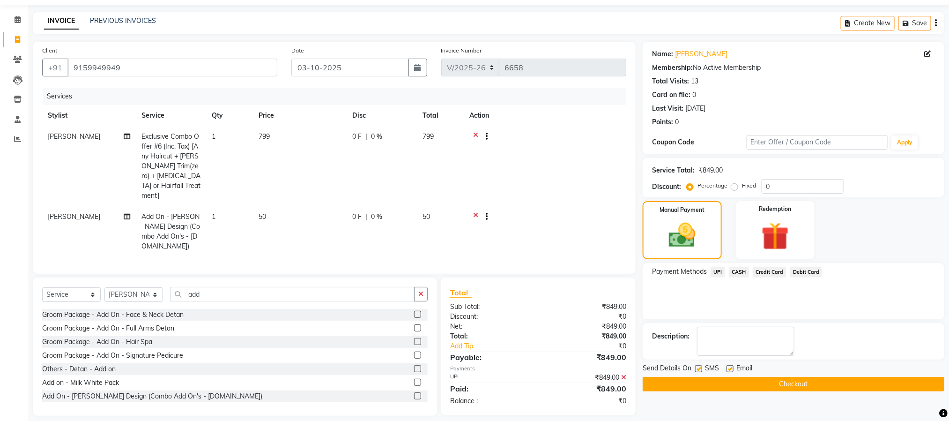
click at [787, 384] on button "Checkout" at bounding box center [794, 384] width 302 height 15
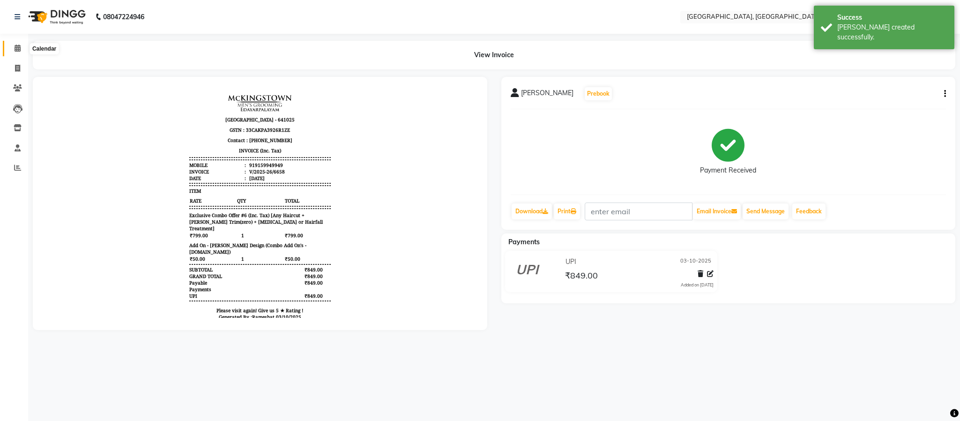
drag, startPoint x: 15, startPoint y: 48, endPoint x: 13, endPoint y: 53, distance: 5.9
click at [15, 48] on icon at bounding box center [18, 48] width 6 height 7
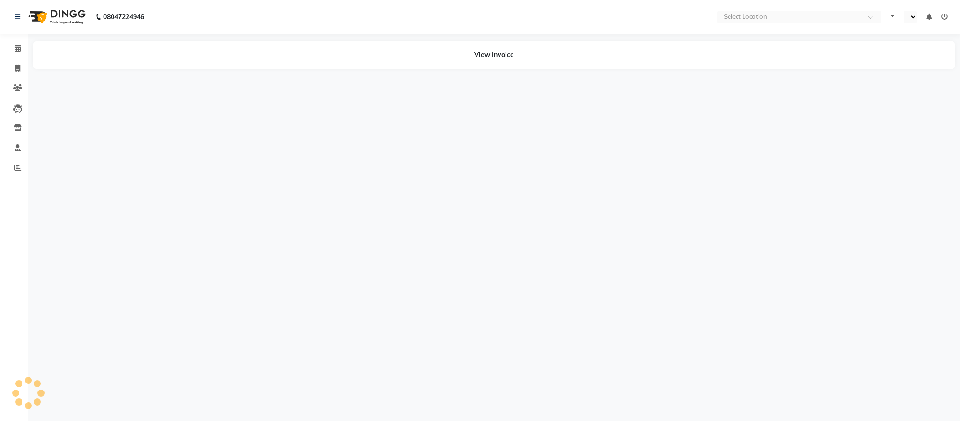
select select "en"
